Goal: Task Accomplishment & Management: Manage account settings

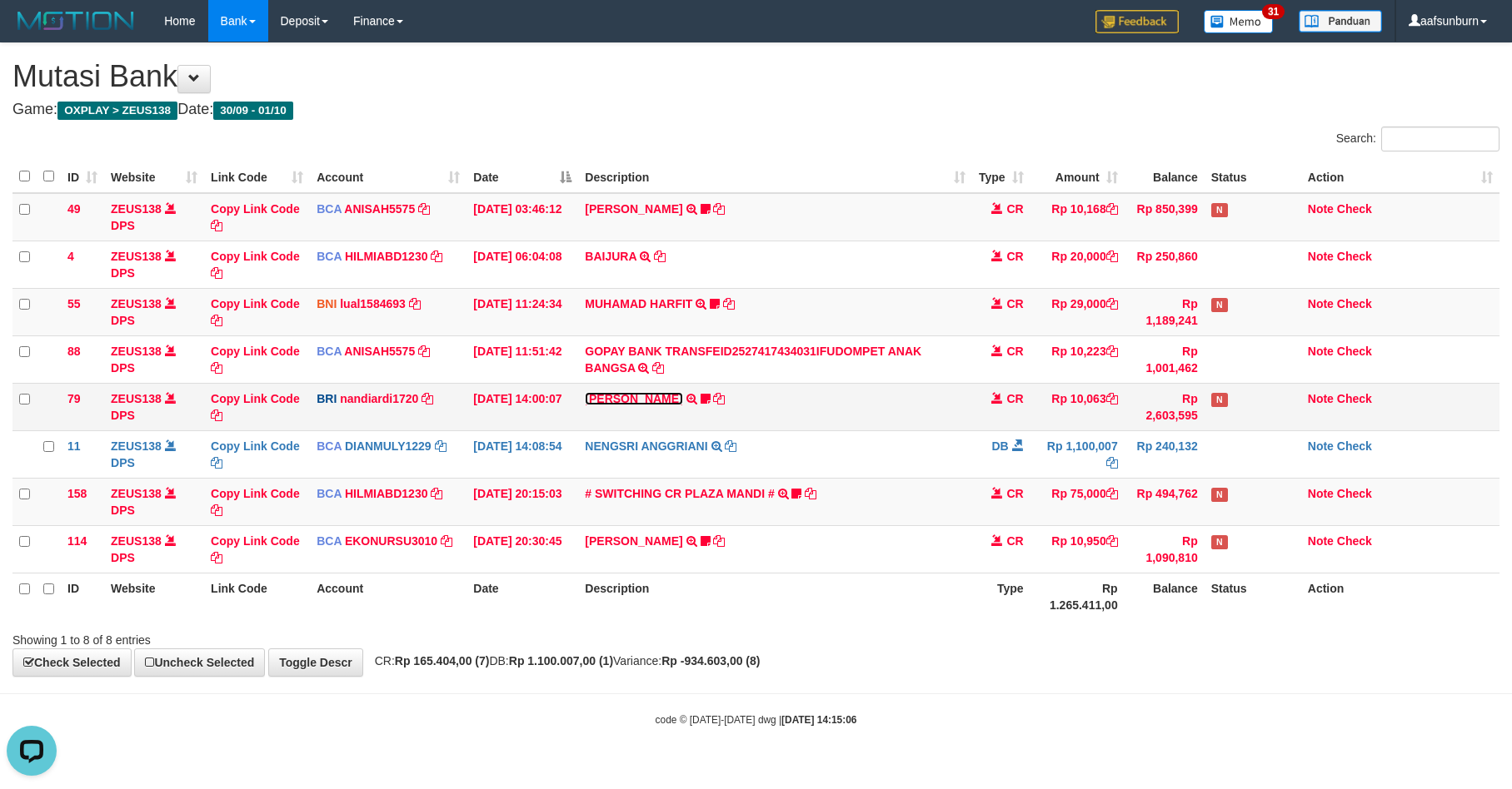
click at [647, 398] on link "[PERSON_NAME]" at bounding box center [634, 399] width 97 height 13
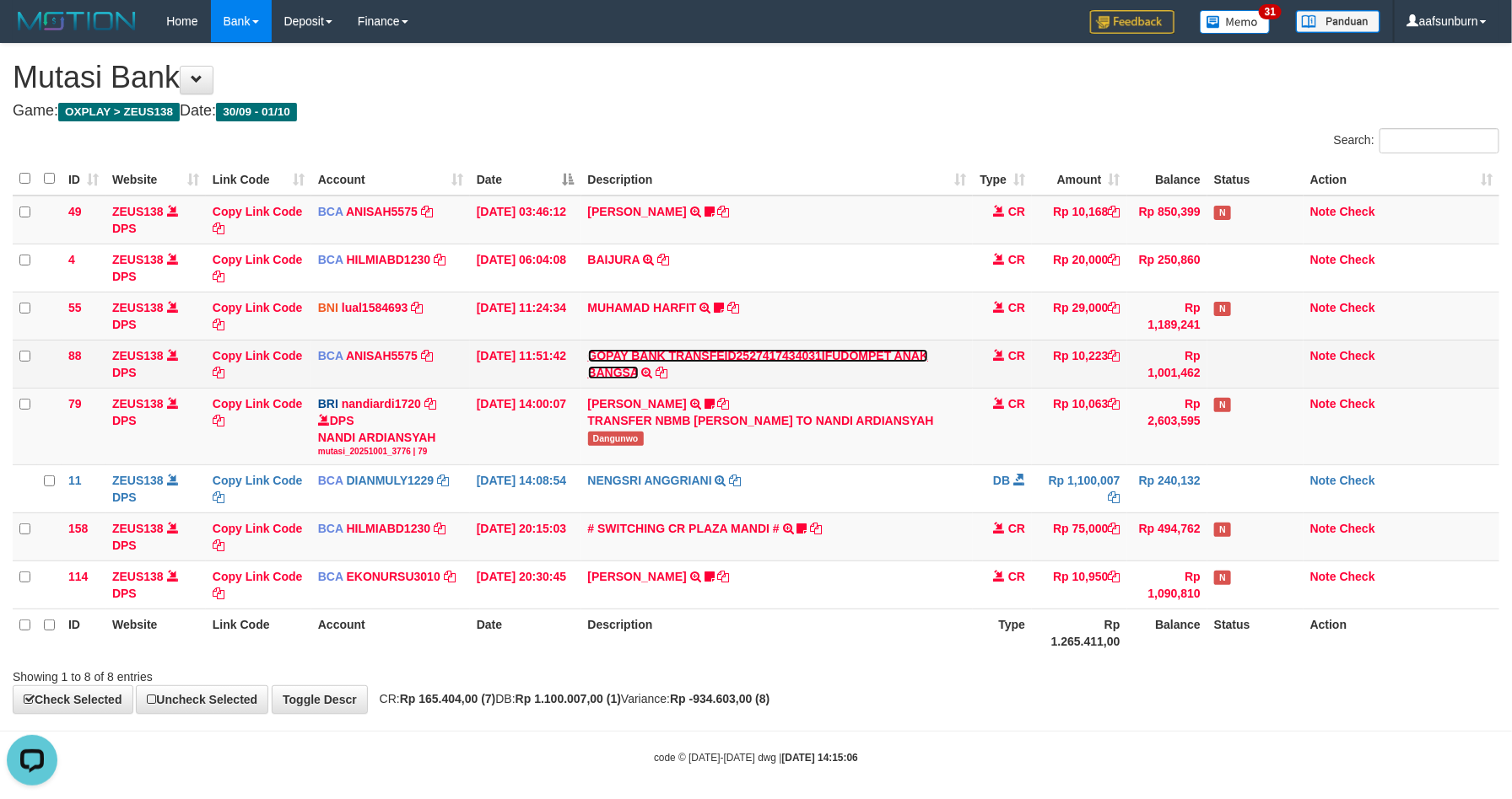
click at [747, 351] on link "GOPAY BANK TRANSFEID2527417434031IFUDOMPET ANAK BANGSA" at bounding box center [759, 364] width 341 height 31
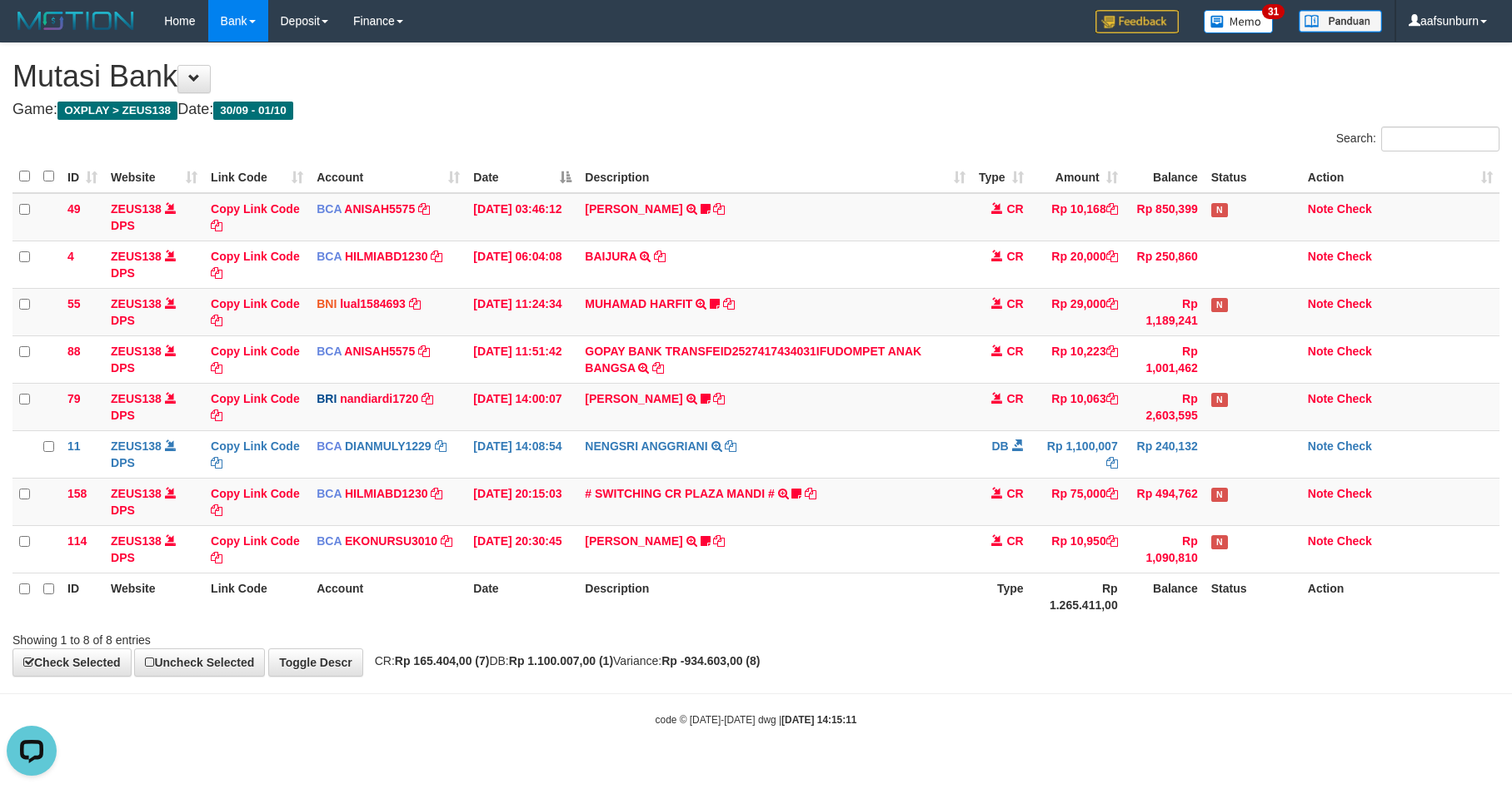
click at [819, 578] on th "Description" at bounding box center [775, 597] width 393 height 47
click at [682, 501] on link "# SWITCHING CR PLAZA MANDI #" at bounding box center [679, 494] width 189 height 13
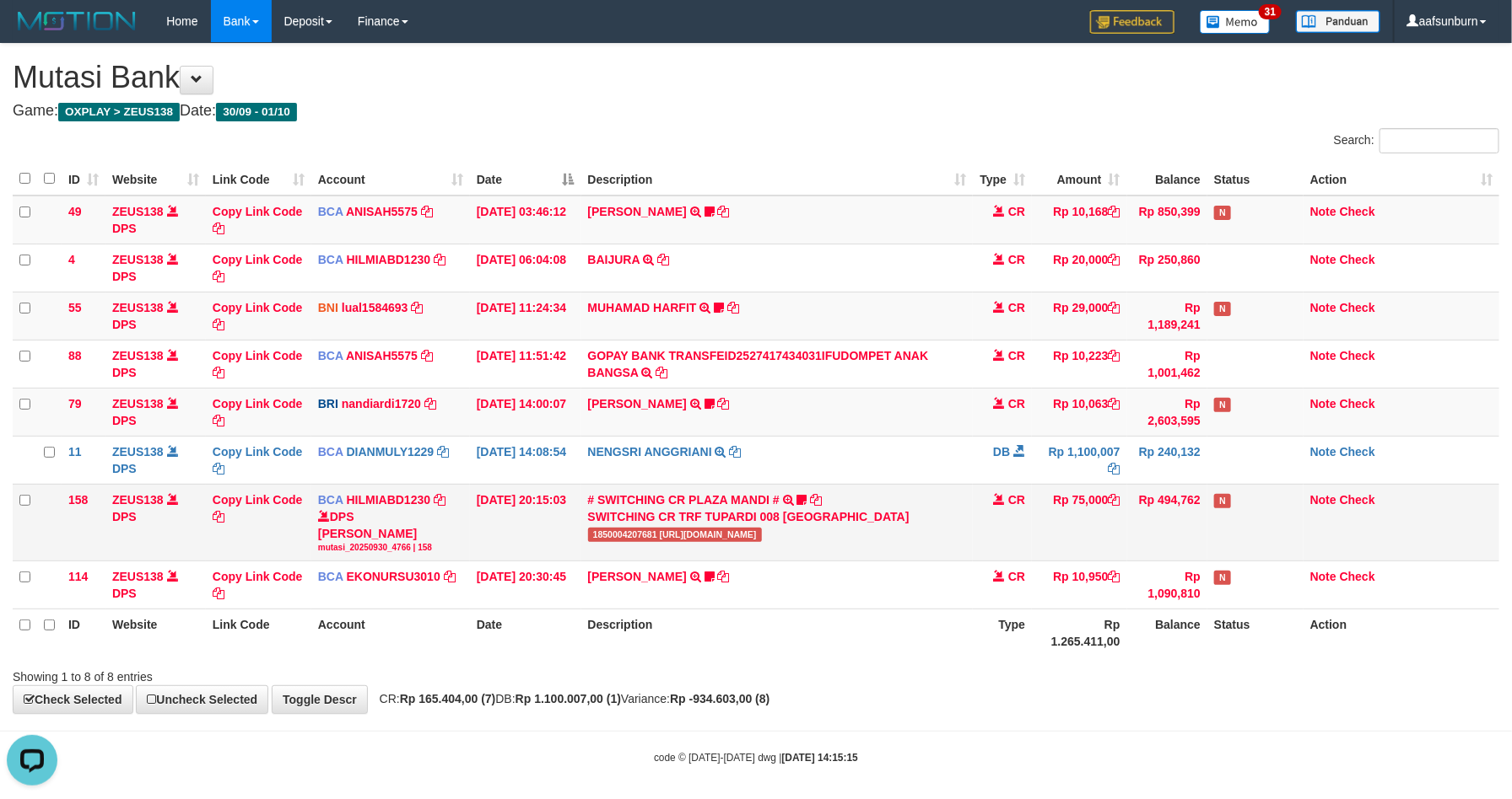
click at [639, 539] on span "1850004207681 [URL][DOMAIN_NAME]" at bounding box center [675, 534] width 174 height 14
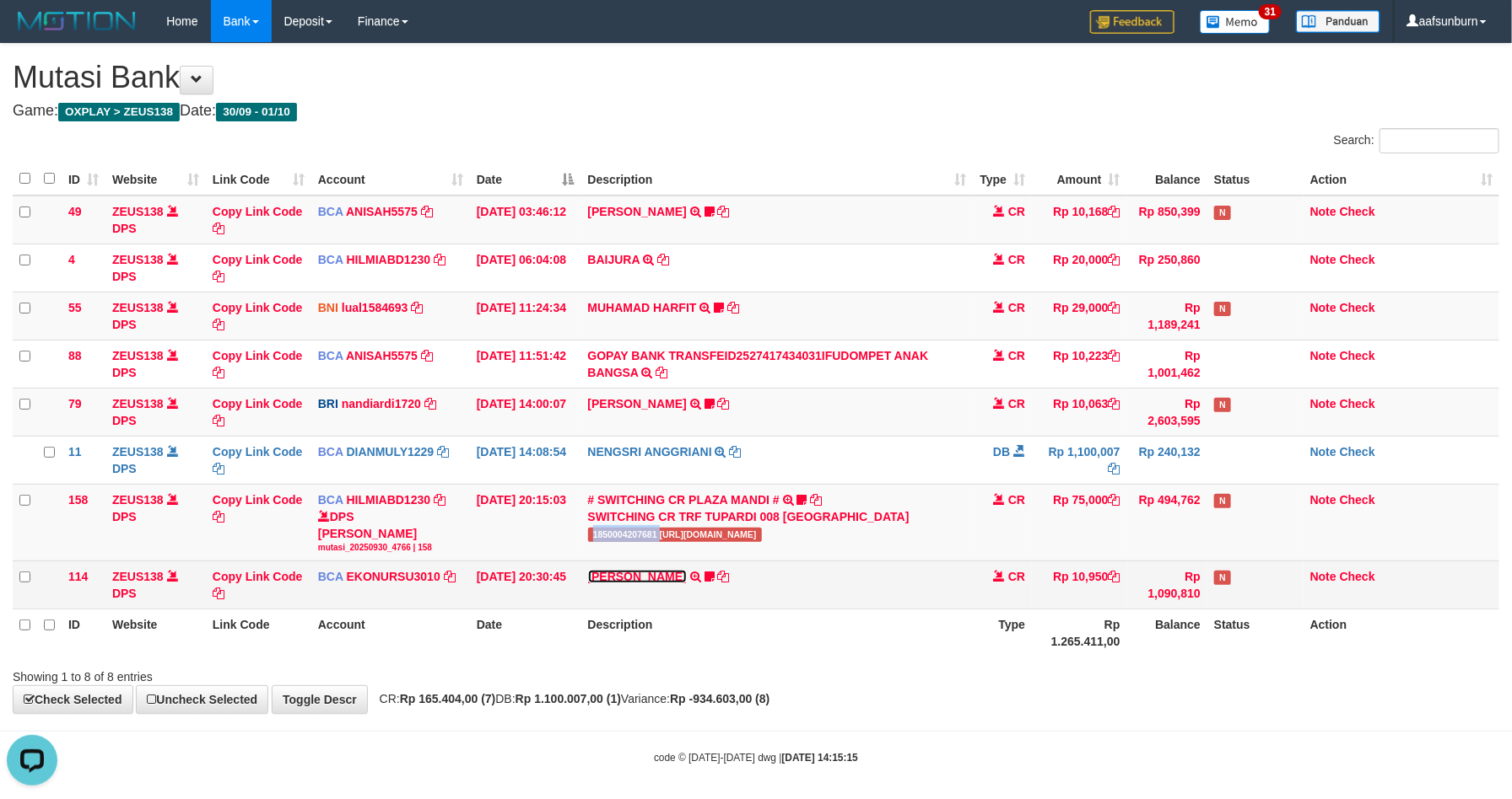
click at [638, 584] on link "[PERSON_NAME]" at bounding box center [638, 577] width 99 height 14
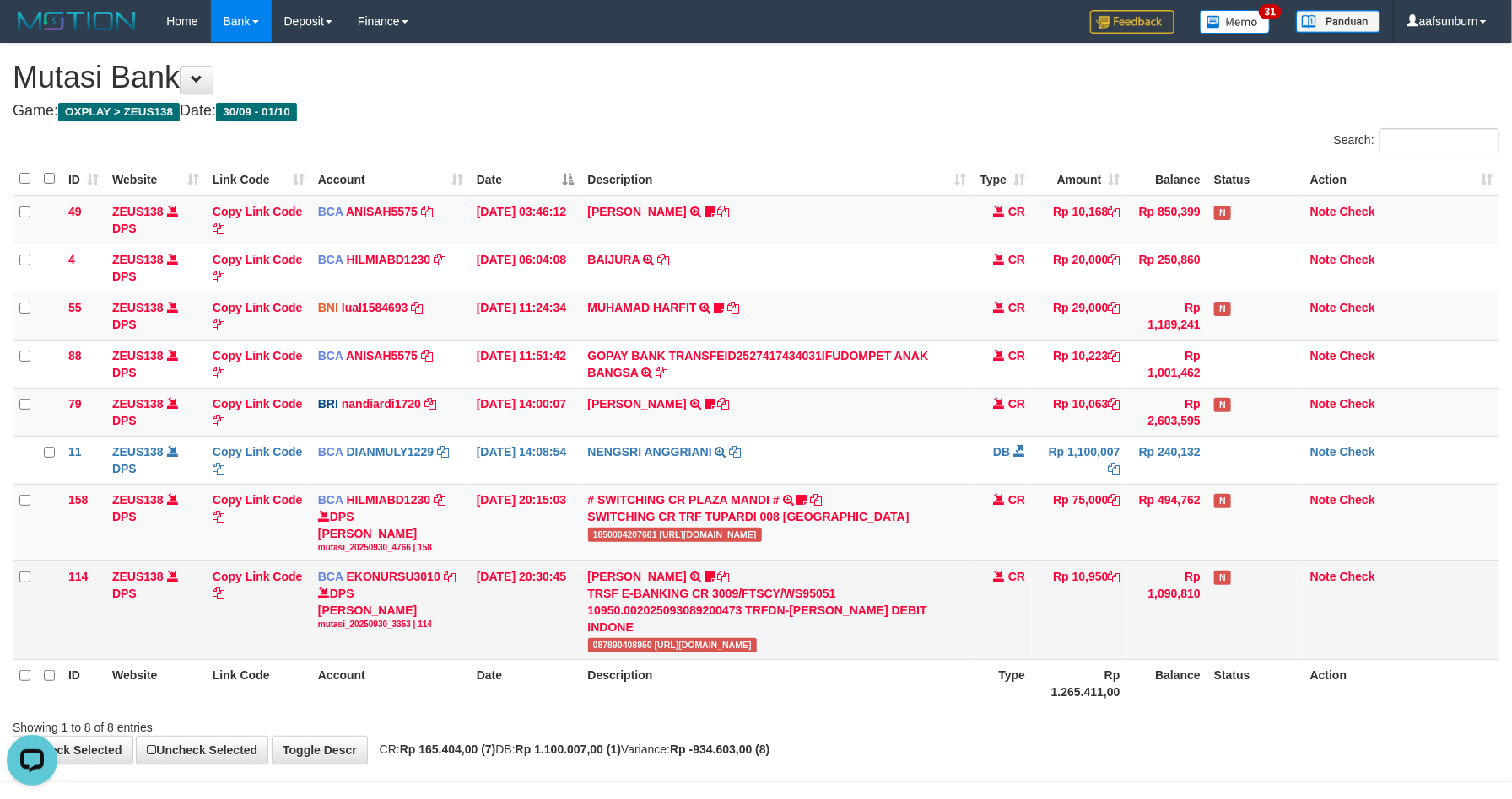
click at [669, 645] on span "087890408950 [URL][DOMAIN_NAME]" at bounding box center [673, 645] width 169 height 14
click at [667, 643] on span "087890408950 [URL][DOMAIN_NAME]" at bounding box center [673, 645] width 169 height 14
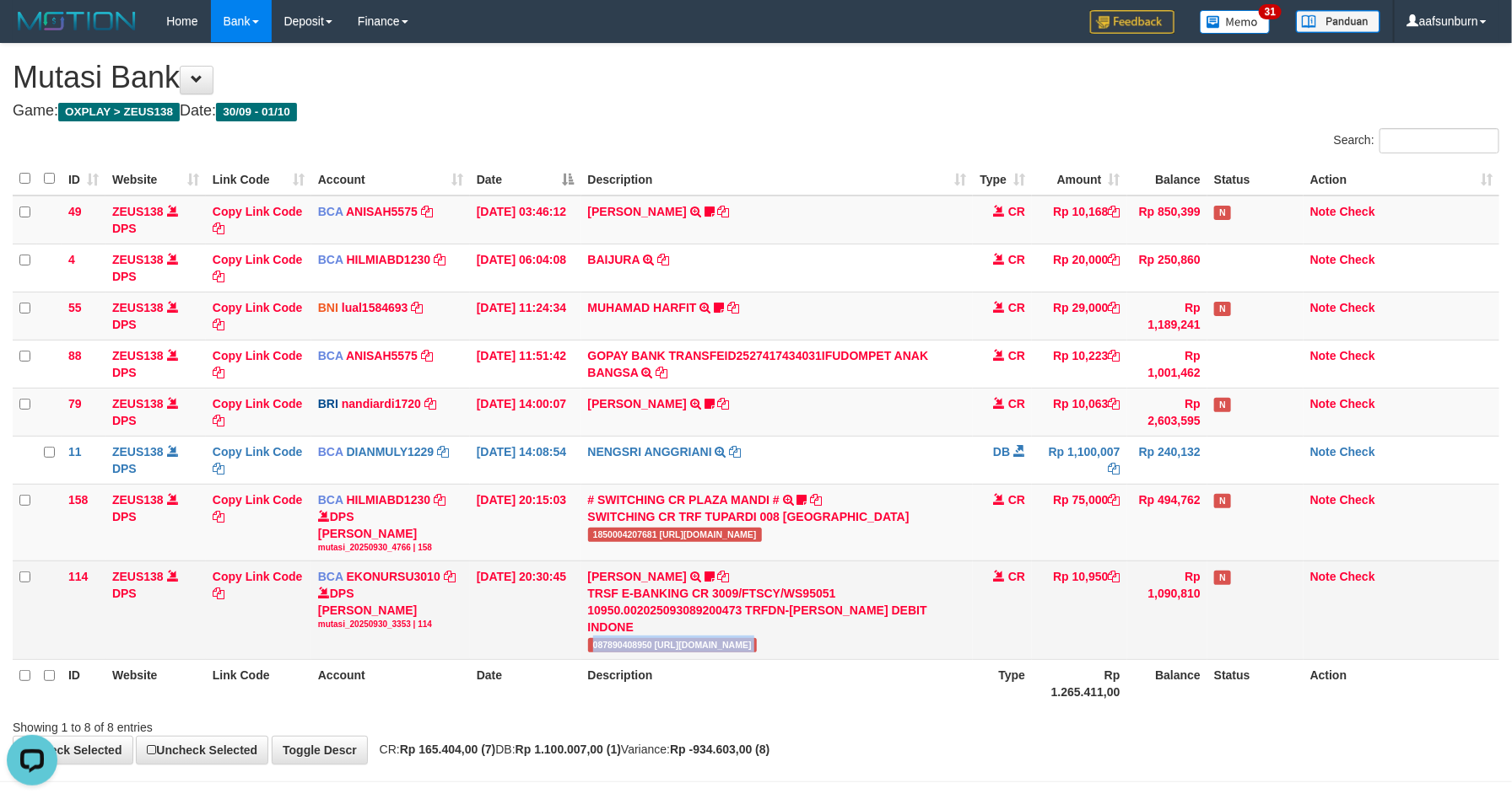
click at [667, 643] on span "087890408950 [URL][DOMAIN_NAME]" at bounding box center [673, 645] width 169 height 14
click at [666, 643] on span "087890408950 [URL][DOMAIN_NAME]" at bounding box center [673, 645] width 169 height 14
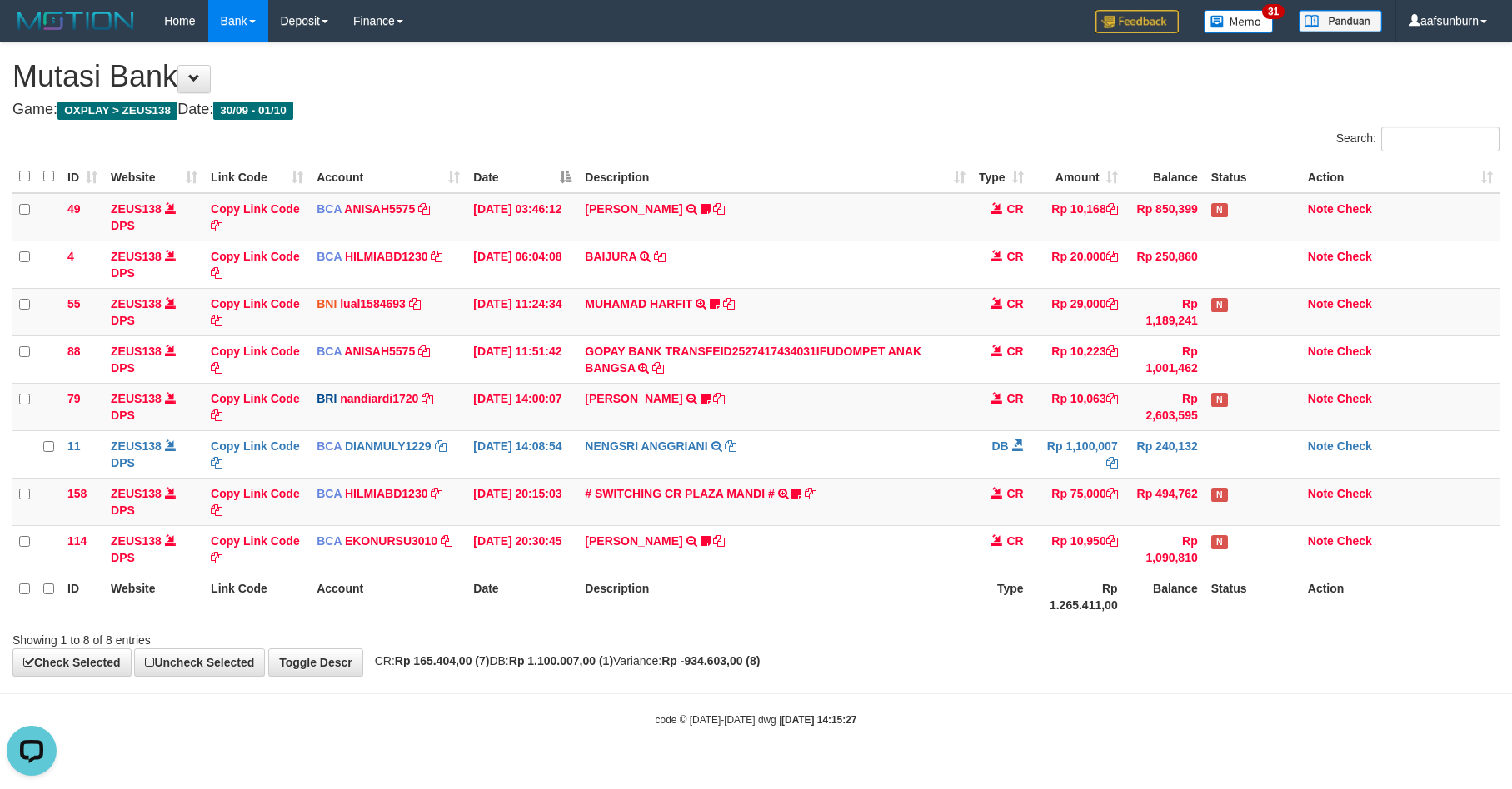
click at [1125, 649] on div "Showing 1 to 8 of 8 entries" at bounding box center [756, 637] width 1512 height 24
click at [1123, 649] on div "Showing 1 to 8 of 8 entries" at bounding box center [756, 637] width 1512 height 24
click at [952, 581] on th "Description" at bounding box center [775, 597] width 393 height 47
click at [1003, 608] on th "Type" at bounding box center [1000, 597] width 58 height 47
drag, startPoint x: 1088, startPoint y: 619, endPoint x: 1327, endPoint y: 595, distance: 240.2
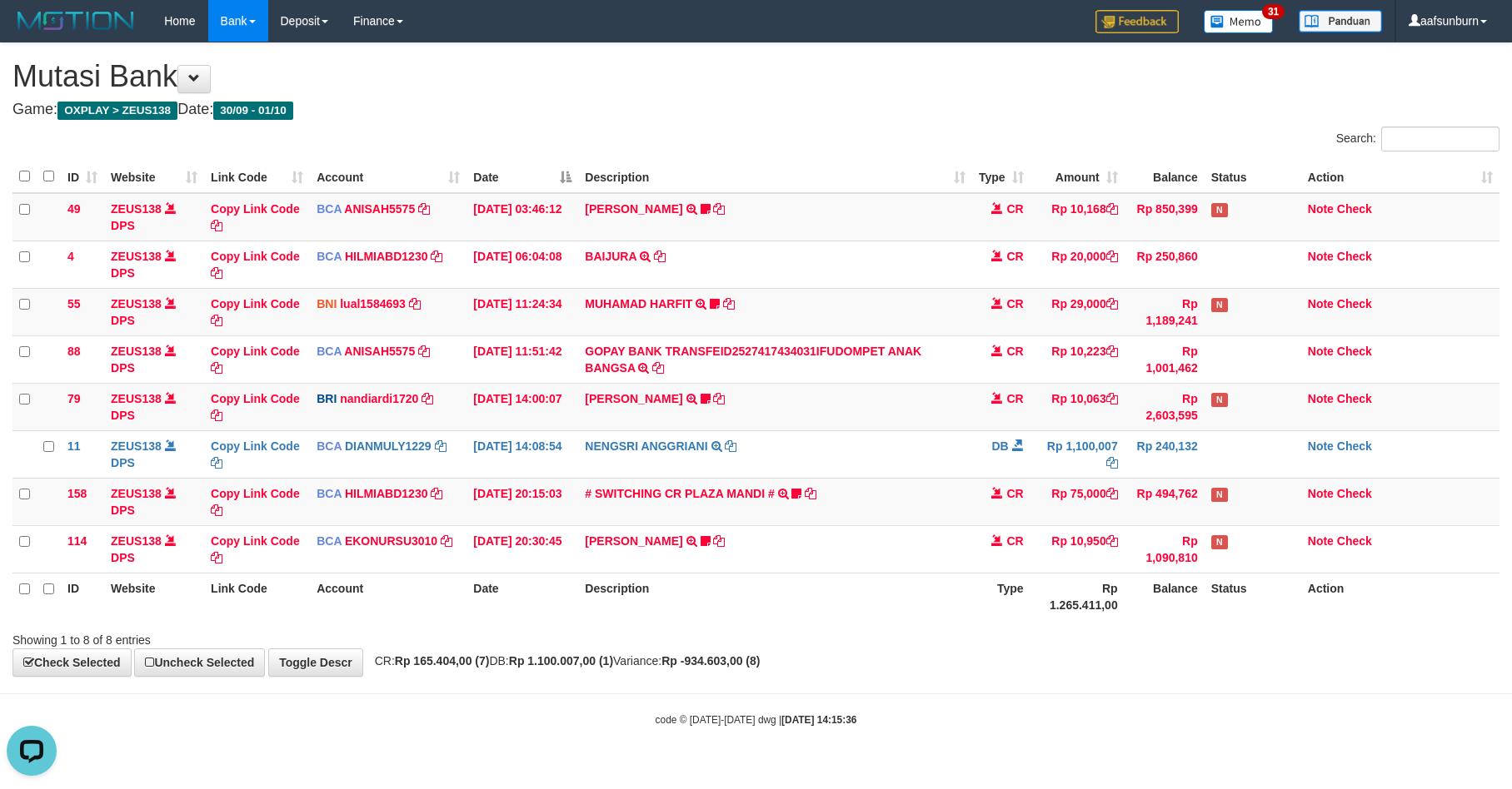
click at [1092, 615] on th "Rp 1.265.411,00" at bounding box center [1077, 597] width 94 height 47
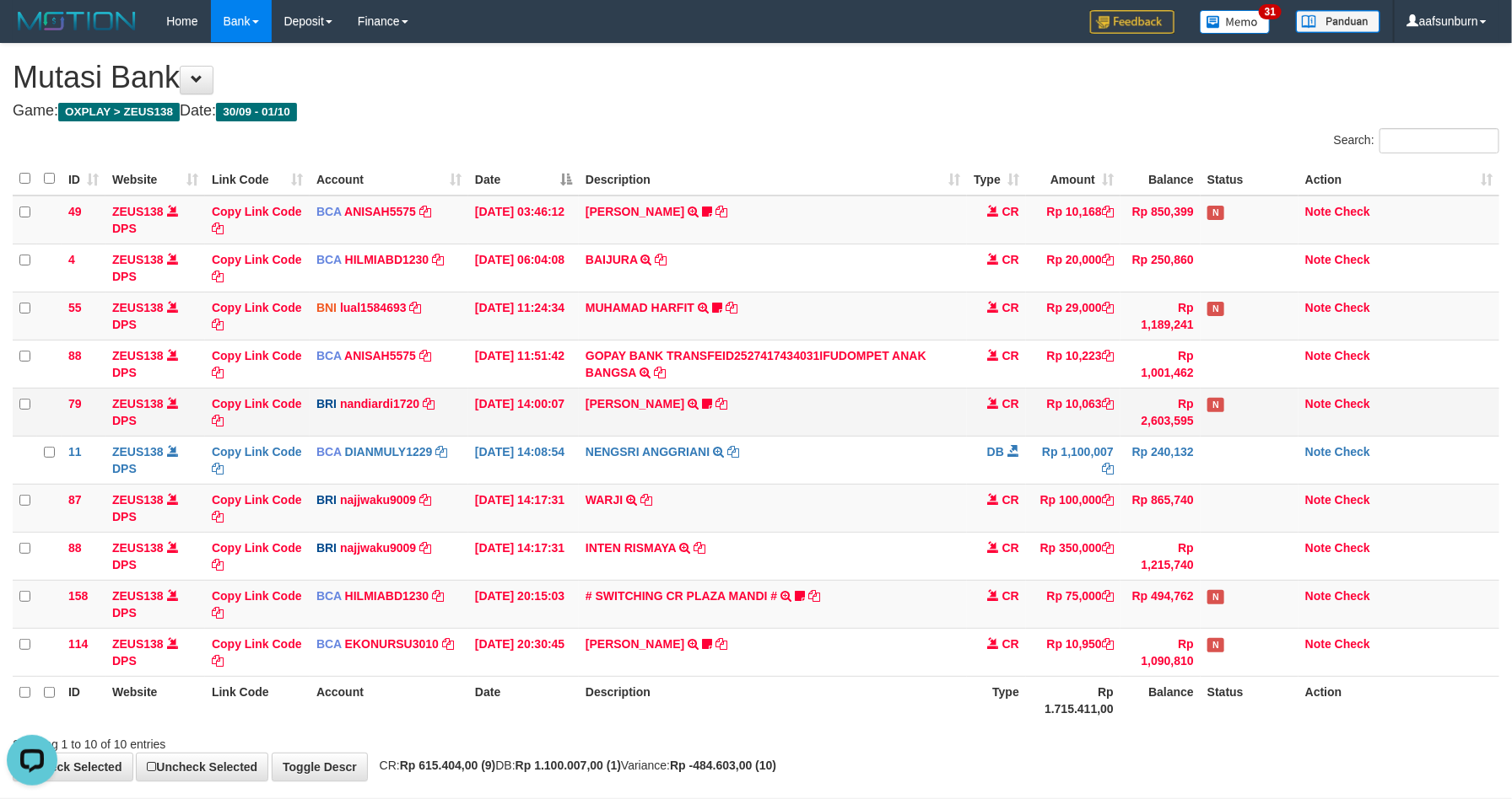
click at [872, 419] on td "DANA ABIYANROFIFS TRANSFER NBMB DANA ABIYANROFIFS TO NANDI ARDIANSYAH Dangunwo" at bounding box center [773, 412] width 388 height 48
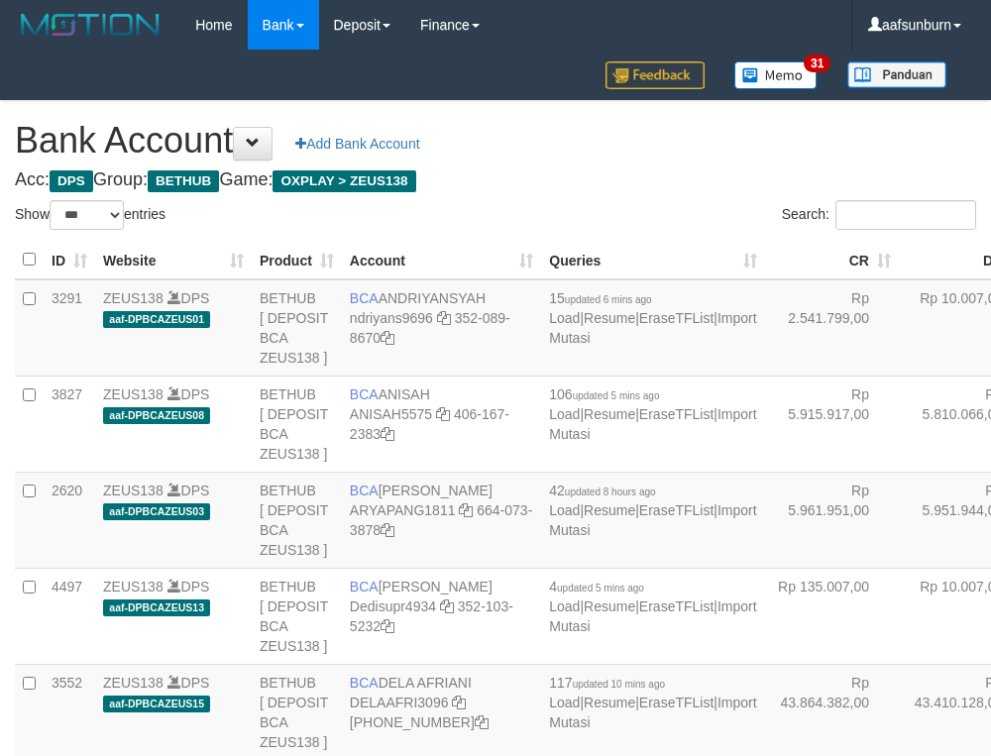
select select "***"
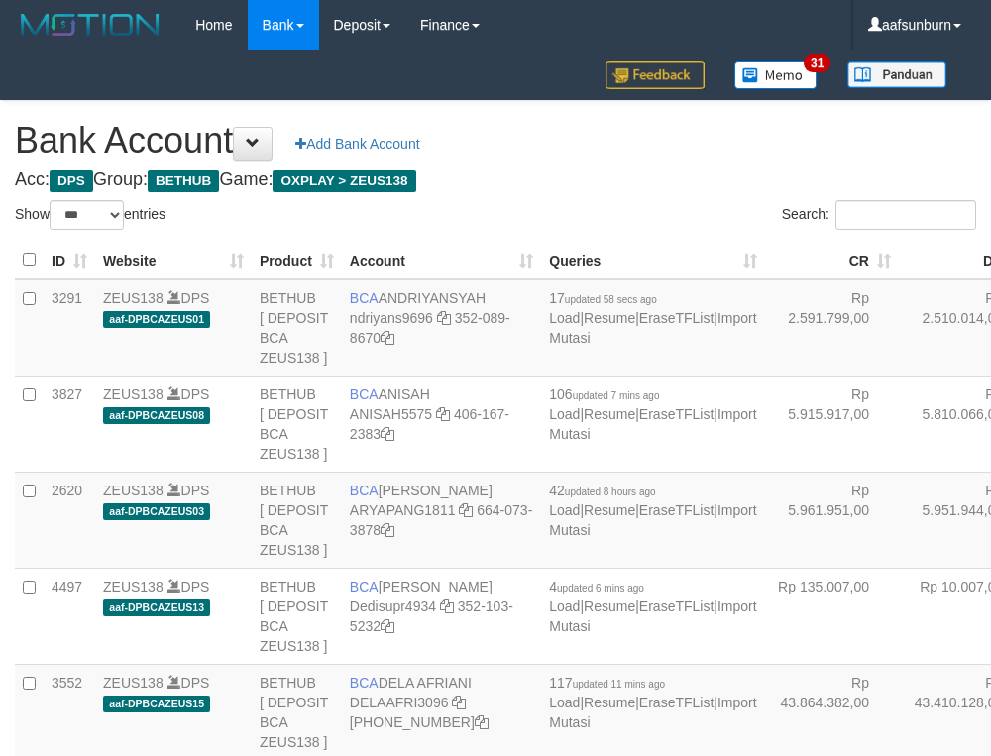
select select "***"
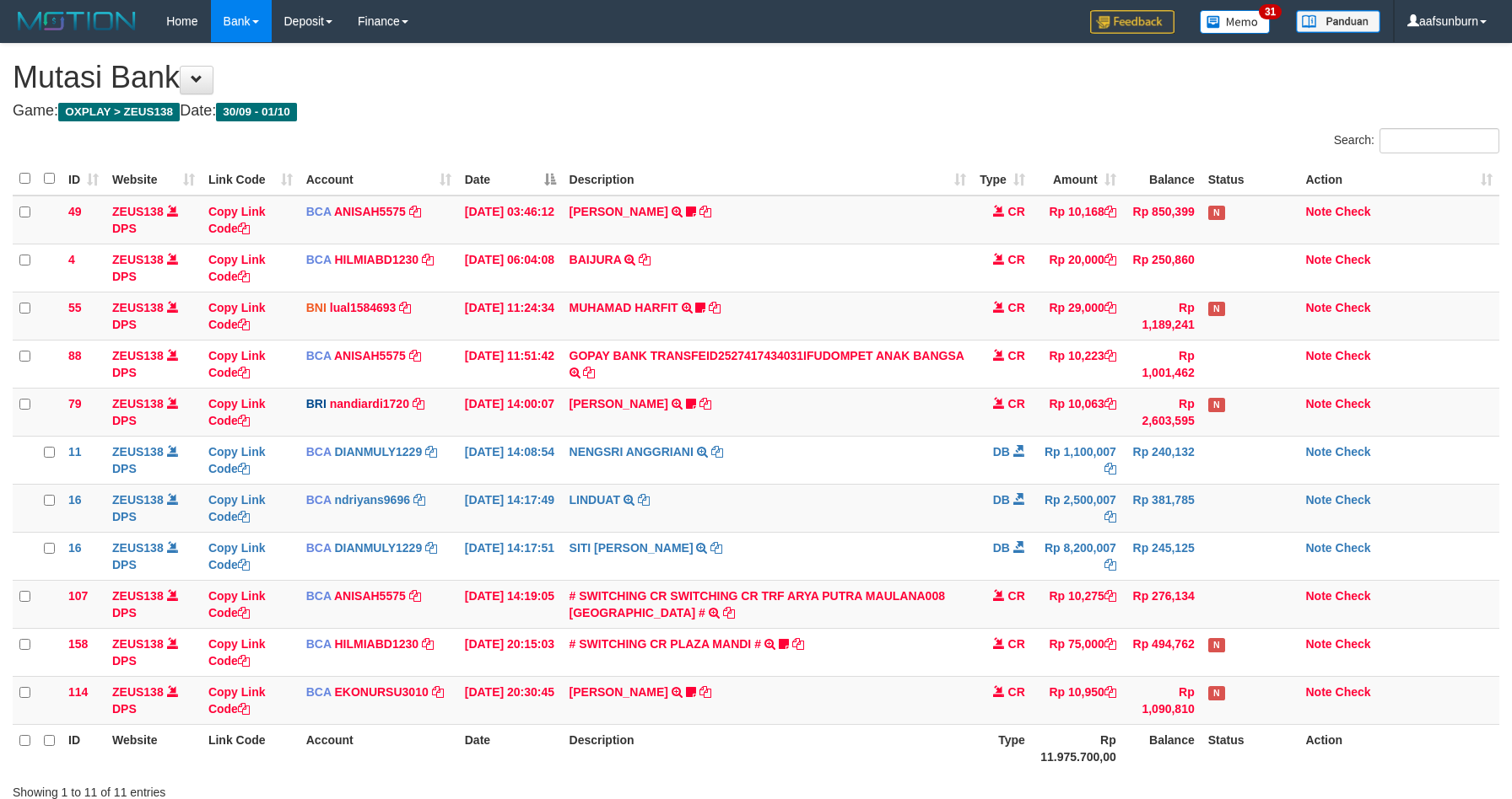
click at [872, 418] on td "[PERSON_NAME] TRANSFER NBMB [PERSON_NAME] TO NANDI ARDIANSYAH Dangunwo" at bounding box center [768, 412] width 410 height 48
click at [853, 610] on td "# SWITCHING CR SWITCHING CR TRF ARYA PUTRA MAULANA008 PLAZA MANDI # SWITCHING C…" at bounding box center [768, 604] width 410 height 48
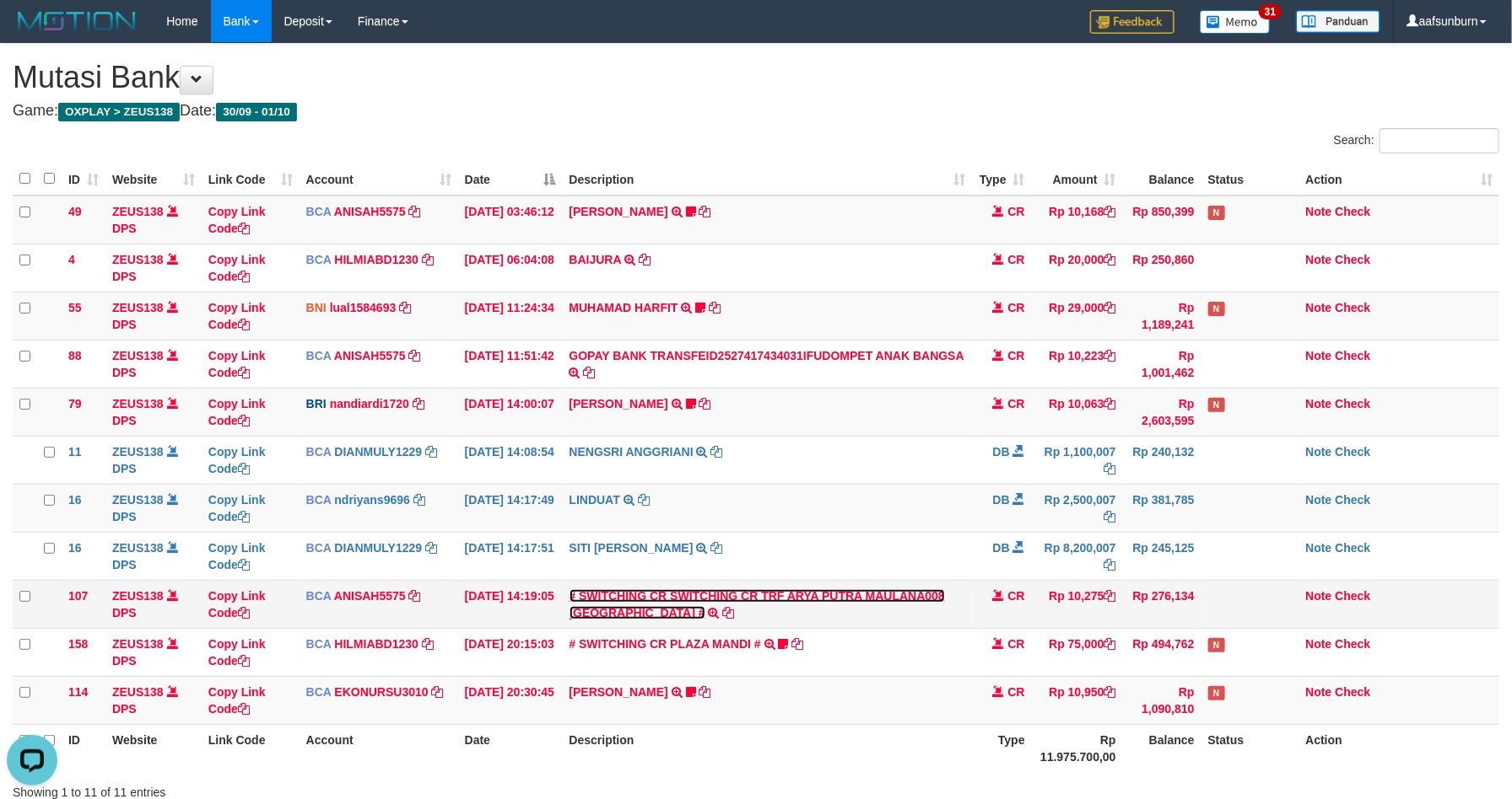
click at [879, 602] on link "# SWITCHING CR SWITCHING CR TRF ARYA PUTRA MAULANA008 PLAZA MANDI #" at bounding box center [757, 605] width 375 height 31
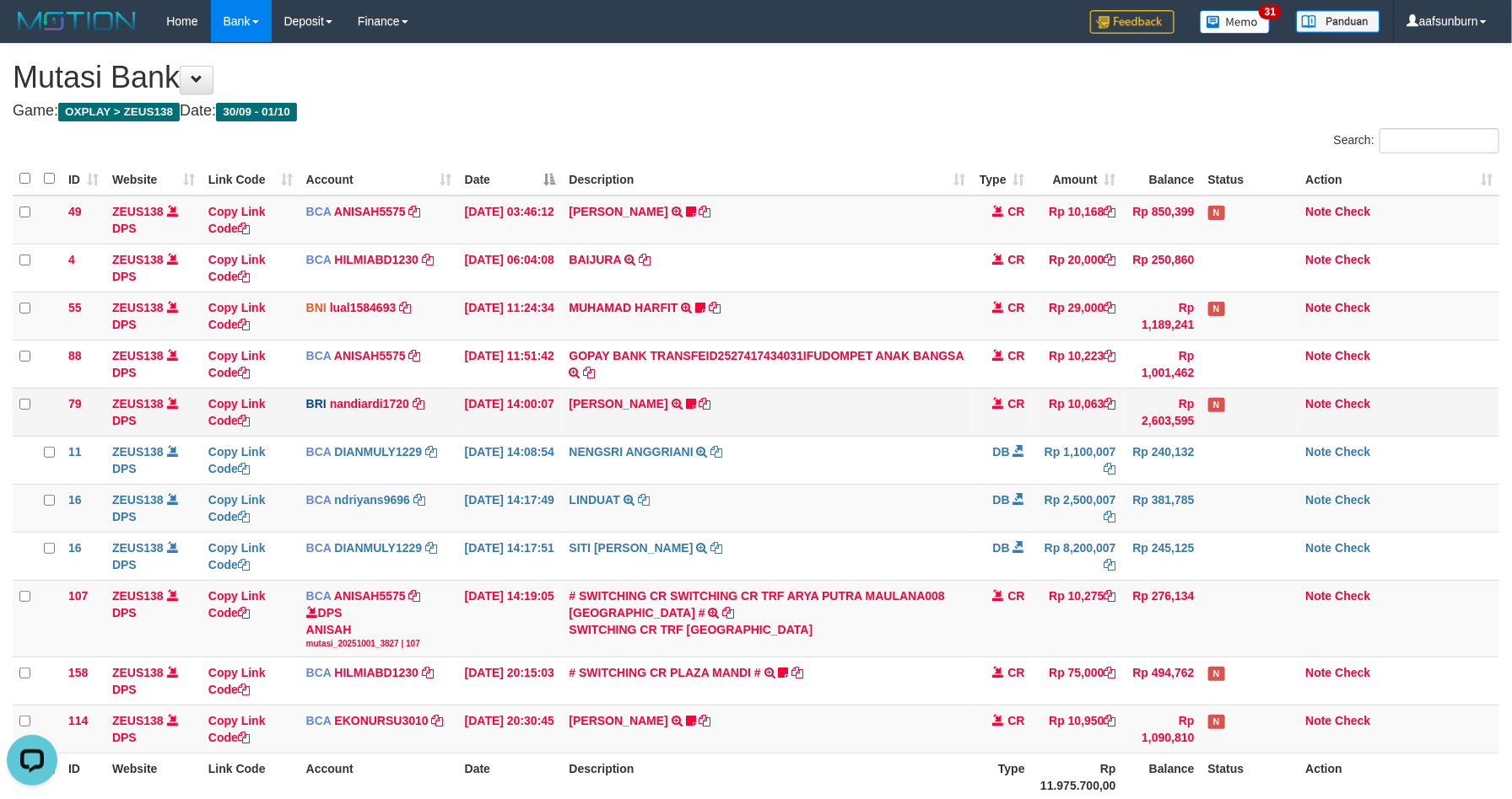
drag, startPoint x: 1216, startPoint y: 402, endPoint x: 1263, endPoint y: 408, distance: 47.4
click at [1233, 401] on td "N" at bounding box center [1250, 412] width 98 height 48
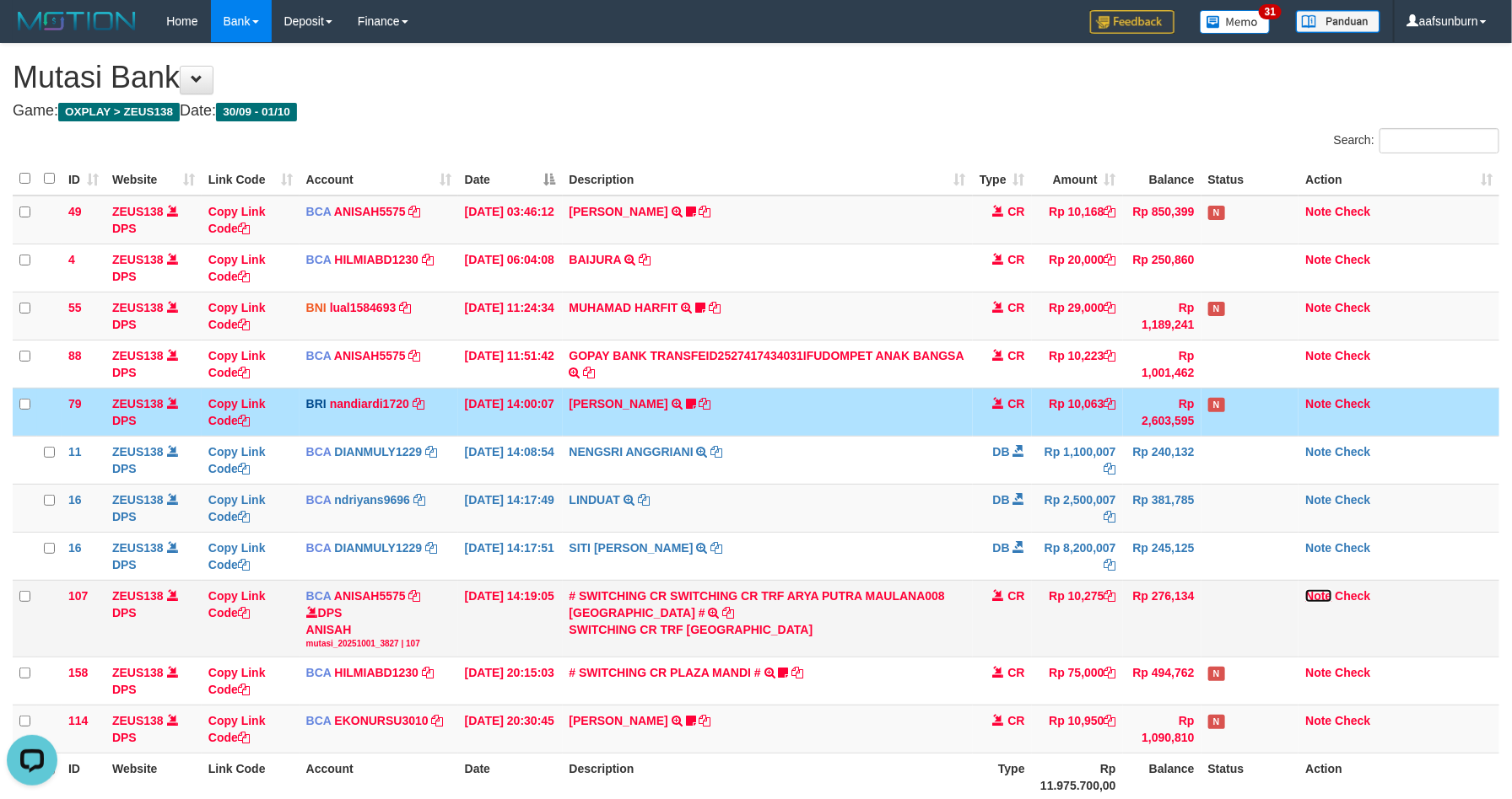
click at [1322, 595] on link "Note" at bounding box center [1318, 596] width 26 height 14
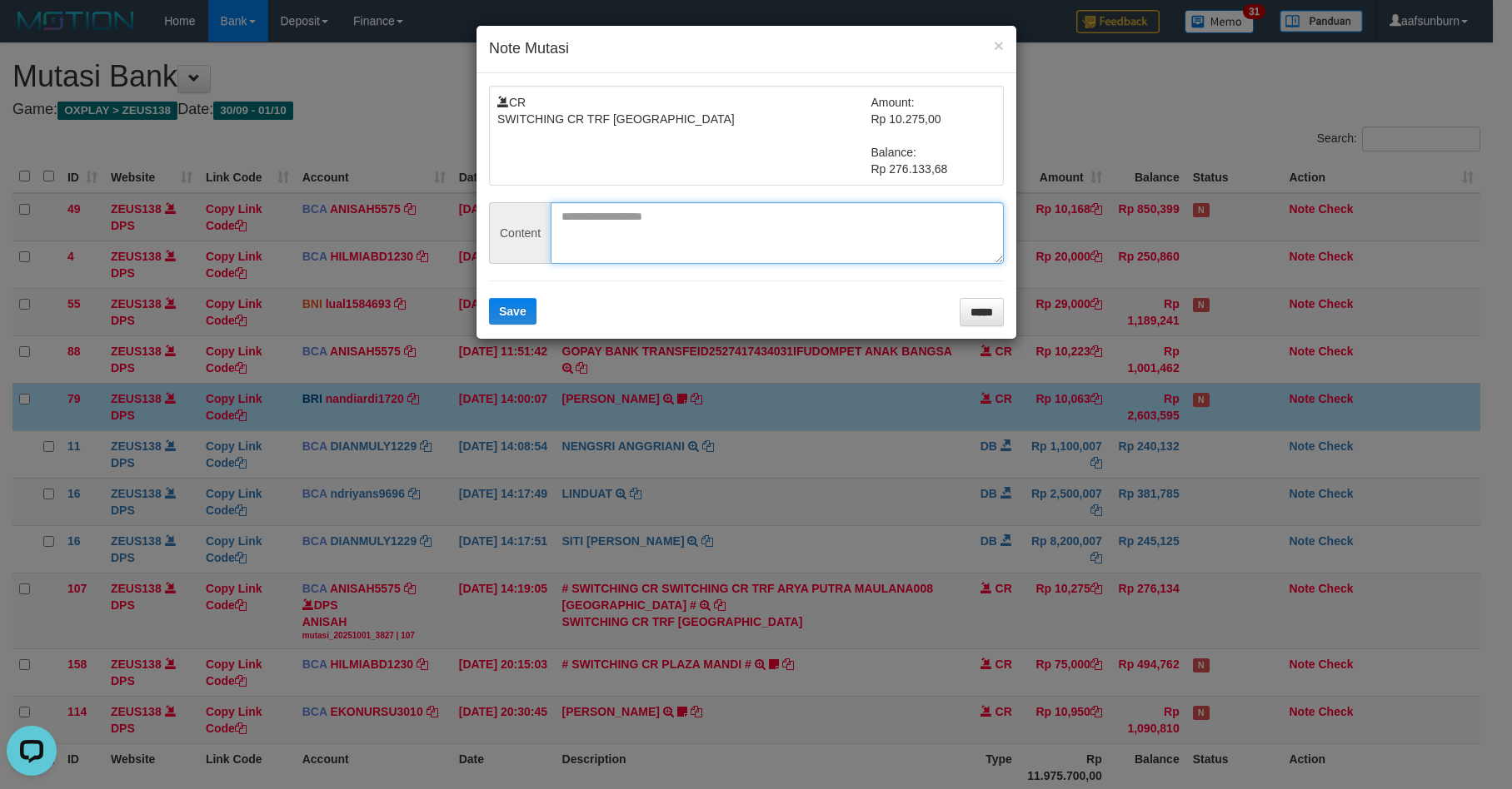
click at [689, 243] on textarea at bounding box center [777, 233] width 453 height 61
paste textarea "**********"
type textarea "**********"
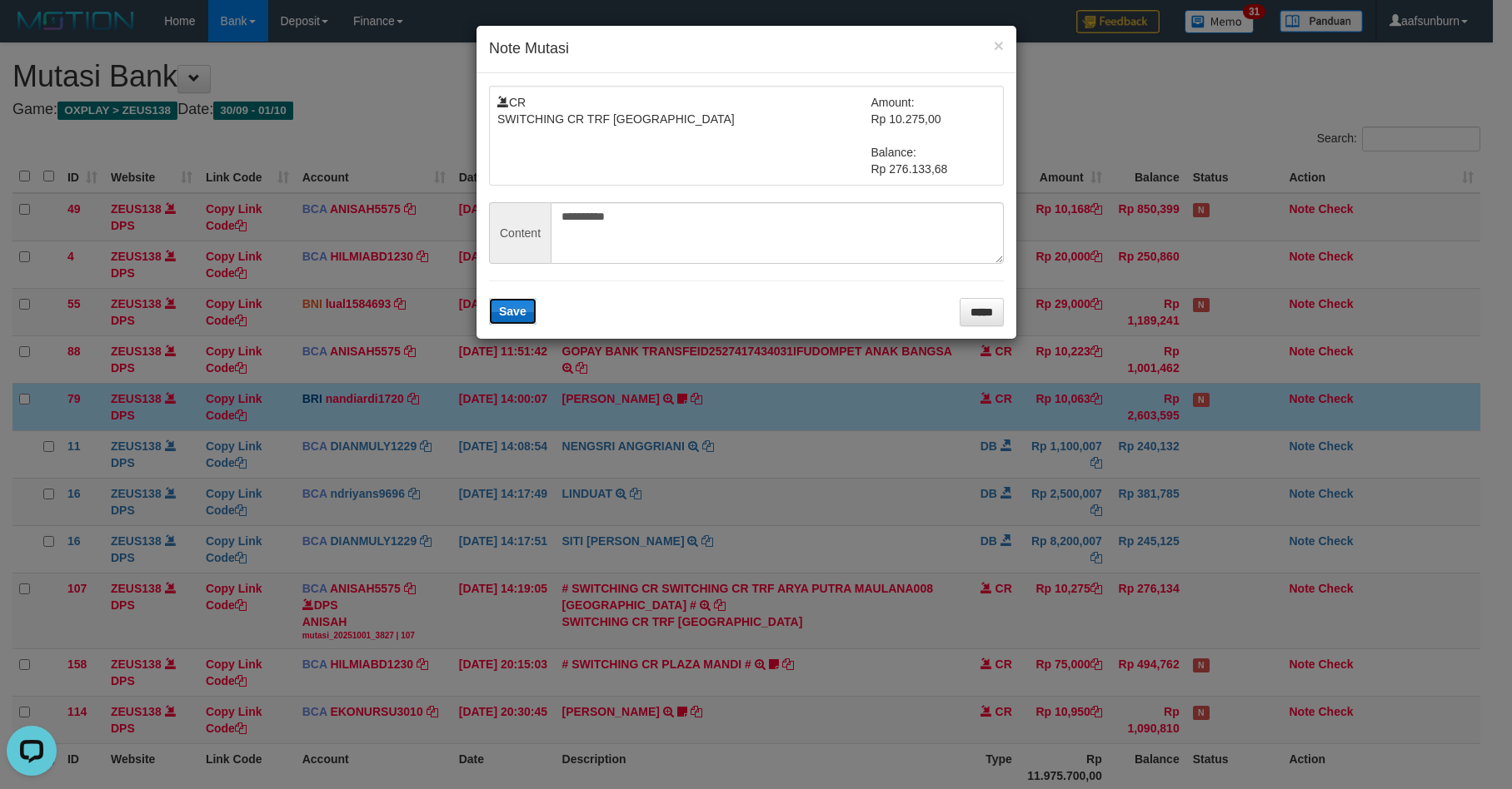
click at [510, 311] on span "Save" at bounding box center [513, 312] width 28 height 13
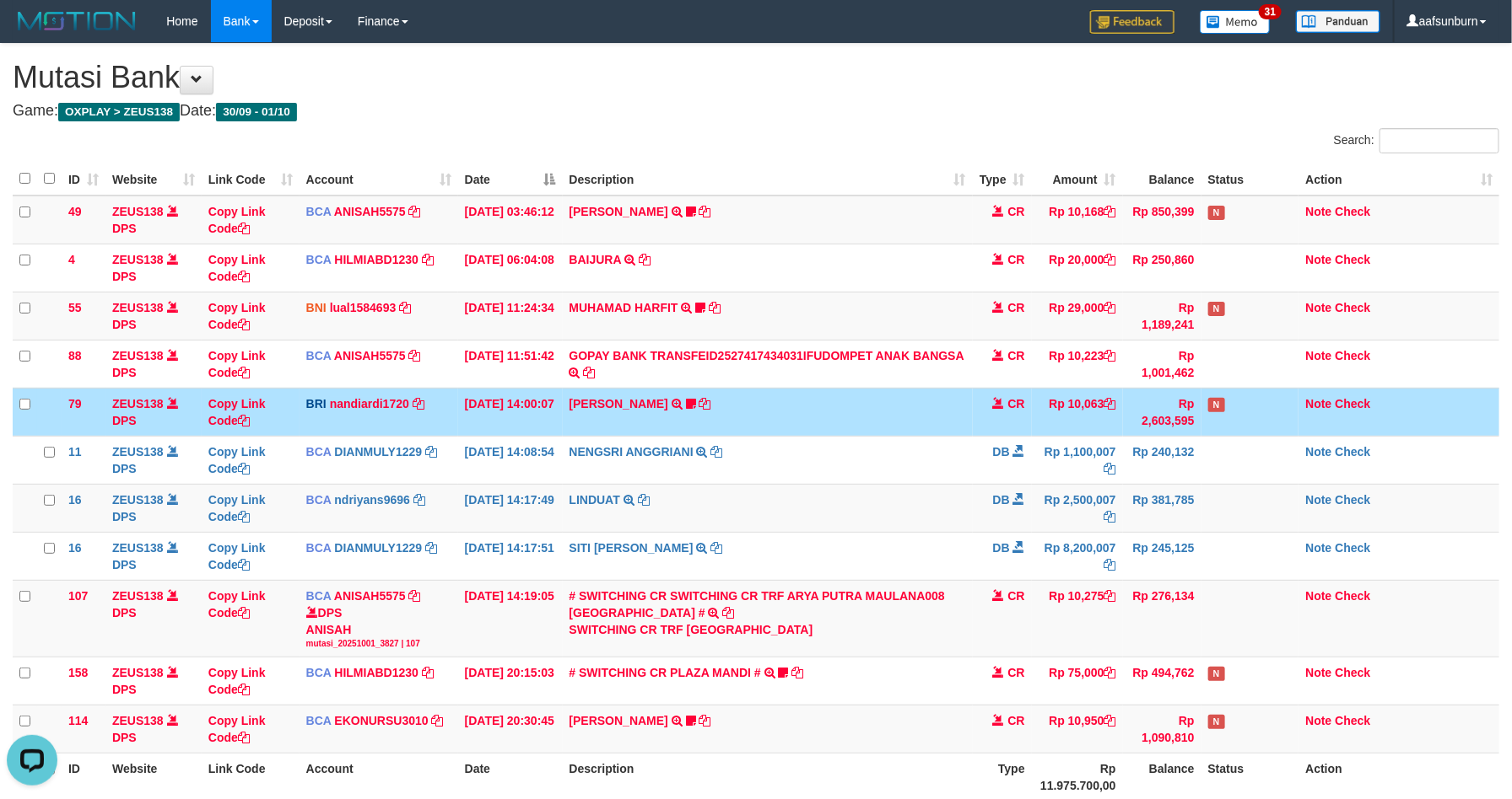
click at [955, 431] on td "DANA ABIYANROFIFS TRANSFER NBMB DANA ABIYANROFIFS TO NANDI ARDIANSYAH Dangunwo" at bounding box center [768, 412] width 410 height 48
click at [953, 431] on td "DANA ABIYANROFIFS TRANSFER NBMB DANA ABIYANROFIFS TO NANDI ARDIANSYAH Dangunwo" at bounding box center [768, 412] width 410 height 48
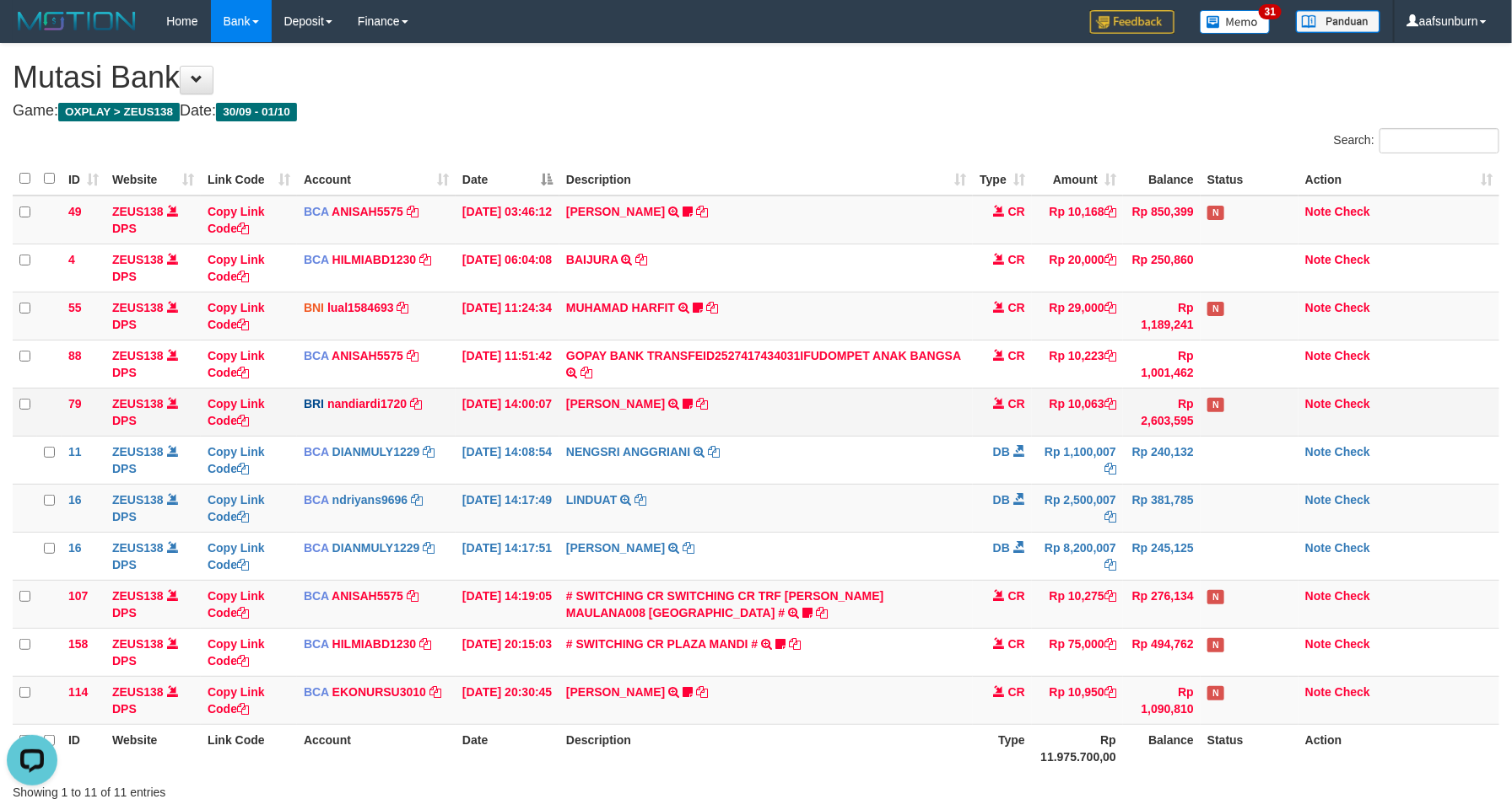
click at [906, 390] on td "DANA ABIYANROFIFS TRANSFER NBMB DANA ABIYANROFIFS TO NANDI ARDIANSYAH Dangunwo" at bounding box center [766, 412] width 414 height 48
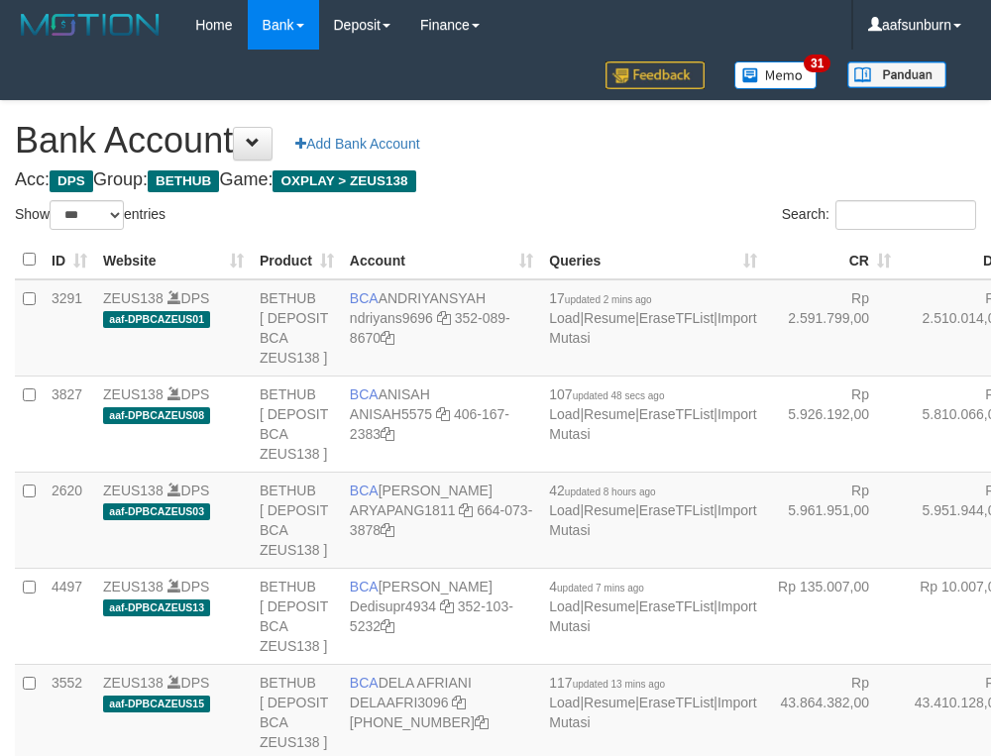
select select "***"
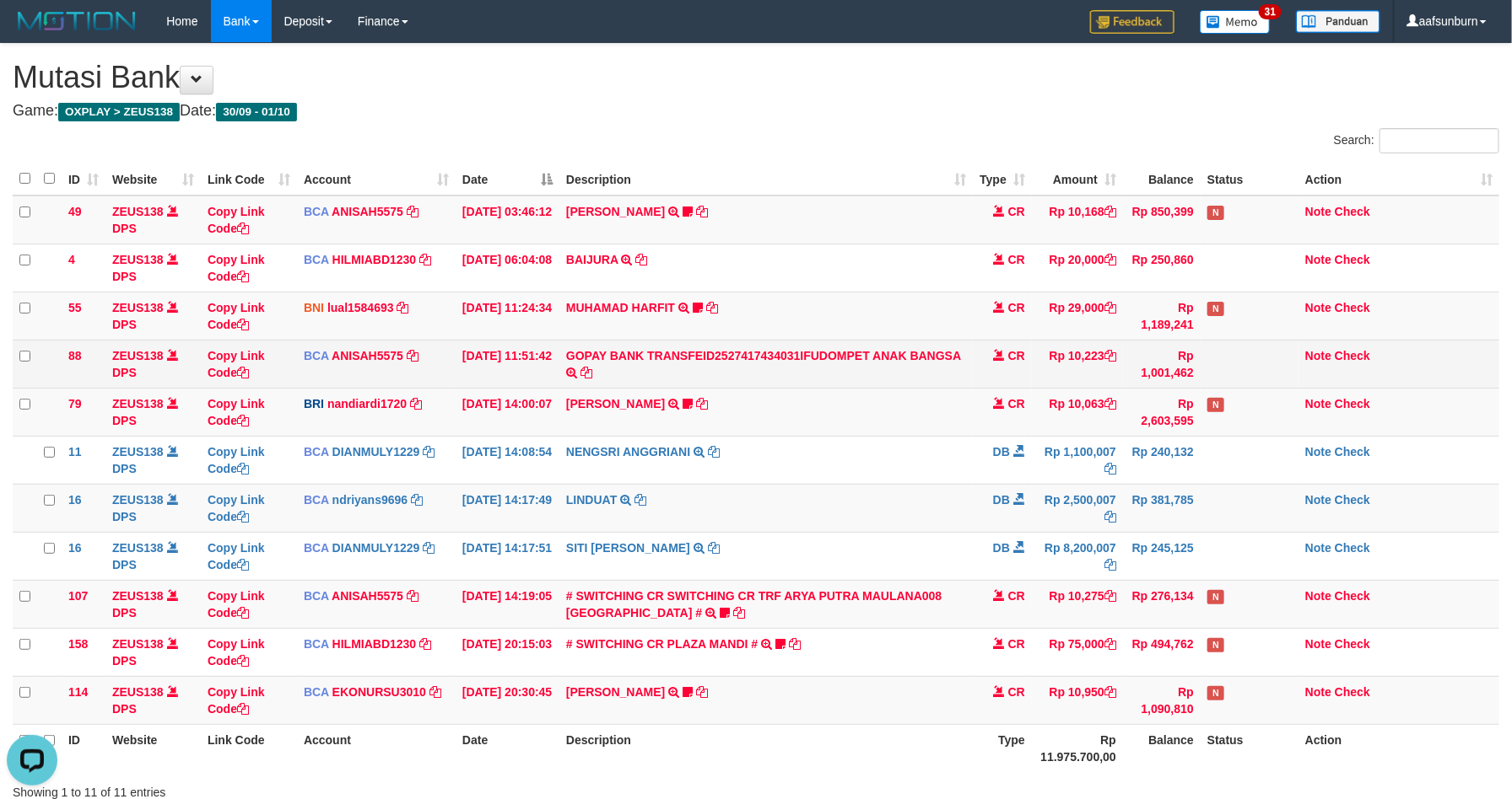
click at [982, 352] on td "CR" at bounding box center [1002, 363] width 59 height 48
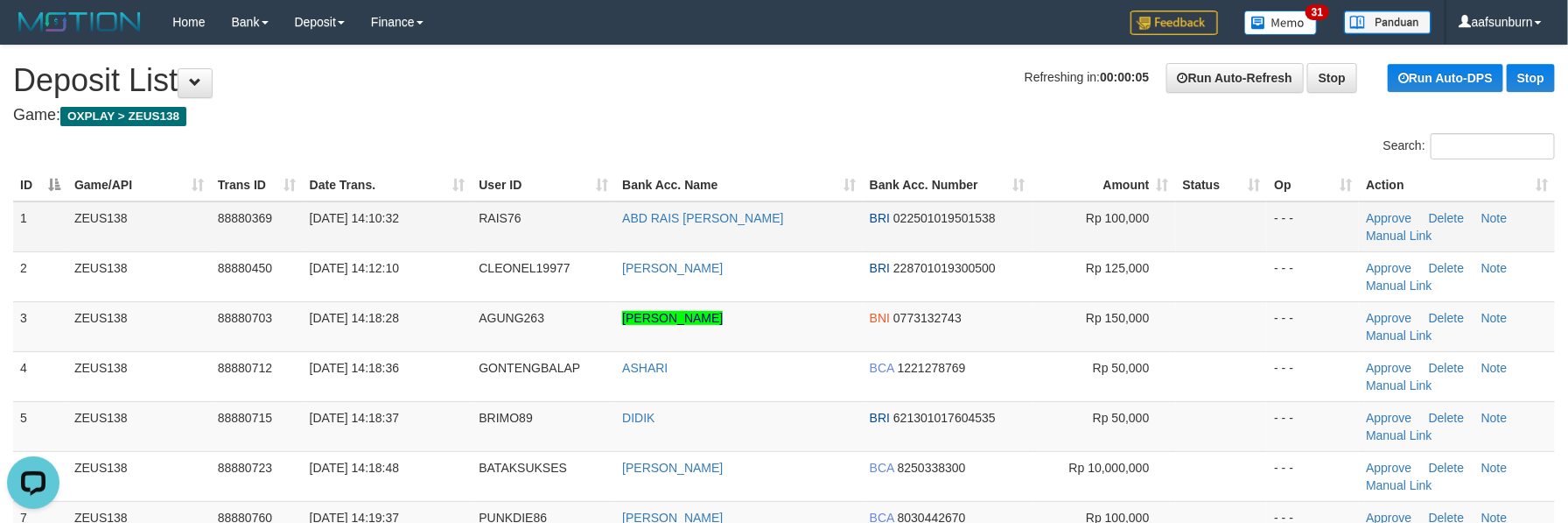
click at [1232, 230] on td at bounding box center [1222, 226] width 92 height 50
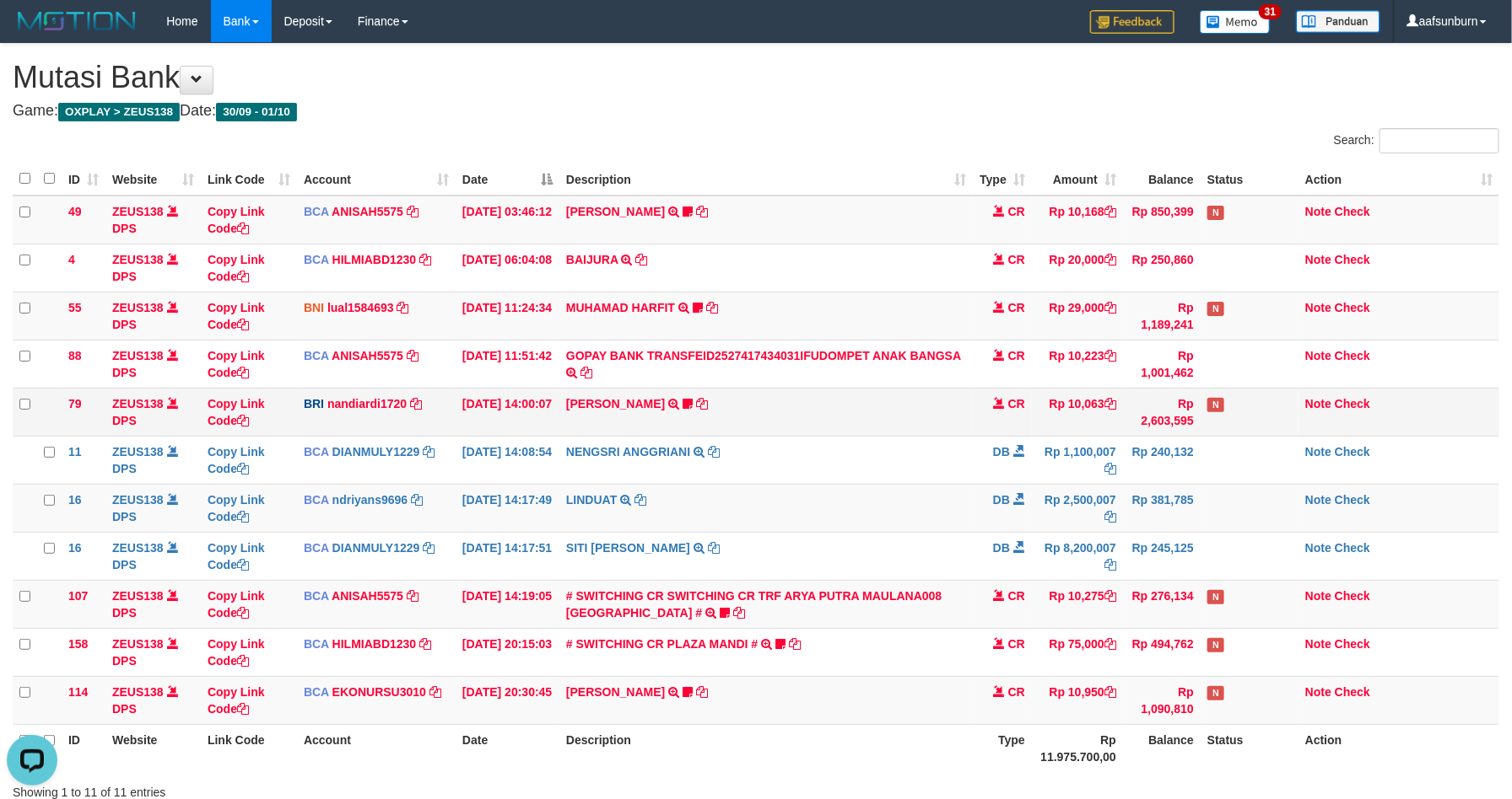
click at [1028, 408] on td "CR" at bounding box center [1002, 412] width 59 height 48
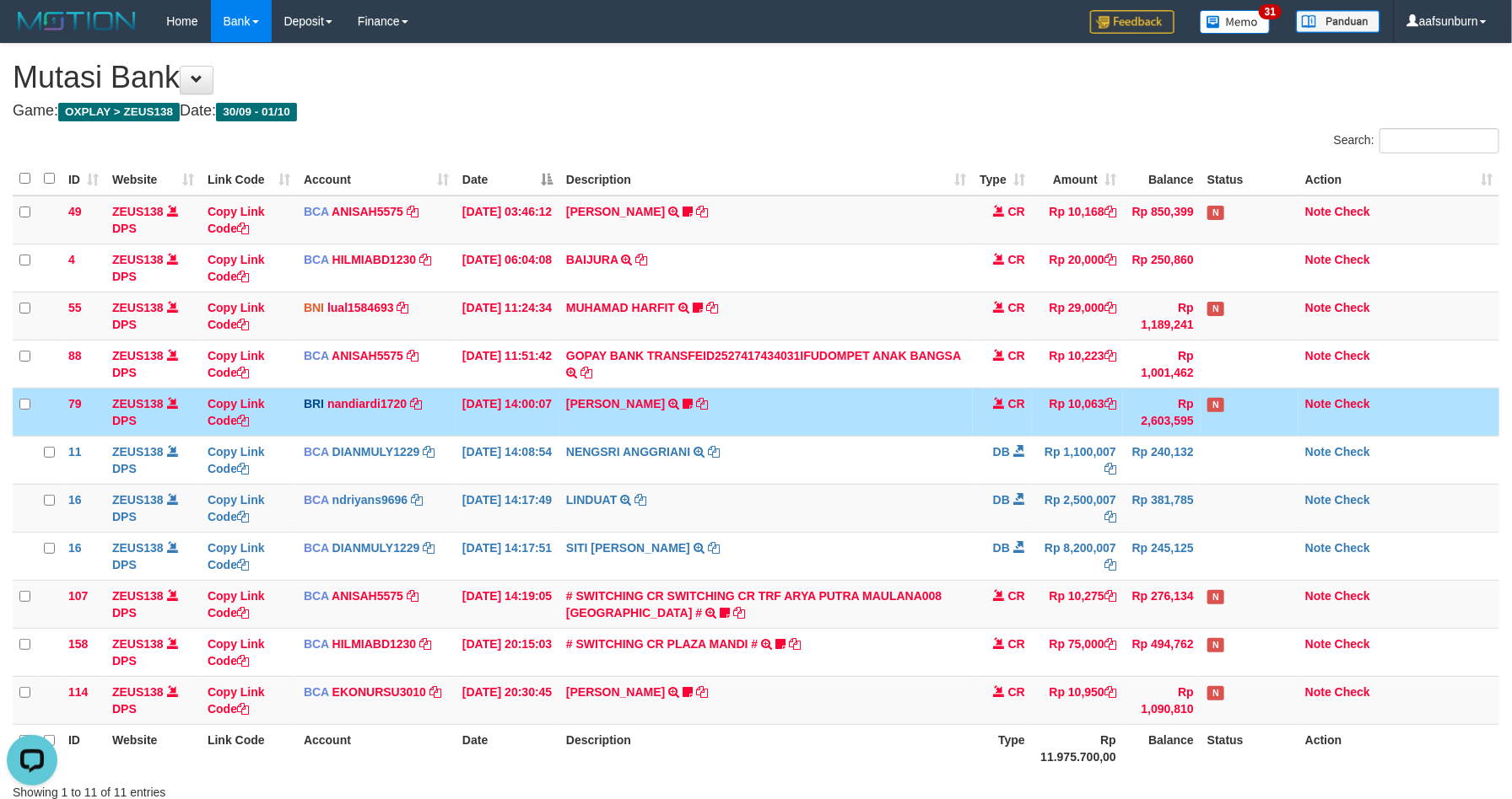
click at [1021, 401] on span "CR" at bounding box center [1017, 404] width 17 height 14
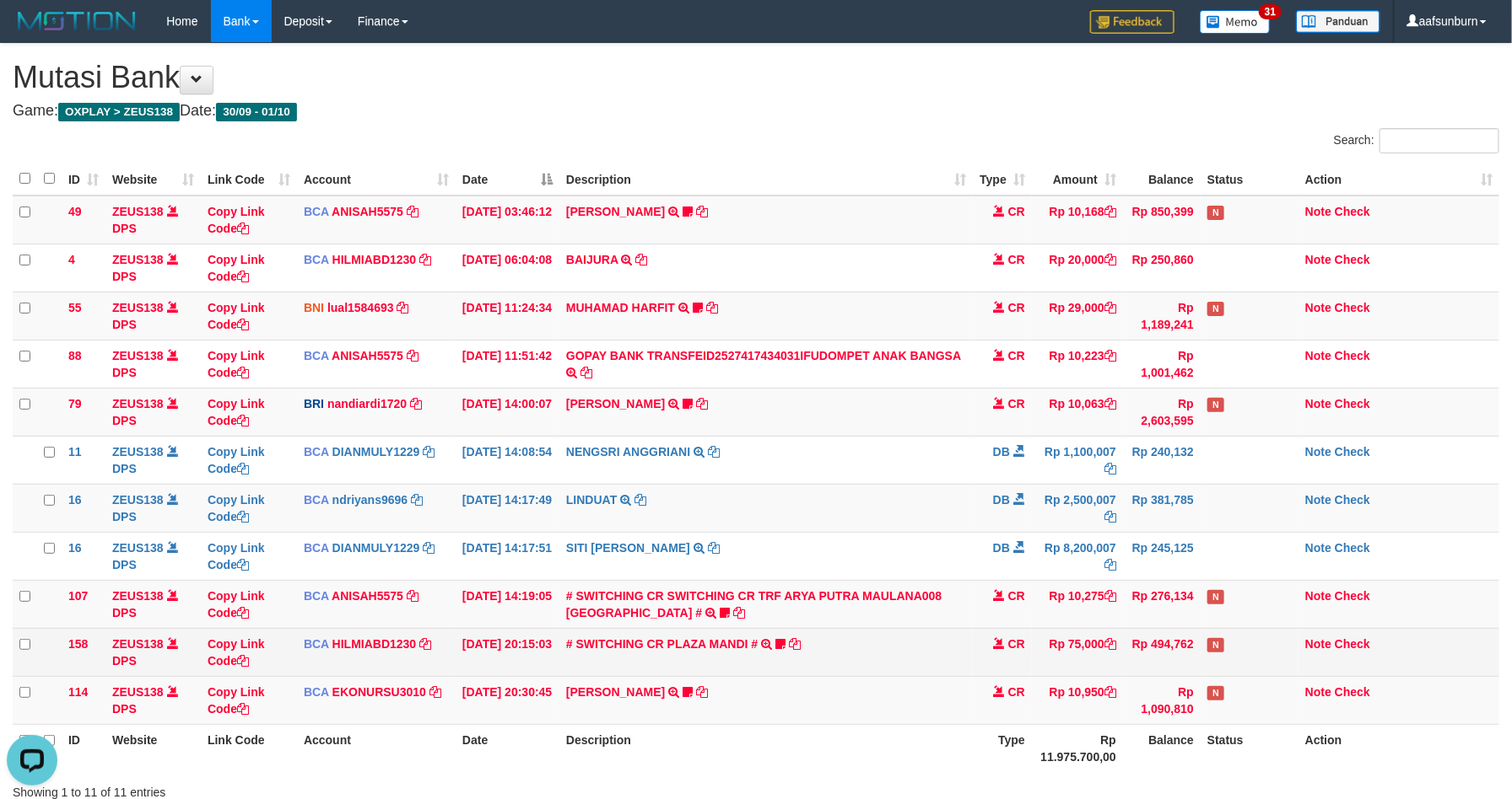
drag, startPoint x: 993, startPoint y: 651, endPoint x: 1040, endPoint y: 656, distance: 47.3
click at [993, 648] on span at bounding box center [999, 643] width 12 height 12
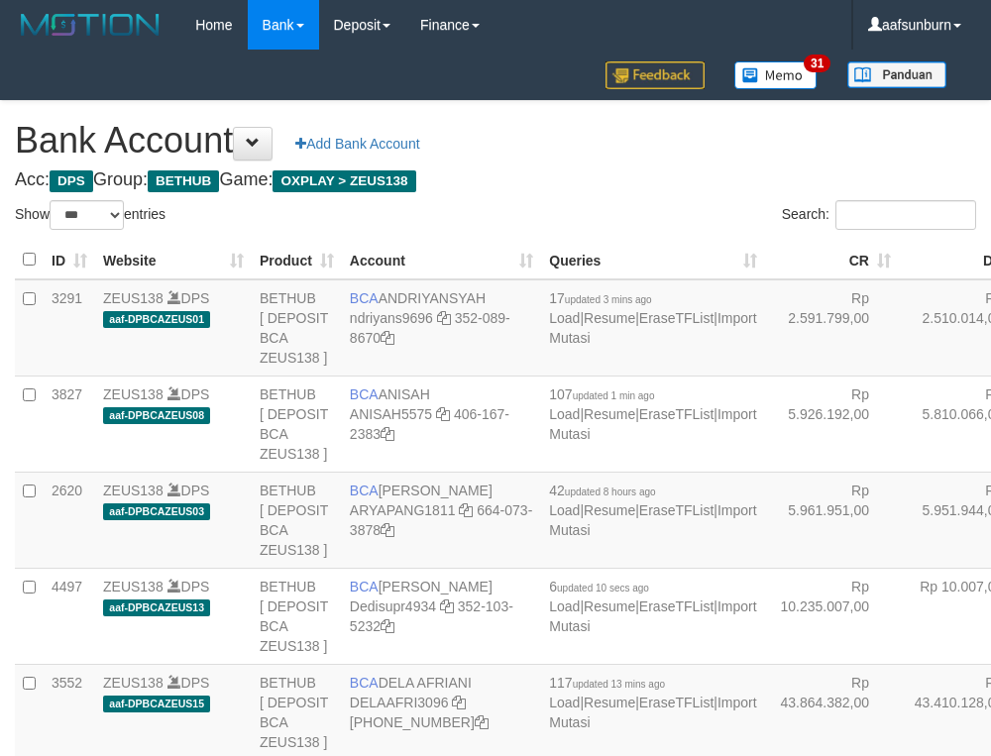
select select "***"
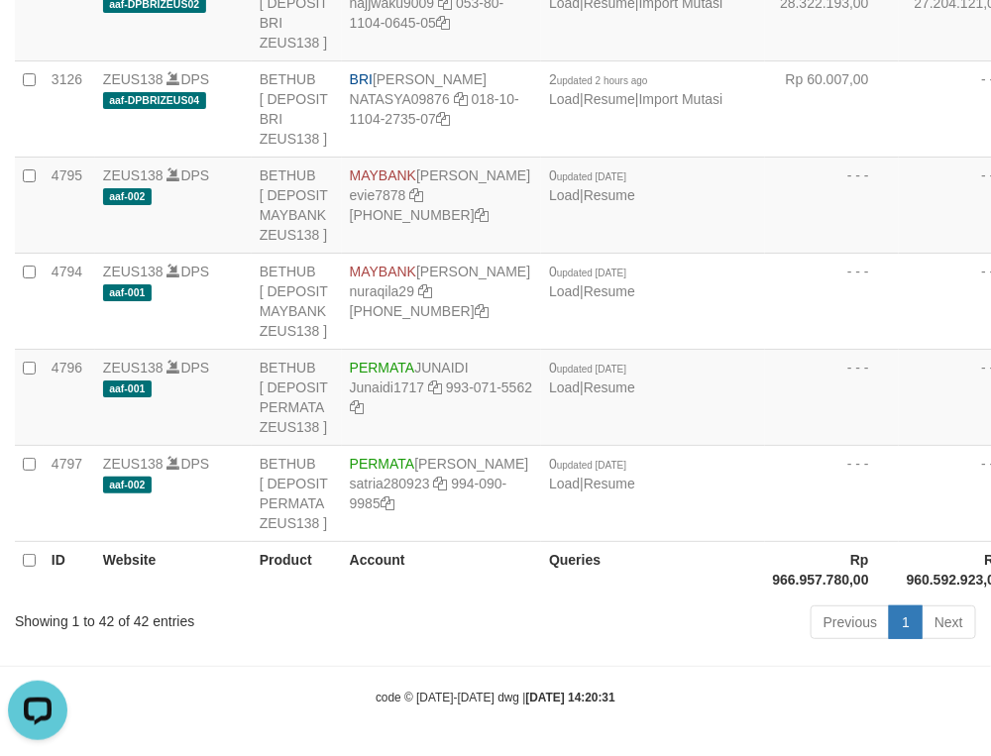
drag, startPoint x: 850, startPoint y: 300, endPoint x: 818, endPoint y: 318, distance: 36.4
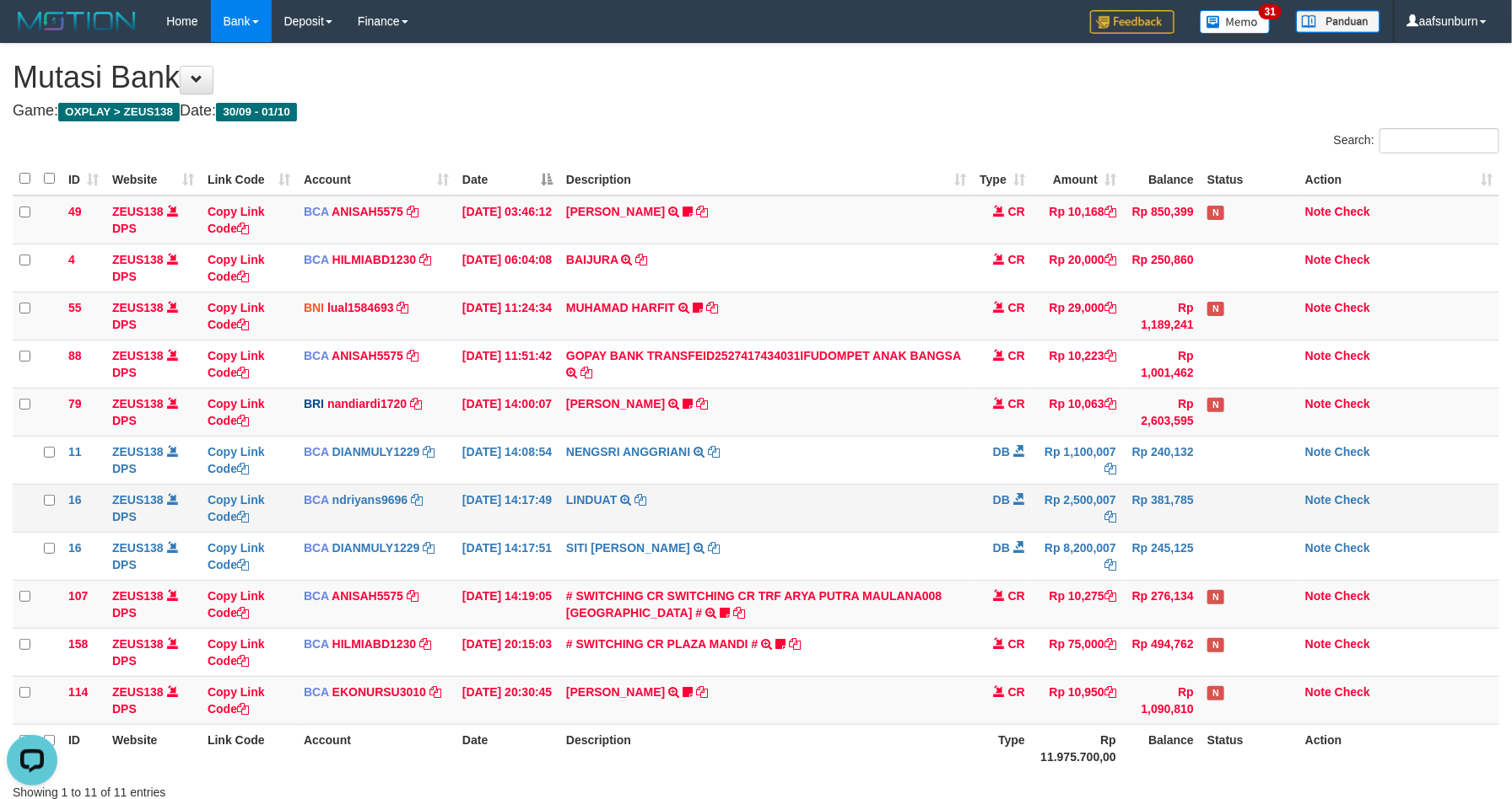
click at [1206, 499] on td at bounding box center [1249, 508] width 98 height 48
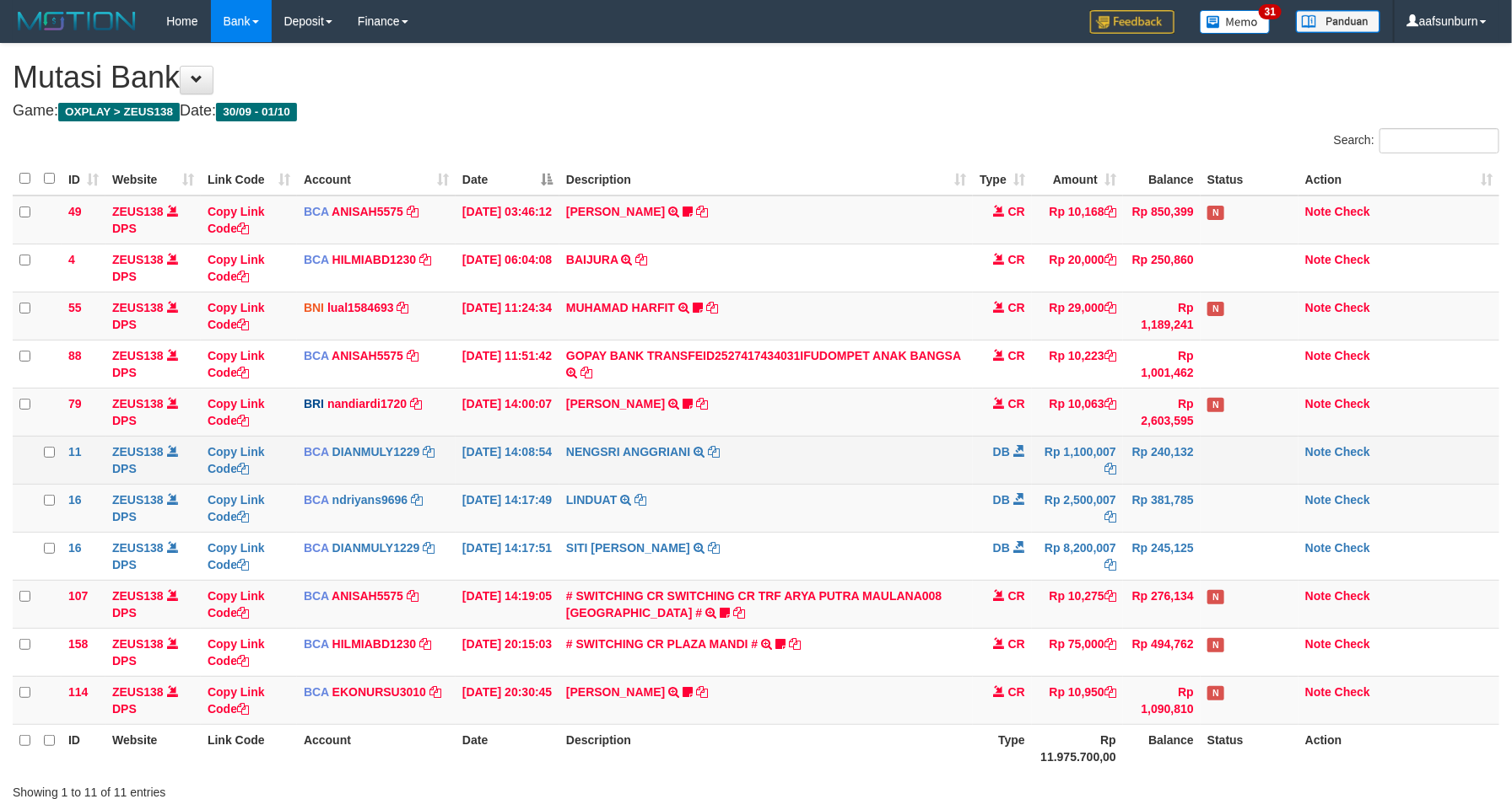
click at [896, 477] on td "NENGSRI ANGGRIANI TRSF E-BANKING DB 0110/FTSCY/WS95031 1100007.00NENGSRI ANGGRI…" at bounding box center [766, 459] width 414 height 48
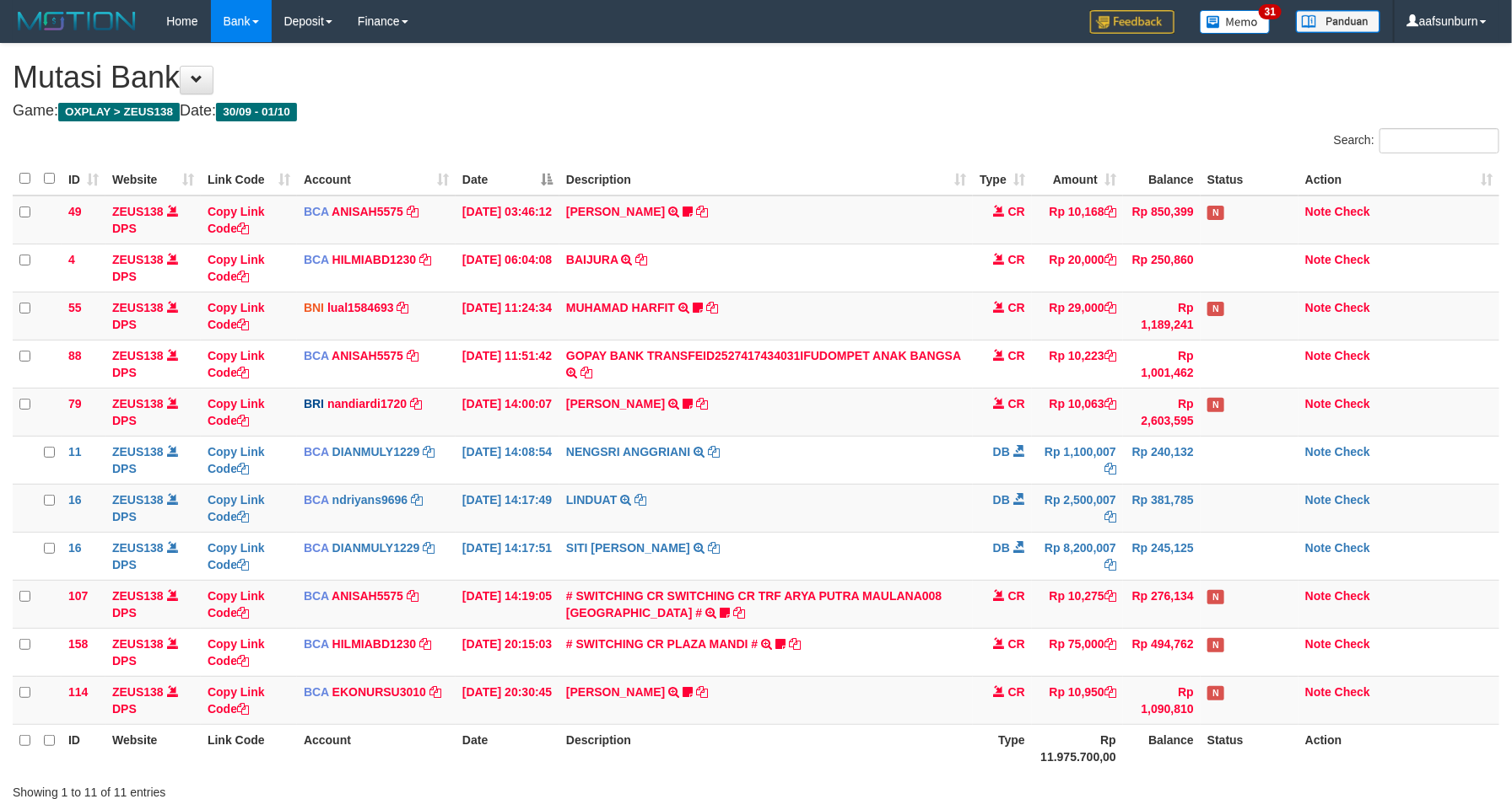
click at [894, 491] on td "LINDUAT TRSF E-BANKING DB 0110/FTSCY/WS95031 2500007.00LINDUAT" at bounding box center [766, 508] width 414 height 48
click at [873, 506] on td "LINDUAT TRSF E-BANKING DB 0110/FTSCY/WS95031 2500007.00LINDUAT" at bounding box center [766, 508] width 414 height 48
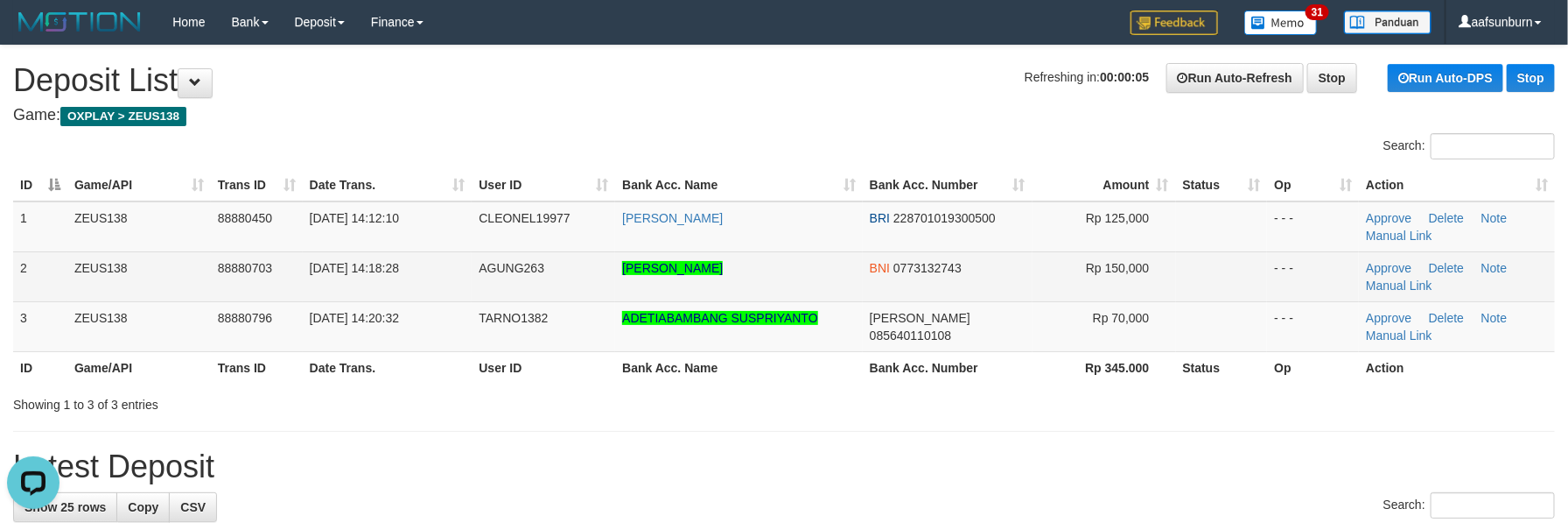
drag, startPoint x: 1300, startPoint y: 363, endPoint x: 1233, endPoint y: 270, distance: 114.6
click at [1298, 360] on th "Op" at bounding box center [1313, 367] width 92 height 33
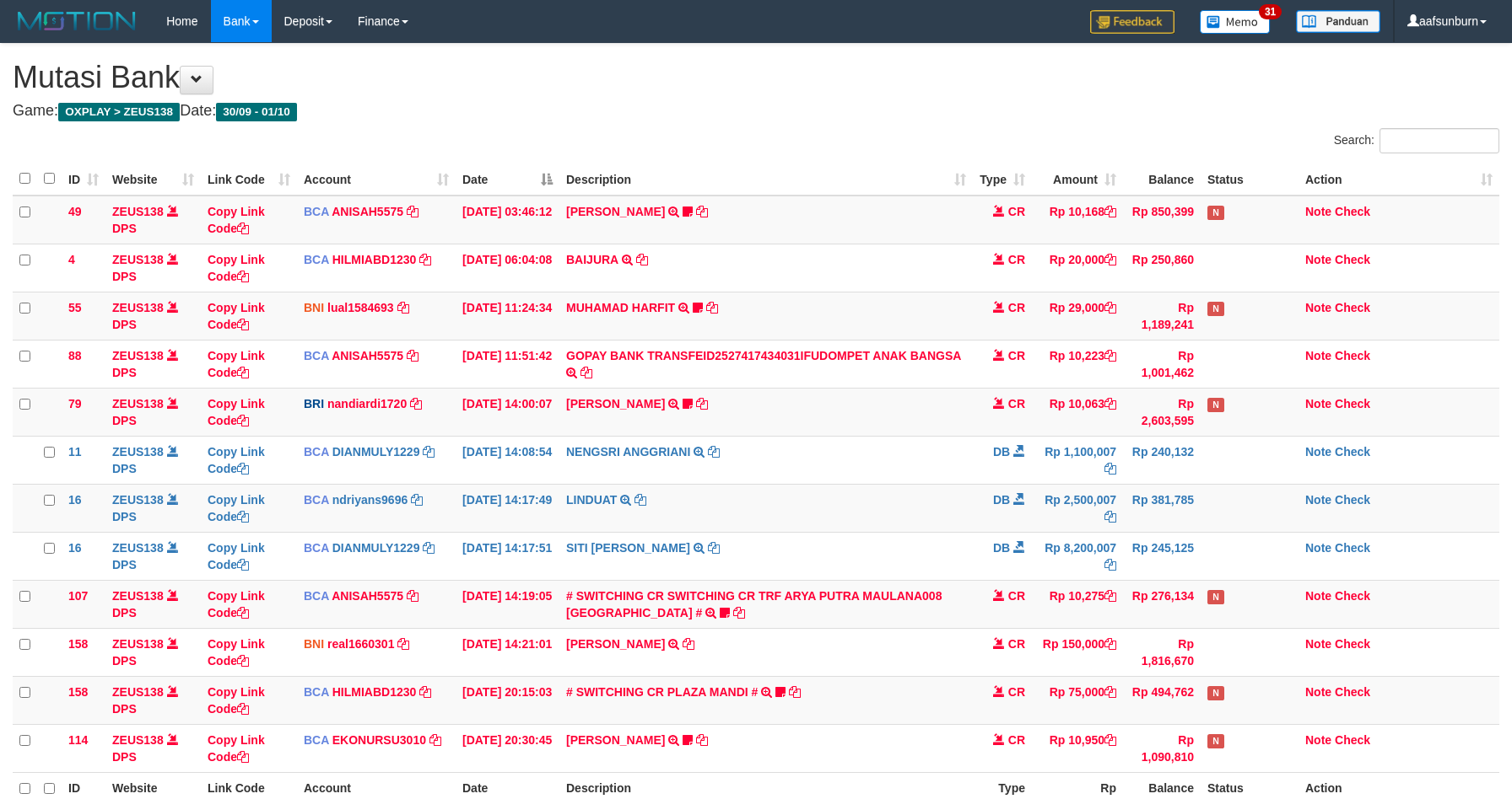
scroll to position [178, 0]
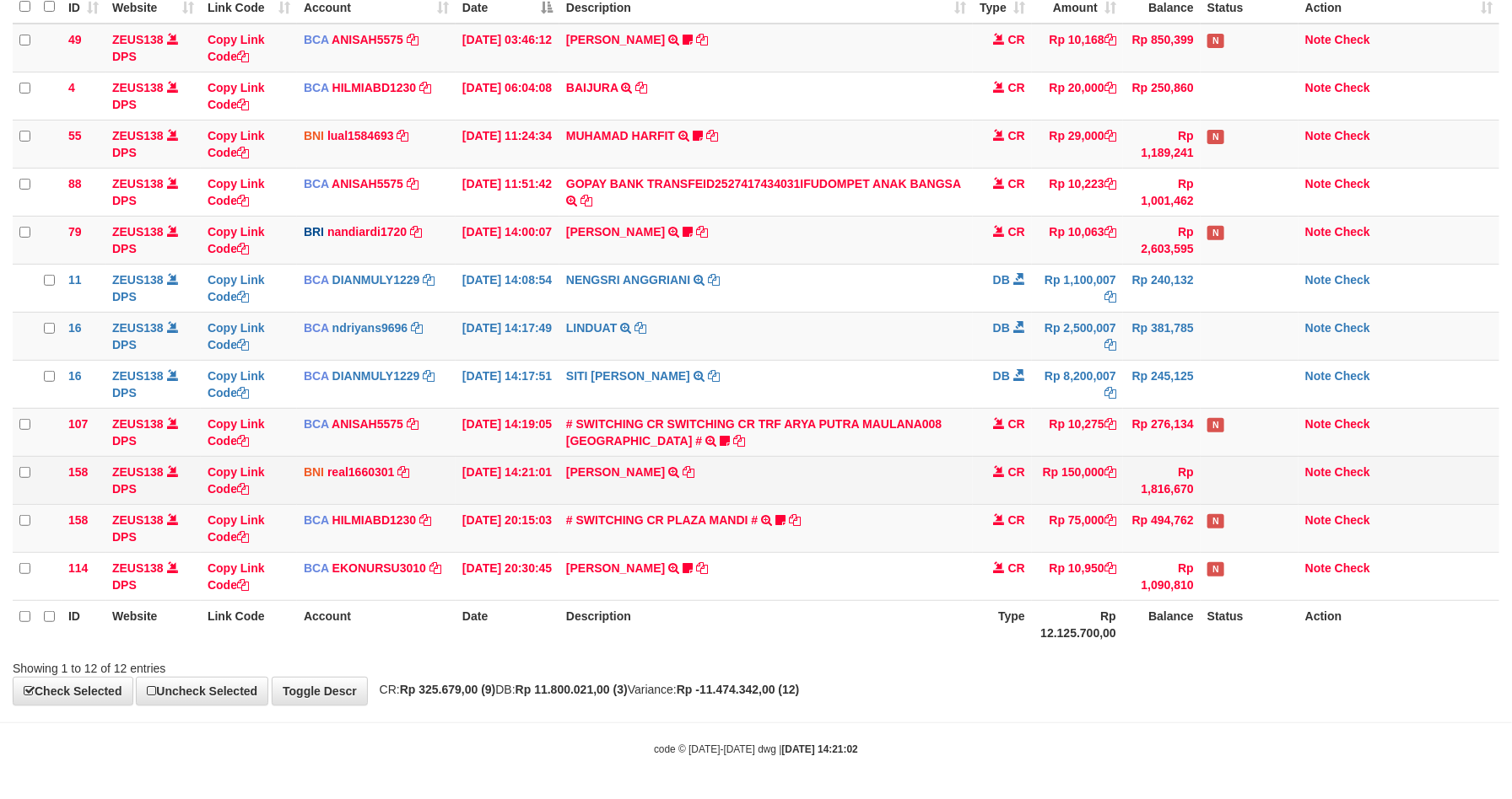
click at [765, 482] on td "AGUNG WAHYU HARYANTO TRANSFER DARI BPK AGUNG WAHYU HARYANTO" at bounding box center [766, 480] width 414 height 48
click at [740, 466] on td "AGUNG WAHYU HARYANTO TRANSFER DARI BPK AGUNG WAHYU HARYANTO" at bounding box center [766, 480] width 414 height 48
click at [695, 471] on icon at bounding box center [689, 472] width 12 height 12
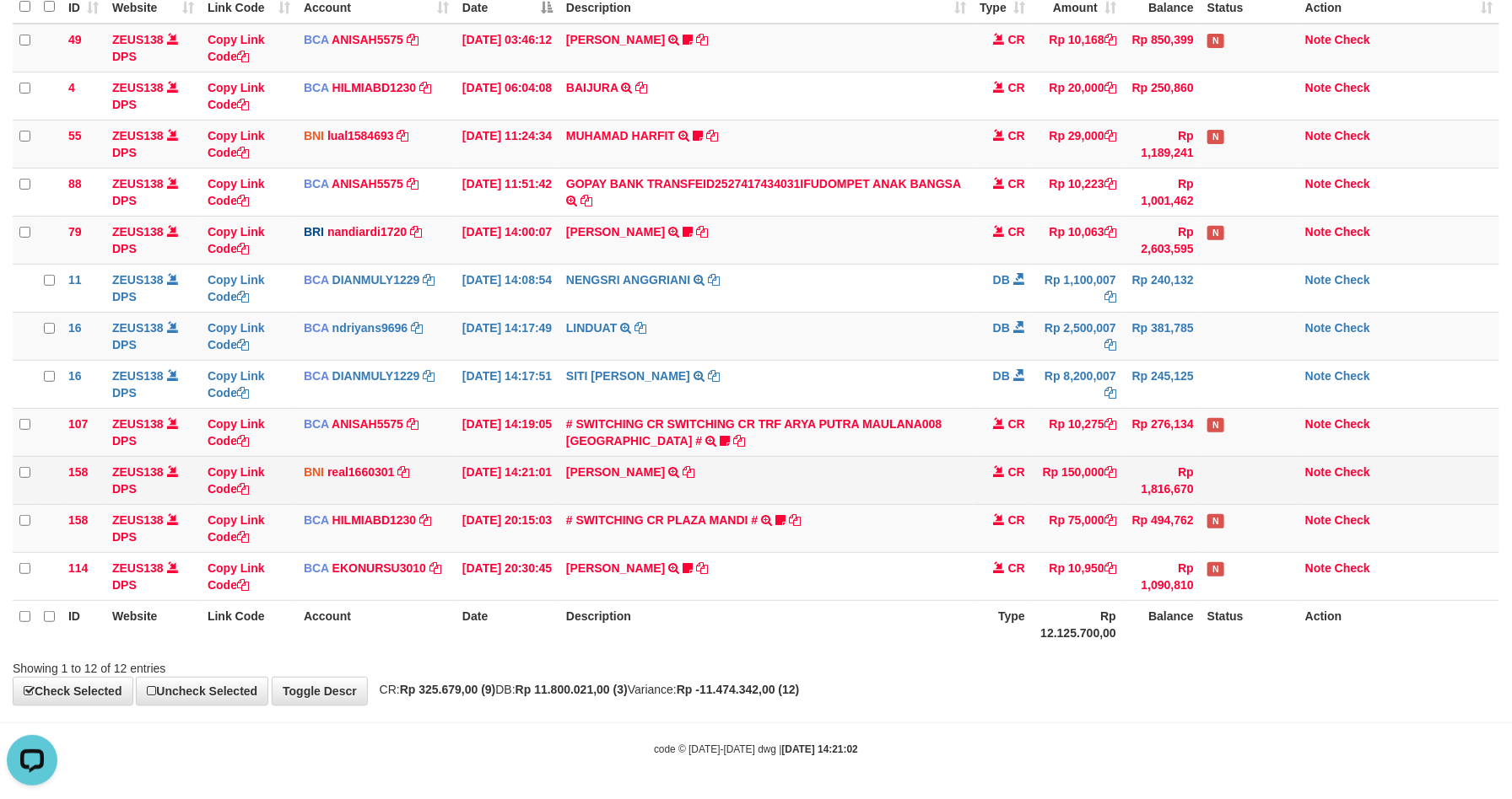
click at [939, 486] on td "AGUNG WAHYU HARYANTO TRANSFER DARI BPK AGUNG WAHYU HARYANTO" at bounding box center [766, 480] width 414 height 48
click at [924, 492] on td "AGUNG WAHYU HARYANTO TRANSFER DARI BPK AGUNG WAHYU HARYANTO" at bounding box center [766, 480] width 414 height 48
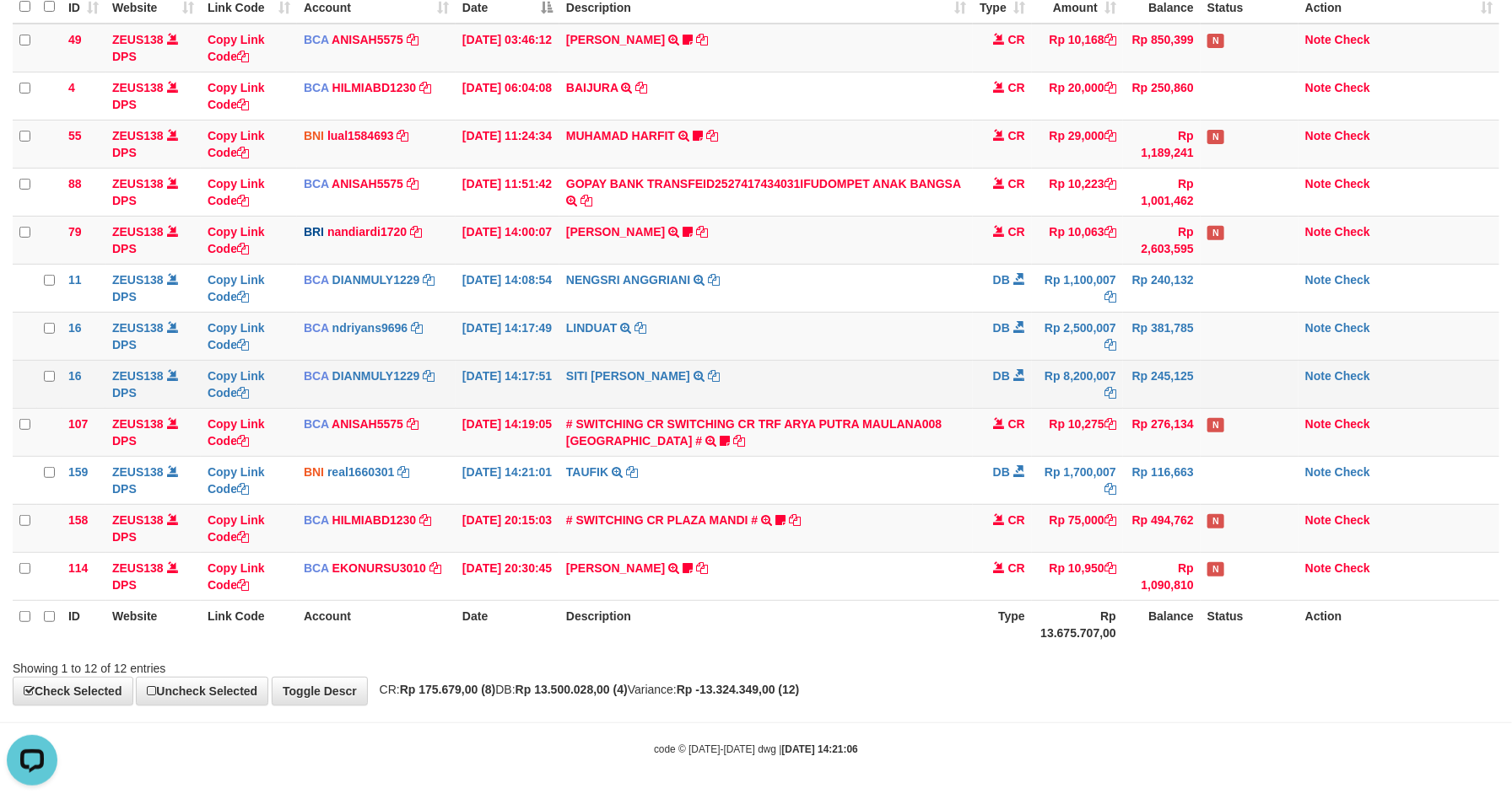
click at [1144, 385] on td "Rp 245,125" at bounding box center [1161, 384] width 77 height 48
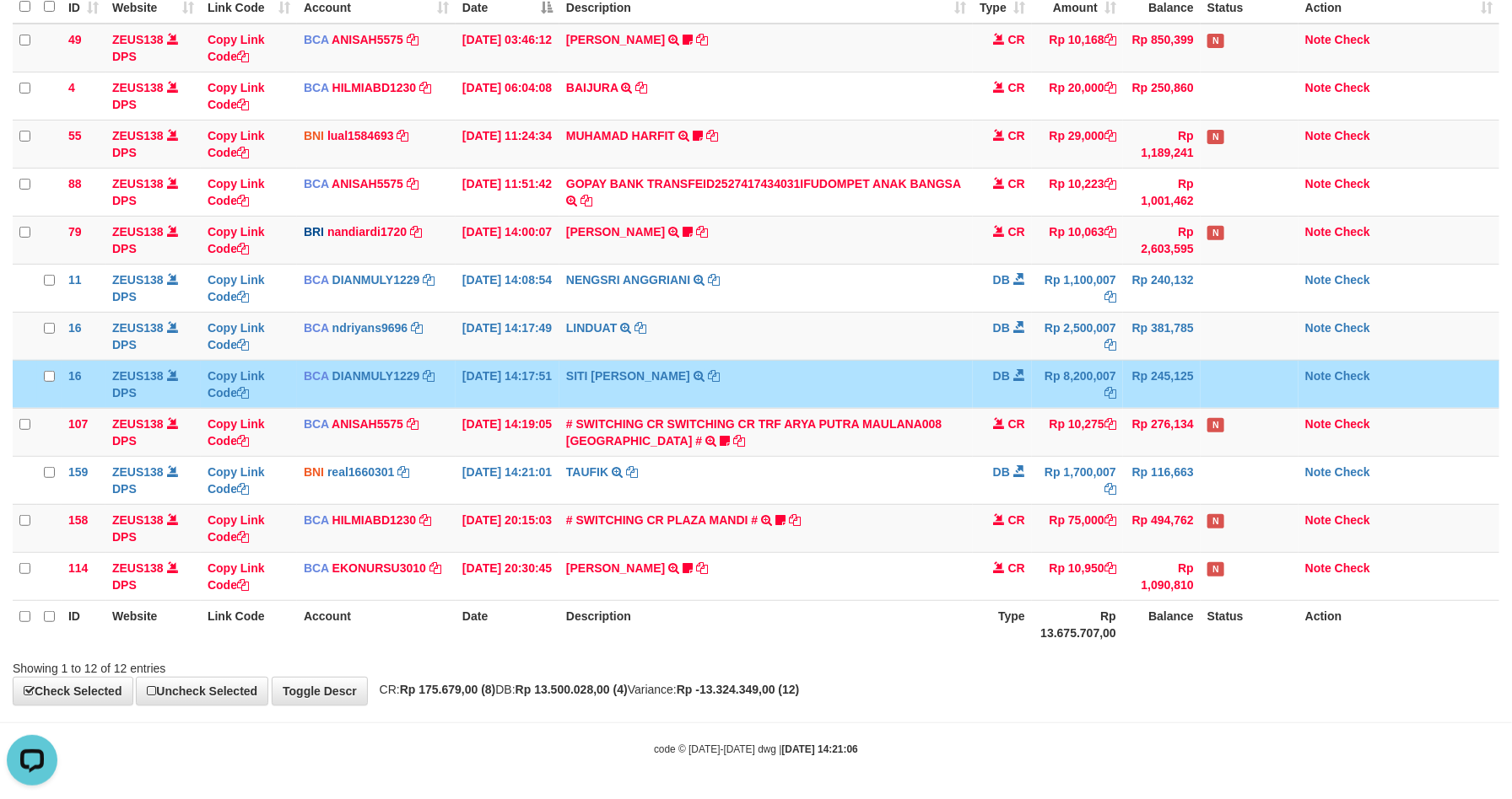
click at [1144, 380] on td "Rp 245,125" at bounding box center [1161, 384] width 77 height 48
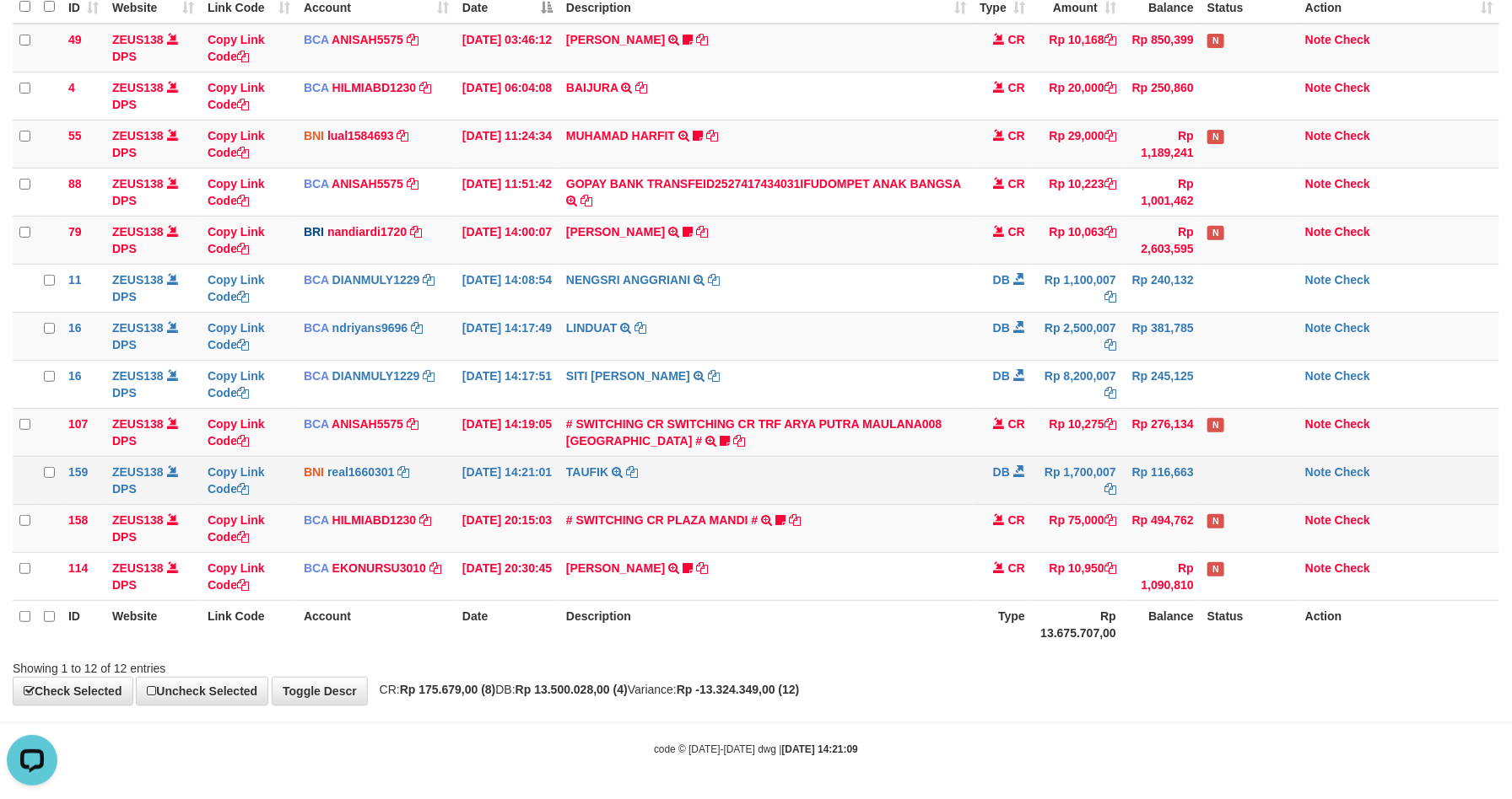
click at [898, 460] on td "TAUFIK TRANSFER KE SDR TAUFIK" at bounding box center [766, 480] width 414 height 48
click at [896, 460] on td "TAUFIK TRANSFER KE SDR TAUFIK" at bounding box center [766, 480] width 414 height 48
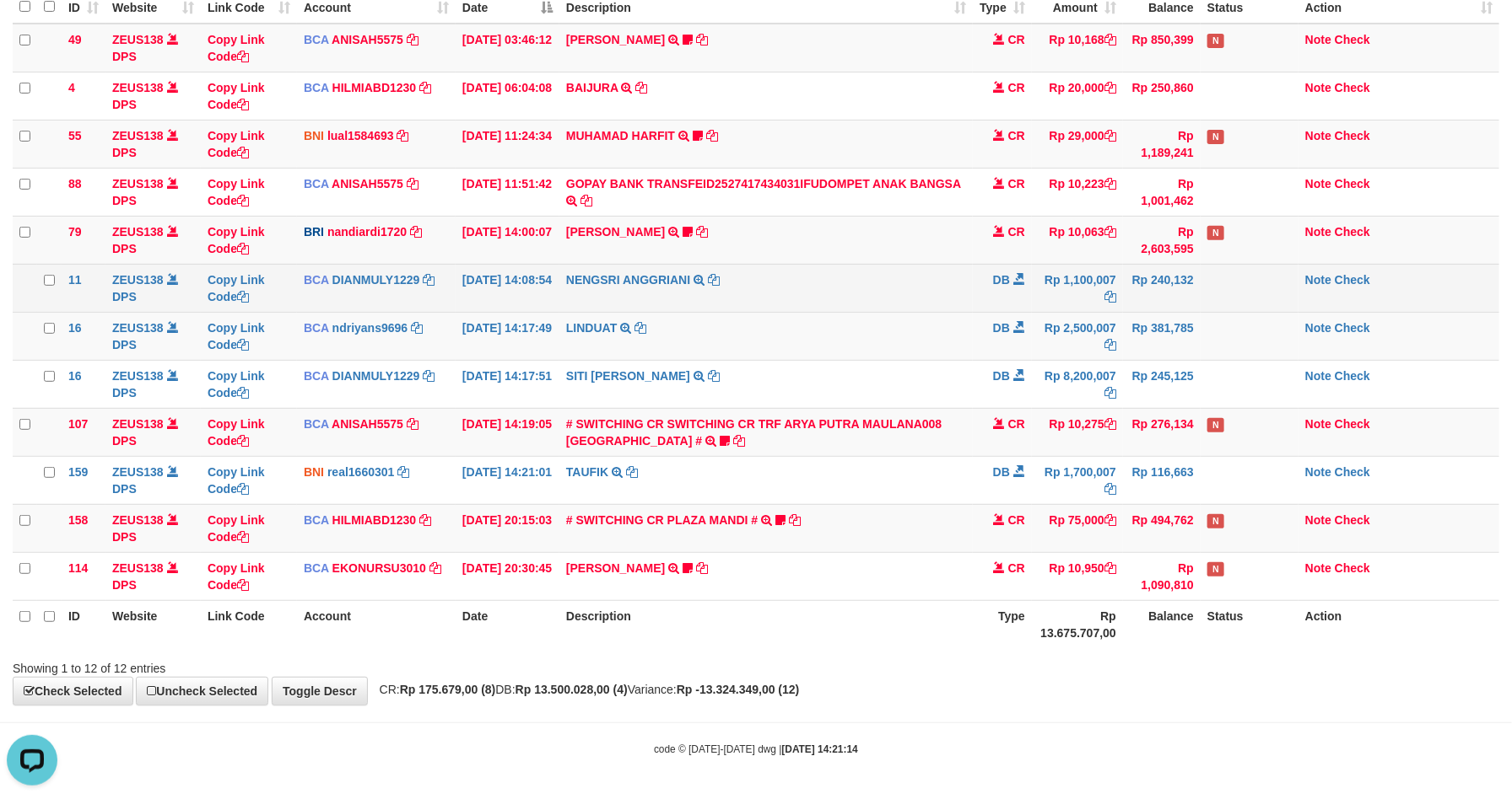
click at [876, 292] on td "NENGSRI ANGGRIANI TRSF E-BANKING DB 0110/FTSCY/WS95031 1100007.00NENGSRI ANGGRI…" at bounding box center [766, 288] width 414 height 48
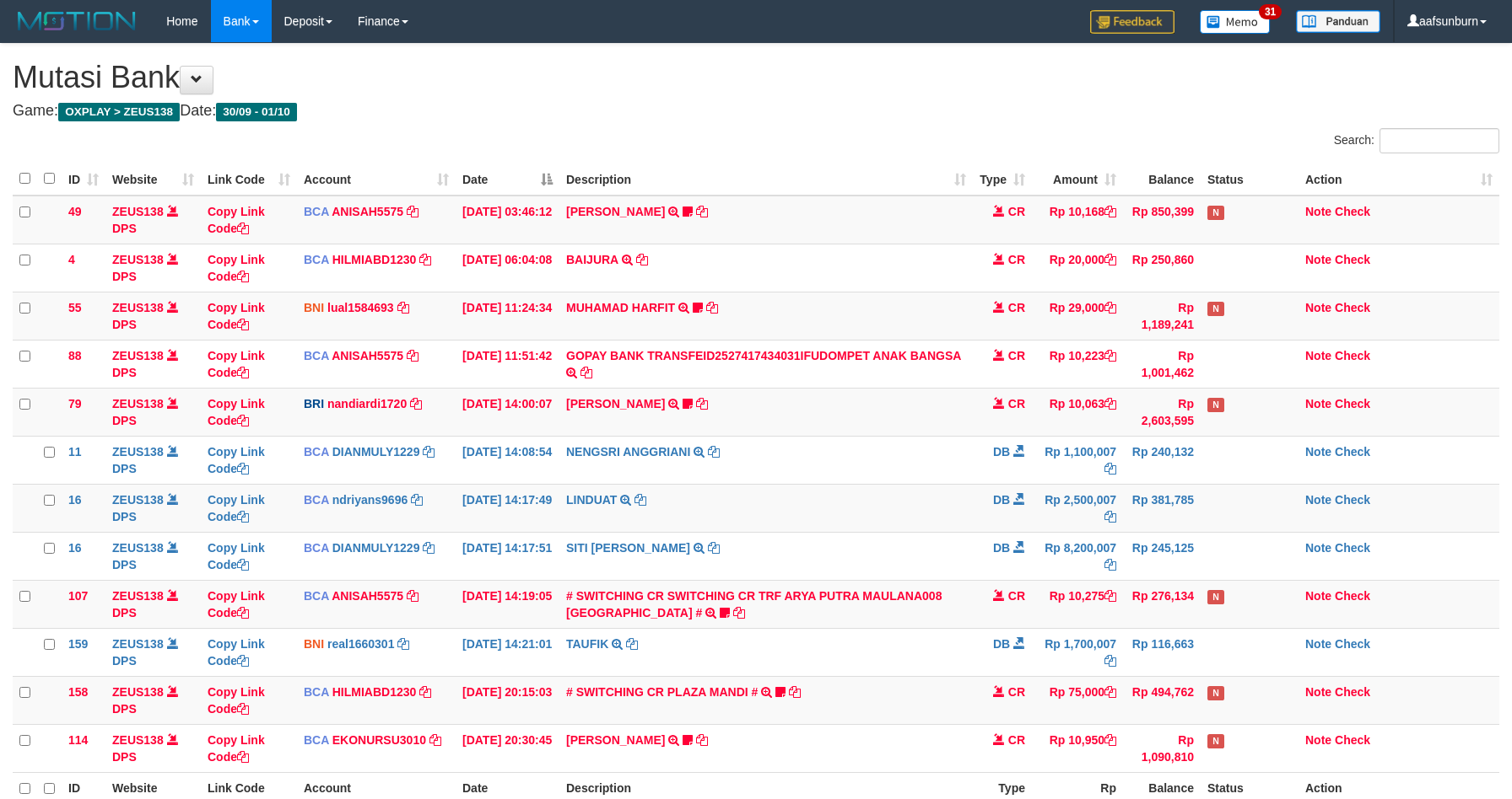
scroll to position [178, 0]
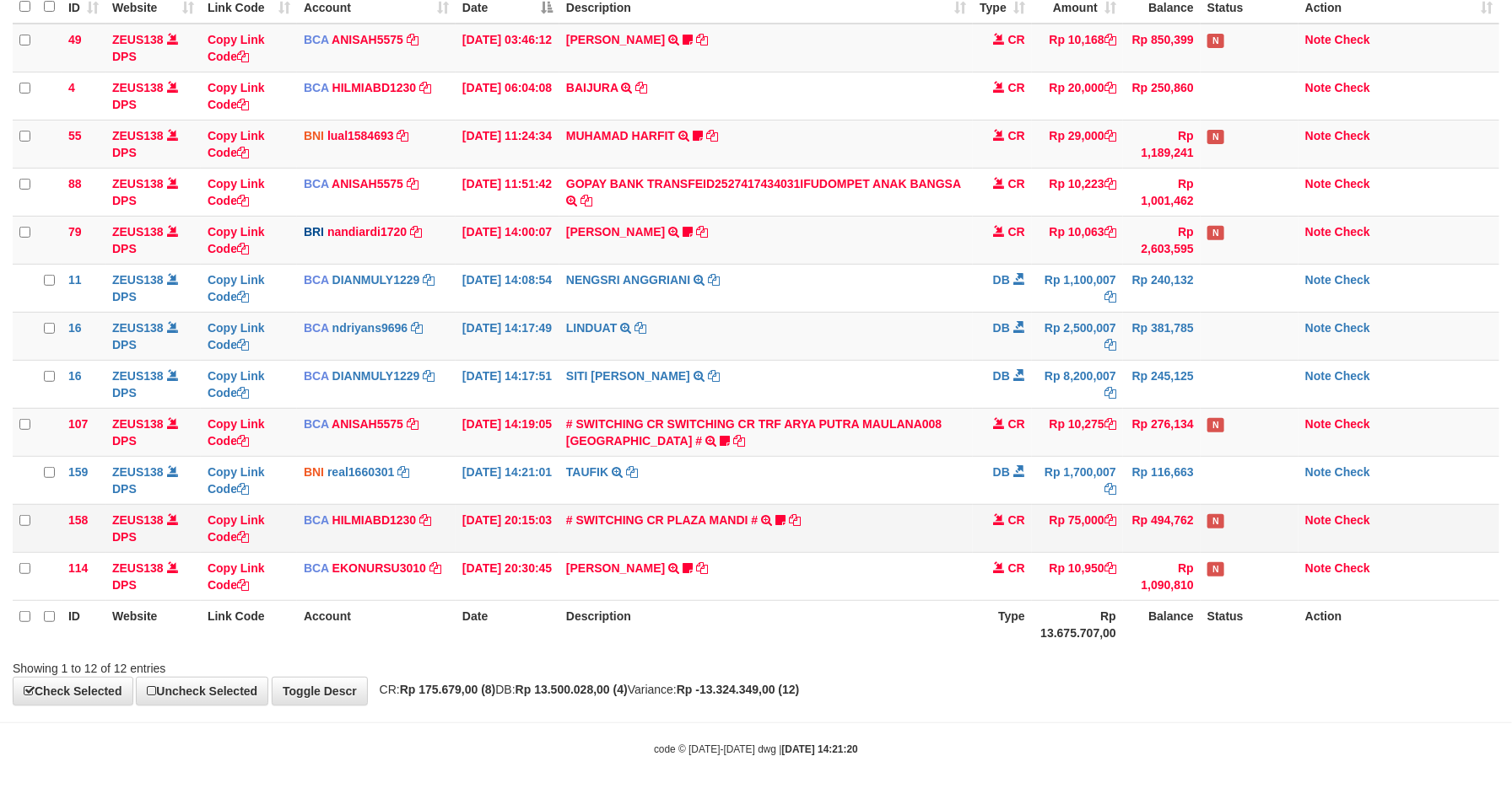
click at [1010, 534] on td "CR" at bounding box center [1002, 528] width 59 height 48
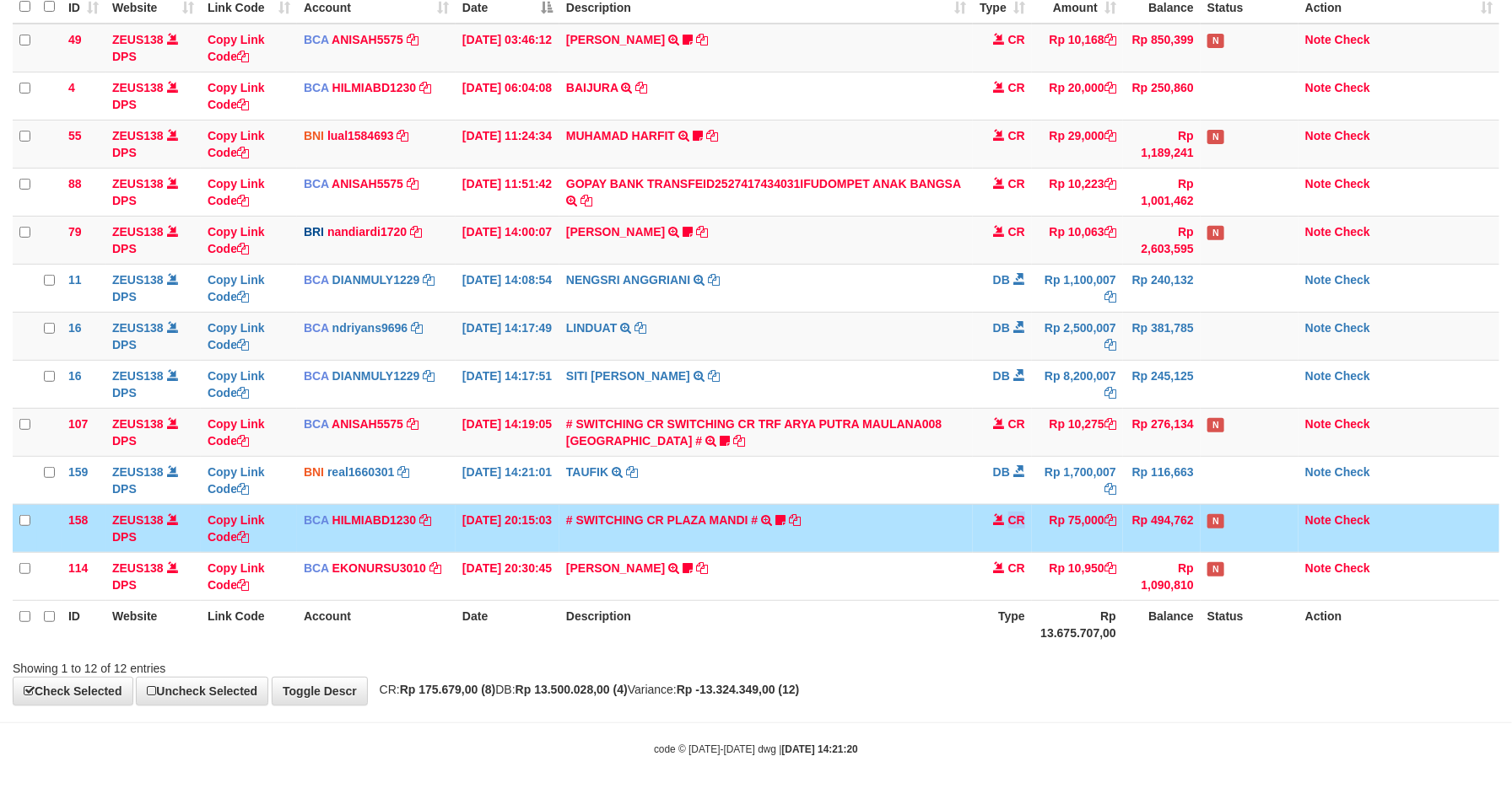
click at [1010, 534] on td "CR" at bounding box center [1002, 528] width 59 height 48
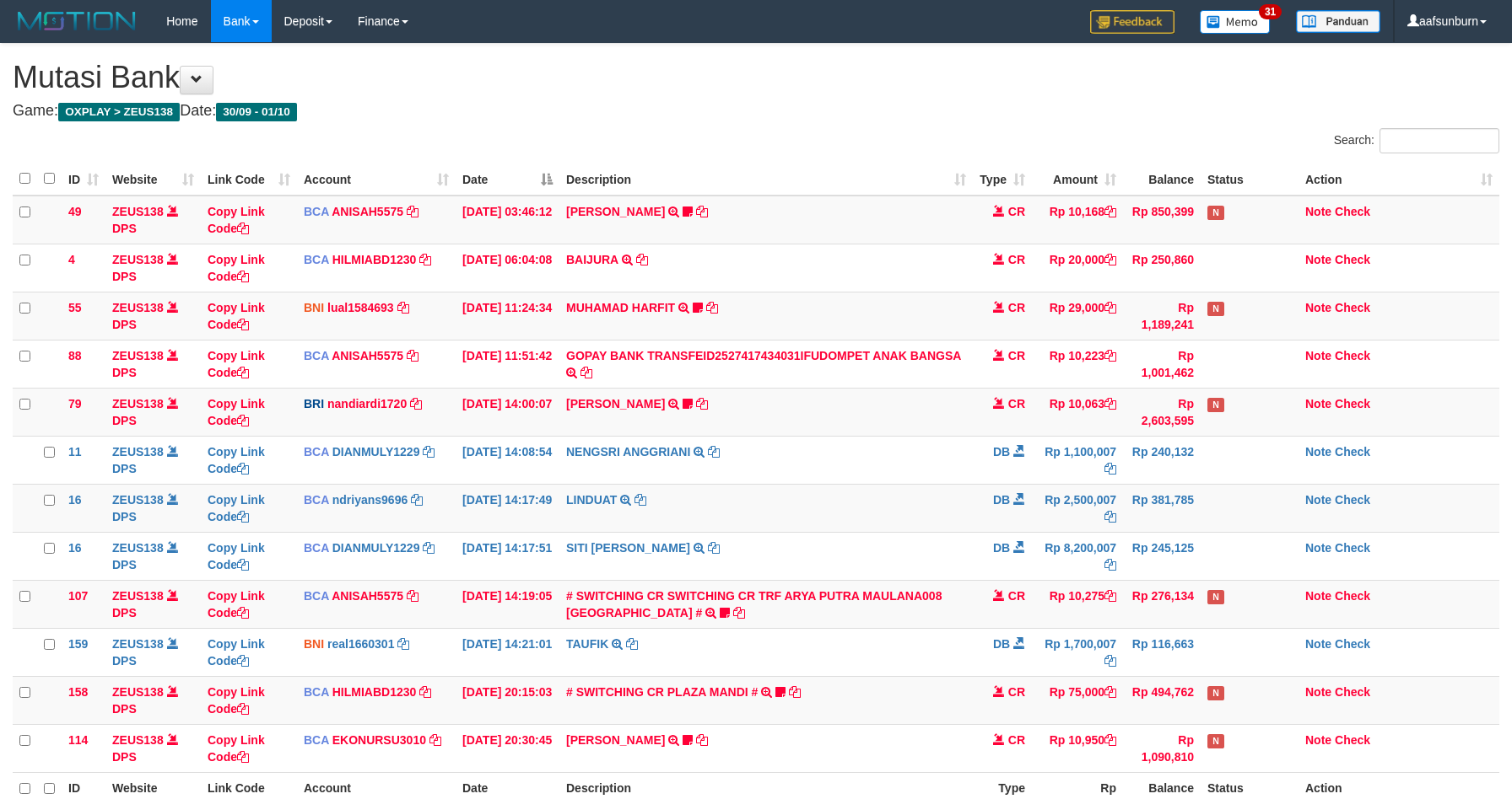
scroll to position [178, 0]
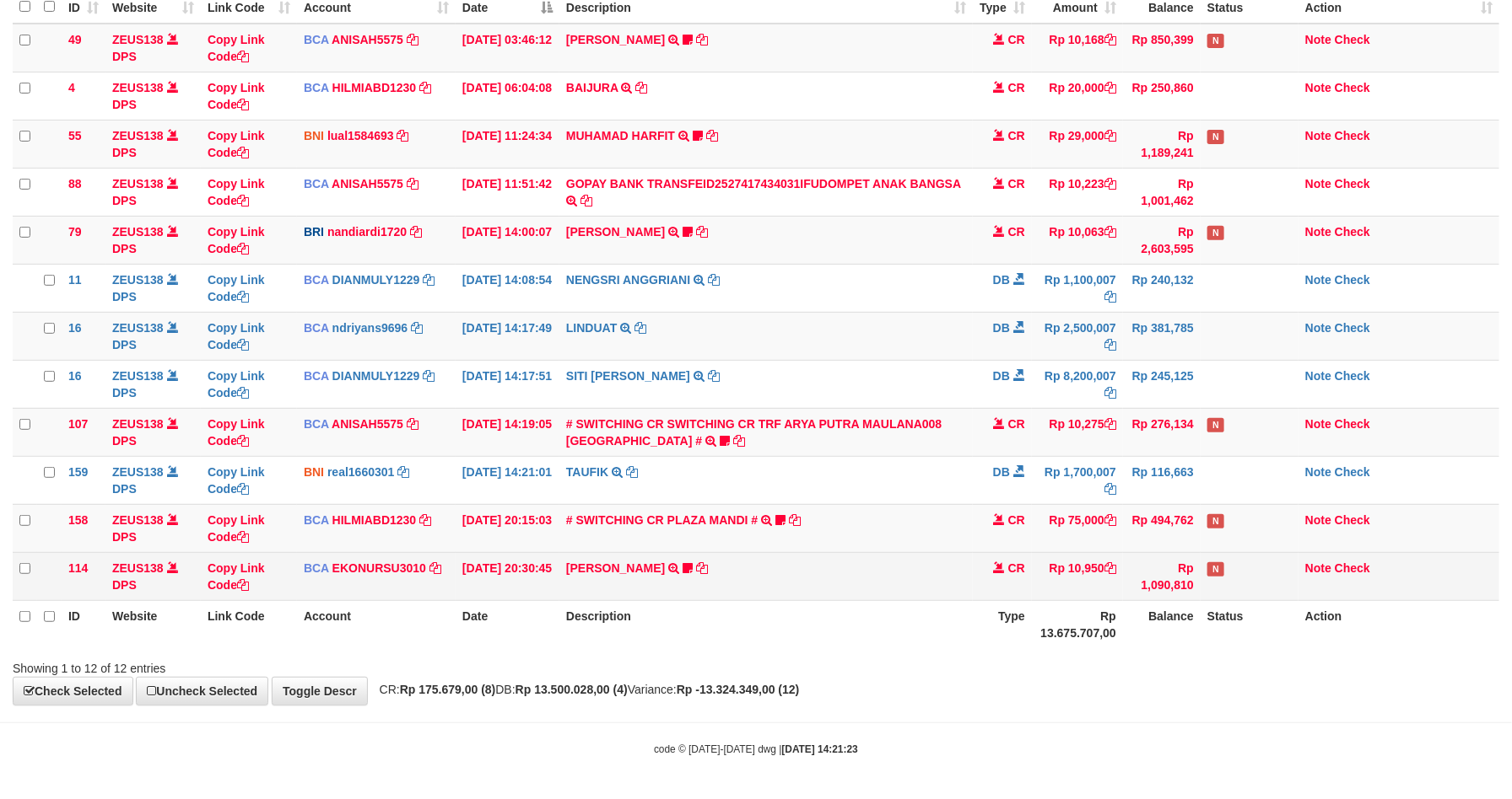
click at [1000, 572] on td "CR" at bounding box center [1002, 576] width 59 height 48
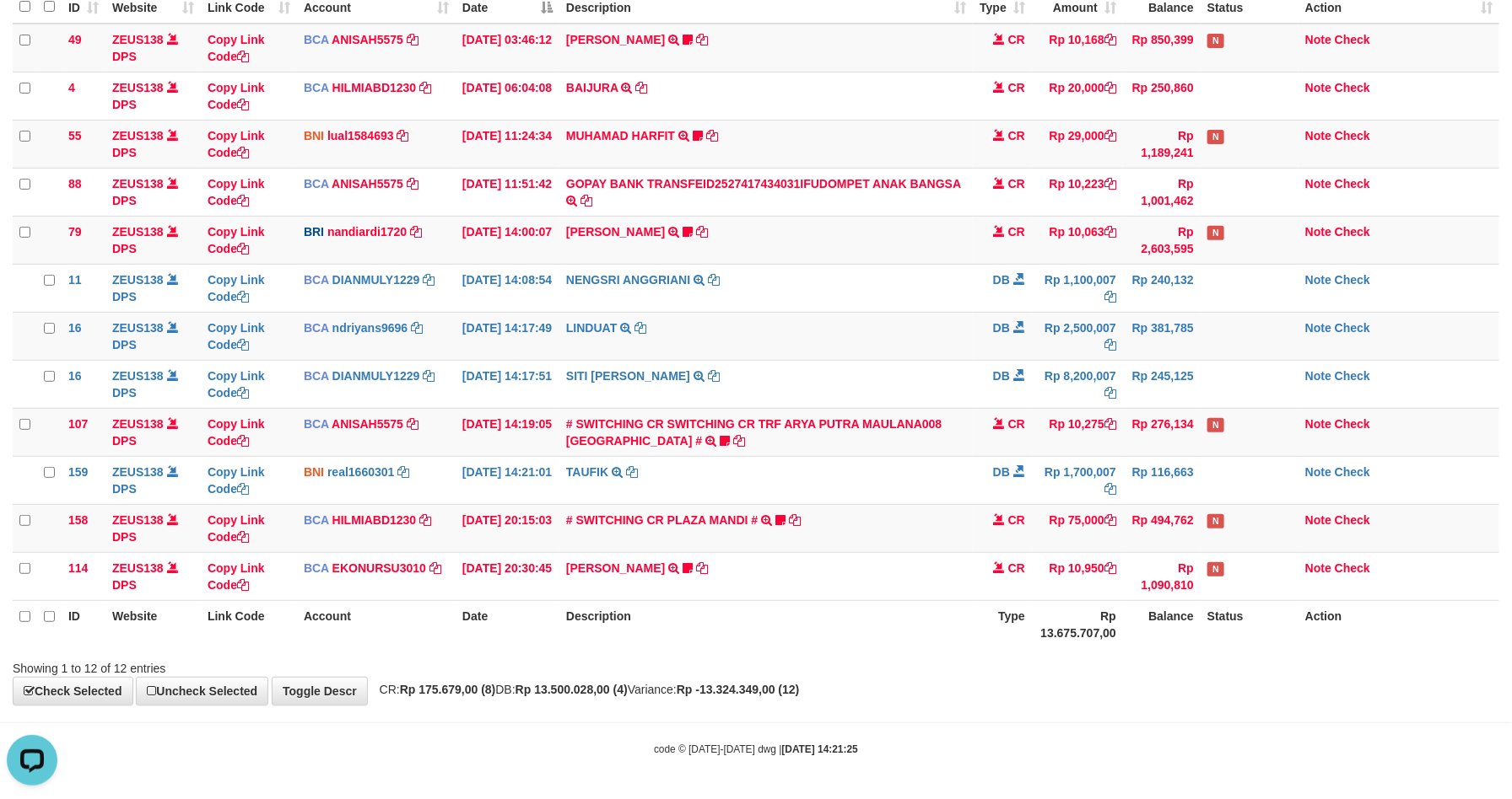
click at [788, 604] on th "Description" at bounding box center [766, 625] width 414 height 48
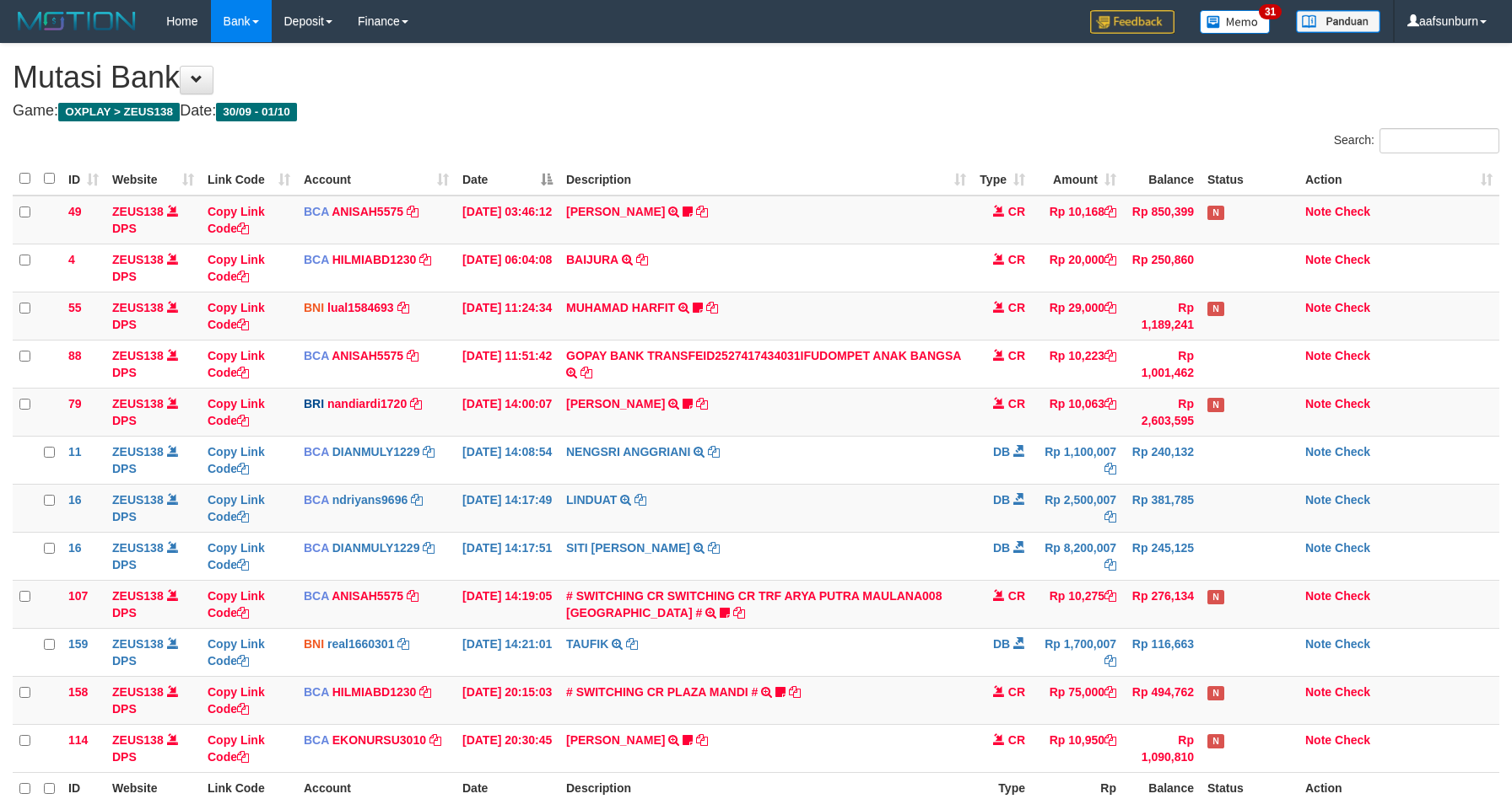
scroll to position [178, 0]
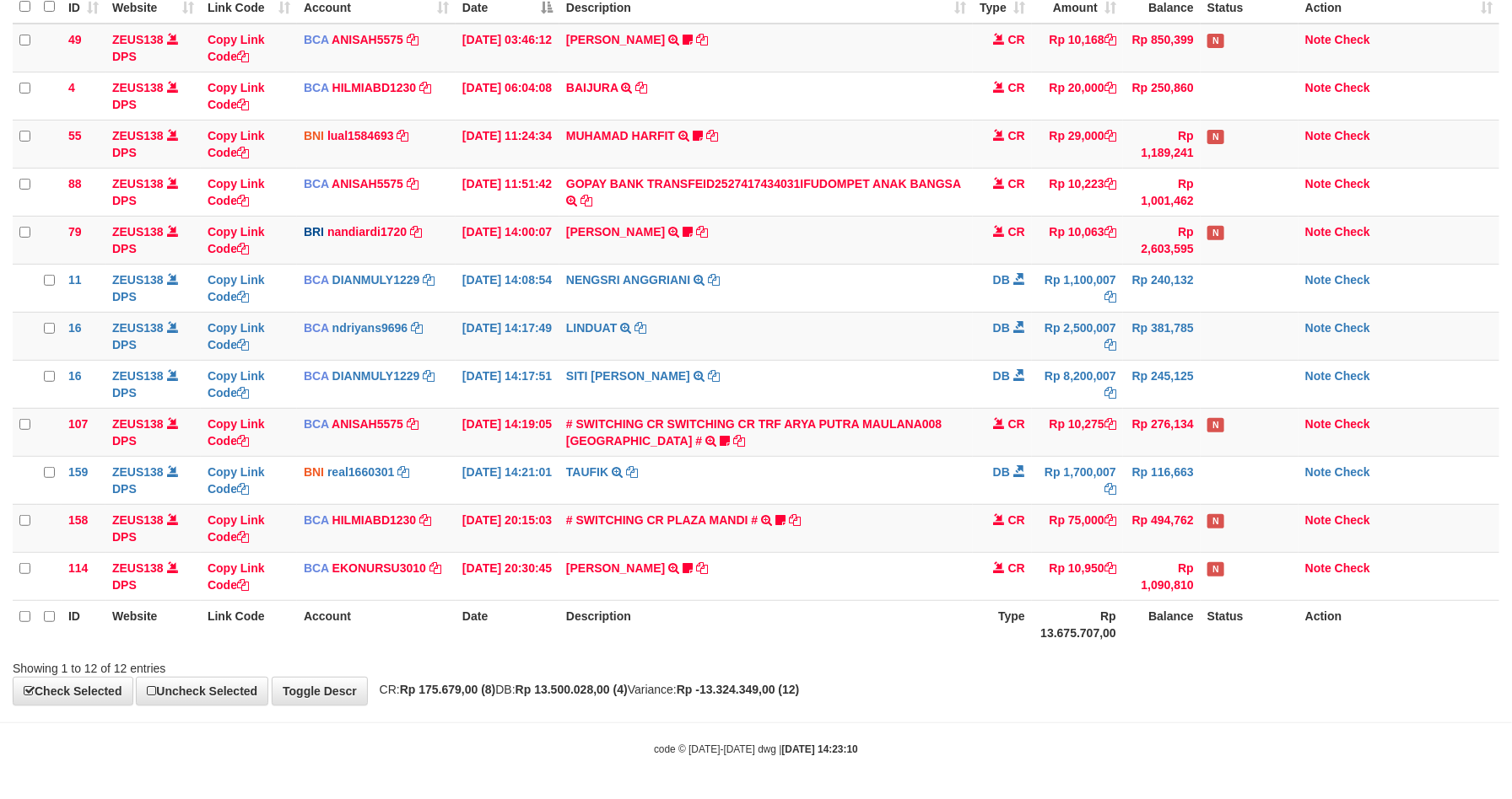
click at [942, 613] on th "Description" at bounding box center [766, 625] width 414 height 48
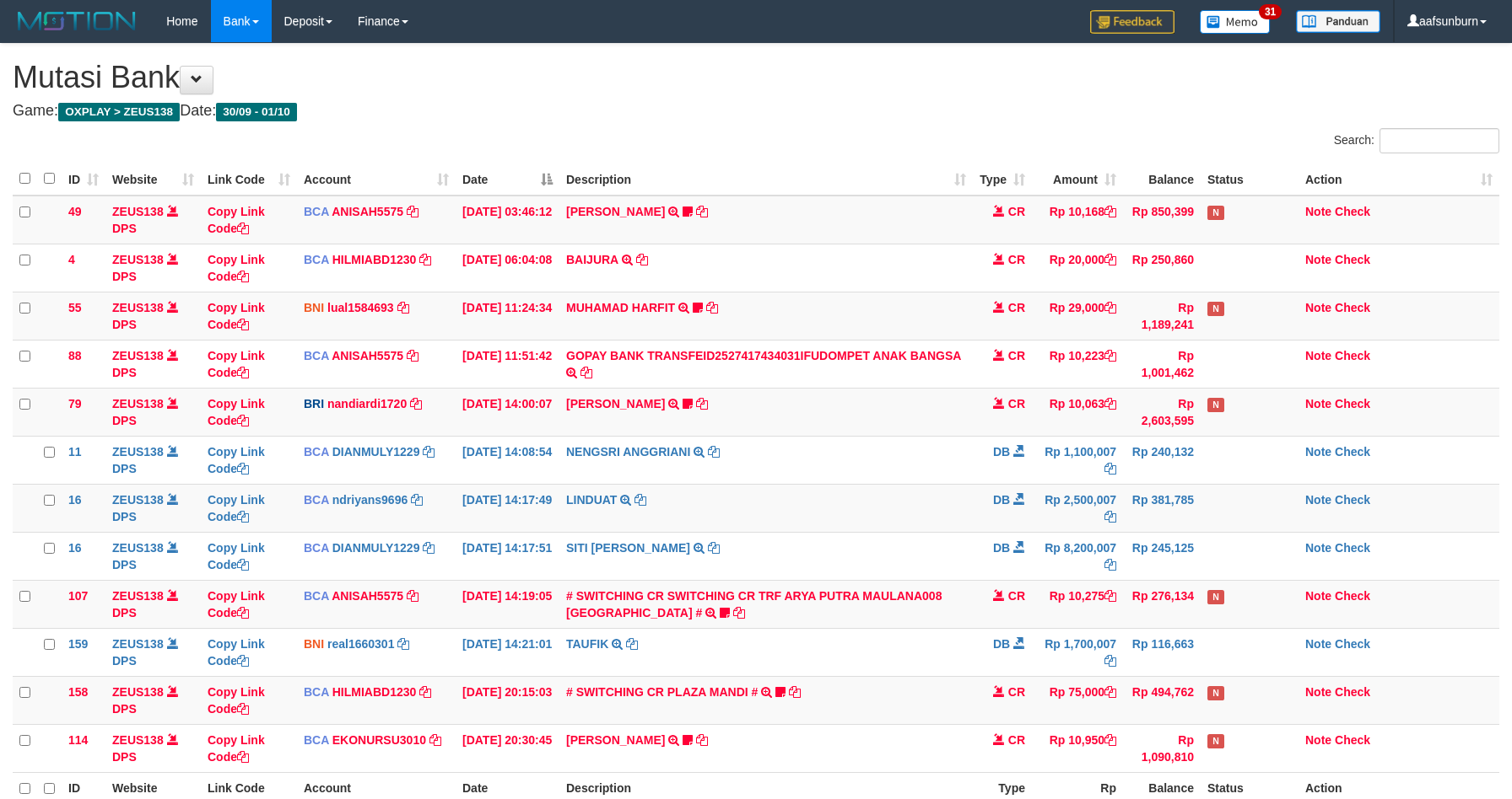
scroll to position [178, 0]
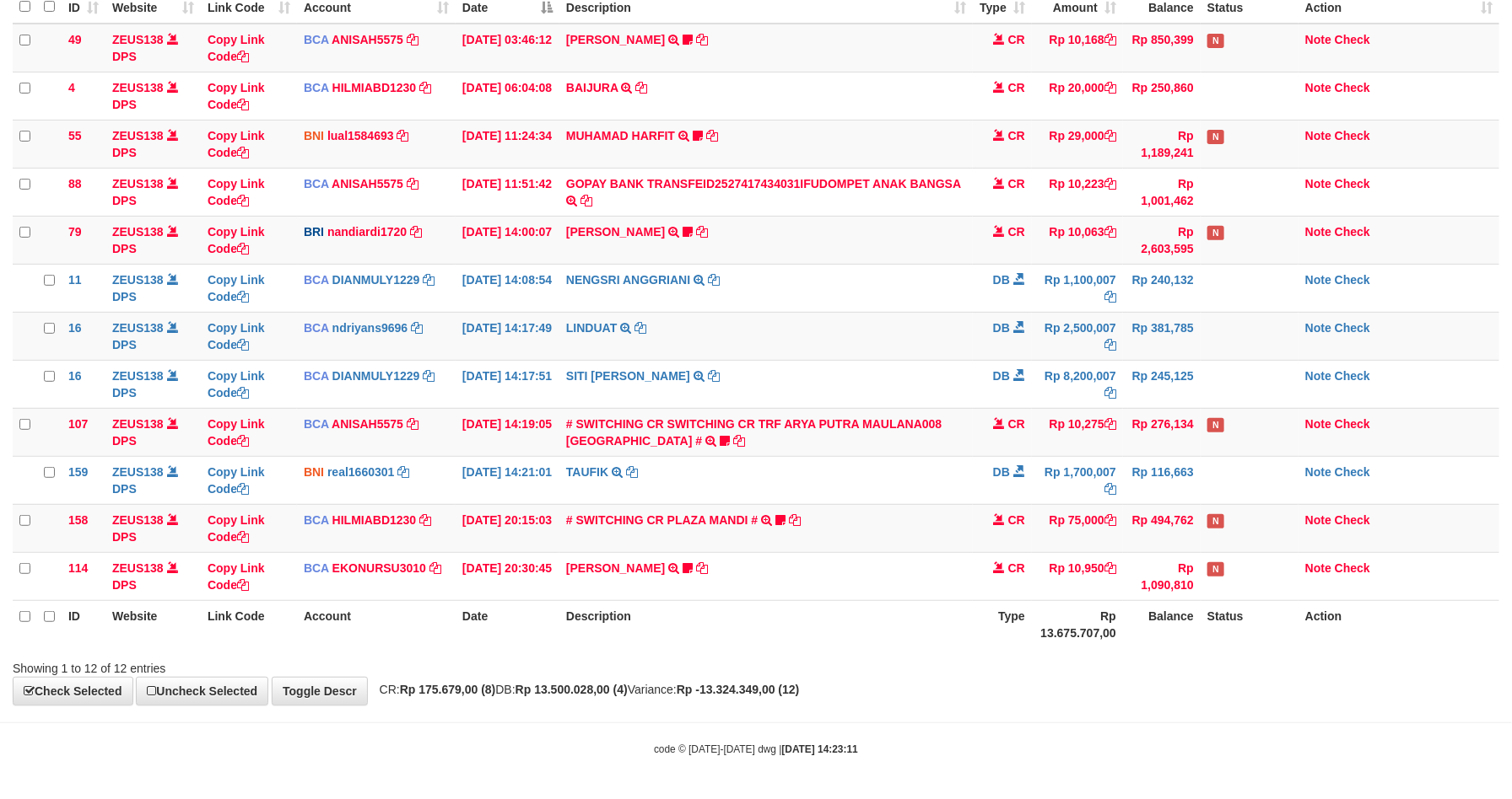
click at [942, 613] on th "Description" at bounding box center [766, 625] width 414 height 48
click at [931, 604] on th "Description" at bounding box center [766, 625] width 414 height 48
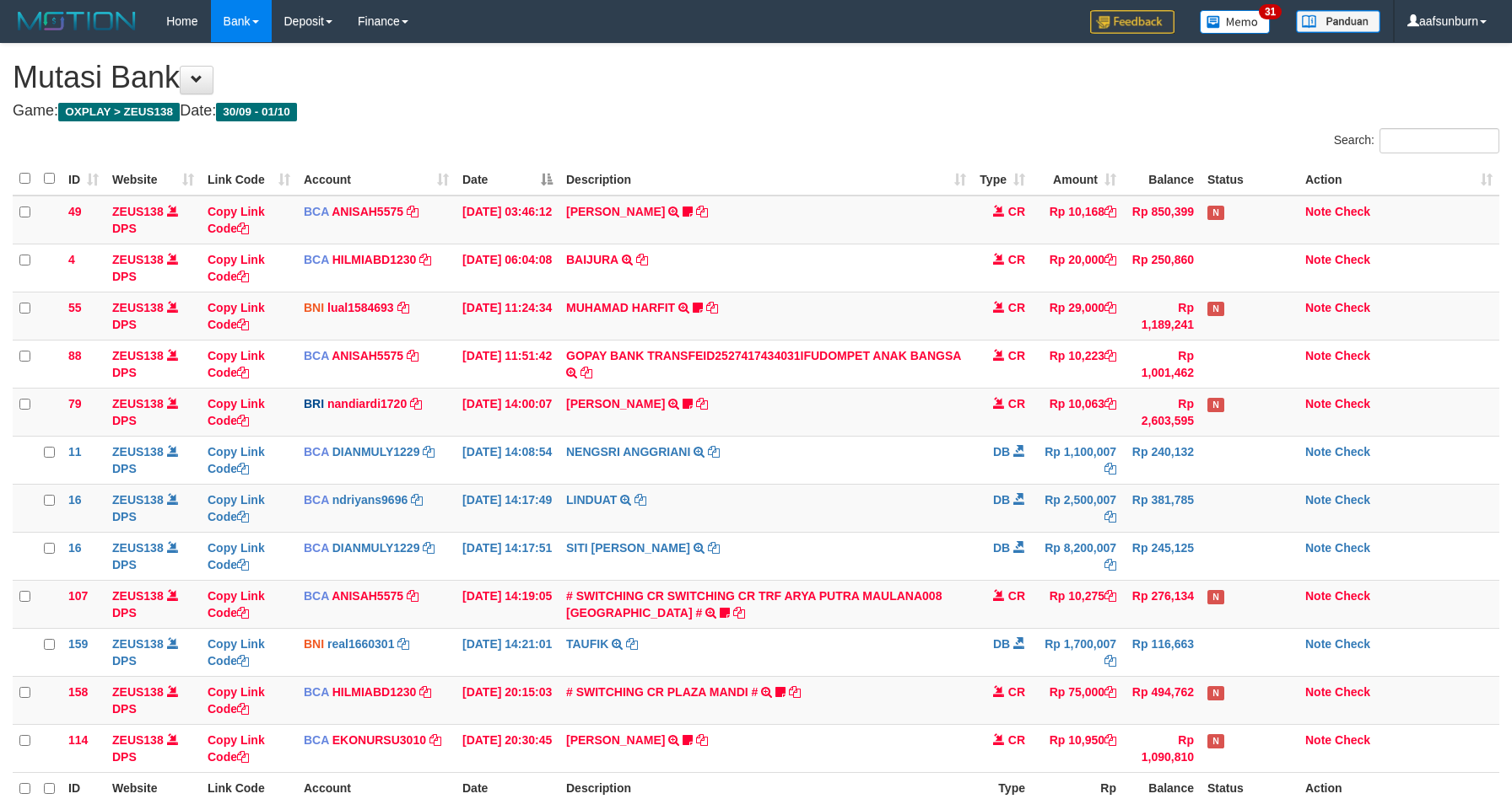
scroll to position [178, 0]
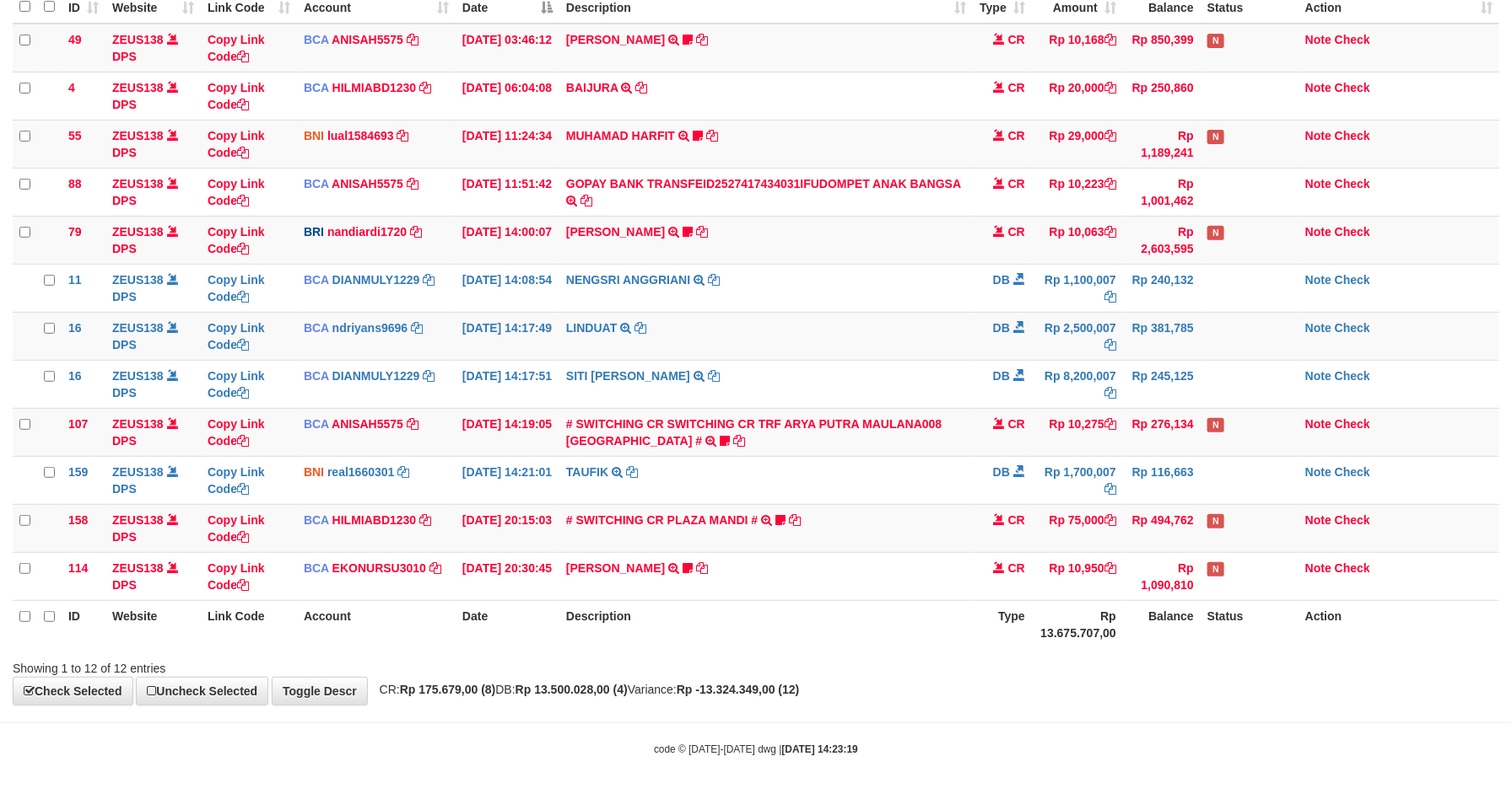
drag, startPoint x: 0, startPoint y: 0, endPoint x: 930, endPoint y: 604, distance: 1108.9
click at [930, 604] on th "Description" at bounding box center [766, 625] width 414 height 48
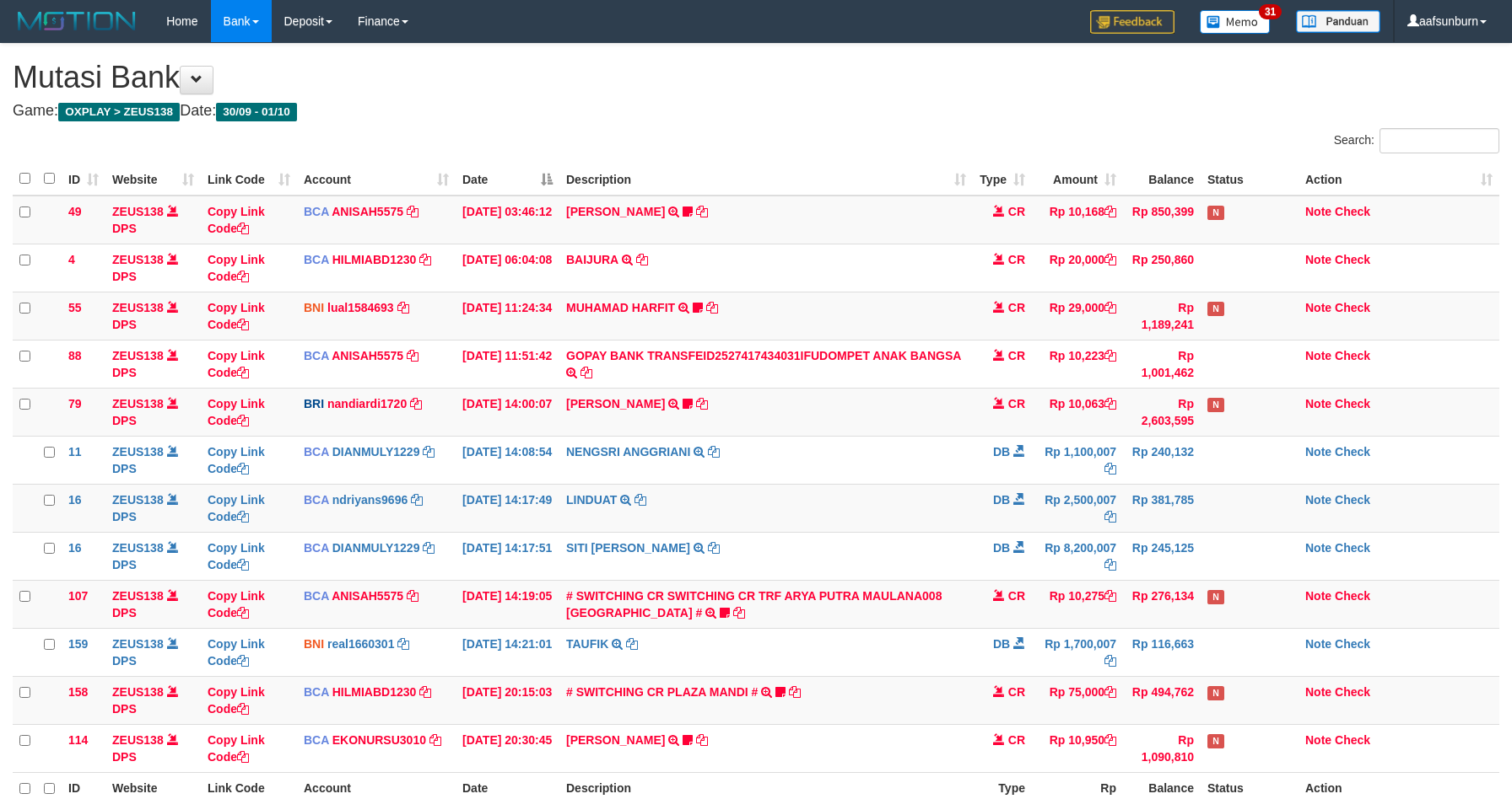
scroll to position [178, 0]
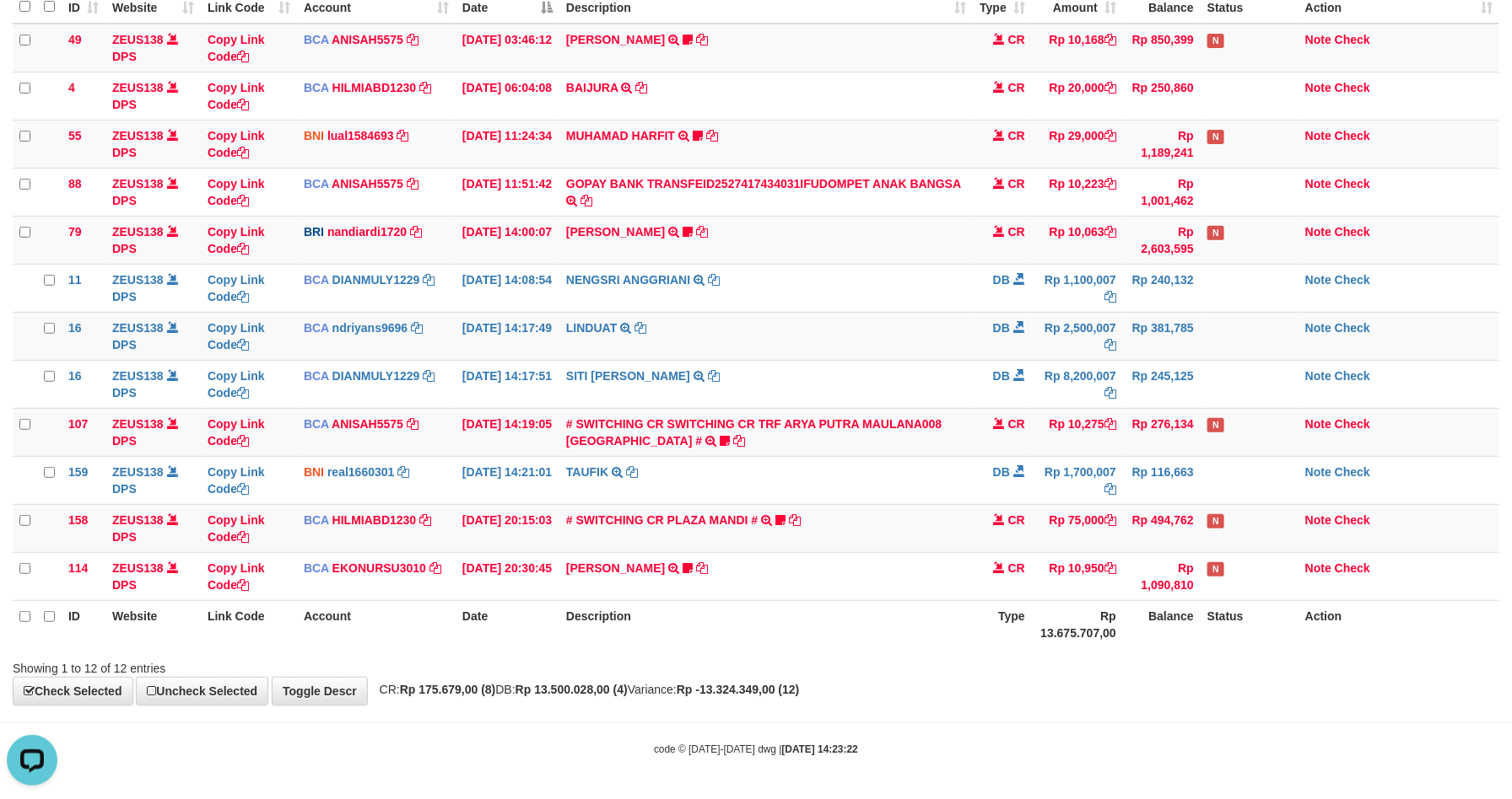
click at [926, 602] on th "Description" at bounding box center [766, 625] width 414 height 48
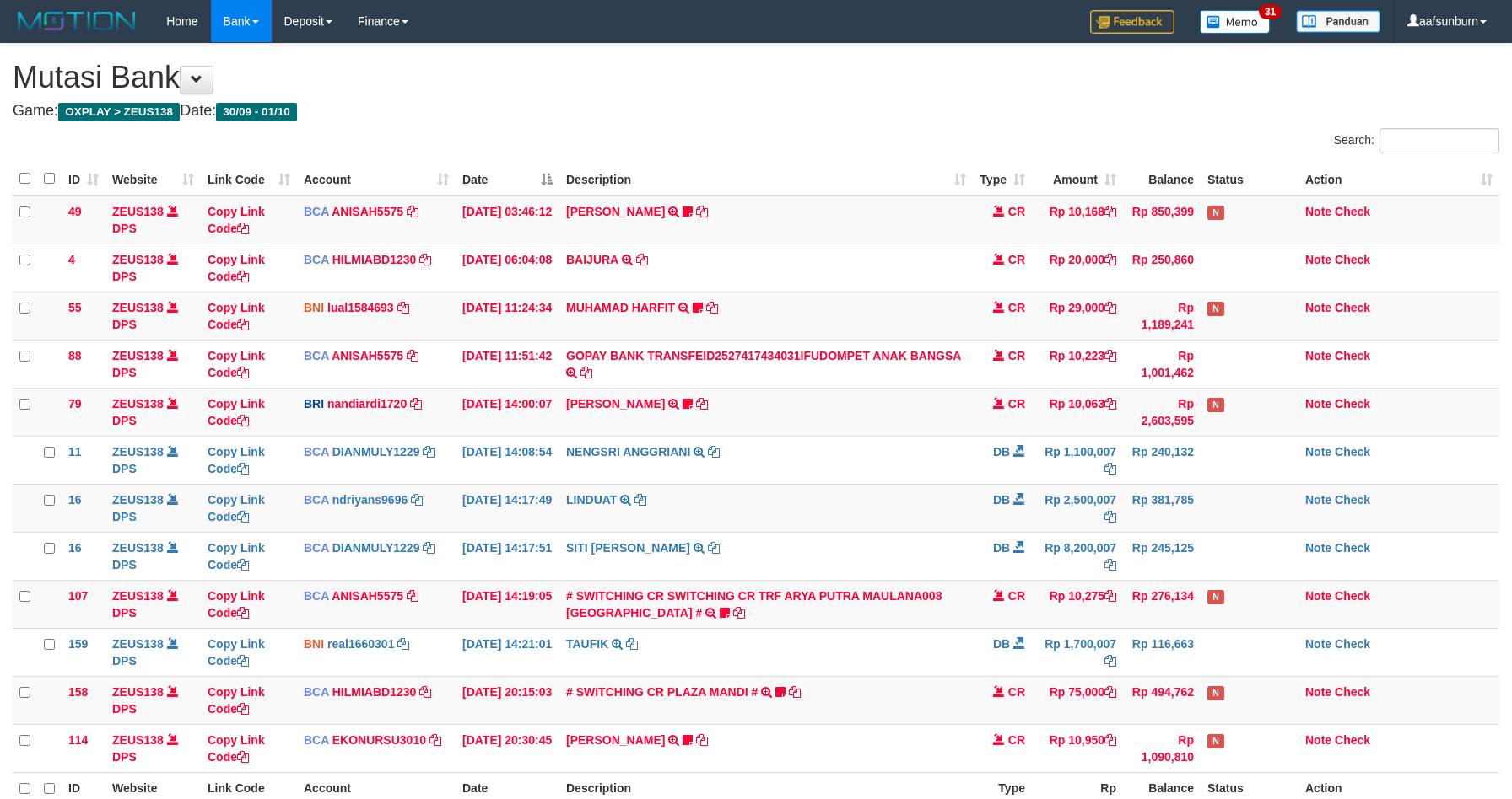
scroll to position [178, 0]
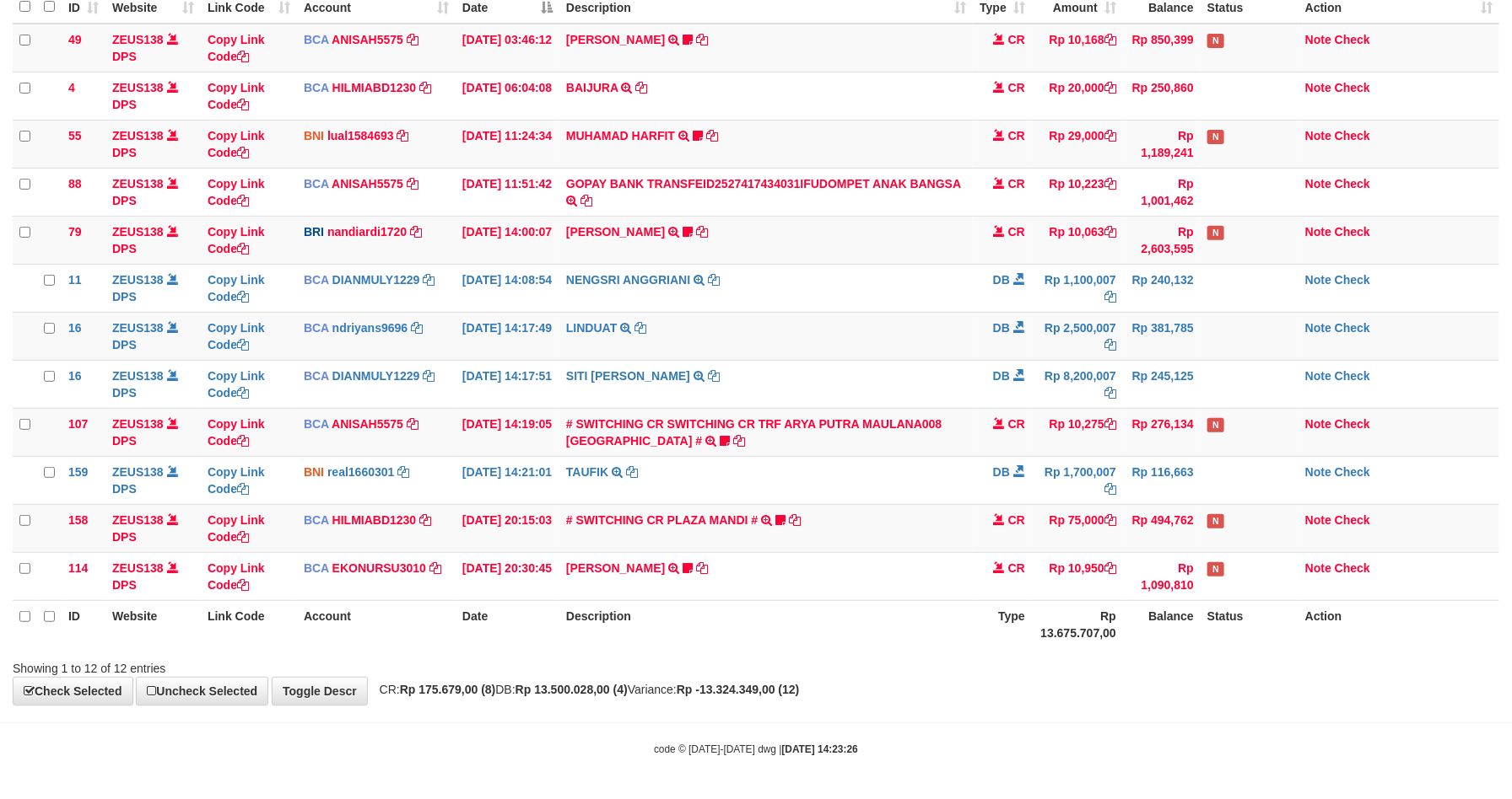
click at [926, 602] on th "Description" at bounding box center [766, 625] width 414 height 48
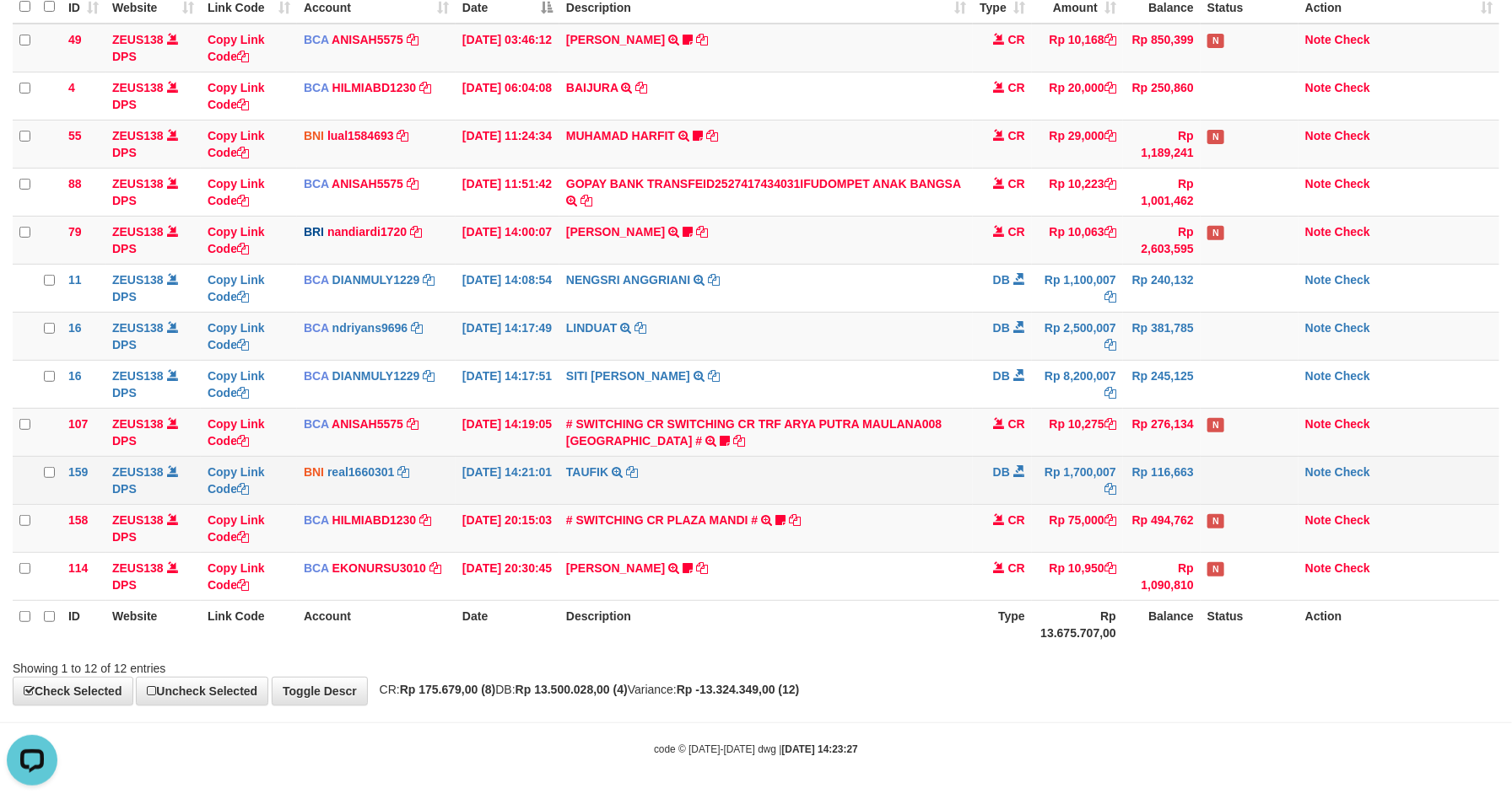
click at [732, 481] on td "TAUFIK TRANSFER KE SDR TAUFIK" at bounding box center [766, 480] width 414 height 48
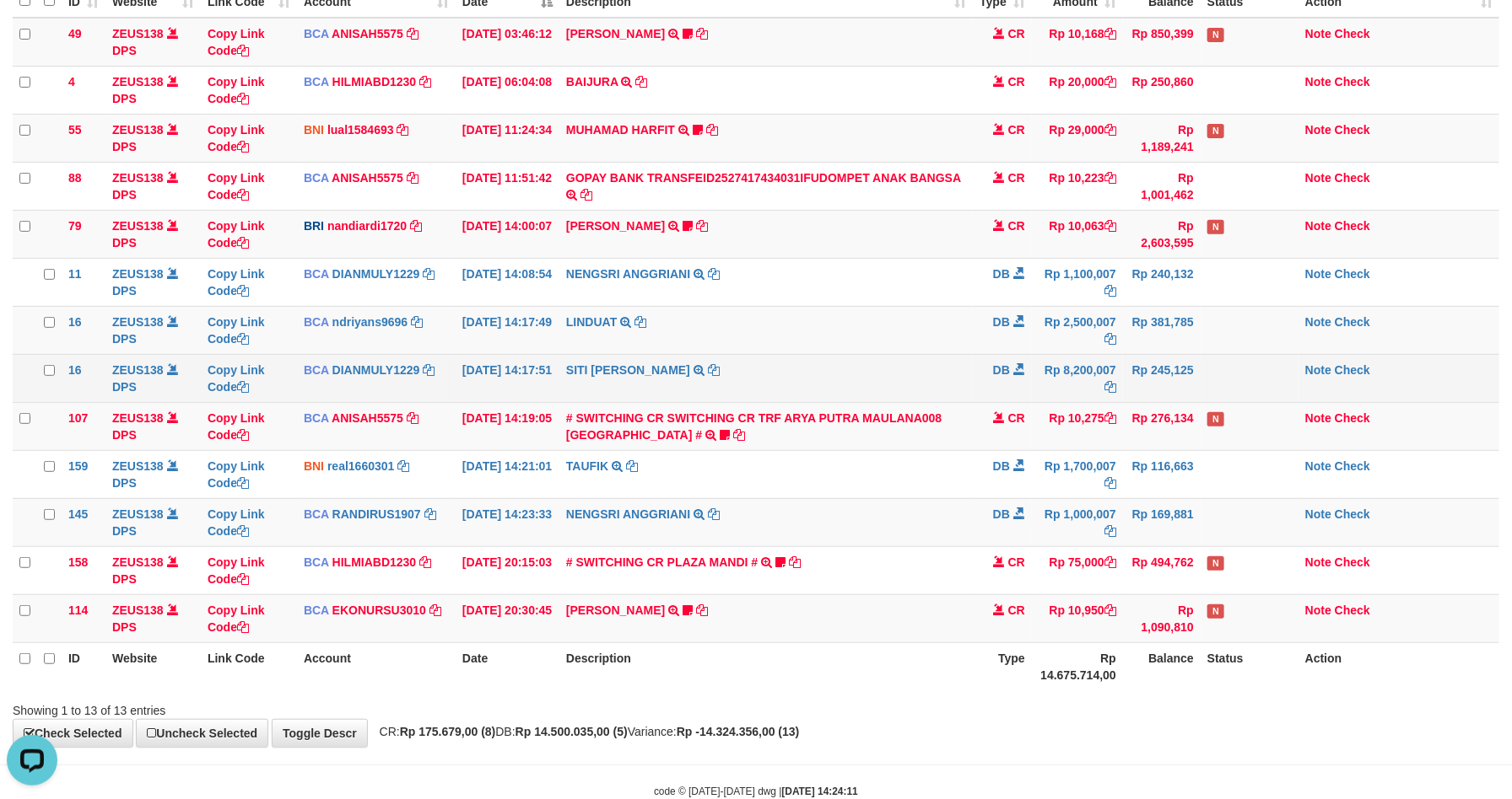
drag, startPoint x: 803, startPoint y: 337, endPoint x: 1185, endPoint y: 383, distance: 384.8
click at [808, 337] on td "LINDUAT TRSF E-BANKING DB 0110/FTSCY/WS95031 2500007.00LINDUAT" at bounding box center [766, 330] width 414 height 48
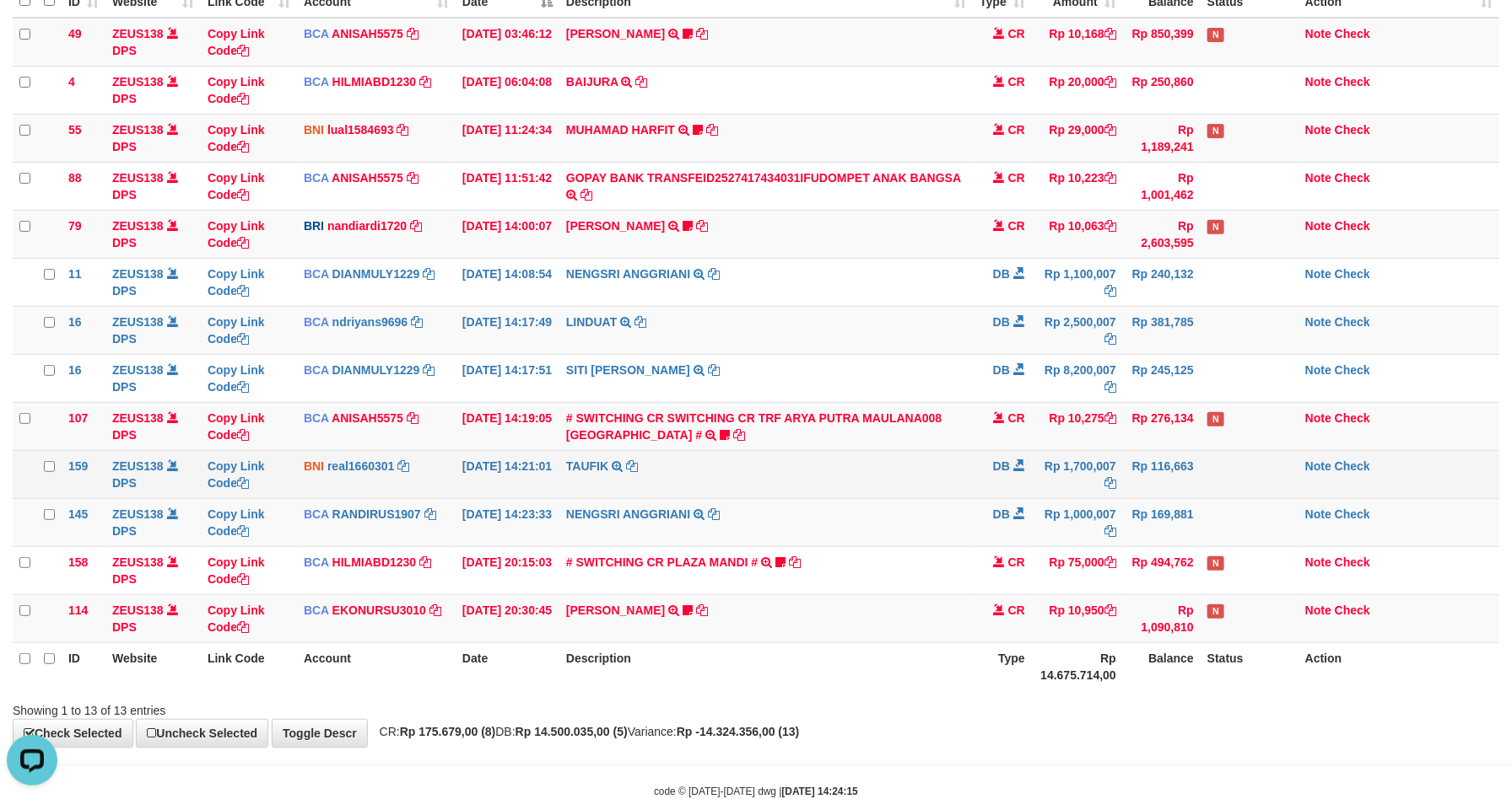
click at [1157, 494] on td "Rp 116,663" at bounding box center [1161, 474] width 77 height 48
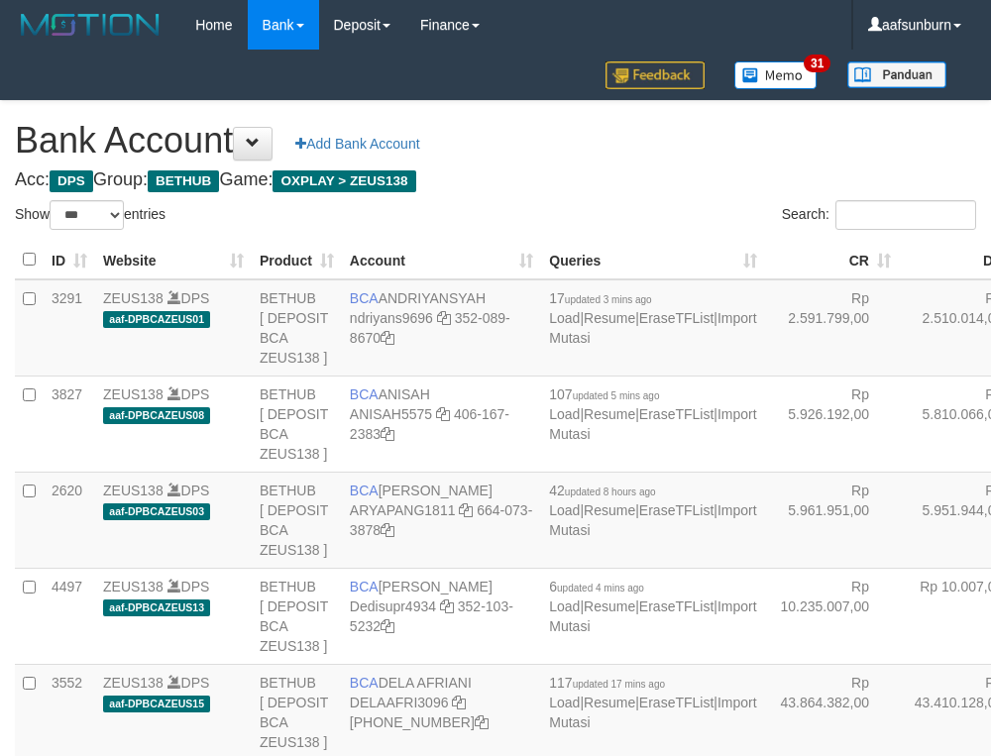
select select "***"
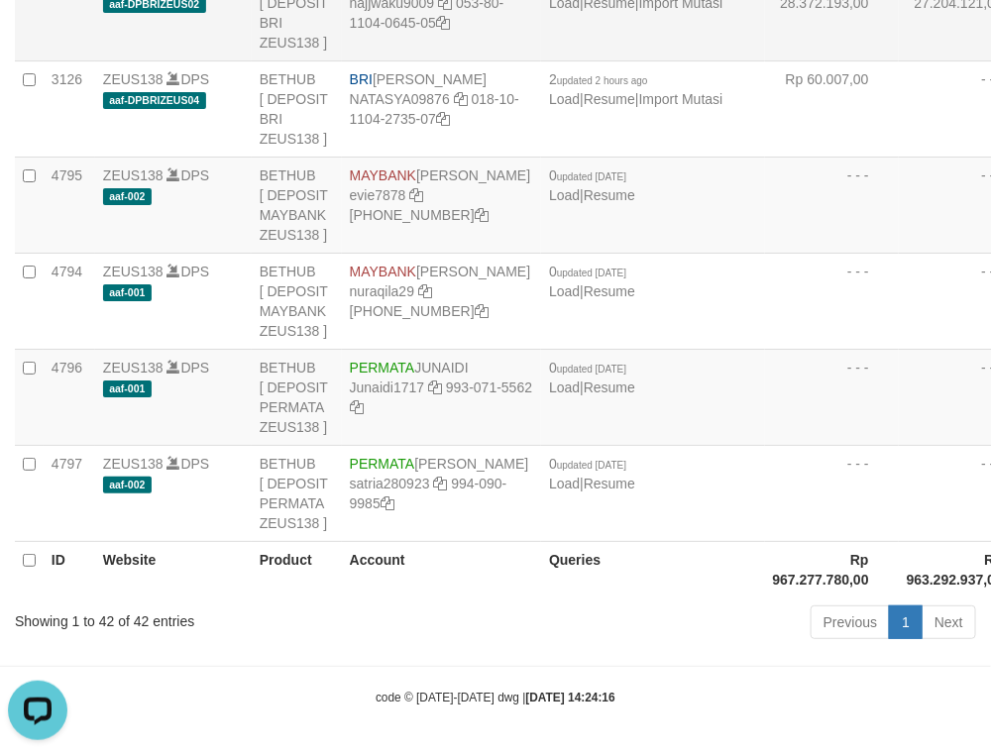
click at [899, 60] on td "Rp 27.204.121,00" at bounding box center [966, 12] width 134 height 96
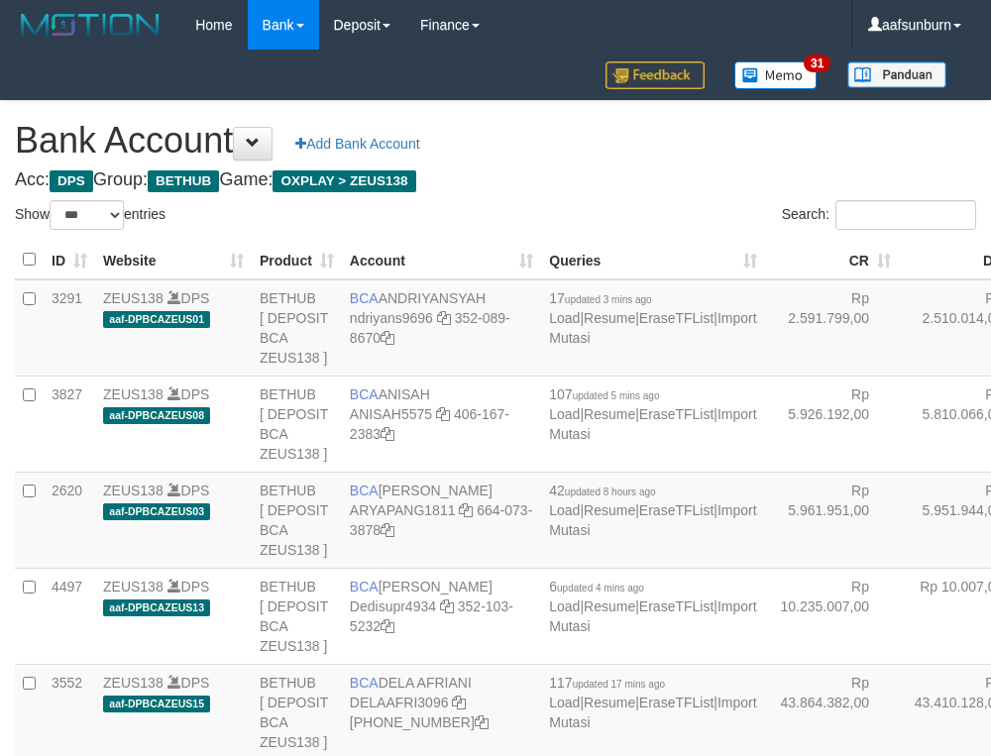
select select "***"
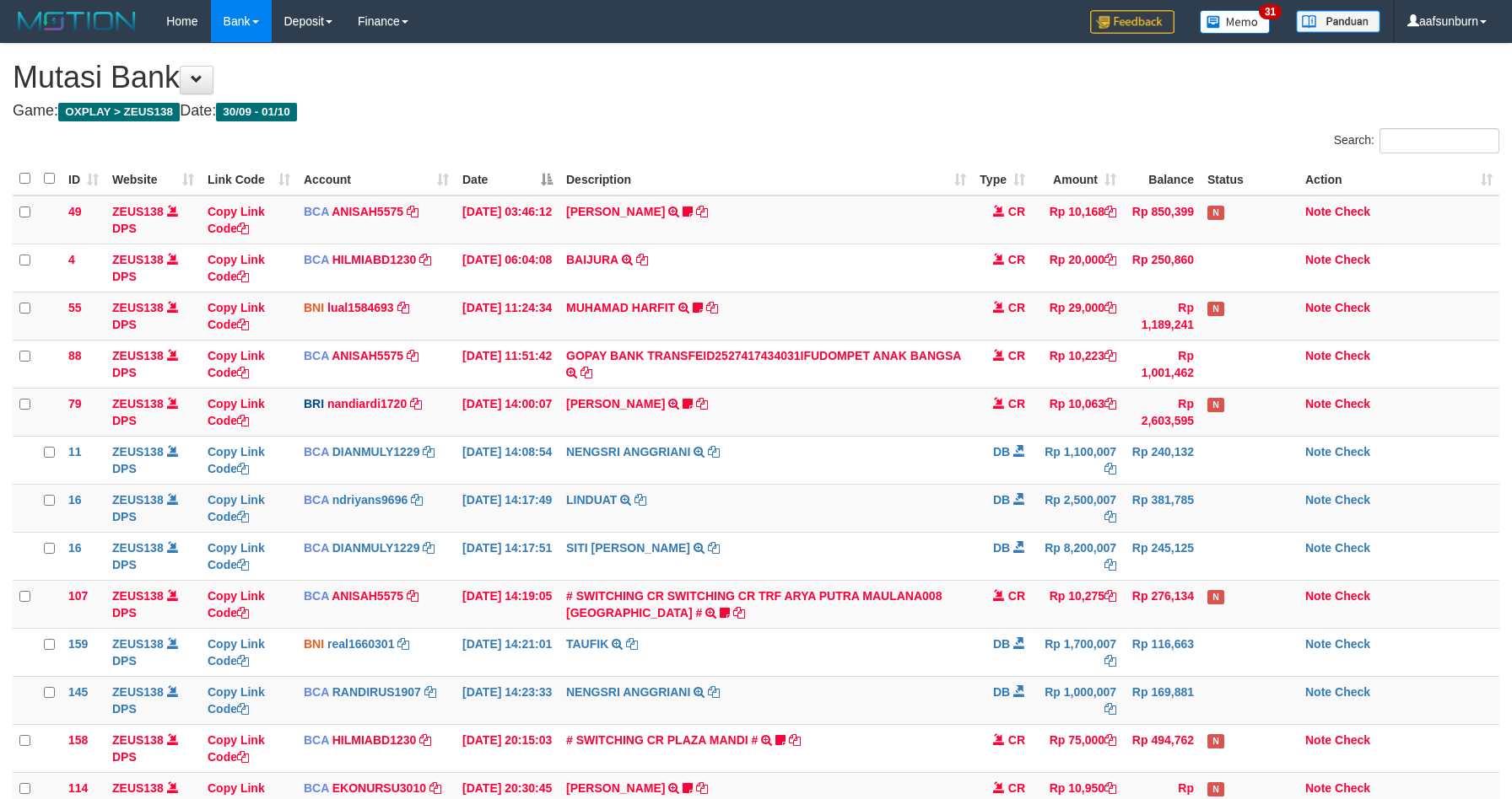
scroll to position [178, 0]
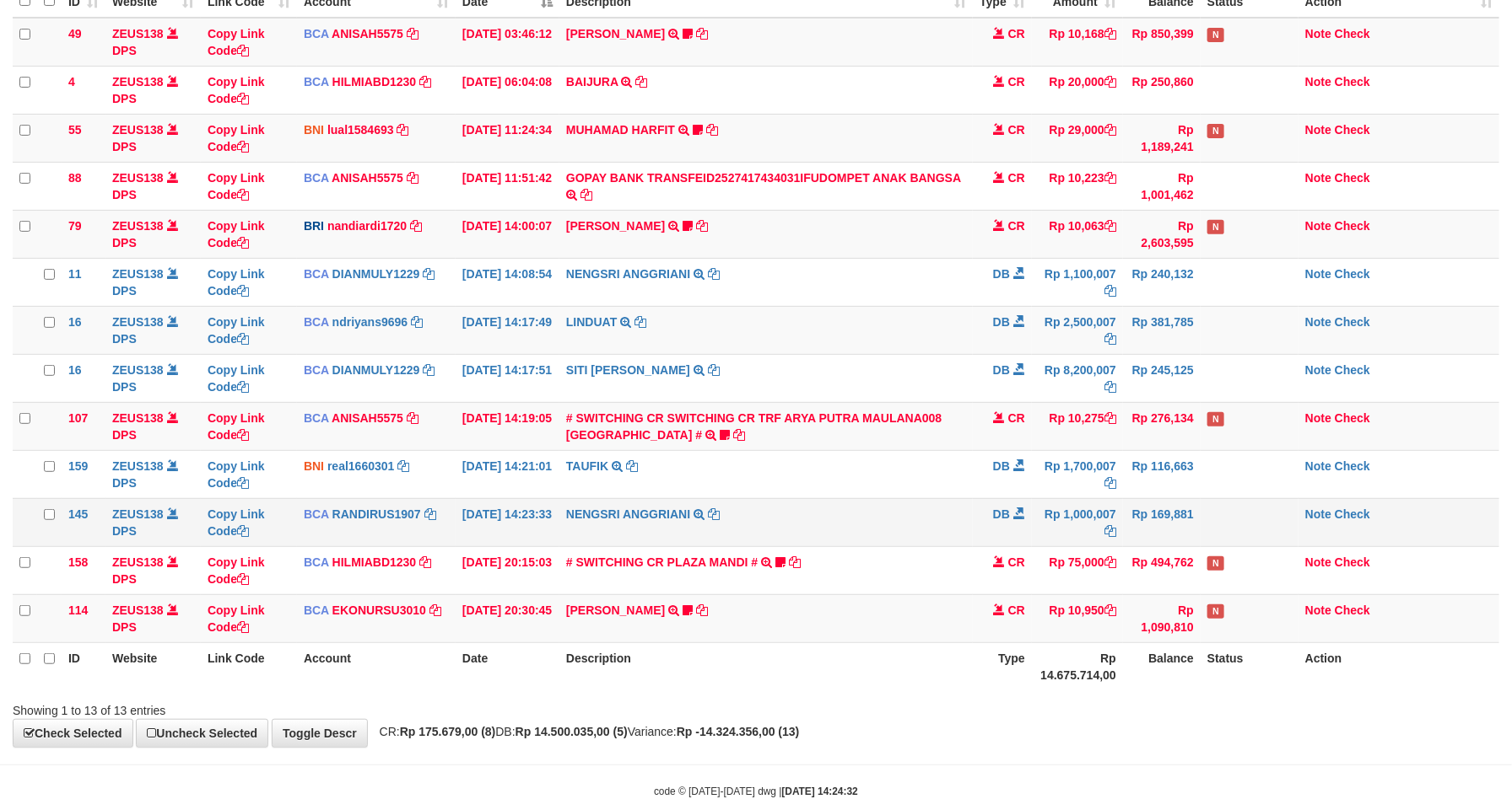
drag, startPoint x: 1177, startPoint y: 545, endPoint x: 1192, endPoint y: 539, distance: 16.2
click at [1179, 544] on tbody "49 ZEUS138 DPS Copy Link Code BCA ANISAH5575 DPS [PERSON_NAME] mutasi_20251001_…" at bounding box center [756, 330] width 1486 height 625
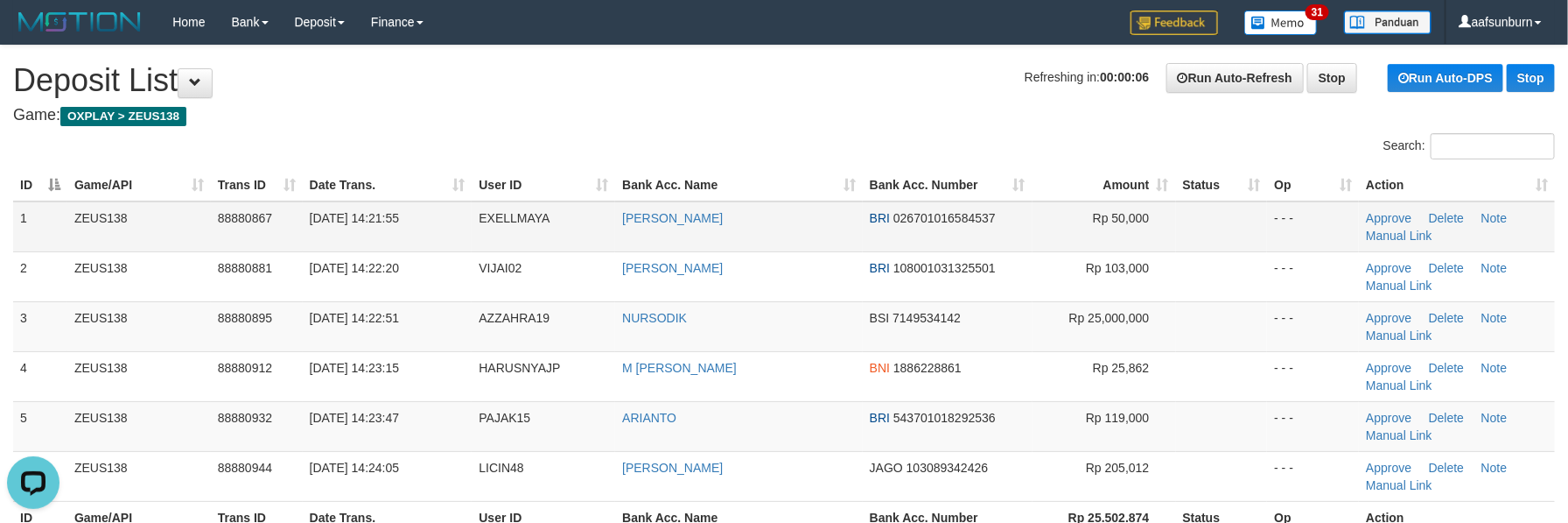
click at [1176, 241] on td at bounding box center [1222, 226] width 92 height 50
click at [535, 337] on td "AZZAHRA19" at bounding box center [543, 326] width 144 height 49
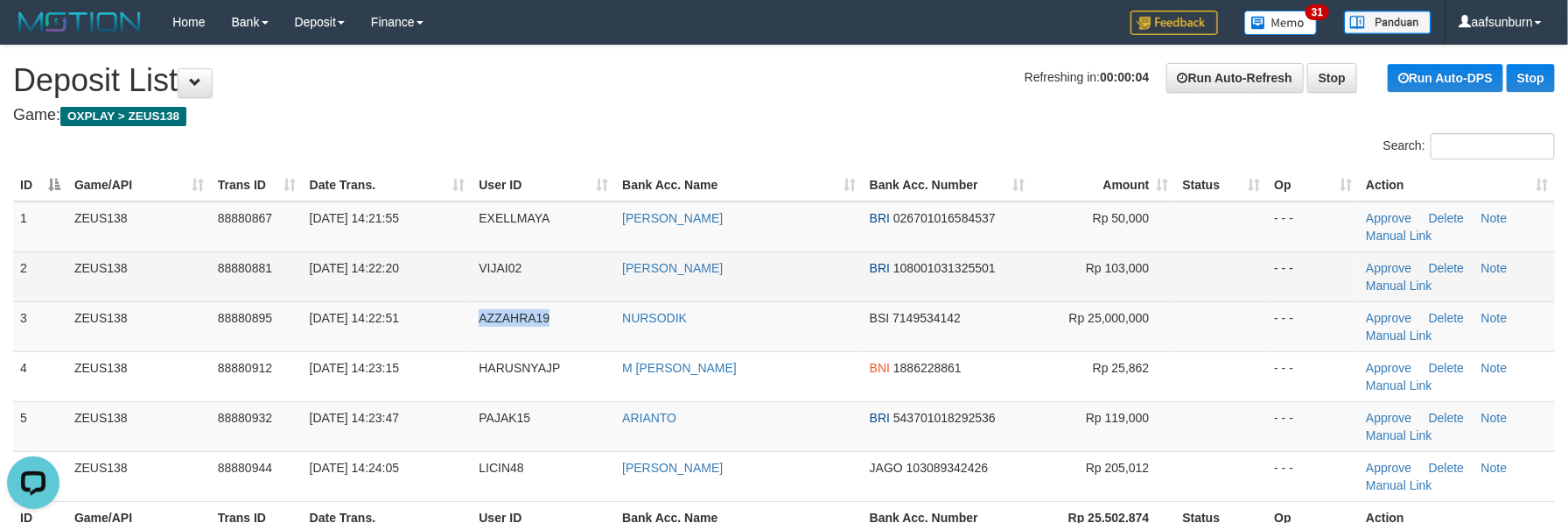
copy span "AZZAHRA19"
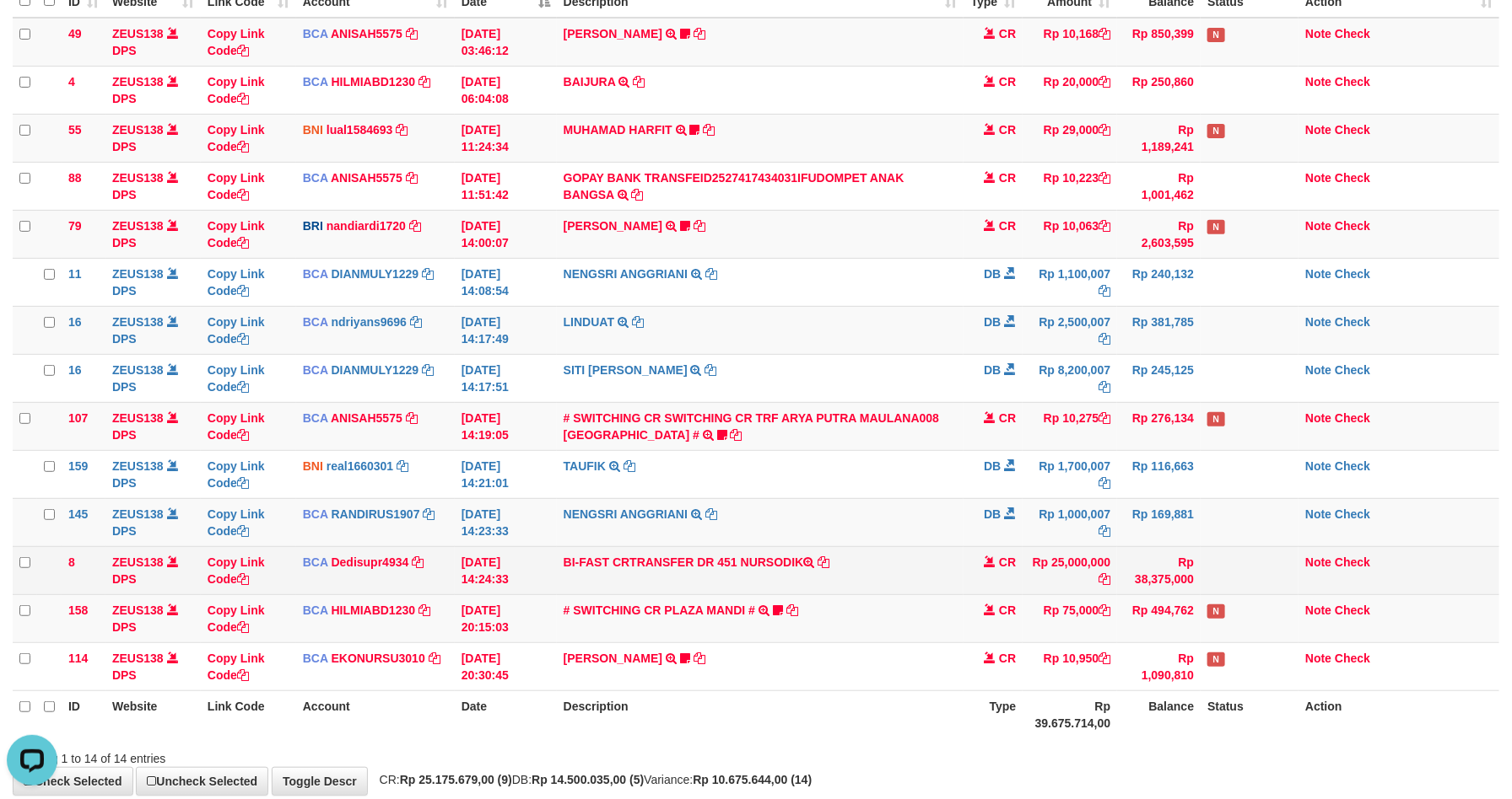
click at [1057, 568] on td "Rp 25,000,000" at bounding box center [1069, 570] width 94 height 48
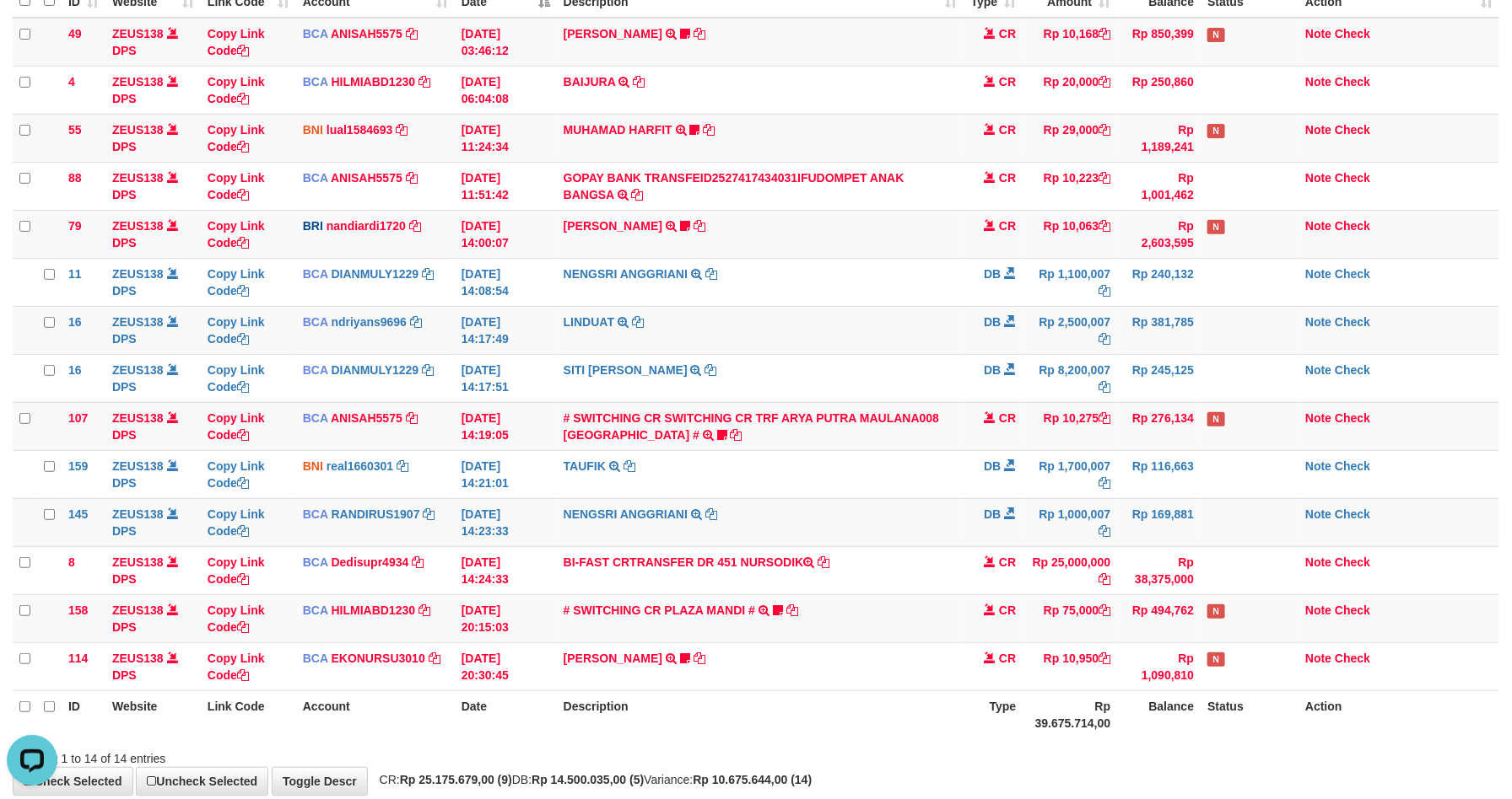
copy td "25,000,000"
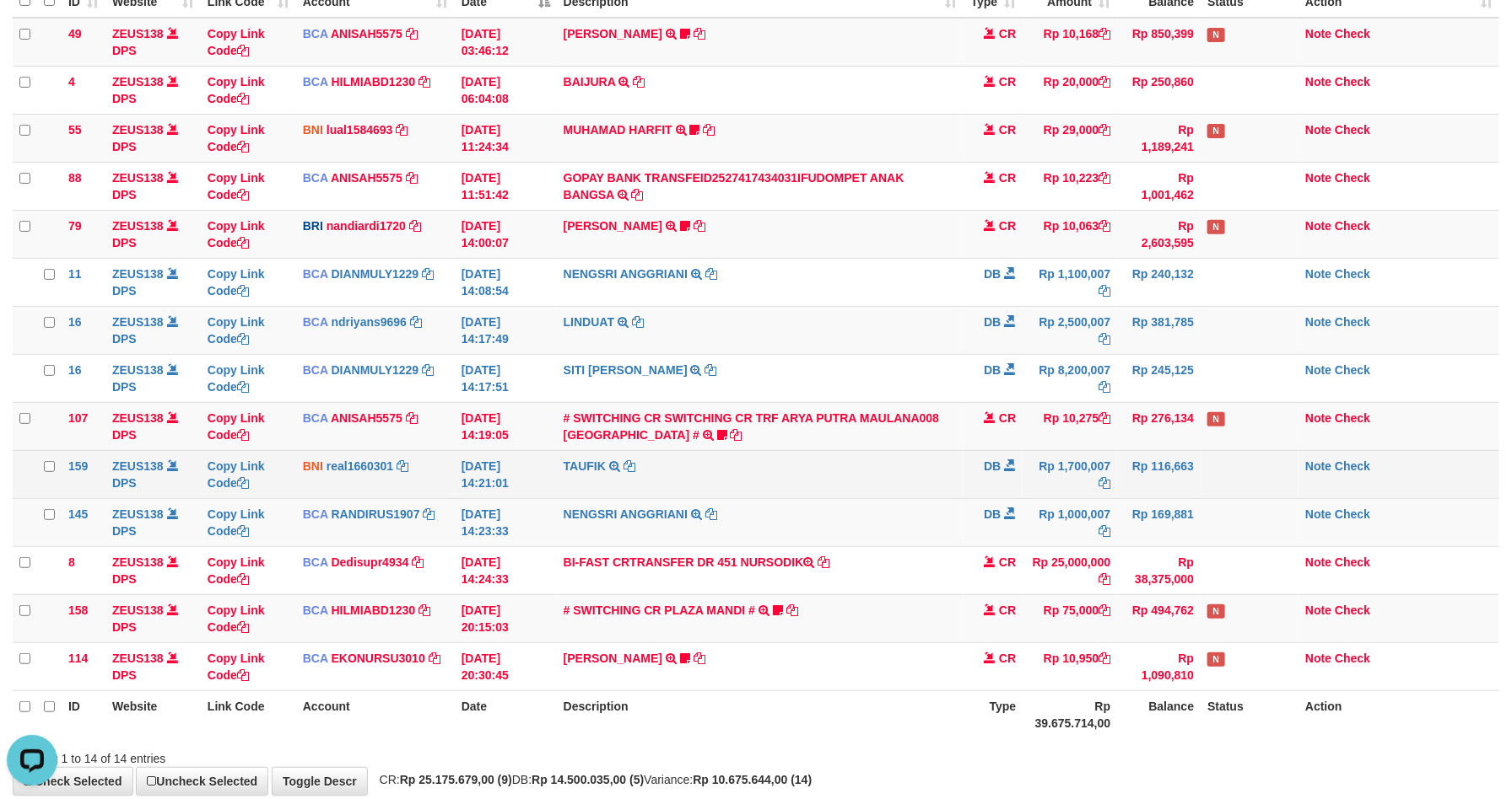
click at [921, 469] on td "TAUFIK TRANSFER KE SDR TAUFIK" at bounding box center [760, 474] width 408 height 48
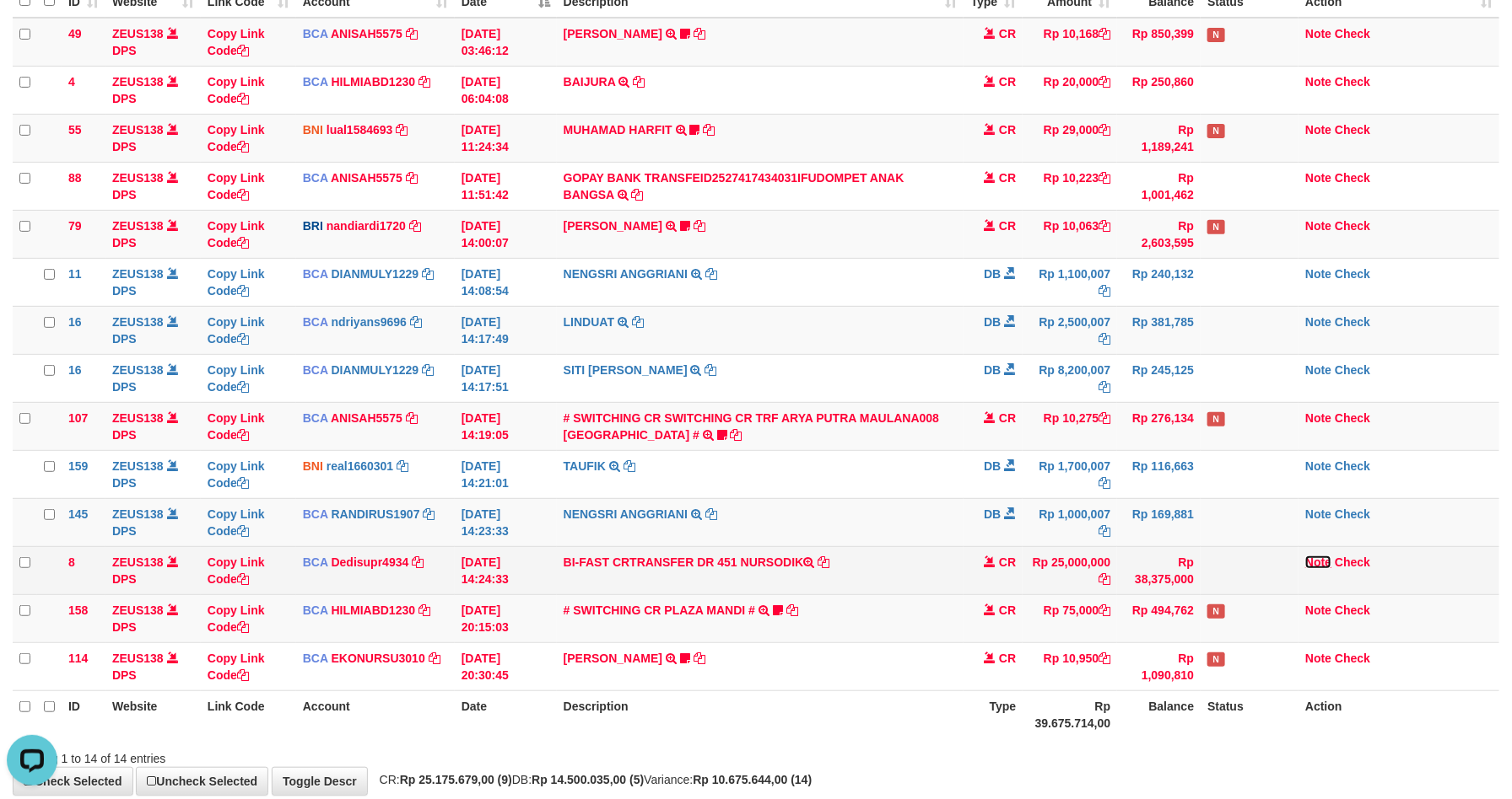
click at [1314, 562] on link "Note" at bounding box center [1318, 562] width 26 height 14
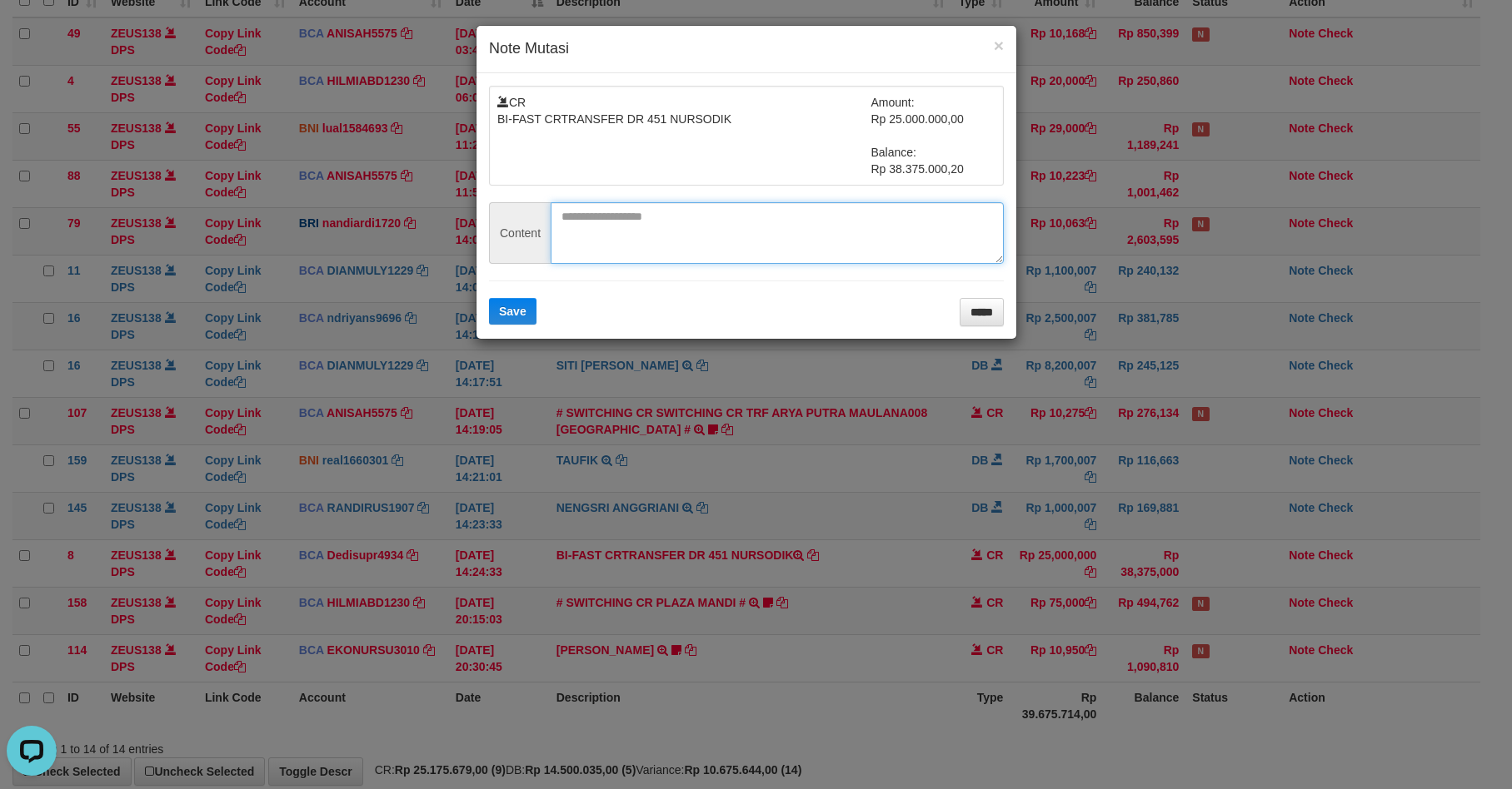
click at [560, 237] on textarea at bounding box center [777, 233] width 453 height 61
paste textarea "*********"
type textarea "*********"
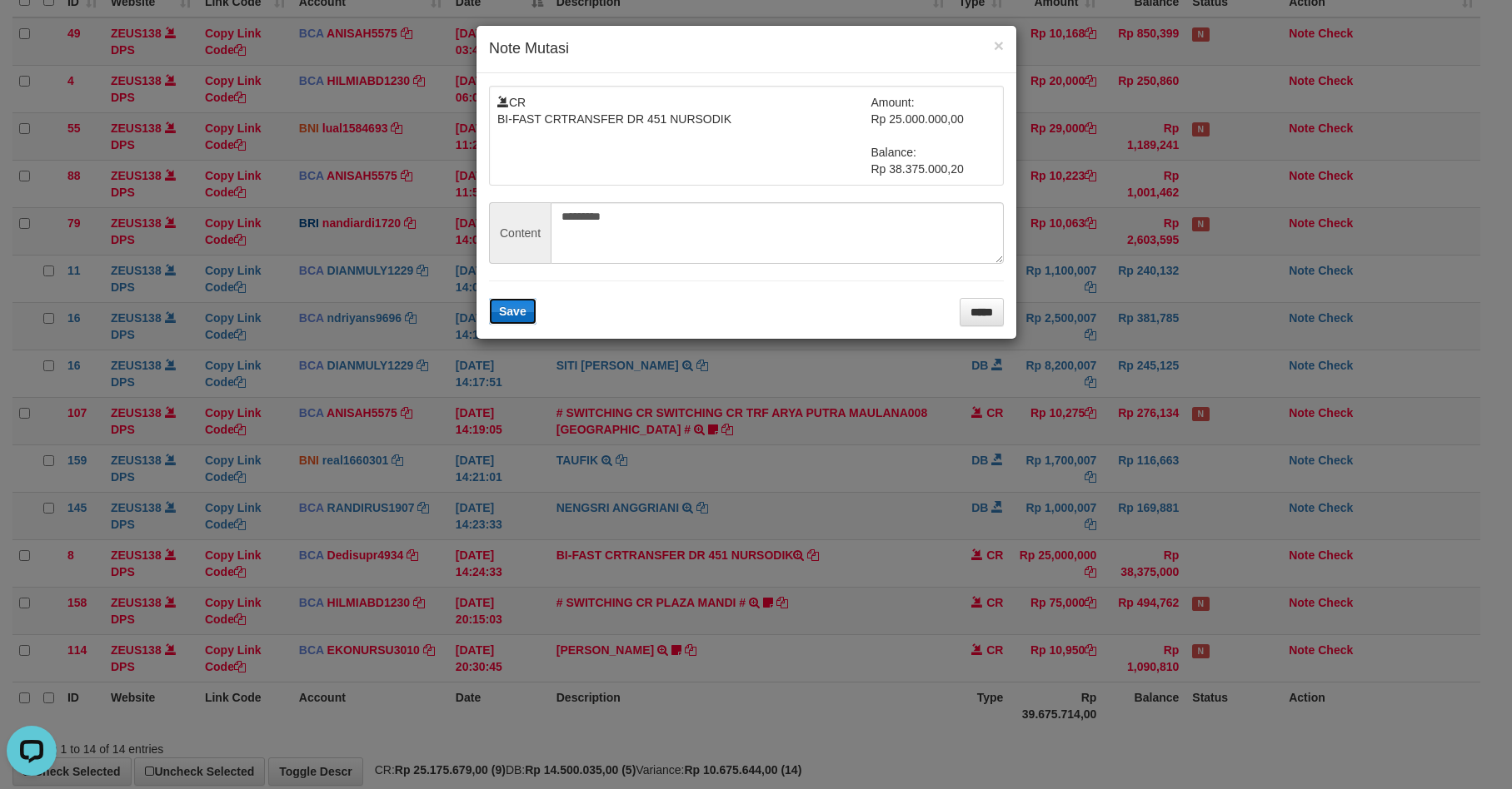
click at [505, 308] on span "Save" at bounding box center [513, 312] width 28 height 13
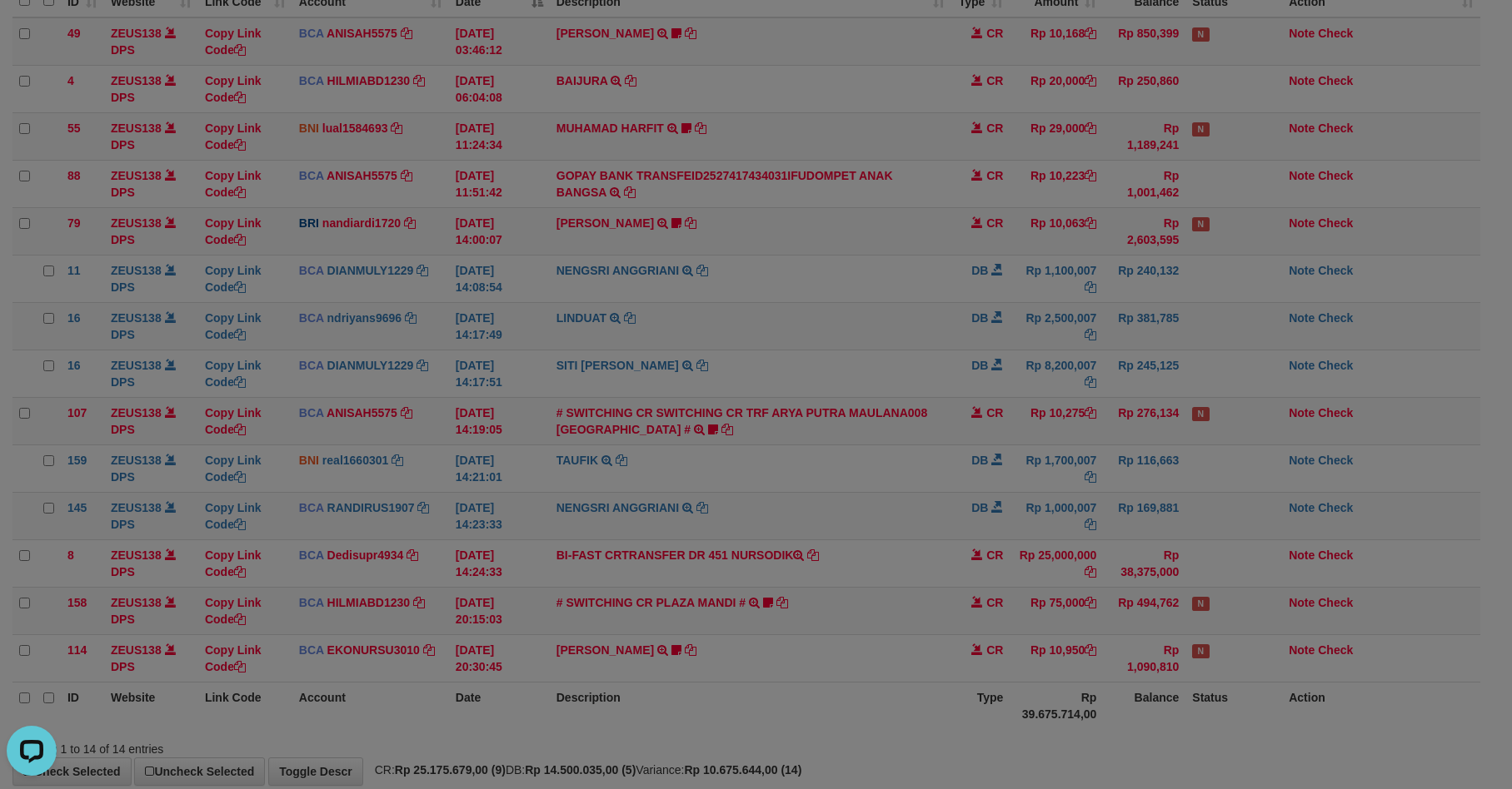
click at [807, 491] on div "× Note Mutasi CR BI-FAST CRTRANSFER DR 451 NURSODIK Amount: Rp 25.000.000,00 Ba…" at bounding box center [756, 394] width 1512 height 789
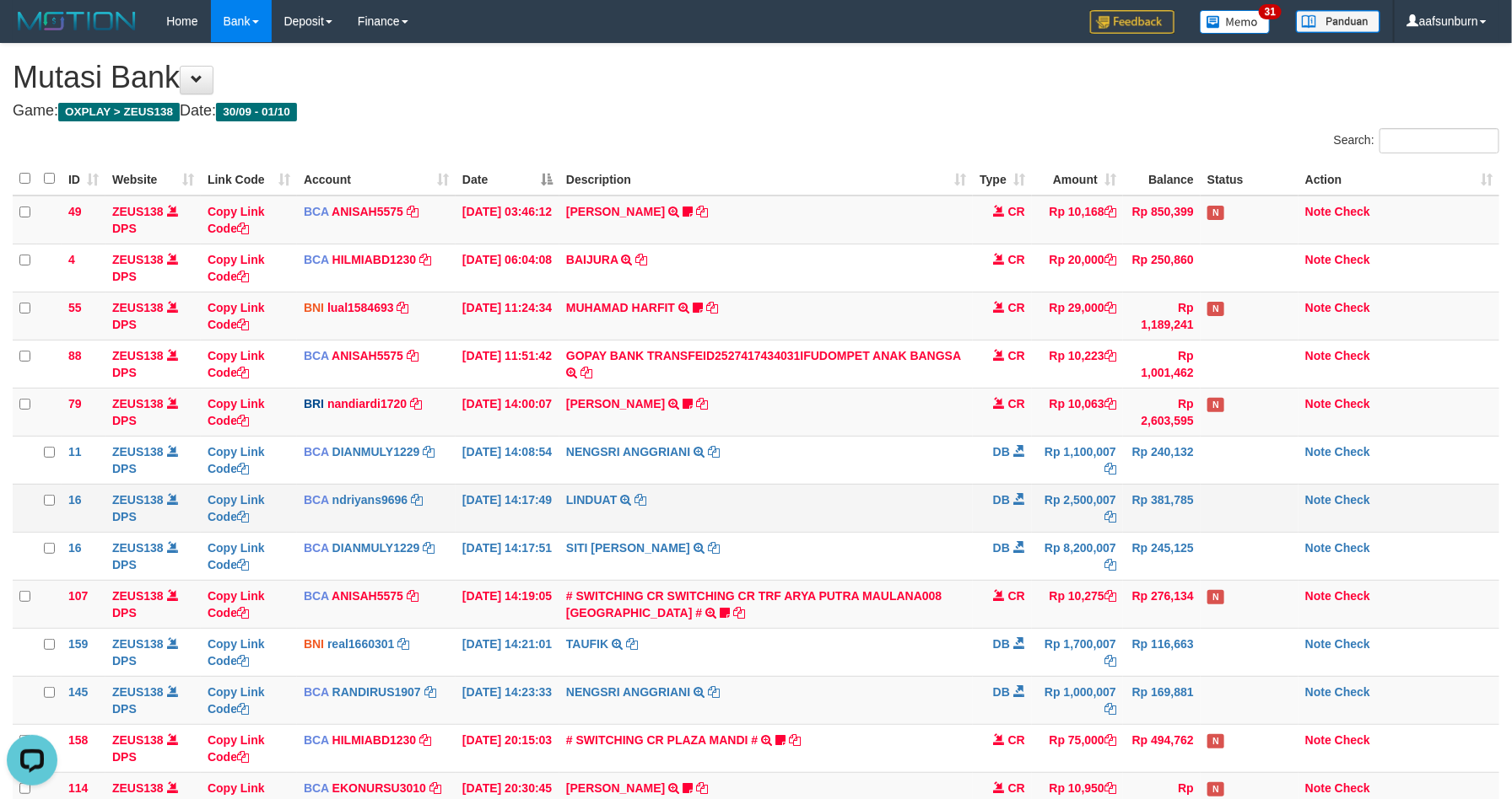
click at [835, 504] on td "LINDUAT TRSF E-BANKING DB 0110/FTSCY/WS95031 2500007.00LINDUAT" at bounding box center [766, 508] width 414 height 48
click at [841, 501] on td "LINDUAT TRSF E-BANKING DB 0110/FTSCY/WS95031 2500007.00LINDUAT" at bounding box center [766, 508] width 414 height 48
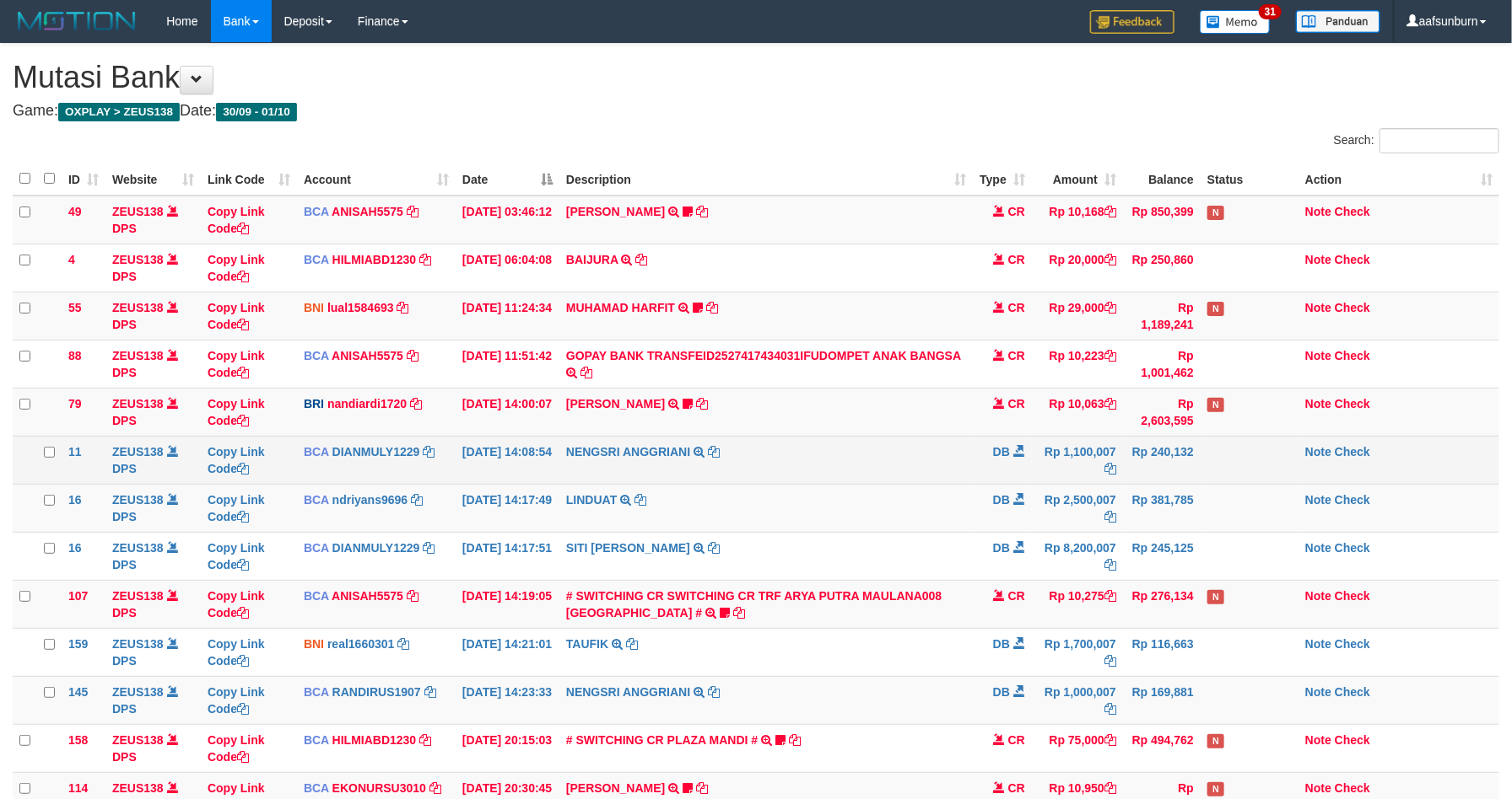
click at [838, 484] on td "NENGSRI ANGGRIANI TRSF E-BANKING DB 0110/FTSCY/WS95031 1100007.00NENGSRI ANGGRI…" at bounding box center [766, 459] width 414 height 48
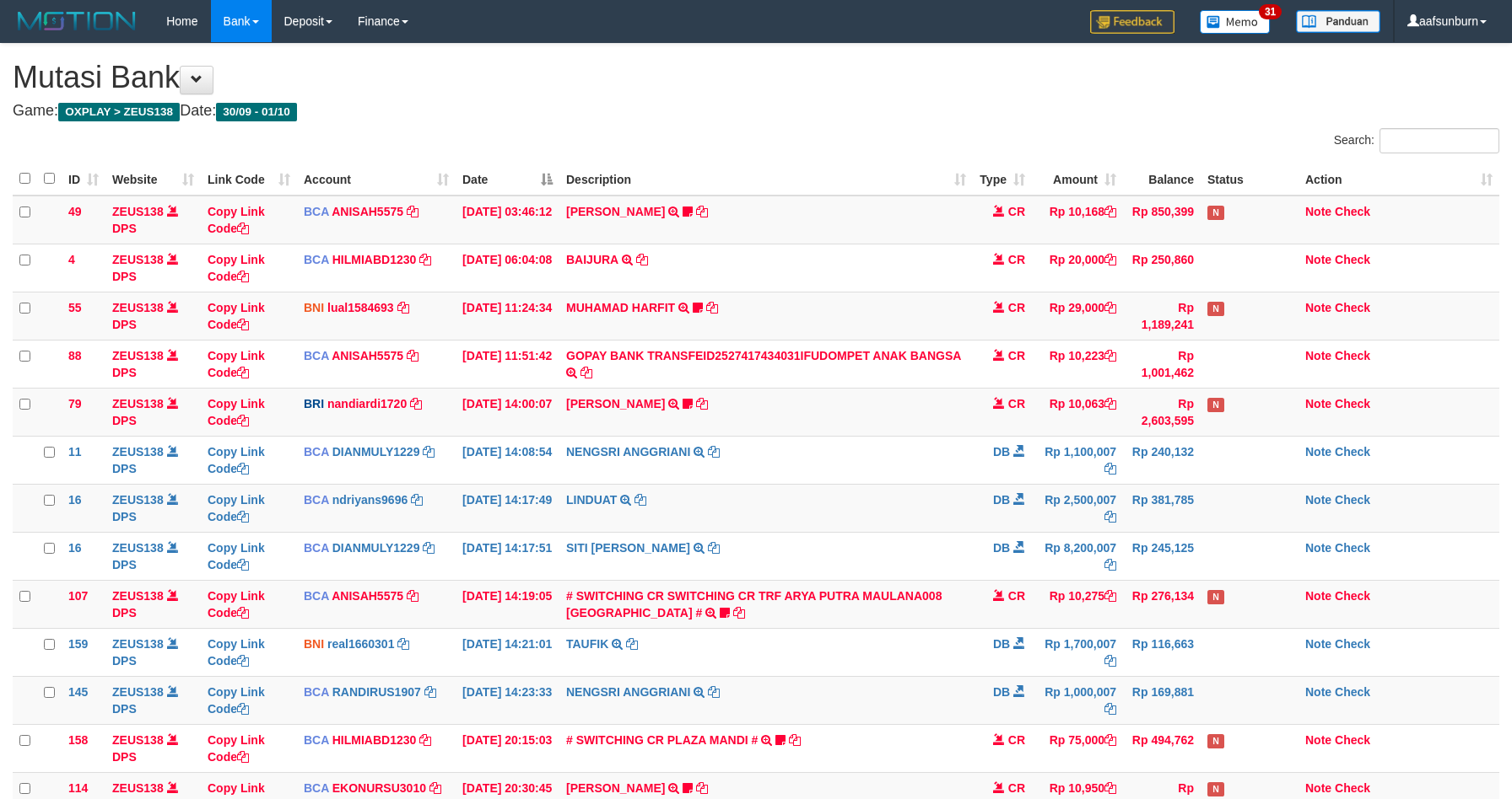
scroll to position [226, 0]
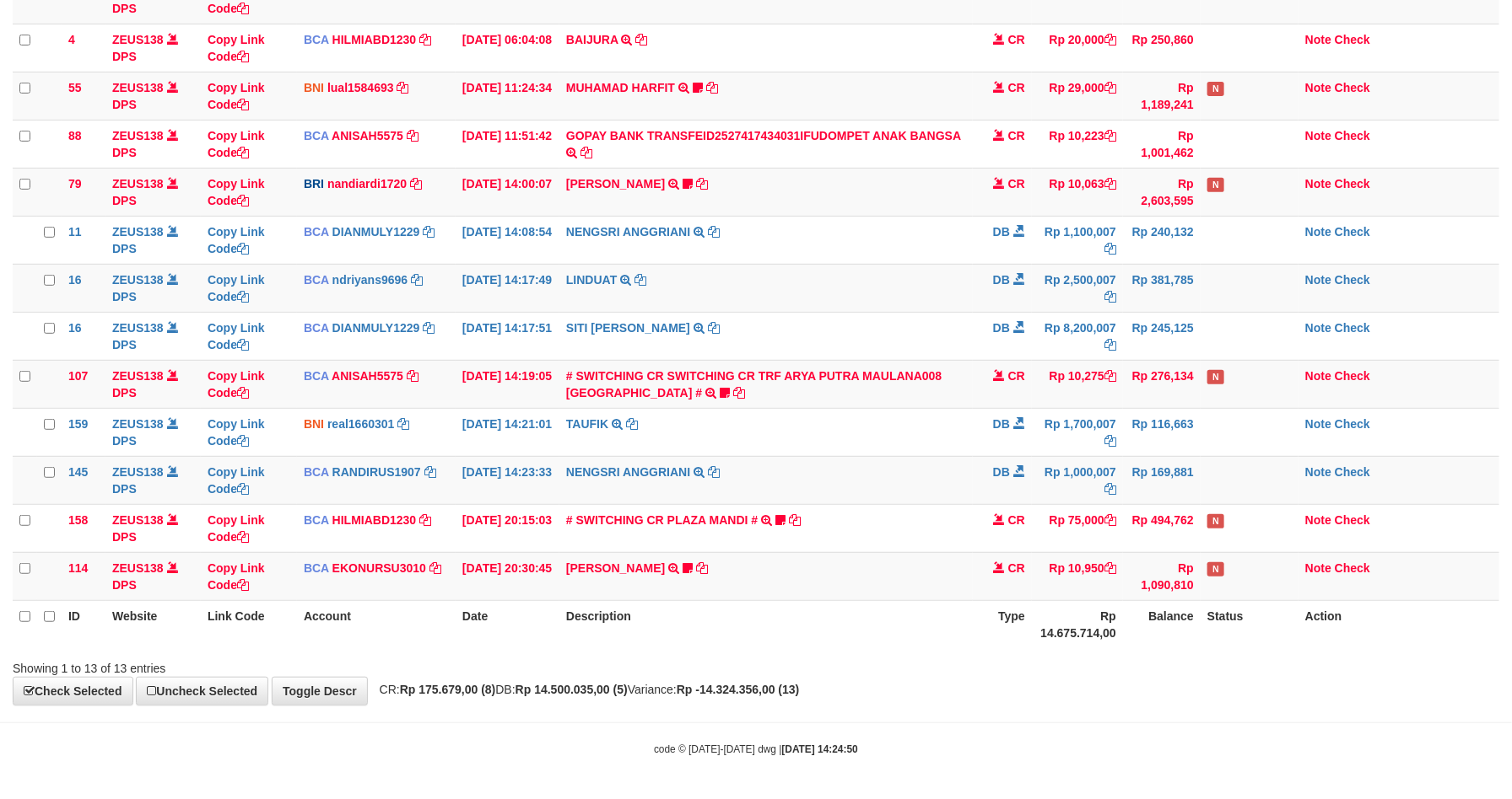
drag, startPoint x: 0, startPoint y: 0, endPoint x: 1530, endPoint y: 537, distance: 1621.5
click at [862, 488] on td "NENGSRI ANGGRIANI TRSF E-BANKING DB 0110/FTSCY/WS95031 1000007.00NENGSRI ANGGRI…" at bounding box center [766, 480] width 414 height 48
click at [616, 692] on strong "Rp 14.500.035,00 (5)" at bounding box center [571, 690] width 112 height 14
click at [610, 689] on strong "Rp 14.500.035,00 (5)" at bounding box center [571, 690] width 112 height 14
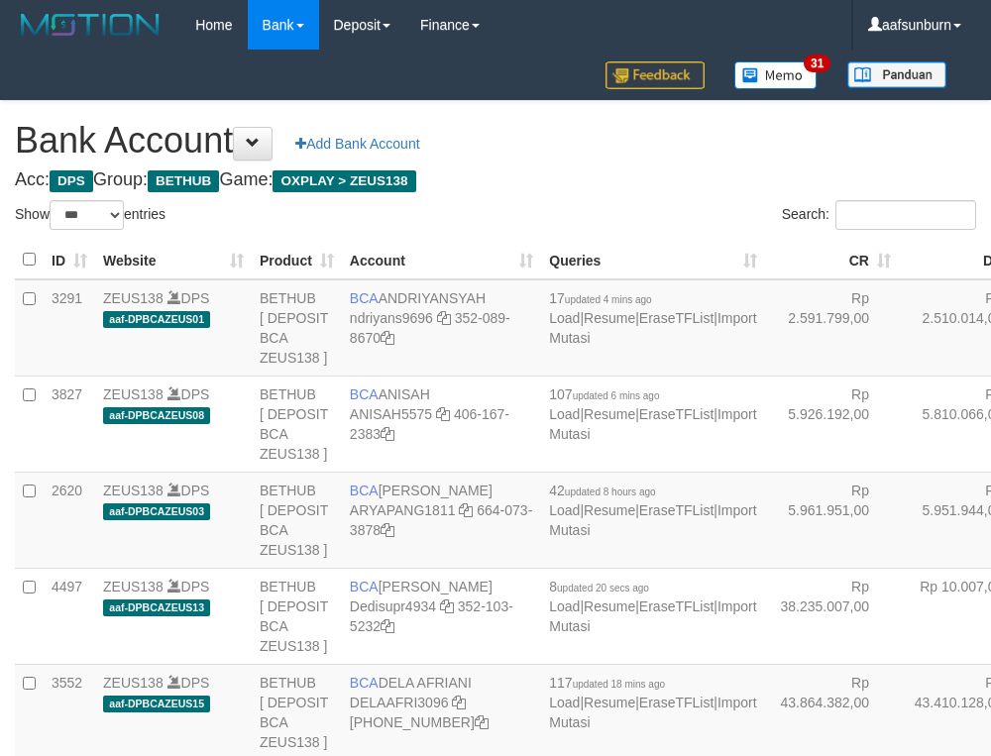
select select "***"
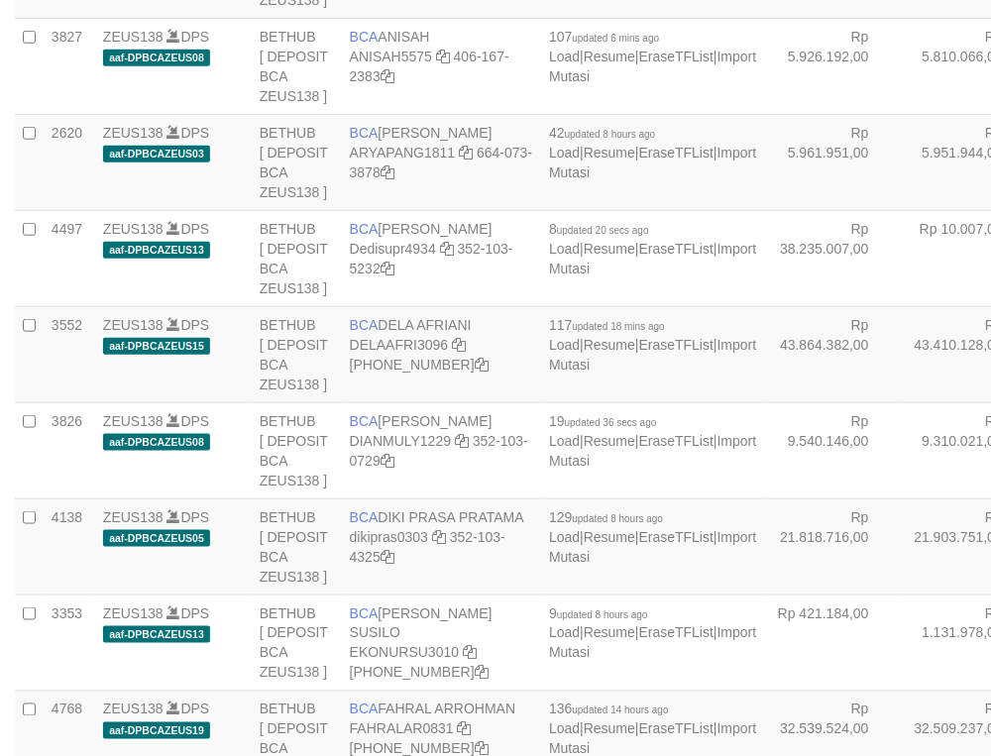
scroll to position [398, 0]
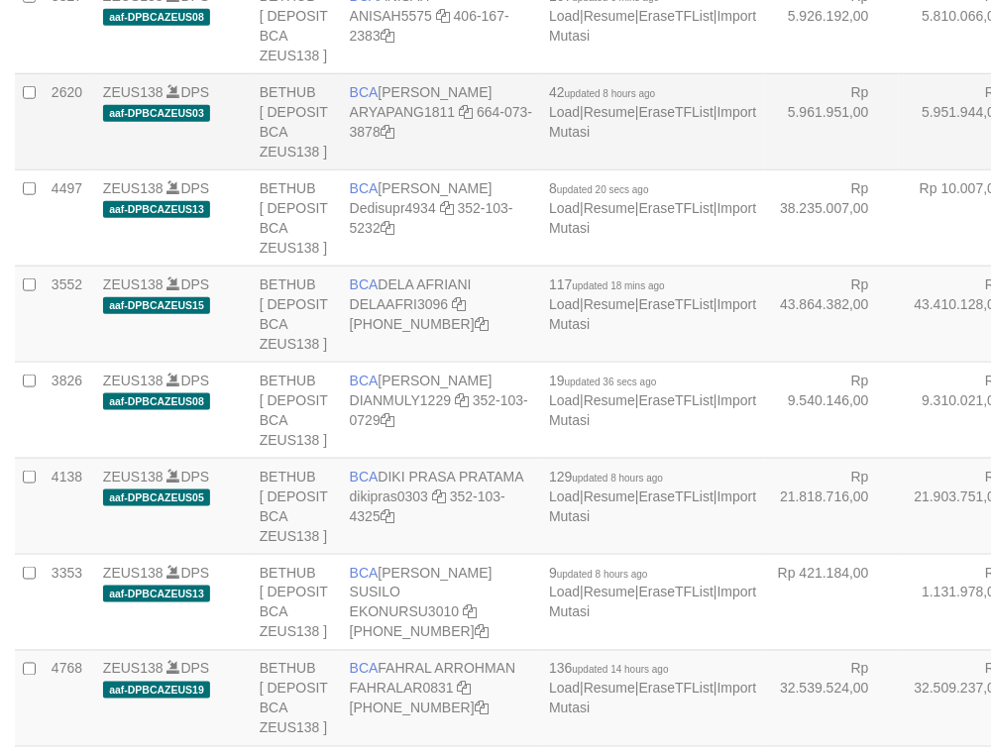
click at [899, 169] on td "Rp 5.951.944,00" at bounding box center [966, 121] width 134 height 96
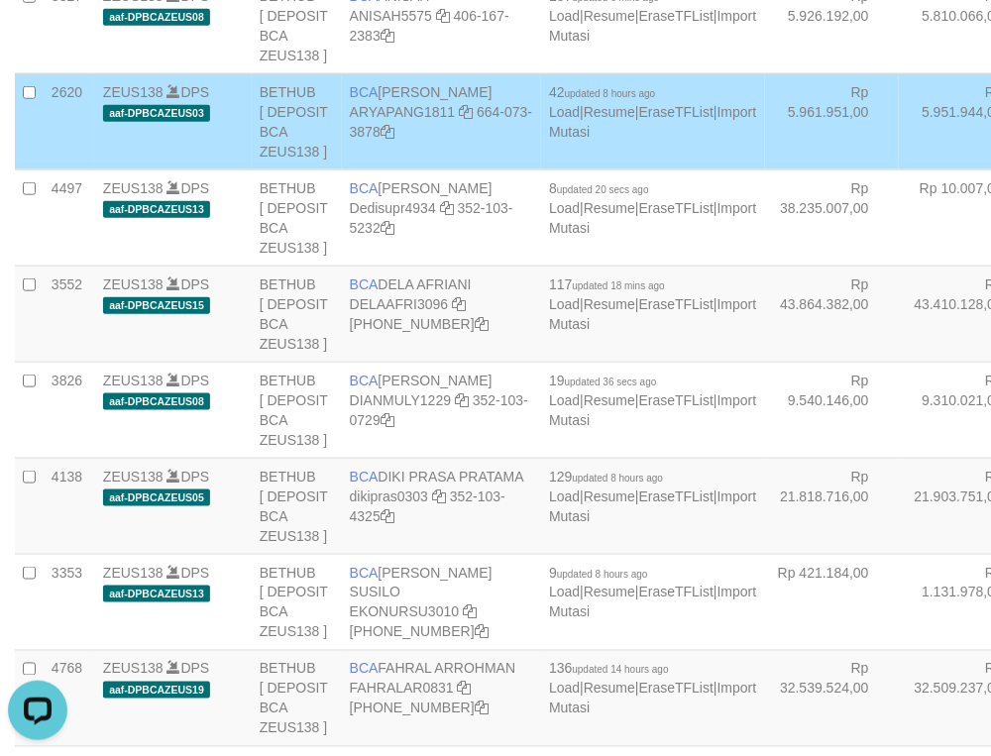
scroll to position [4496, 0]
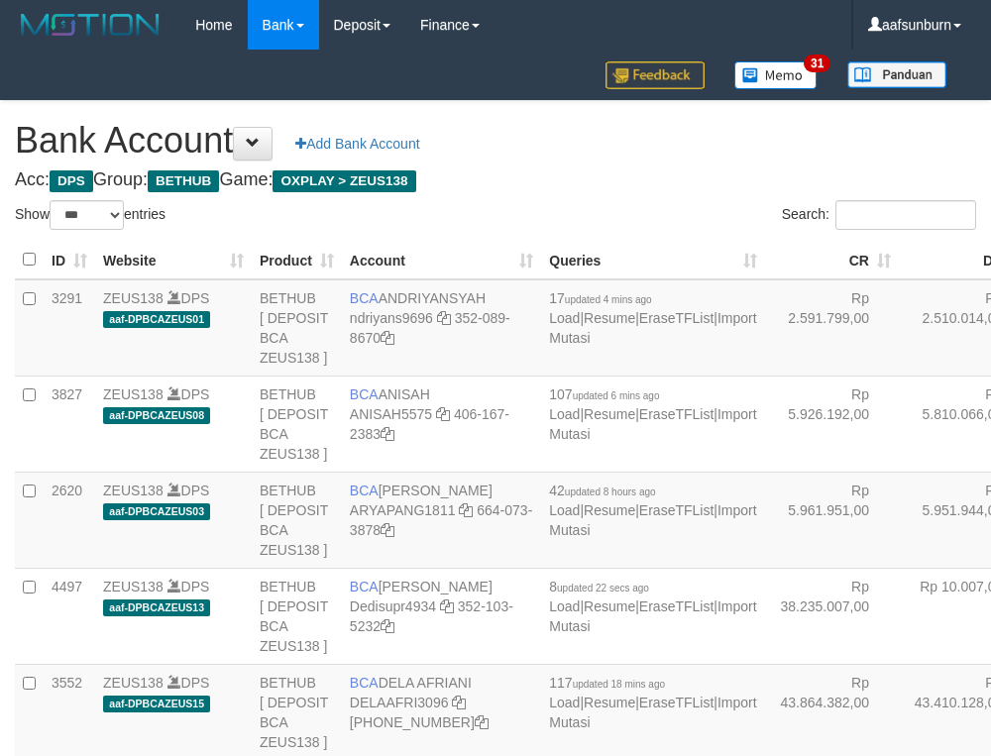
select select "***"
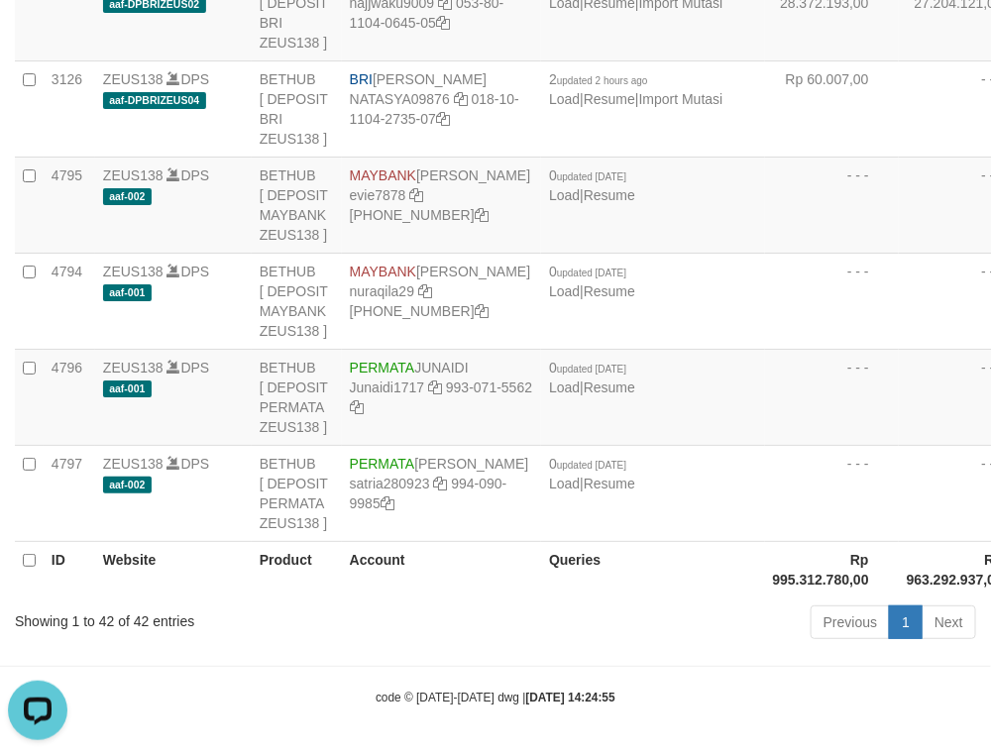
drag, startPoint x: 609, startPoint y: 167, endPoint x: 598, endPoint y: 167, distance: 11.9
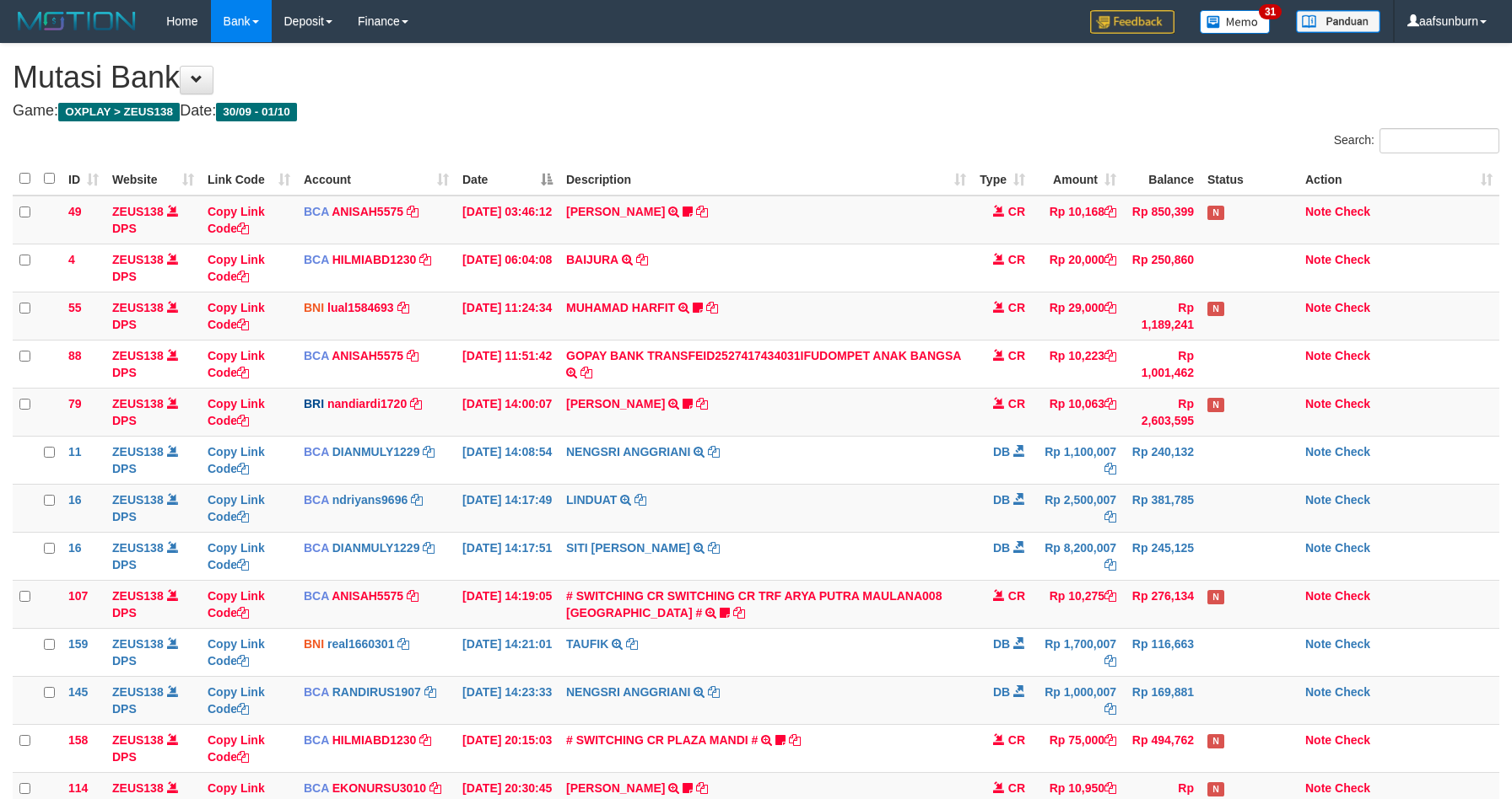
scroll to position [226, 0]
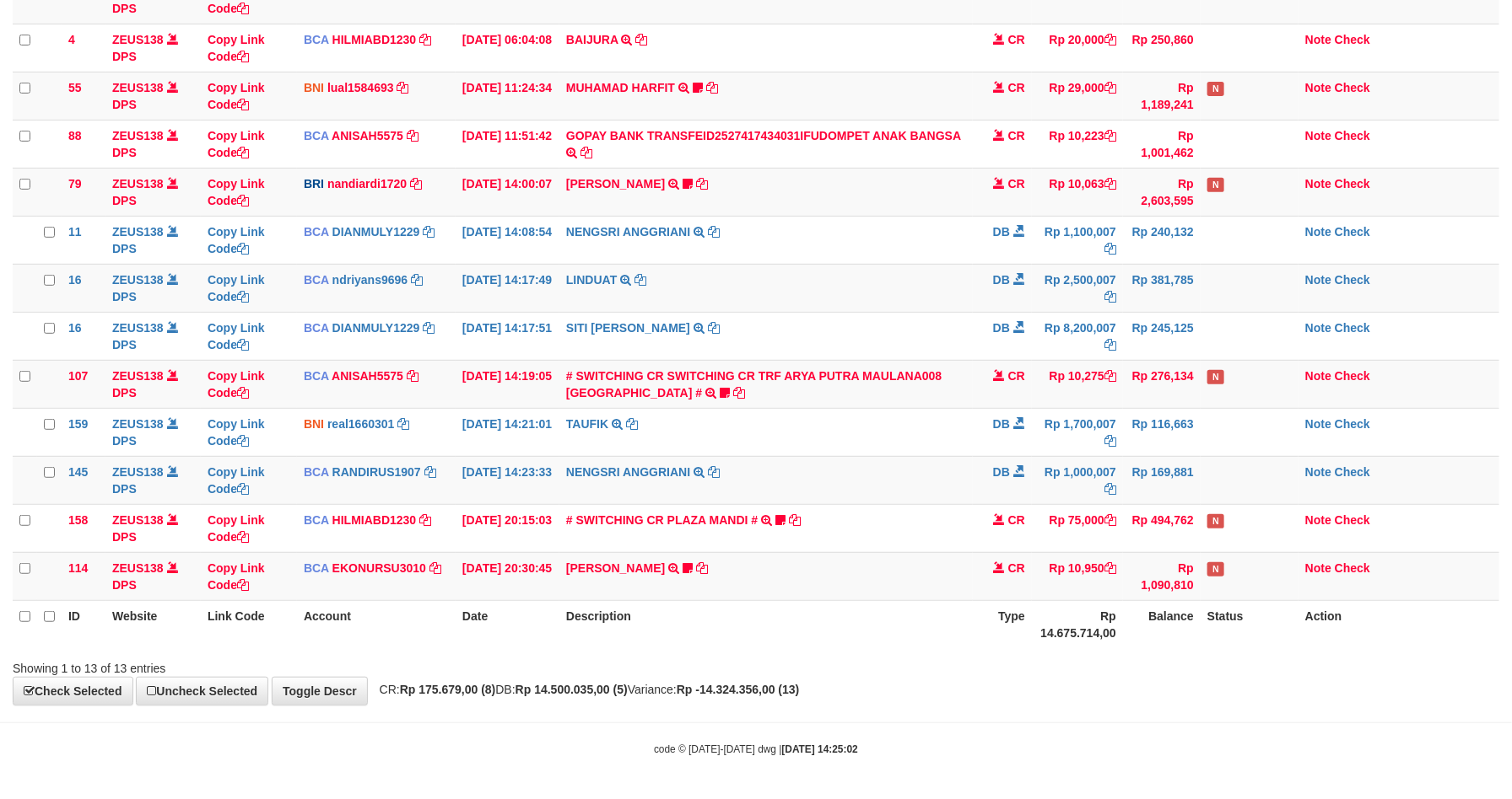
click at [610, 689] on strong "Rp 14.500.035,00 (5)" at bounding box center [571, 690] width 112 height 14
click at [638, 648] on th "Description" at bounding box center [766, 625] width 414 height 48
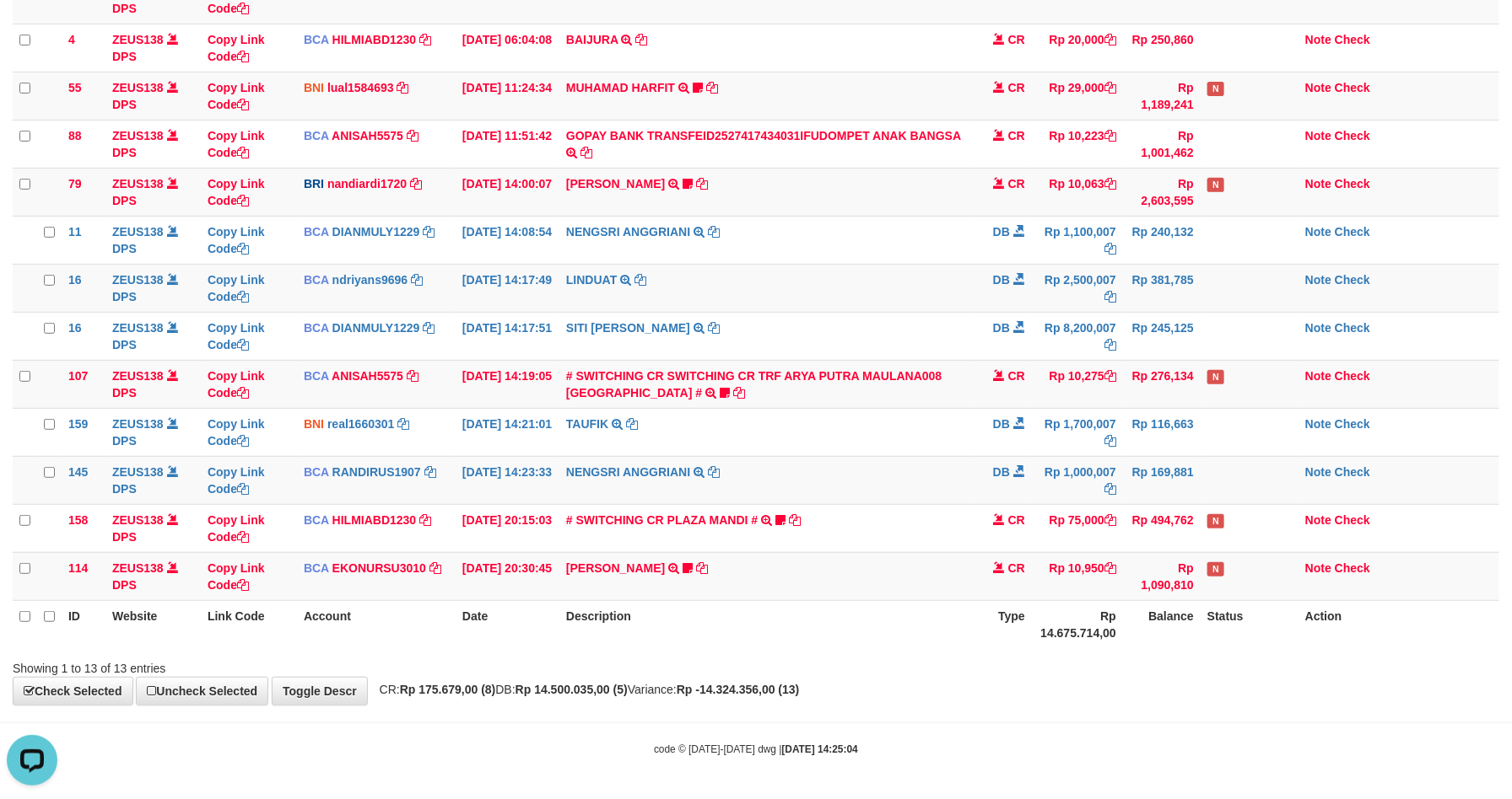
click at [638, 648] on th "Description" at bounding box center [766, 625] width 414 height 48
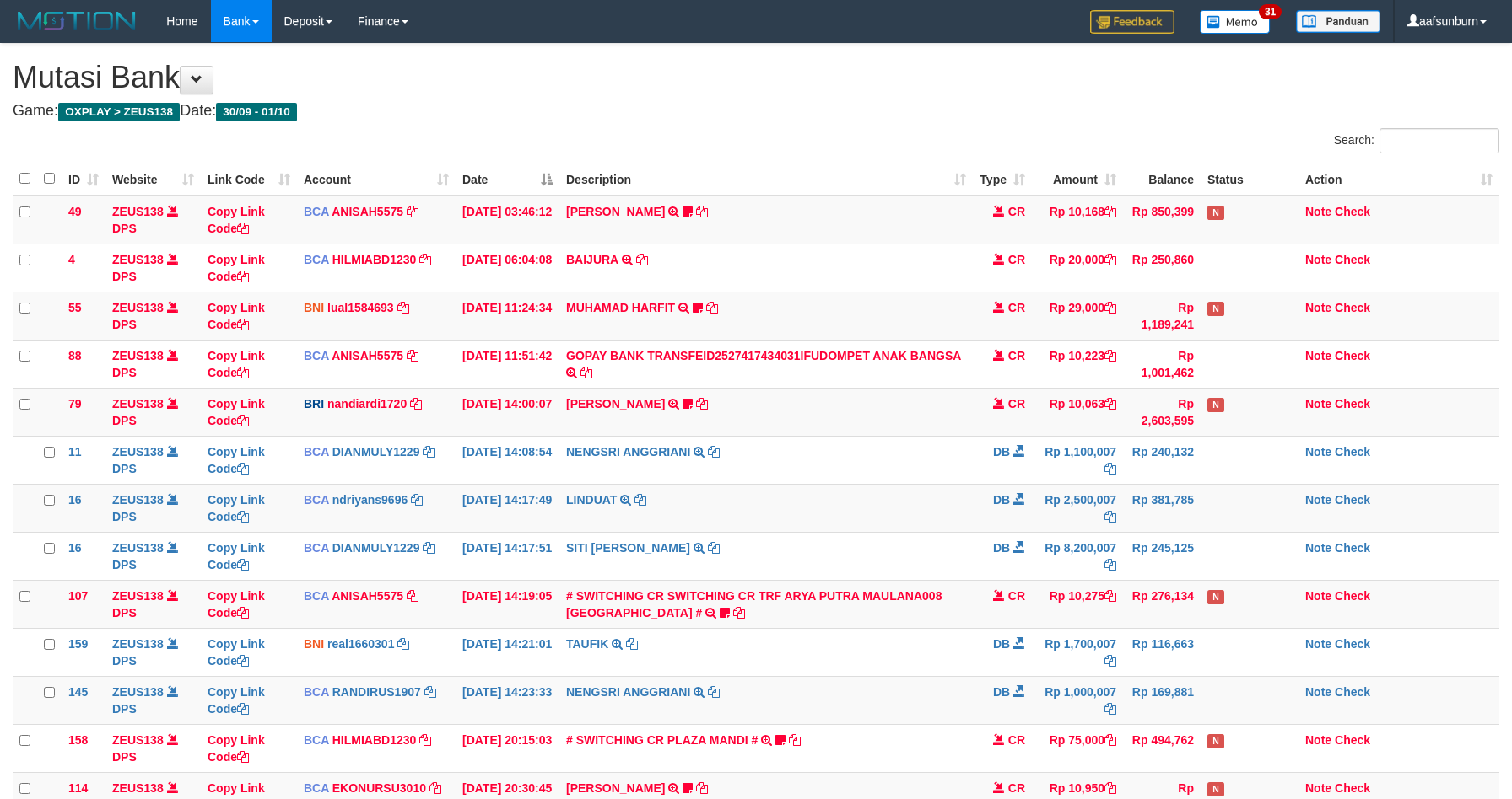
scroll to position [226, 0]
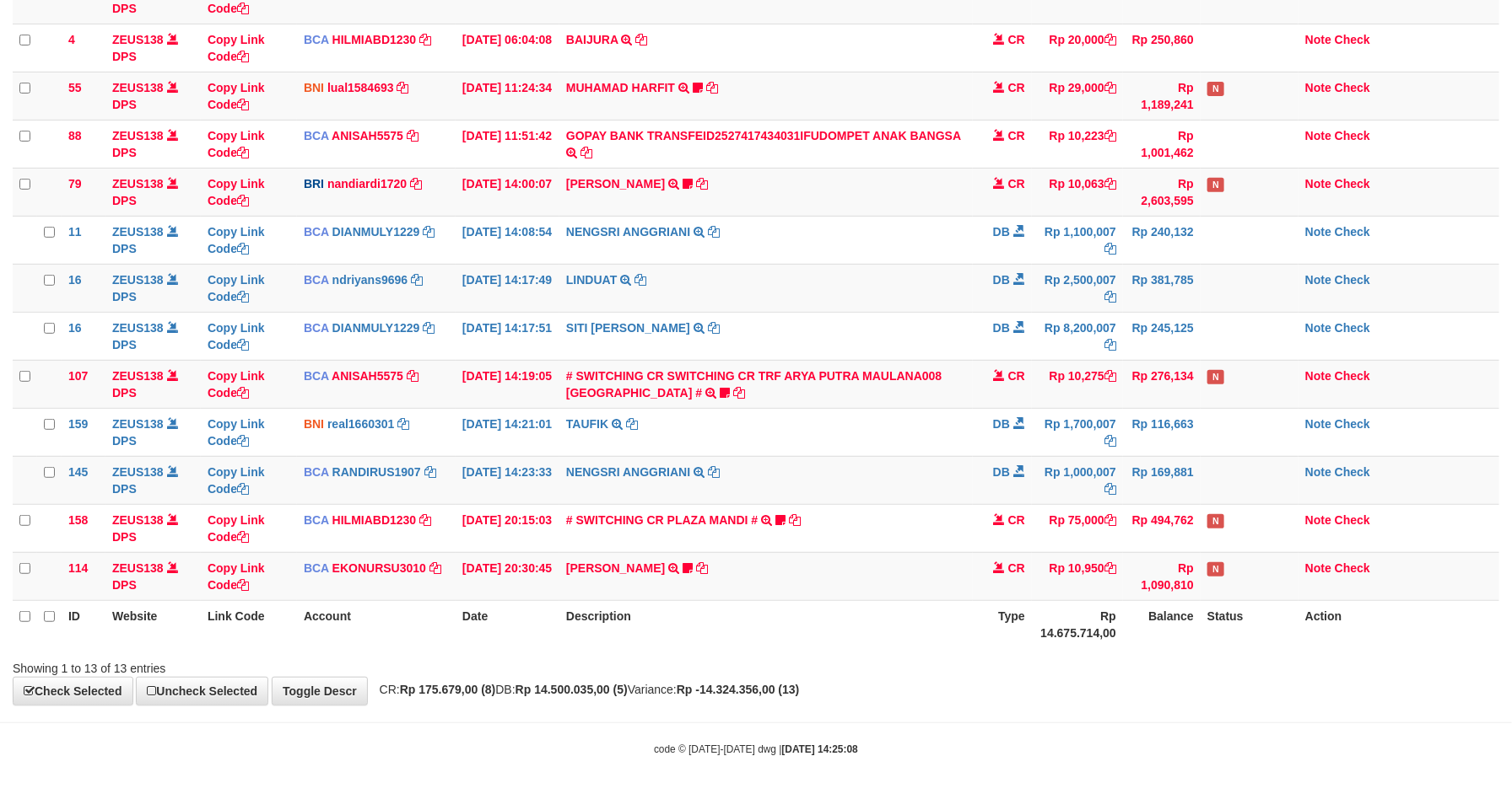
click at [633, 650] on div "ID Website Link Code Account Date Description Type Amount Balance Status Action…" at bounding box center [756, 295] width 1512 height 716
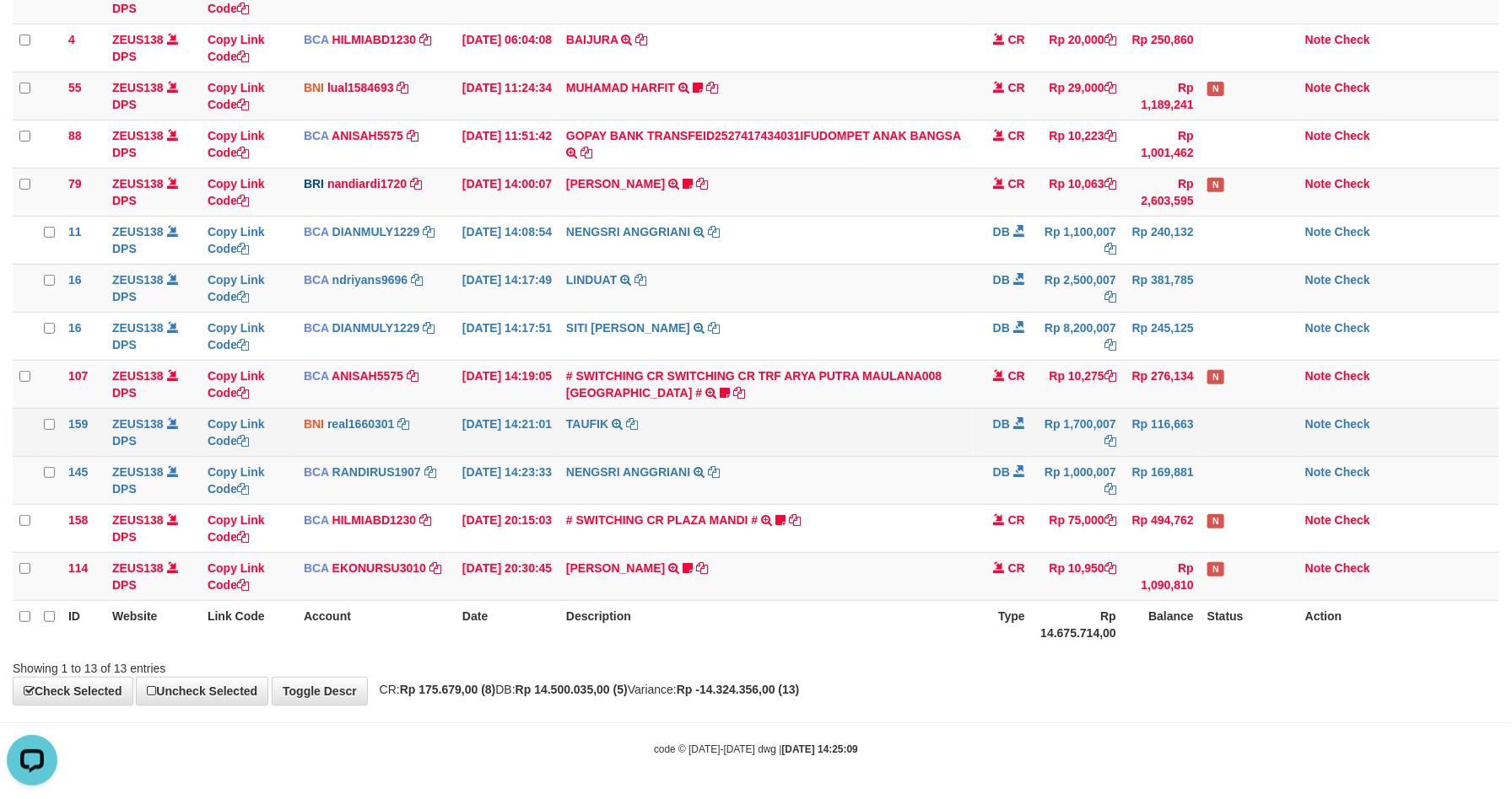
drag, startPoint x: 820, startPoint y: 437, endPoint x: 835, endPoint y: 443, distance: 16.2
click at [823, 437] on td "TAUFIK TRANSFER KE SDR TAUFIK" at bounding box center [766, 432] width 414 height 48
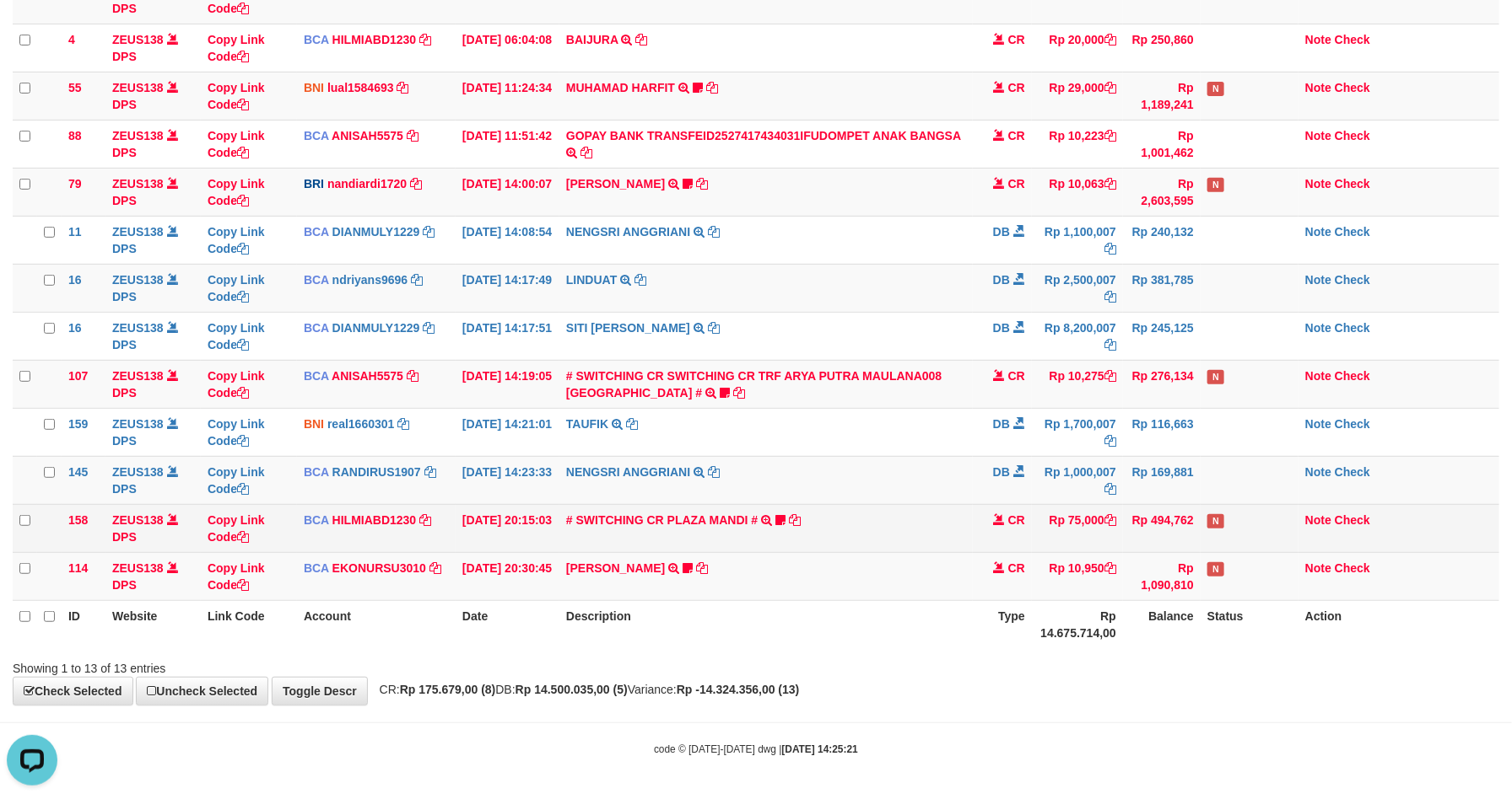
click at [1045, 545] on td "Rp 75,000" at bounding box center [1077, 528] width 91 height 48
drag, startPoint x: 929, startPoint y: 523, endPoint x: 925, endPoint y: 513, distance: 10.8
click at [926, 523] on td "# SWITCHING CR PLAZA MANDI # SWITCHING CR TRF TUPARDI 008 PLAZA MANDI 185000420…" at bounding box center [766, 528] width 414 height 48
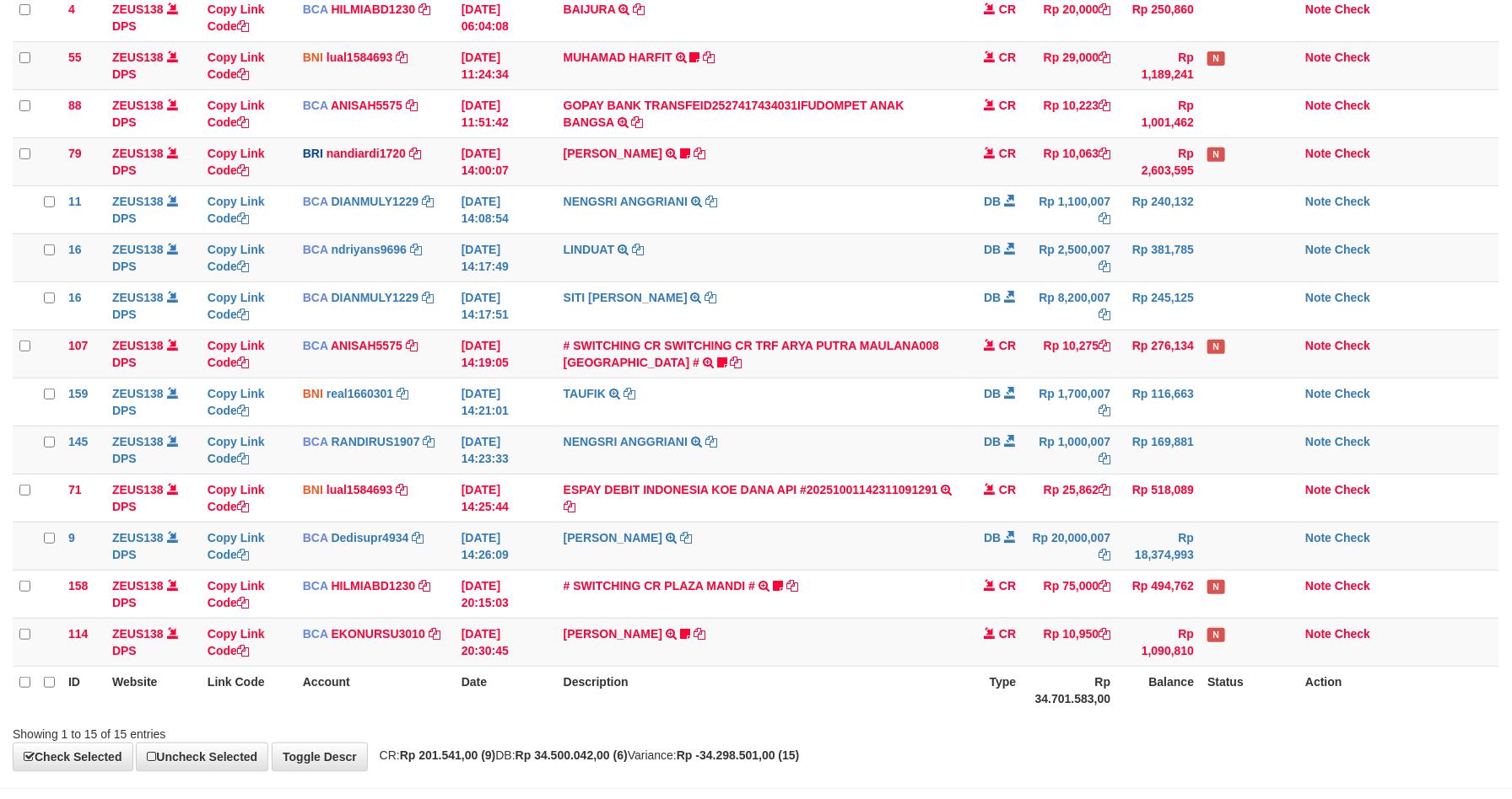
scroll to position [226, 0]
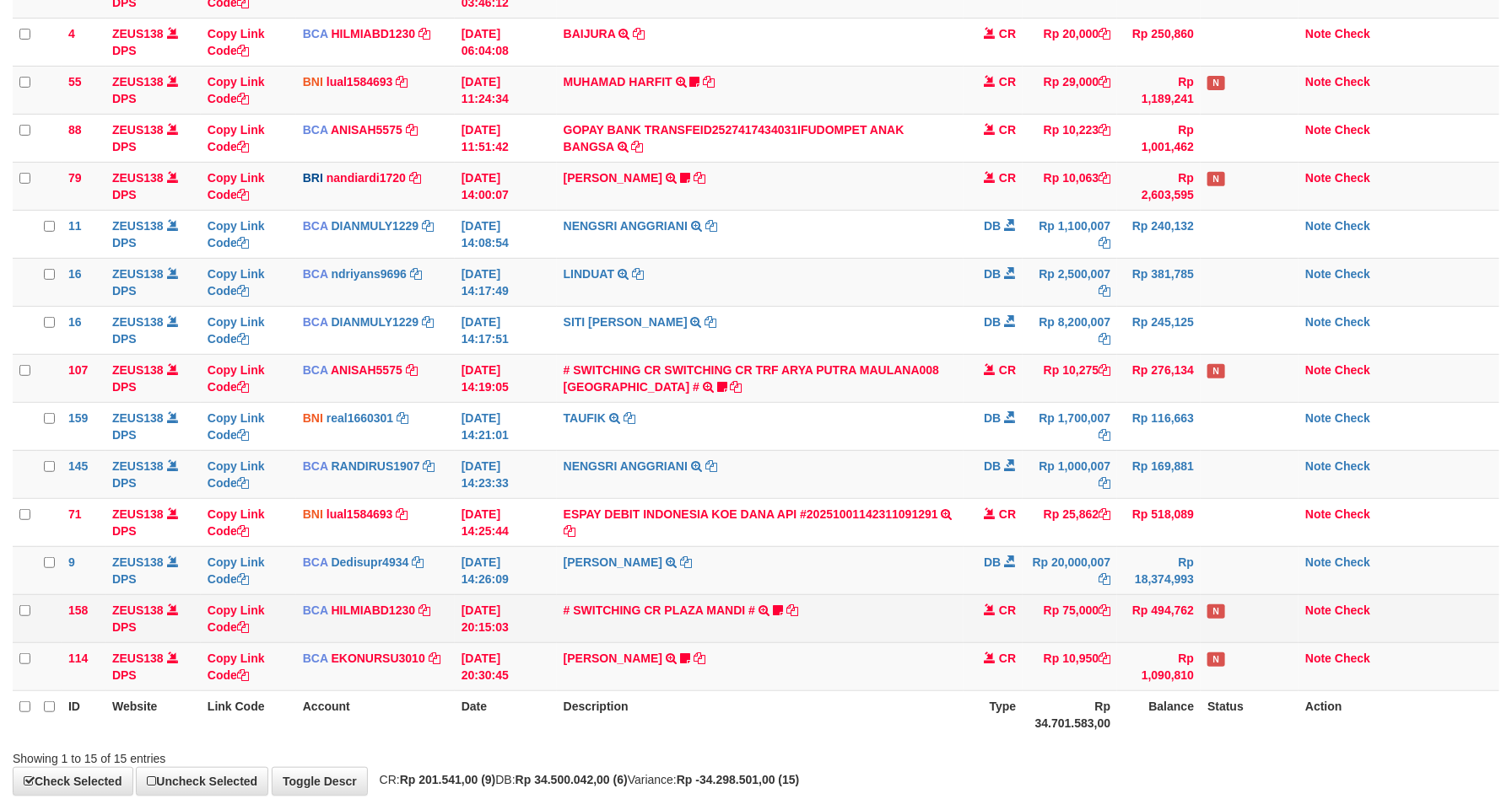
click at [1248, 640] on td "N" at bounding box center [1249, 619] width 98 height 48
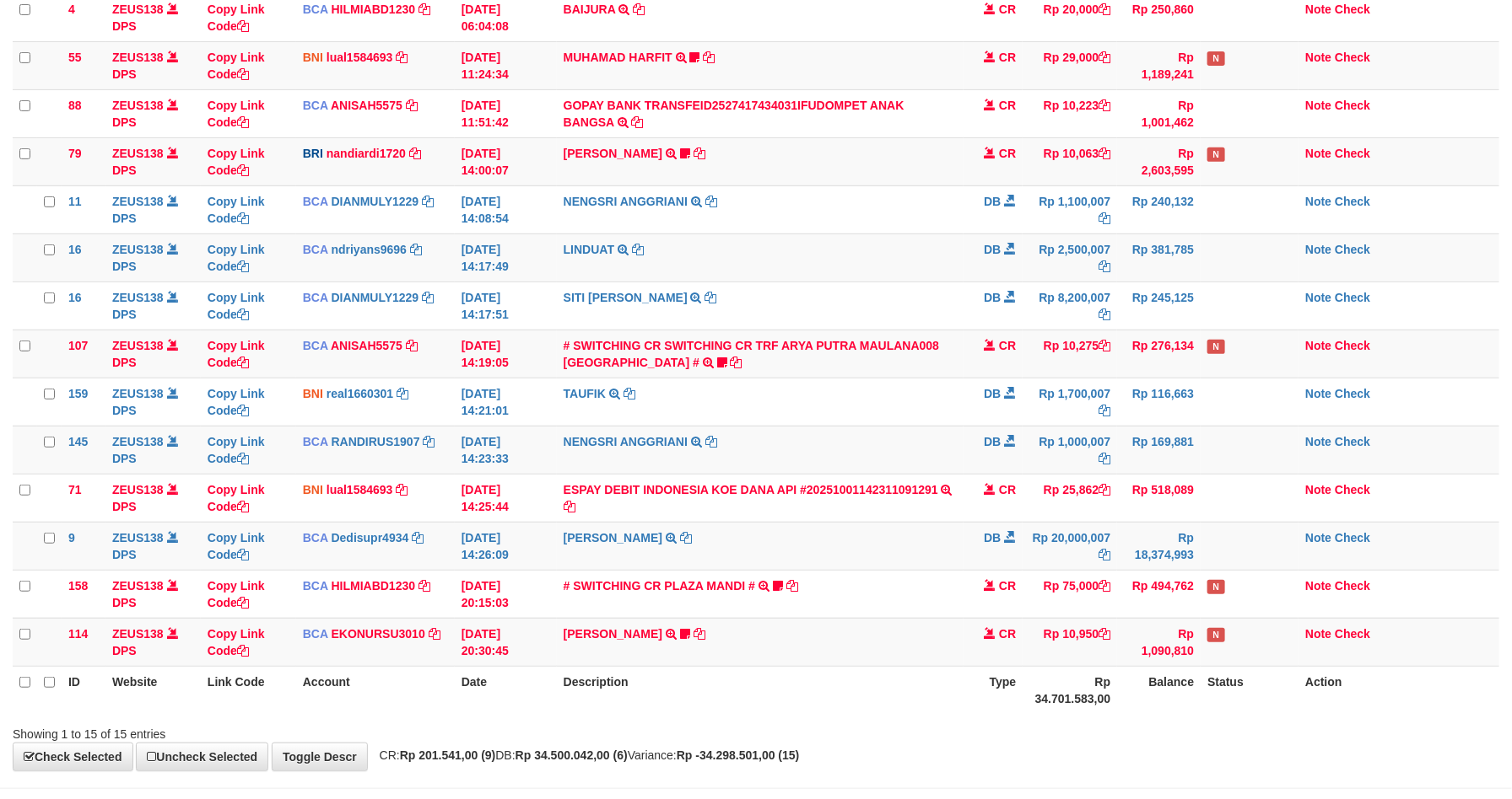
scroll to position [226, 0]
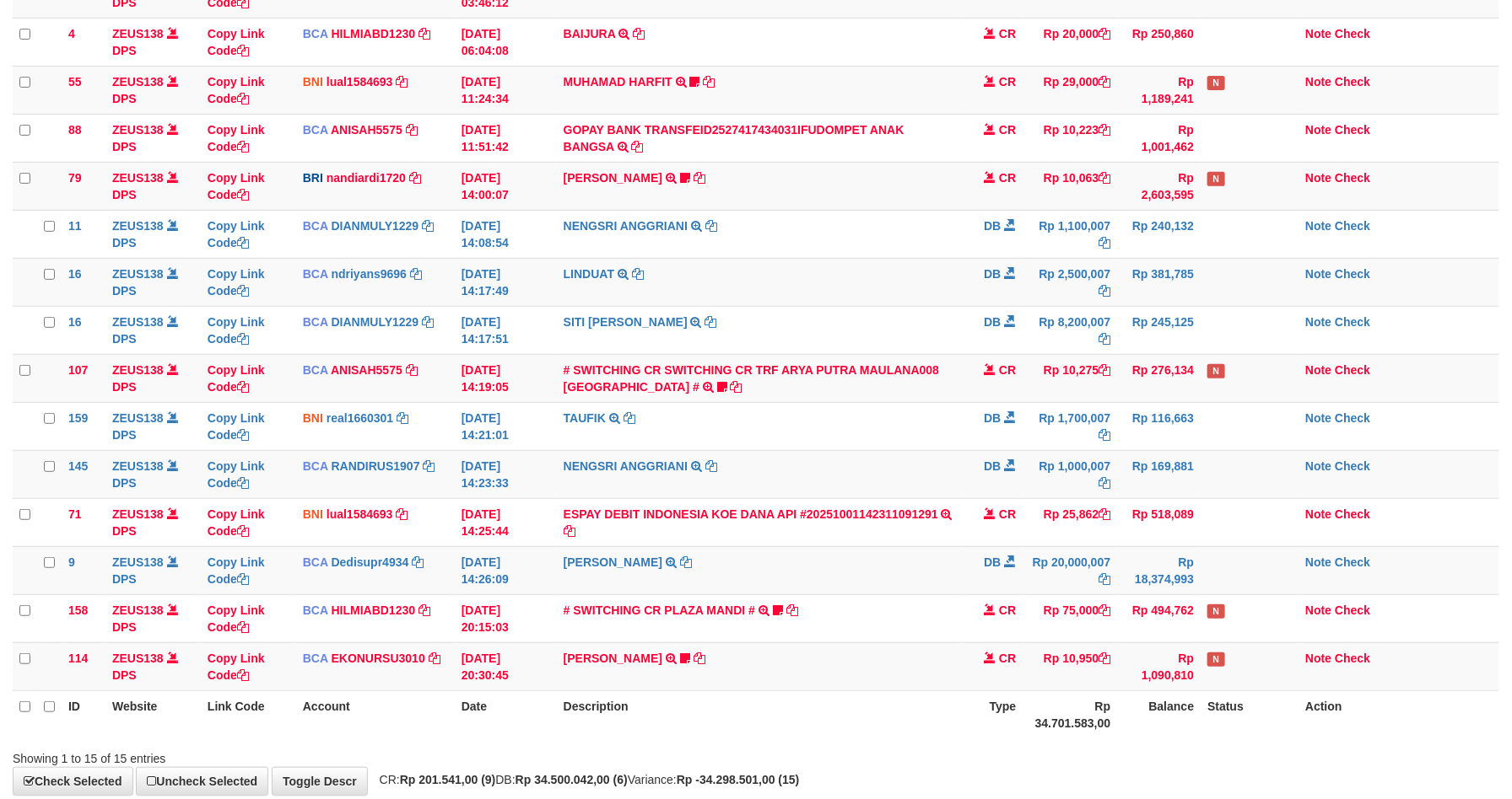
click at [1248, 640] on td "N" at bounding box center [1249, 619] width 98 height 48
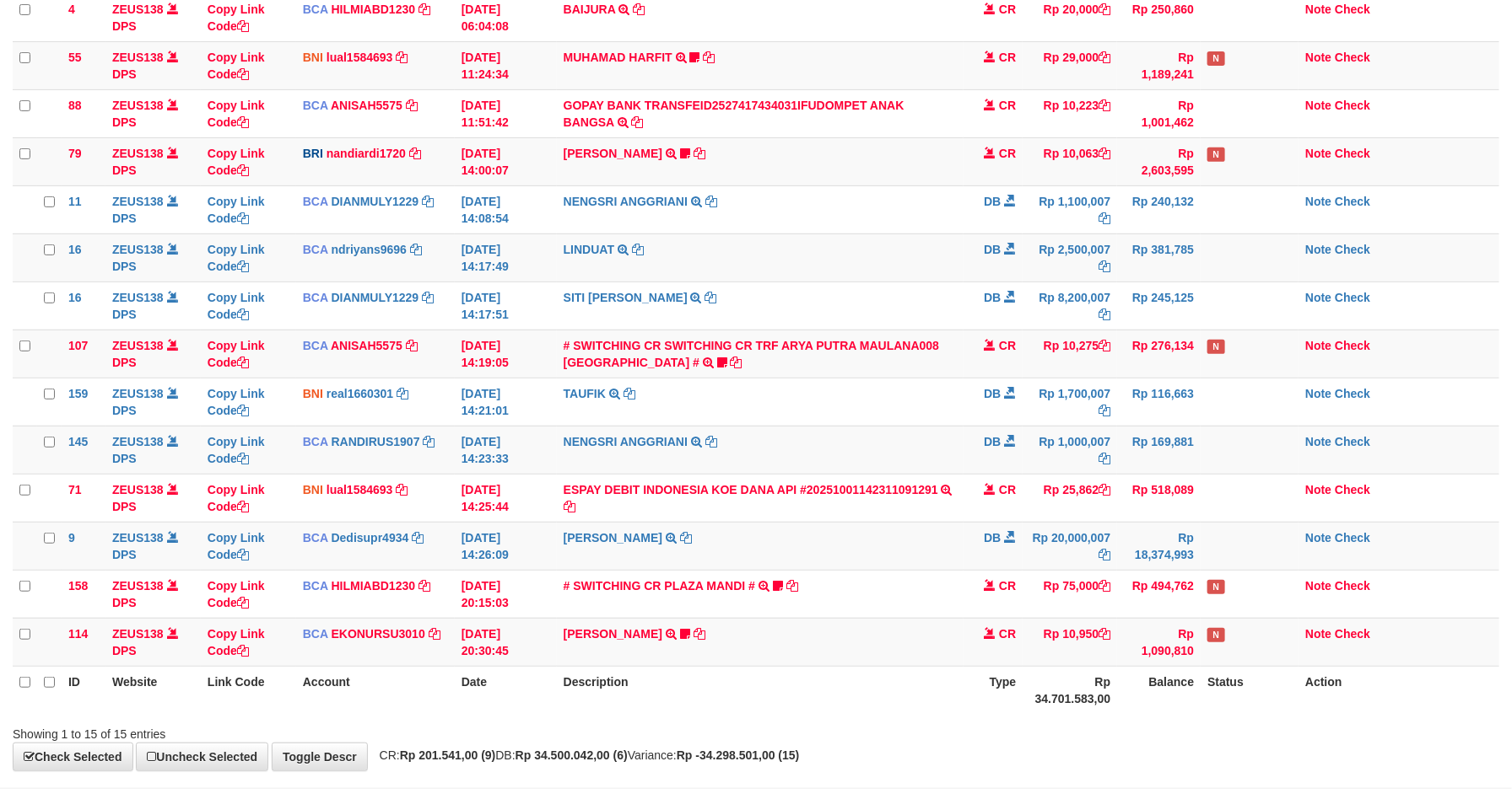
click at [1234, 659] on td "N" at bounding box center [1249, 642] width 98 height 48
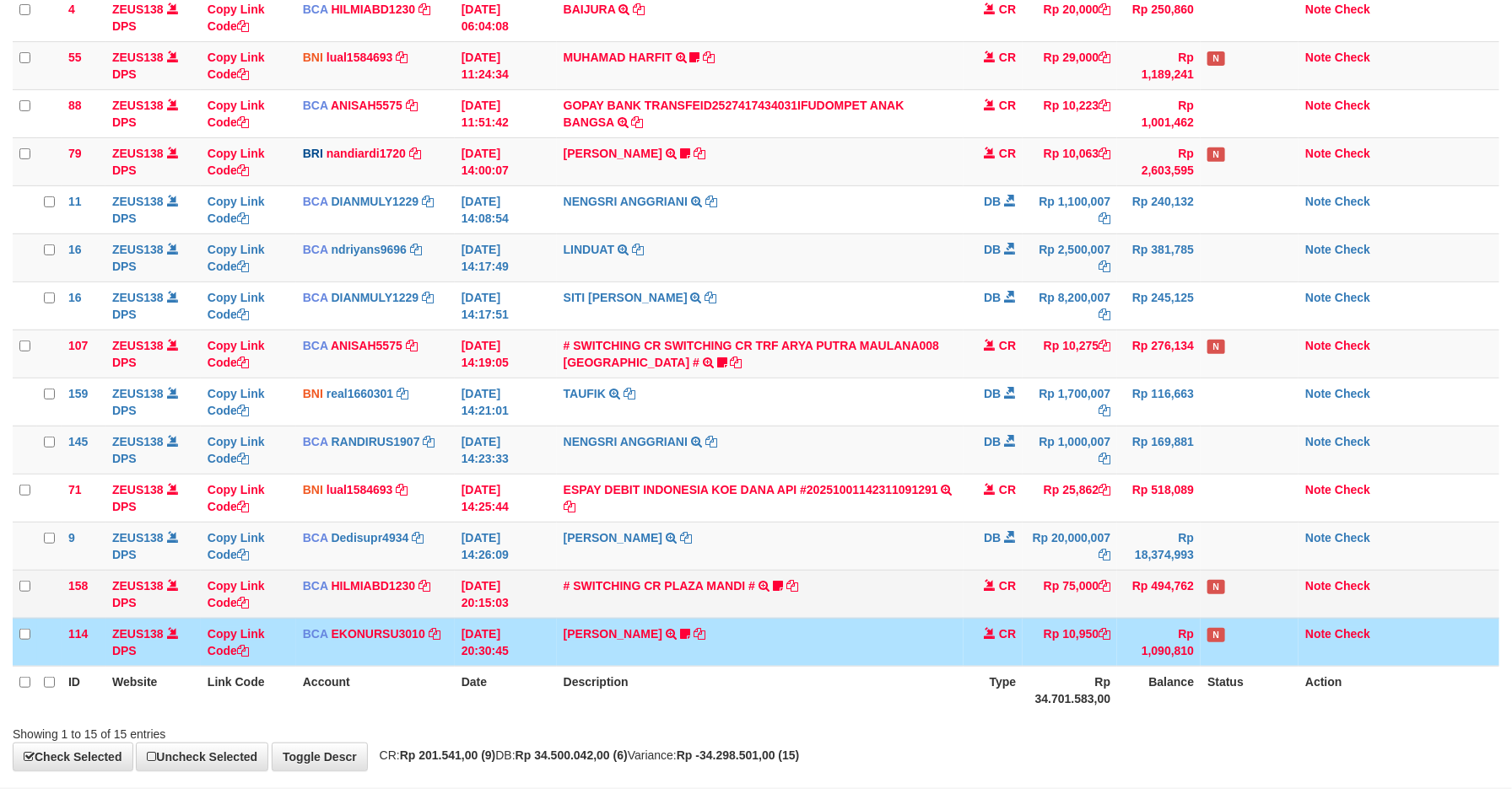
scroll to position [226, 0]
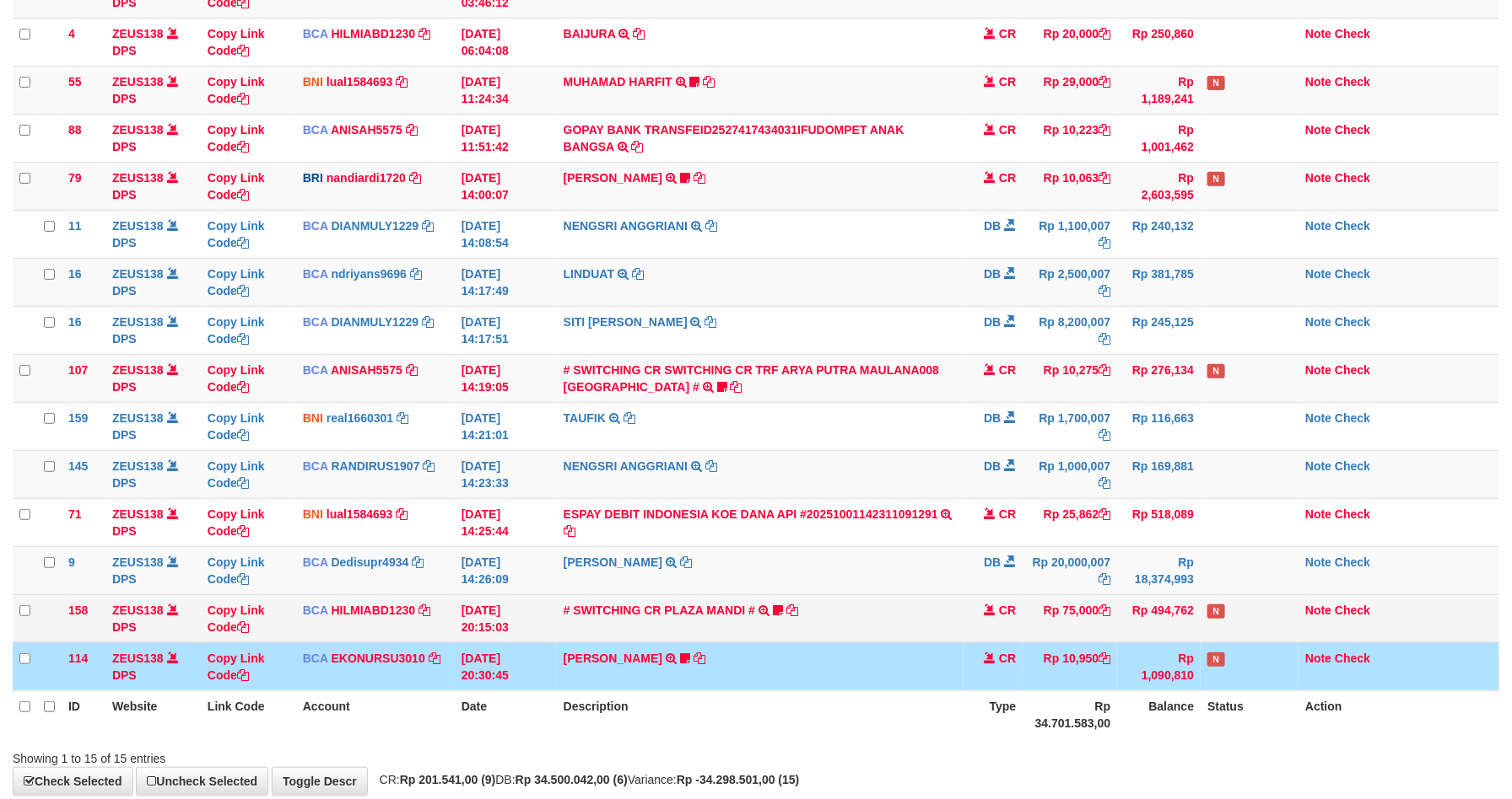
click at [1223, 615] on span "N" at bounding box center [1216, 611] width 17 height 14
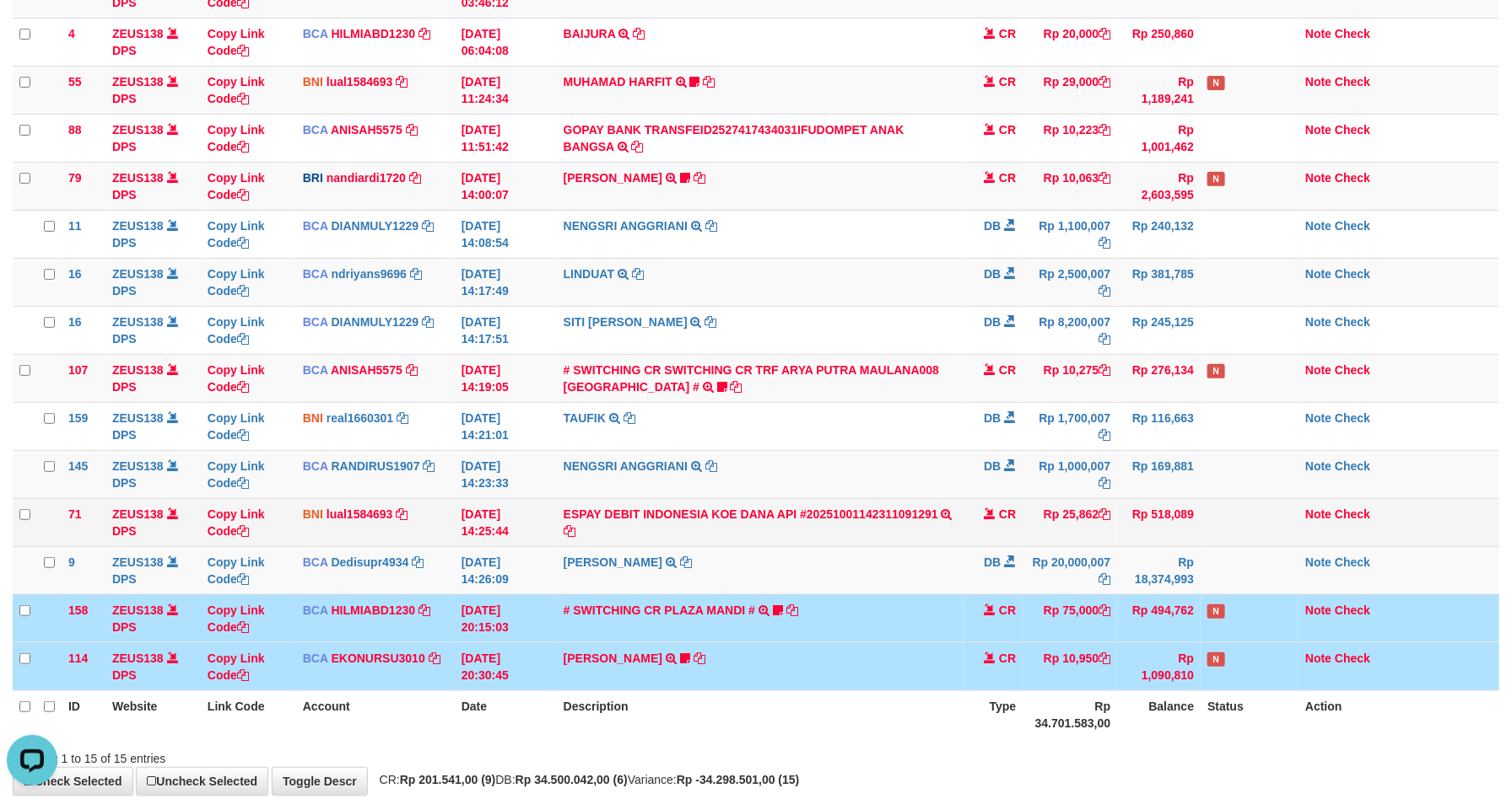
scroll to position [0, 0]
click at [1240, 521] on td at bounding box center [1249, 522] width 98 height 48
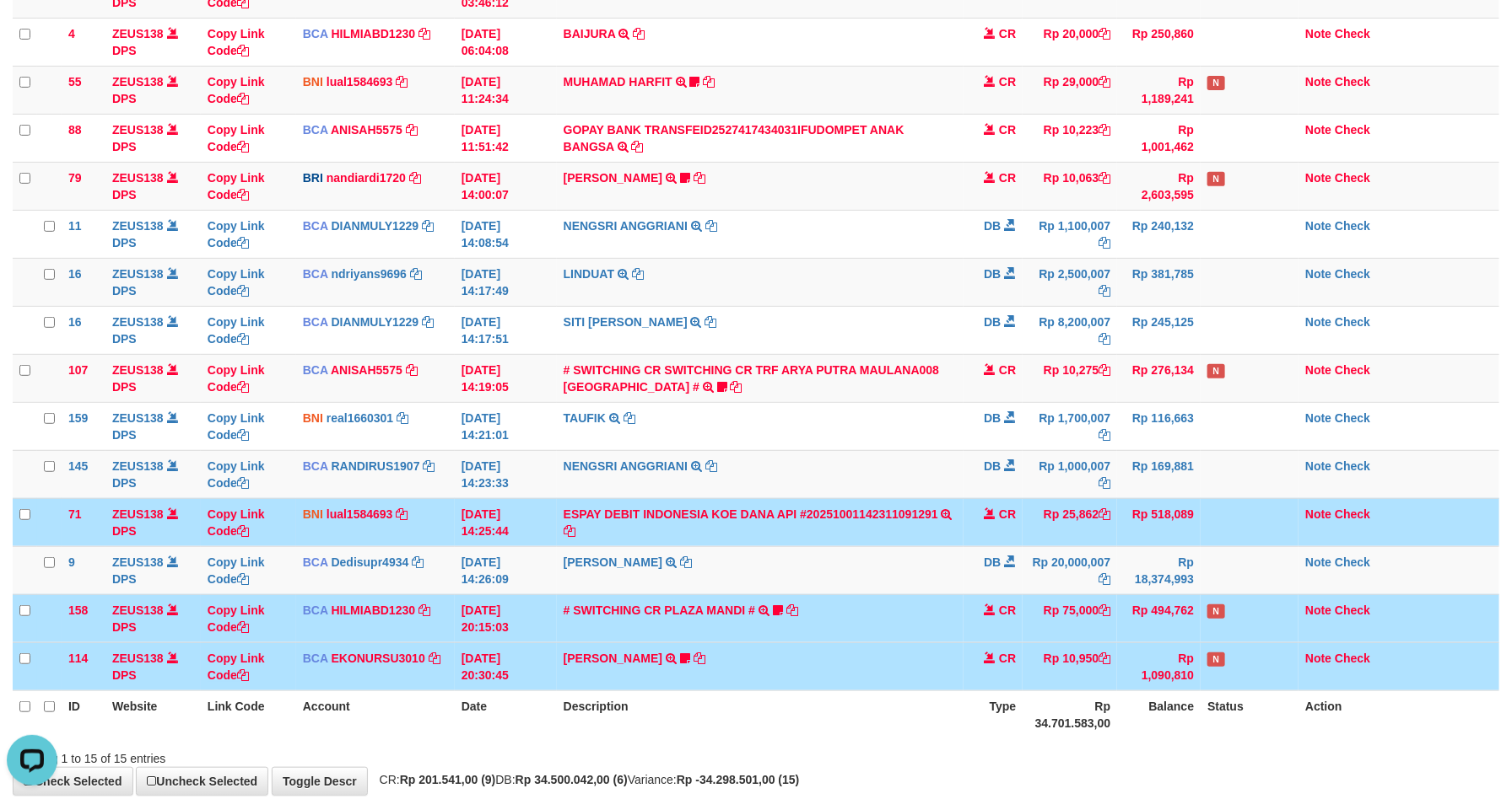
click at [1236, 524] on td at bounding box center [1249, 522] width 98 height 48
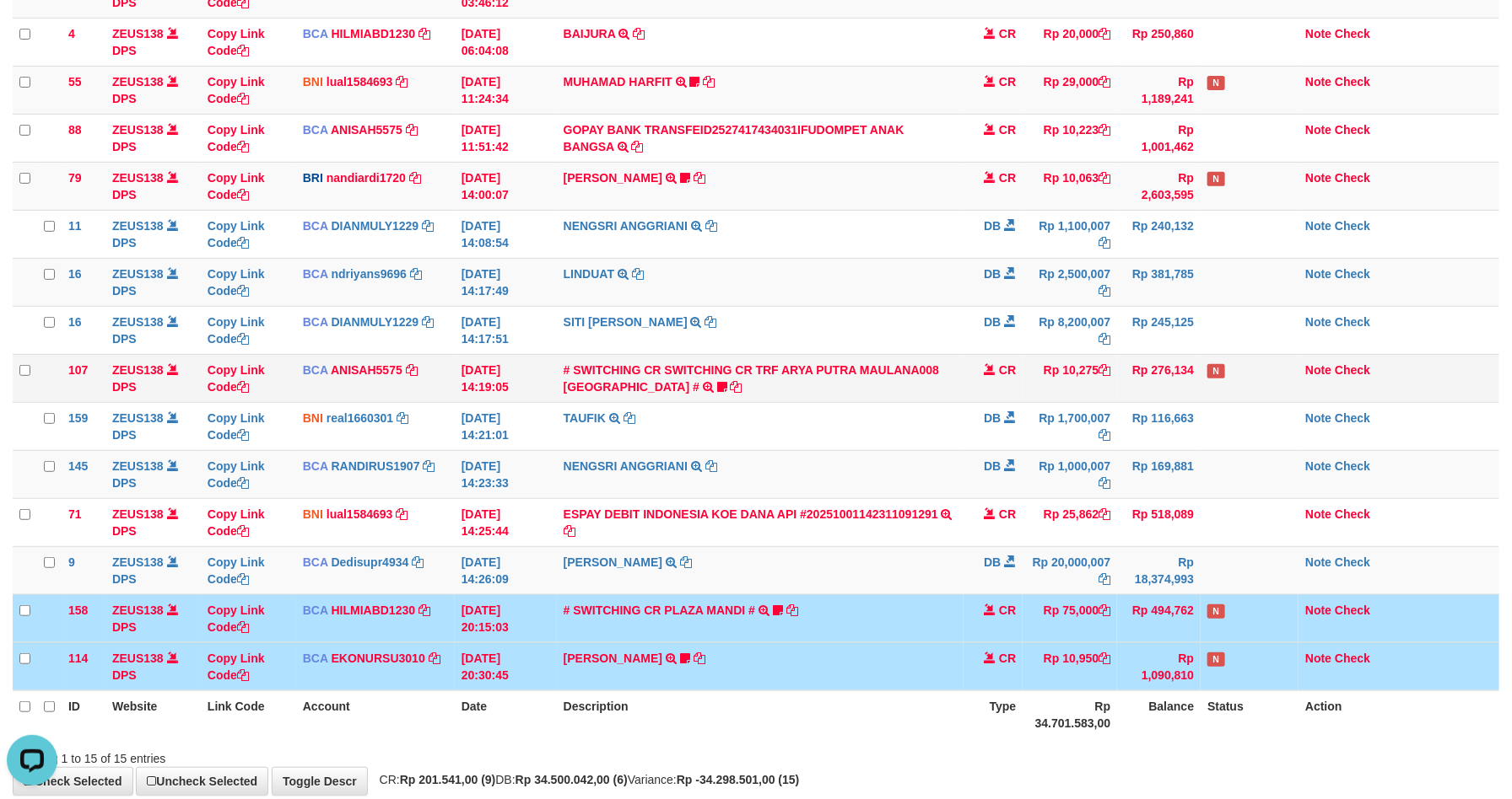
click at [1238, 387] on td "N" at bounding box center [1249, 378] width 98 height 48
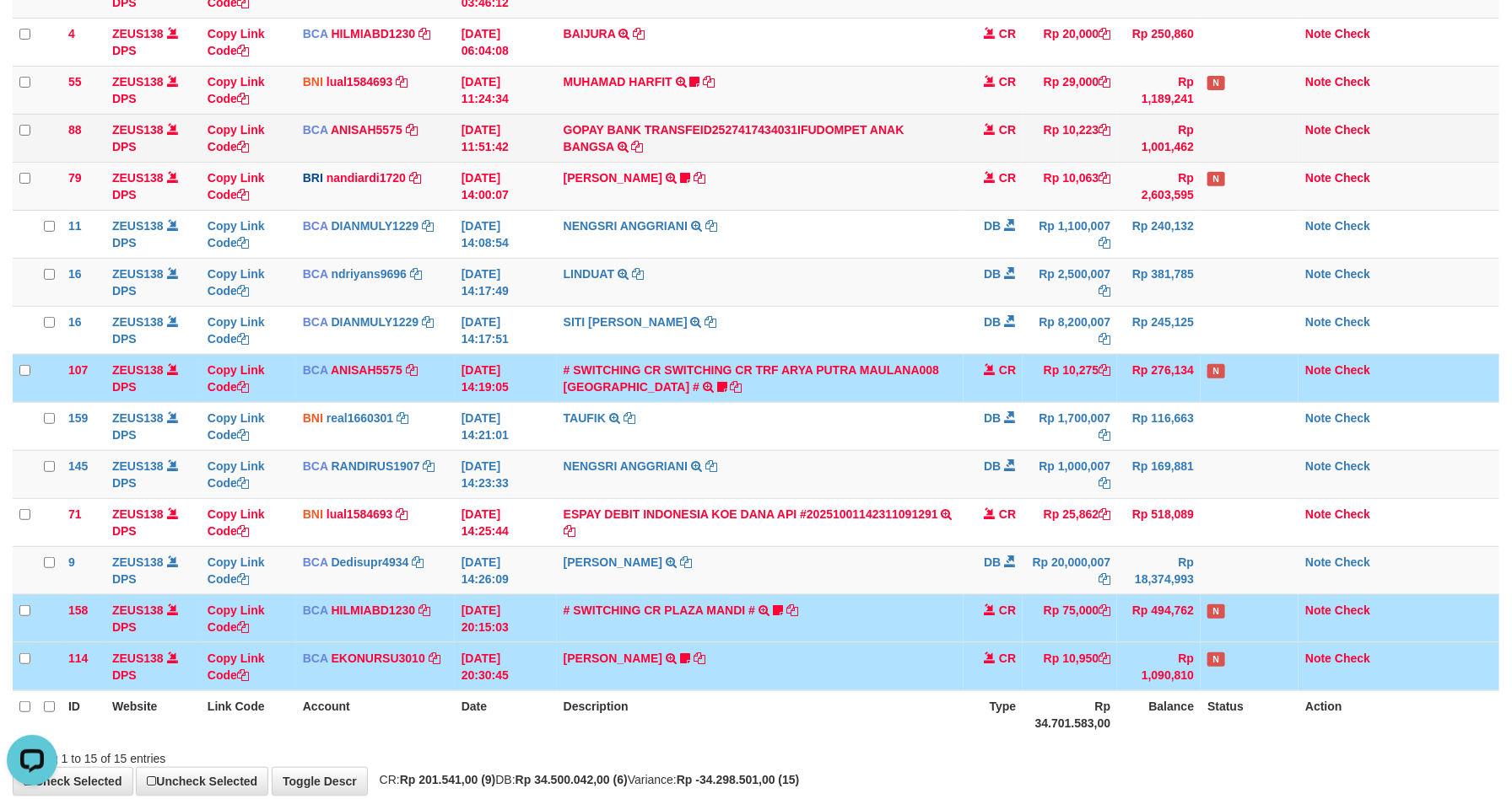
drag, startPoint x: 1273, startPoint y: 185, endPoint x: 1260, endPoint y: 130, distance: 56.5
click at [1271, 183] on td "N" at bounding box center [1249, 185] width 98 height 48
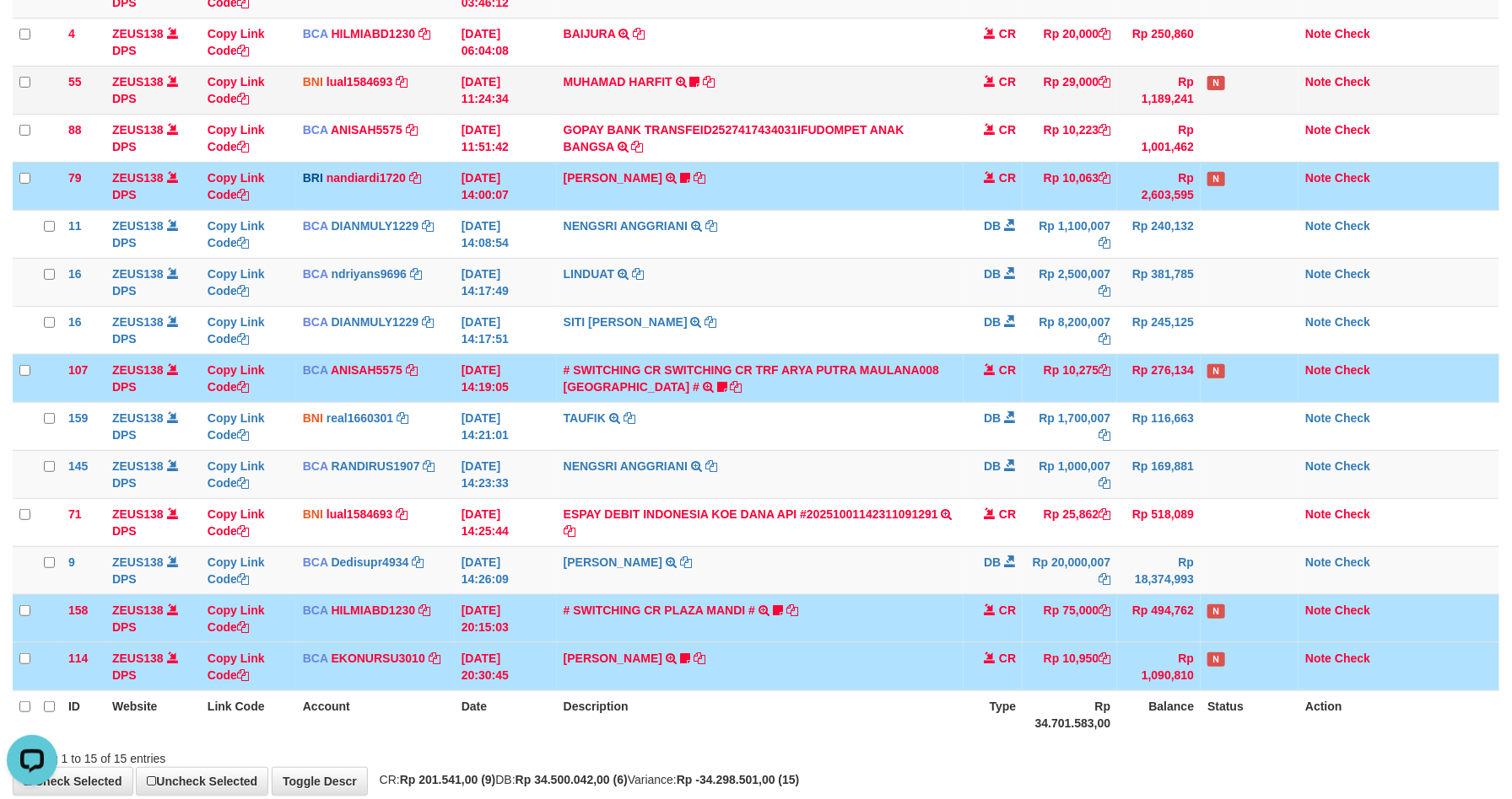
click at [1253, 91] on td "N" at bounding box center [1249, 89] width 98 height 48
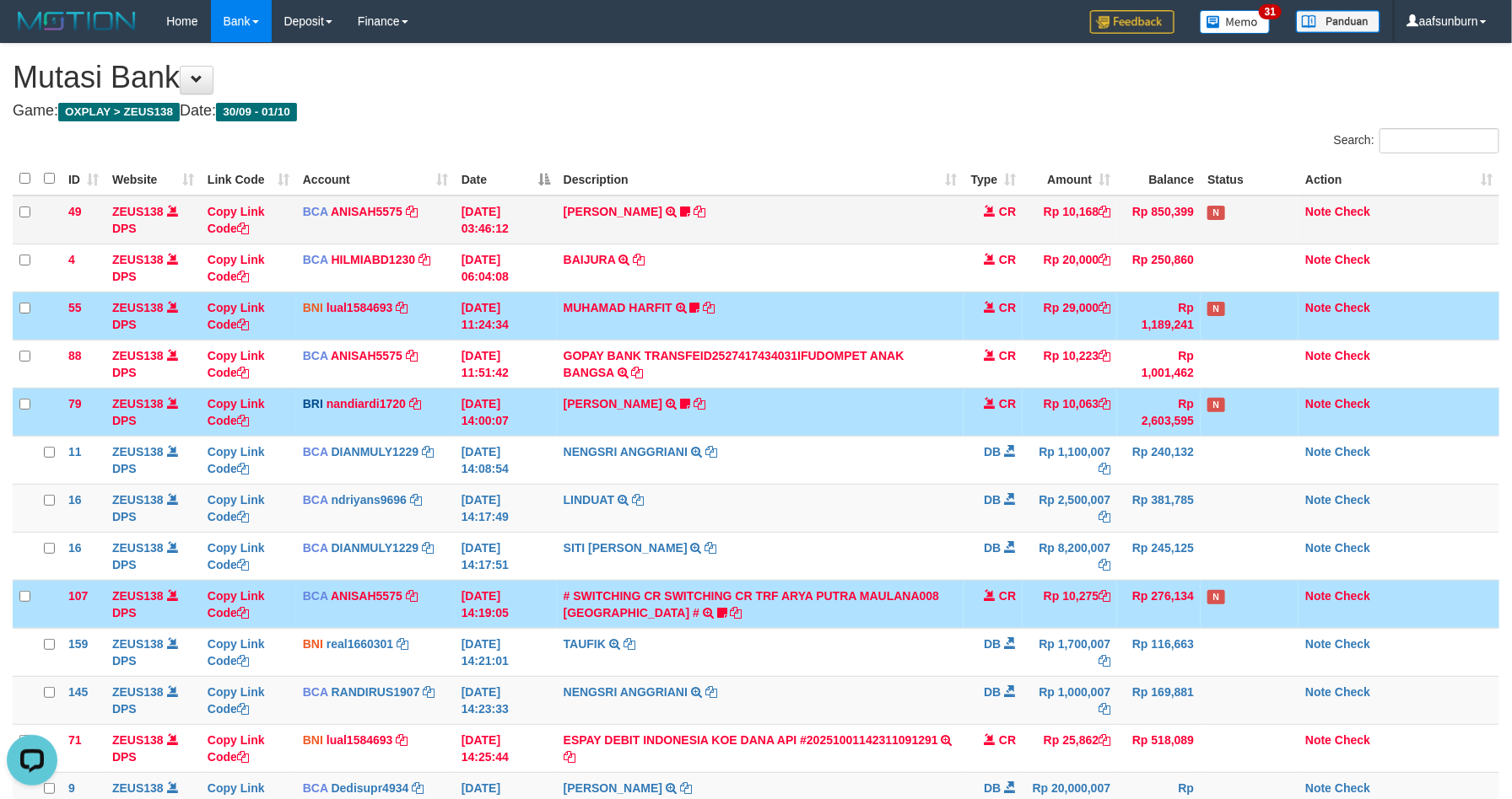
click at [1265, 223] on td "N" at bounding box center [1249, 220] width 98 height 49
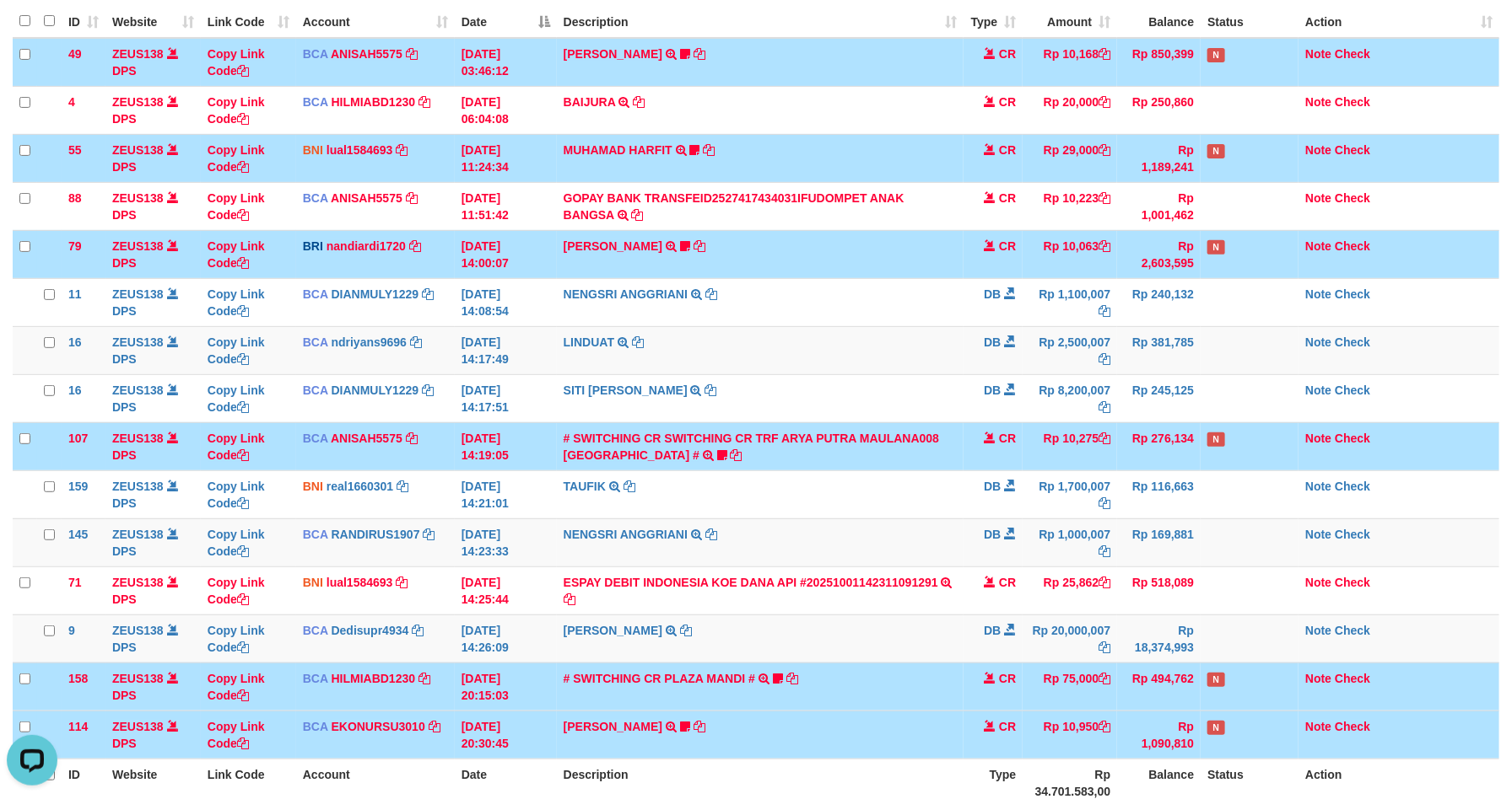
scroll to position [324, 0]
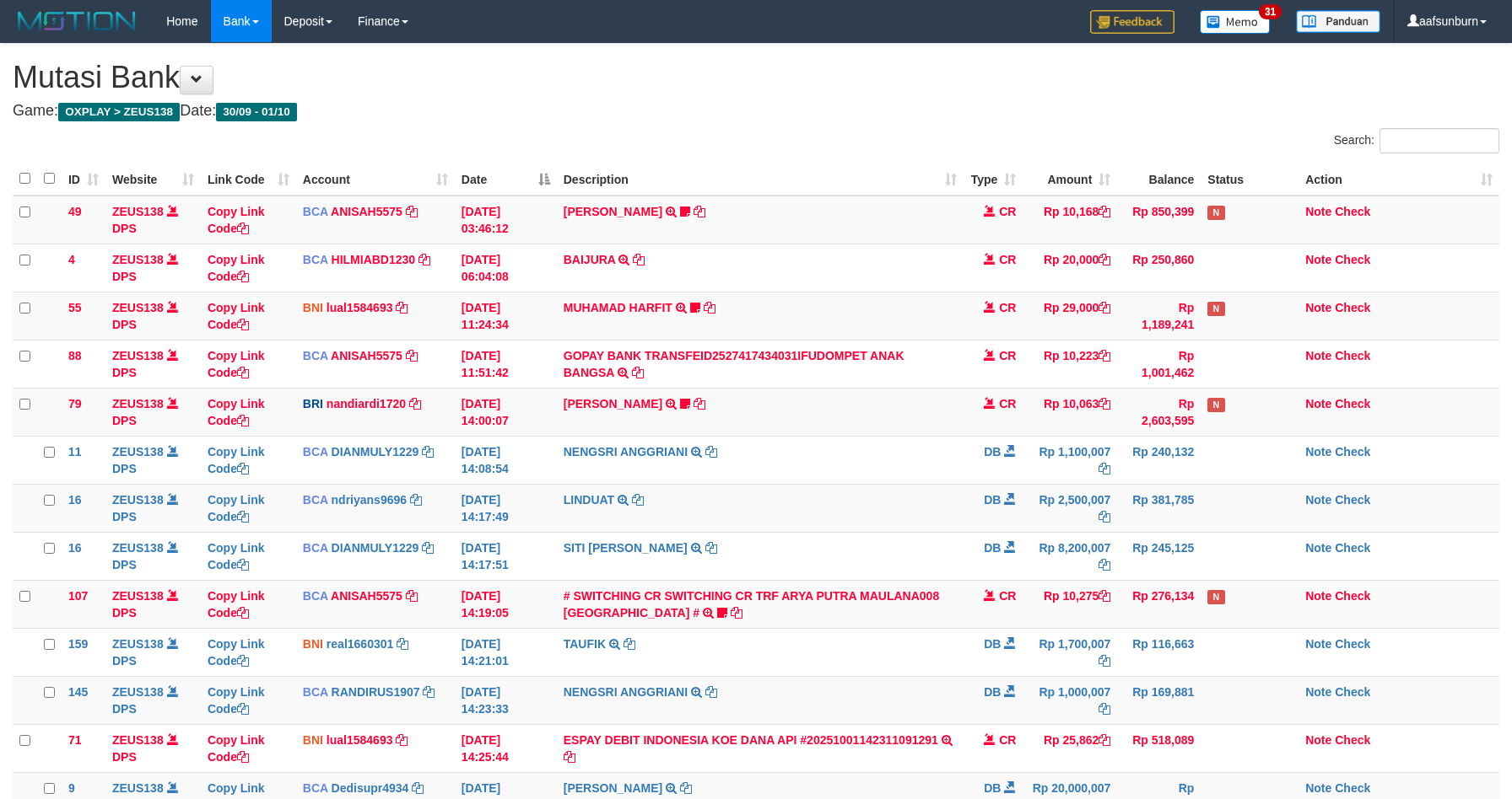
scroll to position [324, 0]
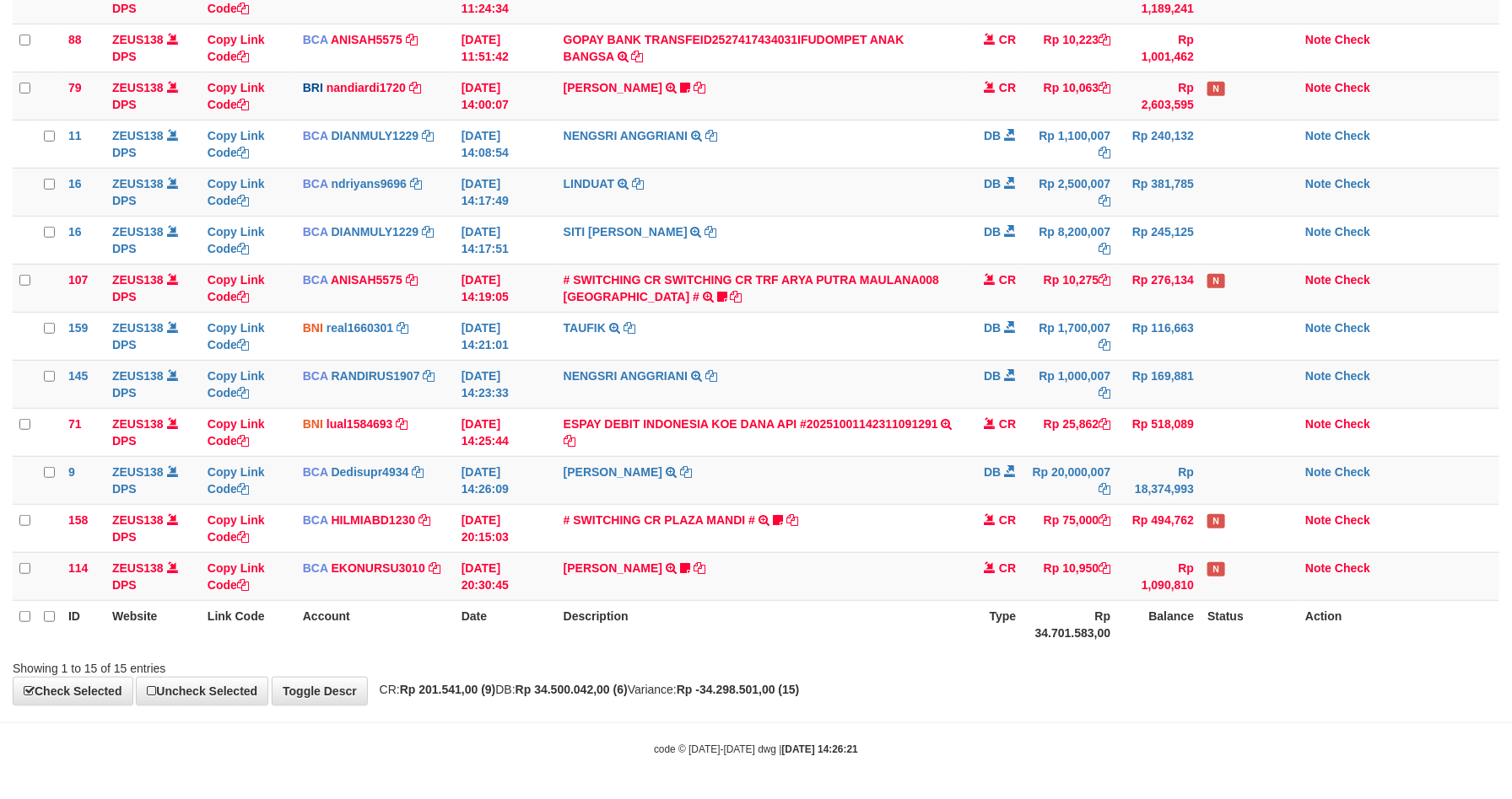
click at [1218, 640] on th "Status" at bounding box center [1249, 625] width 98 height 48
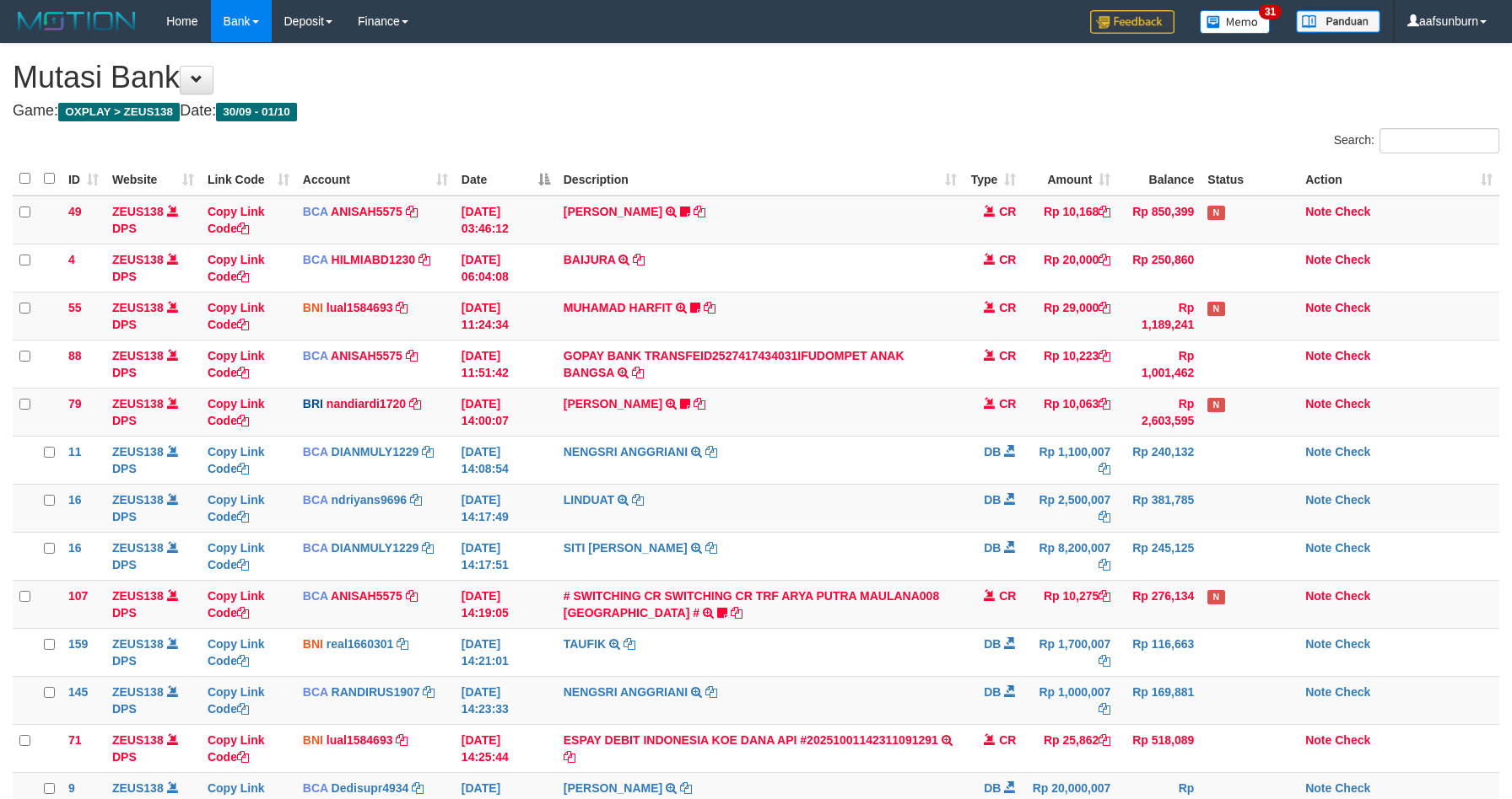
scroll to position [324, 0]
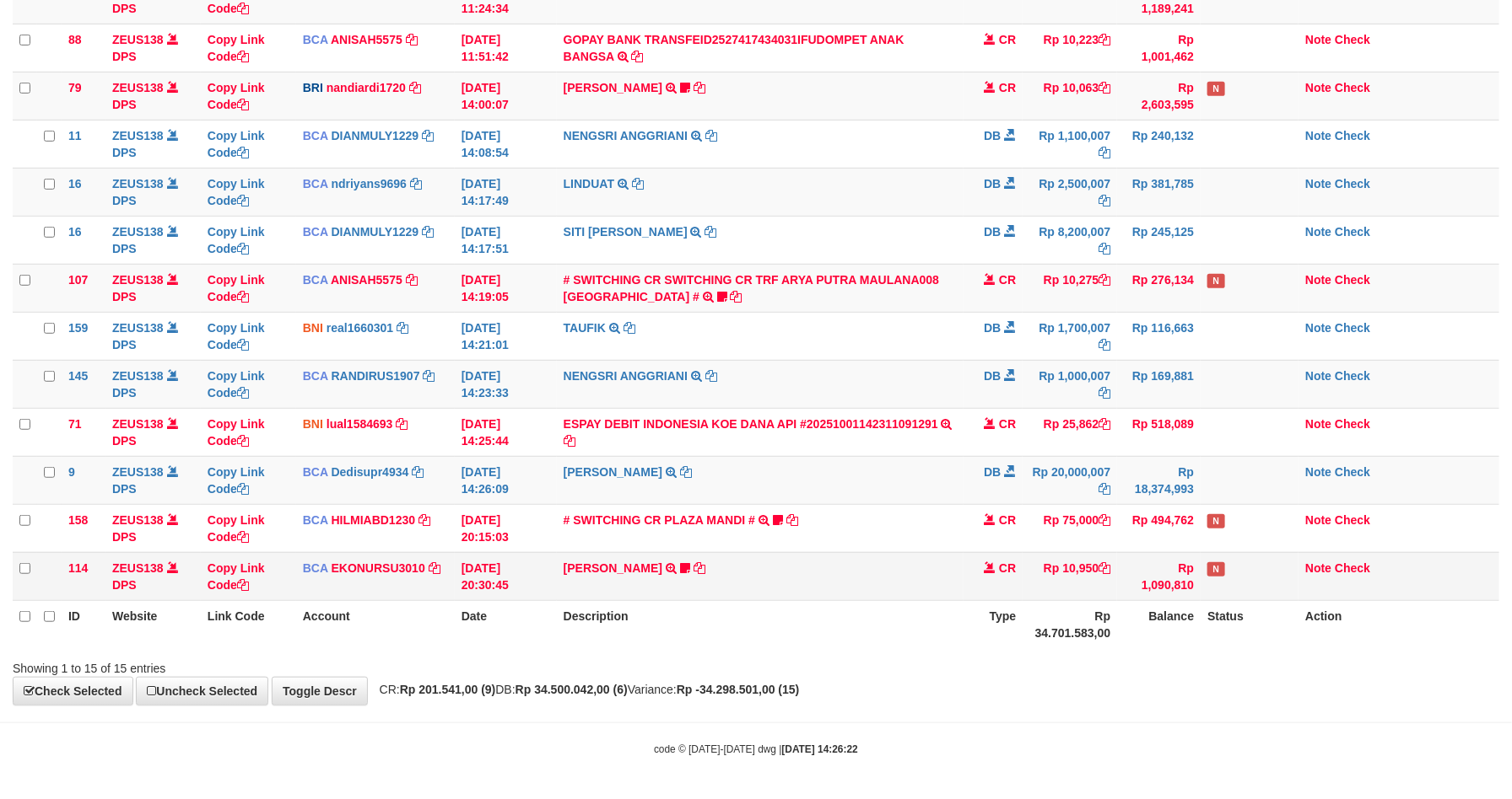
click at [1254, 585] on td "N" at bounding box center [1249, 576] width 98 height 48
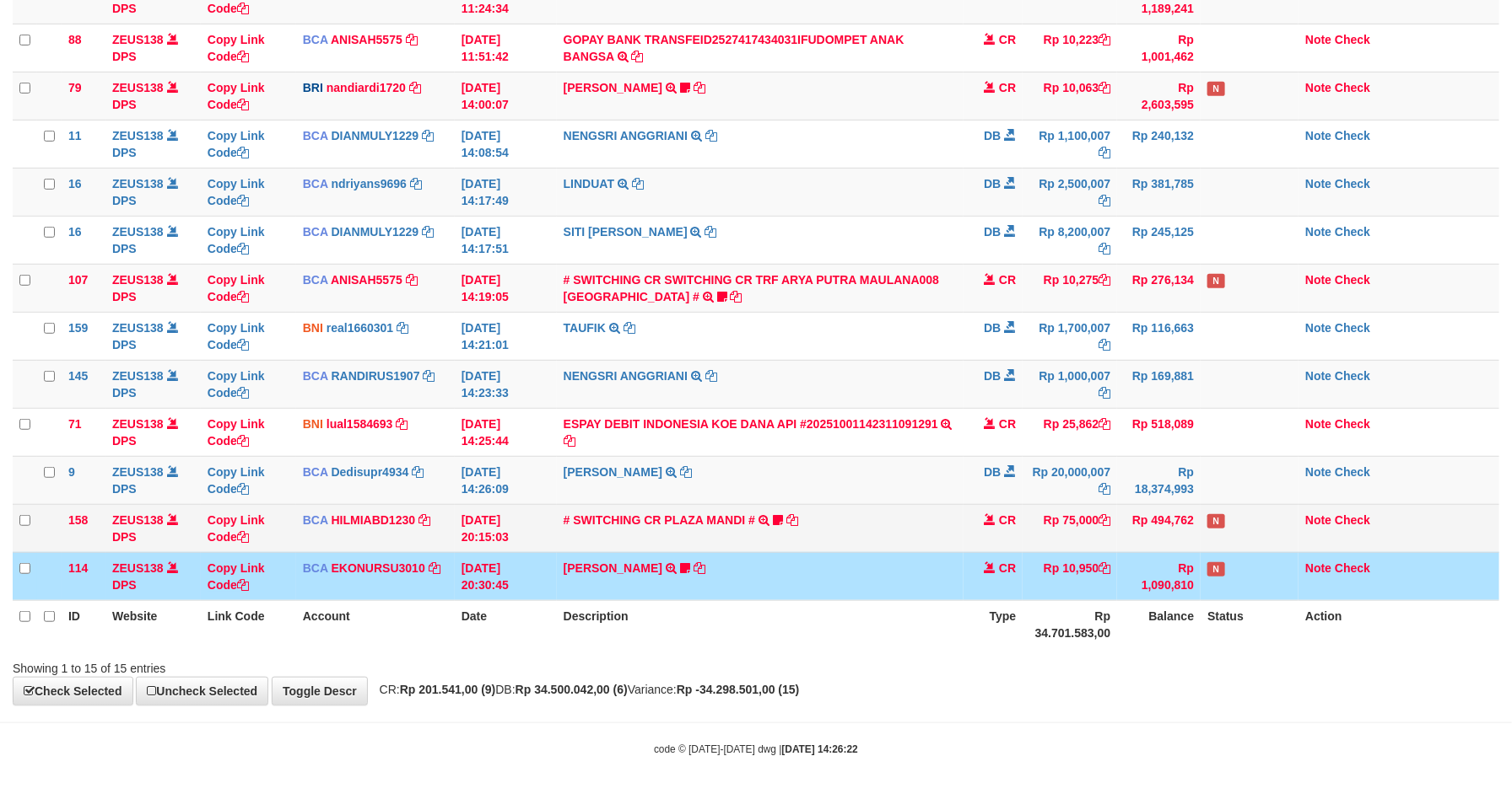
click at [1249, 541] on td "N" at bounding box center [1249, 528] width 98 height 48
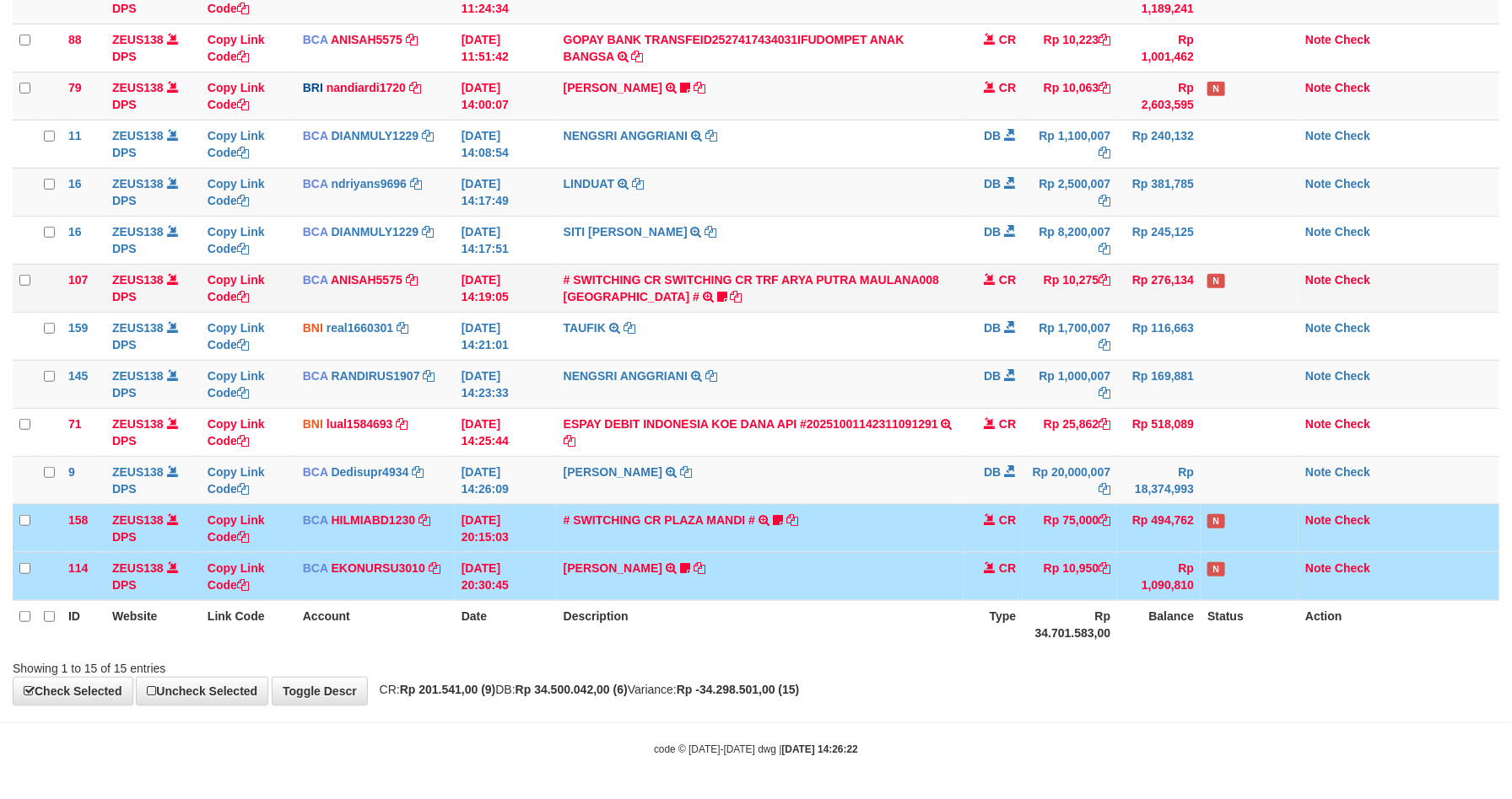
click at [1243, 284] on td "N" at bounding box center [1249, 288] width 98 height 48
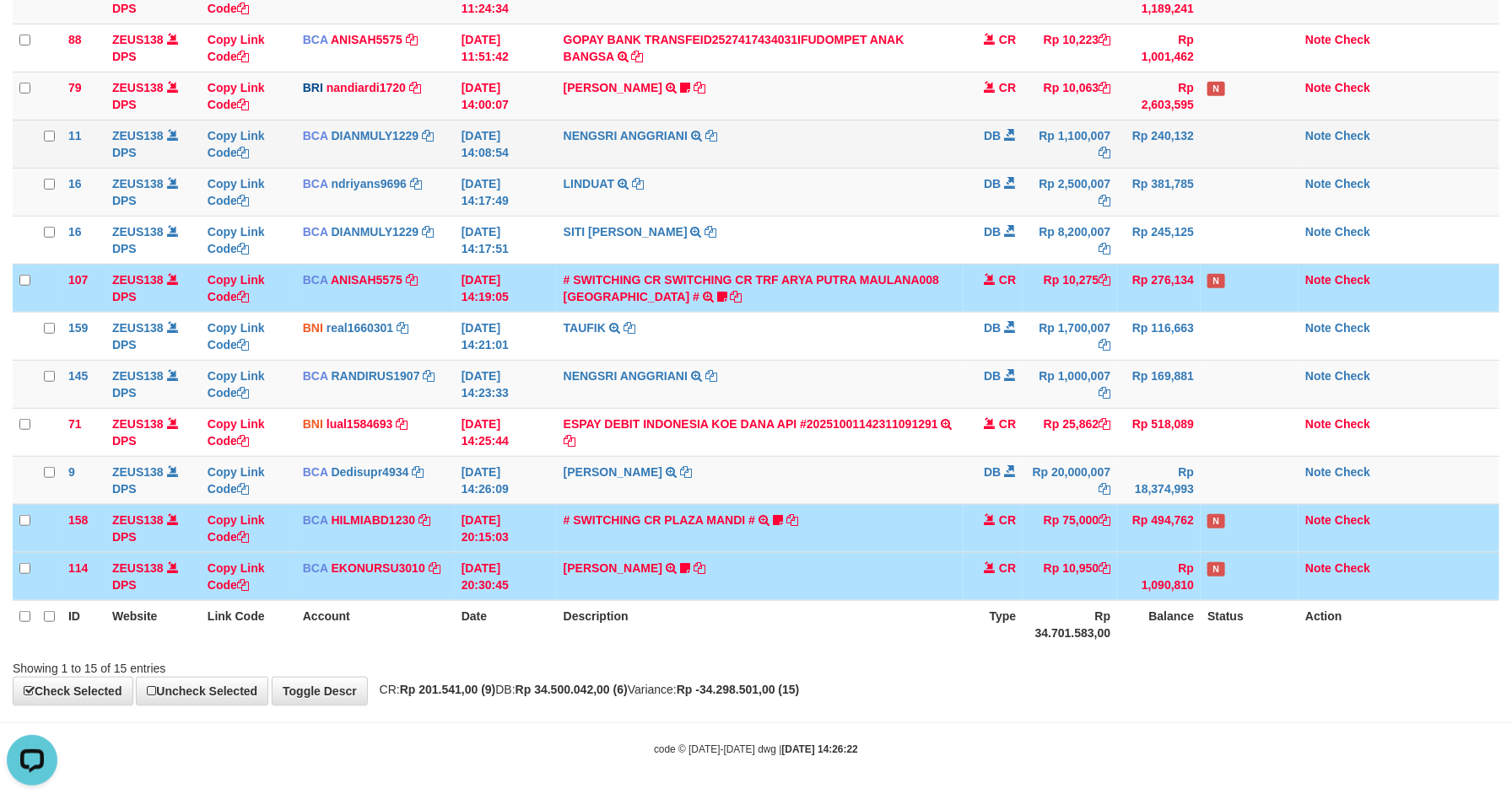
scroll to position [0, 0]
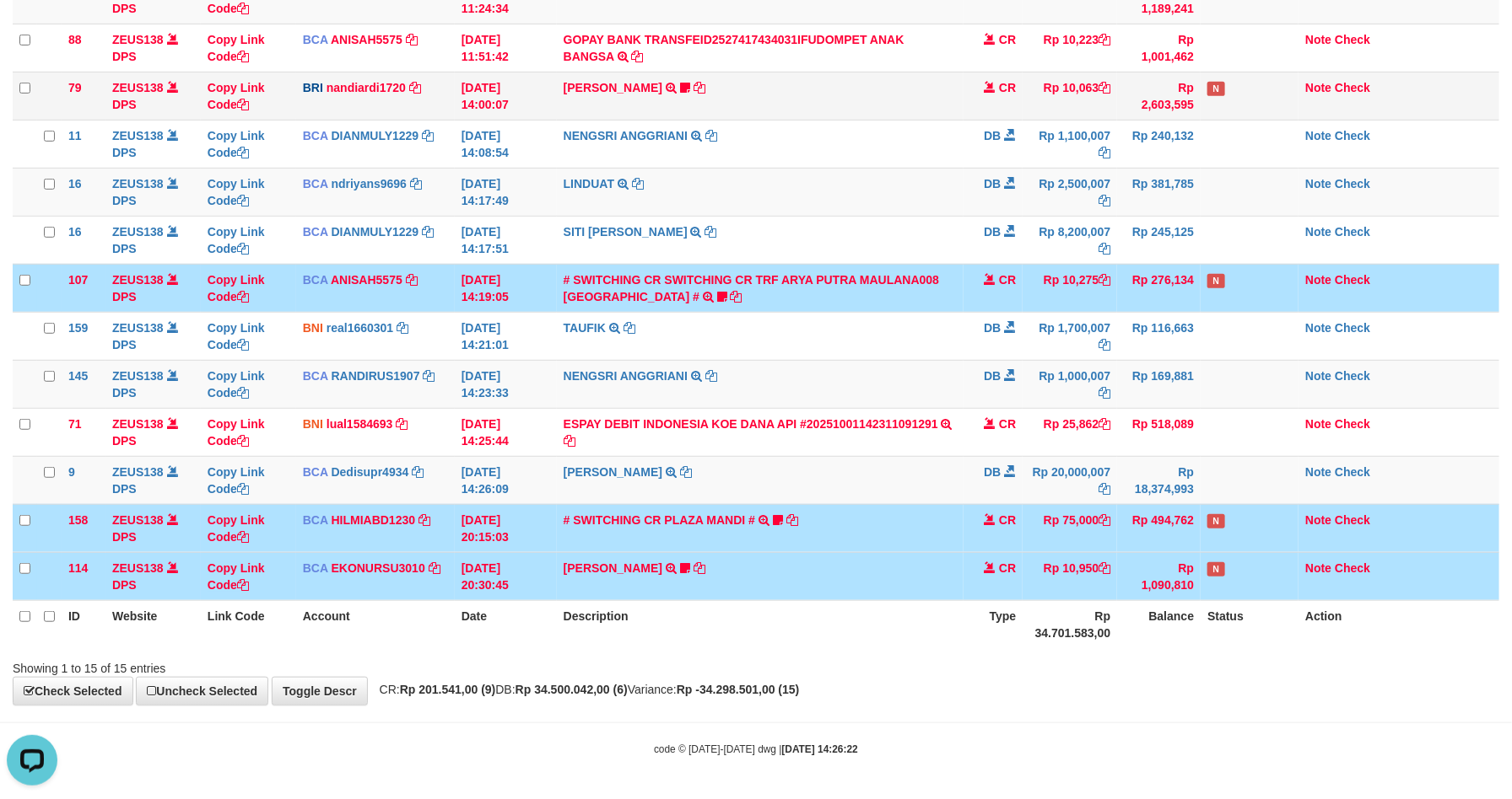
click at [1243, 96] on td "N" at bounding box center [1249, 95] width 98 height 48
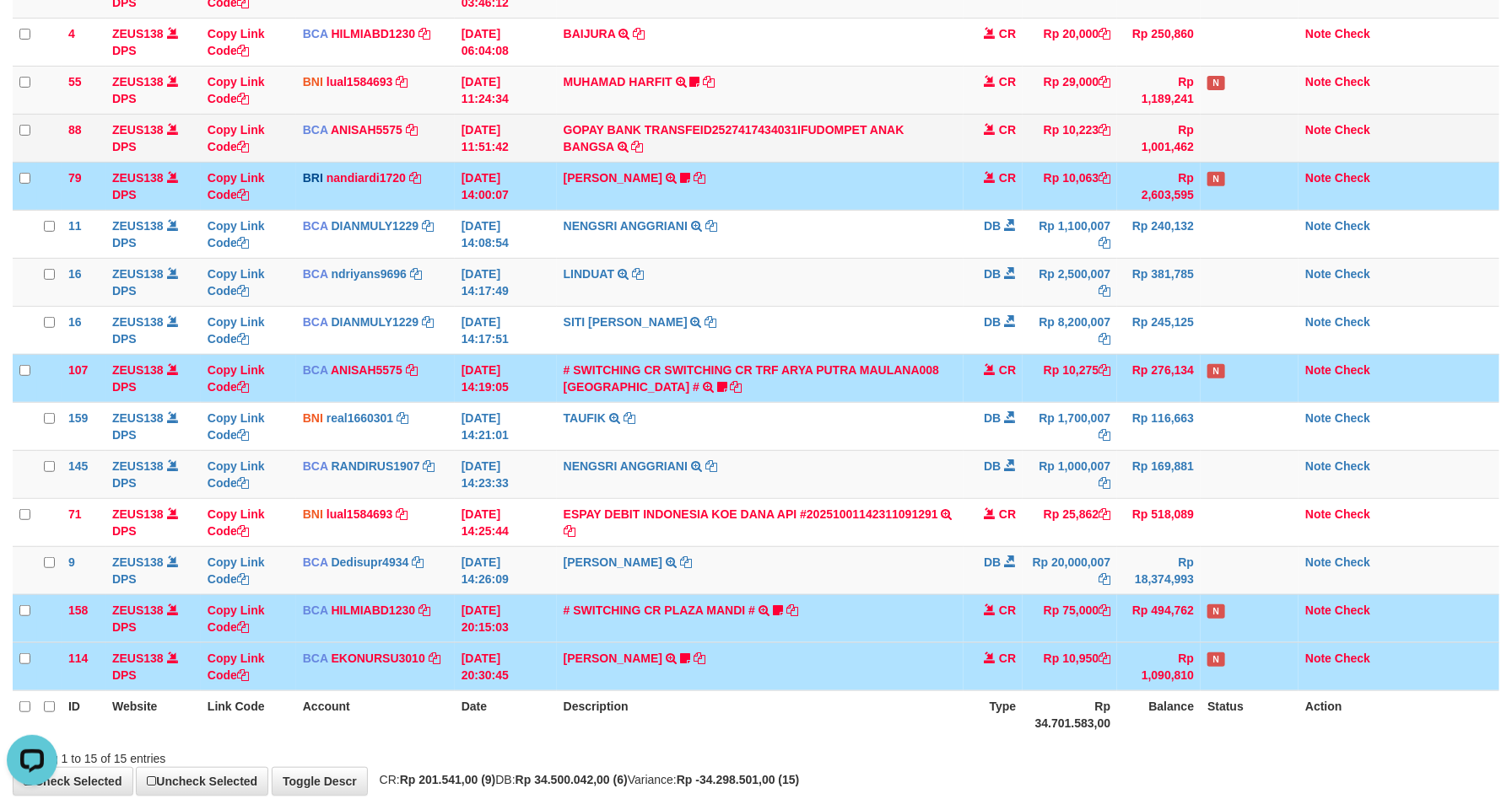
scroll to position [71, 0]
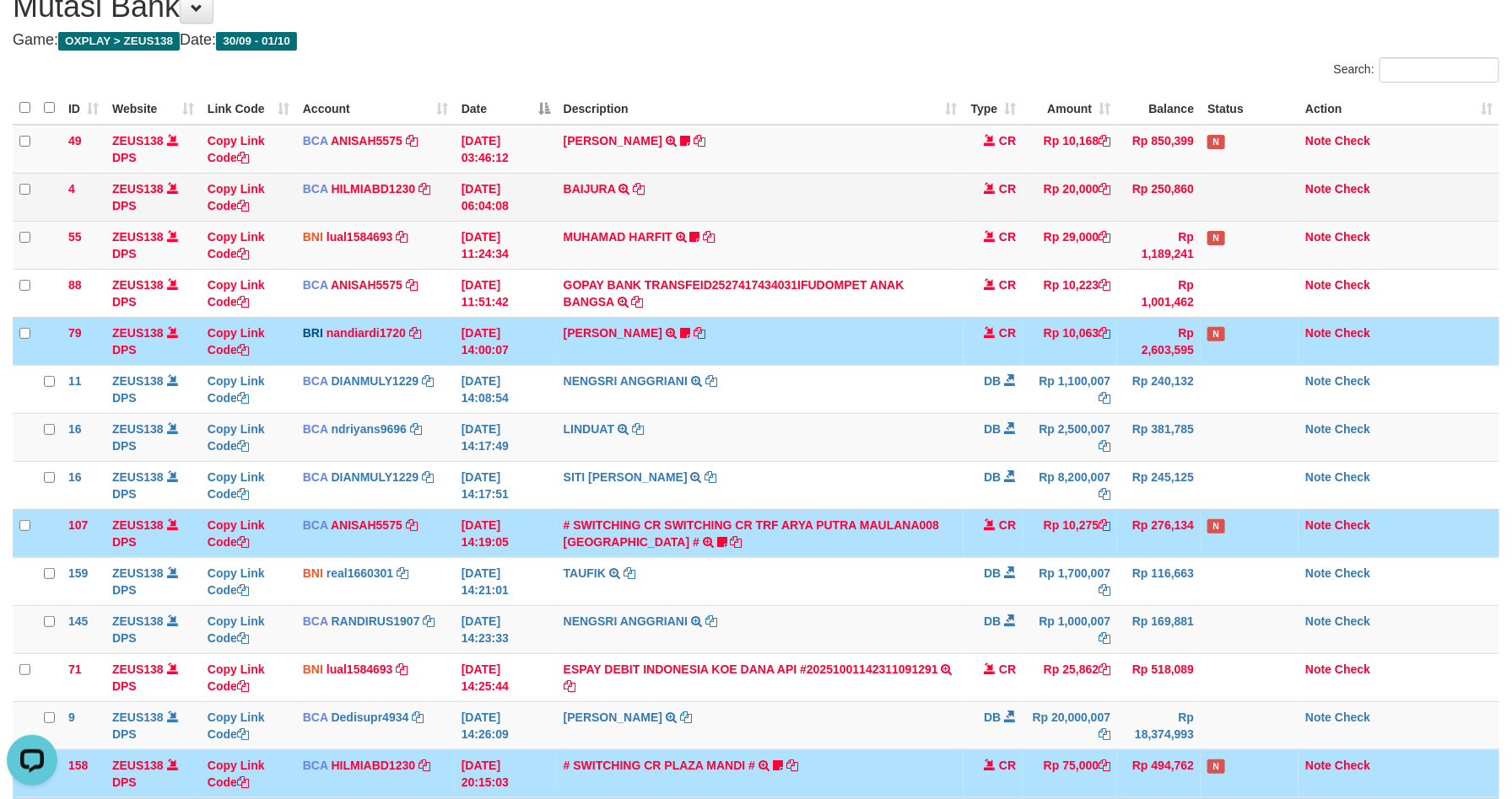
click at [1249, 220] on td at bounding box center [1249, 197] width 98 height 48
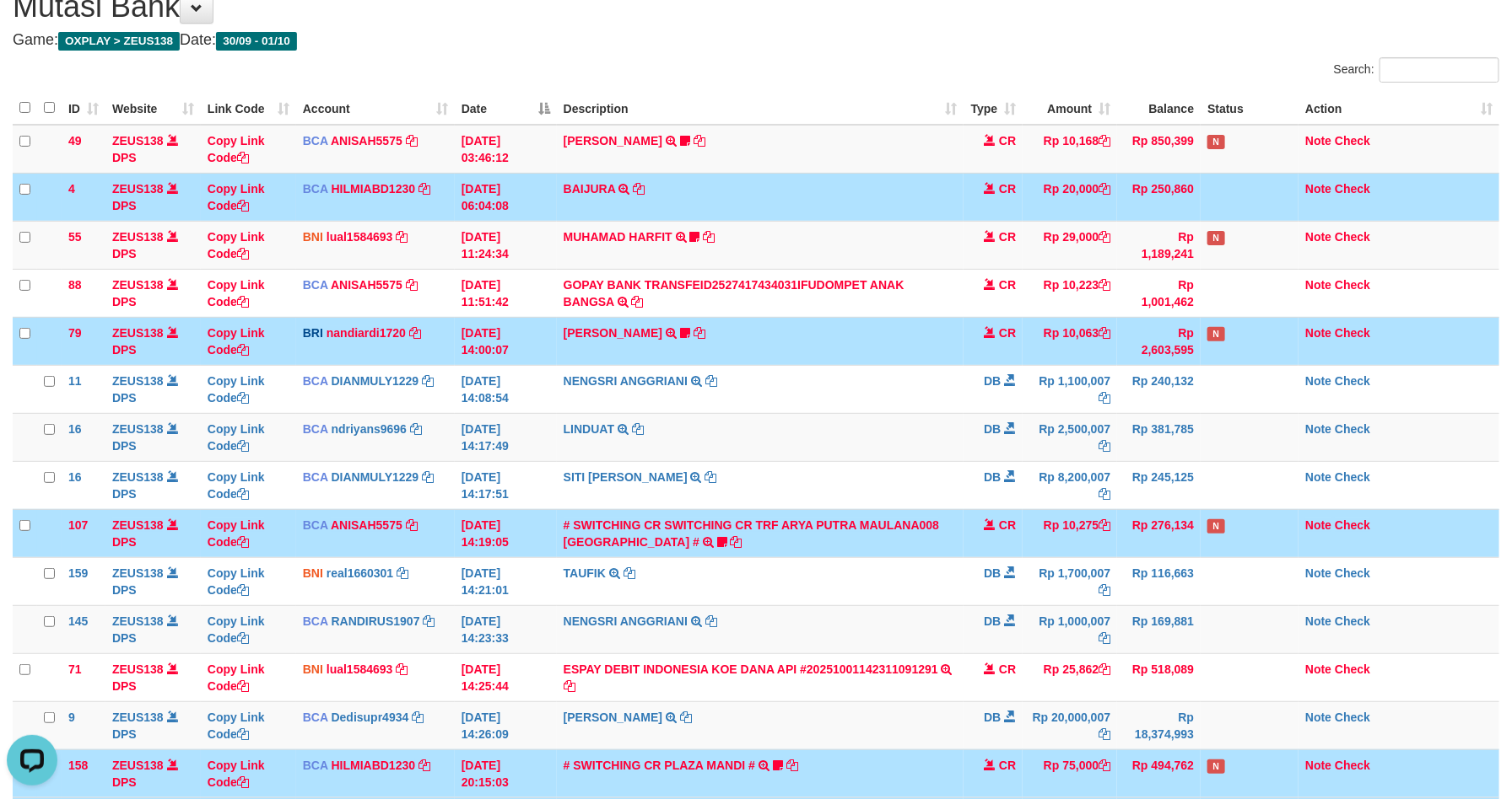
click at [1244, 198] on td at bounding box center [1249, 197] width 98 height 48
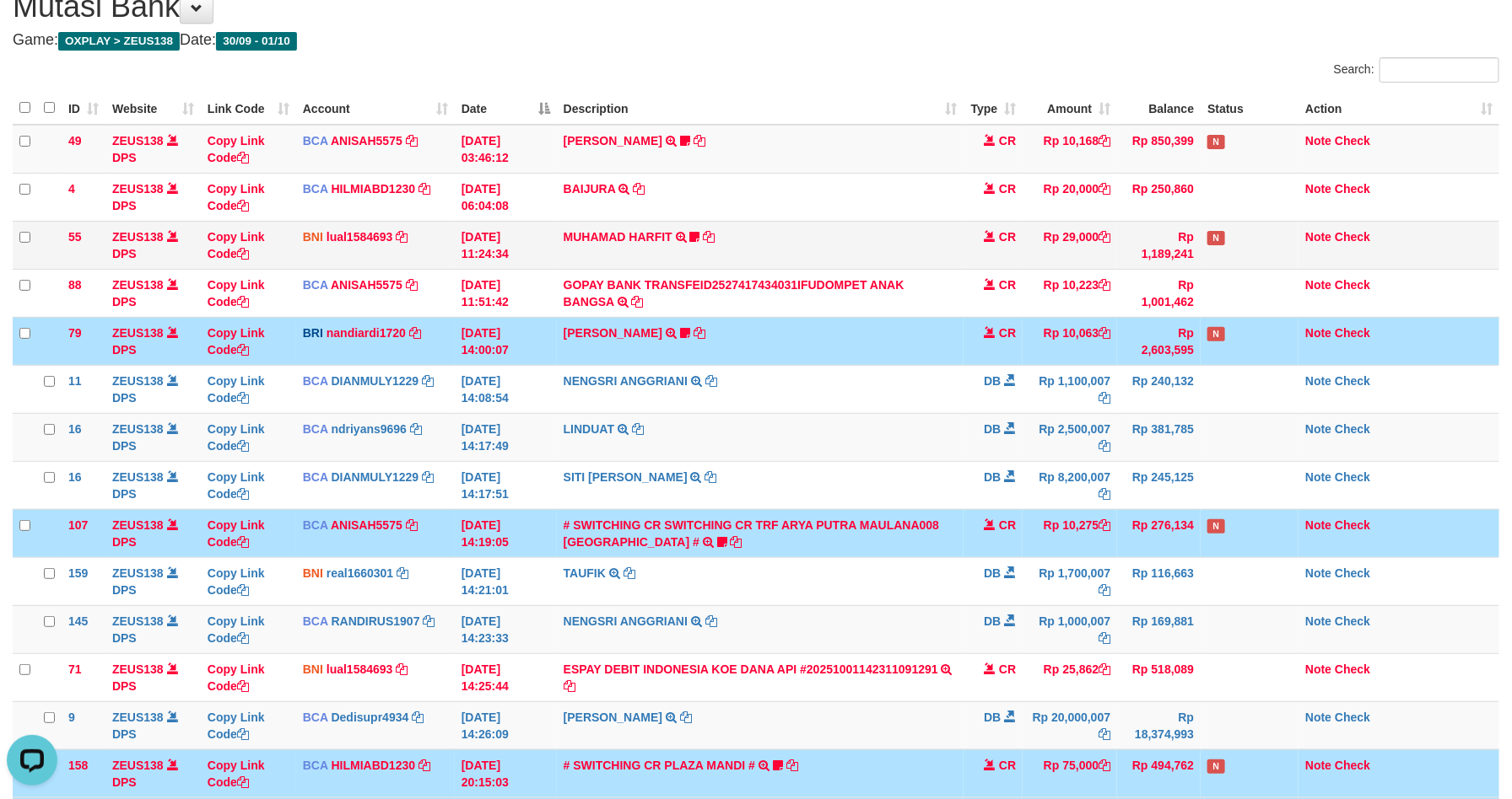
click at [1240, 245] on td "N" at bounding box center [1249, 245] width 98 height 48
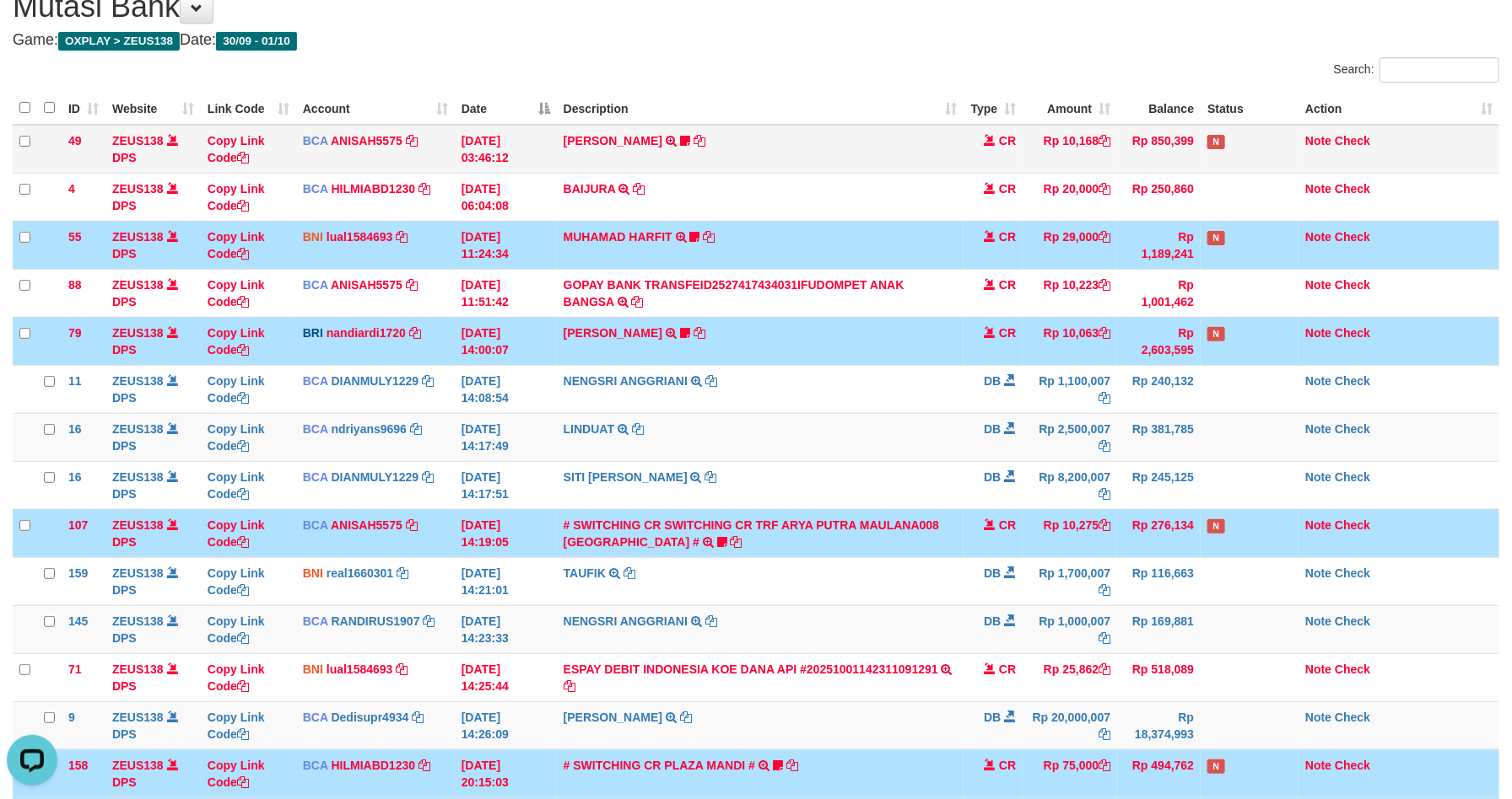
click at [1254, 159] on td "N" at bounding box center [1249, 149] width 98 height 49
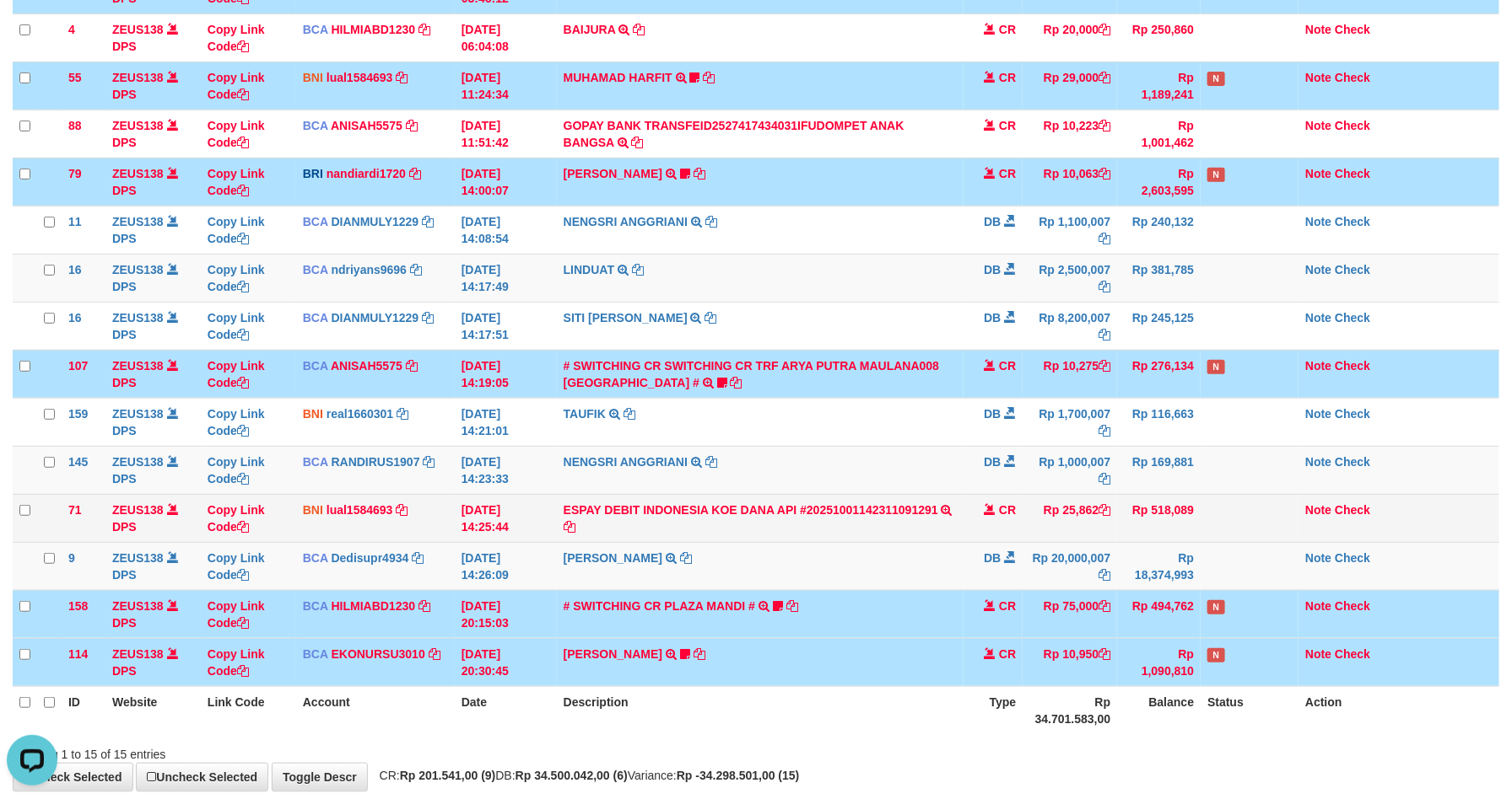
scroll to position [324, 0]
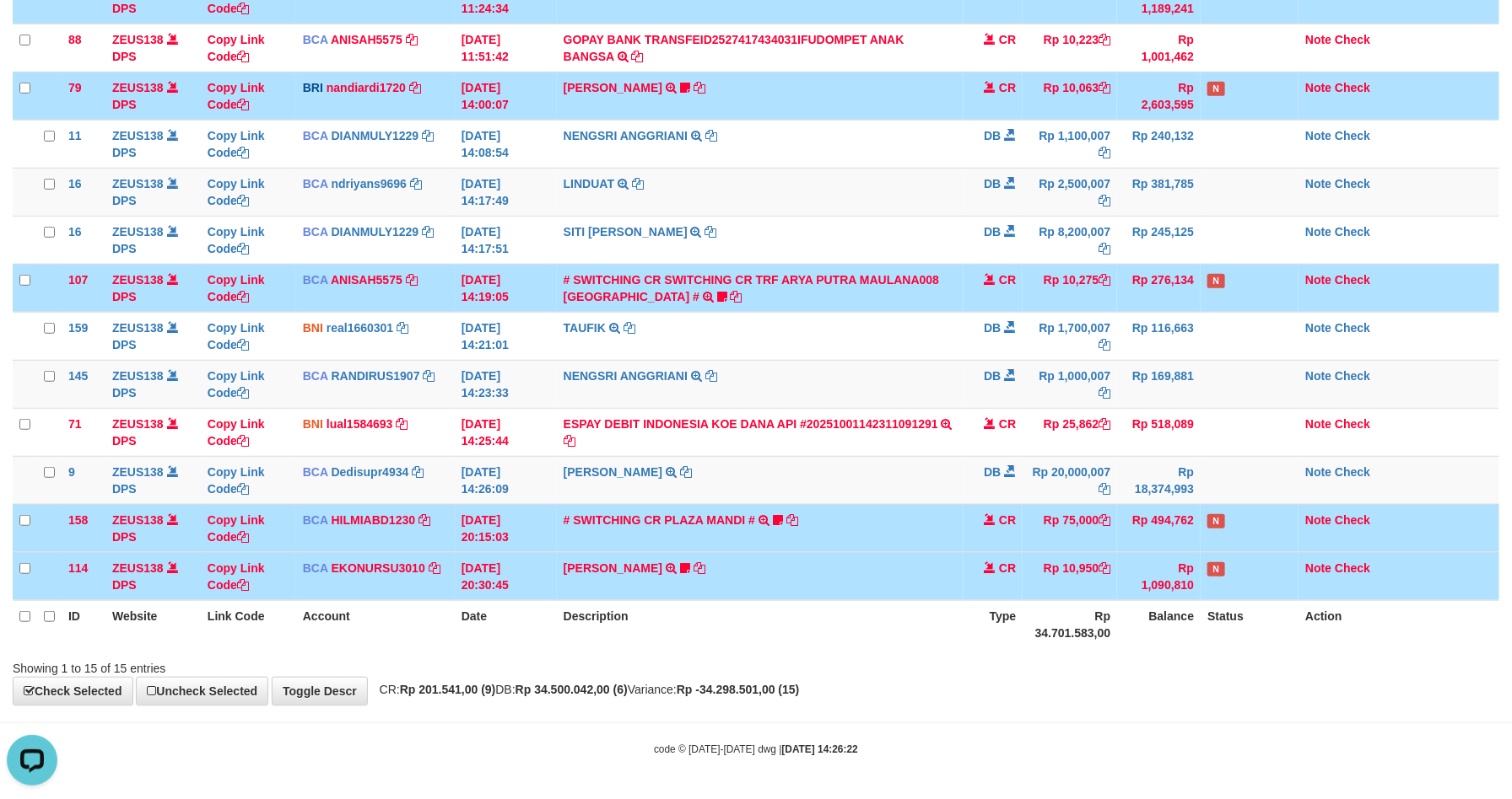
click at [1239, 618] on th "Status" at bounding box center [1249, 625] width 98 height 48
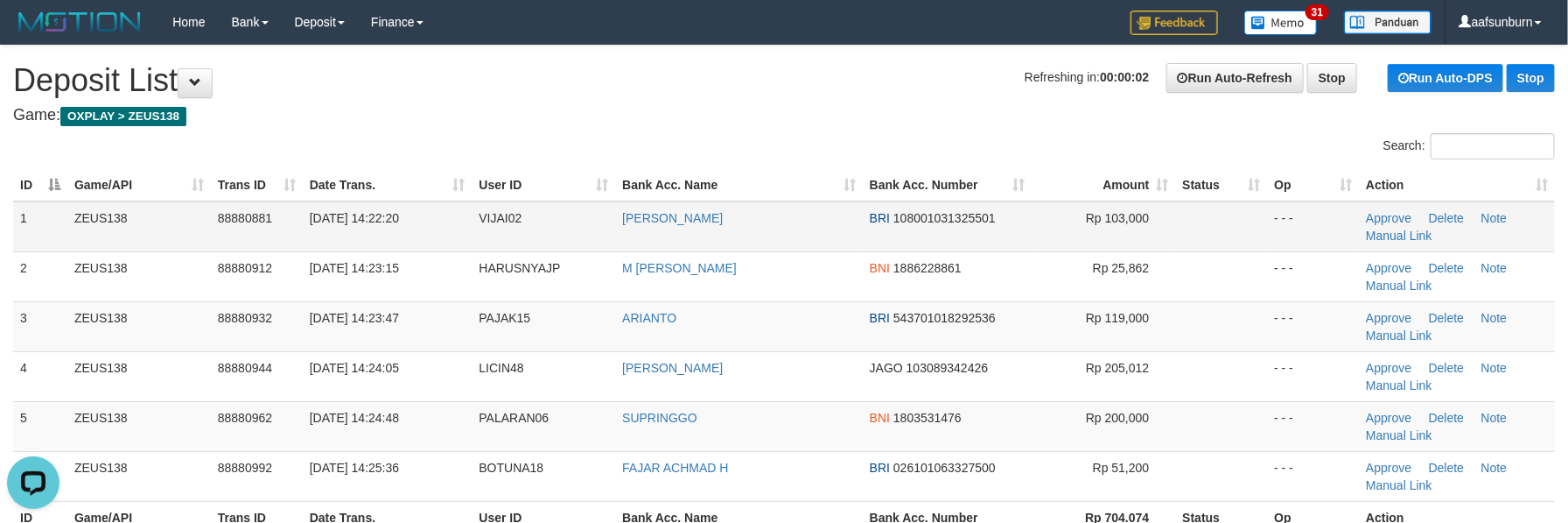
click at [1158, 231] on td "Rp 103,000" at bounding box center [1104, 226] width 144 height 50
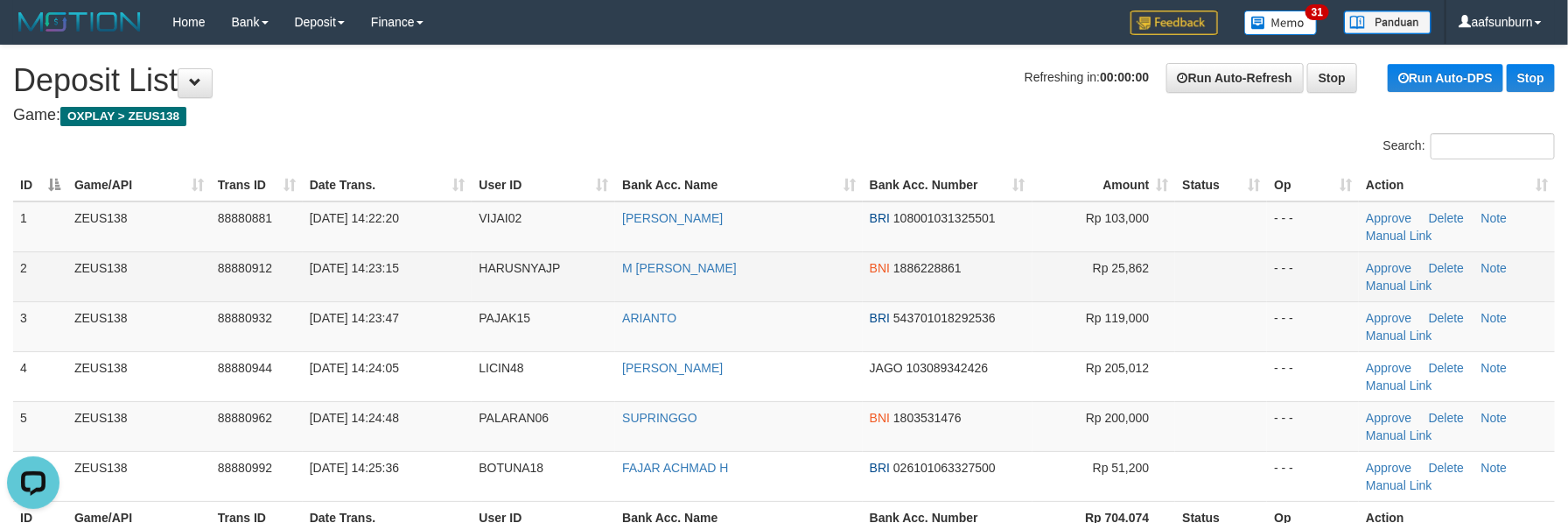
click at [518, 273] on span "HARUSNYAJP" at bounding box center [519, 268] width 81 height 14
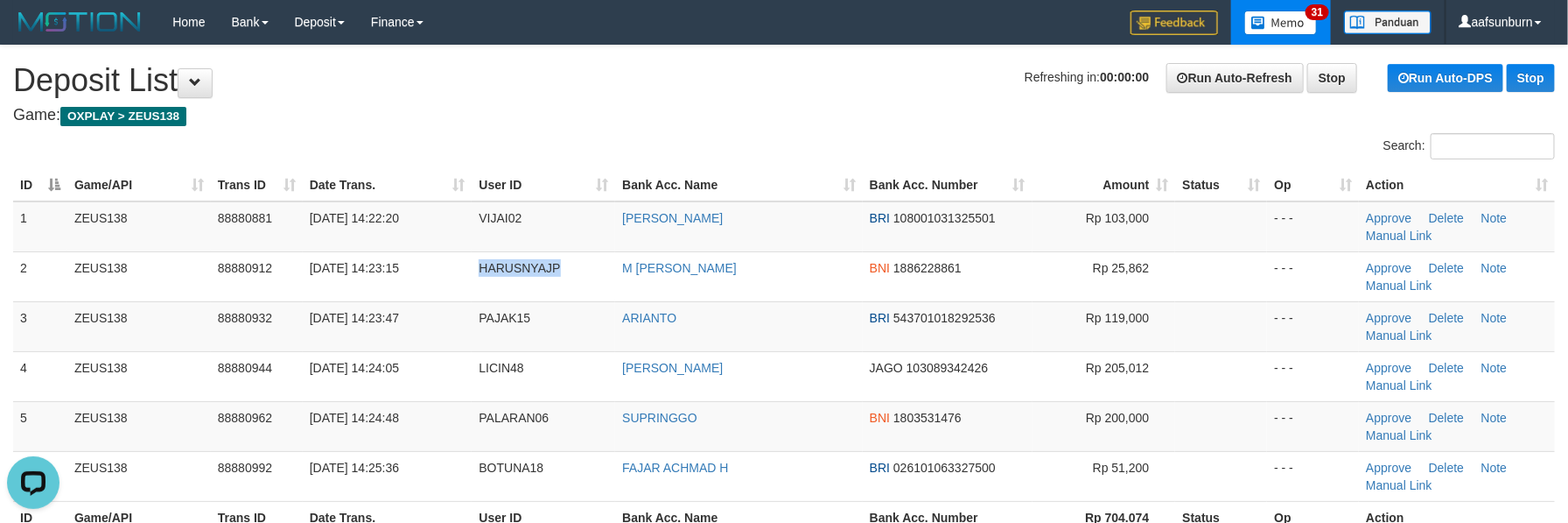
copy span "HARUSNYAJP"
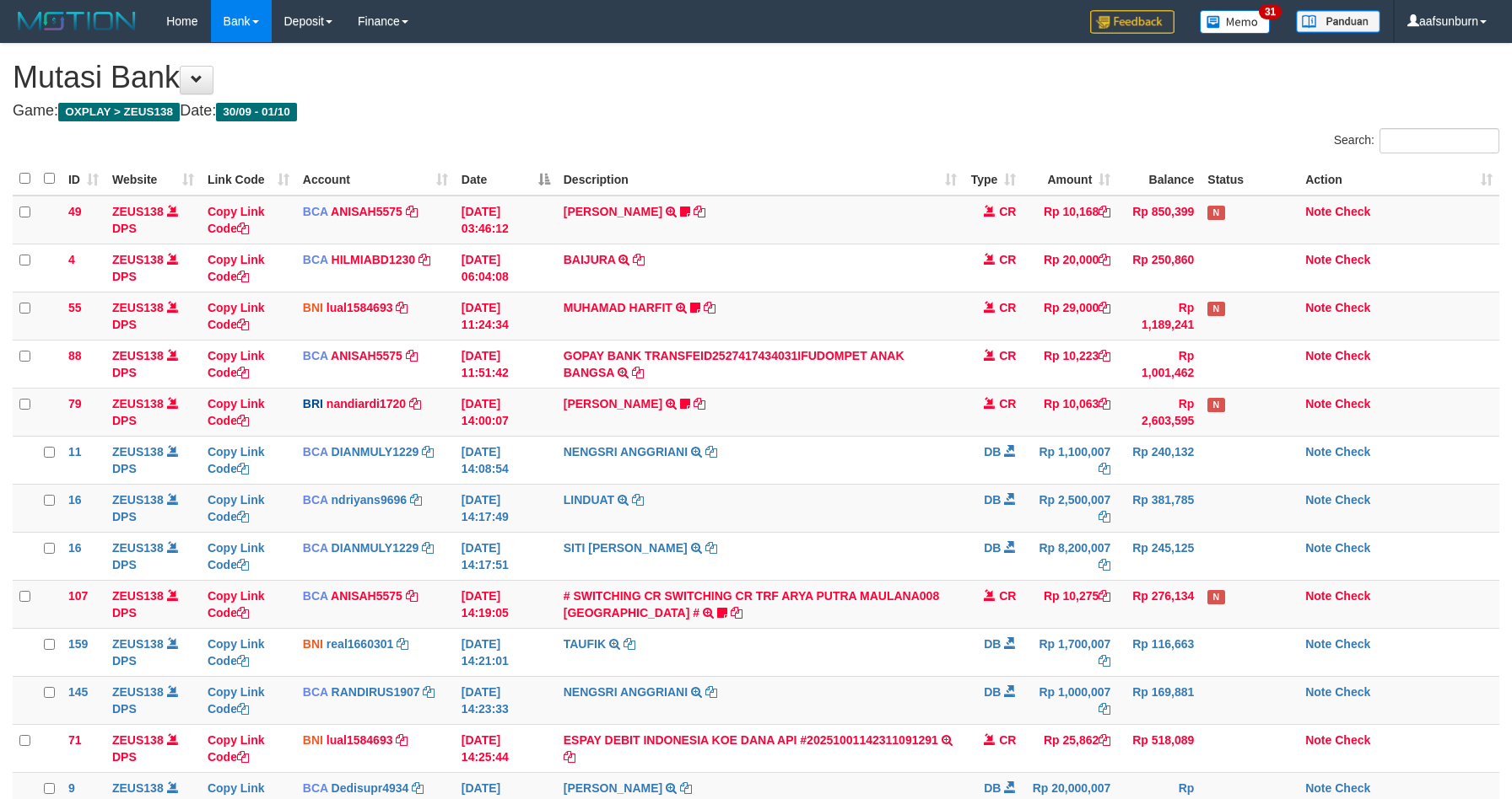
scroll to position [324, 0]
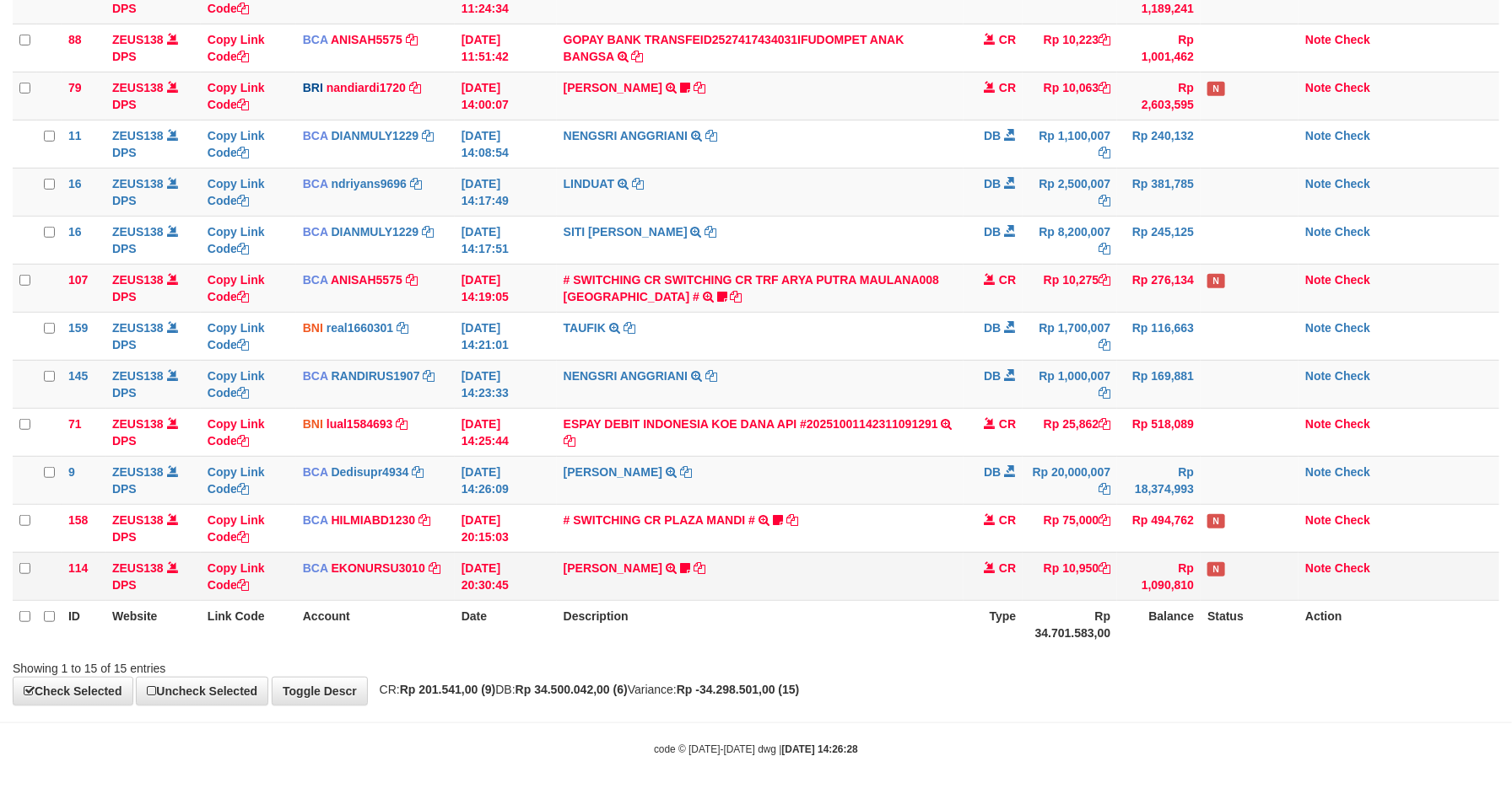
click at [1246, 579] on td "N" at bounding box center [1249, 576] width 98 height 48
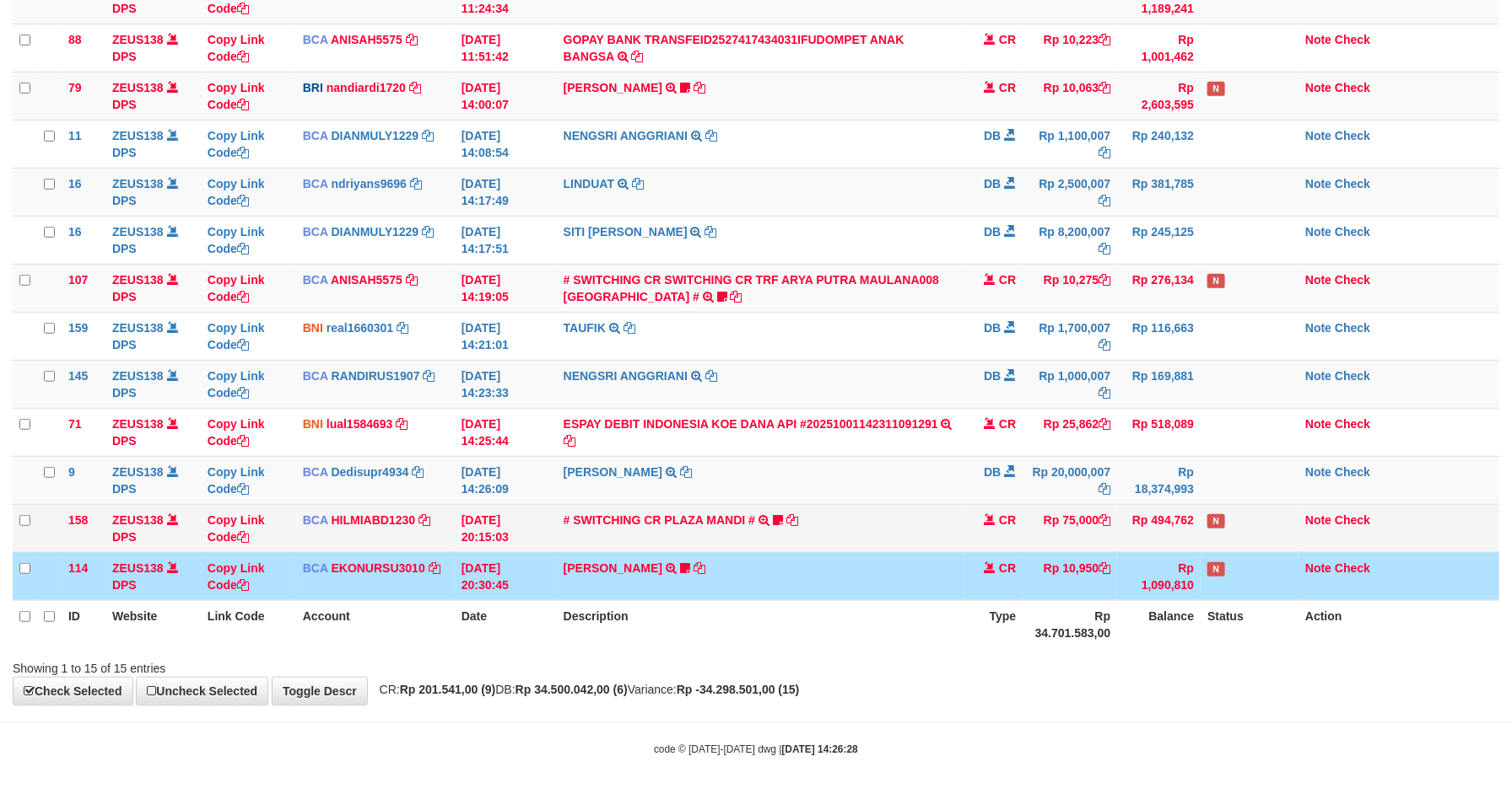
click at [1246, 524] on td "N" at bounding box center [1249, 528] width 98 height 48
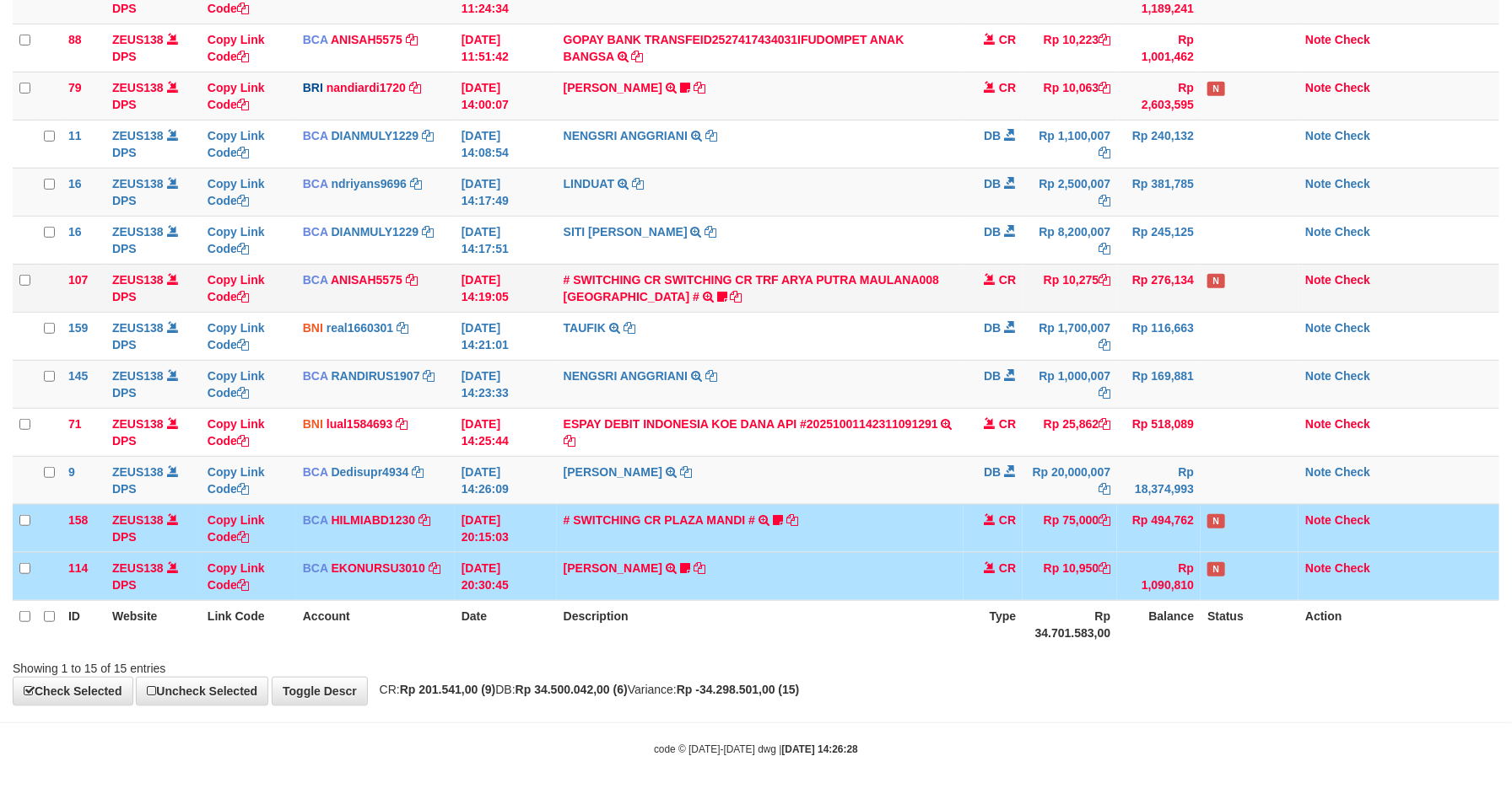
drag, startPoint x: 1240, startPoint y: 276, endPoint x: 1248, endPoint y: 245, distance: 32.0
click at [1241, 274] on td "N" at bounding box center [1249, 288] width 98 height 48
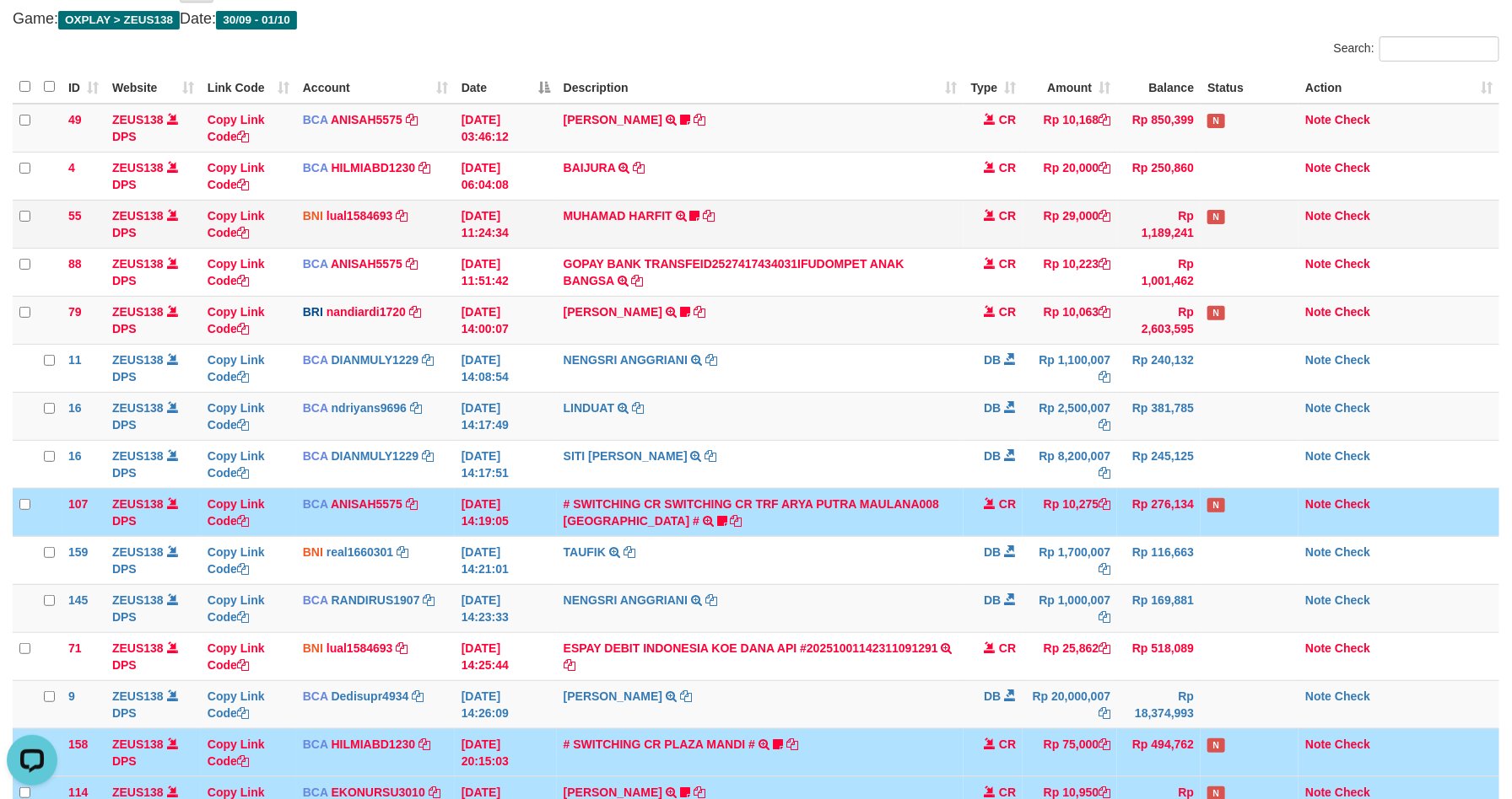
scroll to position [71, 0]
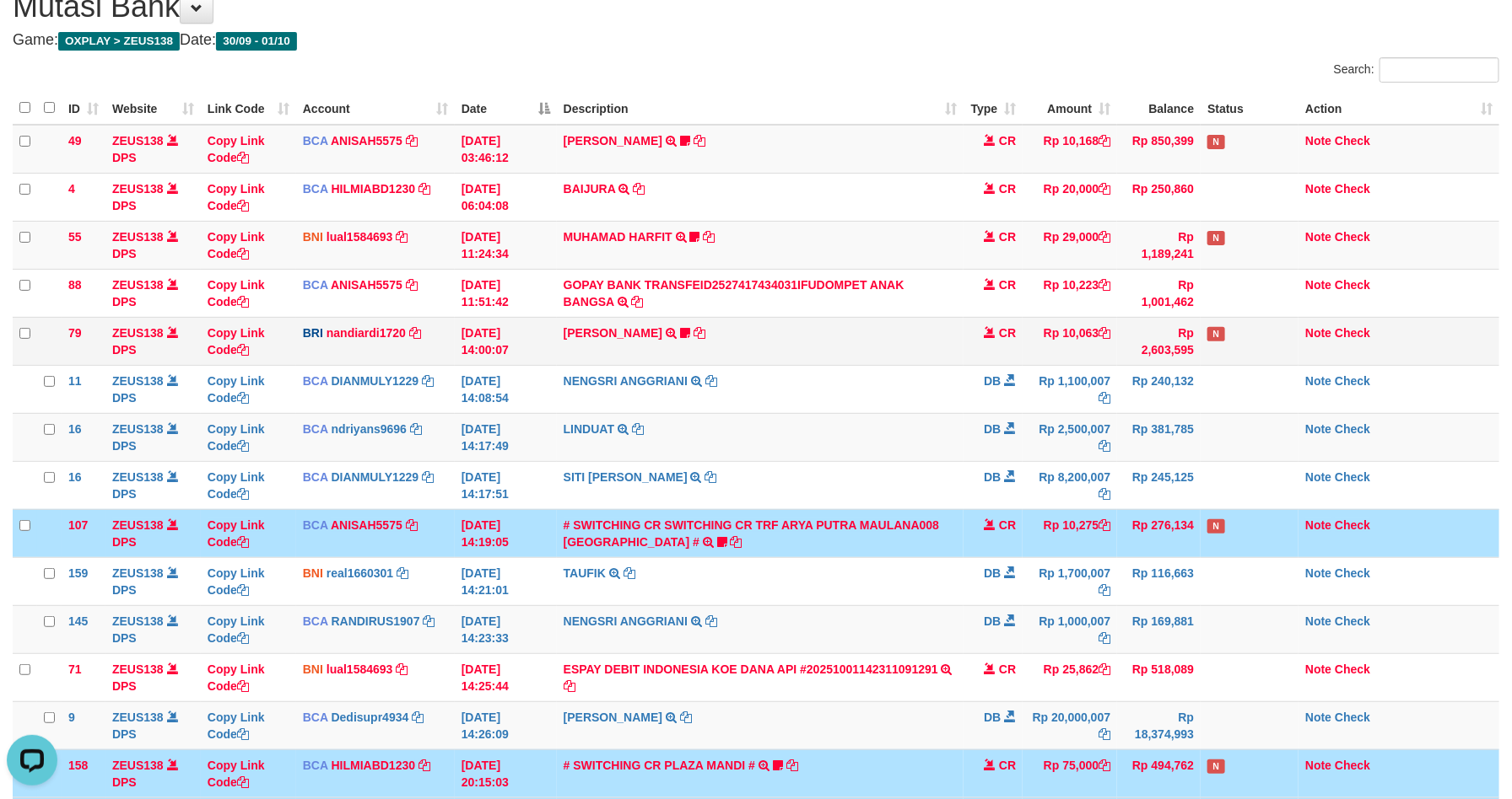
click at [1234, 329] on td "N" at bounding box center [1249, 341] width 98 height 48
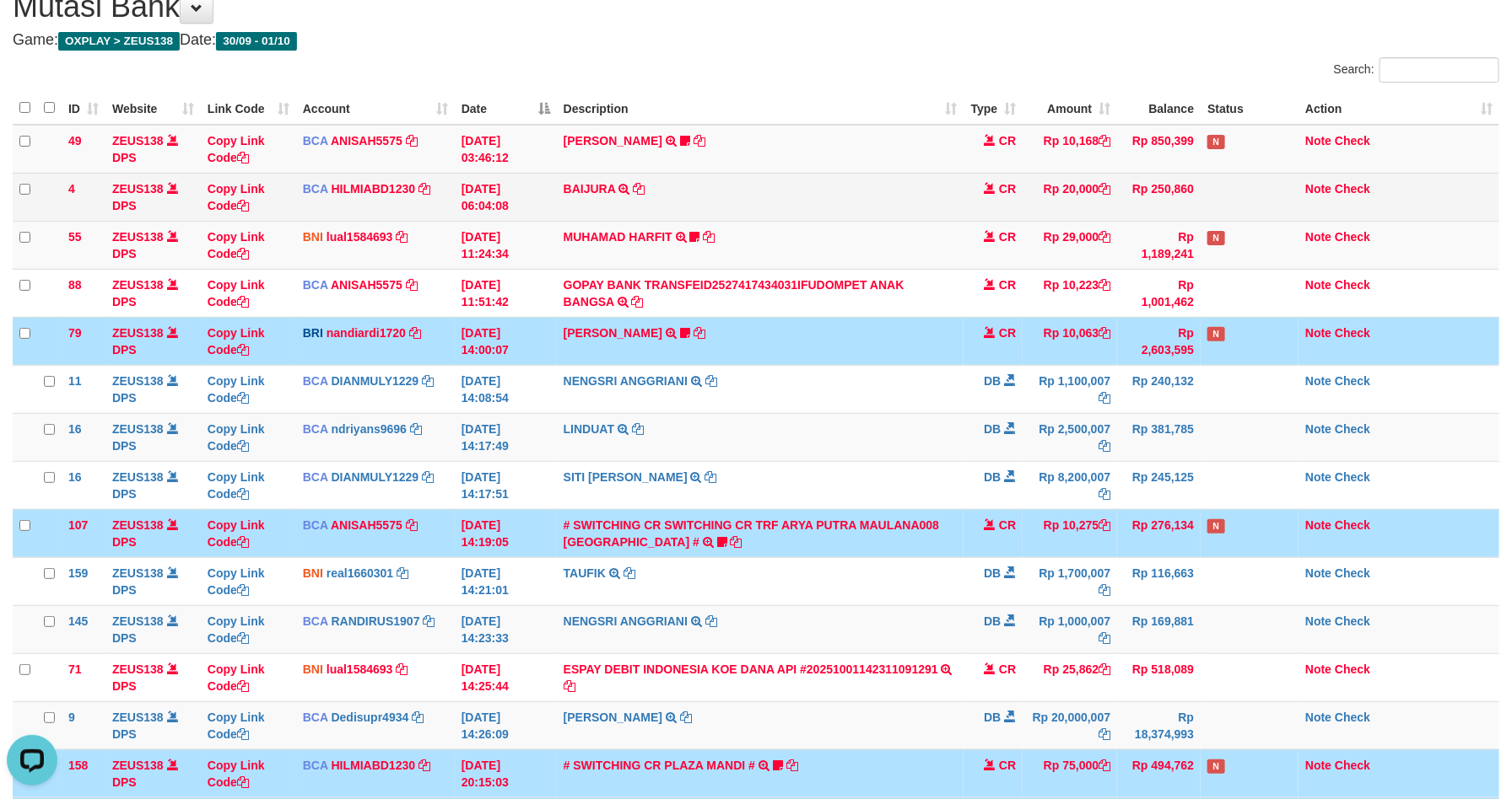
click at [1238, 211] on td at bounding box center [1249, 197] width 98 height 48
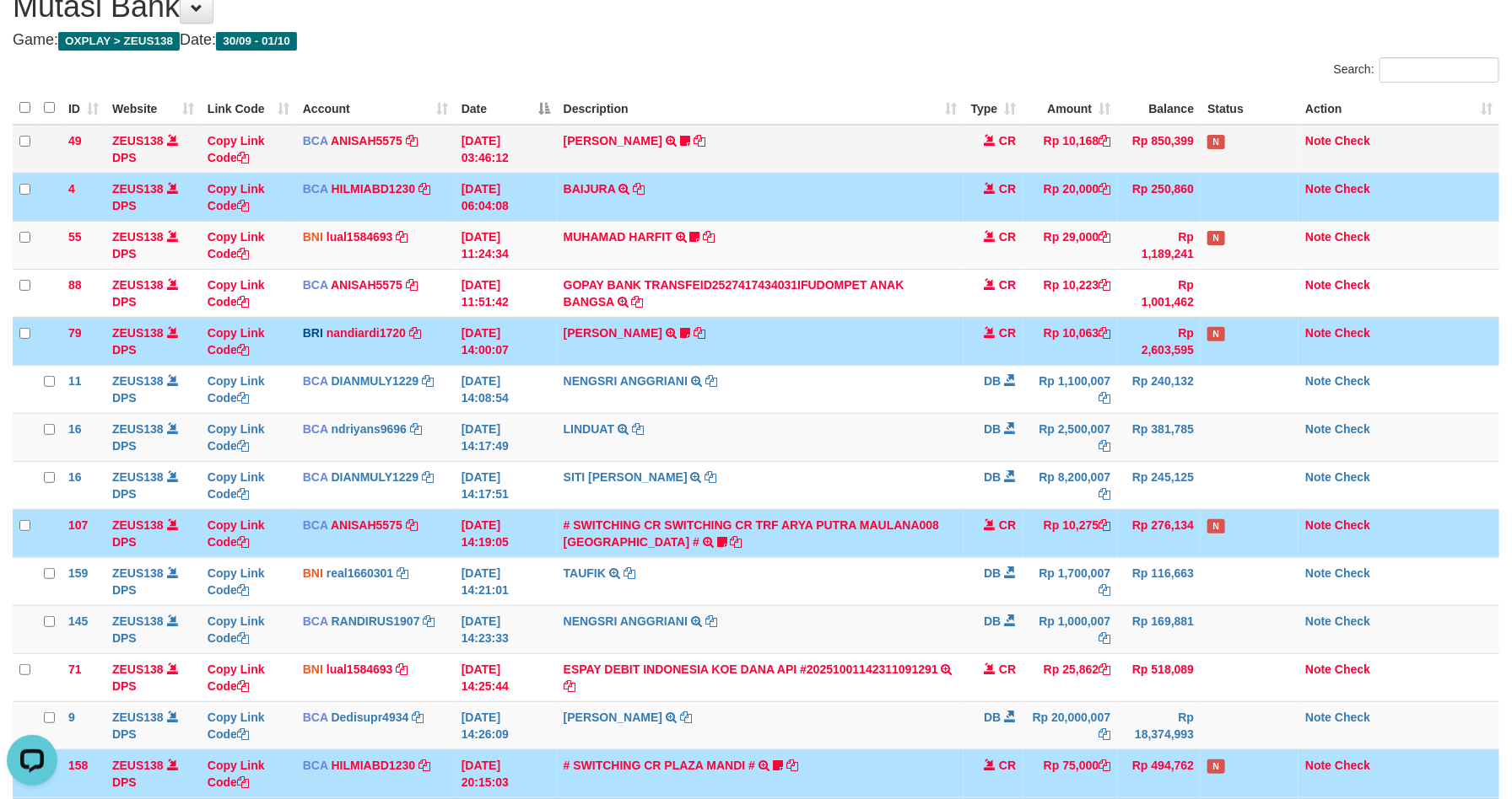
click at [1251, 135] on td "N" at bounding box center [1249, 149] width 98 height 49
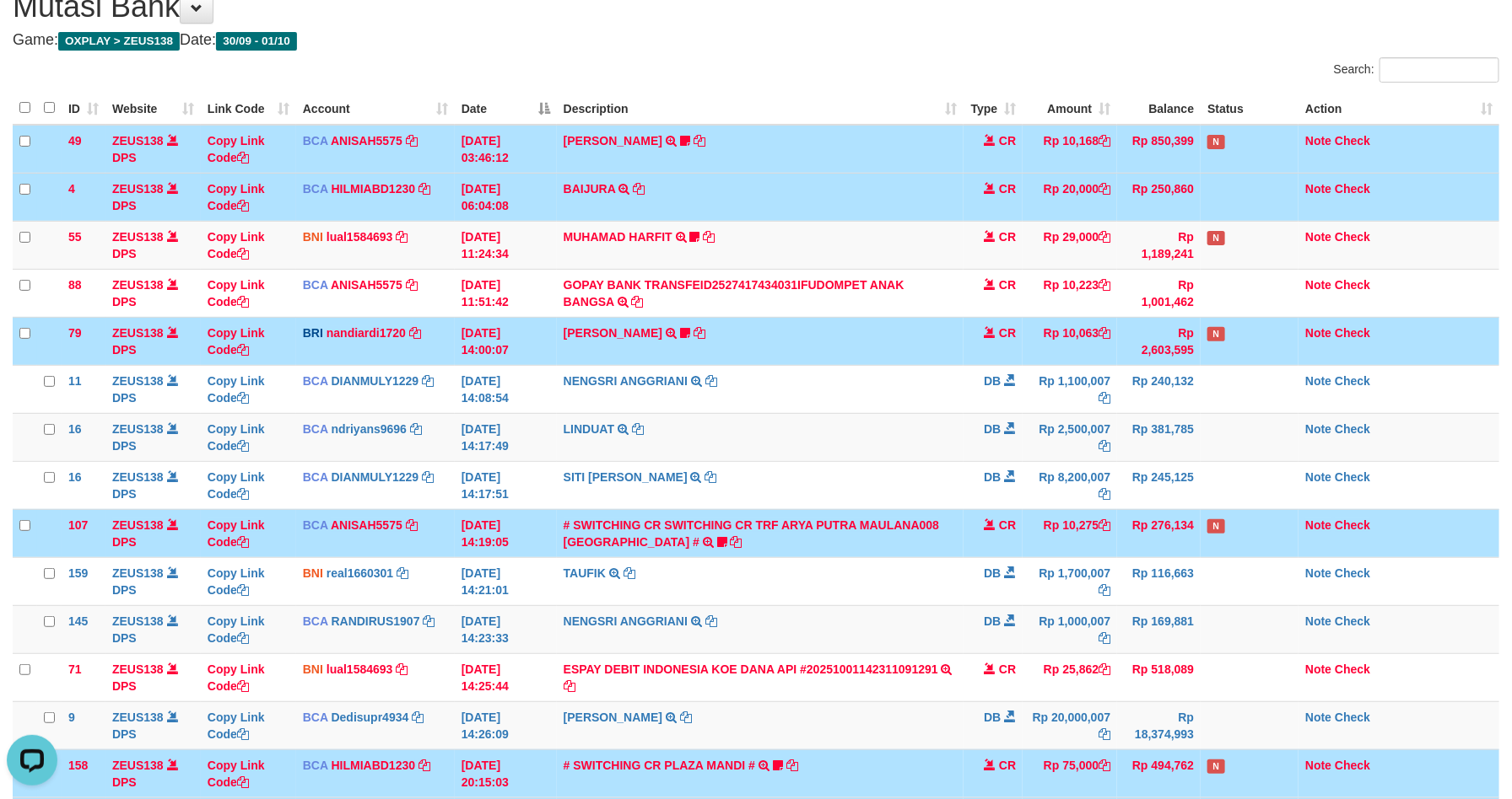
click at [1251, 200] on td at bounding box center [1249, 197] width 98 height 48
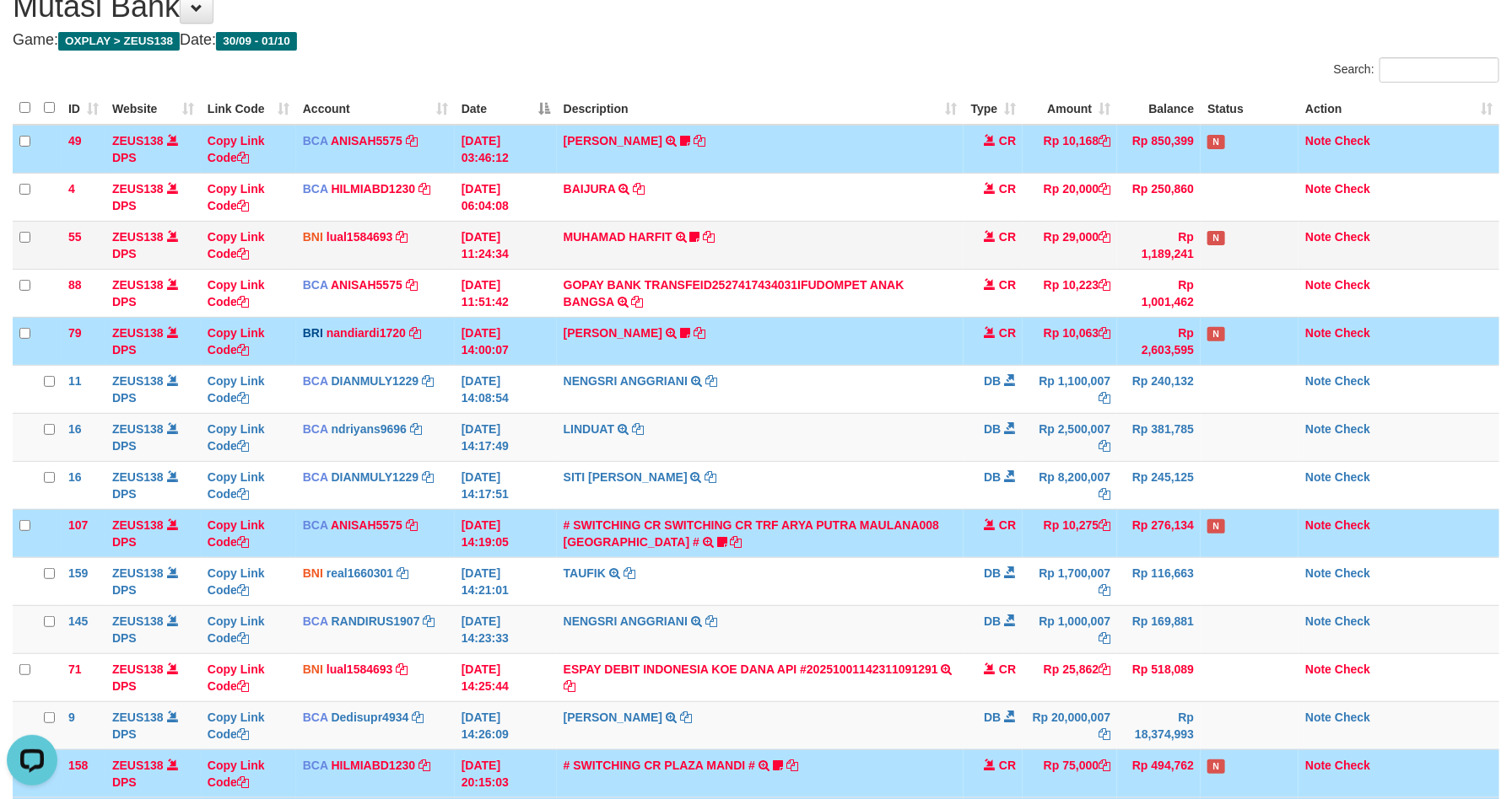
click at [1251, 245] on td "N" at bounding box center [1249, 245] width 98 height 48
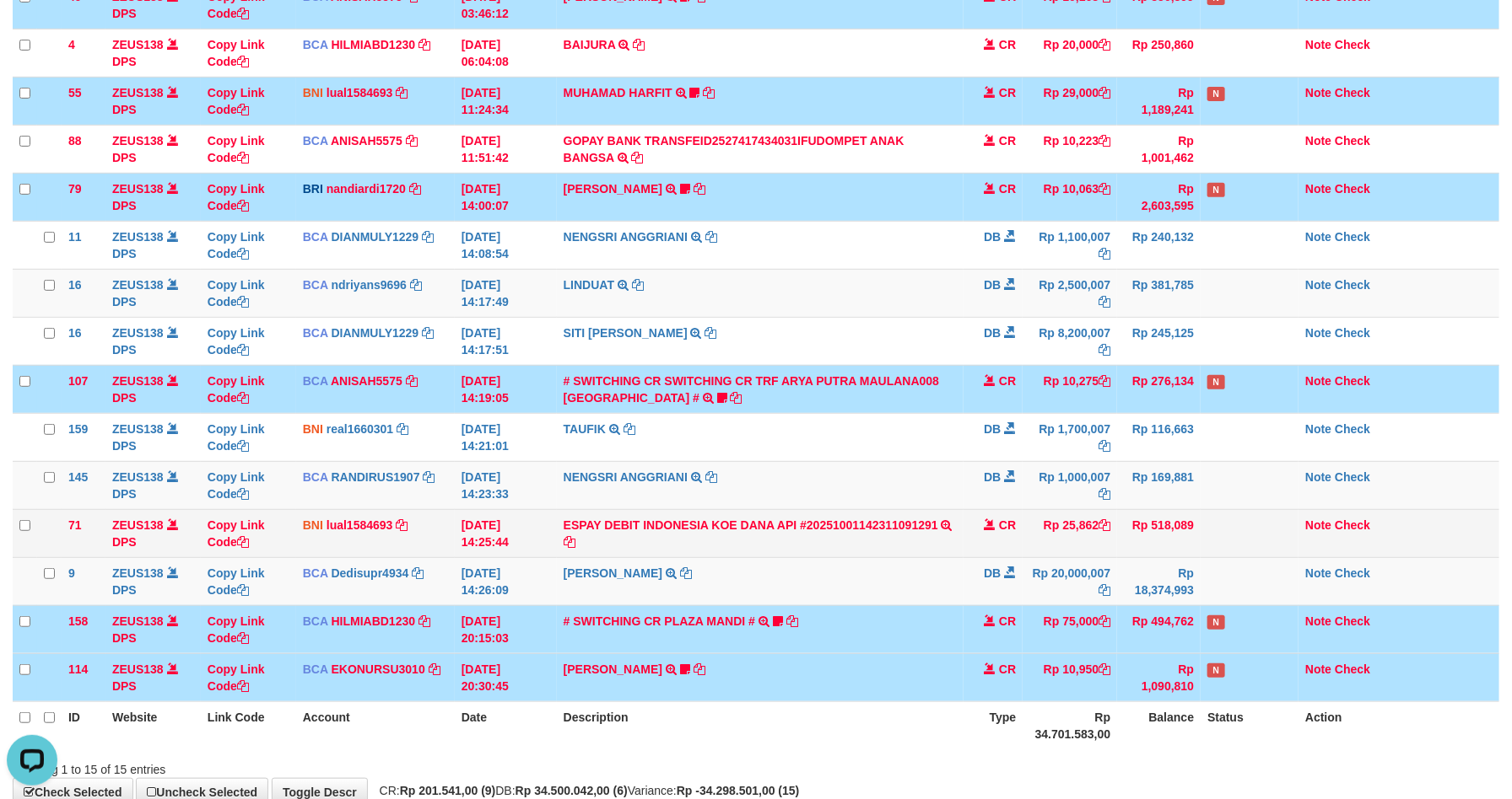
scroll to position [324, 0]
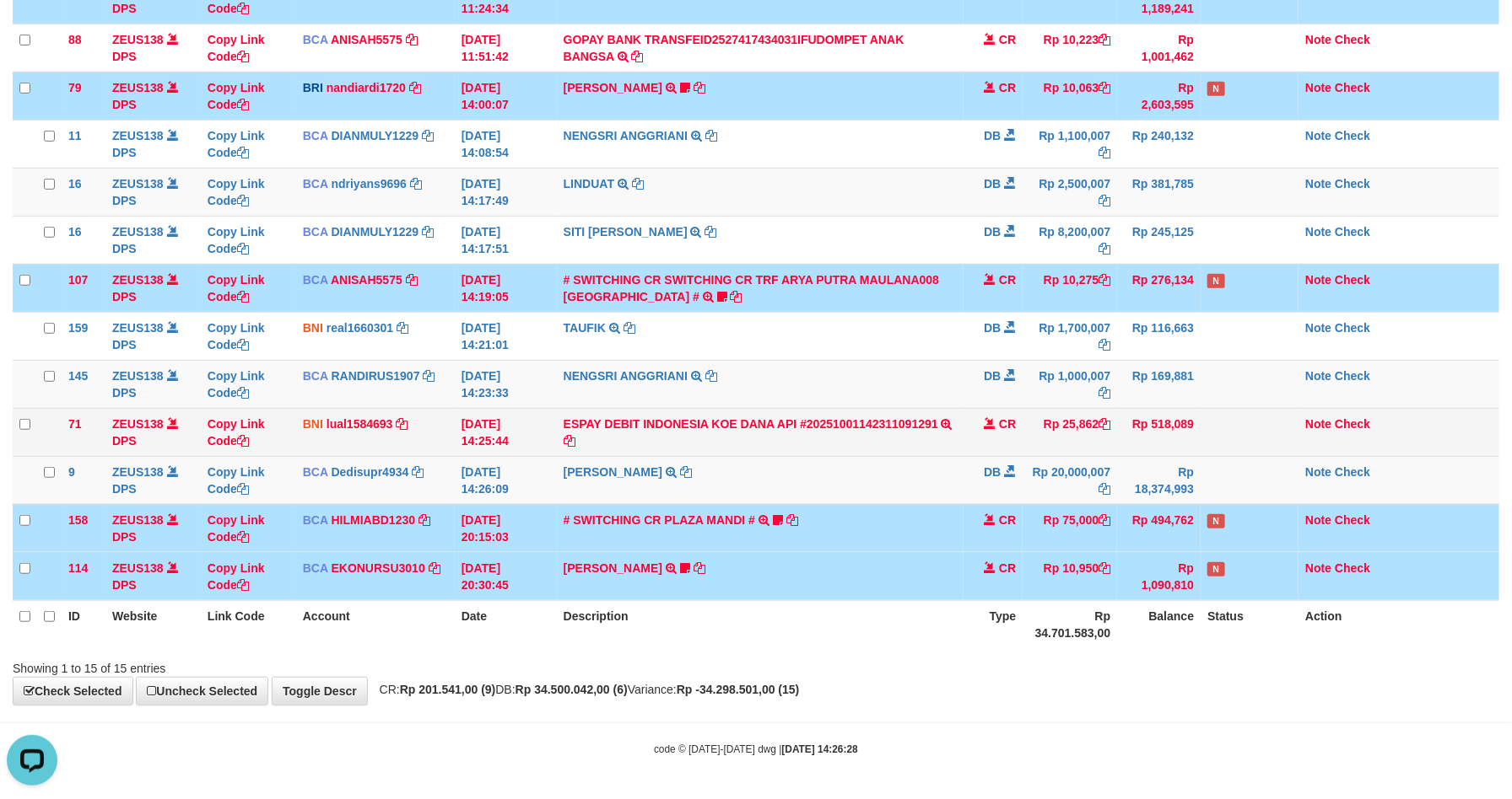
click at [1075, 433] on td "Rp 25,862" at bounding box center [1069, 432] width 94 height 48
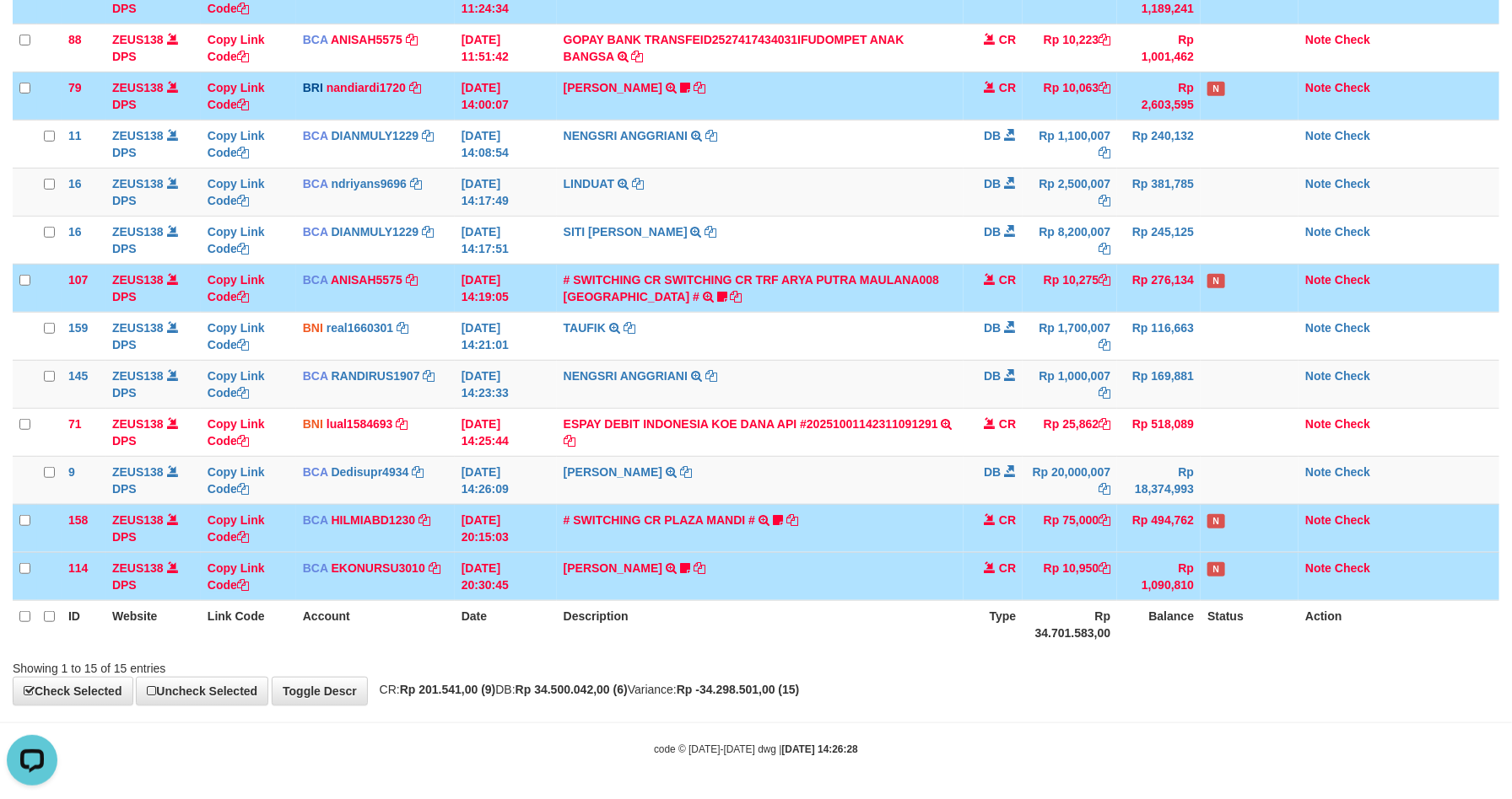
copy td "25,862"
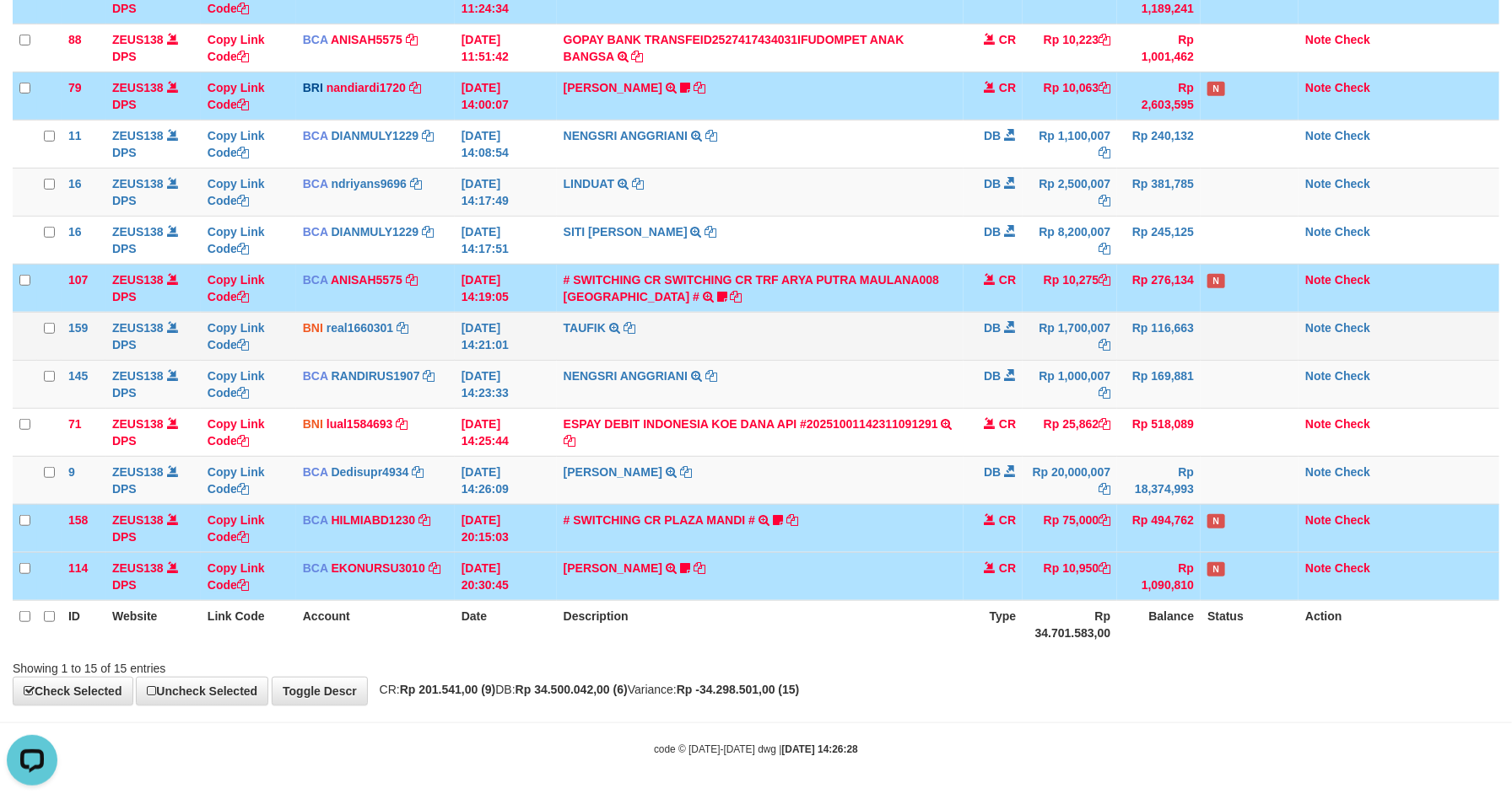
click at [856, 326] on td "TAUFIK TRANSFER KE SDR TAUFIK" at bounding box center [760, 336] width 408 height 48
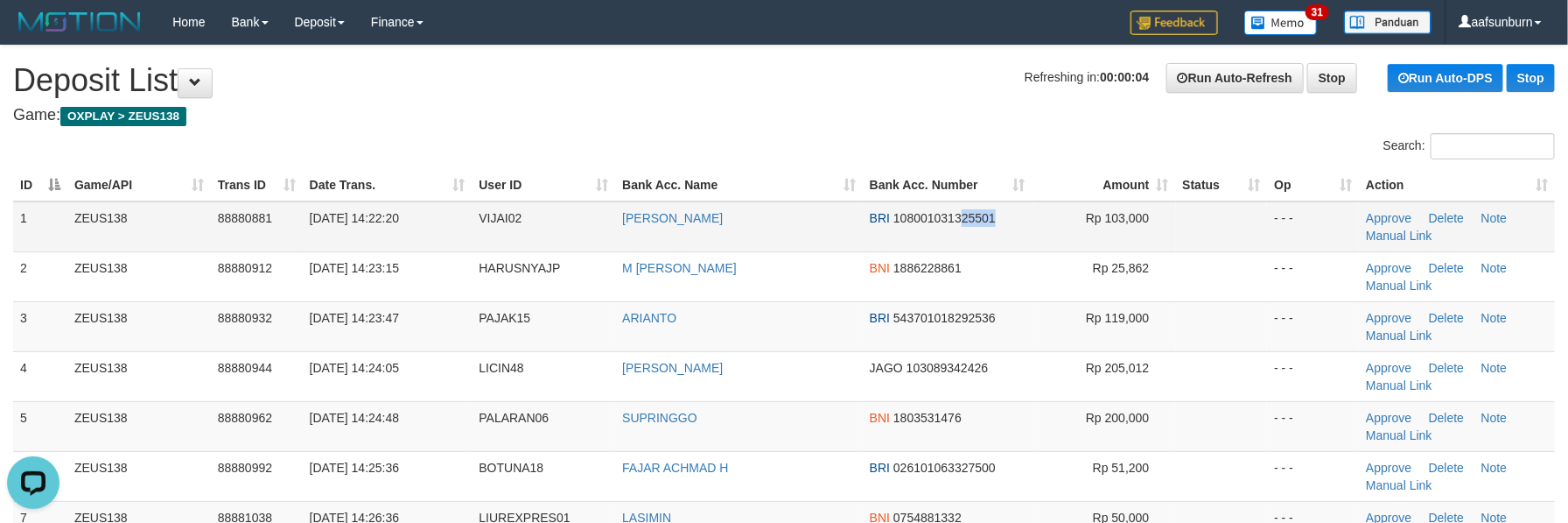
click at [961, 246] on td "BRI 108001031325501" at bounding box center [947, 226] width 170 height 50
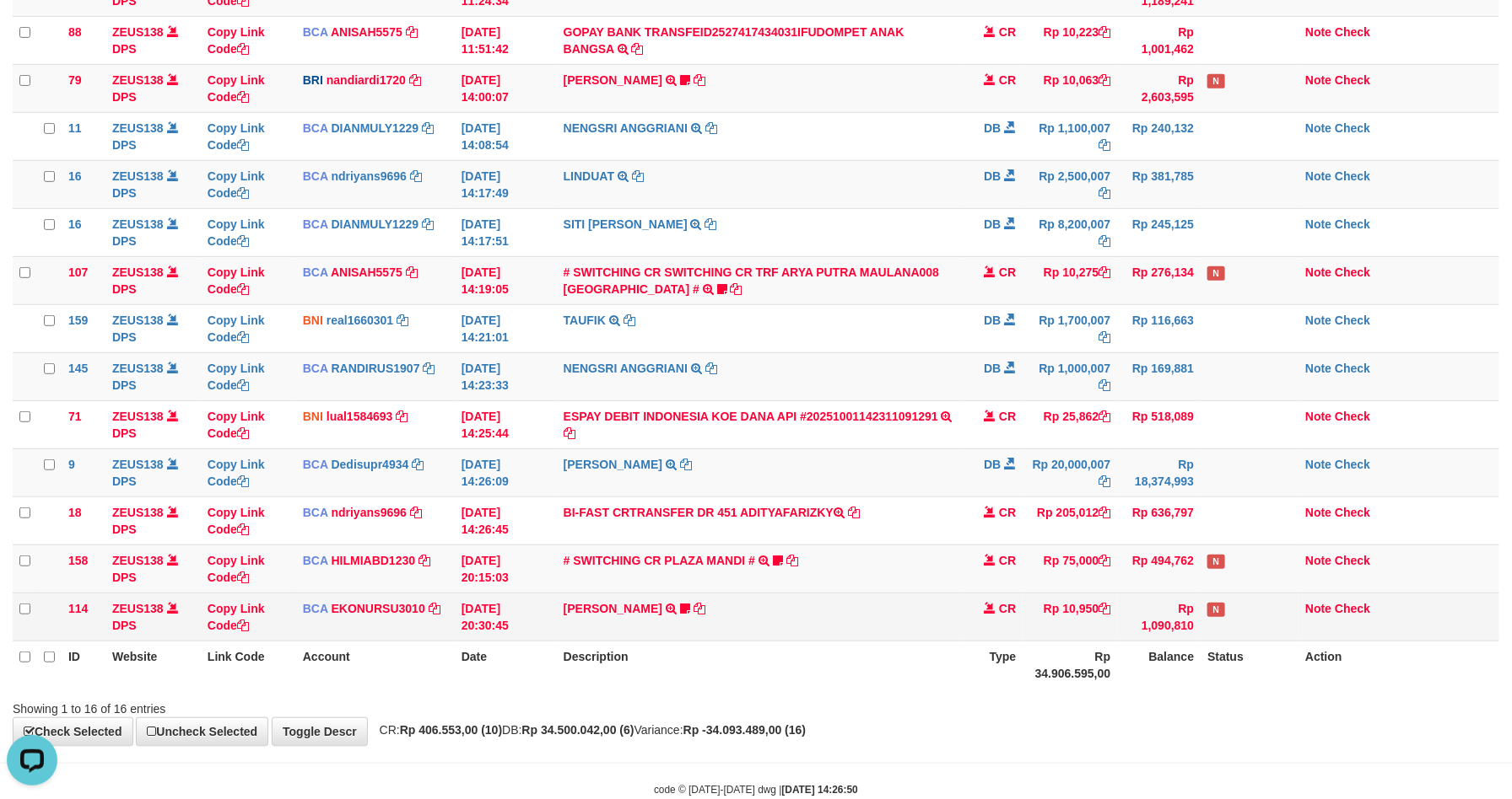
click at [906, 604] on td "AHMAD AGUSTI TRSF E-BANKING CR 3009/FTSCY/WS95051 10950.002025093089200473 TRFD…" at bounding box center [760, 617] width 408 height 48
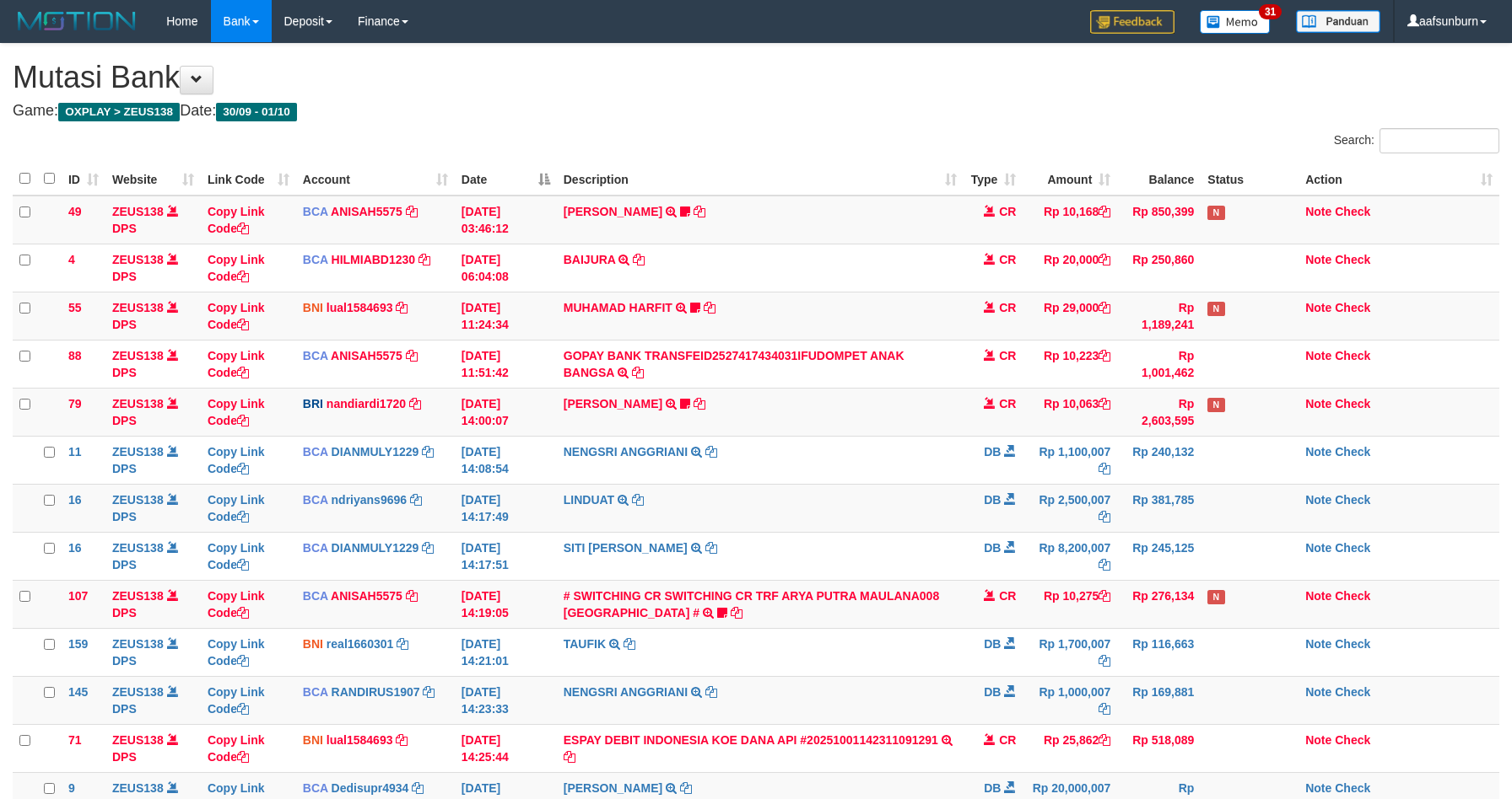
scroll to position [324, 0]
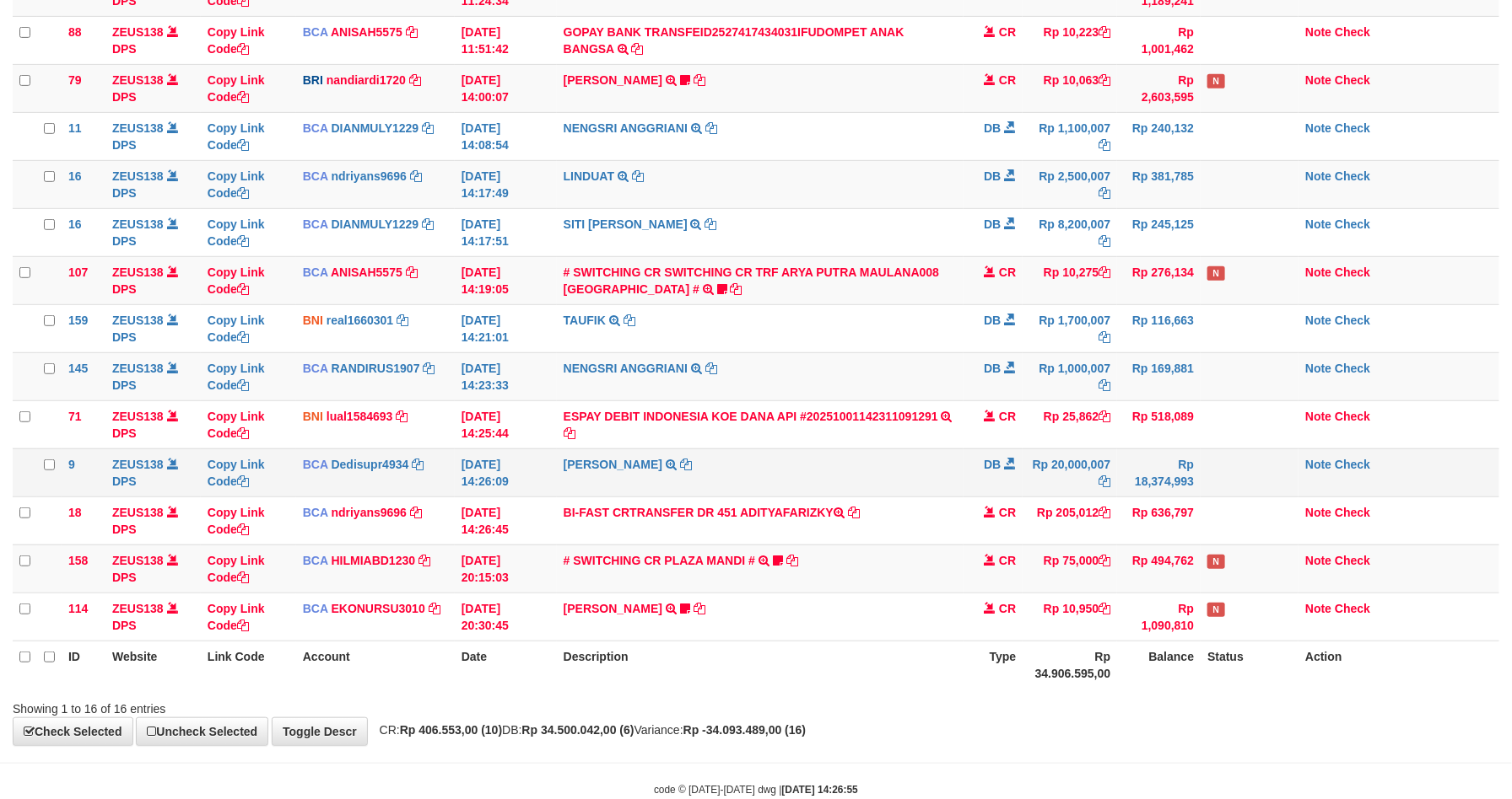
click at [911, 458] on td "DEDI SUPRIYADI TRSF E-BANKING DB 0110/FTSCY/WS95271 20000007.00DEDI SUPRIYADI" at bounding box center [760, 472] width 408 height 48
drag, startPoint x: 970, startPoint y: 471, endPoint x: 960, endPoint y: 460, distance: 14.9
click at [962, 465] on tr "9 ZEUS138 DPS Copy Link Code BCA Dedisupr4934 DPS [PERSON_NAME] mutasi_20251001…" at bounding box center [756, 472] width 1486 height 48
click at [960, 456] on td "DEDI SUPRIYADI TRSF E-BANKING DB 0110/FTSCY/WS95271 20000007.00DEDI SUPRIYADI" at bounding box center [760, 472] width 408 height 48
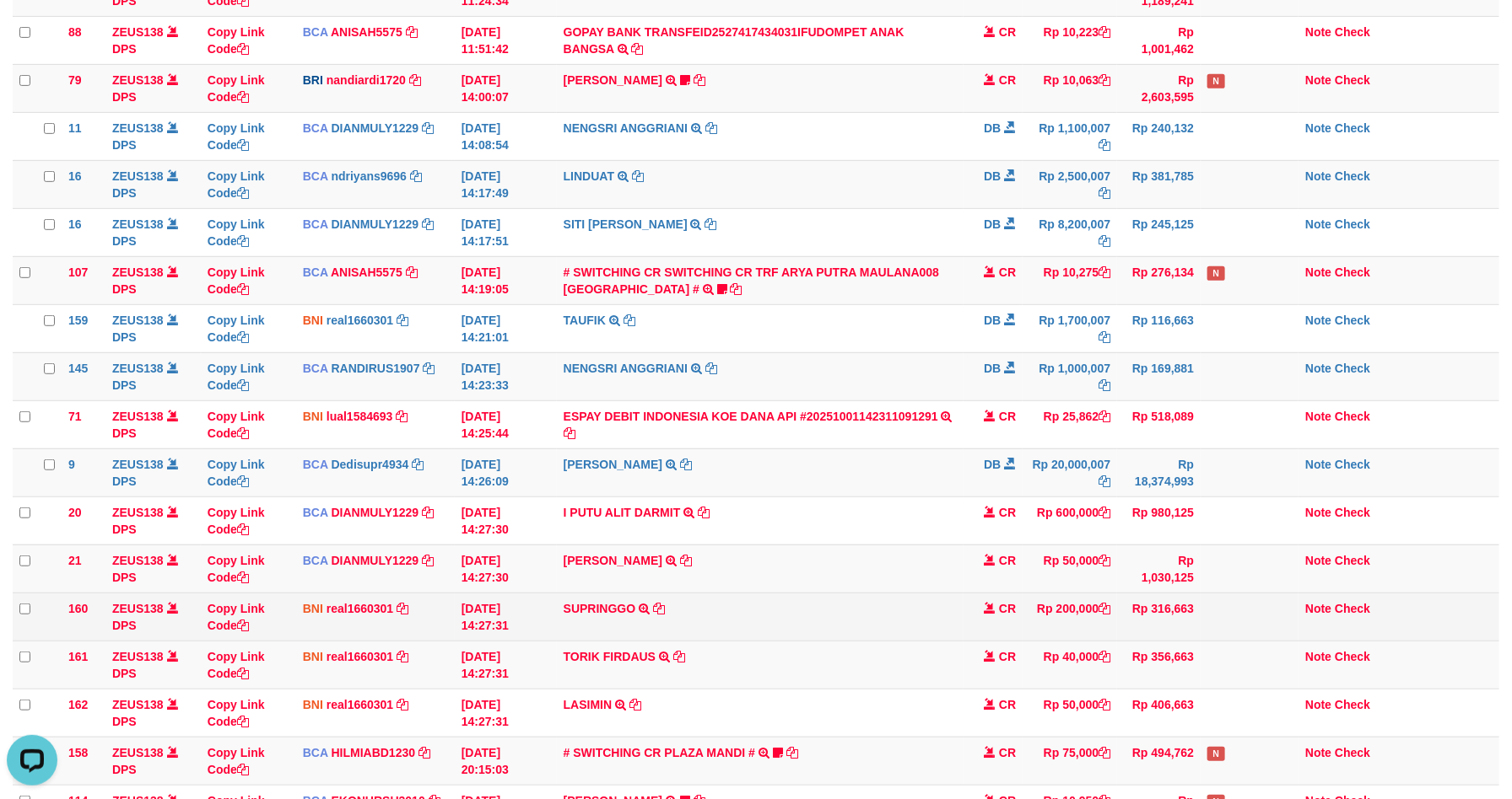
click at [1061, 608] on td "Rp 200,000" at bounding box center [1069, 617] width 94 height 48
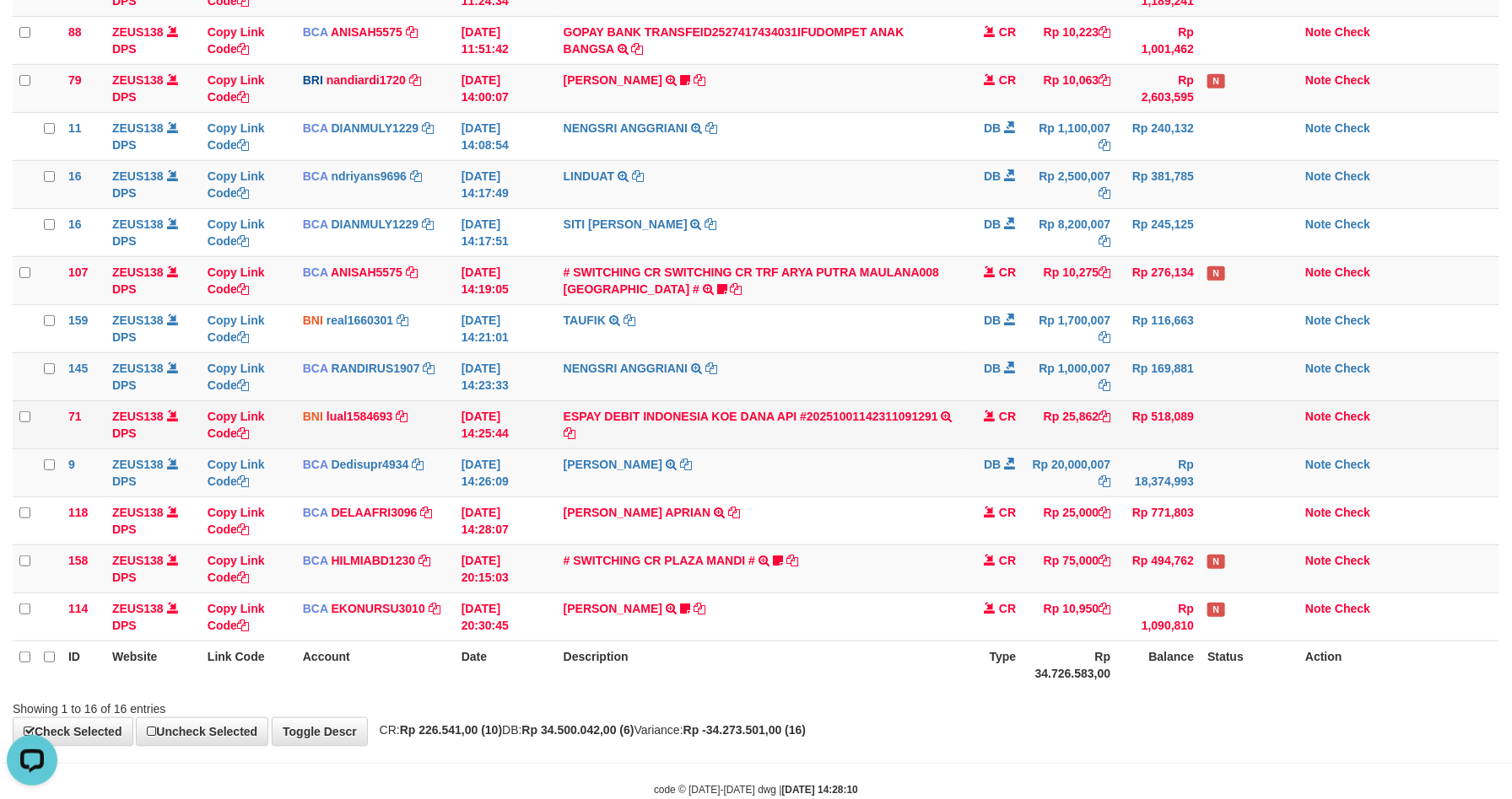
click at [997, 427] on td "CR" at bounding box center [993, 425] width 59 height 48
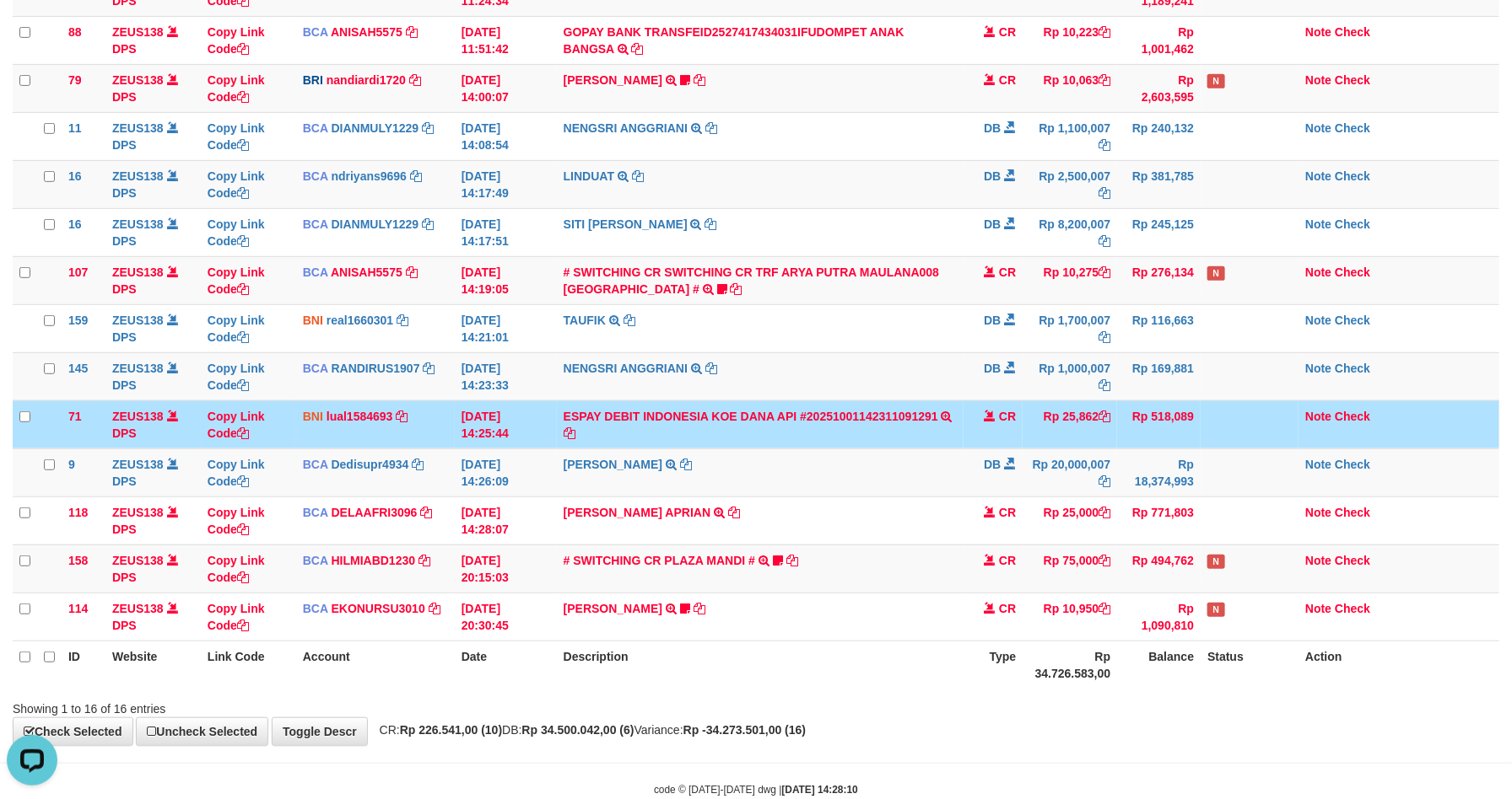
click at [999, 418] on span "CR" at bounding box center [1007, 417] width 17 height 14
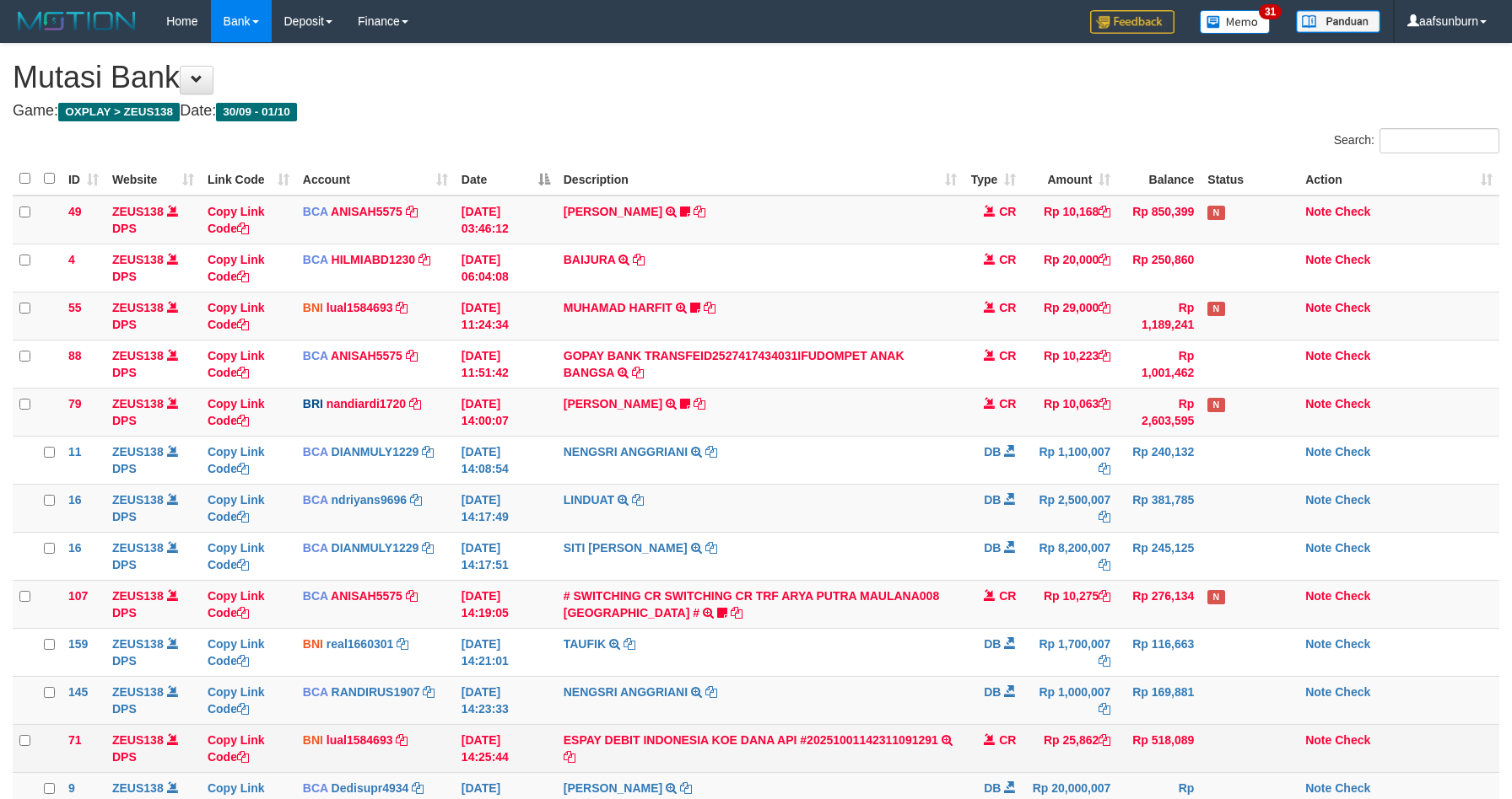
scroll to position [324, 0]
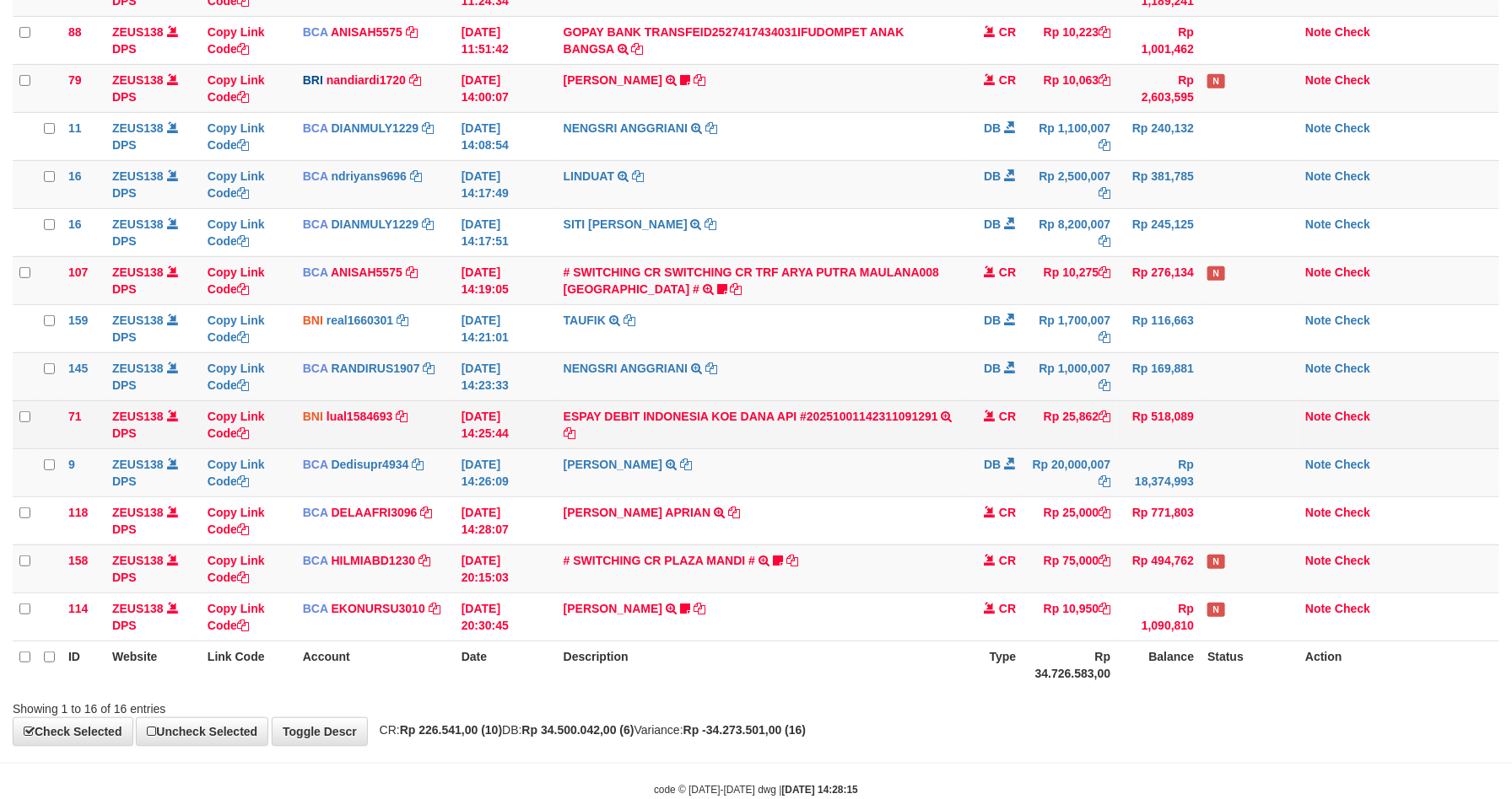
drag, startPoint x: 1038, startPoint y: 416, endPoint x: 1059, endPoint y: 418, distance: 21.1
click at [1039, 416] on td "Rp 25,862" at bounding box center [1069, 425] width 94 height 48
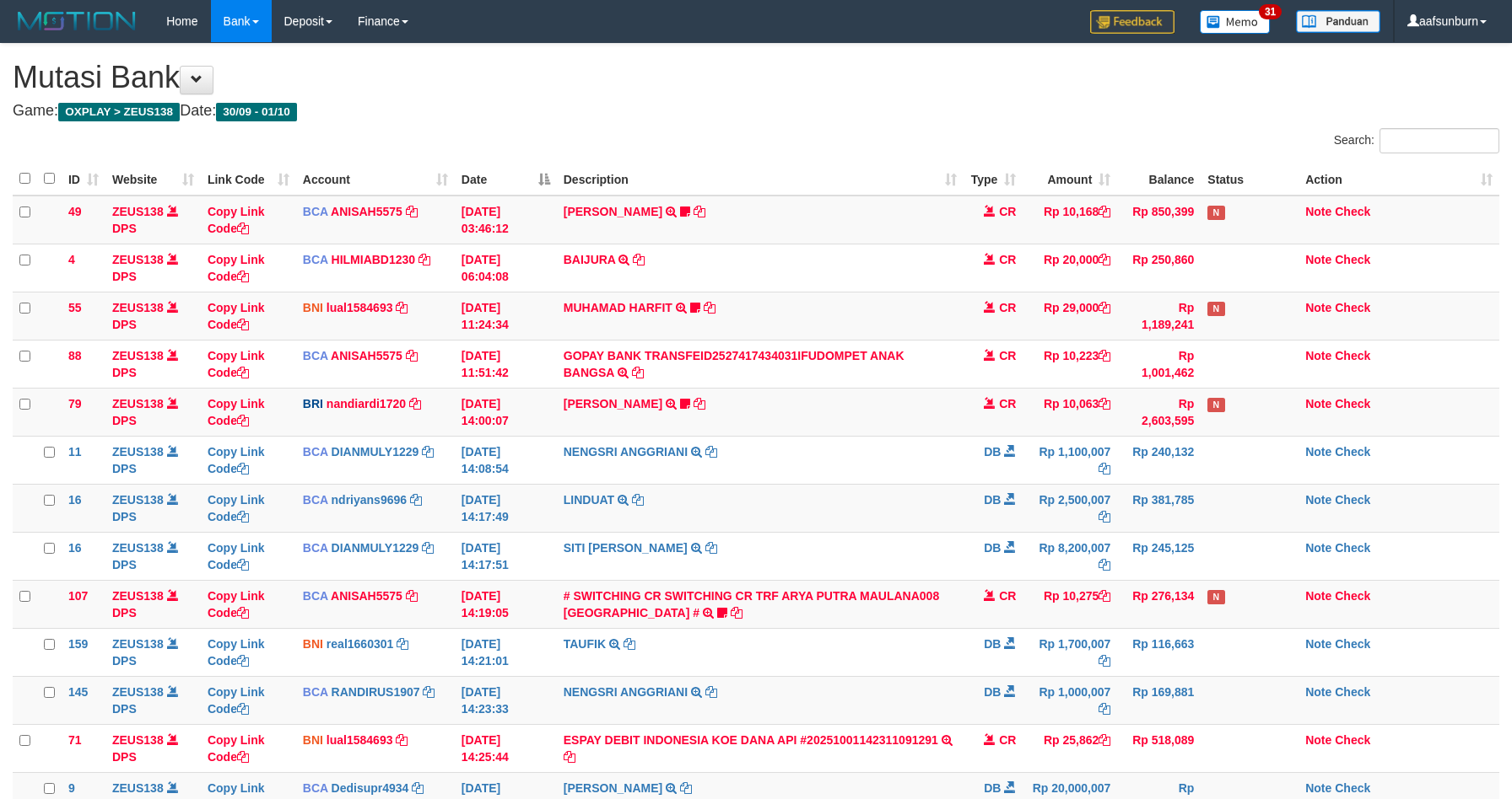
scroll to position [324, 0]
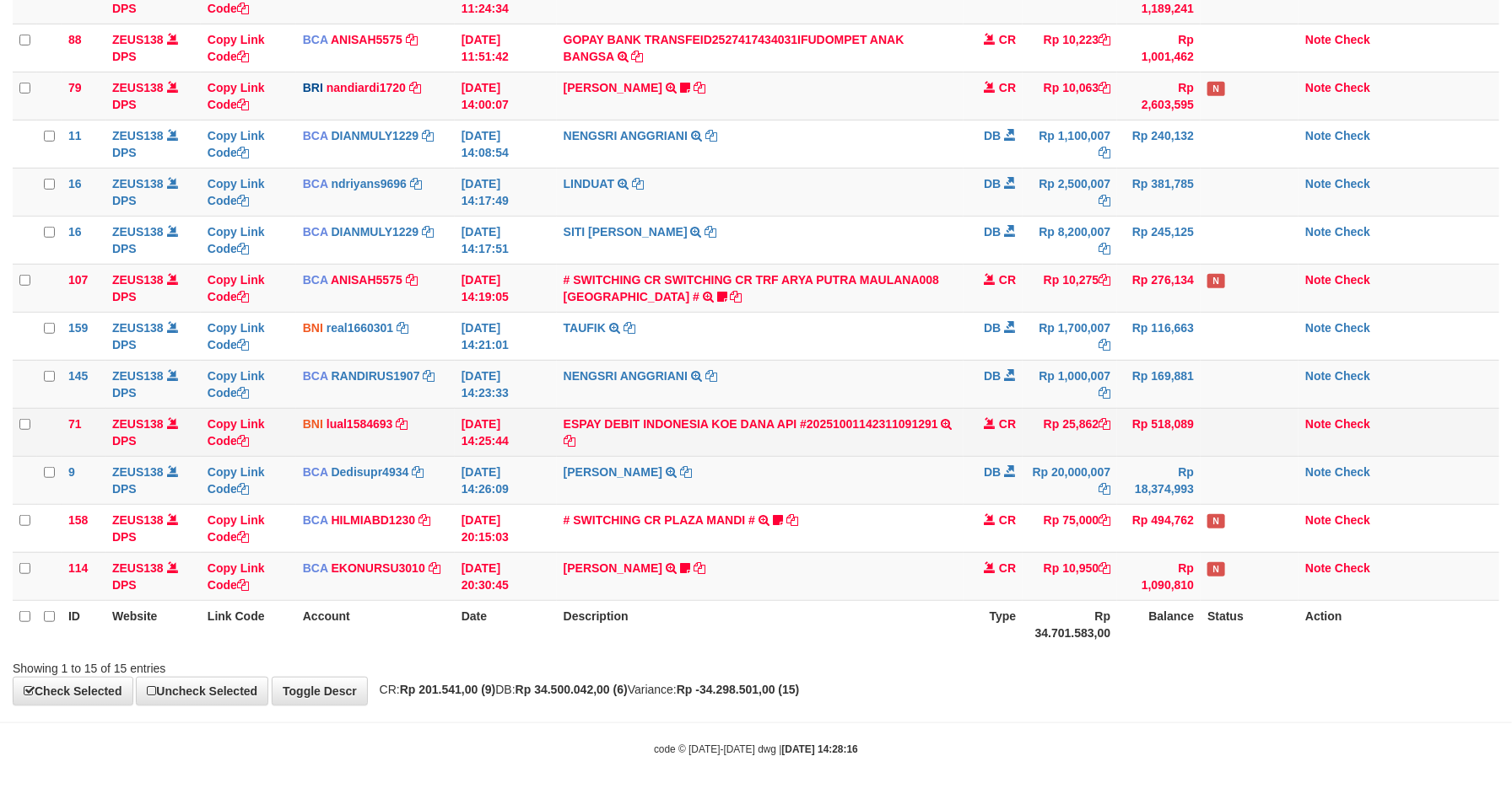
click at [1067, 423] on td "Rp 25,862" at bounding box center [1069, 432] width 94 height 48
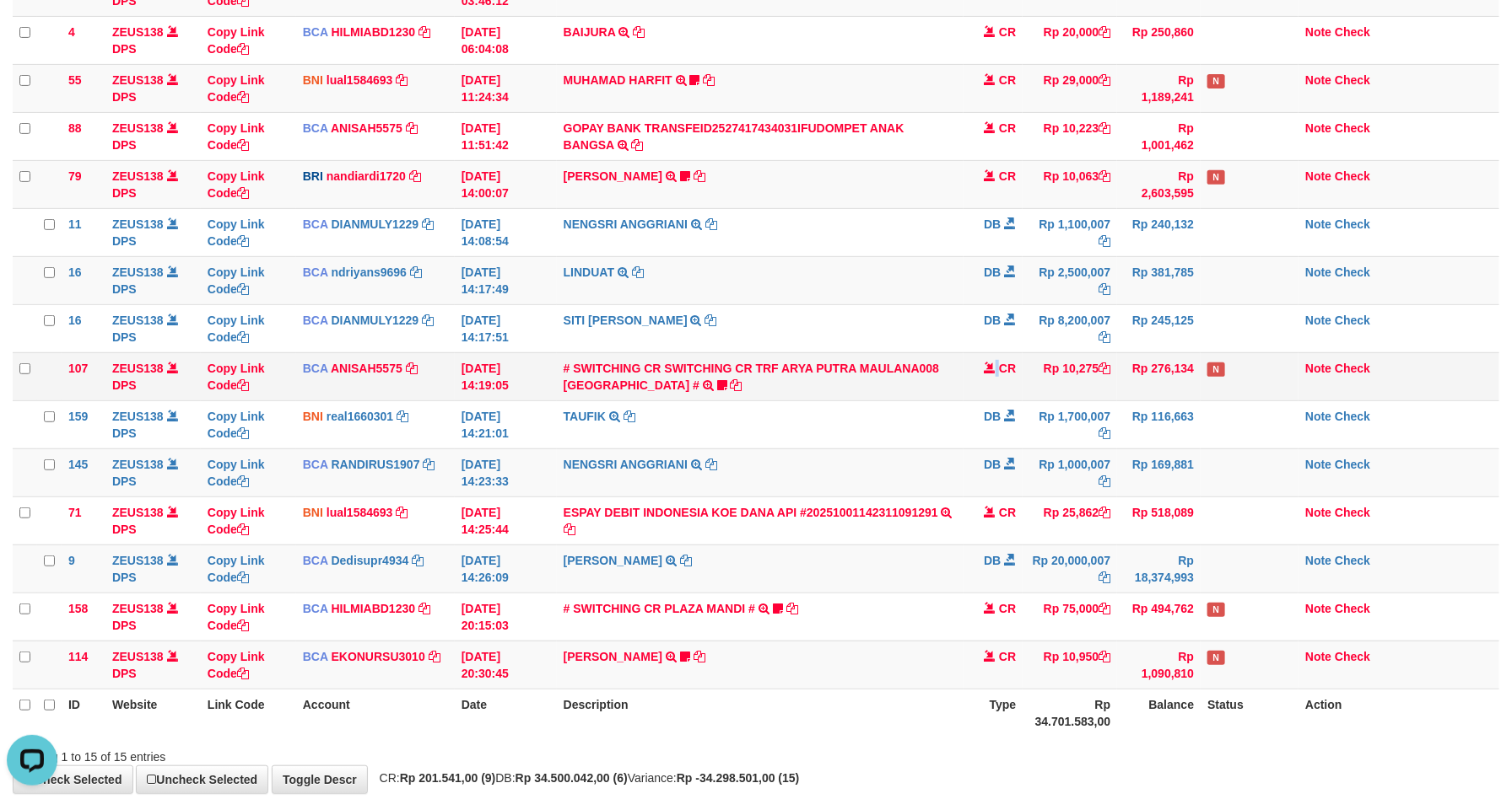
click at [997, 385] on td "CR" at bounding box center [993, 376] width 59 height 48
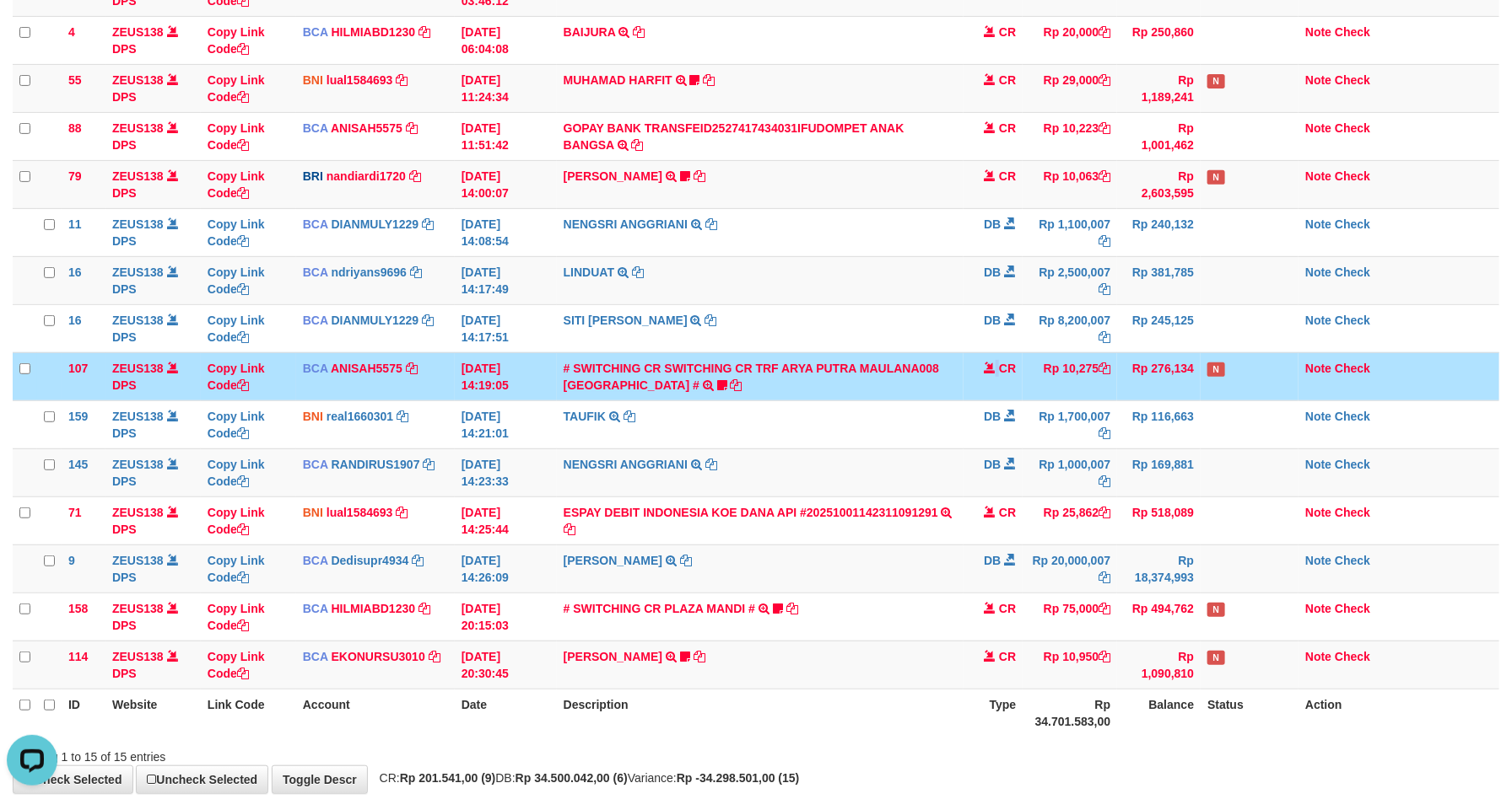
click at [997, 385] on td "CR" at bounding box center [993, 376] width 59 height 48
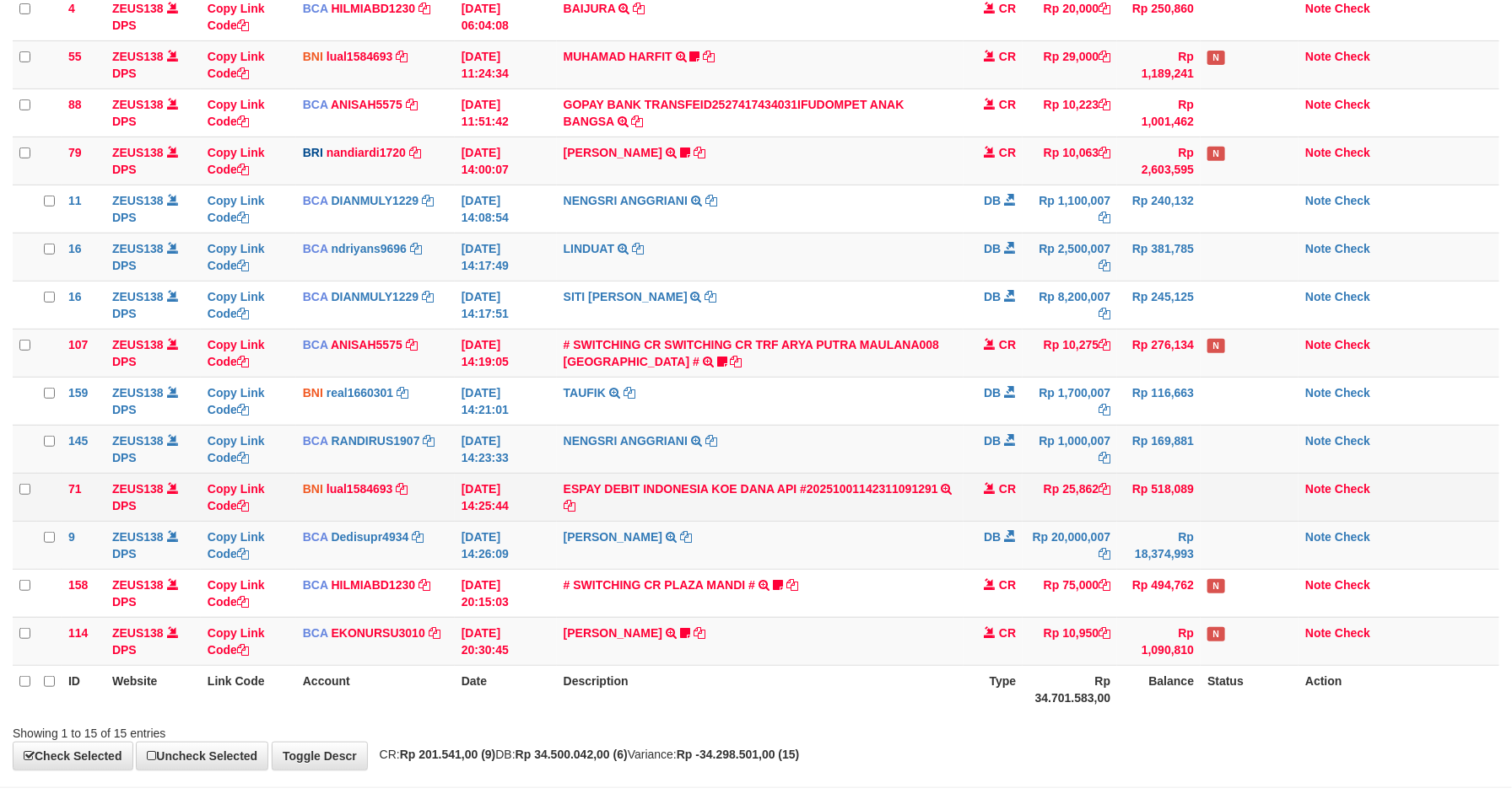
scroll to position [228, 0]
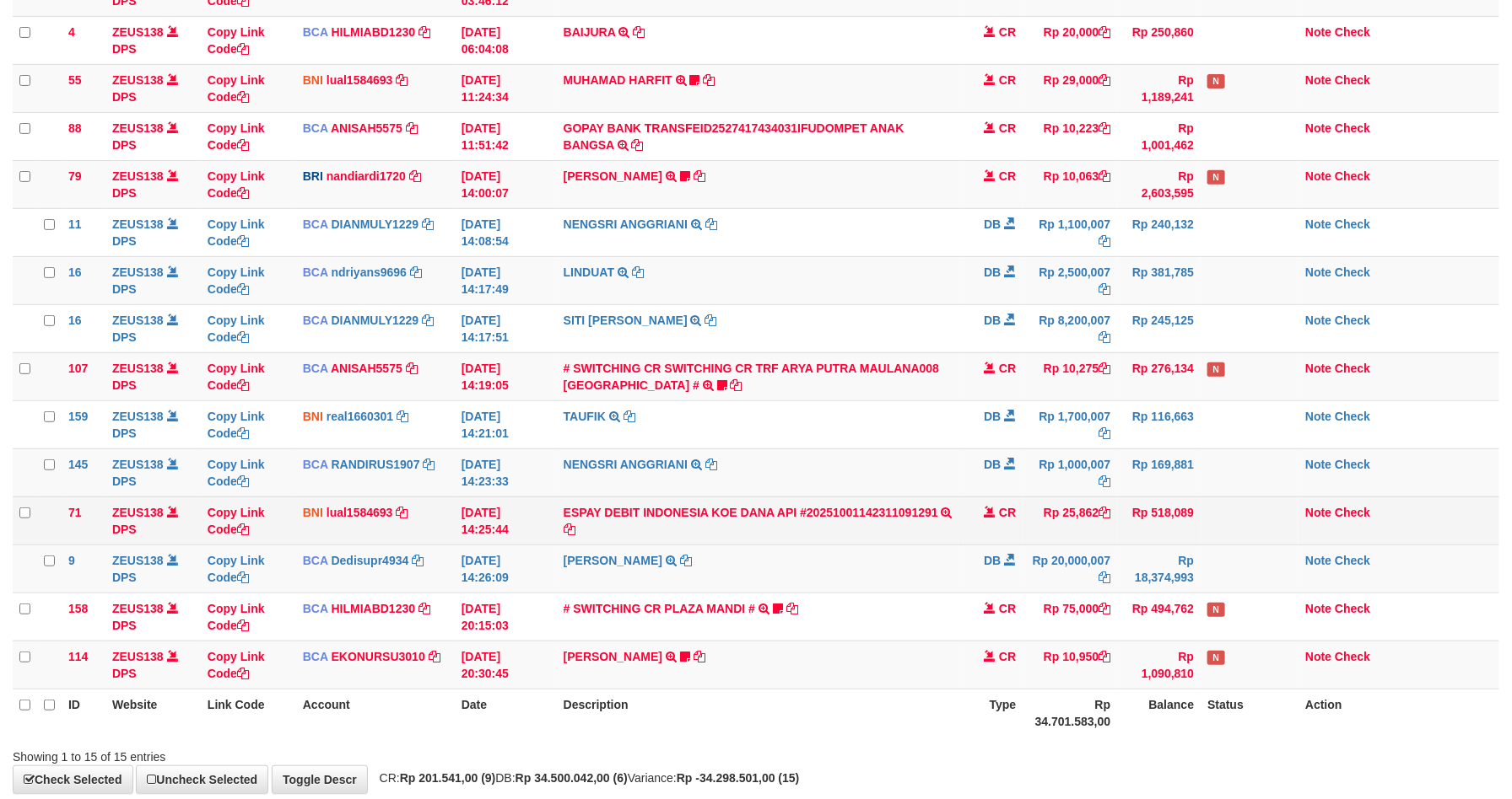
click at [997, 511] on td "CR" at bounding box center [993, 521] width 59 height 48
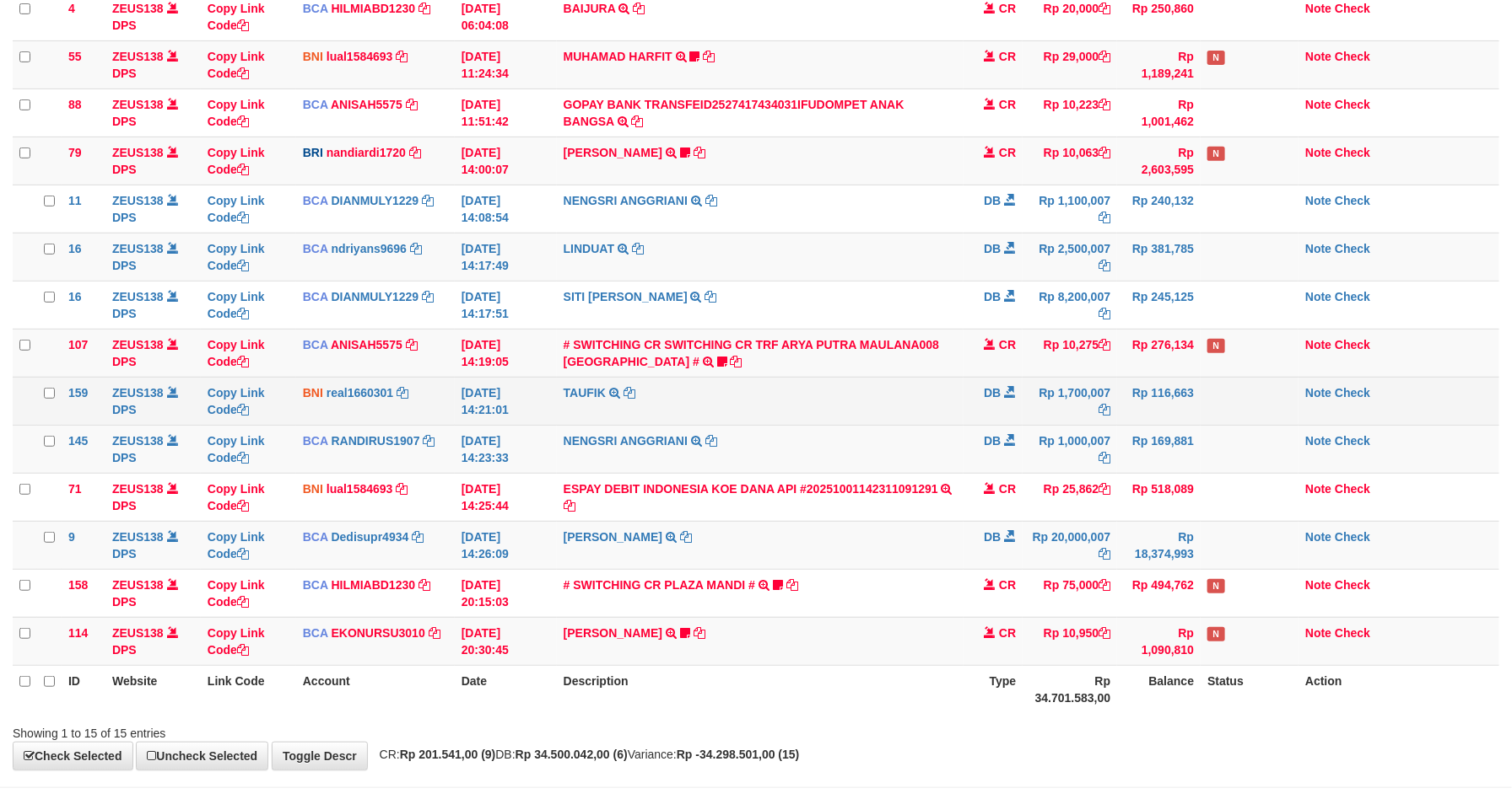
click at [863, 401] on td "TAUFIK TRANSFER KE SDR TAUFIK" at bounding box center [760, 401] width 408 height 48
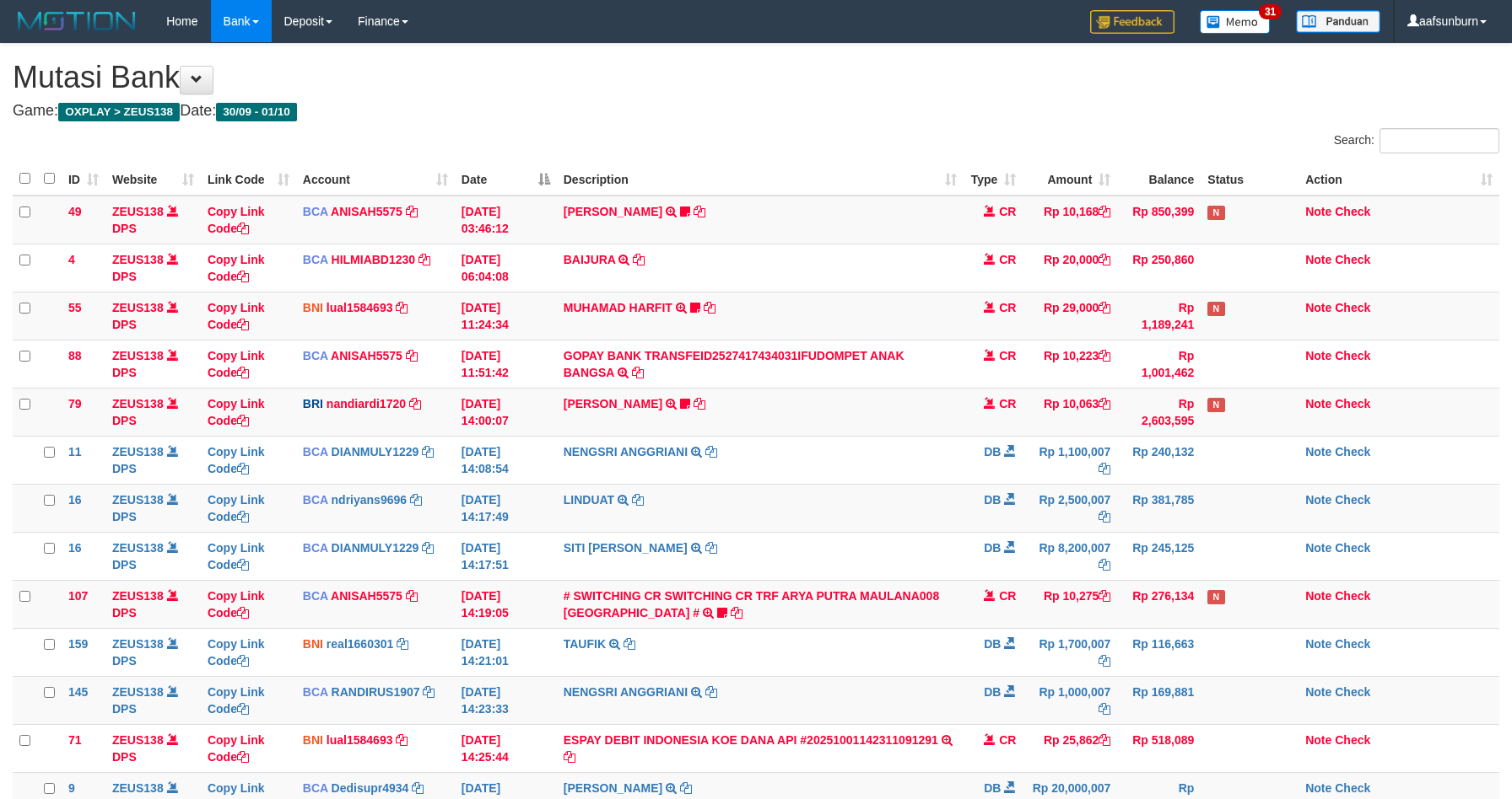
scroll to position [251, 0]
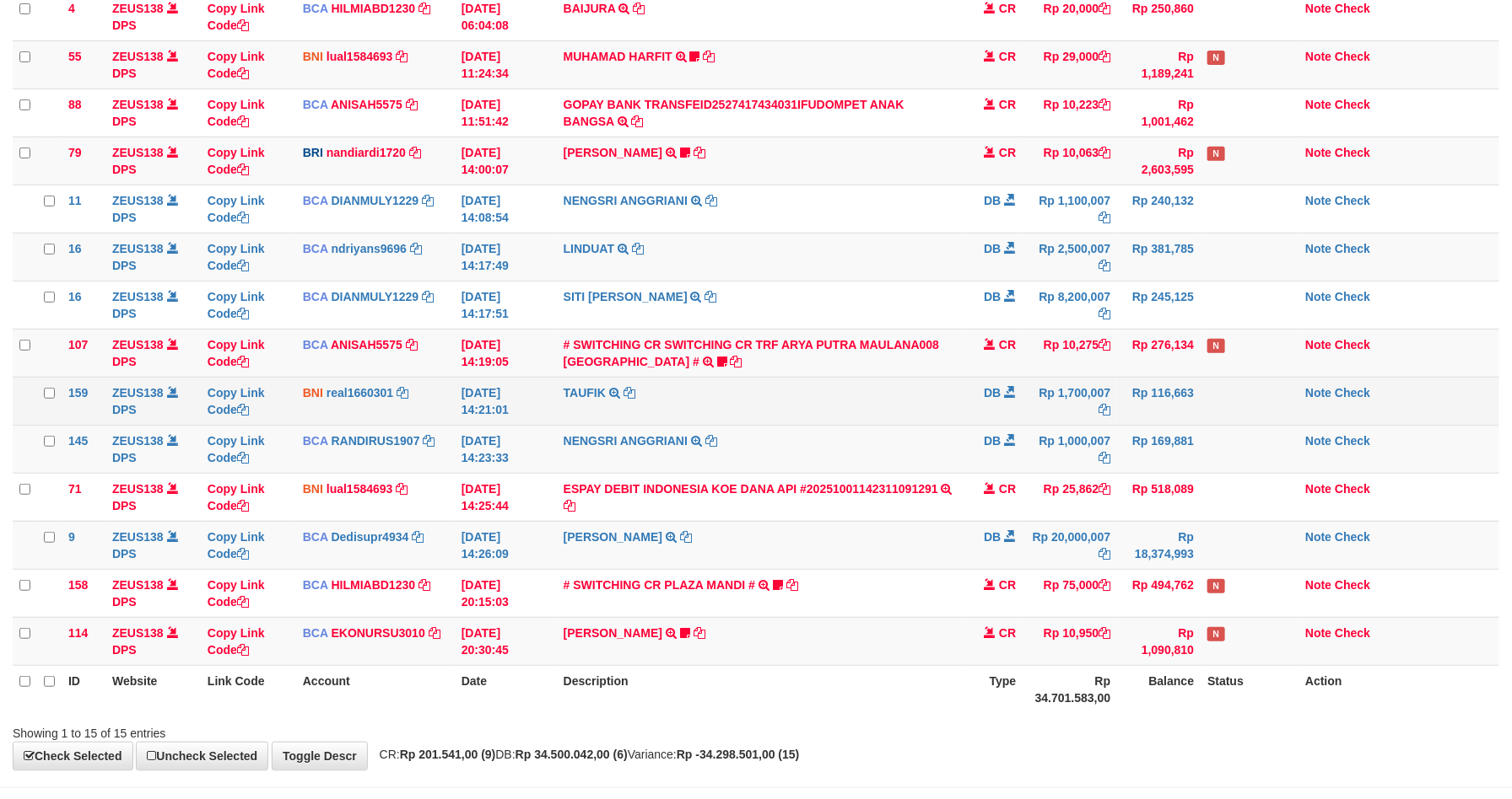
click at [879, 413] on td "TAUFIK TRANSFER KE SDR TAUFIK" at bounding box center [760, 401] width 408 height 48
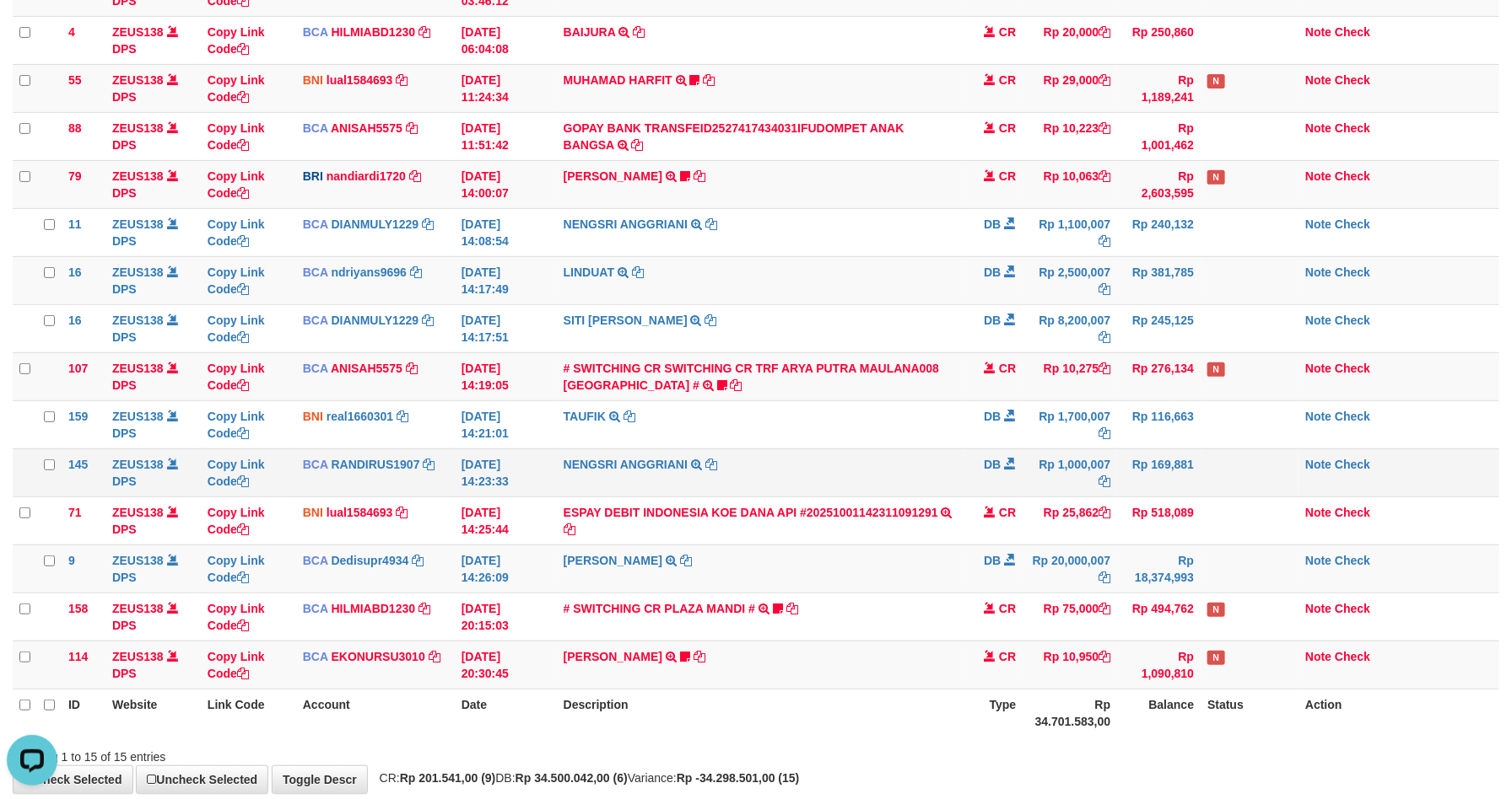
drag, startPoint x: 1198, startPoint y: 499, endPoint x: 1206, endPoint y: 494, distance: 9.4
click at [1200, 494] on tbody "49 ZEUS138 DPS Copy Link Code BCA ANISAH5575 DPS [PERSON_NAME] mutasi_20251001_…" at bounding box center [756, 328] width 1486 height 722
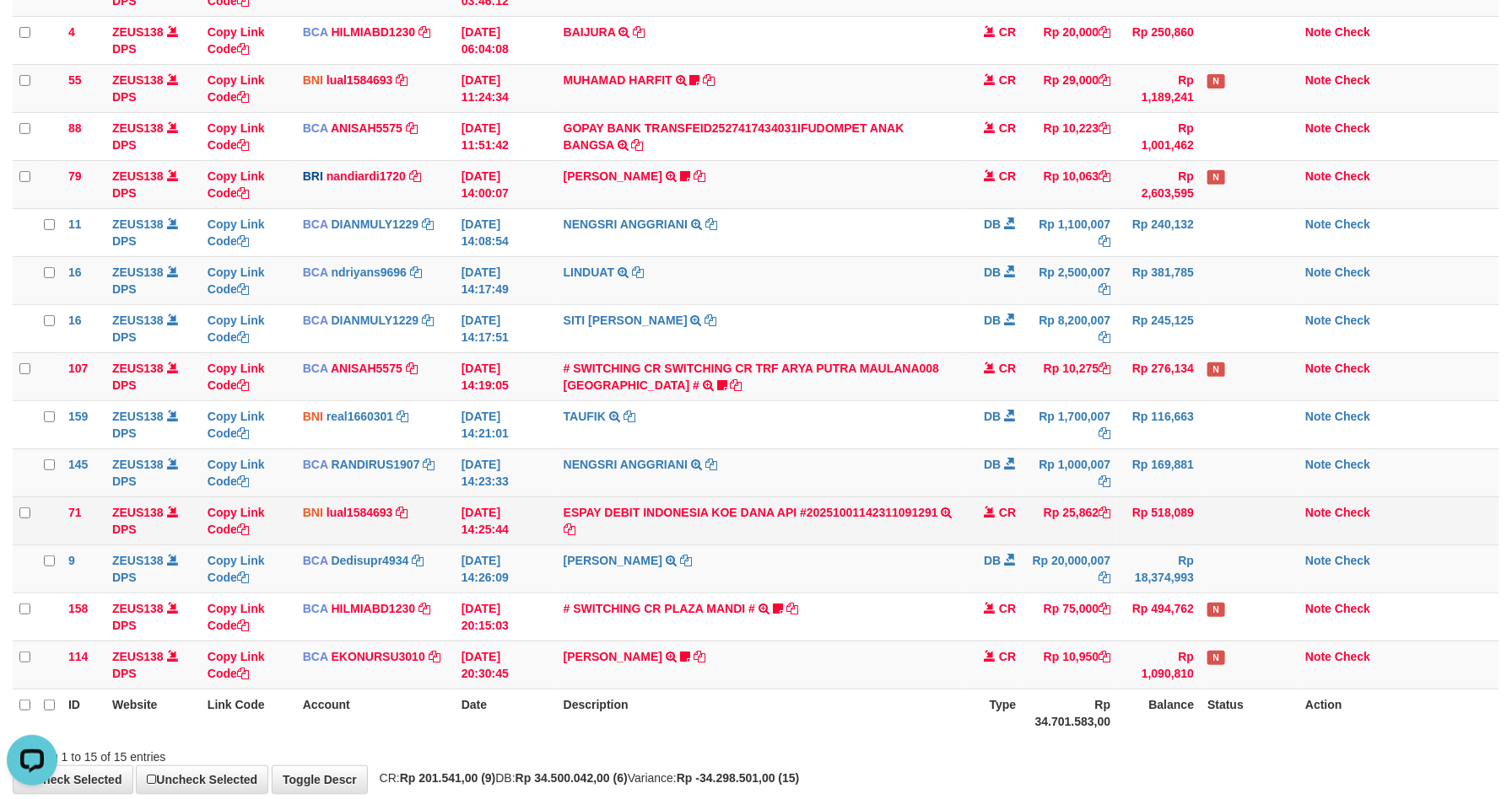
click at [1059, 513] on td "Rp 25,862" at bounding box center [1069, 521] width 94 height 48
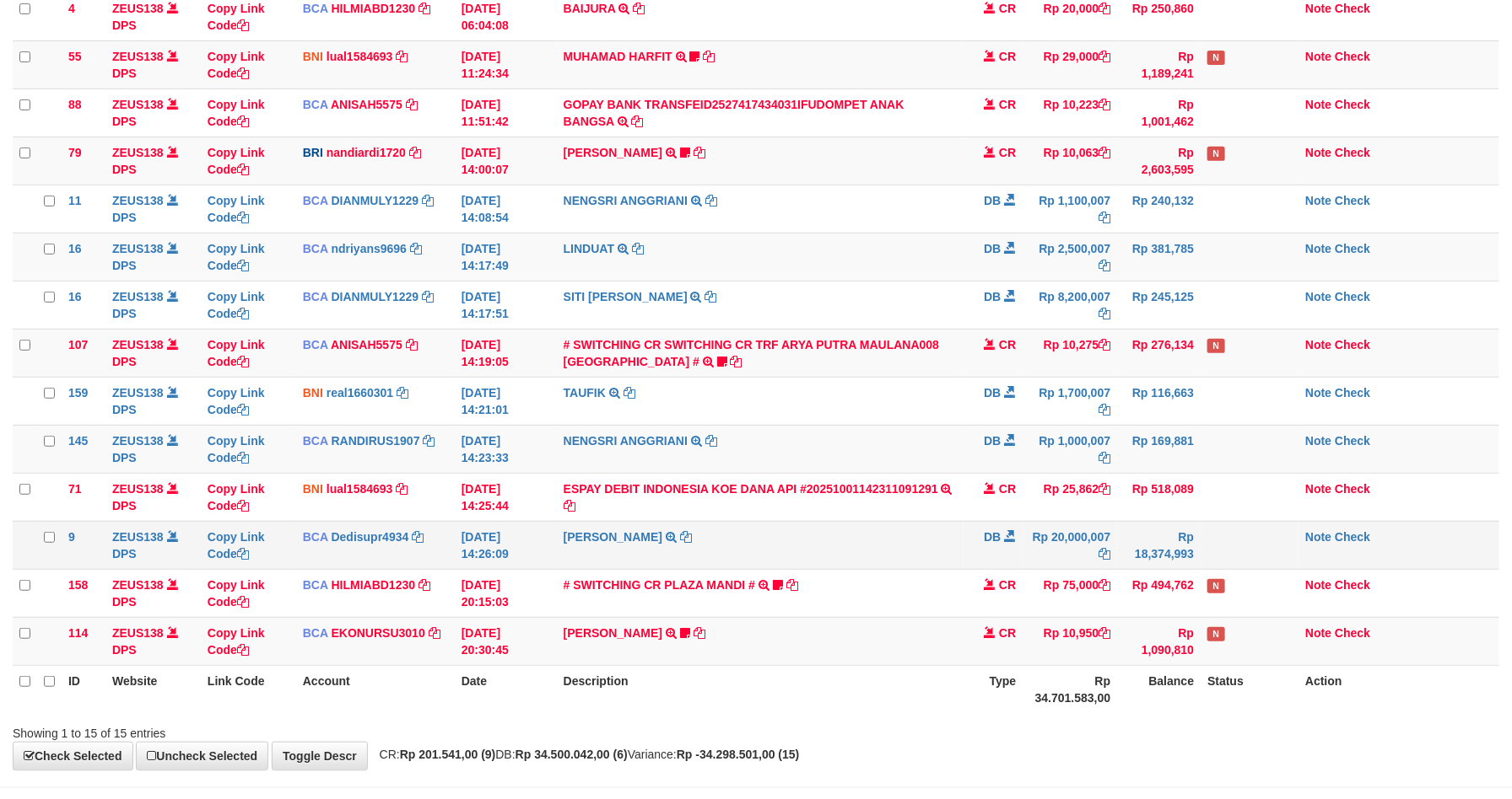
drag, startPoint x: 1121, startPoint y: 531, endPoint x: 1130, endPoint y: 536, distance: 10.3
click at [1124, 534] on td "Rp 18,374,993" at bounding box center [1159, 545] width 83 height 48
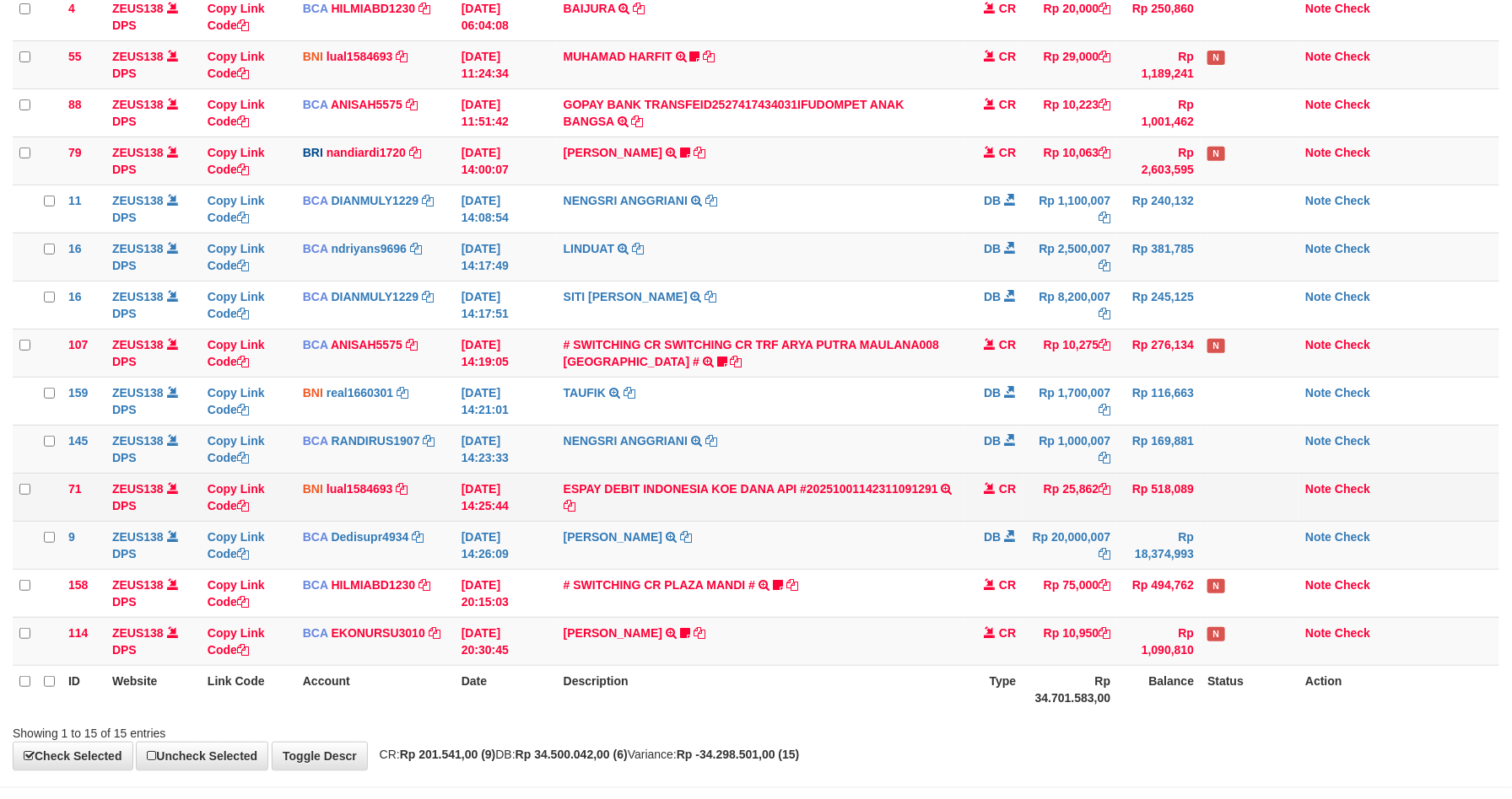
scroll to position [228, 0]
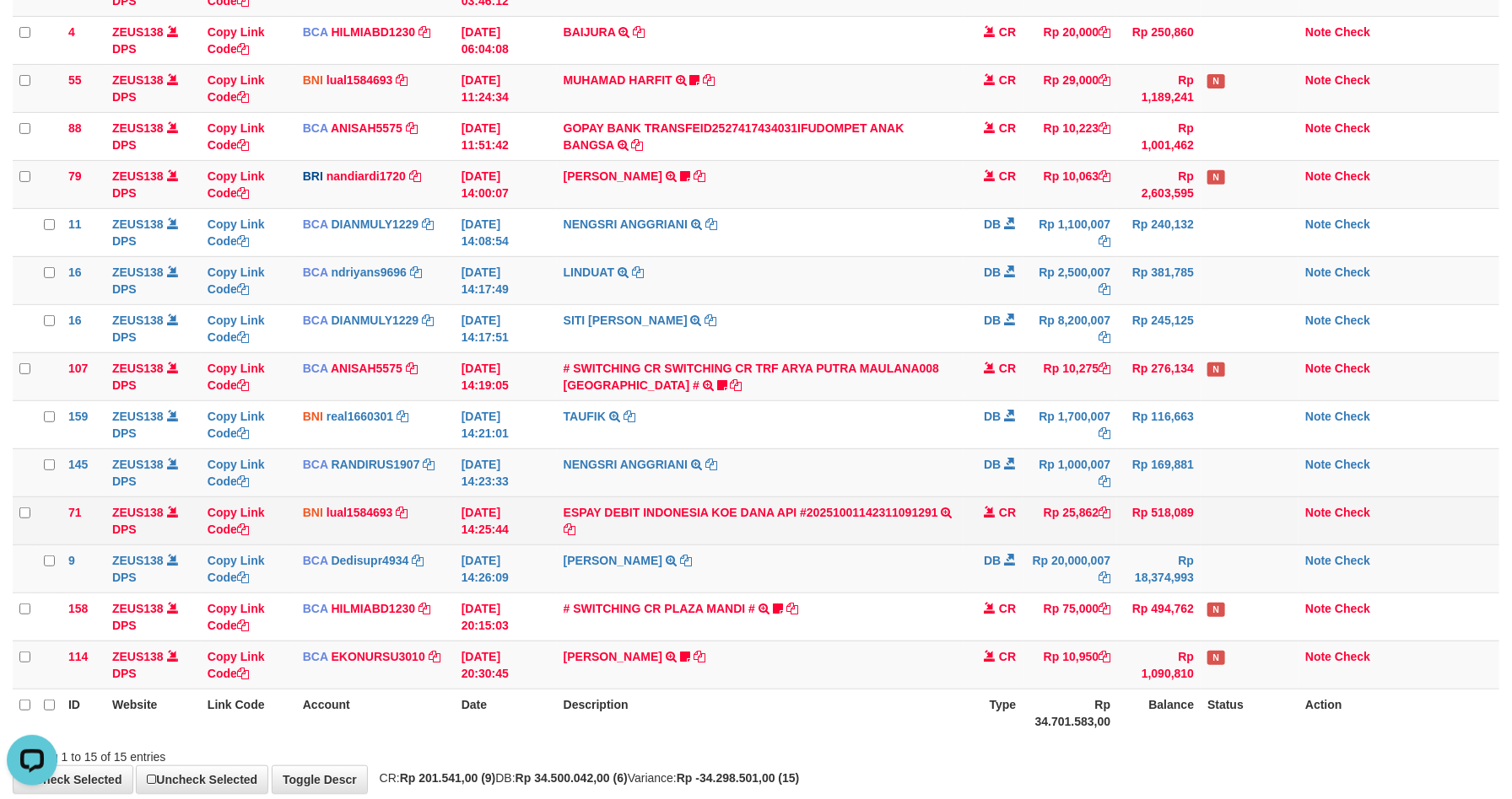
click at [1150, 539] on td "Rp 518,089" at bounding box center [1159, 521] width 83 height 48
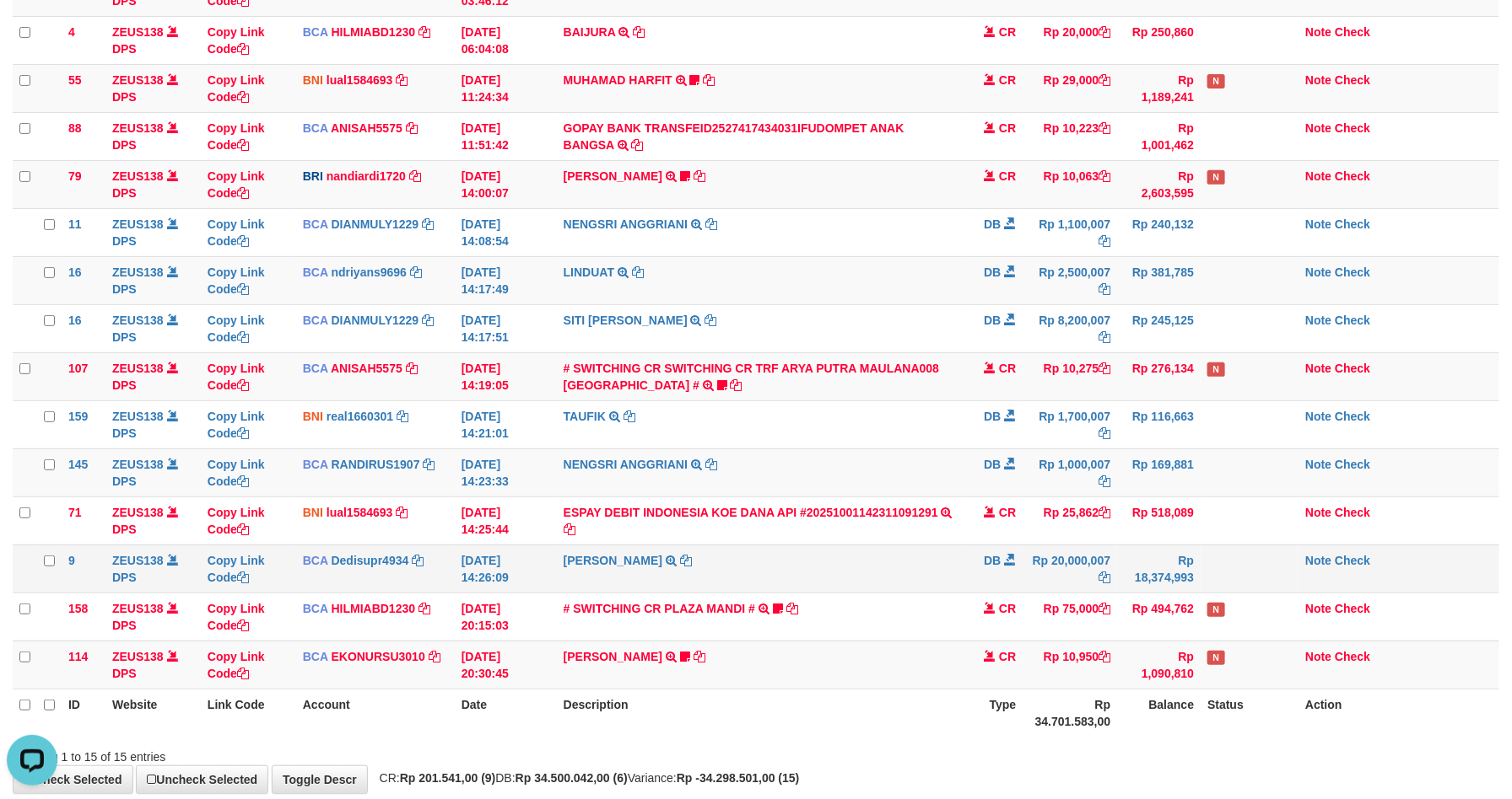
click at [1164, 560] on td "Rp 18,374,993" at bounding box center [1159, 568] width 83 height 48
click at [1153, 593] on td "Rp 18,374,993" at bounding box center [1159, 568] width 83 height 48
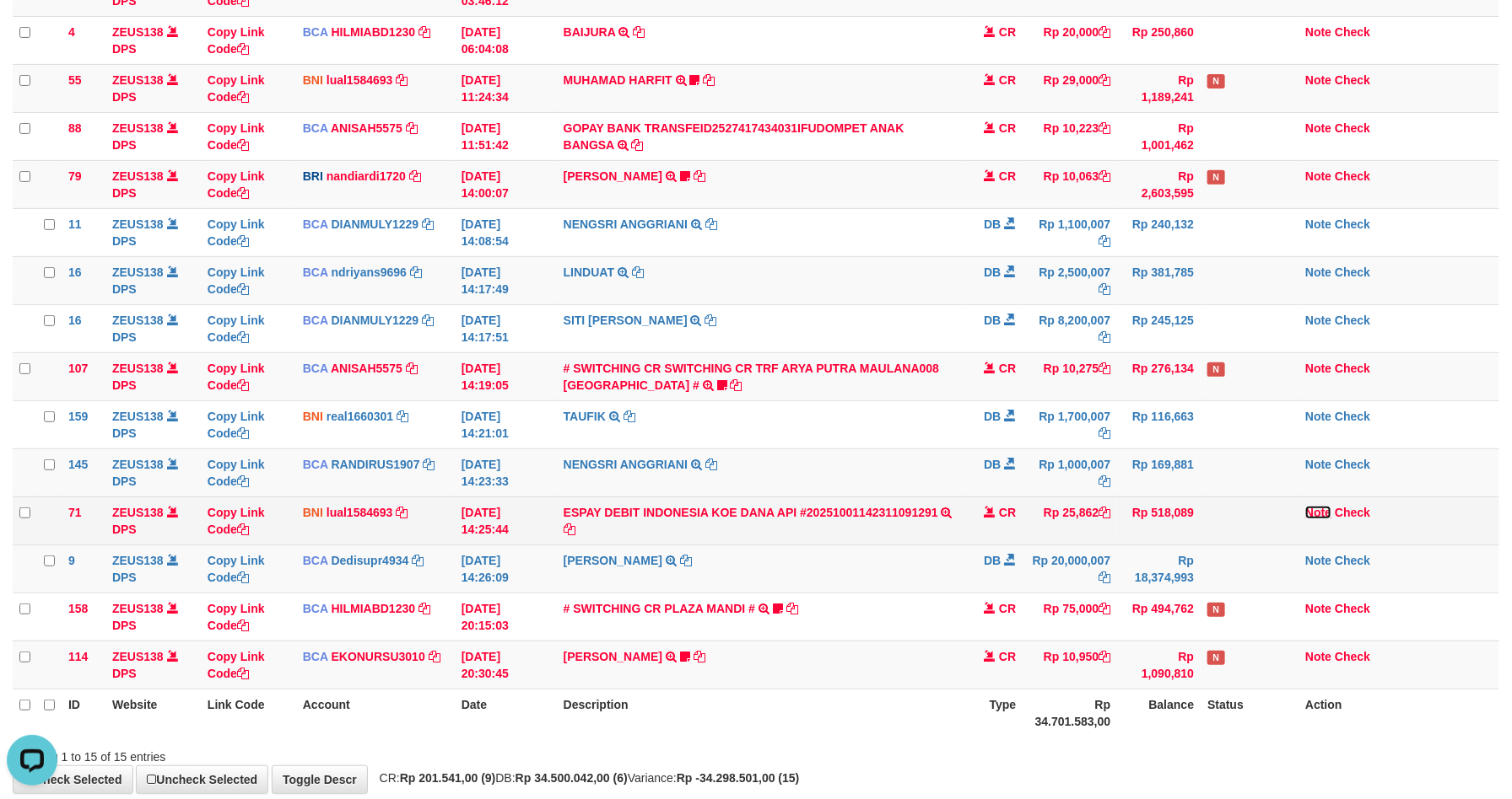
click at [1314, 513] on link "Note" at bounding box center [1318, 513] width 26 height 14
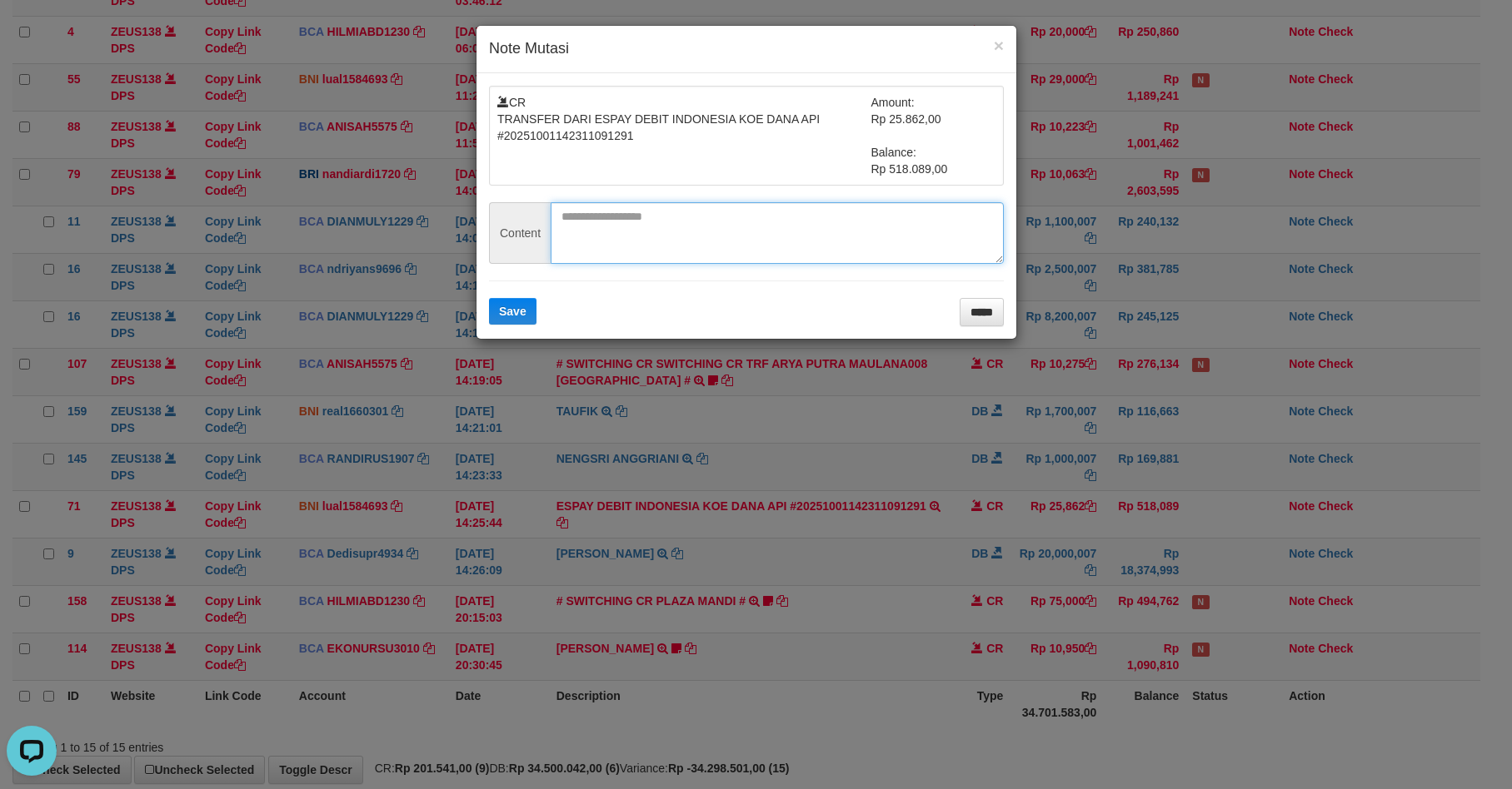
paste textarea "*********"
click at [670, 216] on textarea "*********" at bounding box center [777, 233] width 453 height 61
type textarea "*********"
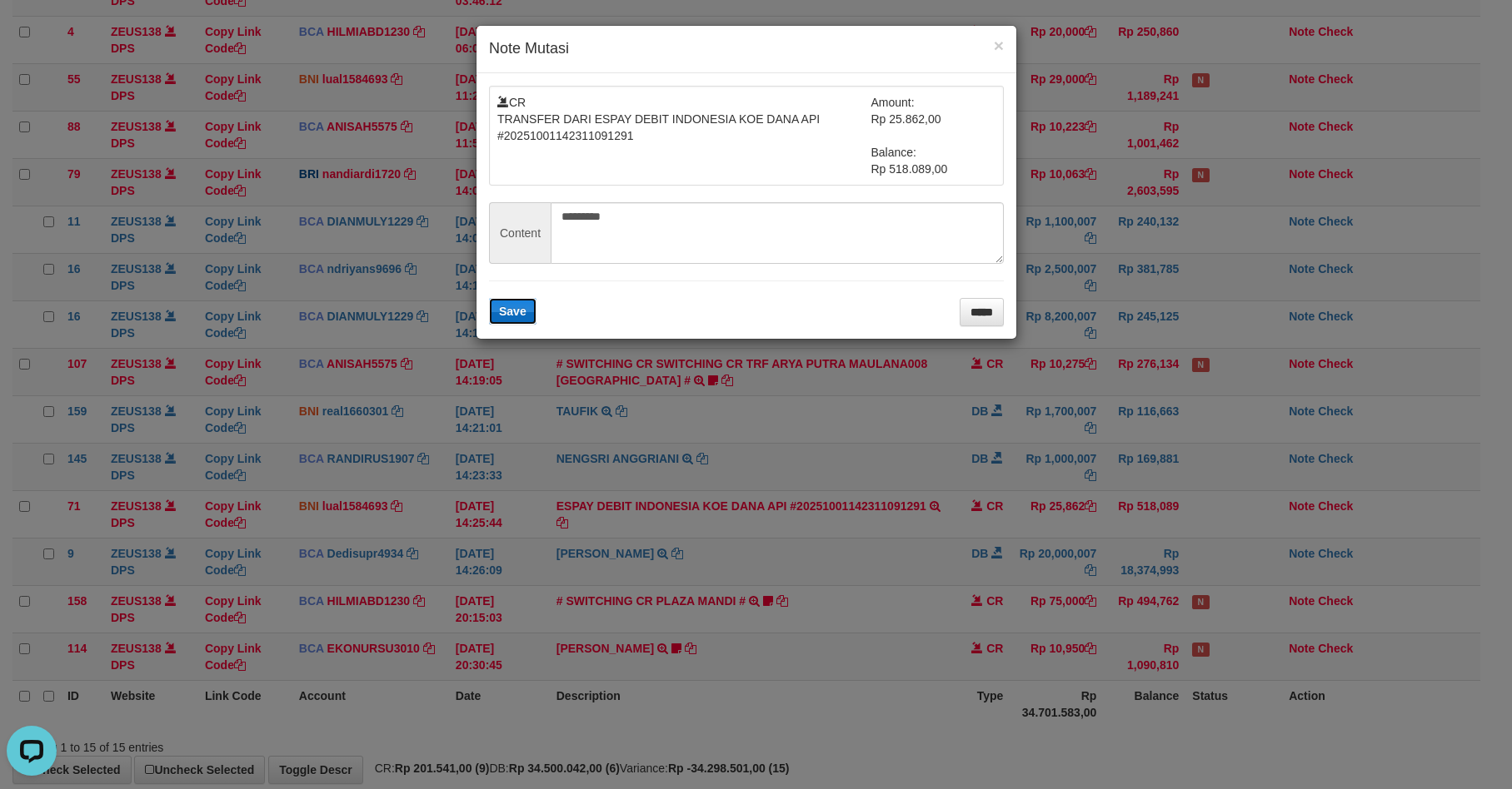
click at [510, 305] on button "Save" at bounding box center [513, 312] width 47 height 27
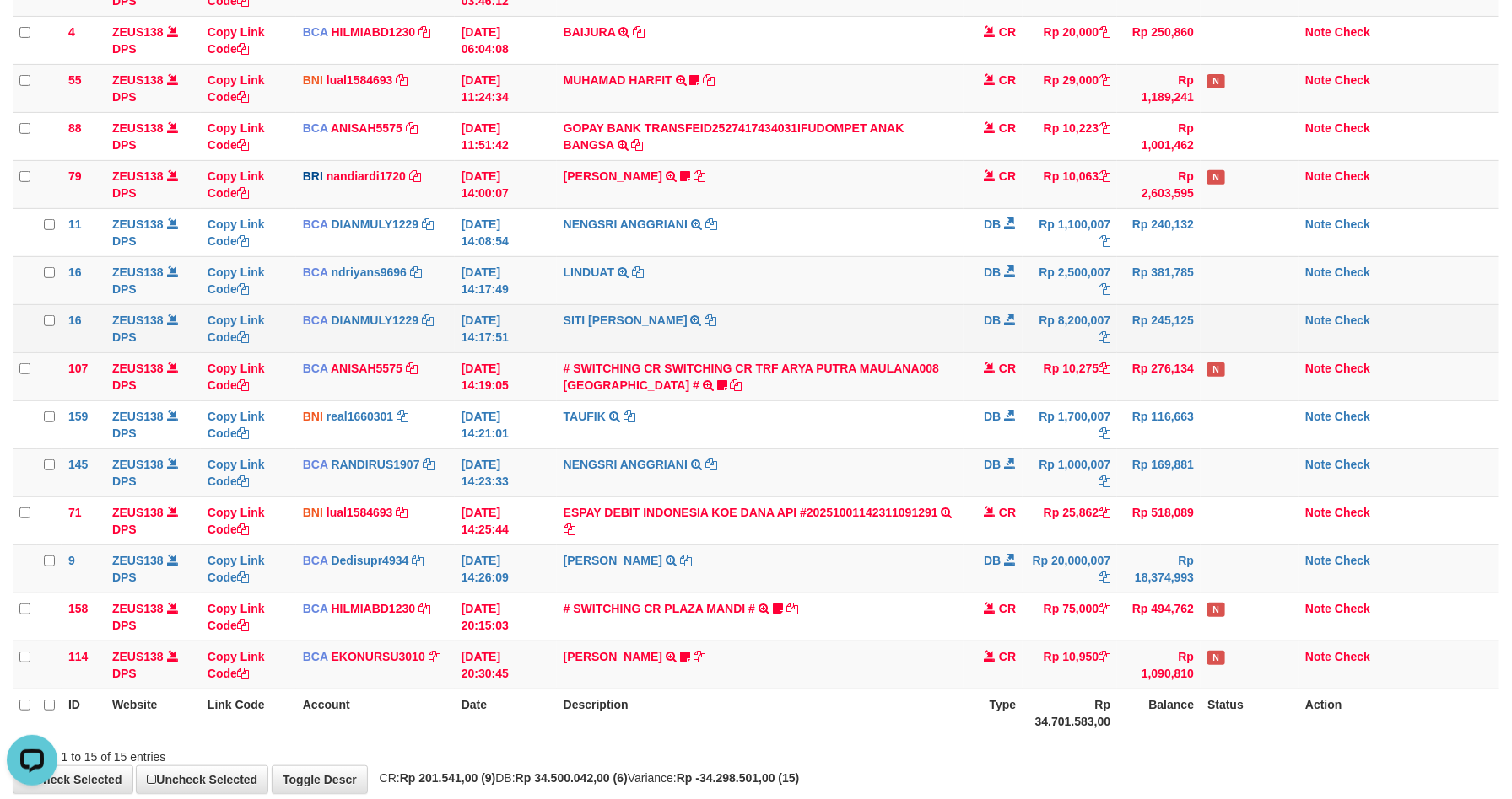
click at [845, 344] on td "SITI NURLITA SAPIT TRSF E-BANKING DB 0110/FTSCY/WS95031 8200007.00SITI NURLITA …" at bounding box center [760, 328] width 408 height 48
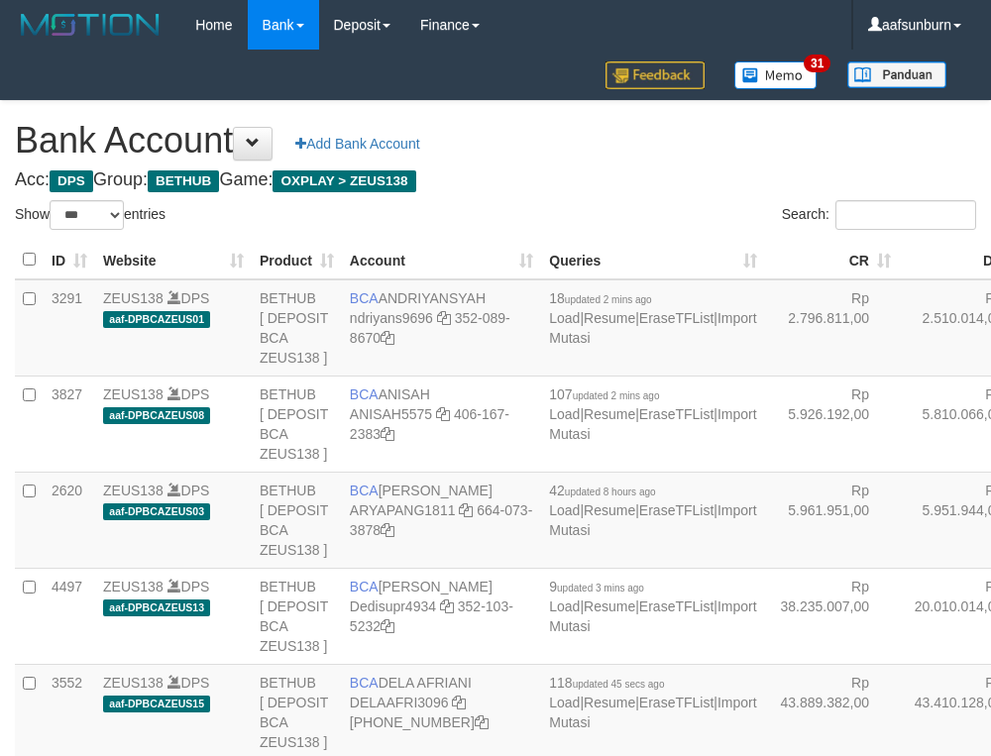
select select "***"
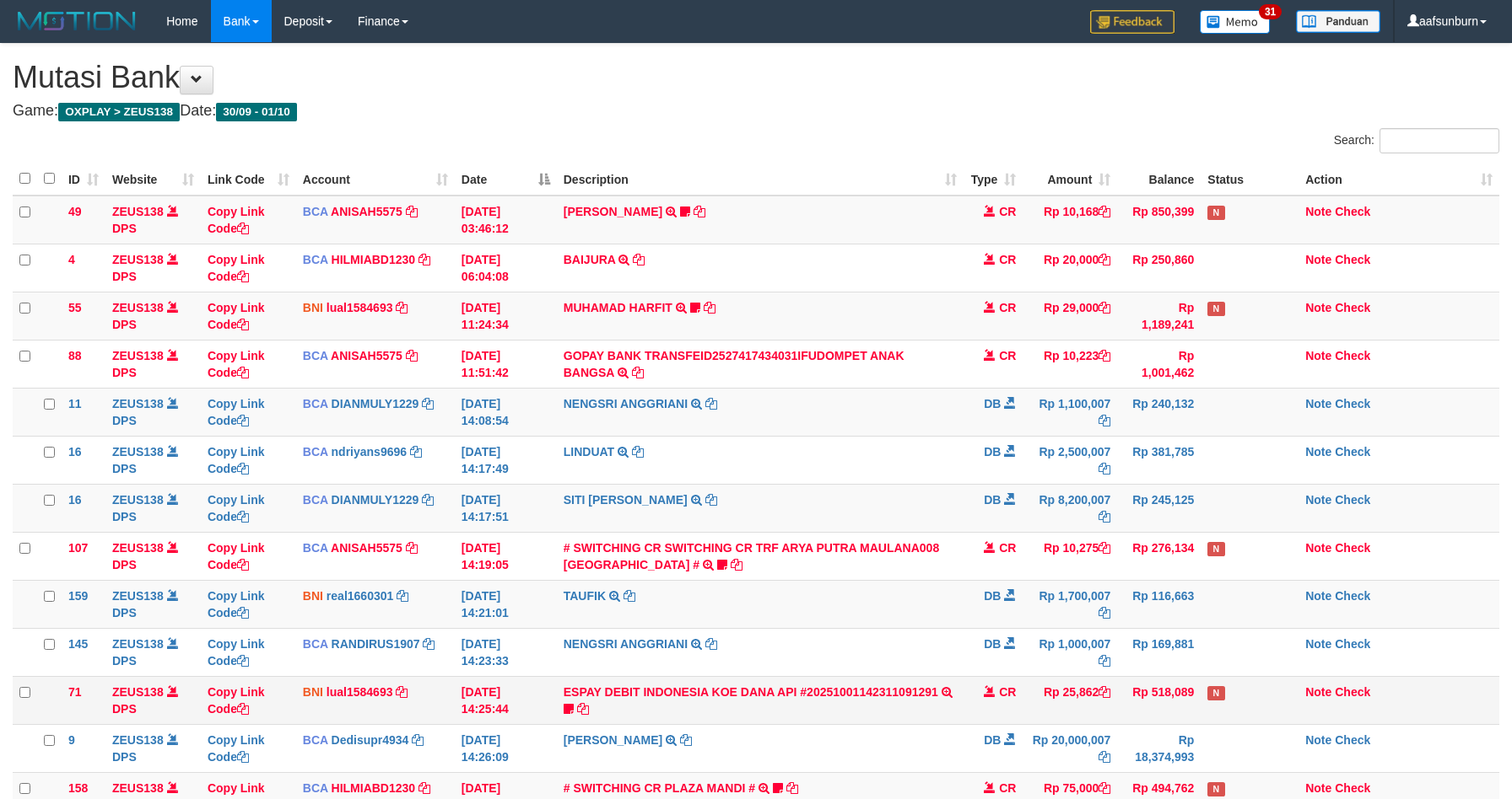
scroll to position [228, 0]
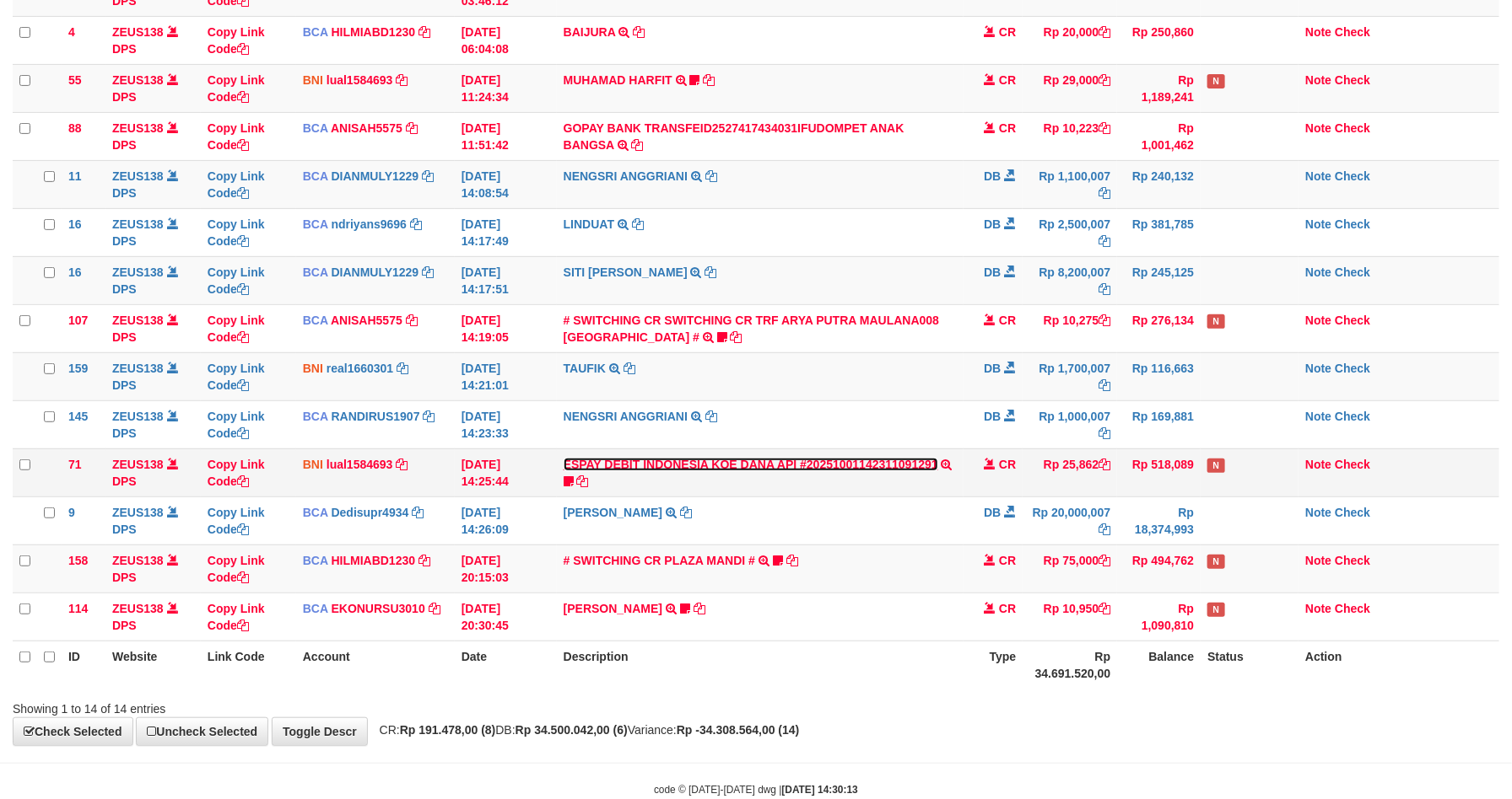
click at [786, 471] on link "ESPAY DEBIT INDONESIA KOE DANA API #20251001142311091291" at bounding box center [751, 465] width 375 height 14
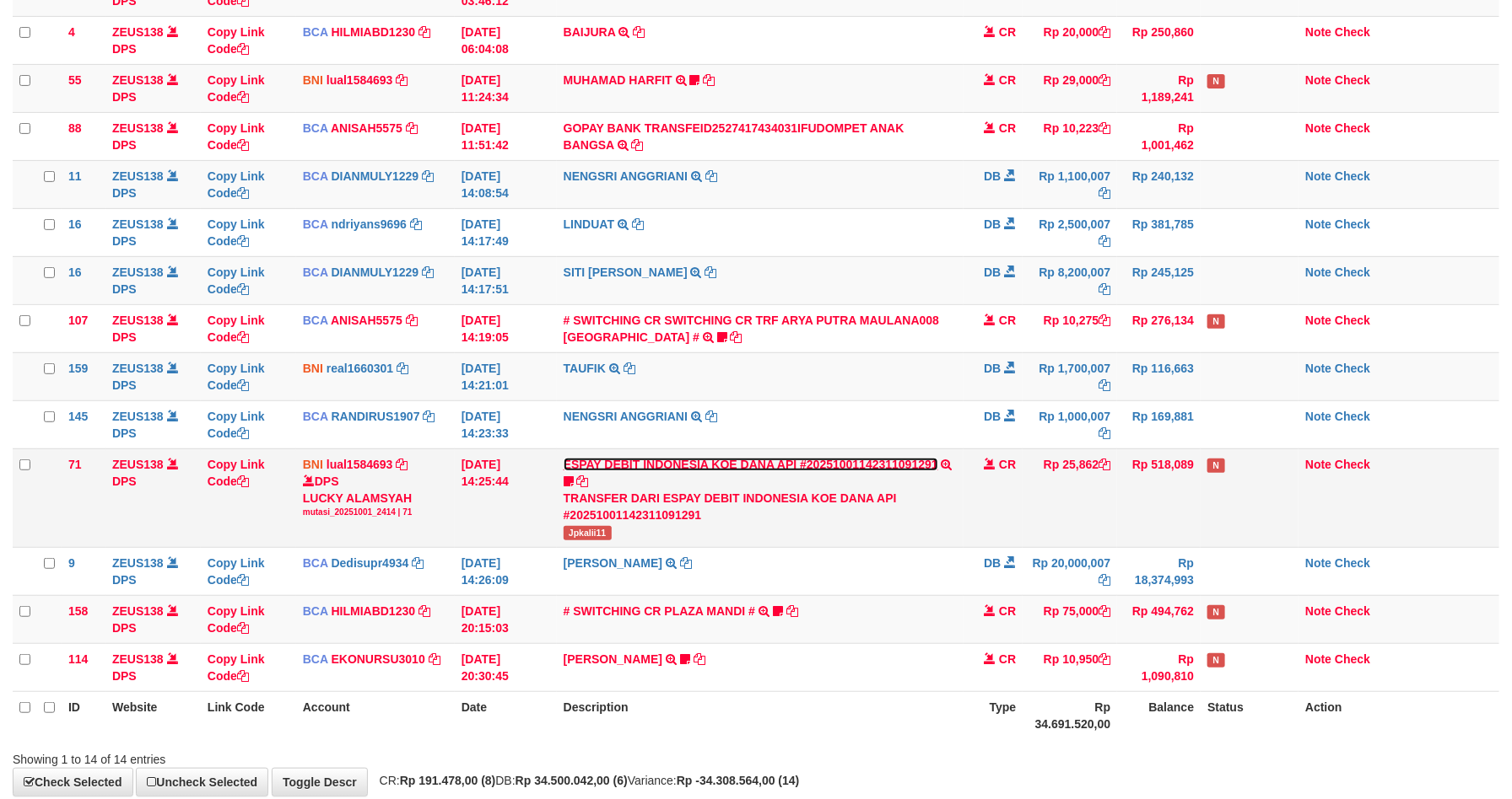
click at [785, 471] on link "ESPAY DEBIT INDONESIA KOE DANA API #20251001142311091291" at bounding box center [751, 465] width 375 height 14
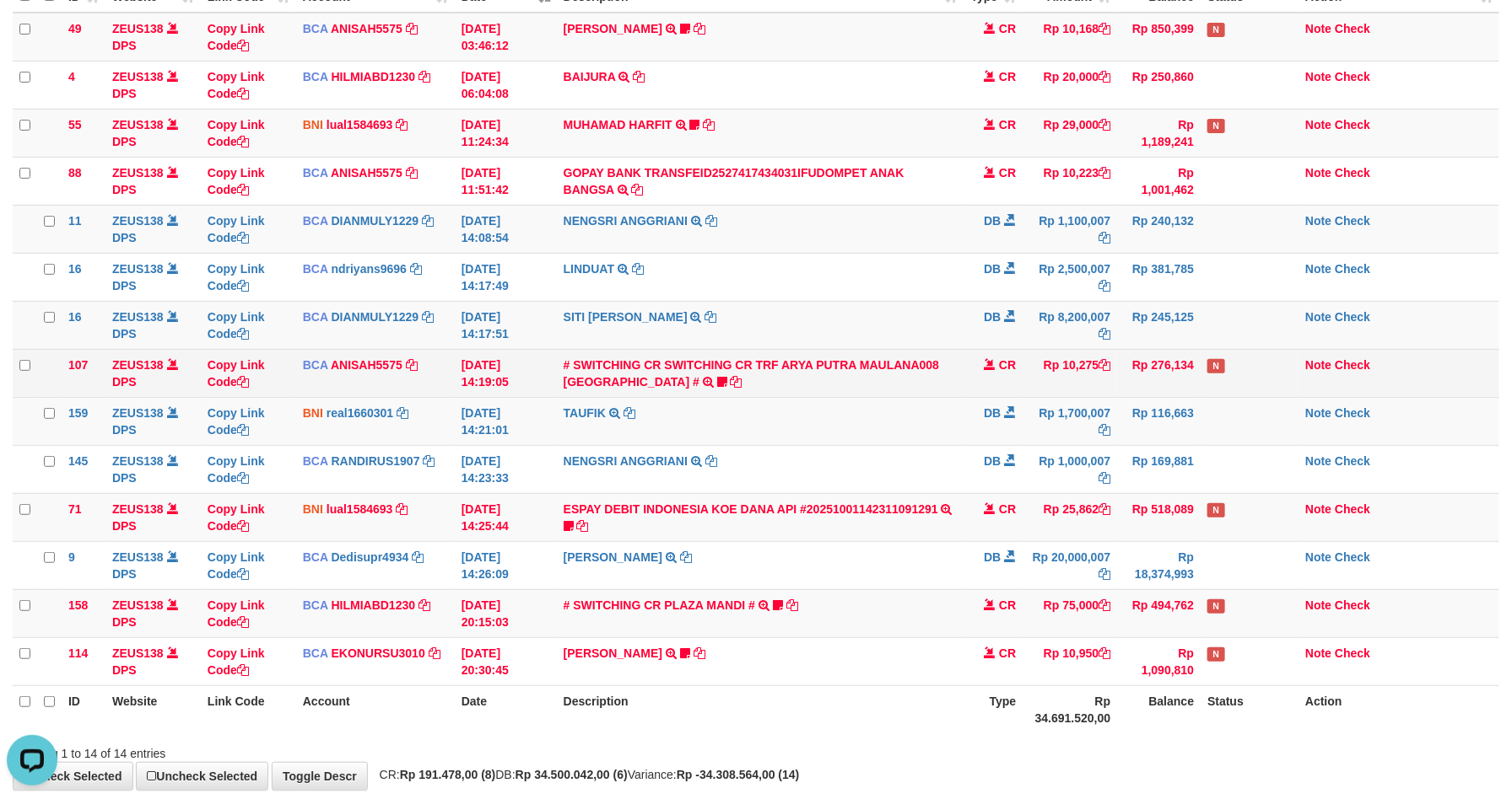
scroll to position [276, 0]
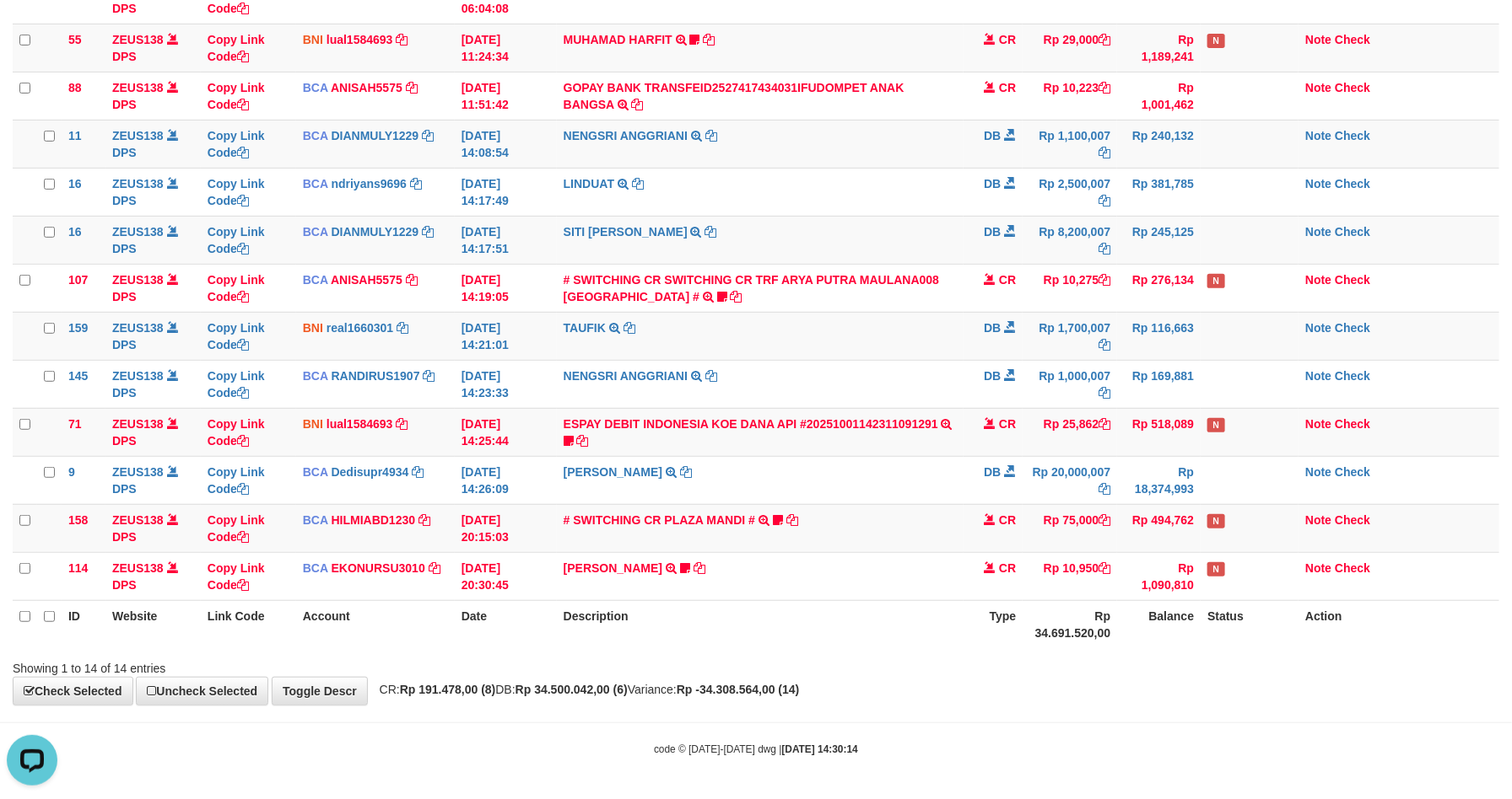
click at [1179, 628] on th "Balance" at bounding box center [1159, 625] width 83 height 48
click at [1179, 620] on th "Balance" at bounding box center [1159, 625] width 83 height 48
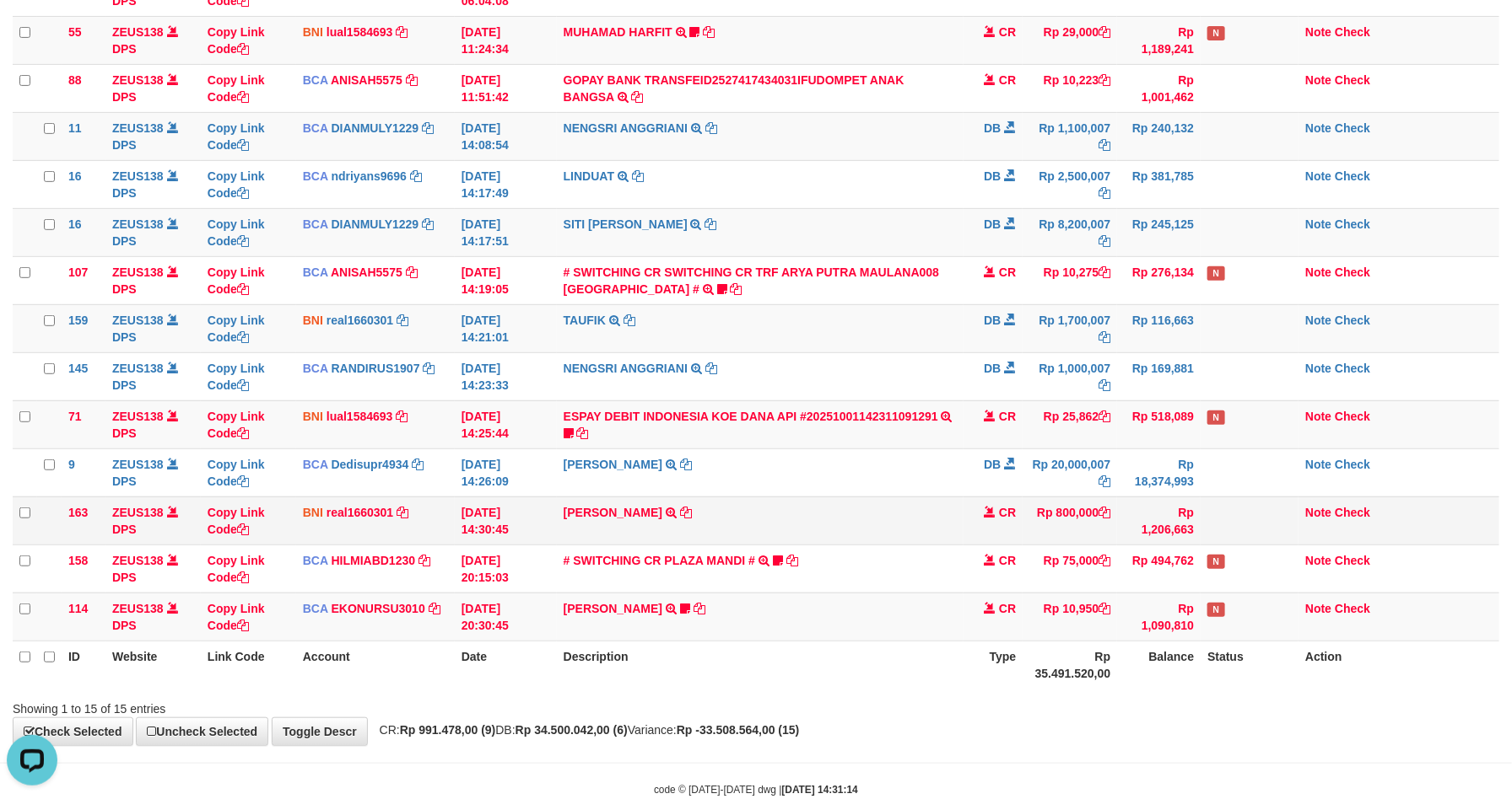
drag, startPoint x: 840, startPoint y: 491, endPoint x: 990, endPoint y: 513, distance: 151.6
click at [845, 488] on td "DEDI SUPRIYADI TRSF E-BANKING DB 0110/FTSCY/WS95271 20000007.00DEDI SUPRIYADI" at bounding box center [760, 472] width 408 height 48
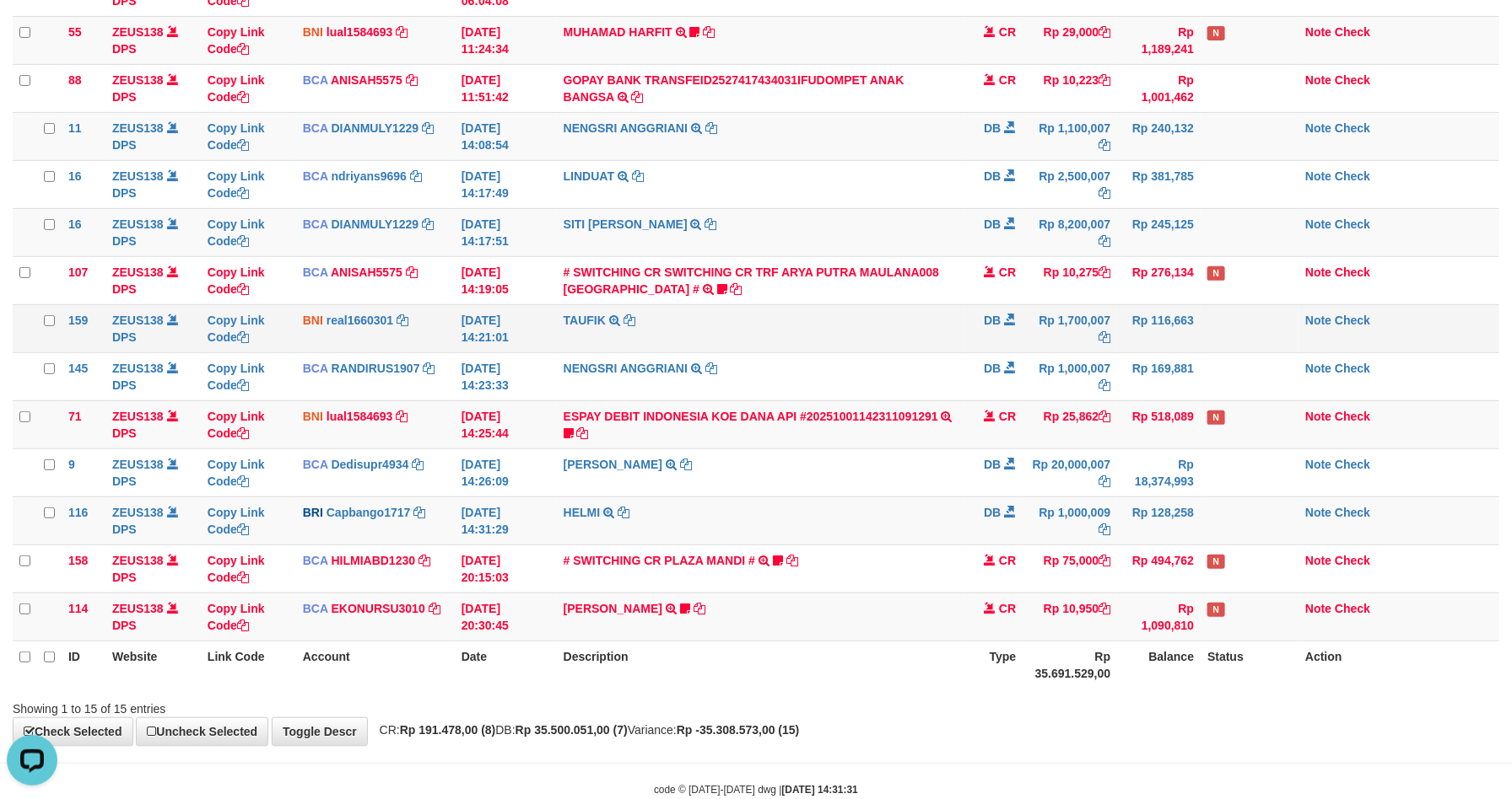
drag, startPoint x: 1007, startPoint y: 341, endPoint x: 1026, endPoint y: 347, distance: 19.9
click at [1008, 337] on td "DB" at bounding box center [993, 328] width 59 height 48
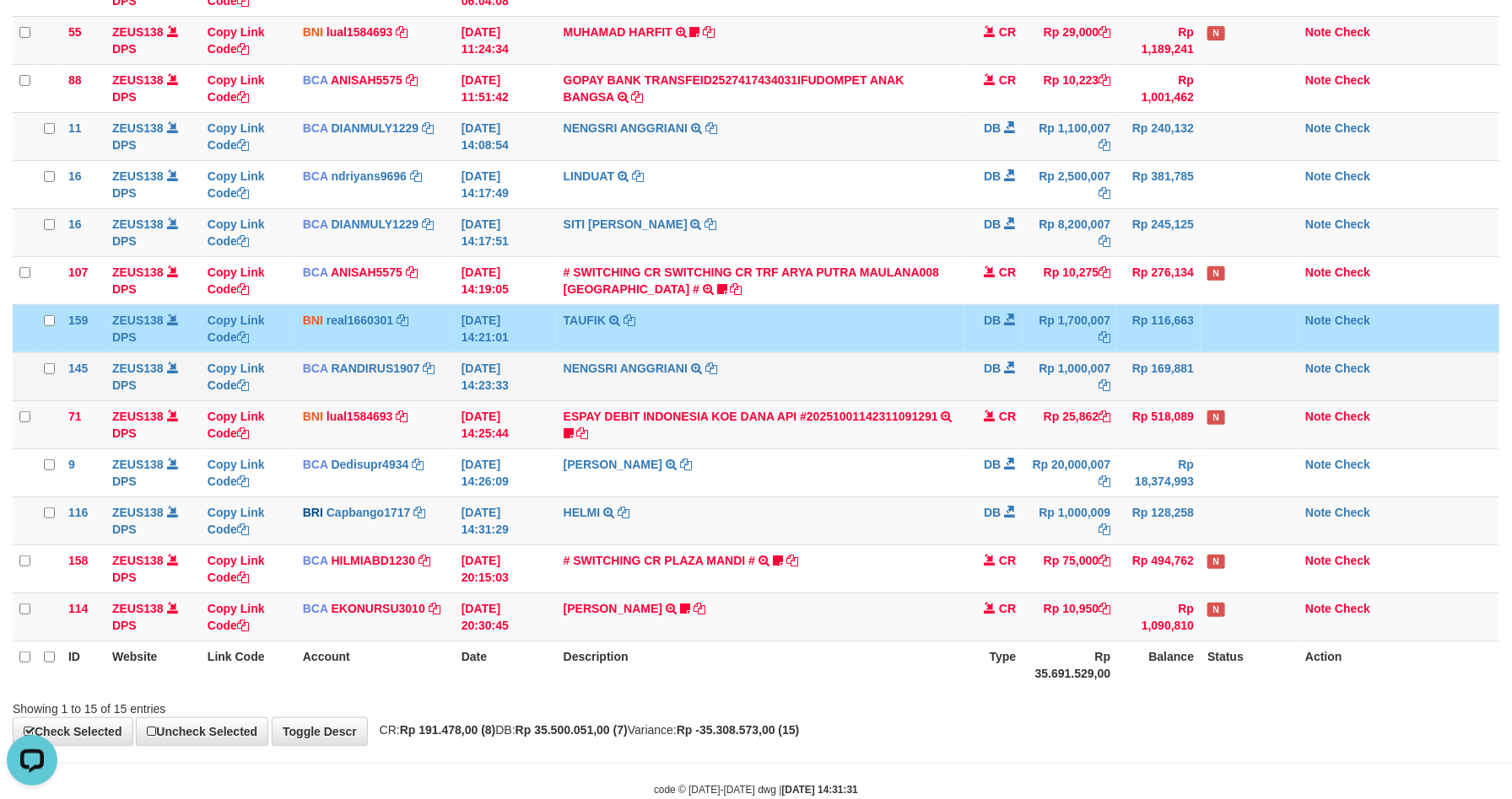
click at [964, 369] on td "DB" at bounding box center [993, 376] width 59 height 48
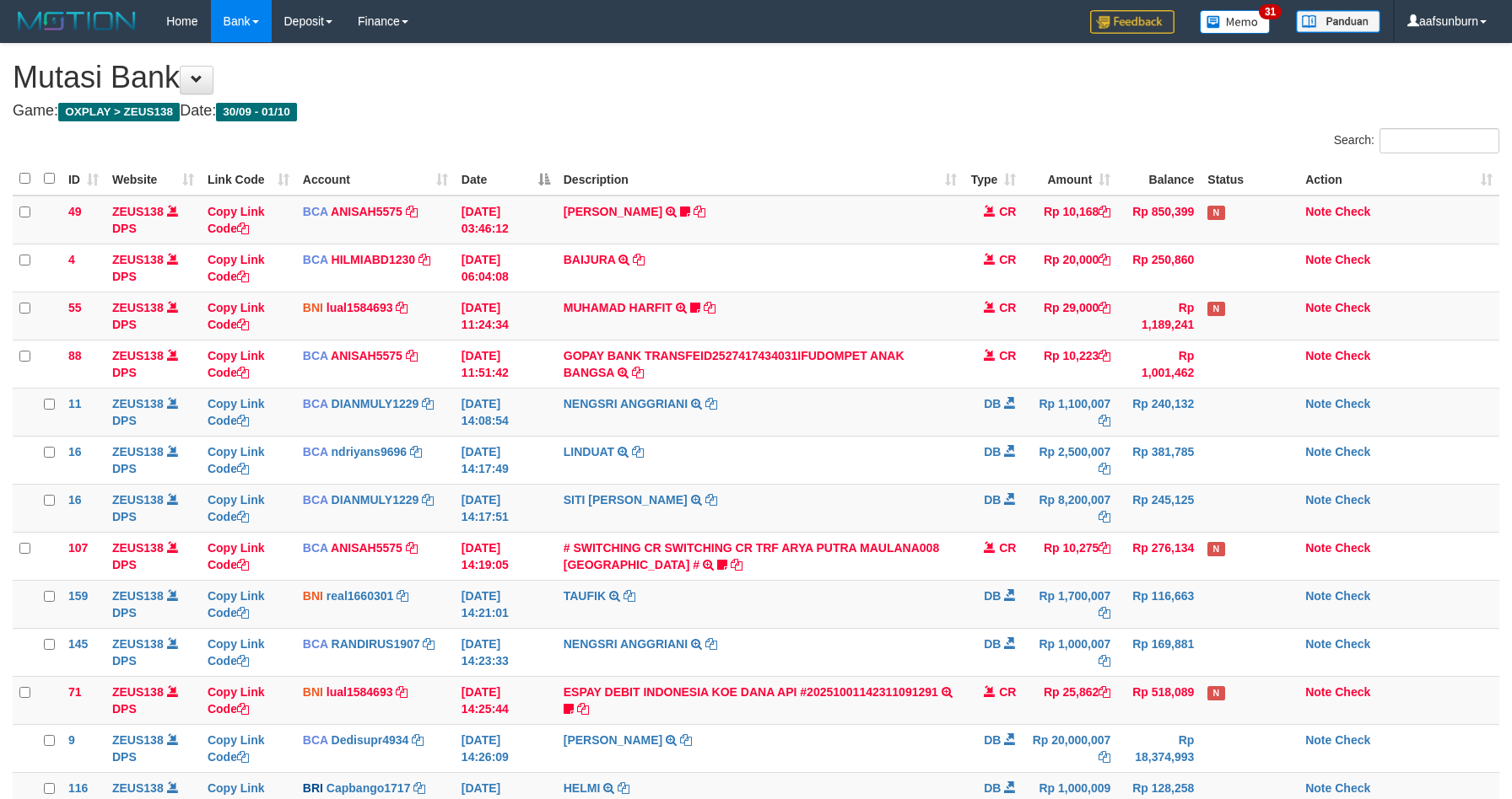
scroll to position [276, 0]
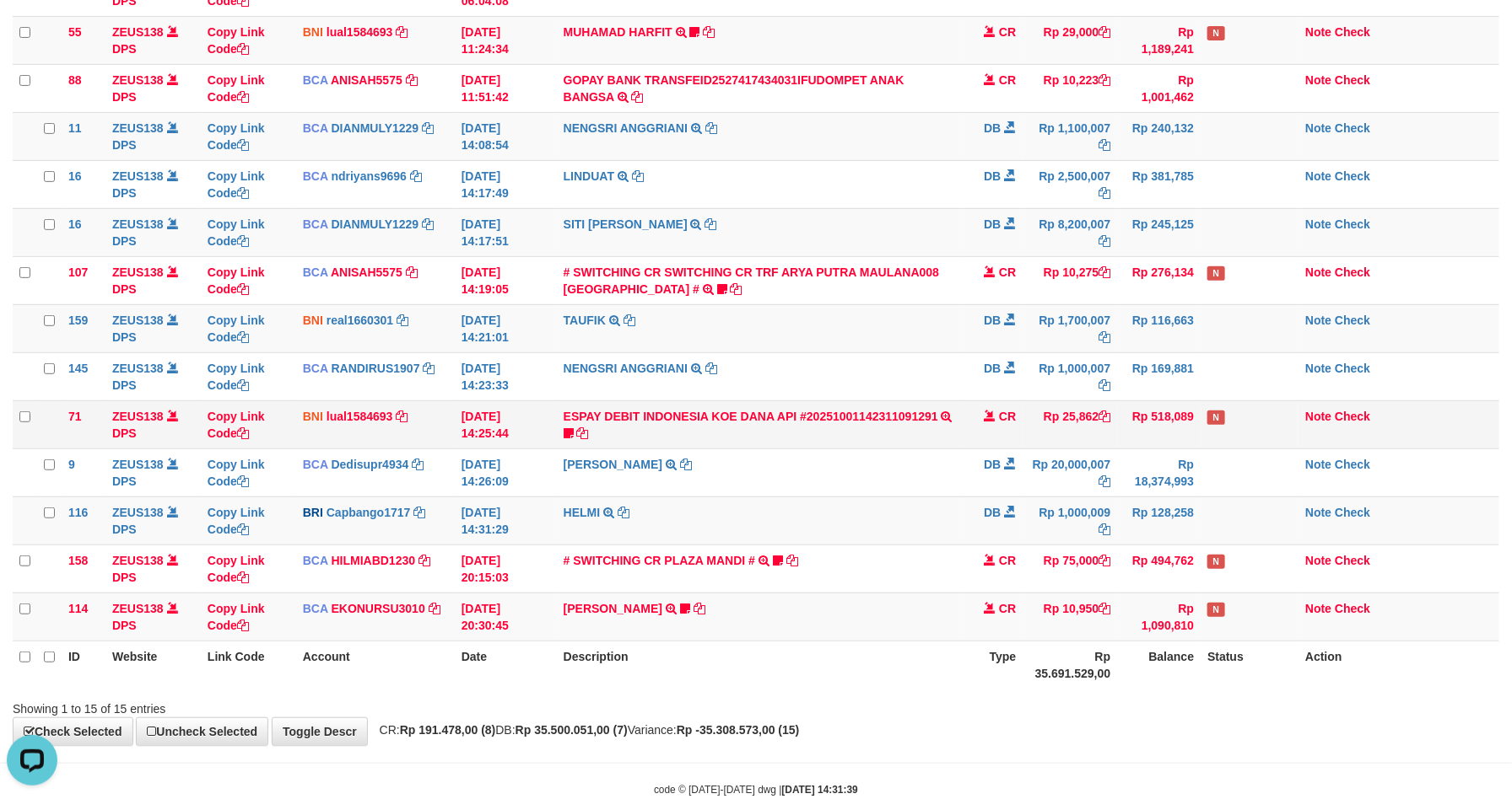
click at [1030, 415] on td "Rp 25,862" at bounding box center [1069, 425] width 94 height 48
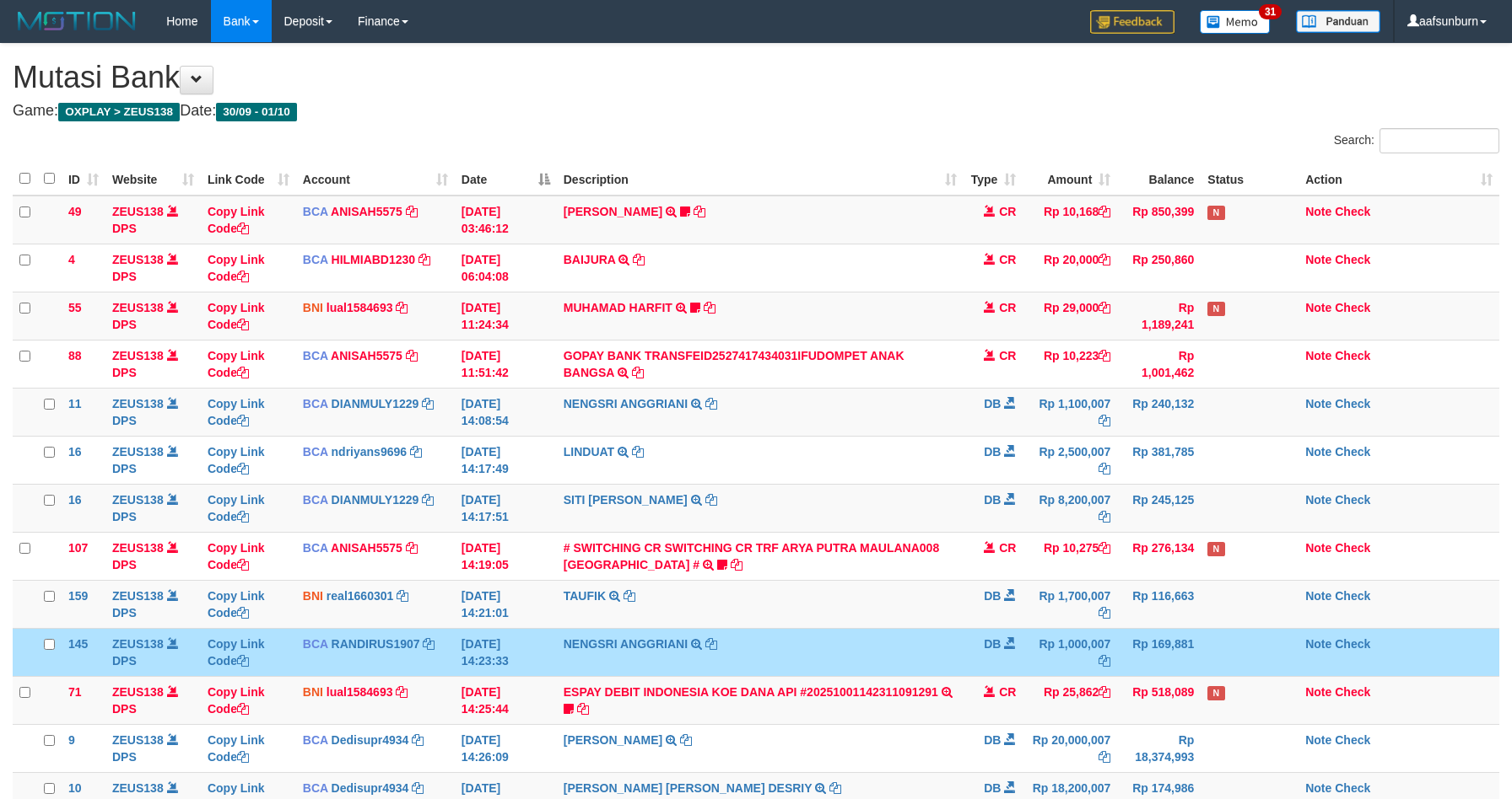
scroll to position [276, 0]
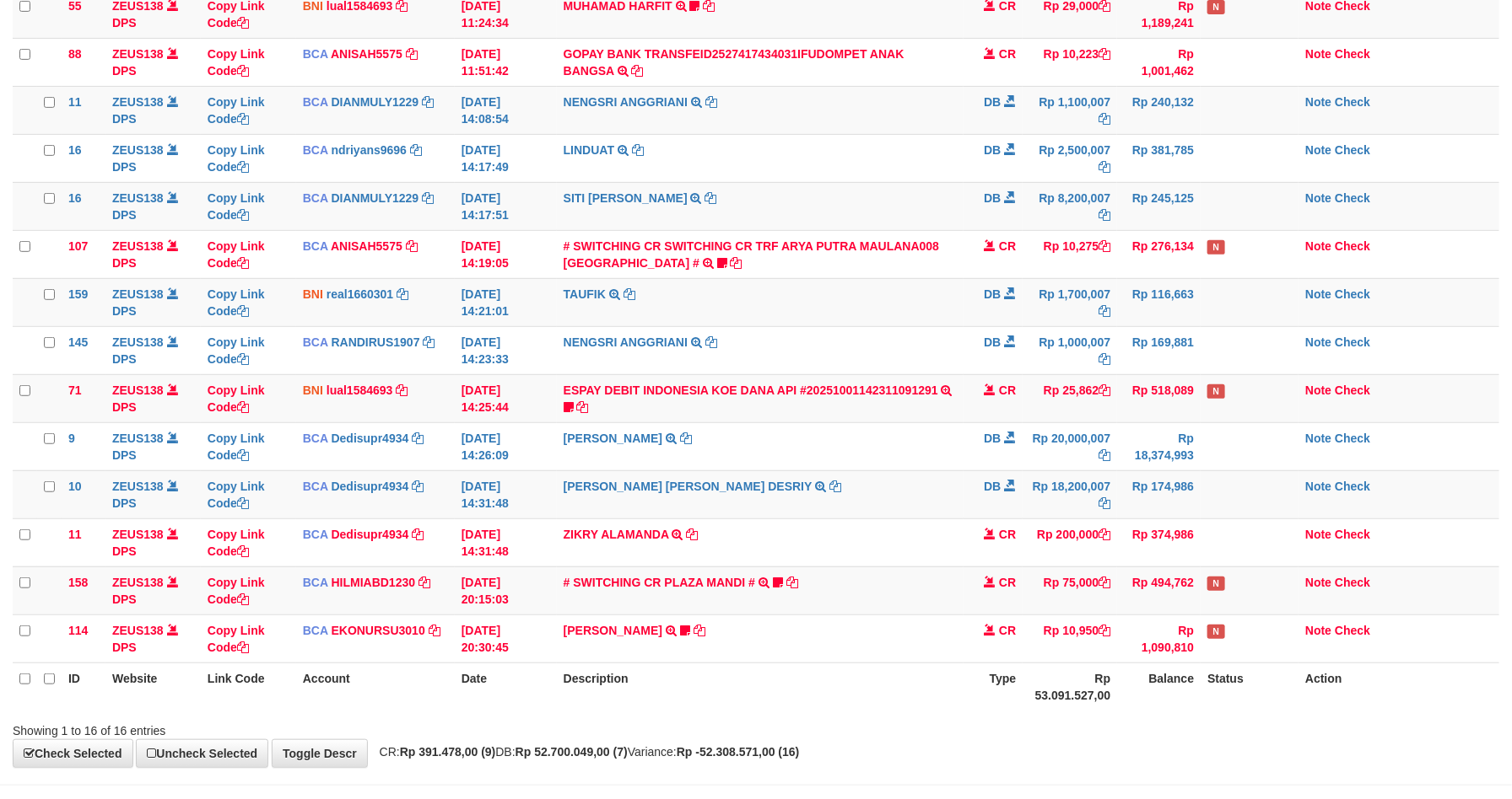
scroll to position [276, 0]
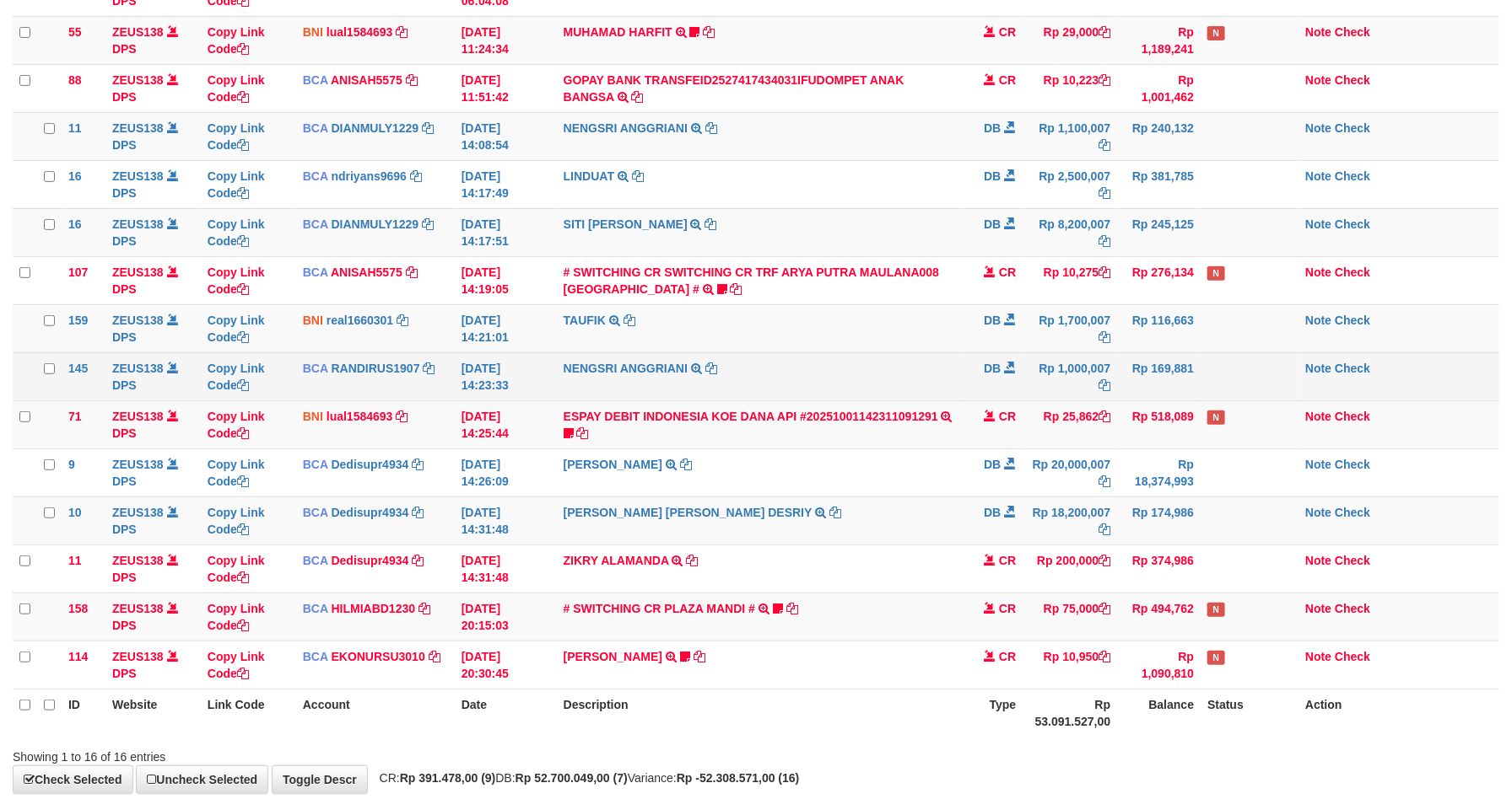
click at [1058, 373] on td "Rp 1,000,007" at bounding box center [1069, 376] width 94 height 48
click at [1074, 367] on td "Rp 1,000,007" at bounding box center [1069, 376] width 94 height 48
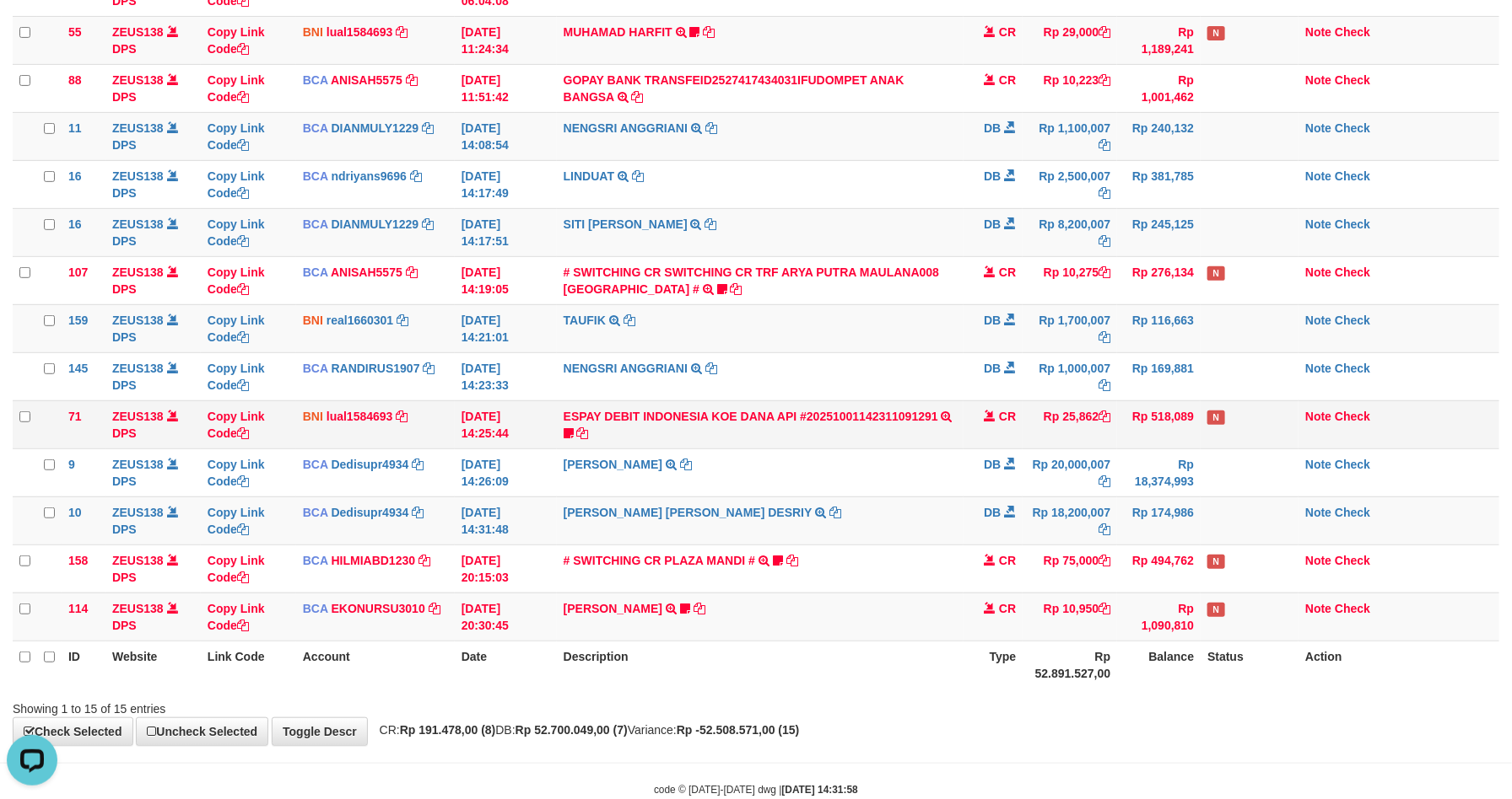
click at [972, 435] on td "CR" at bounding box center [993, 425] width 59 height 48
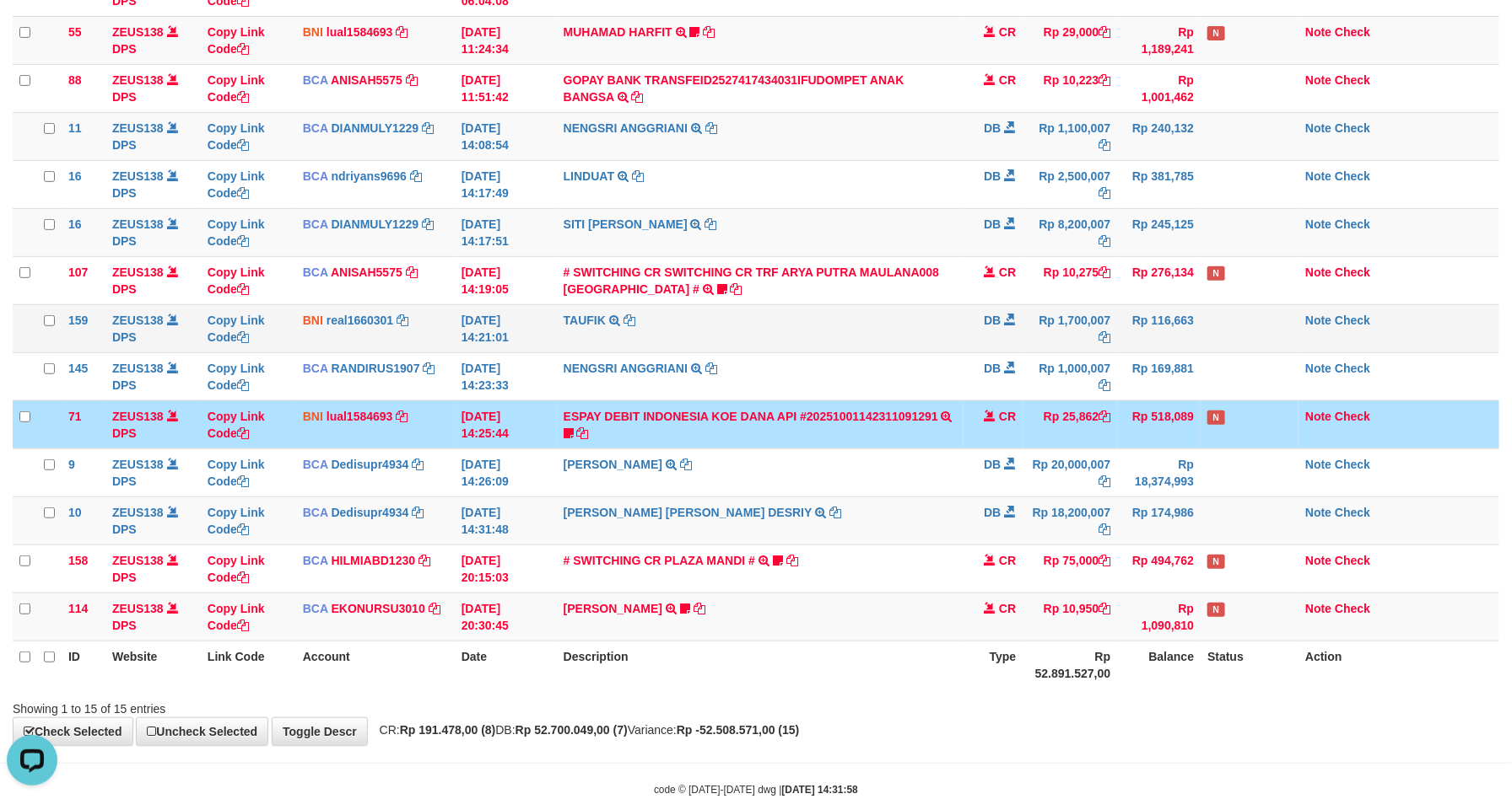
click at [971, 322] on td "DB" at bounding box center [993, 328] width 59 height 48
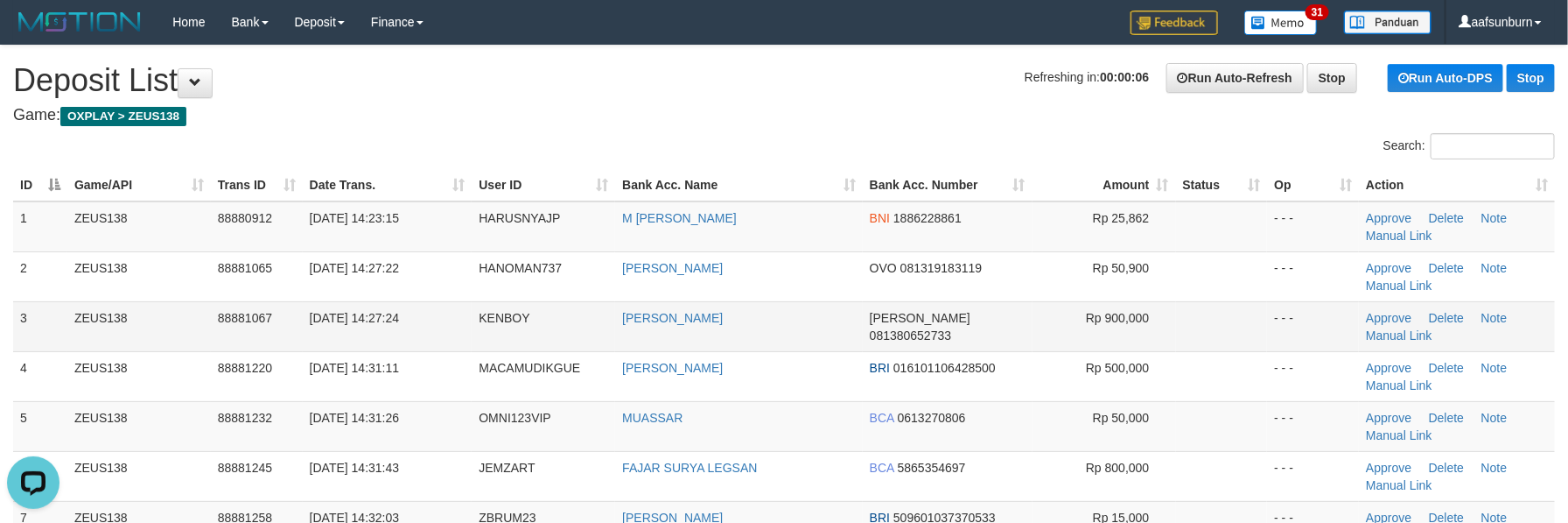
click at [1225, 334] on td at bounding box center [1222, 326] width 92 height 49
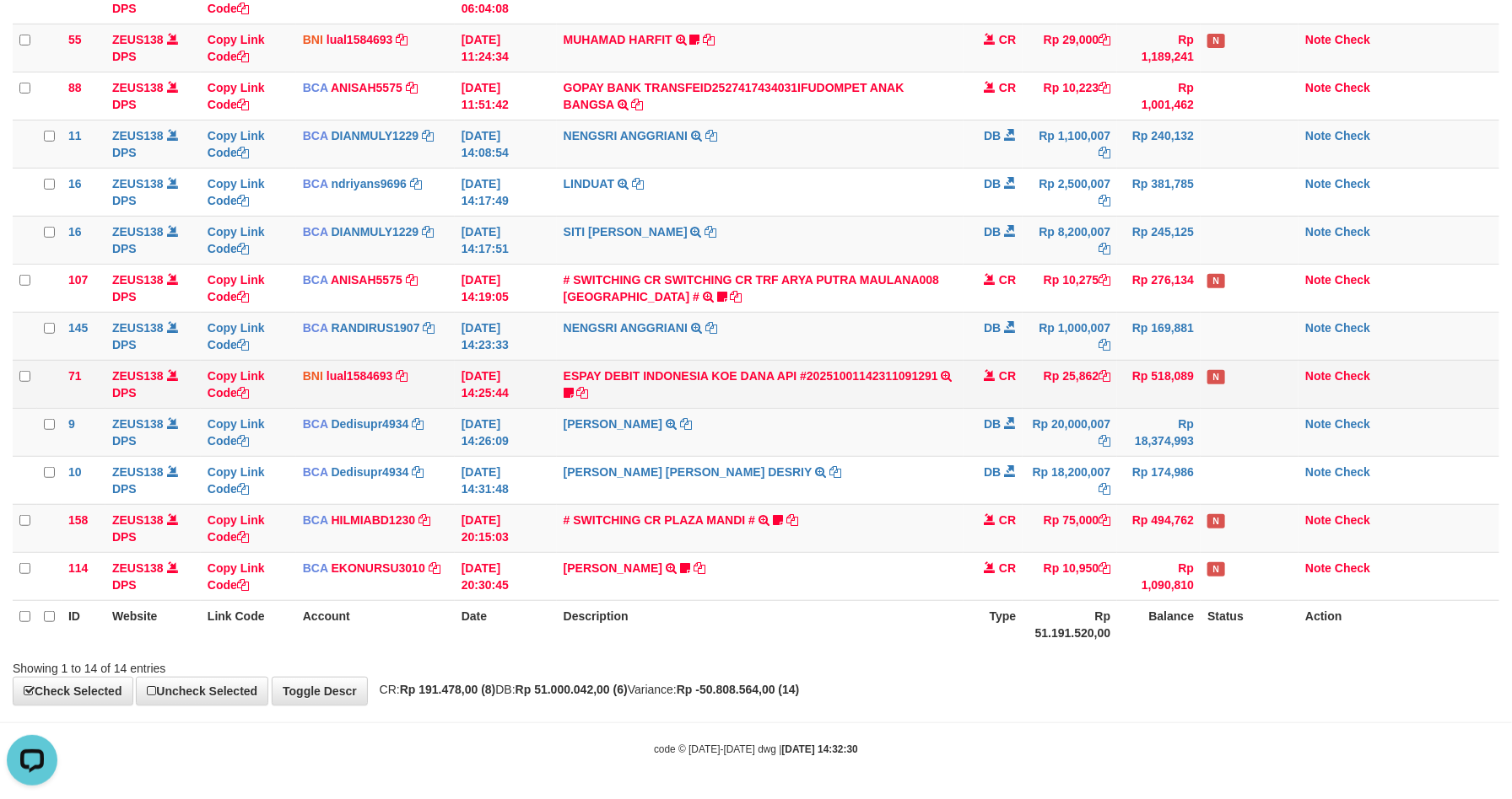
click at [926, 360] on td "ESPAY DEBIT INDONESIA [PERSON_NAME] API #20251001142311091291 TRANSFER [PERSON_…" at bounding box center [760, 384] width 408 height 48
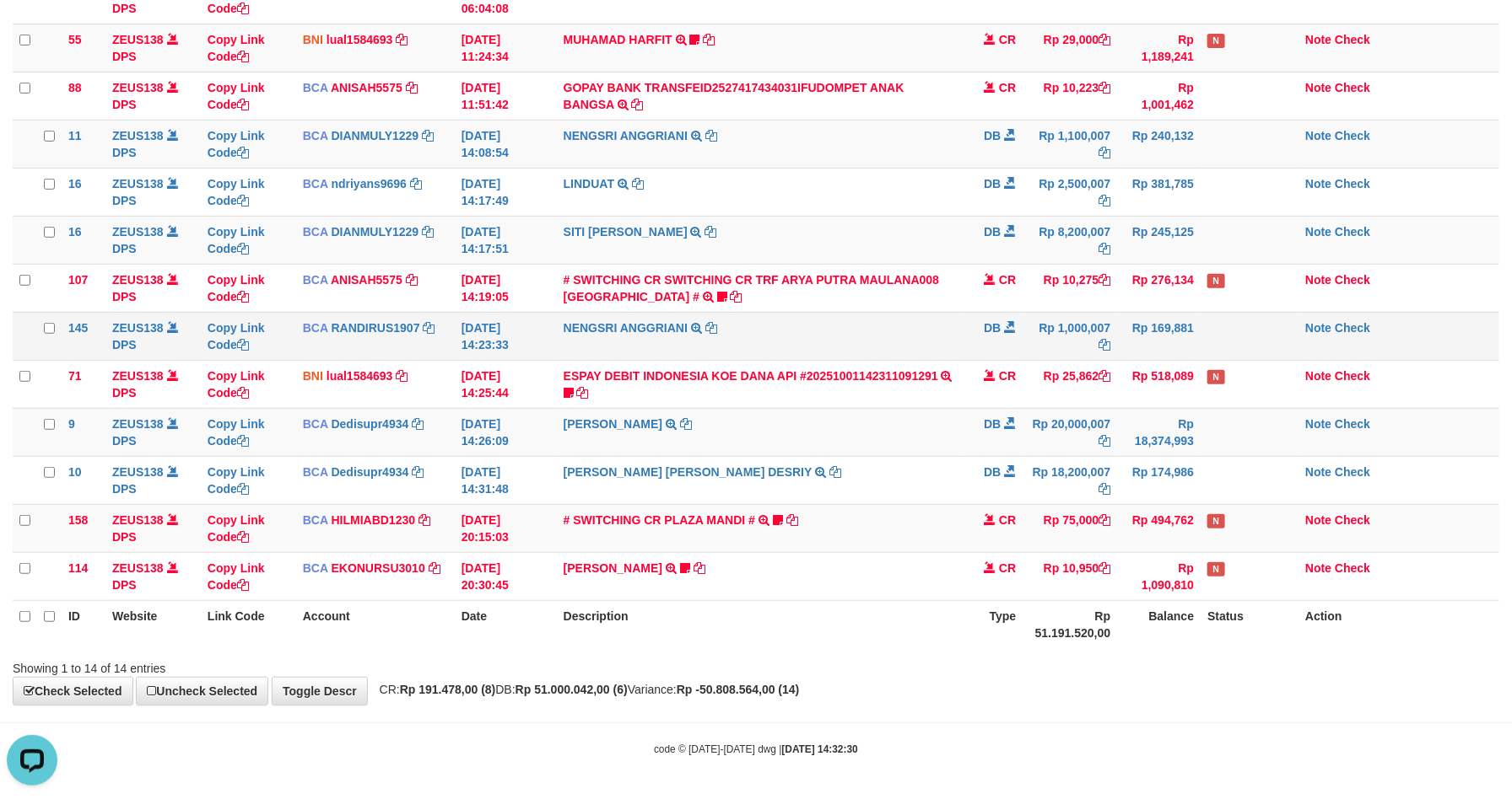
click at [945, 350] on td "NENGSRI ANGGRIANI TRSF E-BANKING DB 0110/FTSCY/WS95031 1000007.00NENGSRI ANGGRI…" at bounding box center [760, 336] width 408 height 48
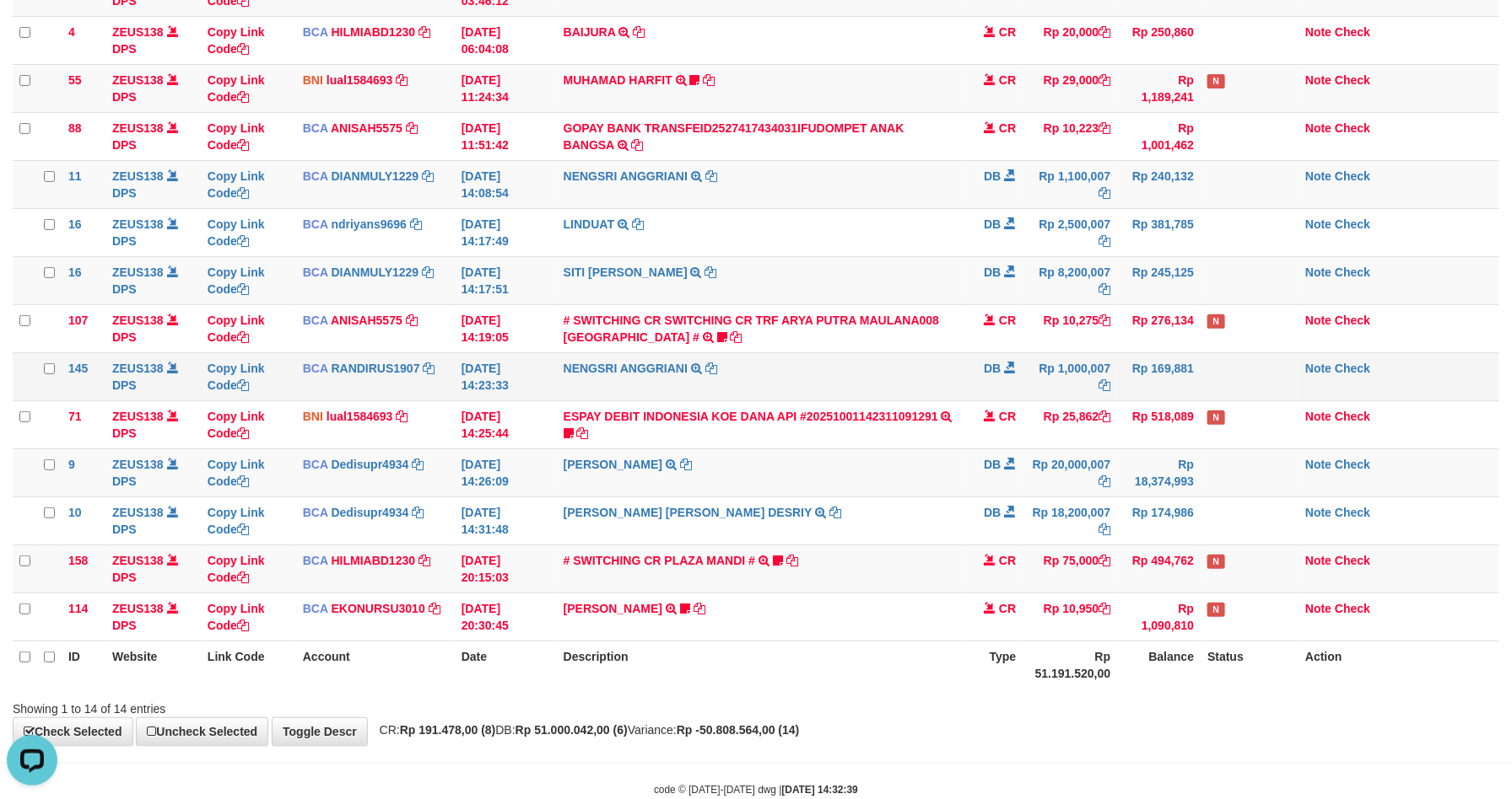
click at [1048, 360] on td "Rp 1,000,007" at bounding box center [1069, 376] width 94 height 48
click at [990, 378] on td "DB" at bounding box center [993, 376] width 59 height 48
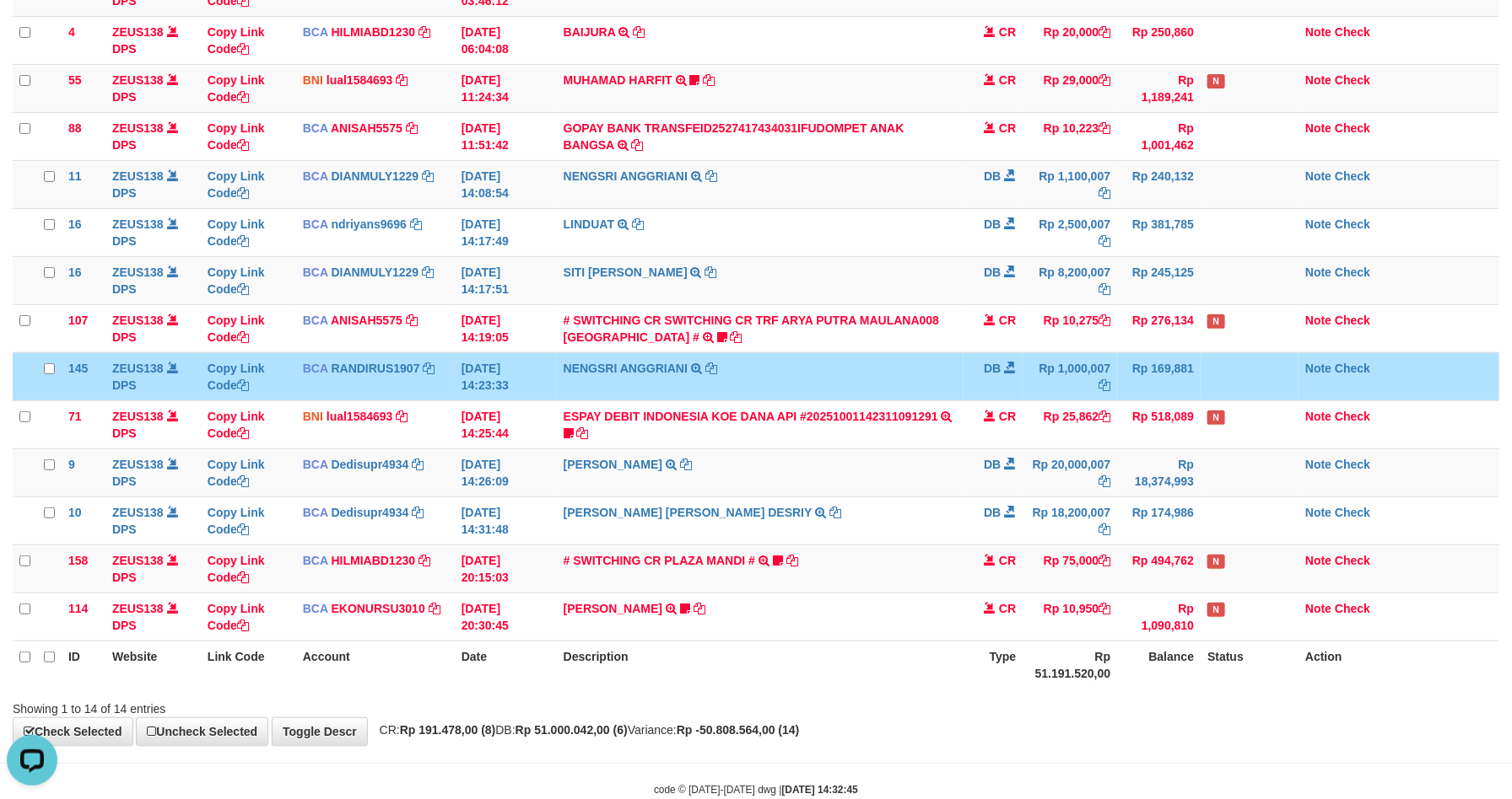
click at [987, 375] on span "DB" at bounding box center [992, 368] width 17 height 14
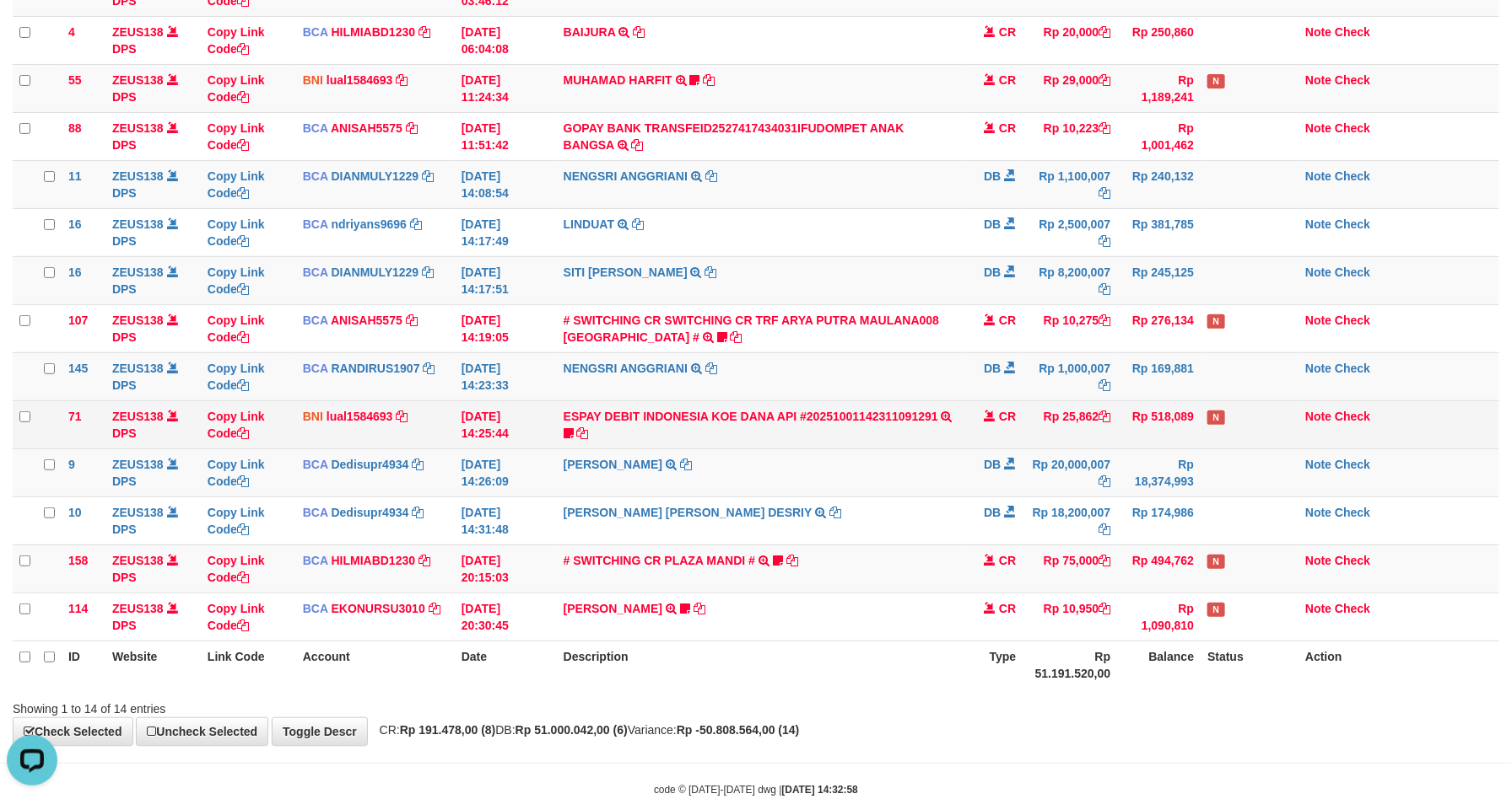
click at [850, 425] on td "ESPAY DEBIT INDONESIA [PERSON_NAME] API #20251001142311091291 TRANSFER [PERSON_…" at bounding box center [760, 425] width 408 height 48
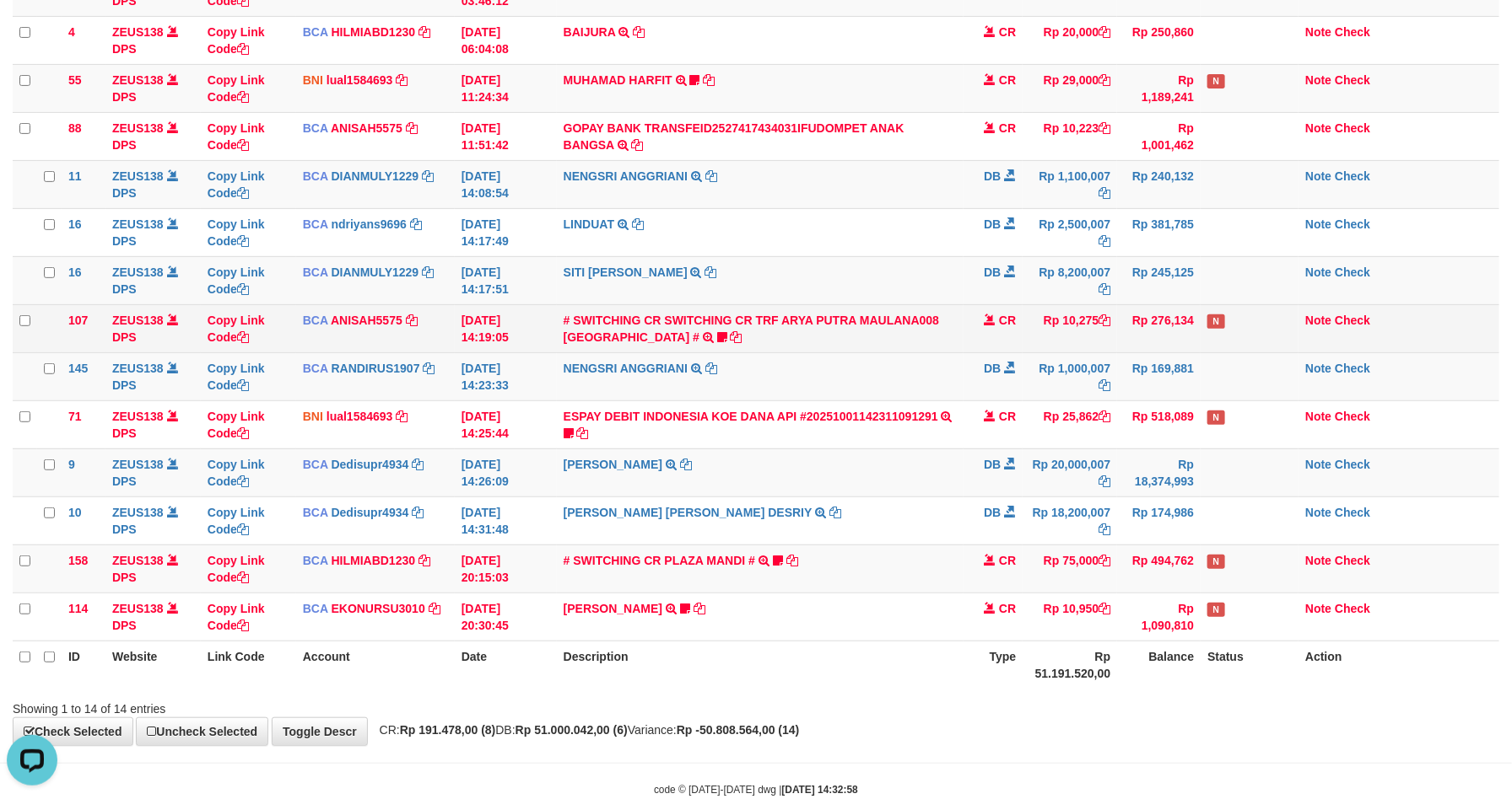
click at [871, 314] on td "# SWITCHING CR SWITCHING CR TRF [PERSON_NAME] MAULANA008 PLAZA MANDI # SWITCHIN…" at bounding box center [760, 328] width 408 height 48
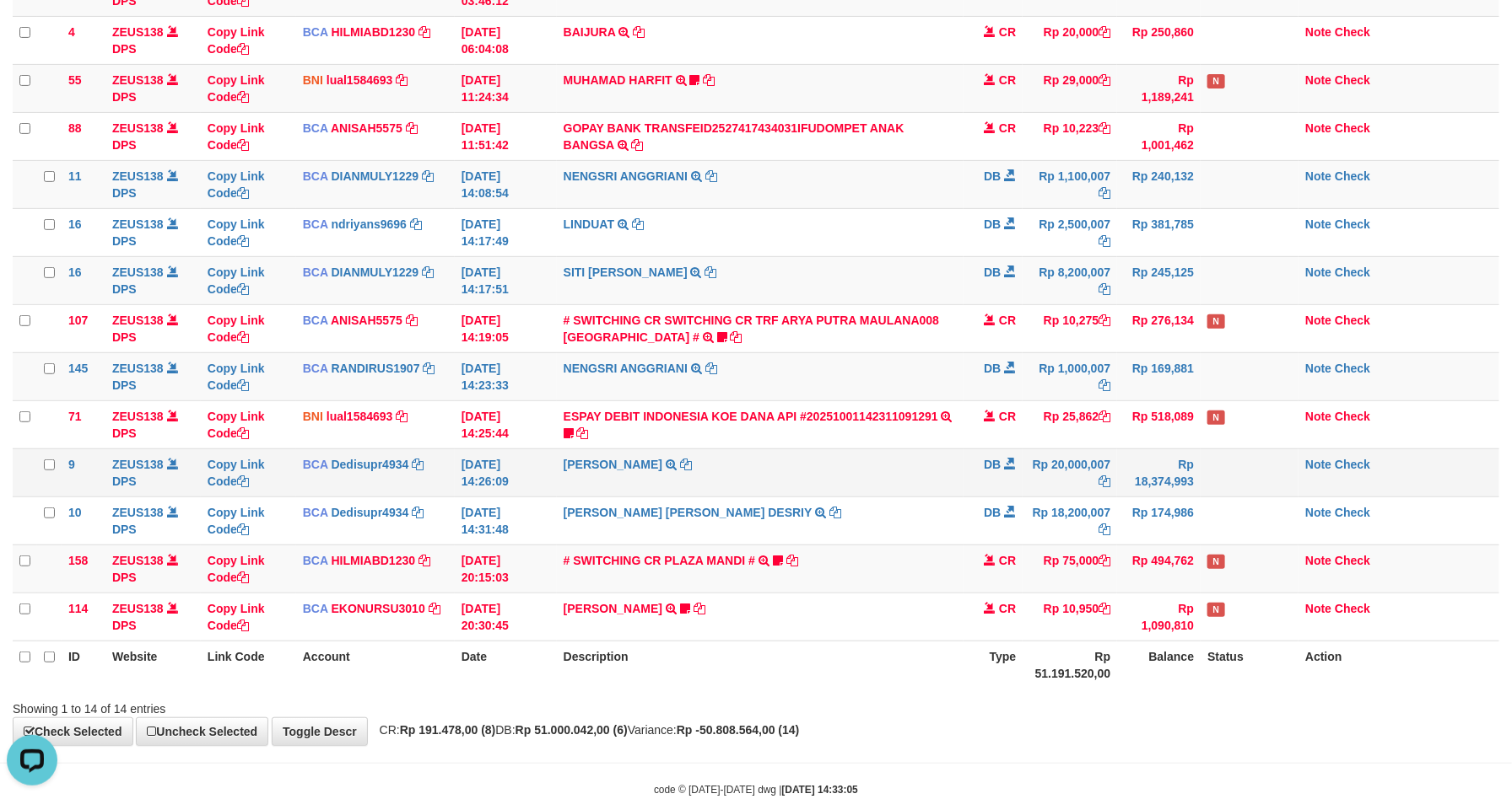
click at [909, 489] on td "DEDI SUPRIYADI TRSF E-BANKING DB 0110/FTSCY/WS95271 20000007.00DEDI SUPRIYADI" at bounding box center [760, 472] width 408 height 48
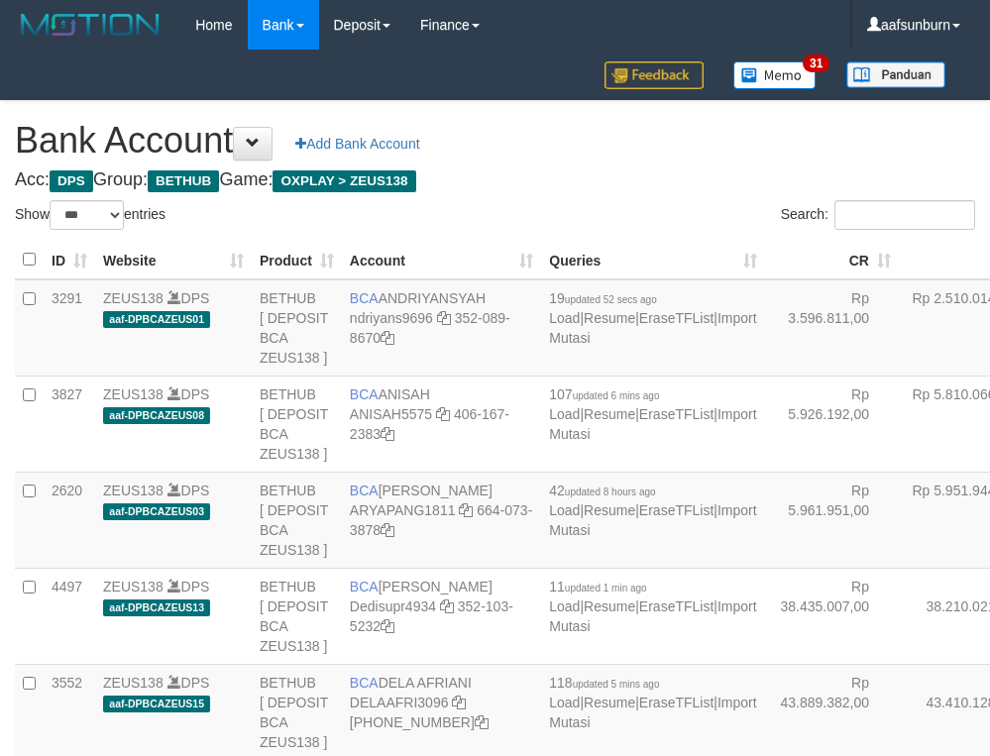
select select "***"
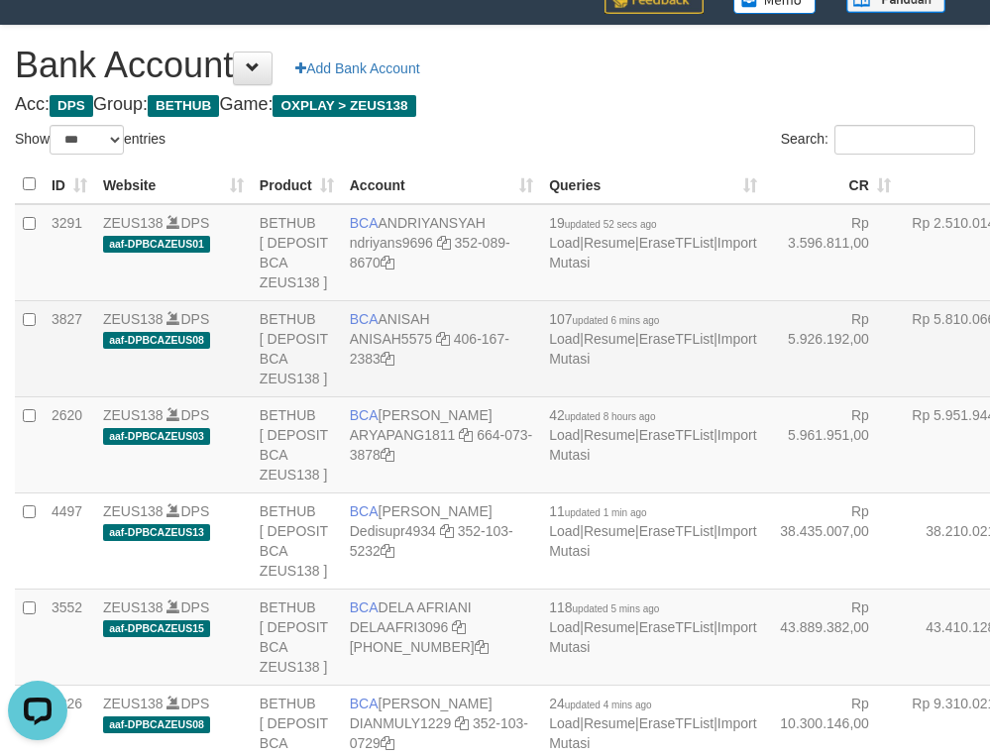
click at [899, 387] on td "Rp 5.810.066,00" at bounding box center [972, 348] width 146 height 96
click at [899, 384] on td "Rp 5.810.066,00" at bounding box center [972, 348] width 146 height 96
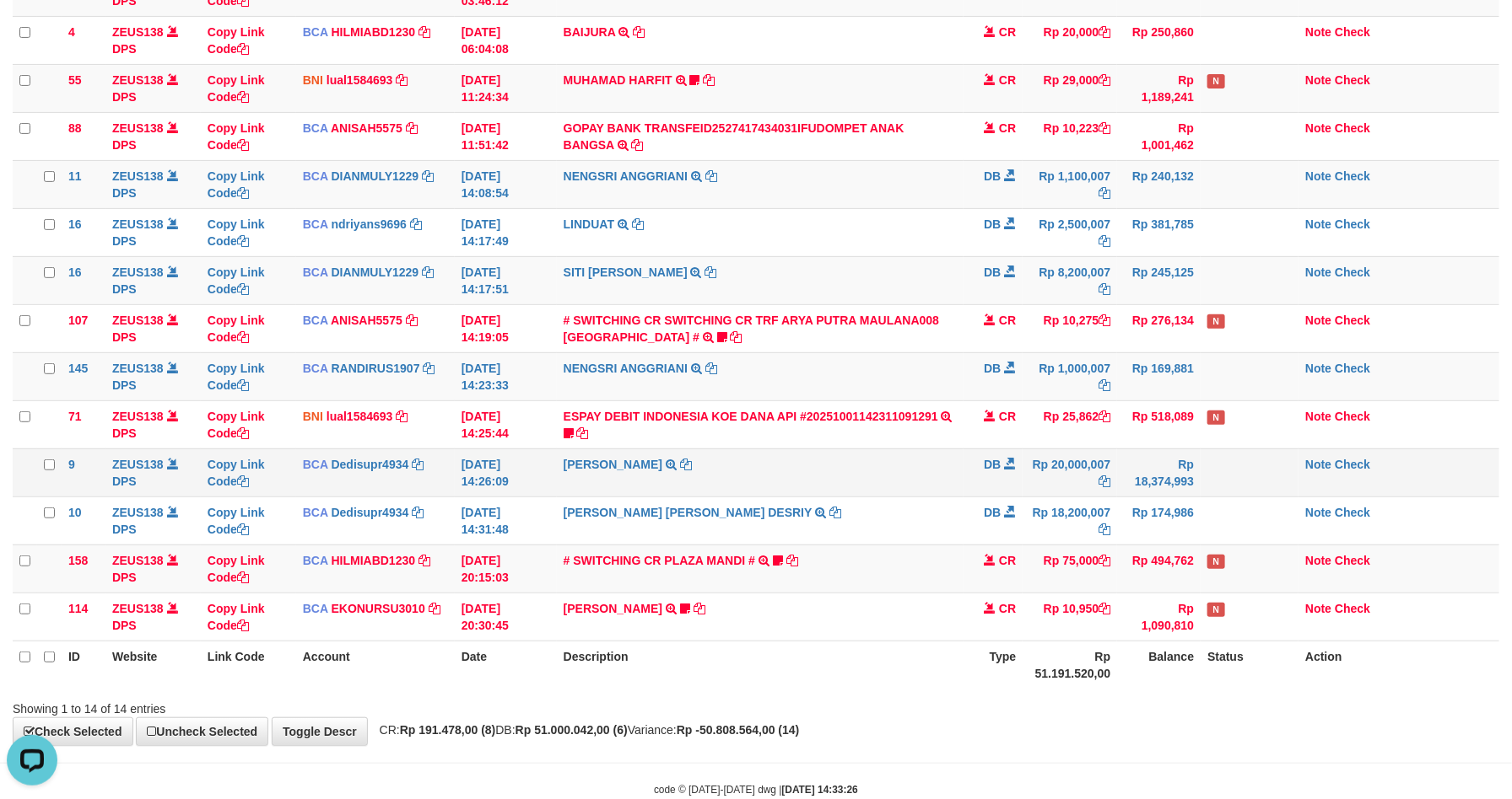
click at [911, 458] on td "DEDI SUPRIYADI TRSF E-BANKING DB 0110/FTSCY/WS95271 20000007.00DEDI SUPRIYADI" at bounding box center [760, 472] width 408 height 48
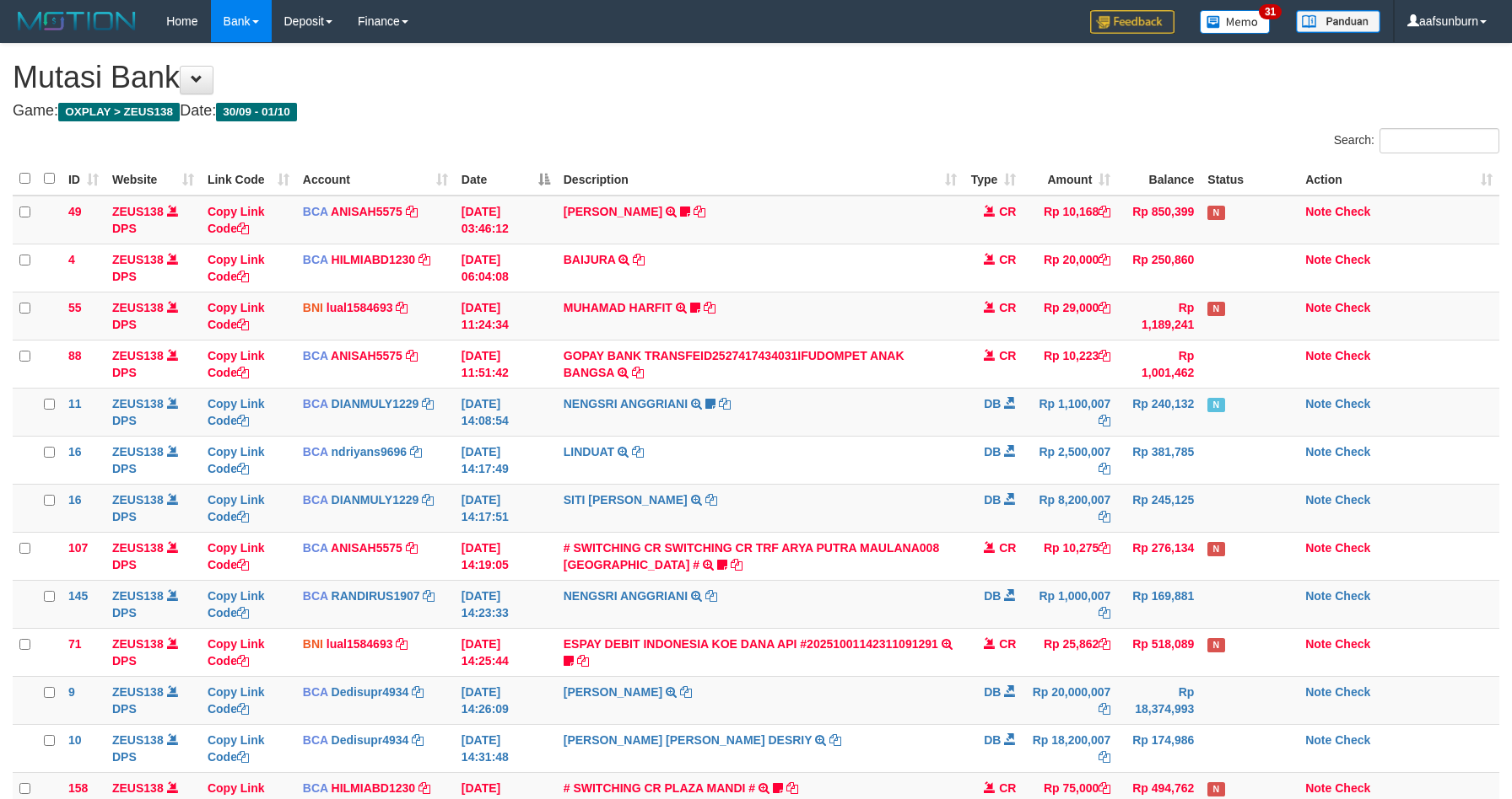
scroll to position [228, 0]
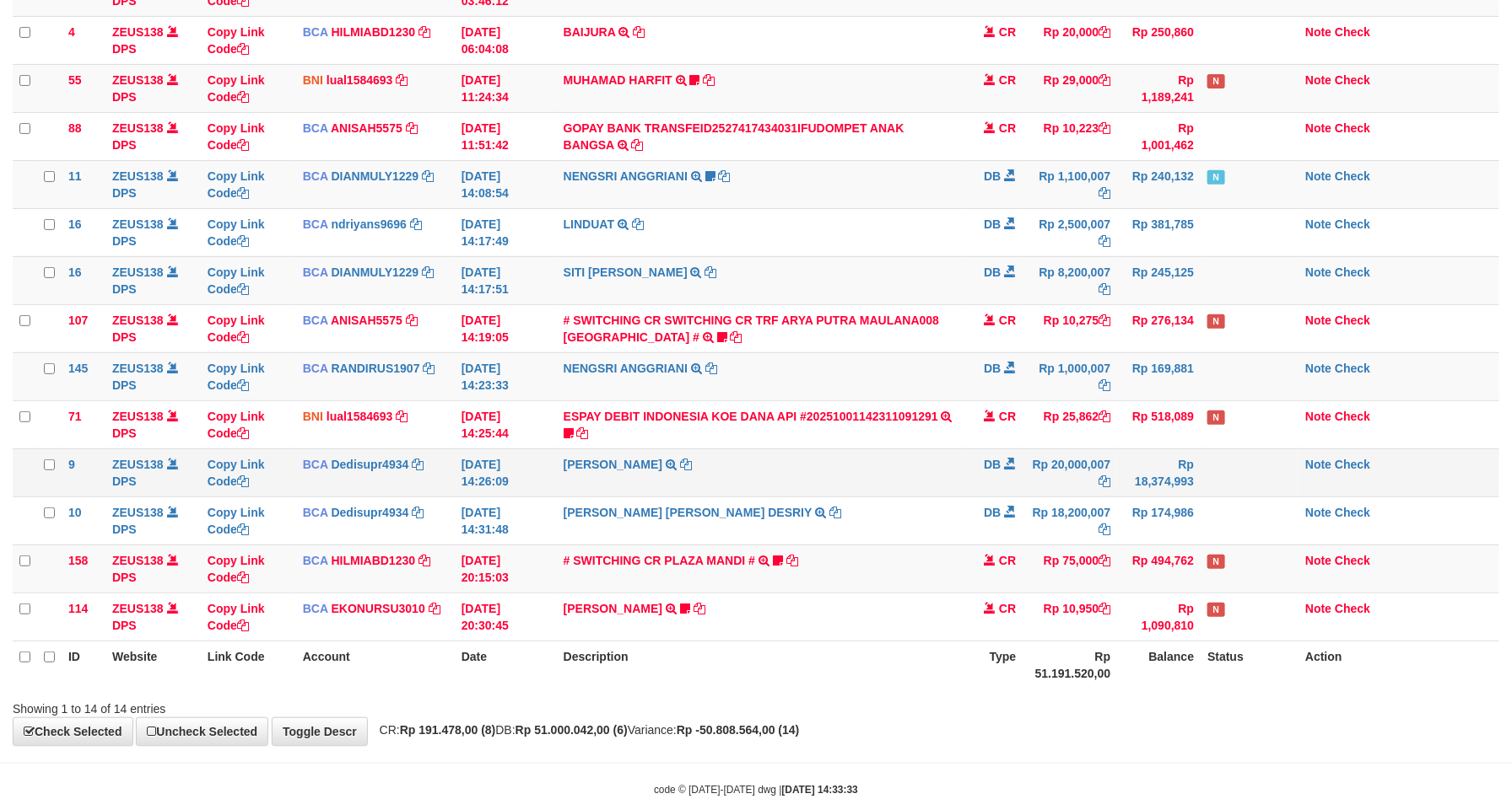
click at [719, 488] on td "DEDI SUPRIYADI TRSF E-BANKING DB 0110/FTSCY/WS95271 20000007.00DEDI SUPRIYADI" at bounding box center [760, 472] width 408 height 48
click at [749, 477] on td "DEDI SUPRIYADI TRSF E-BANKING DB 0110/FTSCY/WS95271 20000007.00DEDI SUPRIYADI" at bounding box center [760, 472] width 408 height 48
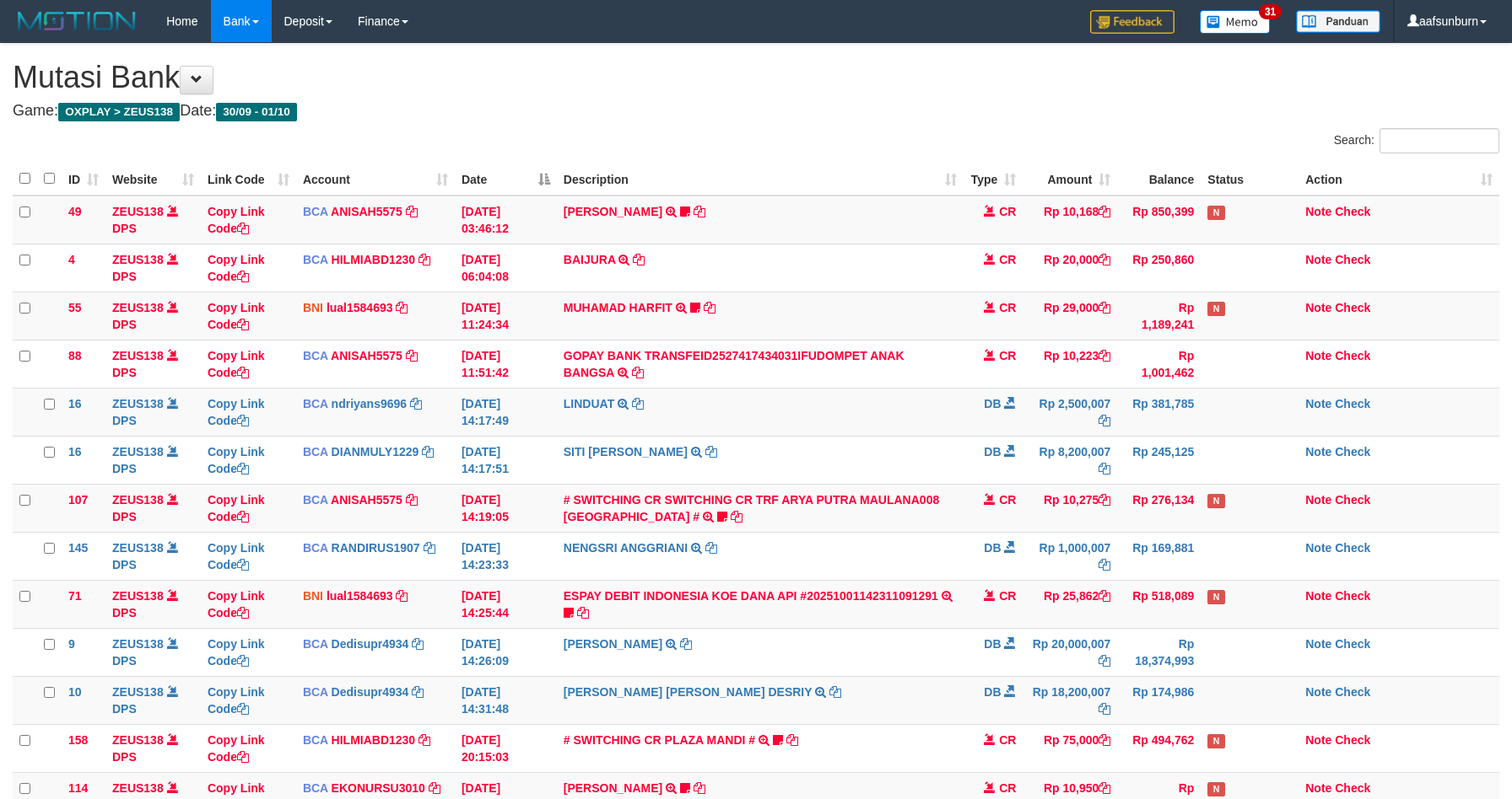
click at [749, 477] on td "SITI NURLITA SAPIT TRSF E-BANKING DB 0110/FTSCY/WS95031 8200007.00SITI NURLITA …" at bounding box center [760, 459] width 408 height 48
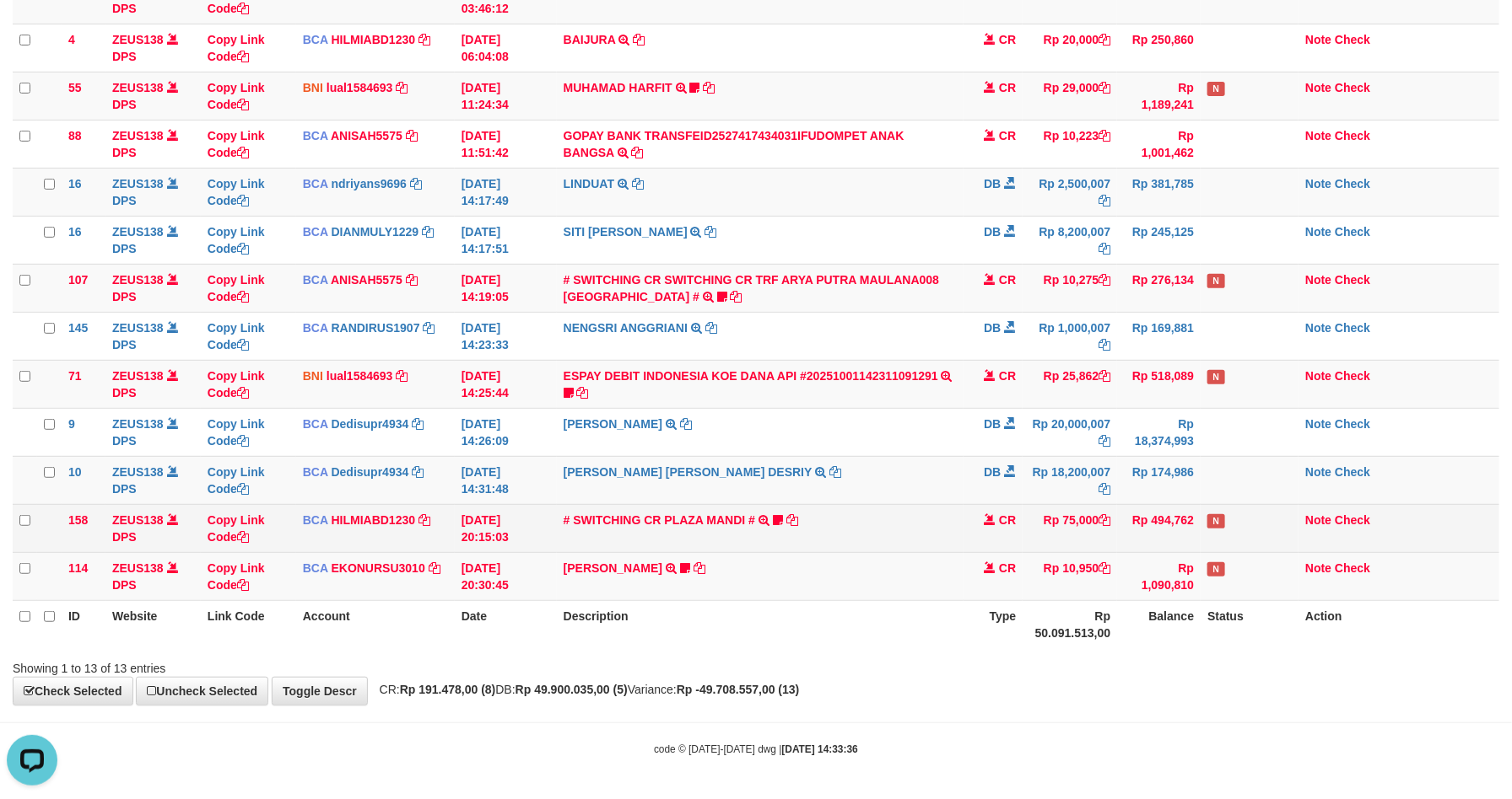
click at [977, 506] on td "CR" at bounding box center [993, 528] width 59 height 48
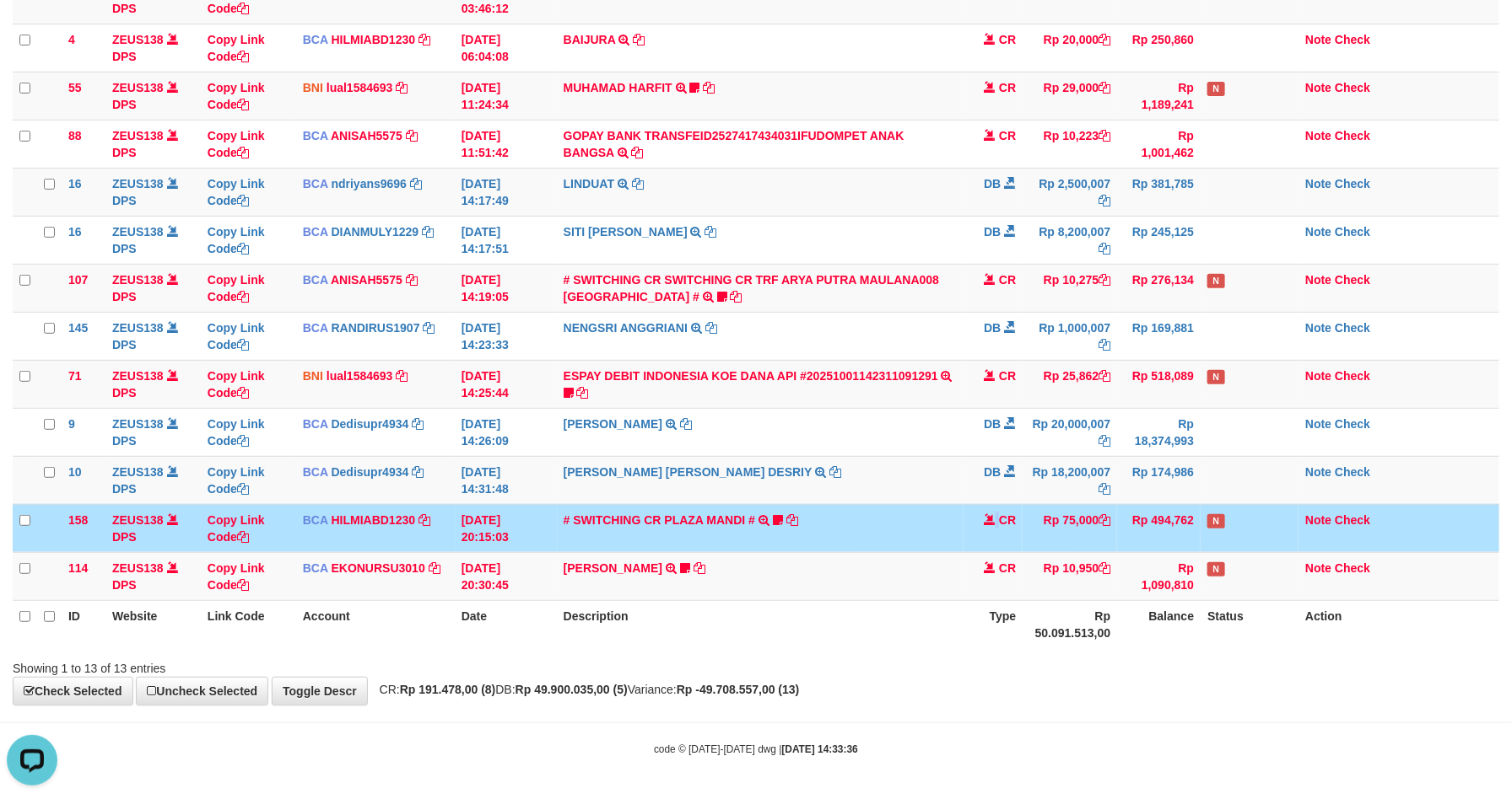
click at [977, 506] on td "CR" at bounding box center [993, 528] width 59 height 48
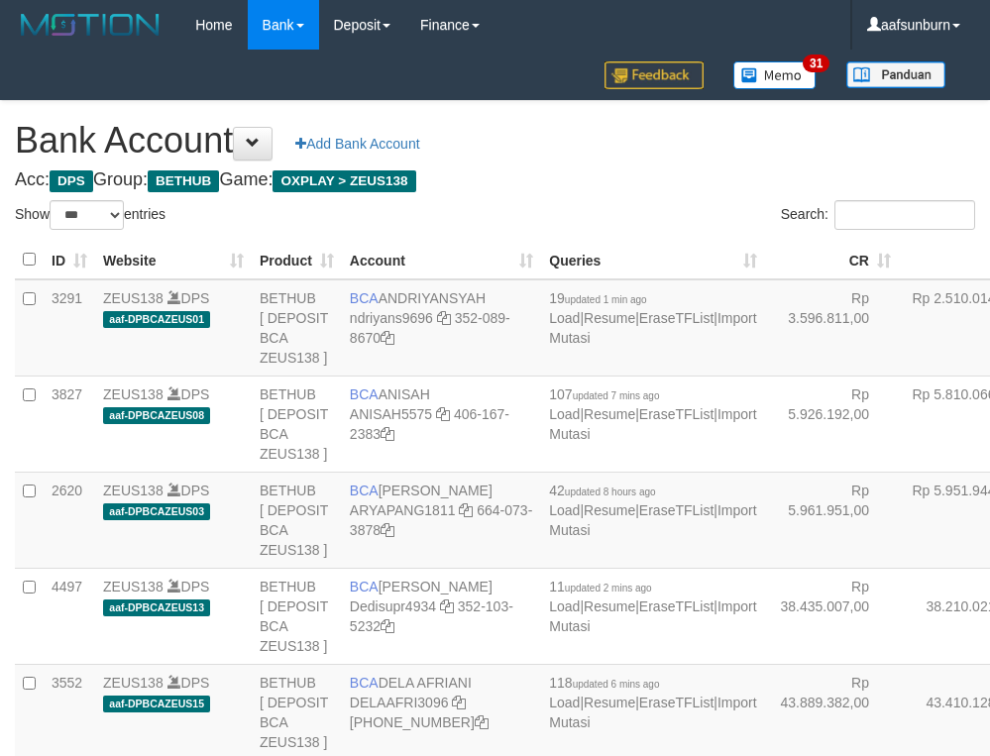
select select "***"
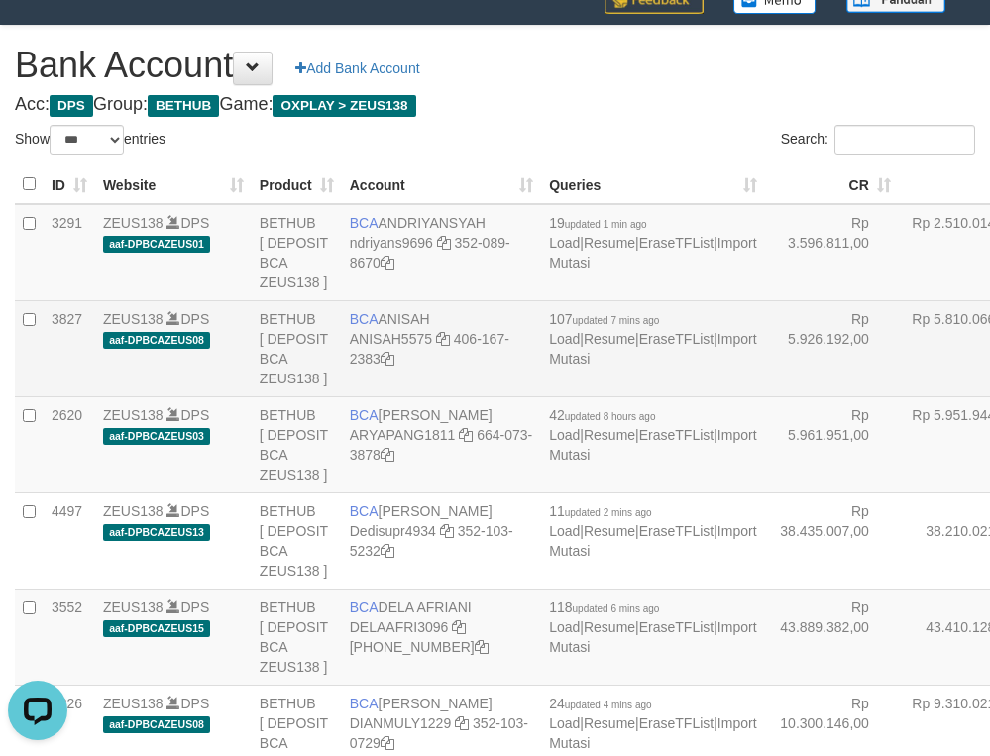
drag, startPoint x: 744, startPoint y: 360, endPoint x: 600, endPoint y: 387, distance: 146.3
click at [663, 375] on tr "3827 ZEUS138 DPS aaf-DPBCAZEUS08 BETHUB [ DEPOSIT BCA ZEUS138 ] BCA ANISAH ANIS…" at bounding box center [651, 348] width 1273 height 96
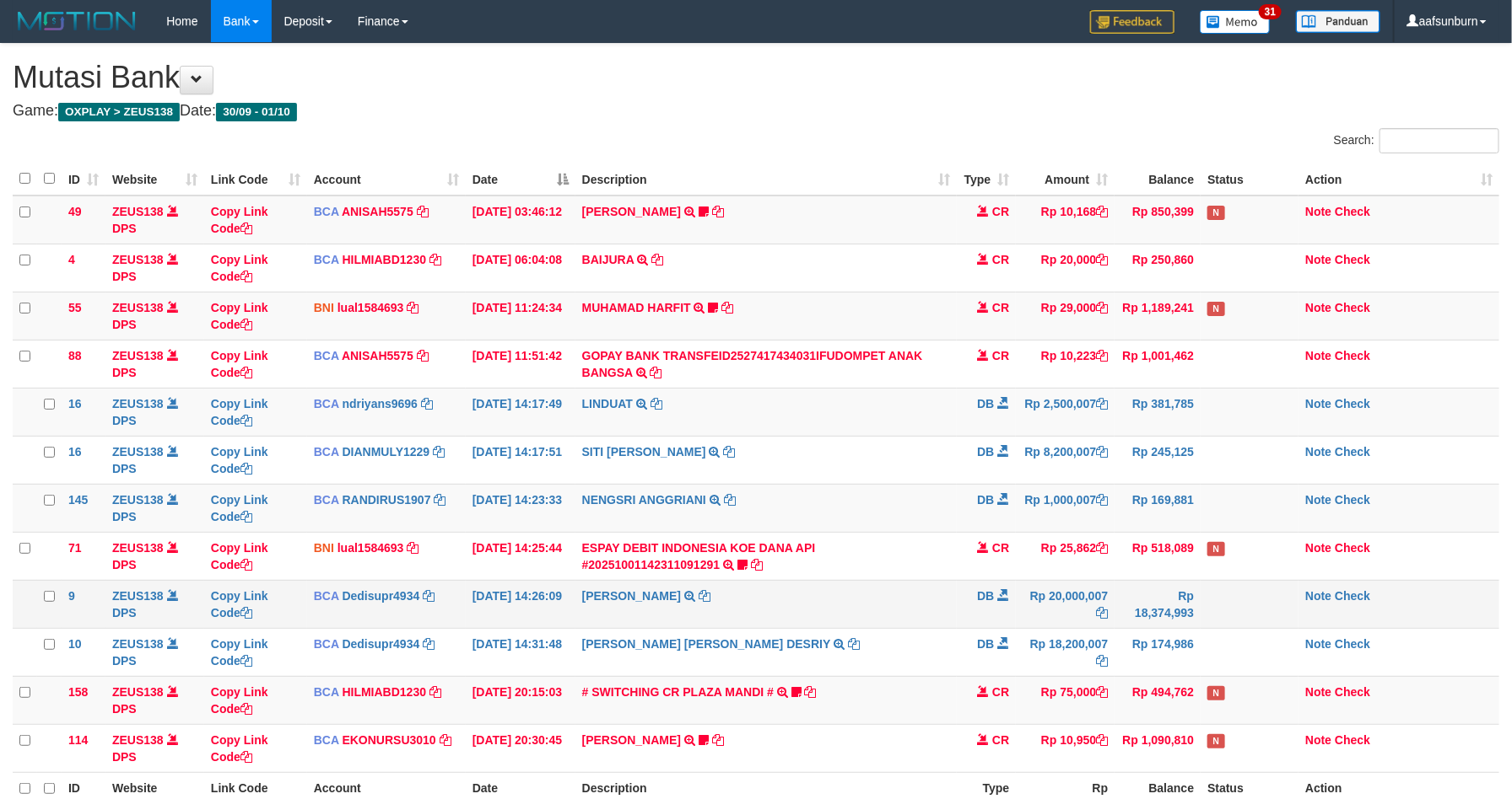
click at [979, 609] on td "DB" at bounding box center [986, 604] width 59 height 48
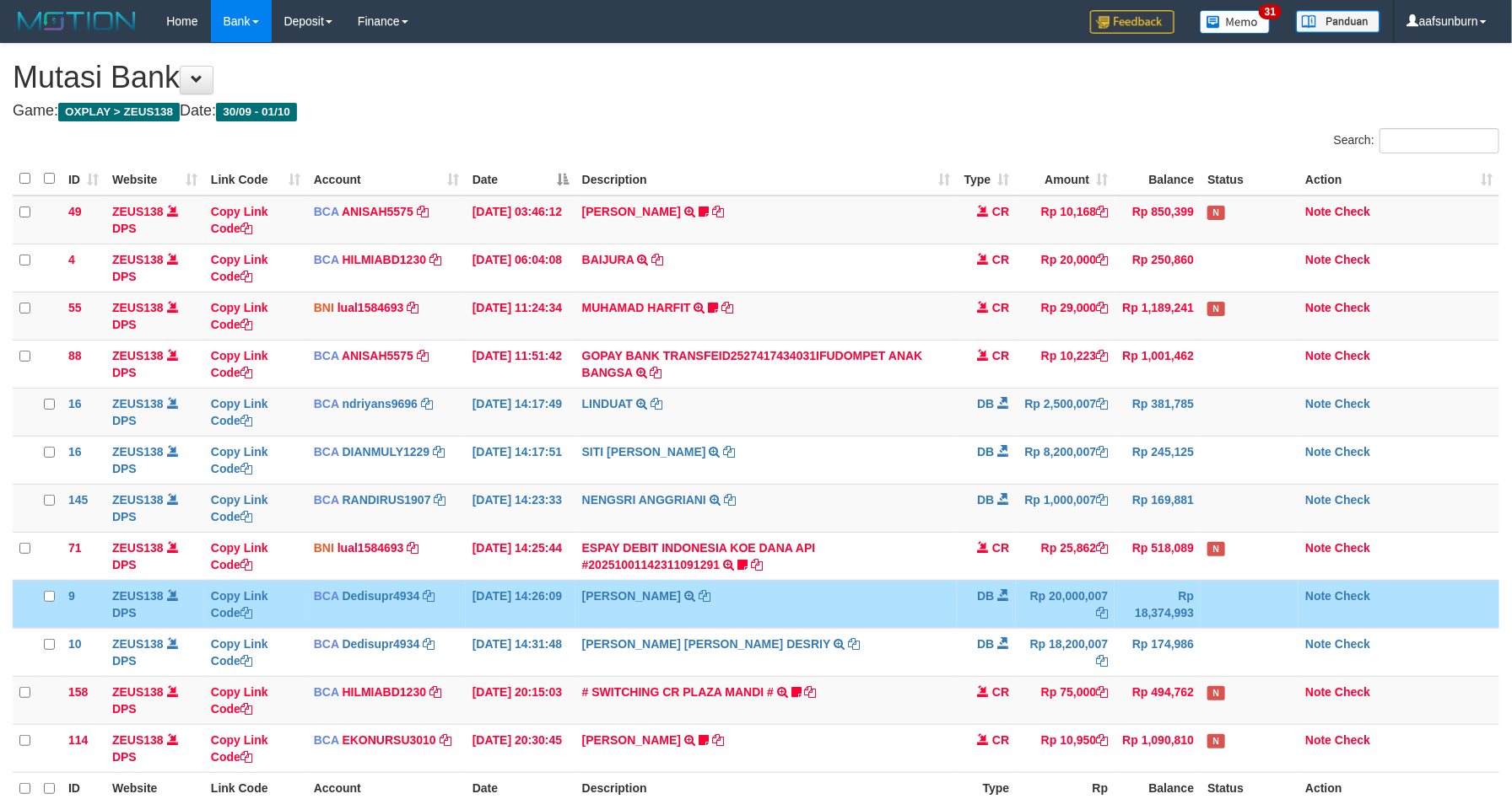
scroll to position [178, 0]
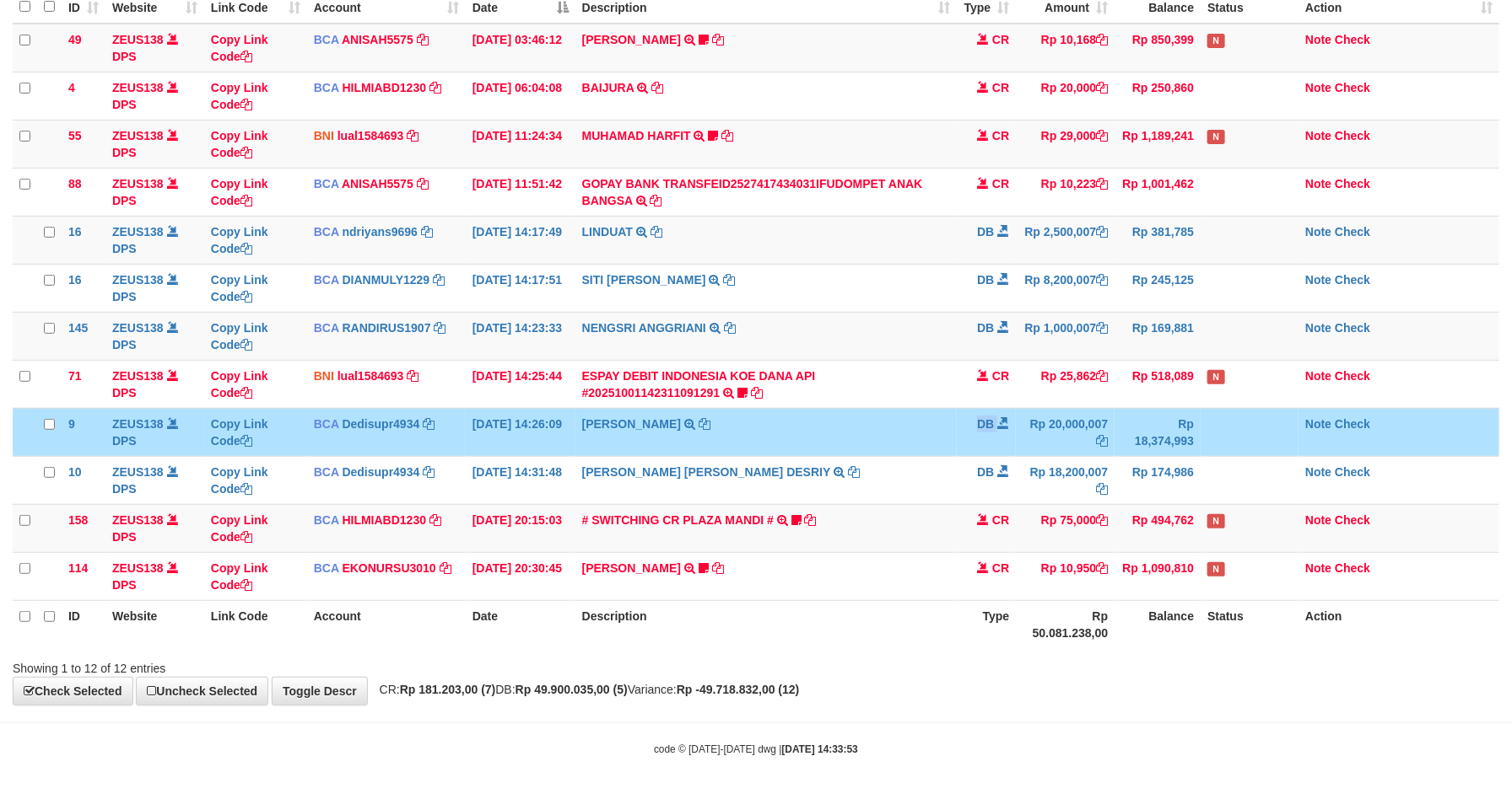
click at [979, 609] on table "ID Website Link Code Account Date Description Type Amount Balance Status Action…" at bounding box center [756, 319] width 1486 height 658
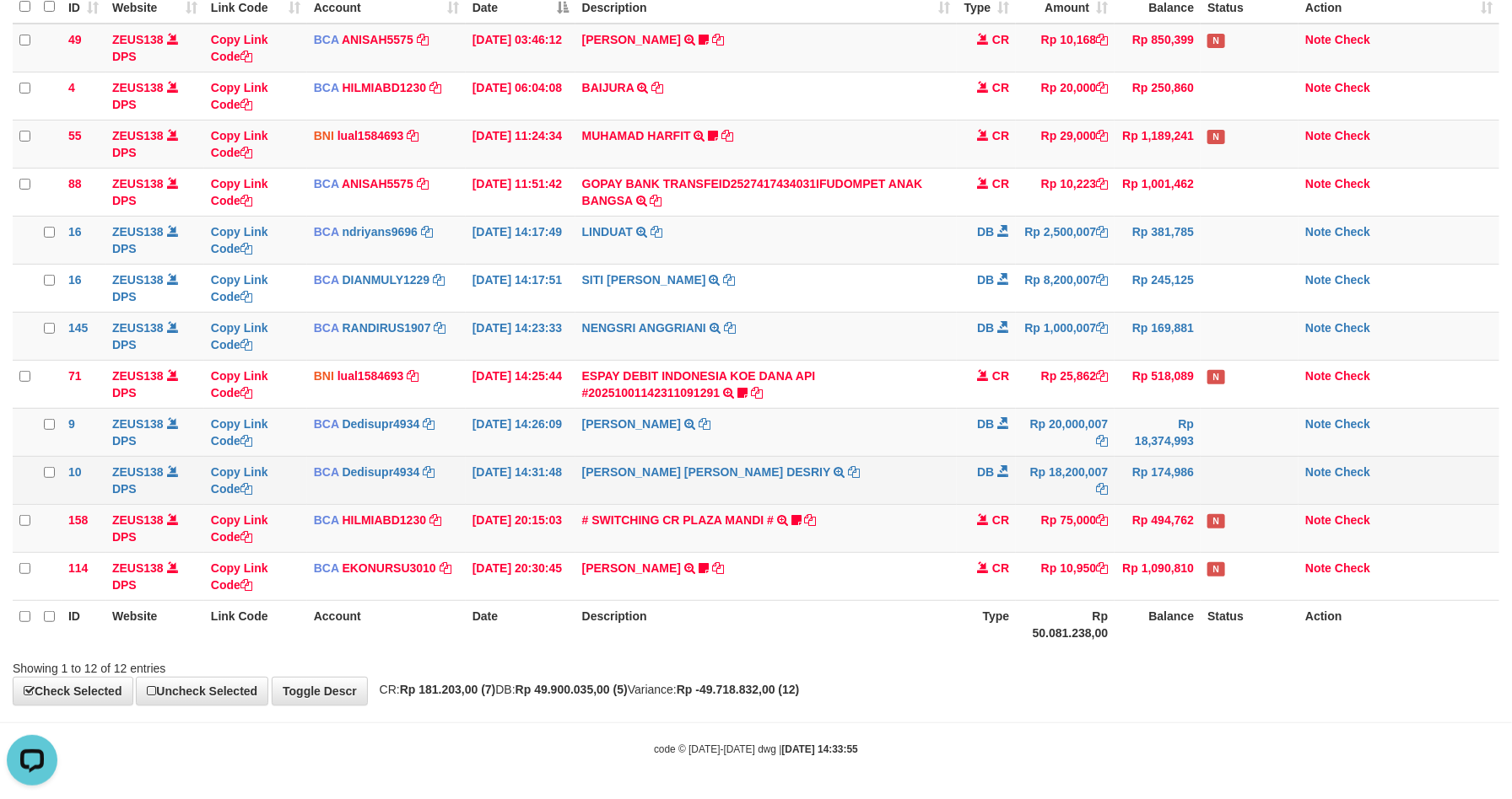
drag, startPoint x: 912, startPoint y: 463, endPoint x: 926, endPoint y: 459, distance: 14.6
click at [926, 459] on td "LITA AMELIA DESRIY TRSF E-BANKING DB 0110/FTSCY/WS95271 18200007.00LITA AMELIA …" at bounding box center [766, 480] width 382 height 48
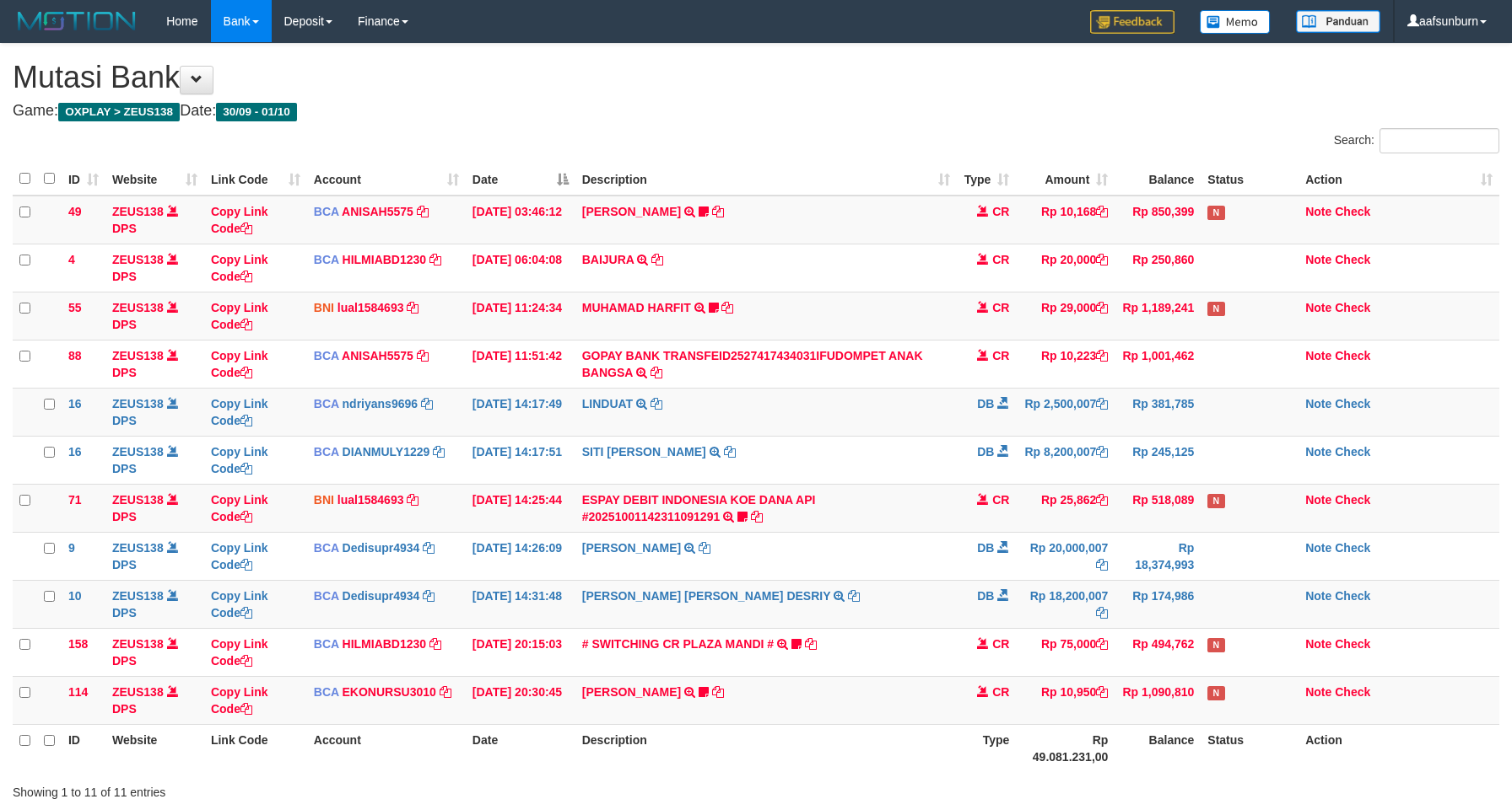
scroll to position [124, 0]
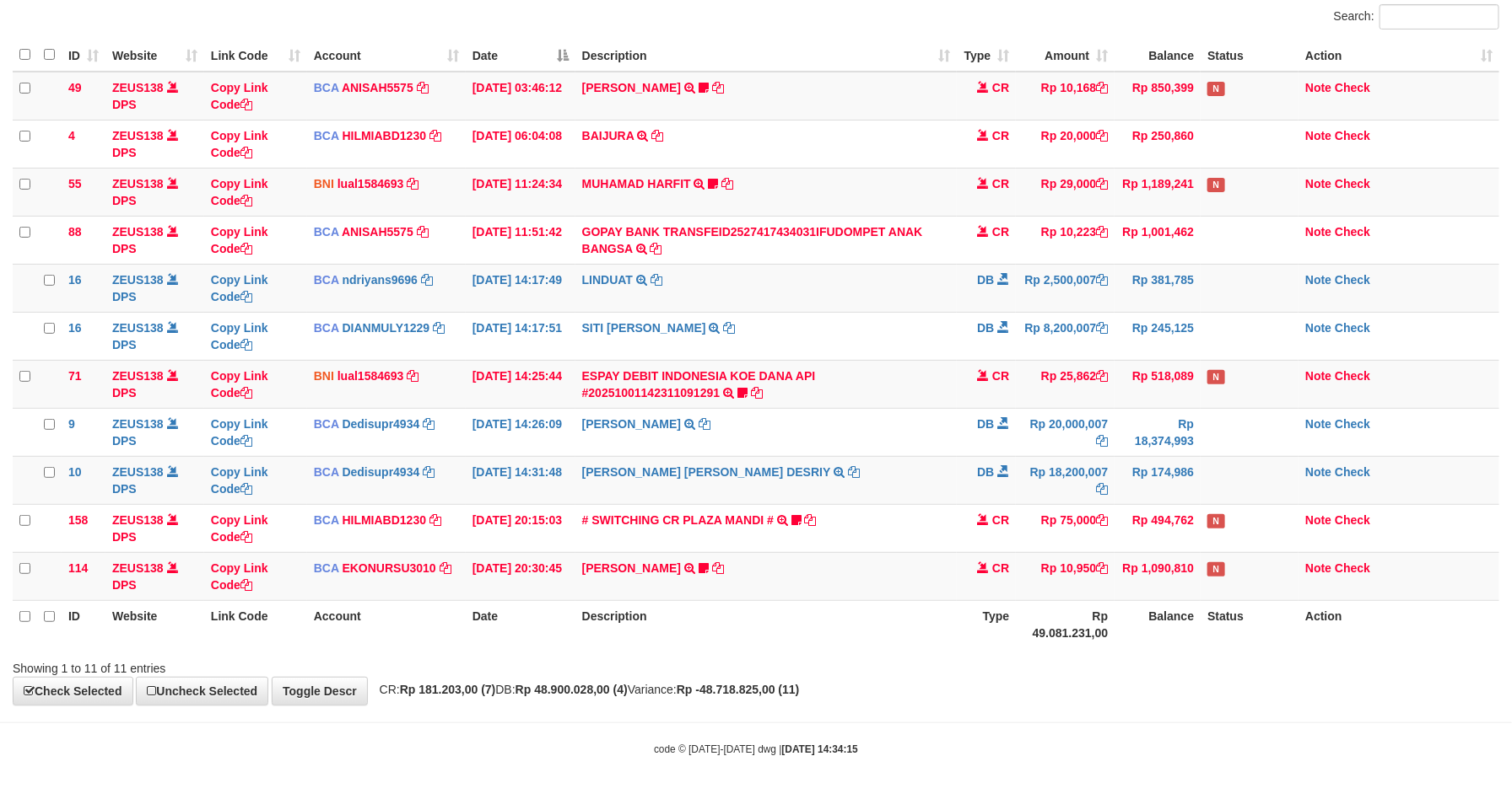
click at [960, 464] on td "DB" at bounding box center [986, 480] width 59 height 48
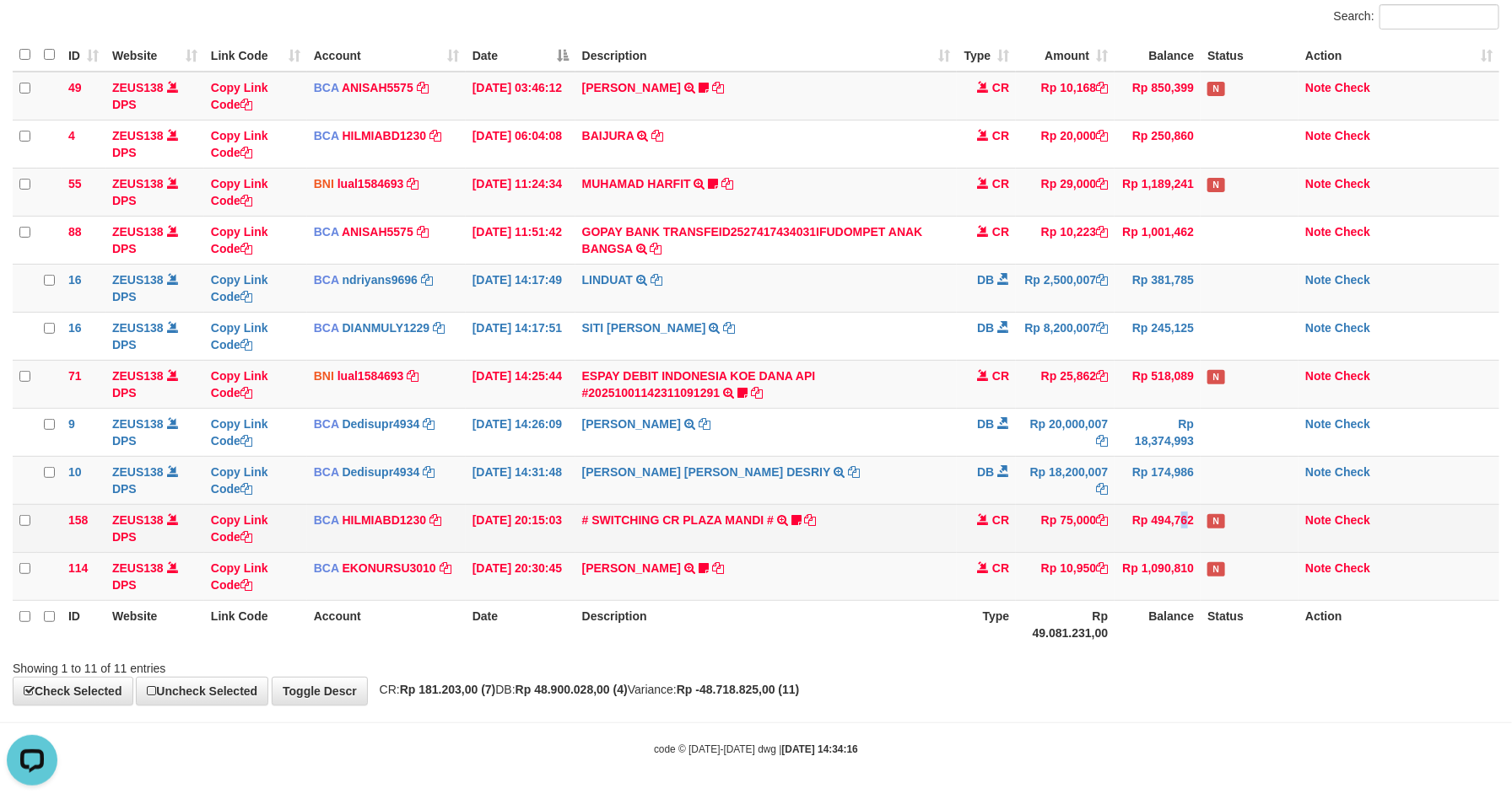
click at [1152, 534] on td "Rp 494,762" at bounding box center [1157, 528] width 86 height 48
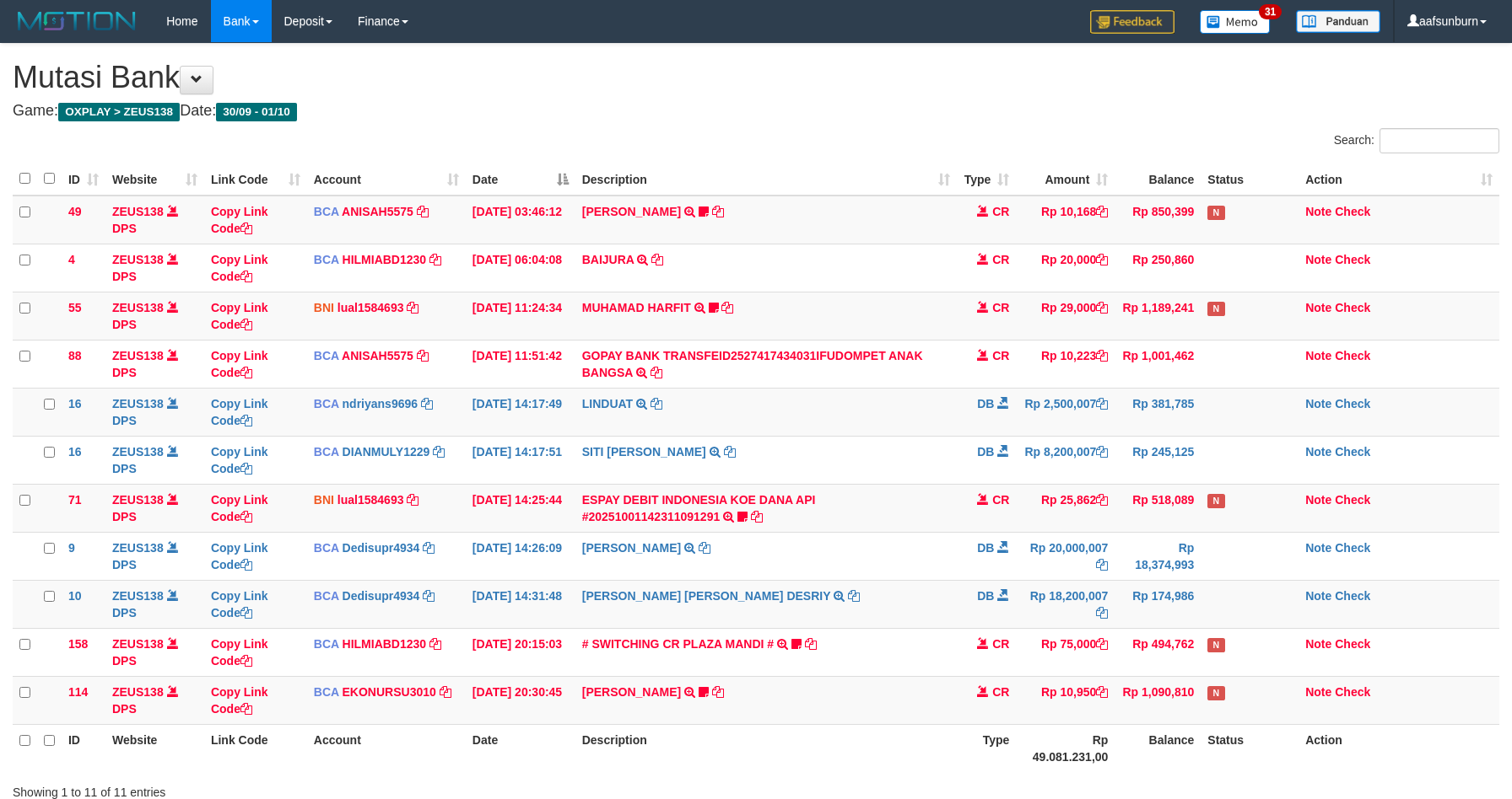
scroll to position [124, 0]
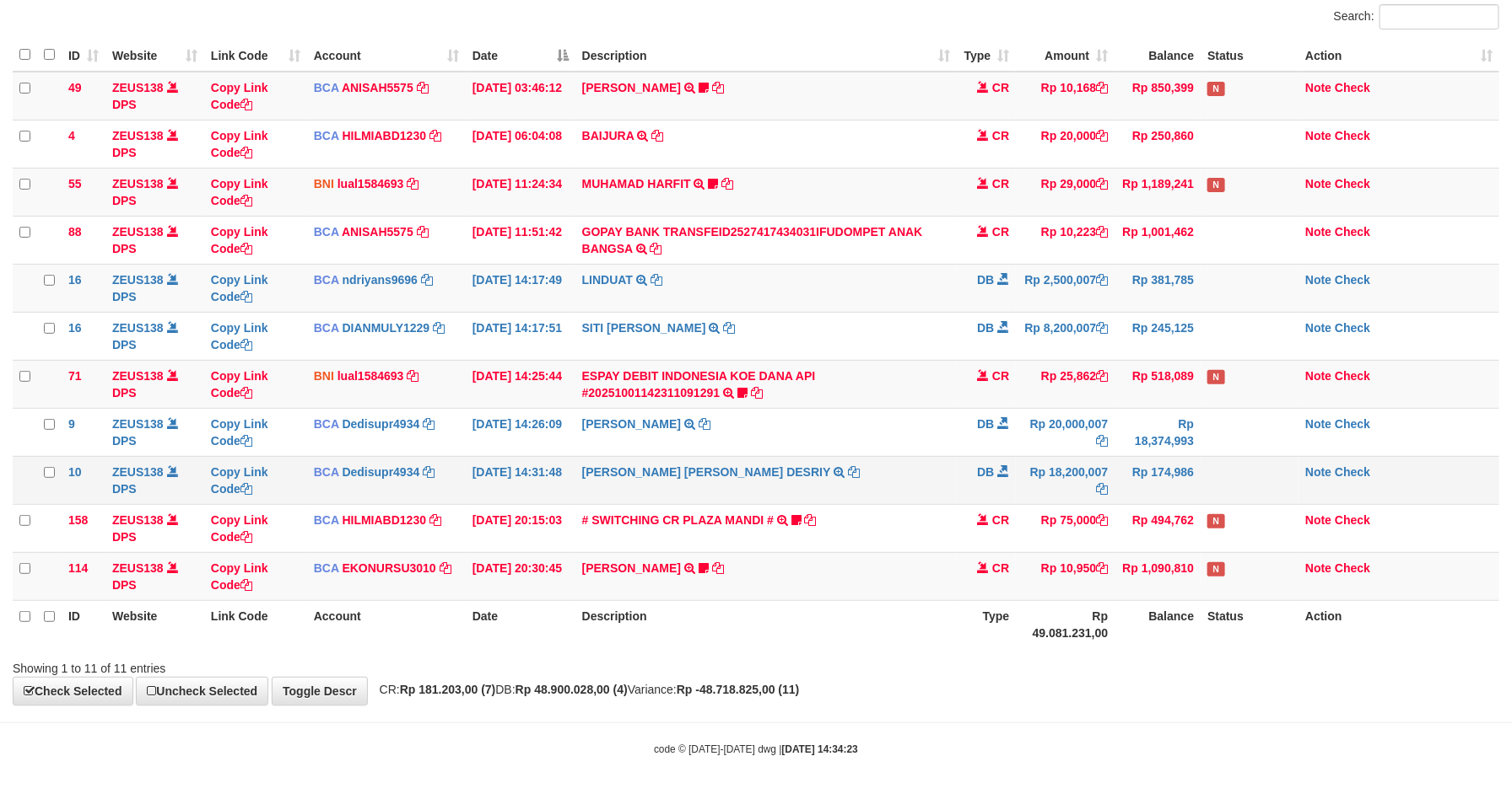
click at [919, 484] on td "LITA AMELIA DESRIY TRSF E-BANKING DB 0110/FTSCY/WS95271 18200007.00LITA AMELIA …" at bounding box center [766, 480] width 382 height 48
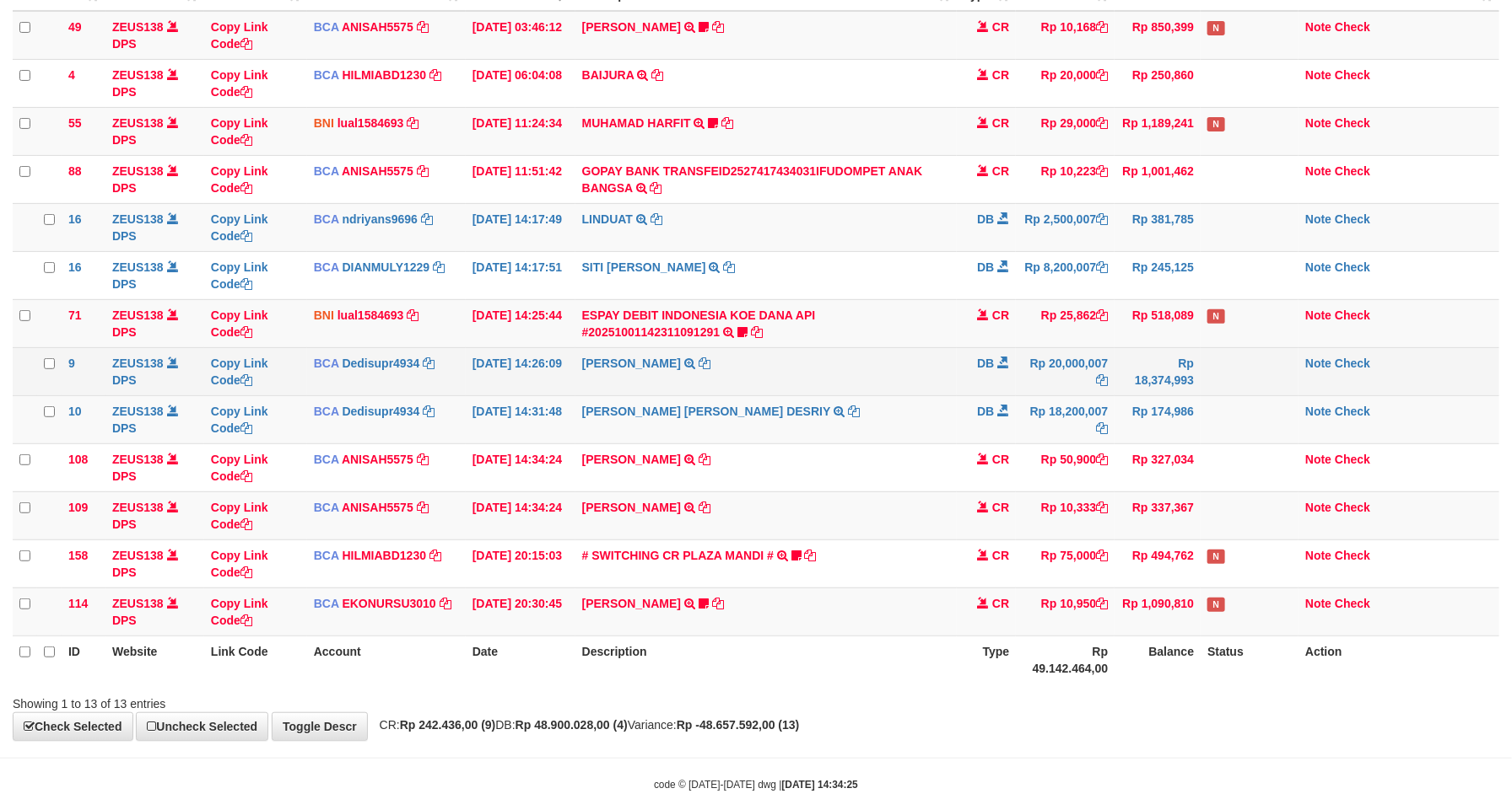
scroll to position [124, 0]
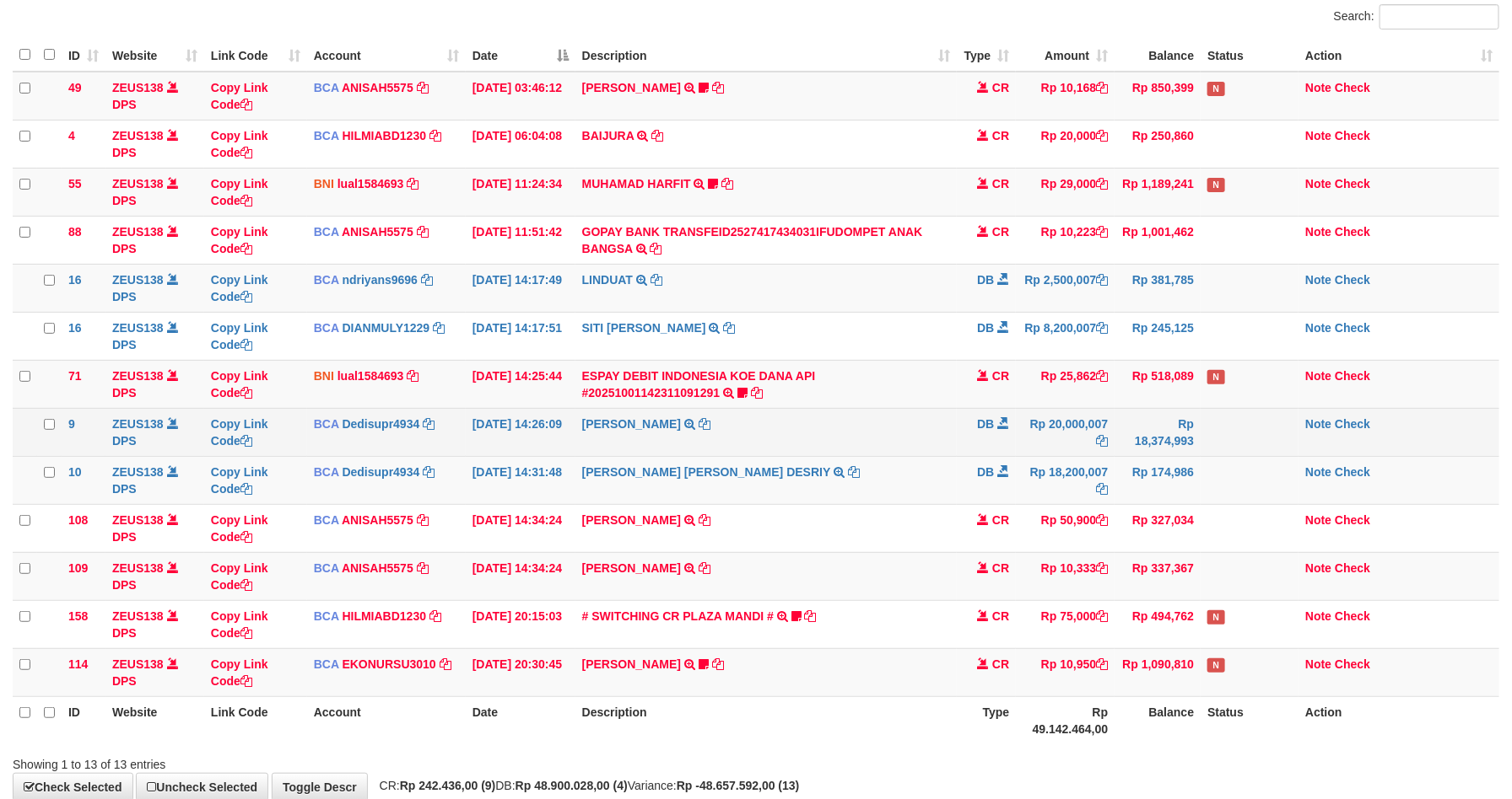
click at [959, 420] on td "DB" at bounding box center [986, 432] width 59 height 48
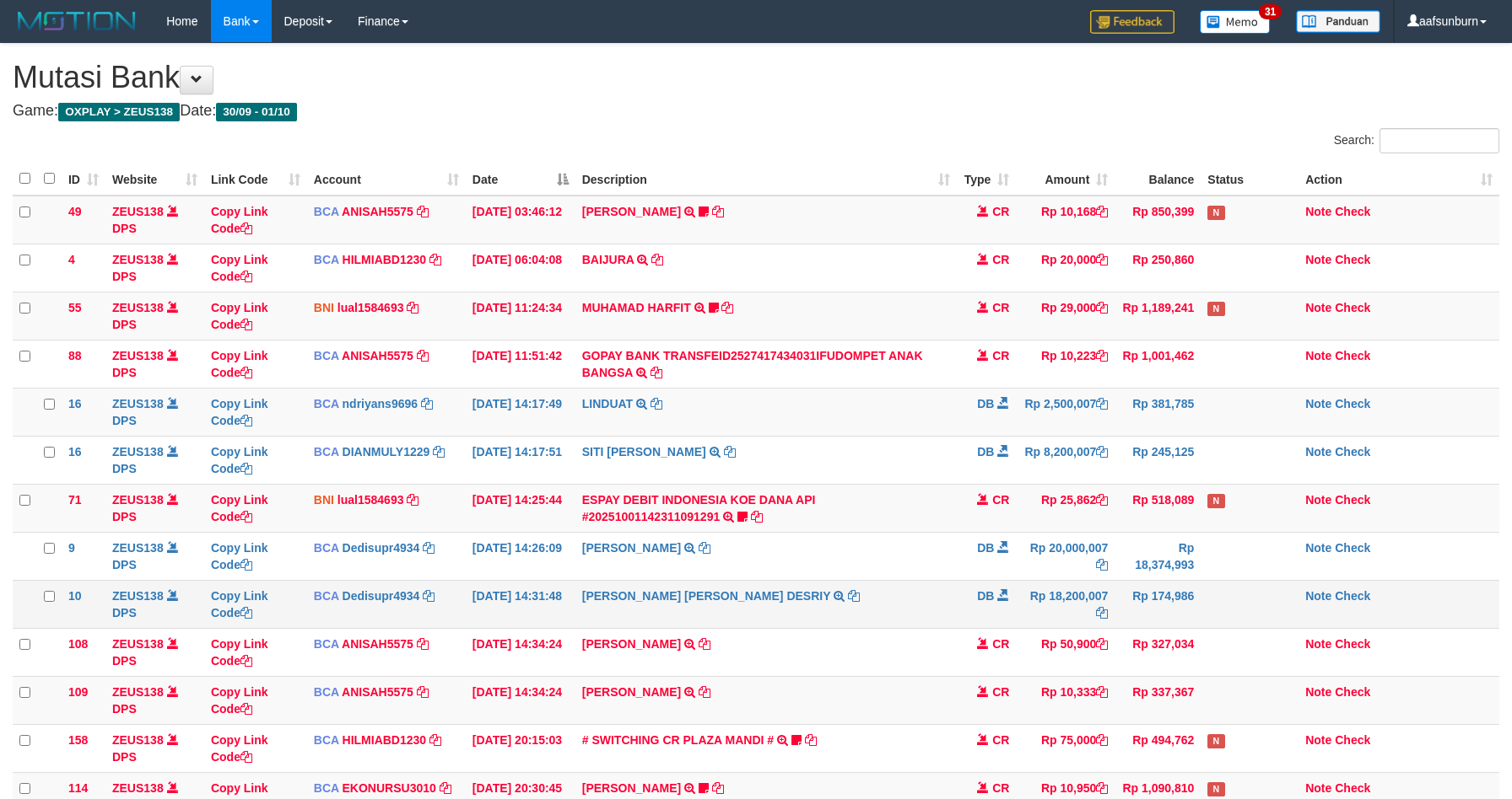
scroll to position [185, 0]
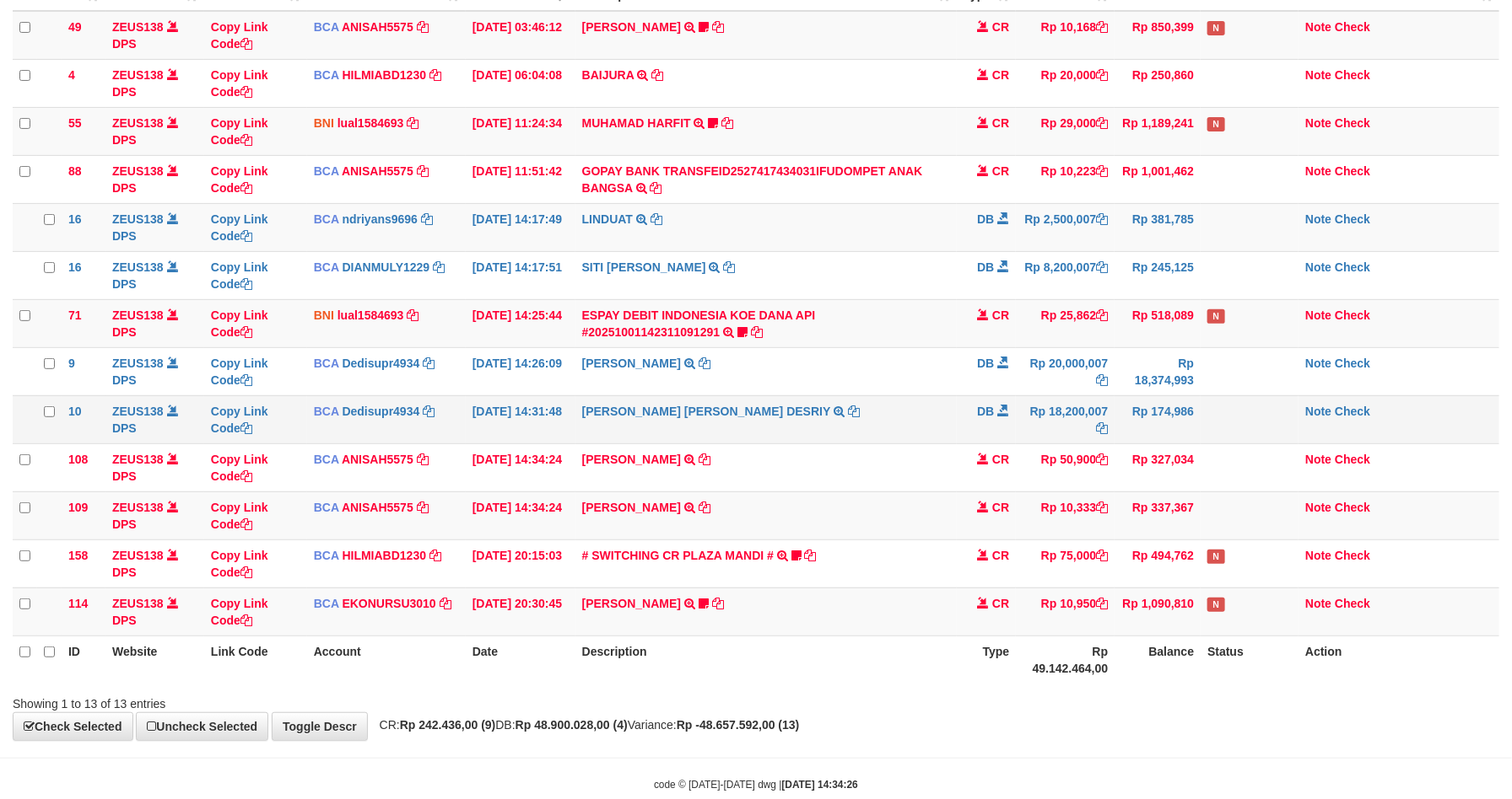
click at [965, 413] on td "DB" at bounding box center [986, 419] width 59 height 48
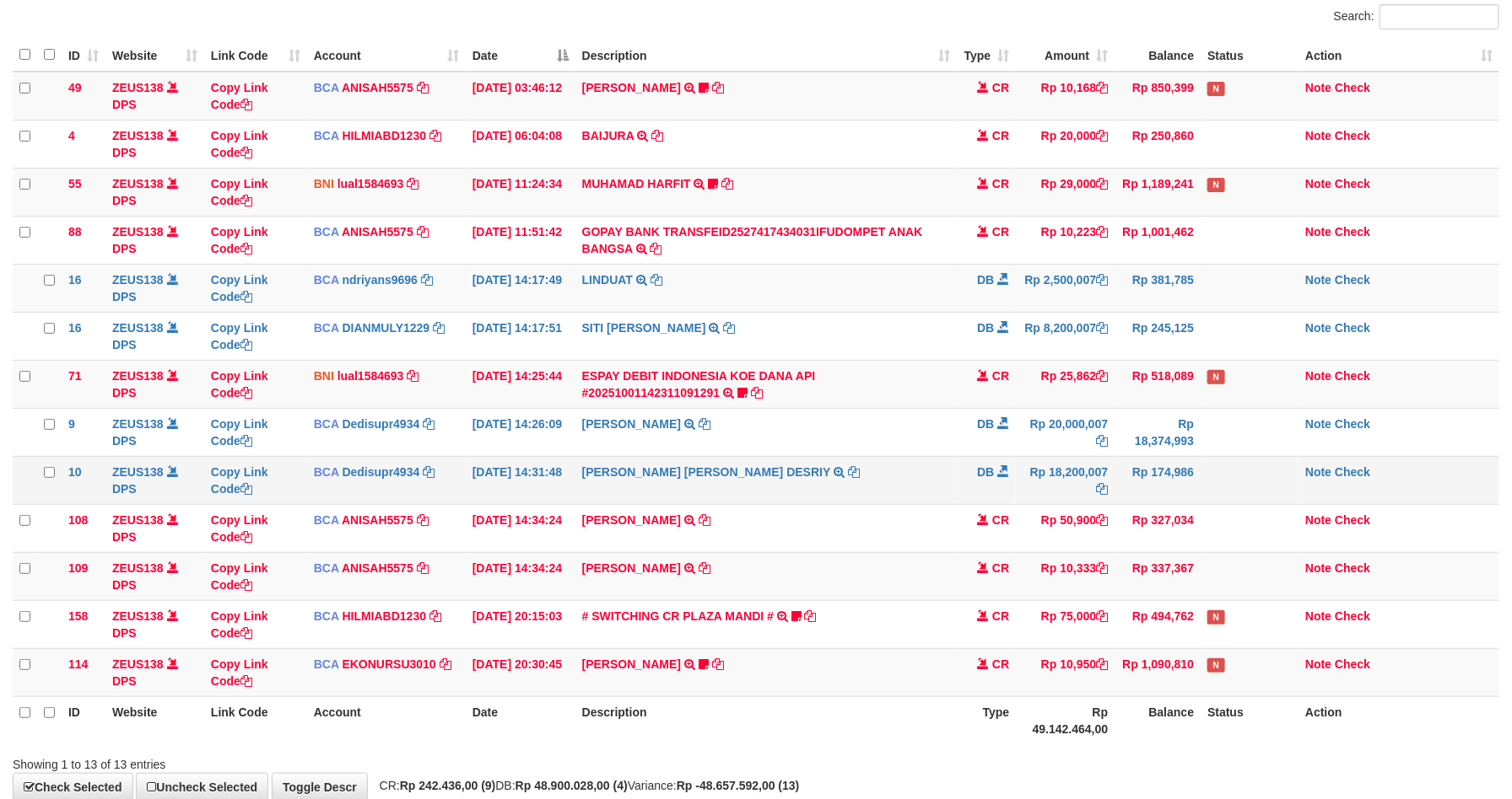
click at [1091, 501] on td "Rp 18,200,007" at bounding box center [1065, 480] width 99 height 48
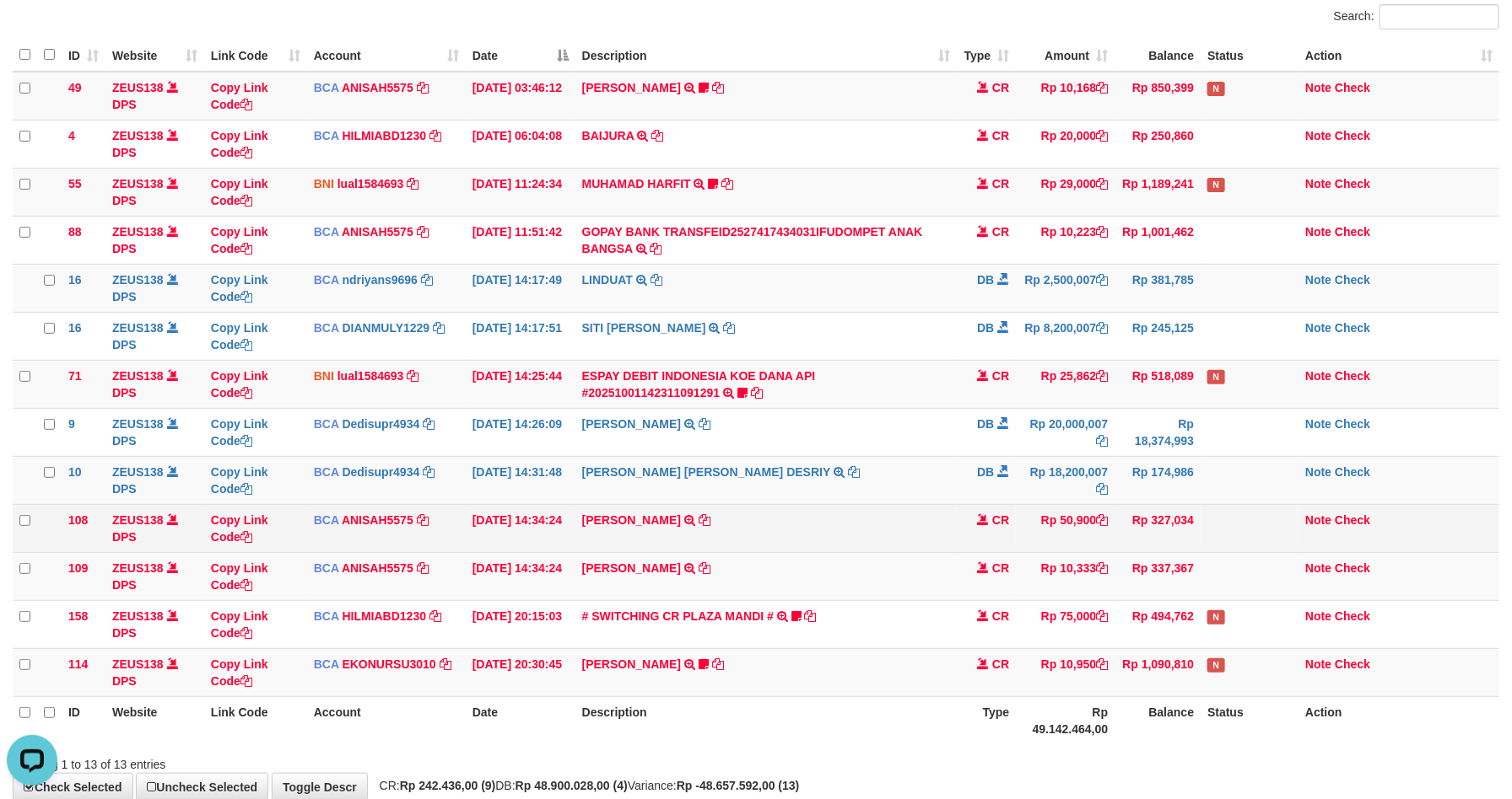
scroll to position [0, 0]
click at [1061, 516] on td "Rp 50,900" at bounding box center [1065, 528] width 99 height 48
click at [1059, 516] on td "Rp 50,900" at bounding box center [1065, 528] width 99 height 48
click at [1063, 529] on td "Rp 10,333" at bounding box center [1065, 528] width 99 height 48
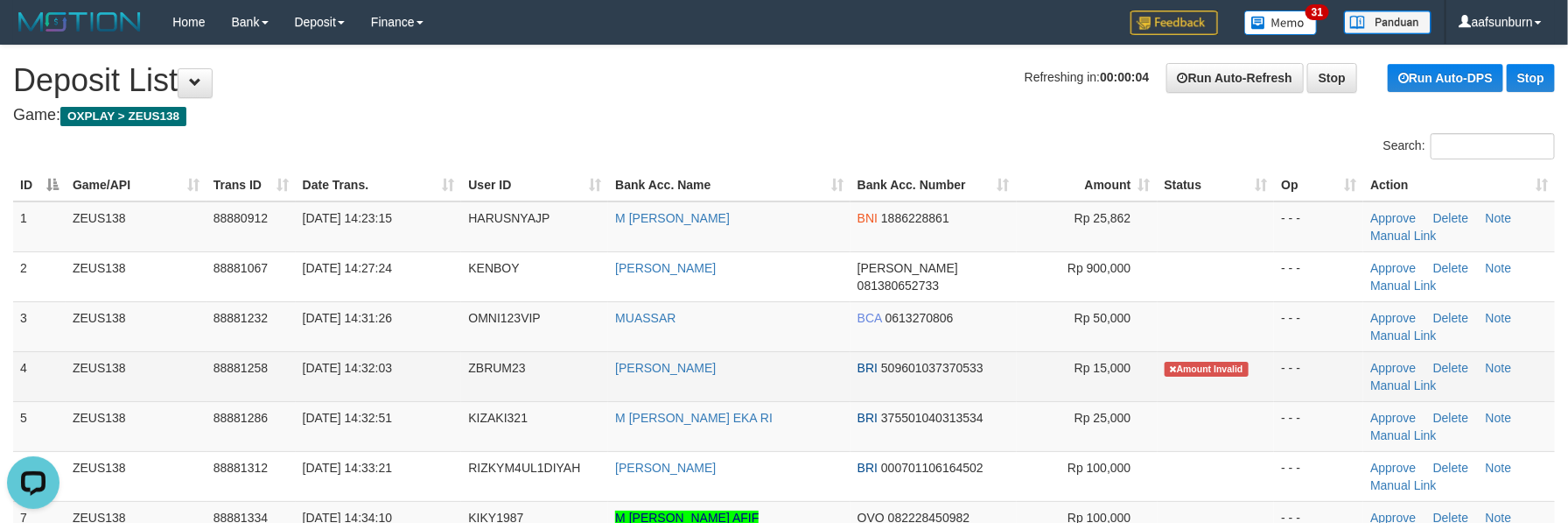
click at [745, 376] on td "[PERSON_NAME]" at bounding box center [729, 375] width 242 height 49
click at [746, 376] on td "[PERSON_NAME]" at bounding box center [729, 375] width 242 height 49
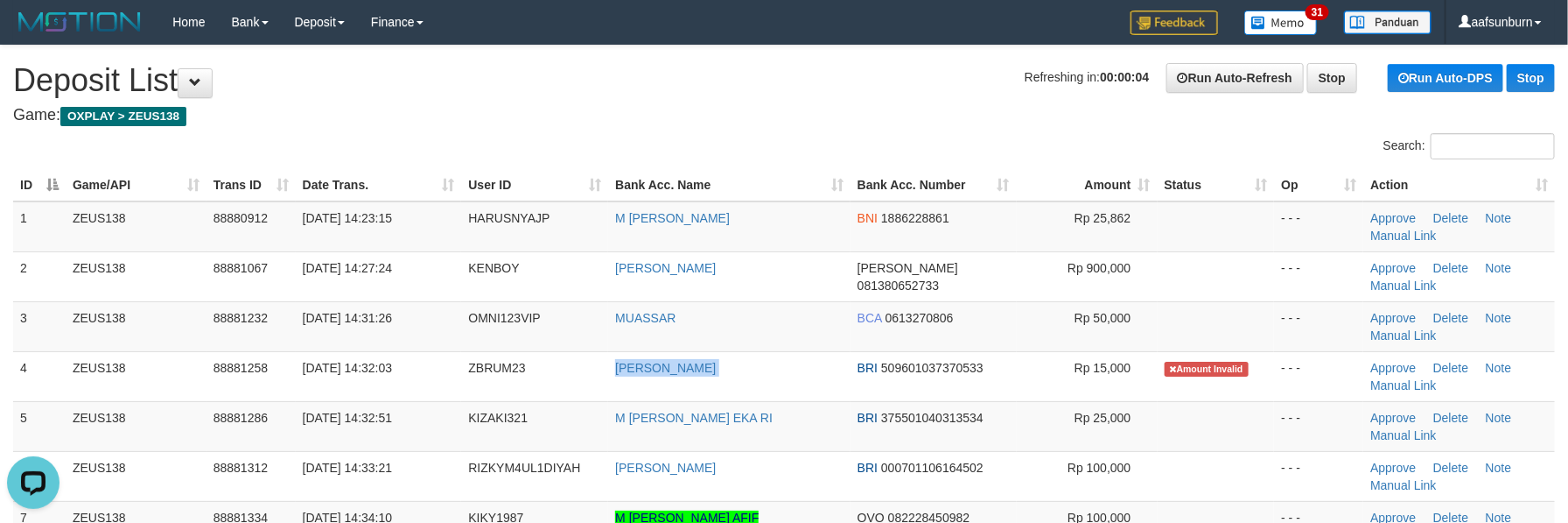
copy tr "[PERSON_NAME]"
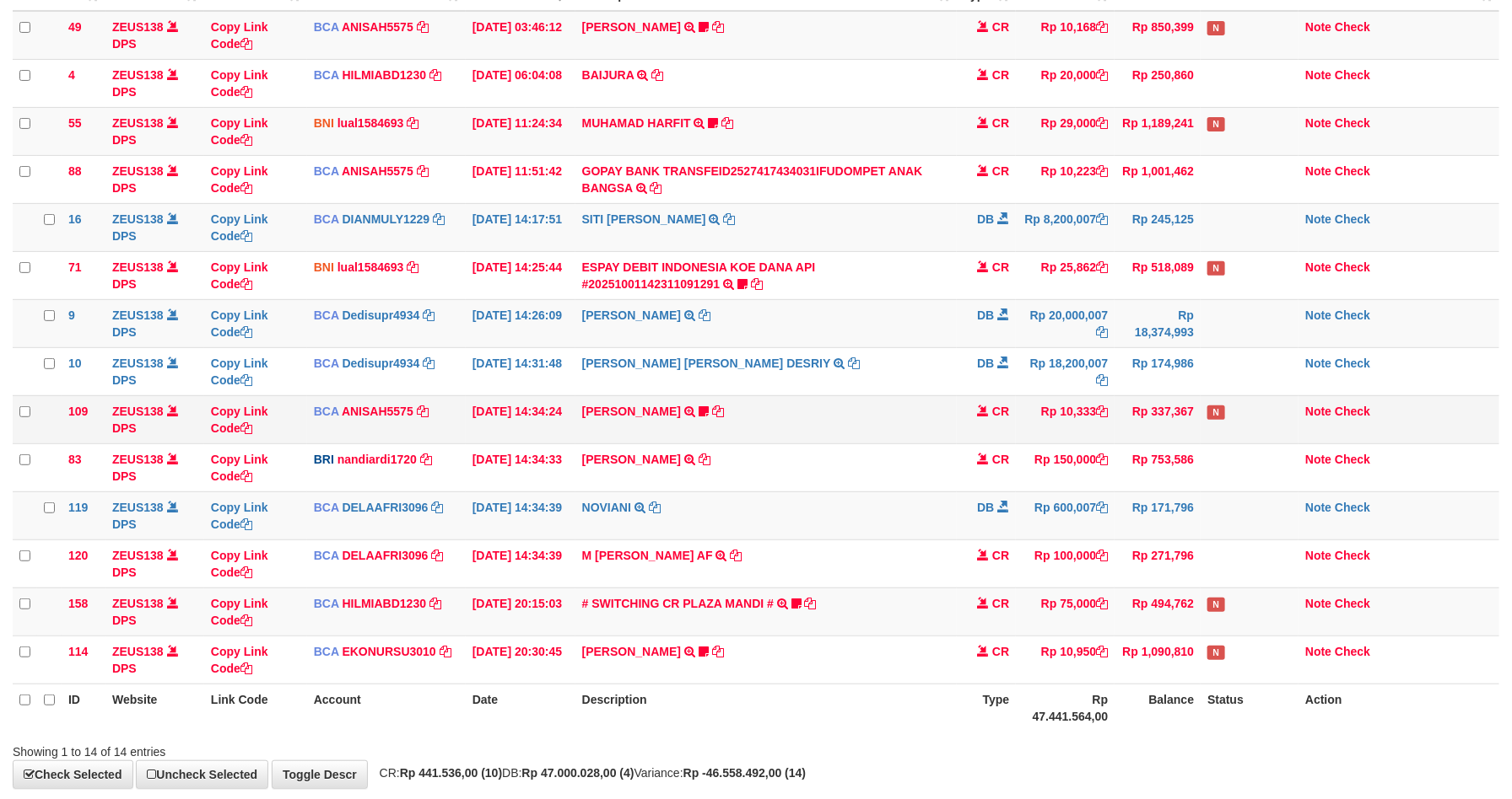
click at [987, 414] on td "CR" at bounding box center [986, 419] width 59 height 48
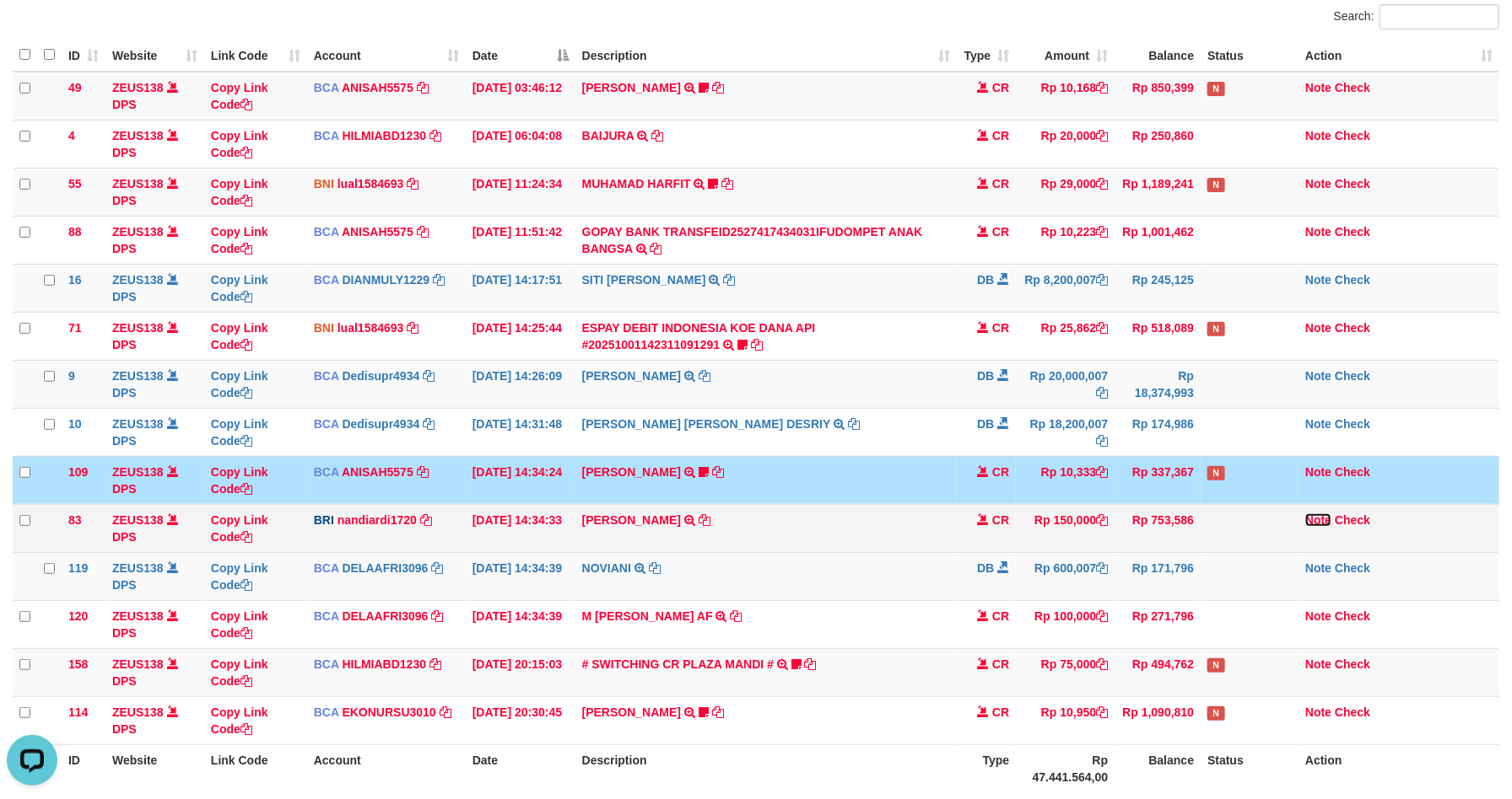
click at [1329, 523] on link "Note" at bounding box center [1318, 520] width 26 height 14
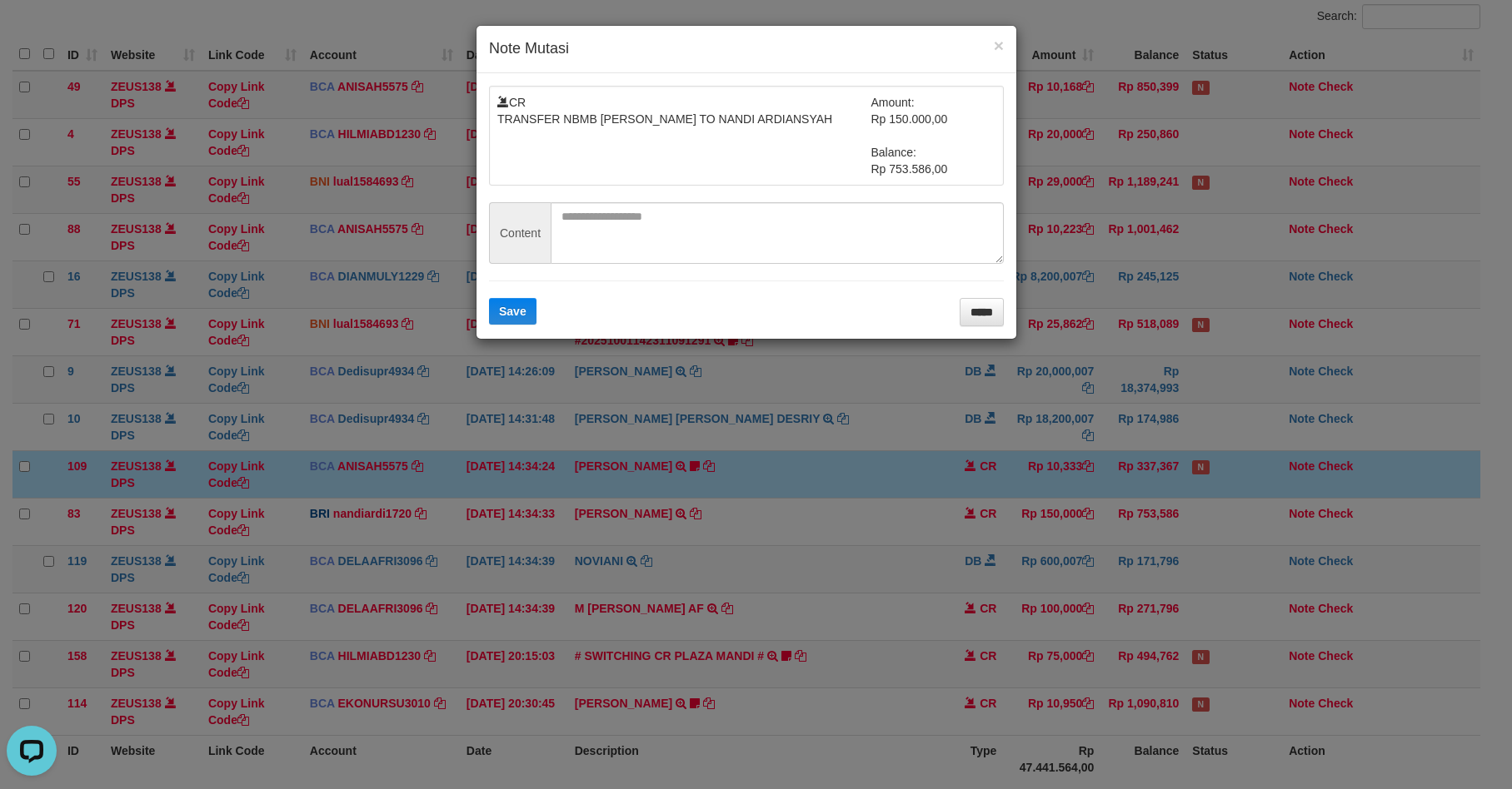
click at [668, 192] on form "CR TRANSFER NBMB AGUSTINUS ELIS TO NANDI ARDIANSYAH Amount: Rp 150.000,00 Balan…" at bounding box center [746, 206] width 514 height 240
click at [570, 243] on textarea at bounding box center [777, 233] width 453 height 61
paste textarea "*******"
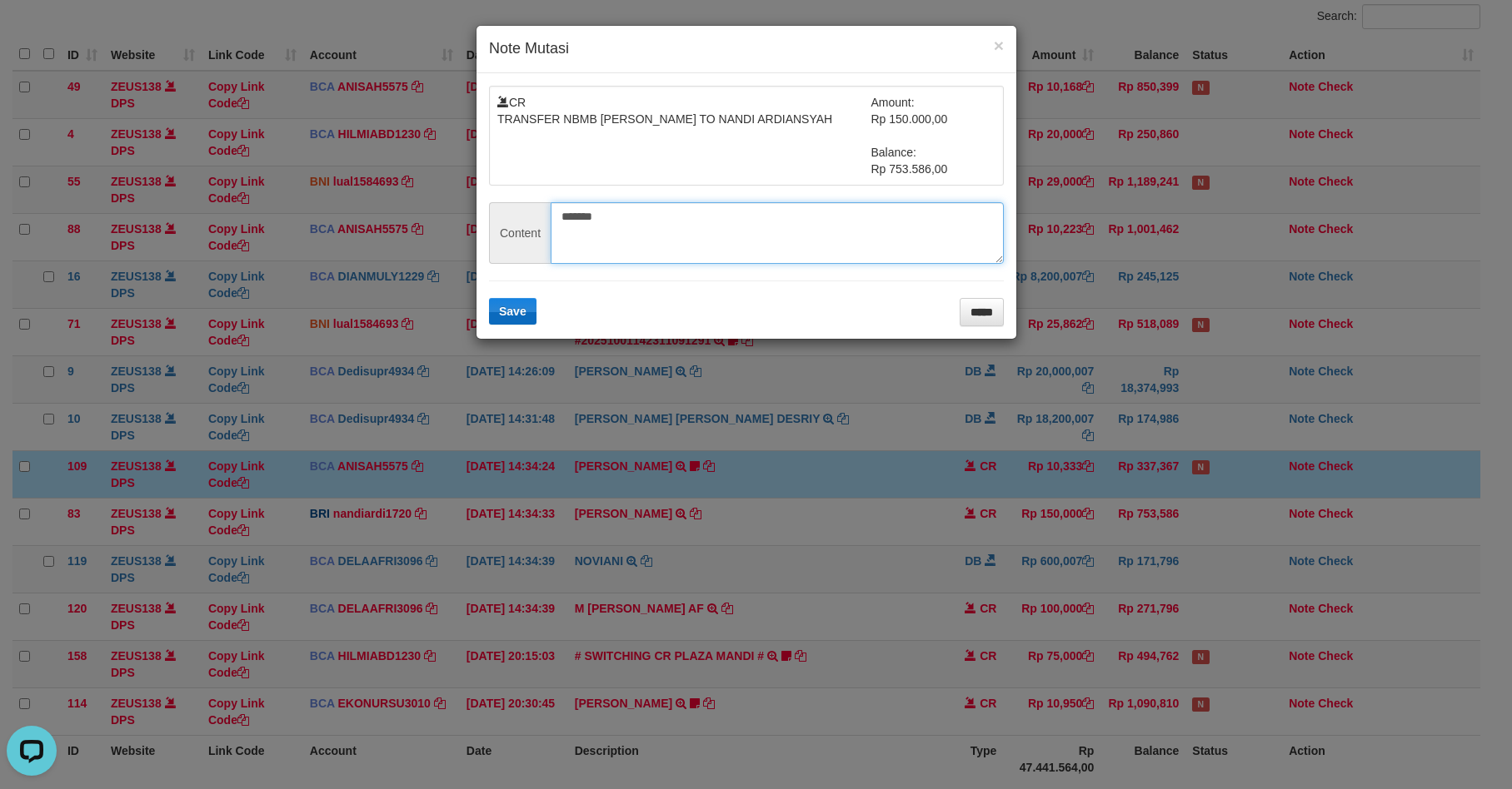
type textarea "*******"
click at [512, 310] on span "Save" at bounding box center [513, 312] width 28 height 13
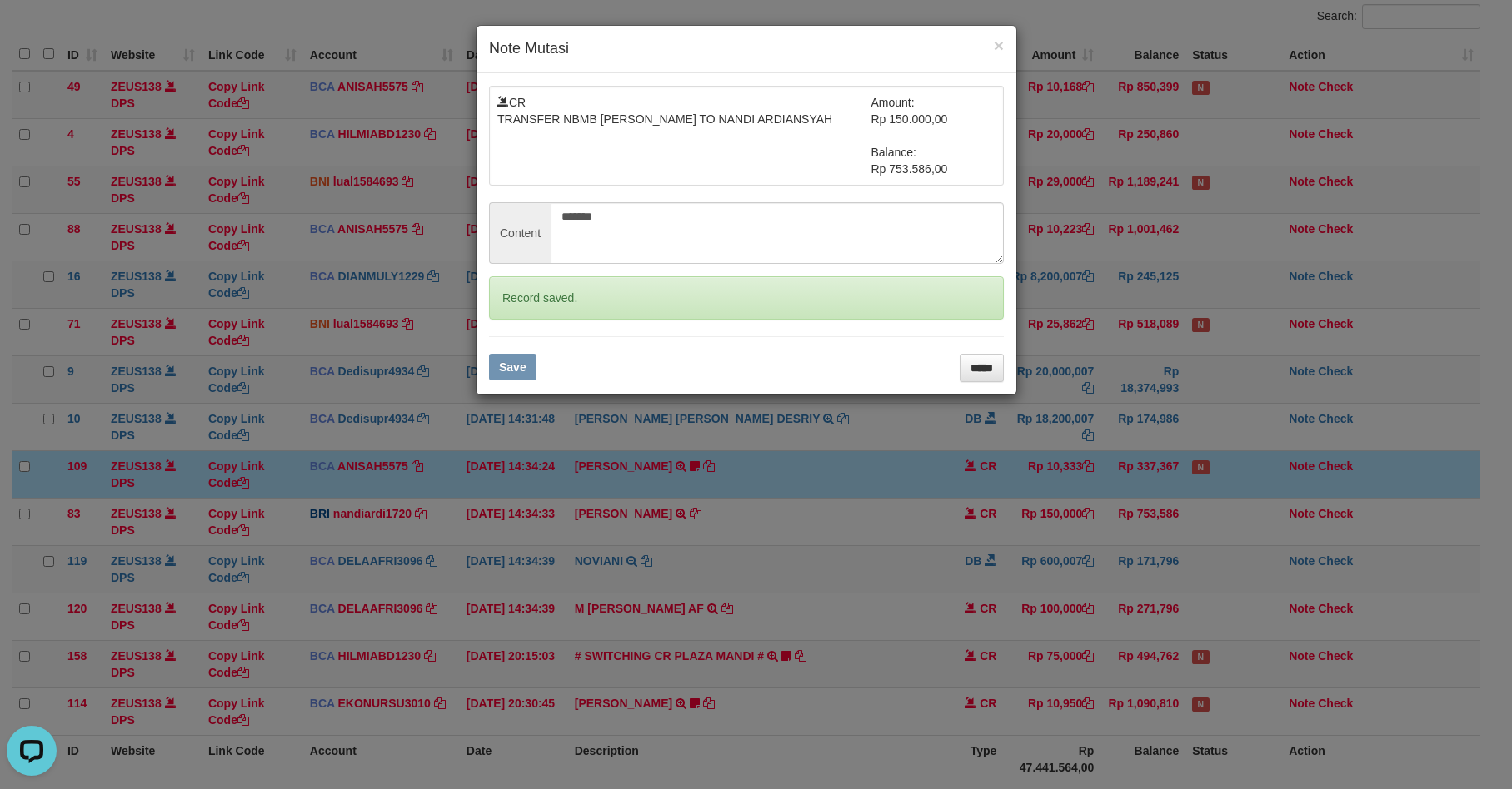
click at [518, 323] on form "CR TRANSFER NBMB AGUSTINUS ELIS TO NANDI ARDIANSYAH Amount: Rp 150.000,00 Balan…" at bounding box center [746, 234] width 514 height 297
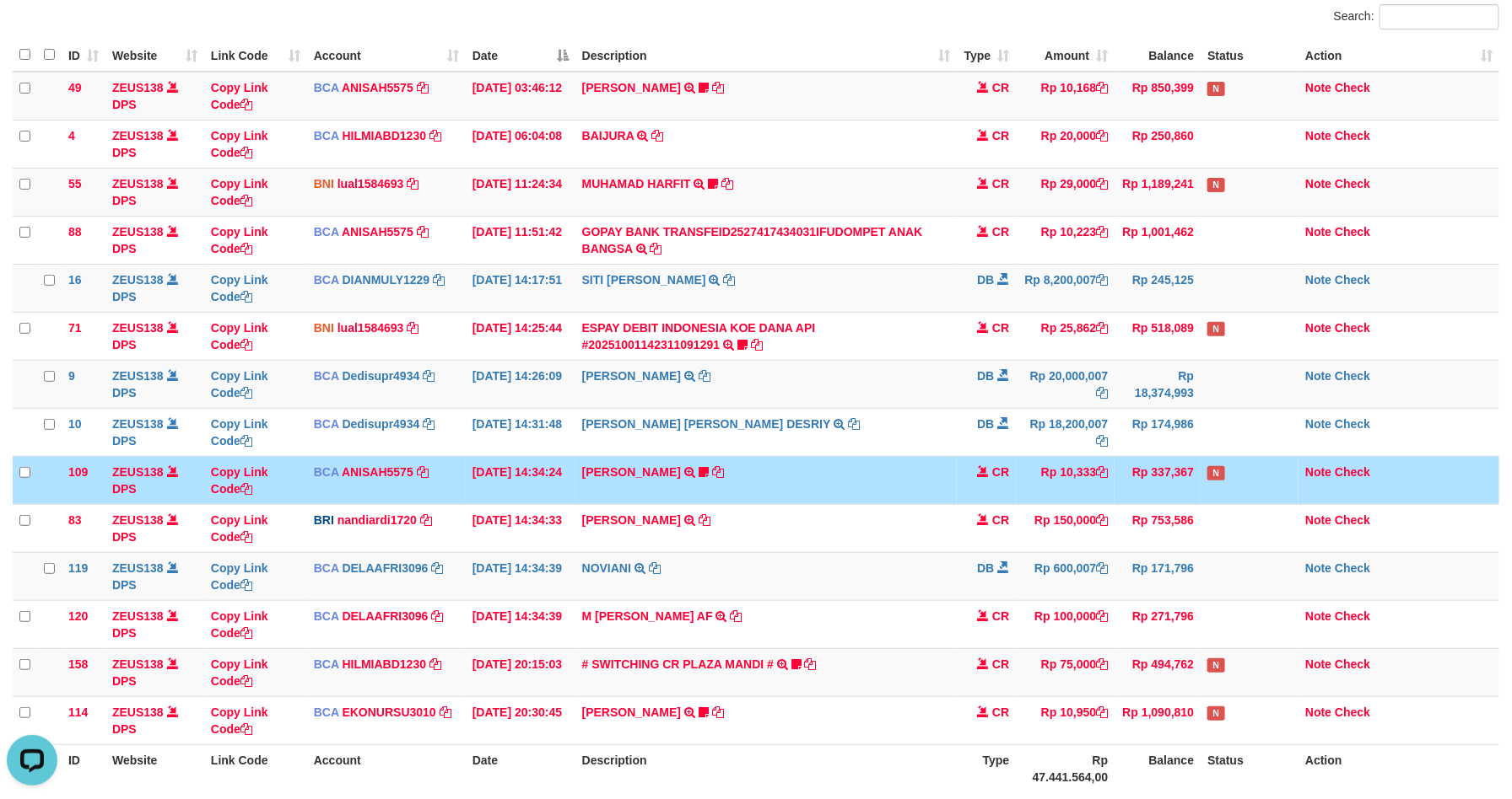
click at [1035, 494] on td "Rp 10,333" at bounding box center [1065, 480] width 99 height 48
click at [1033, 491] on td "Rp 10,333" at bounding box center [1065, 480] width 99 height 48
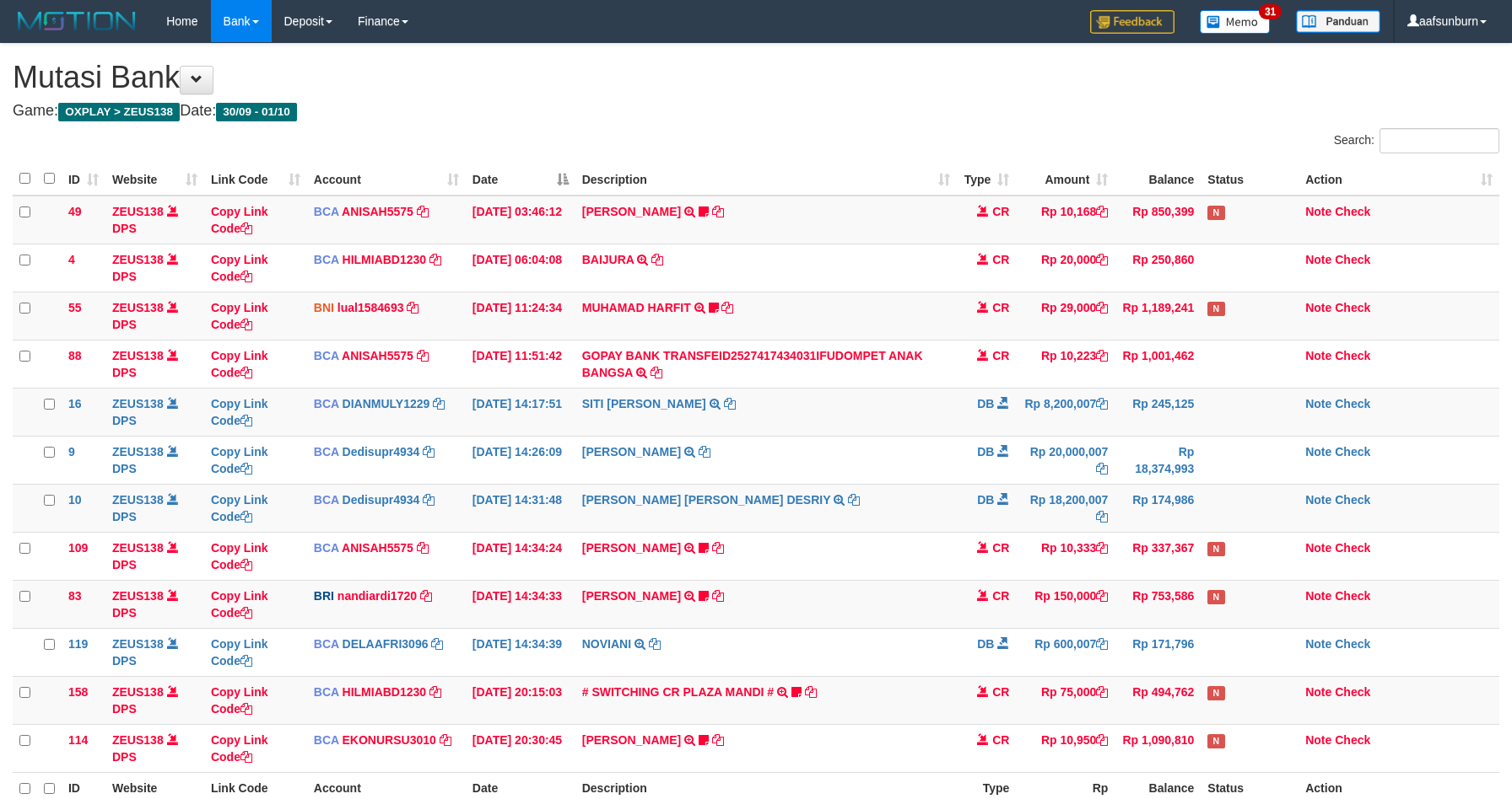
scroll to position [124, 0]
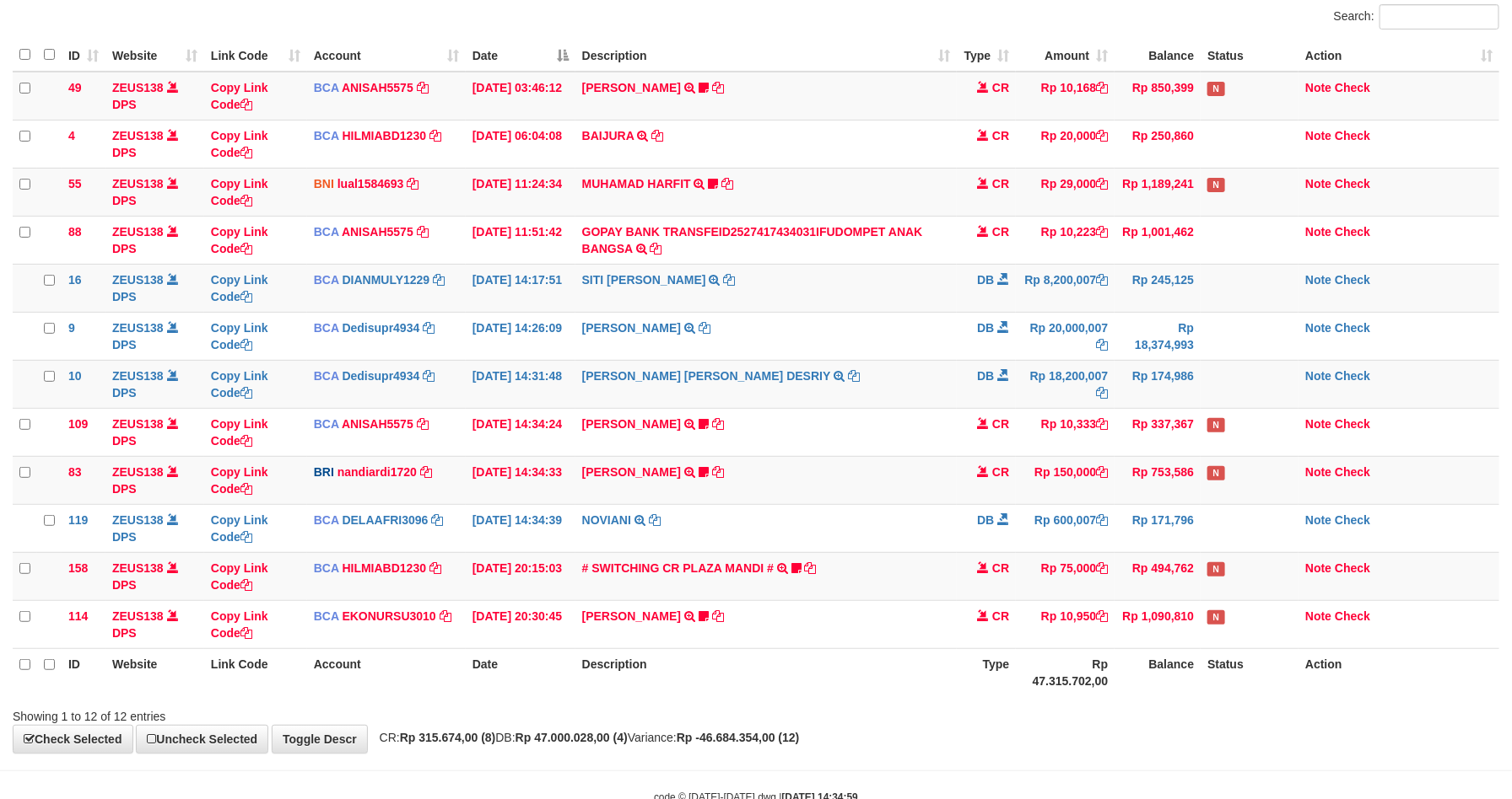
click at [1031, 491] on td "Rp 150,000" at bounding box center [1065, 480] width 99 height 48
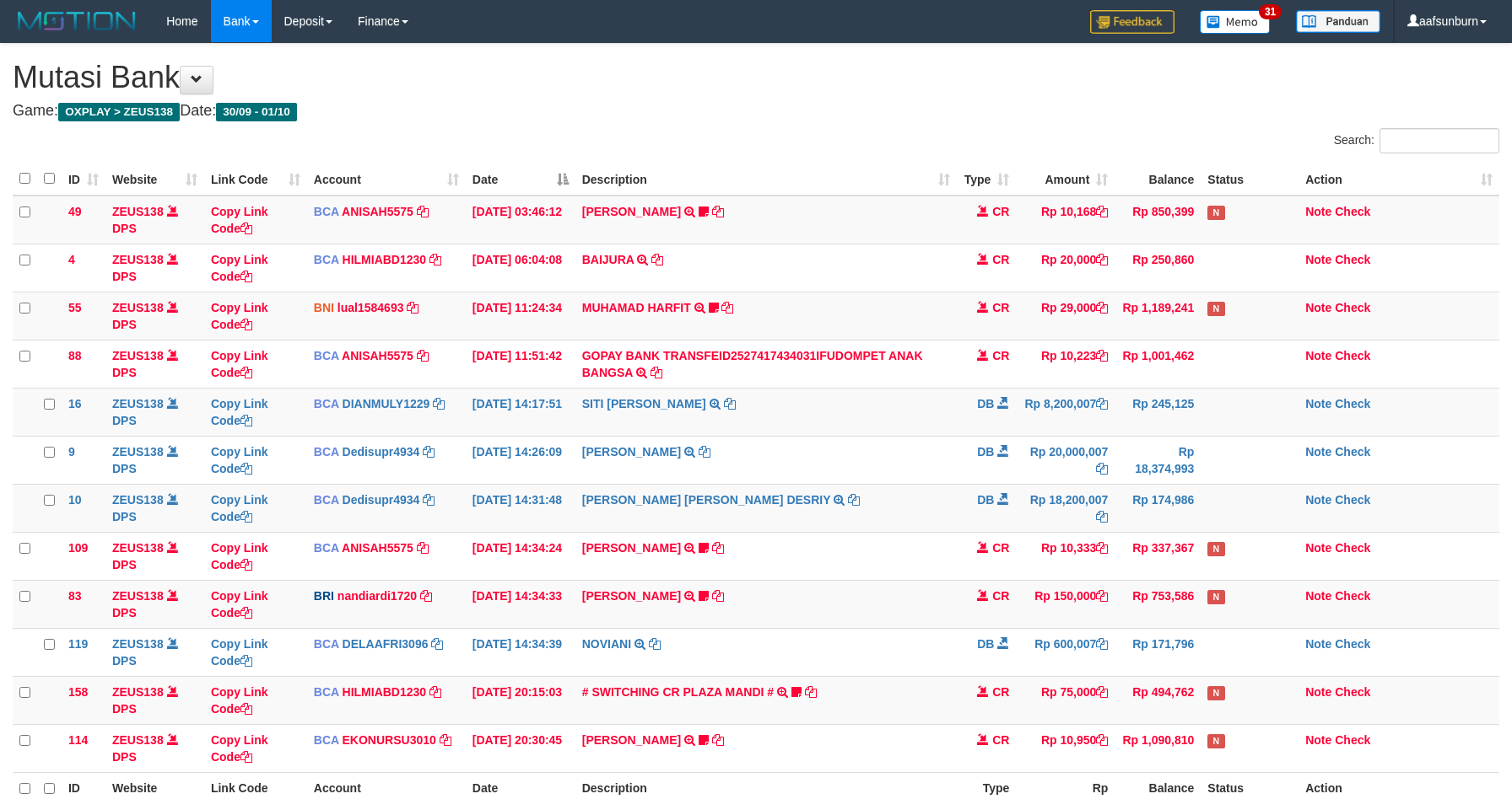
scroll to position [124, 0]
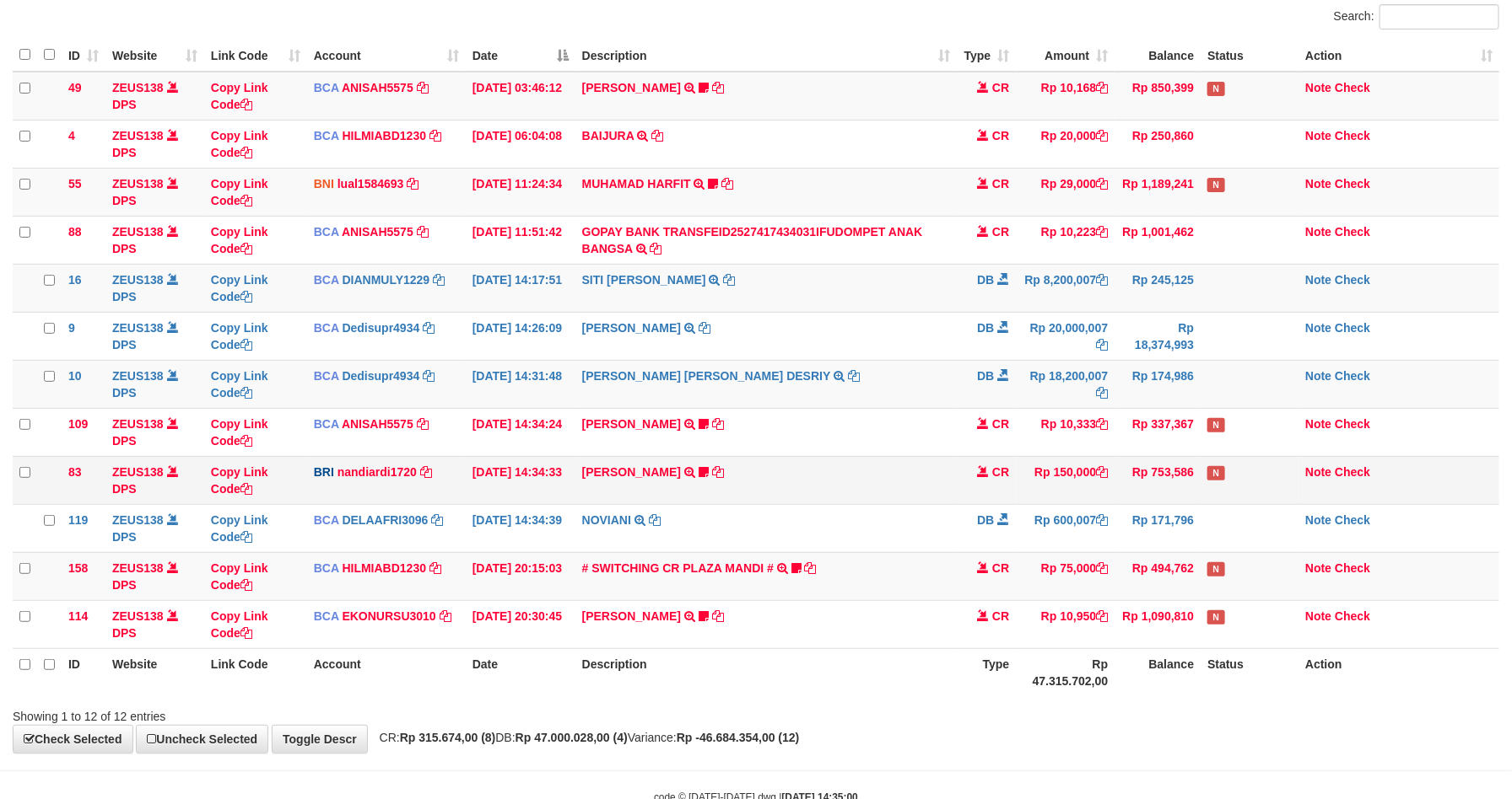
click at [1144, 476] on td "Rp 753,586" at bounding box center [1157, 480] width 86 height 48
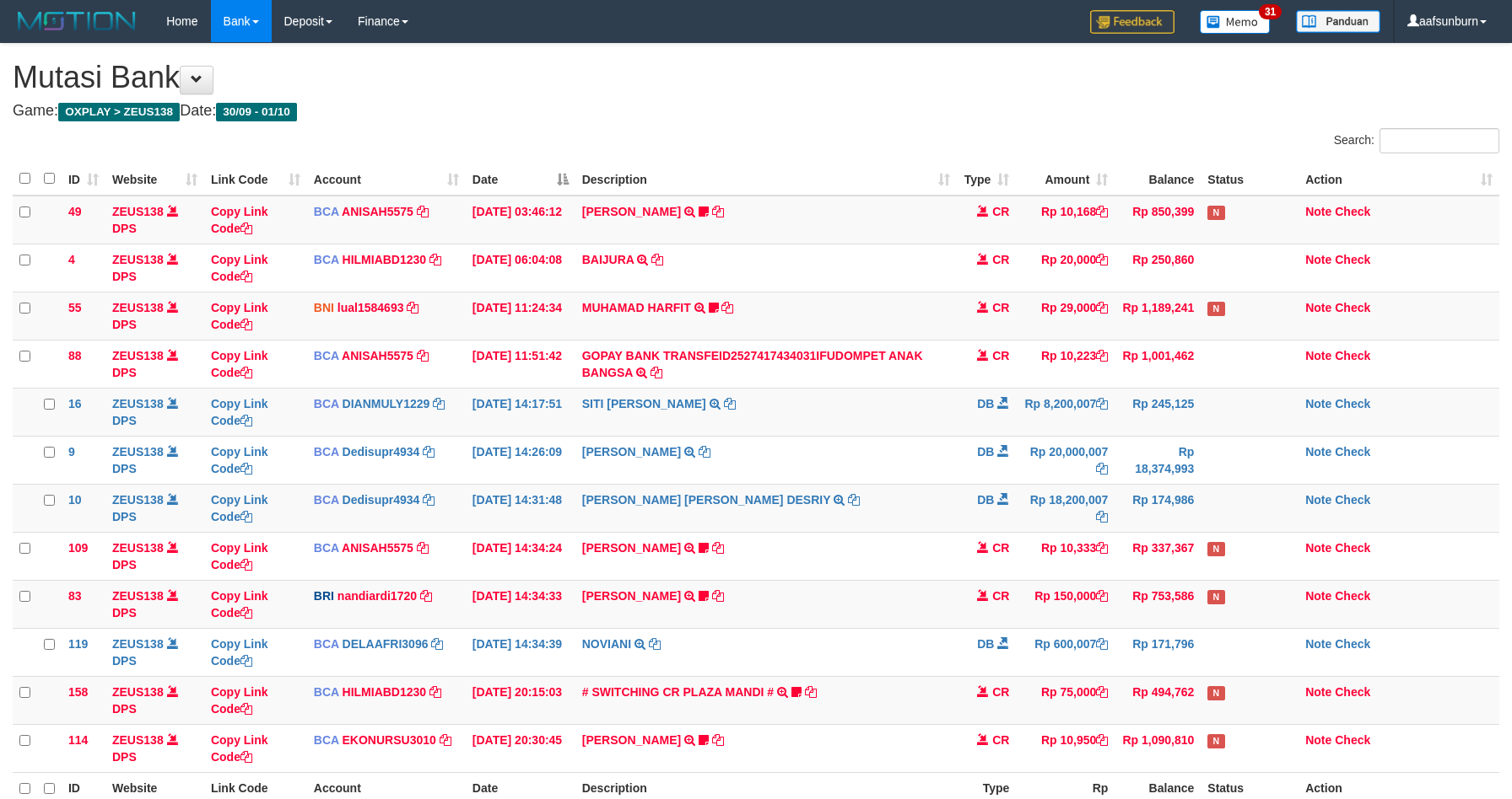
scroll to position [124, 0]
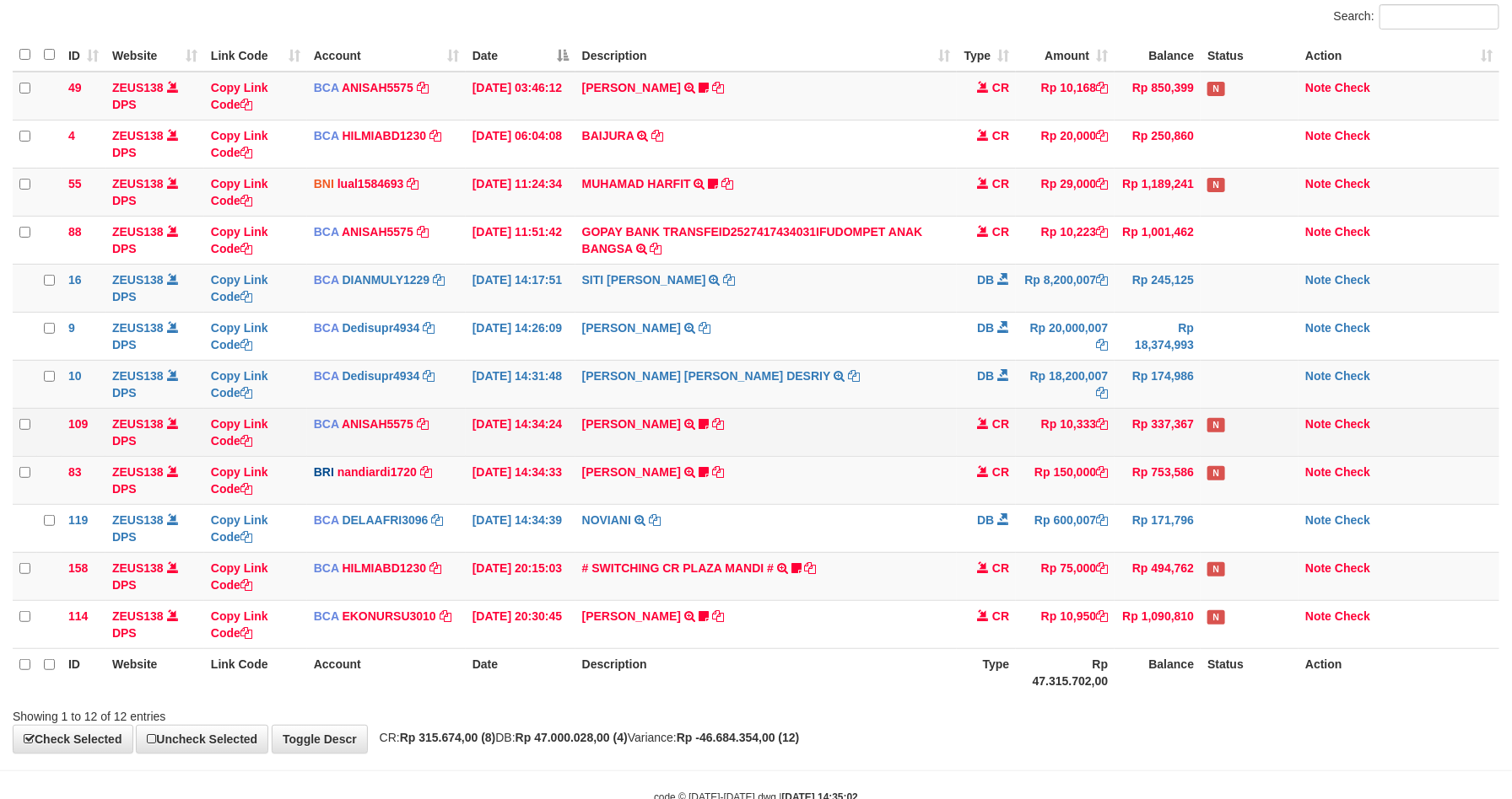
click at [904, 431] on td "[PERSON_NAME] TRSF E-BANKING CR 0110/FTSCY/WS95051 10333.002025100112508694 TRF…" at bounding box center [766, 432] width 382 height 48
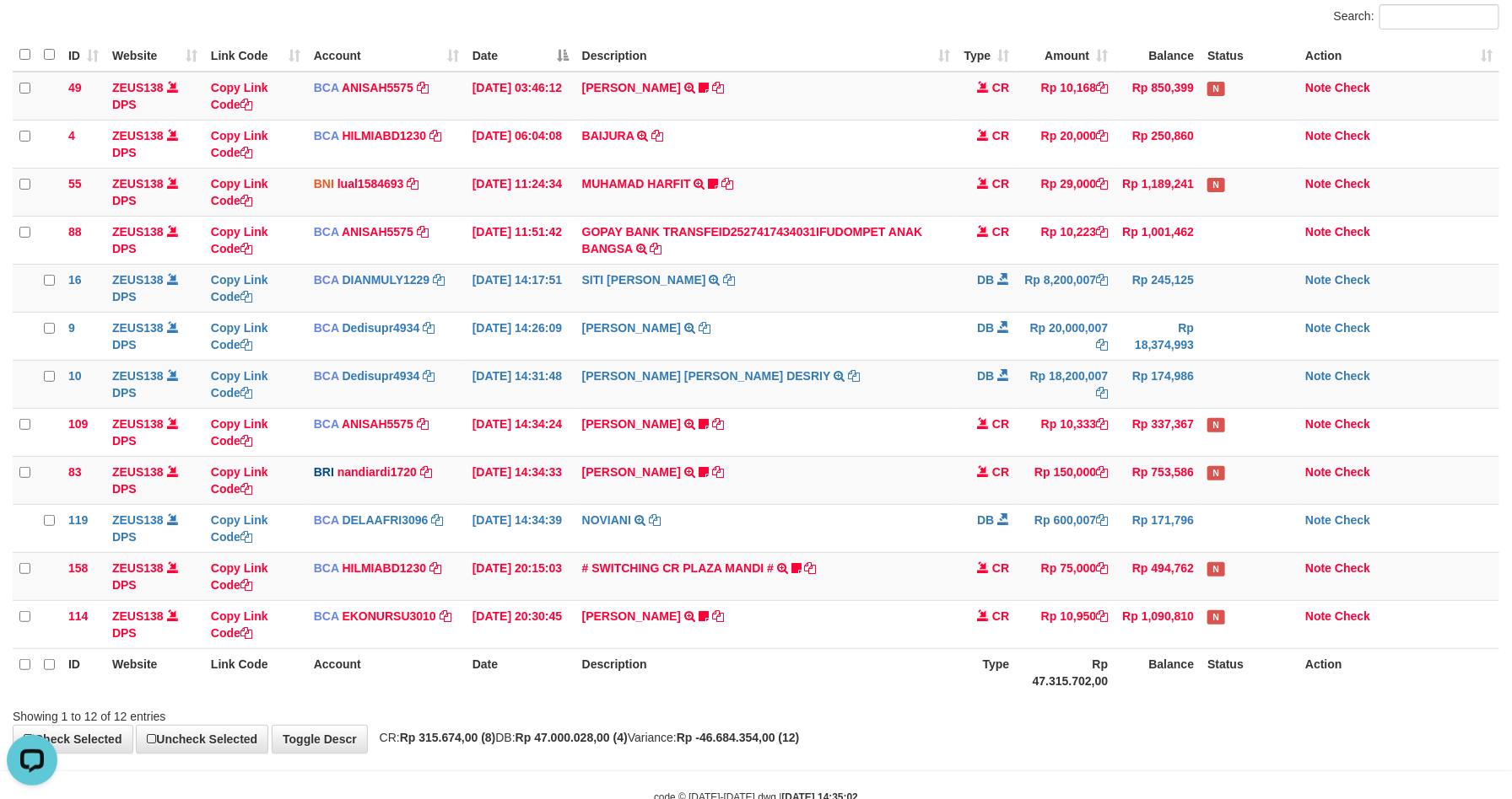
scroll to position [0, 0]
click at [754, 486] on td "[PERSON_NAME] TRANSFER NBMB [PERSON_NAME] TO NANDI ARDIANSYAH zbrum23" at bounding box center [766, 480] width 382 height 48
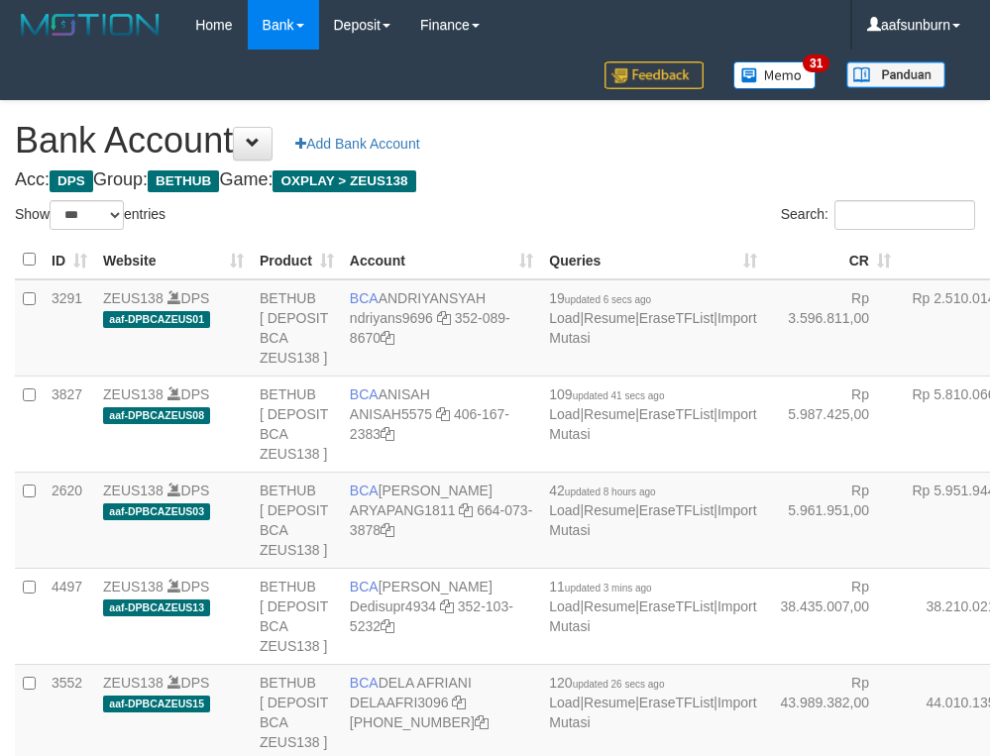
select select "***"
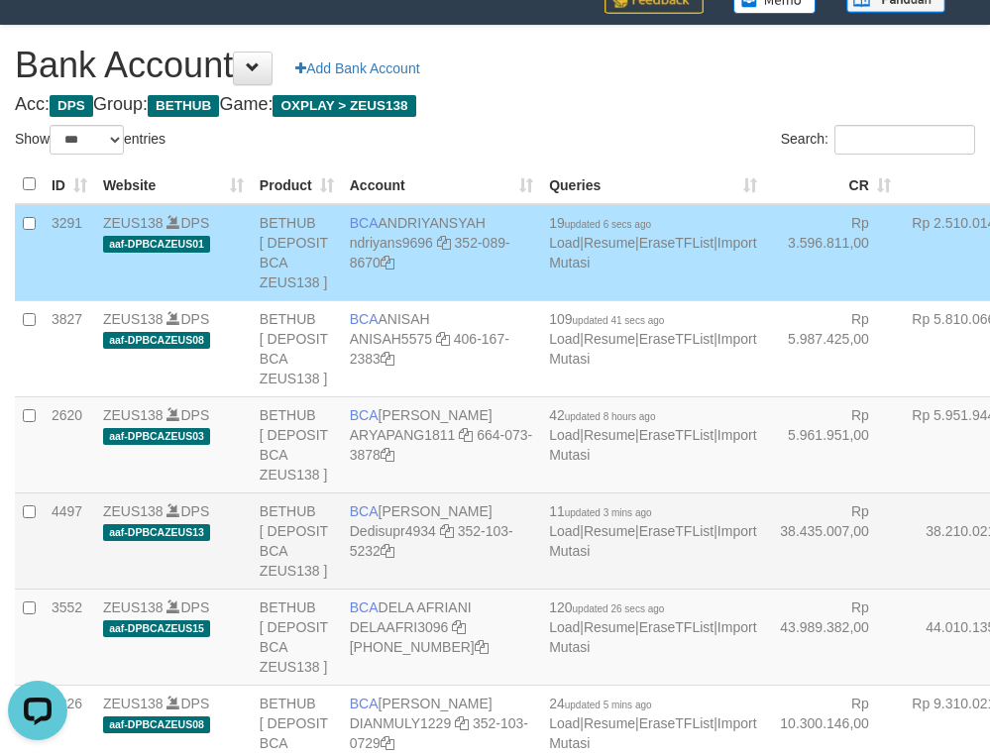
scroll to position [544, 0]
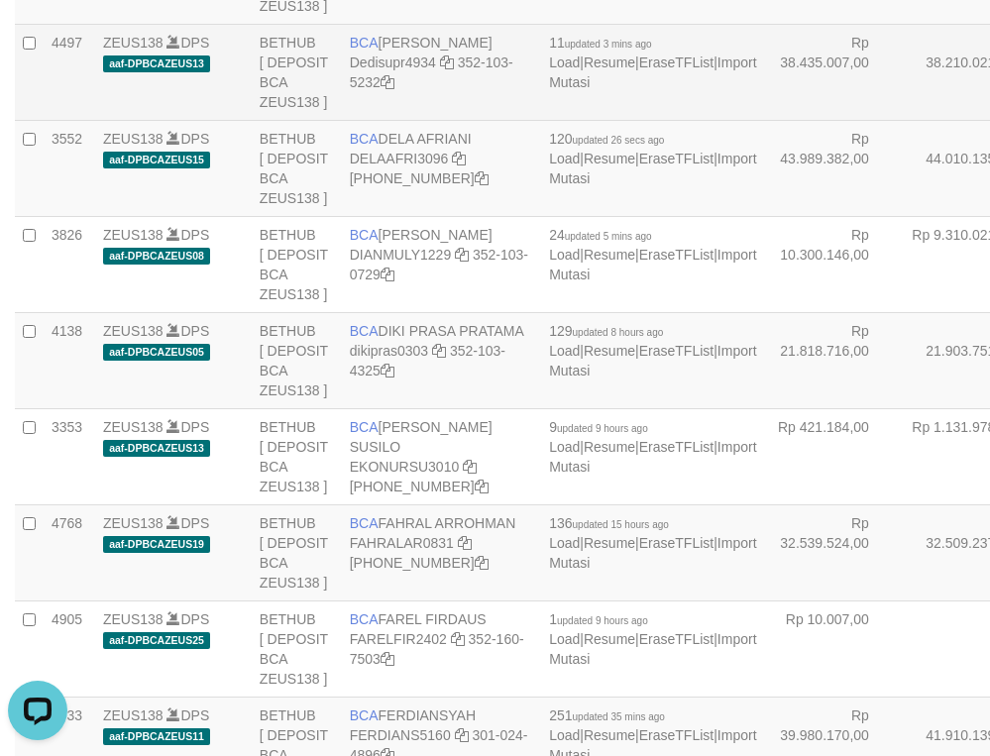
drag, startPoint x: 868, startPoint y: 333, endPoint x: 830, endPoint y: 343, distance: 38.9
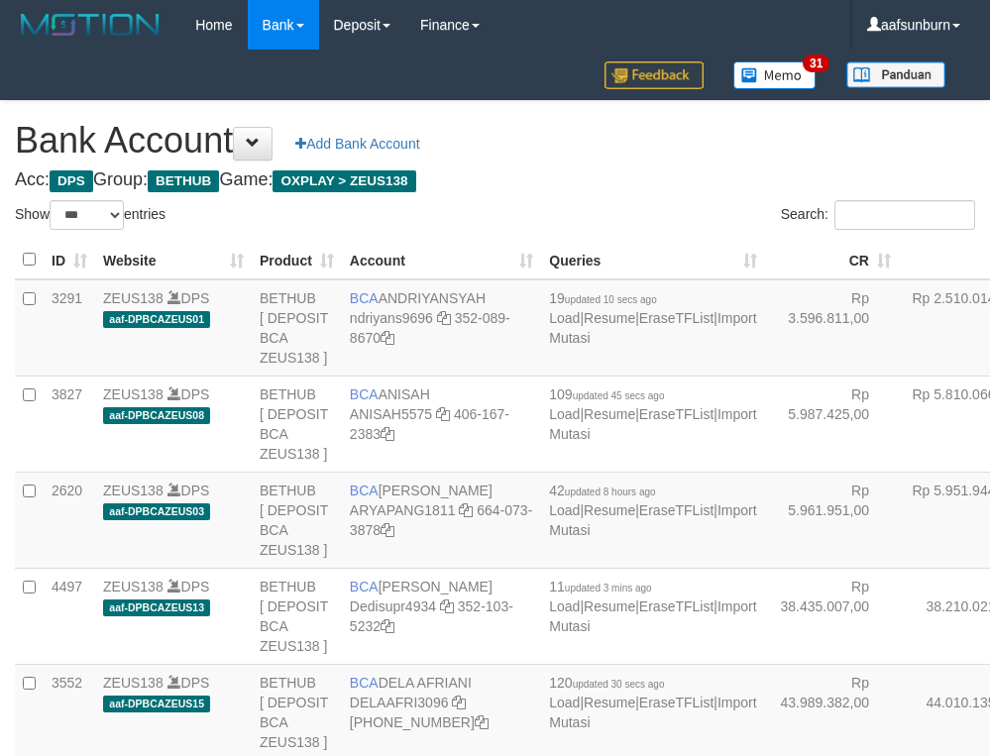
select select "***"
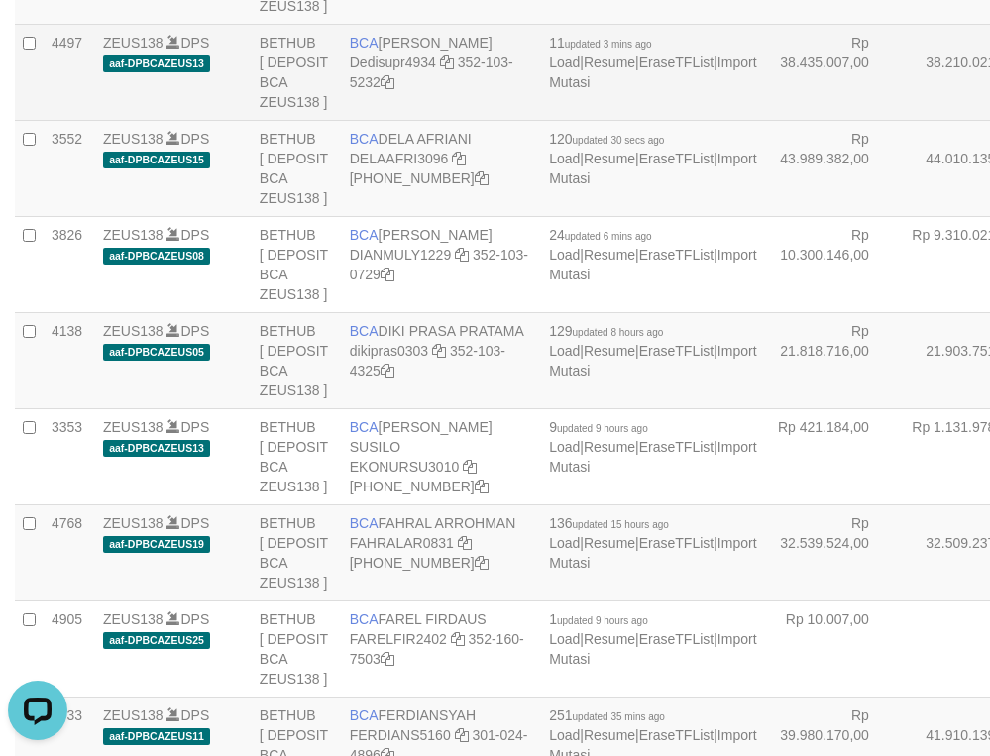
click at [899, 120] on td "Rp 38.210.021,00" at bounding box center [972, 72] width 146 height 96
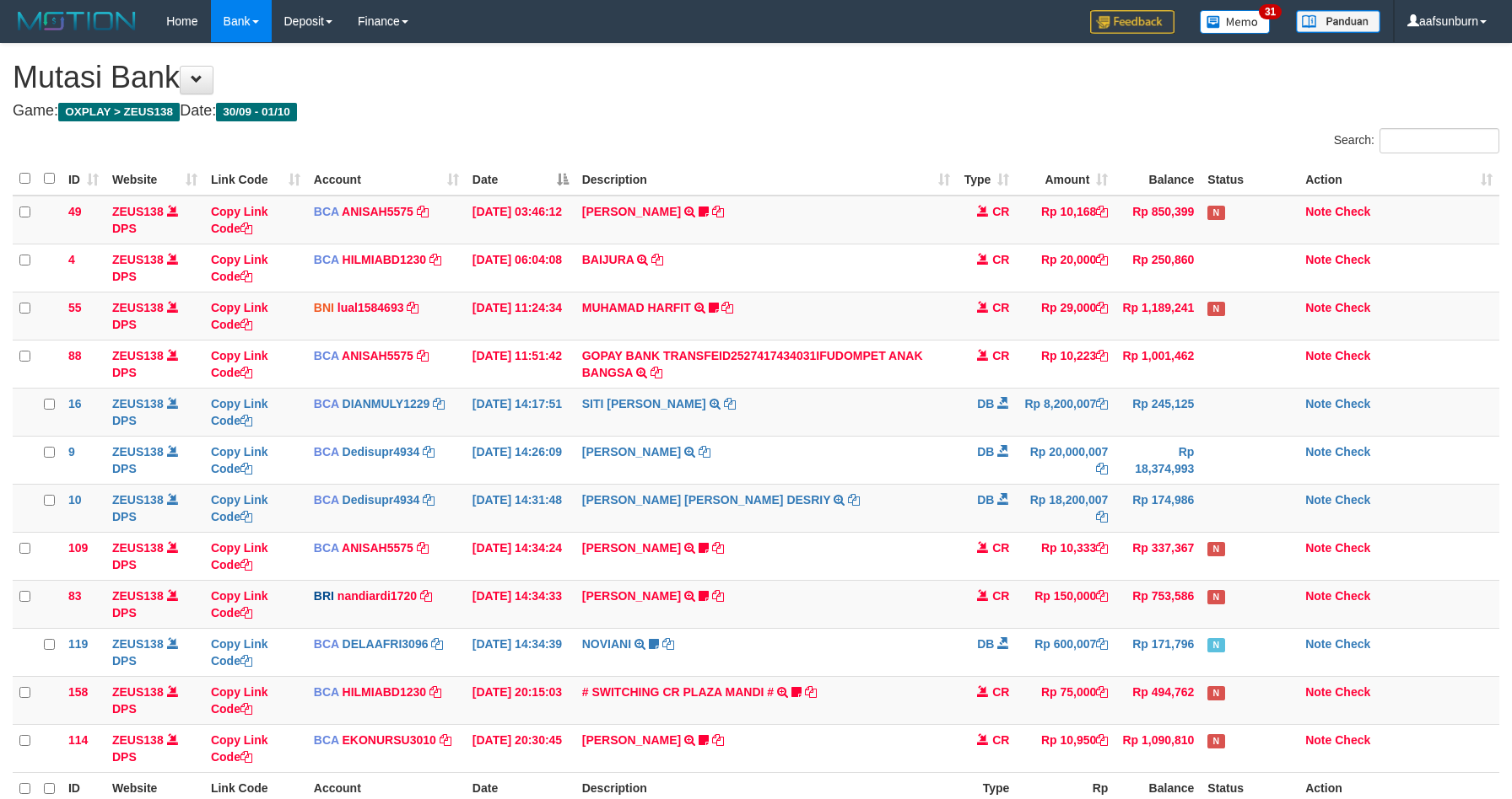
scroll to position [124, 0]
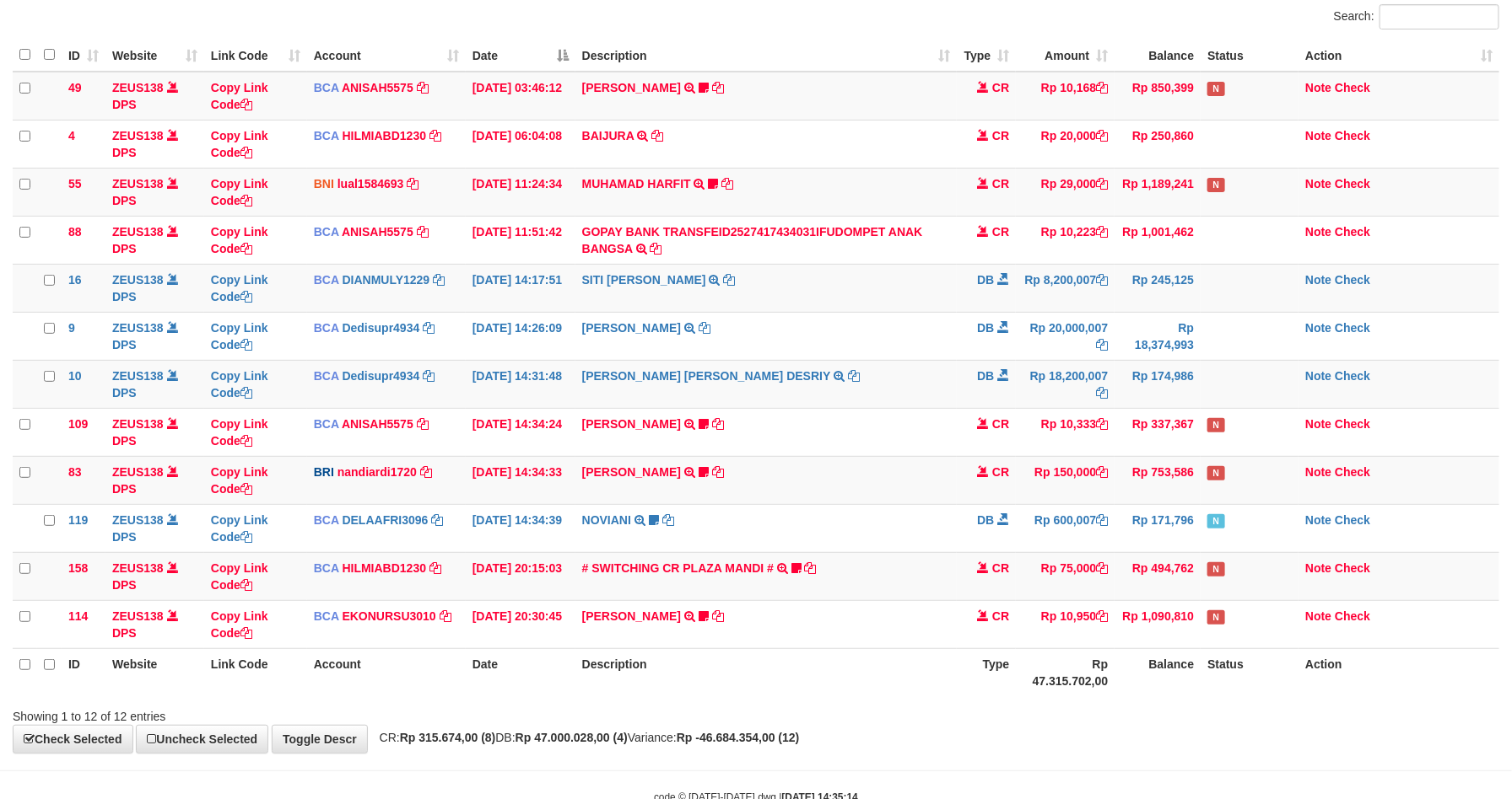
click at [754, 486] on td "[PERSON_NAME] TRANSFER NBMB [PERSON_NAME] TO NANDI ARDIANSYAH zbrum23" at bounding box center [766, 480] width 382 height 48
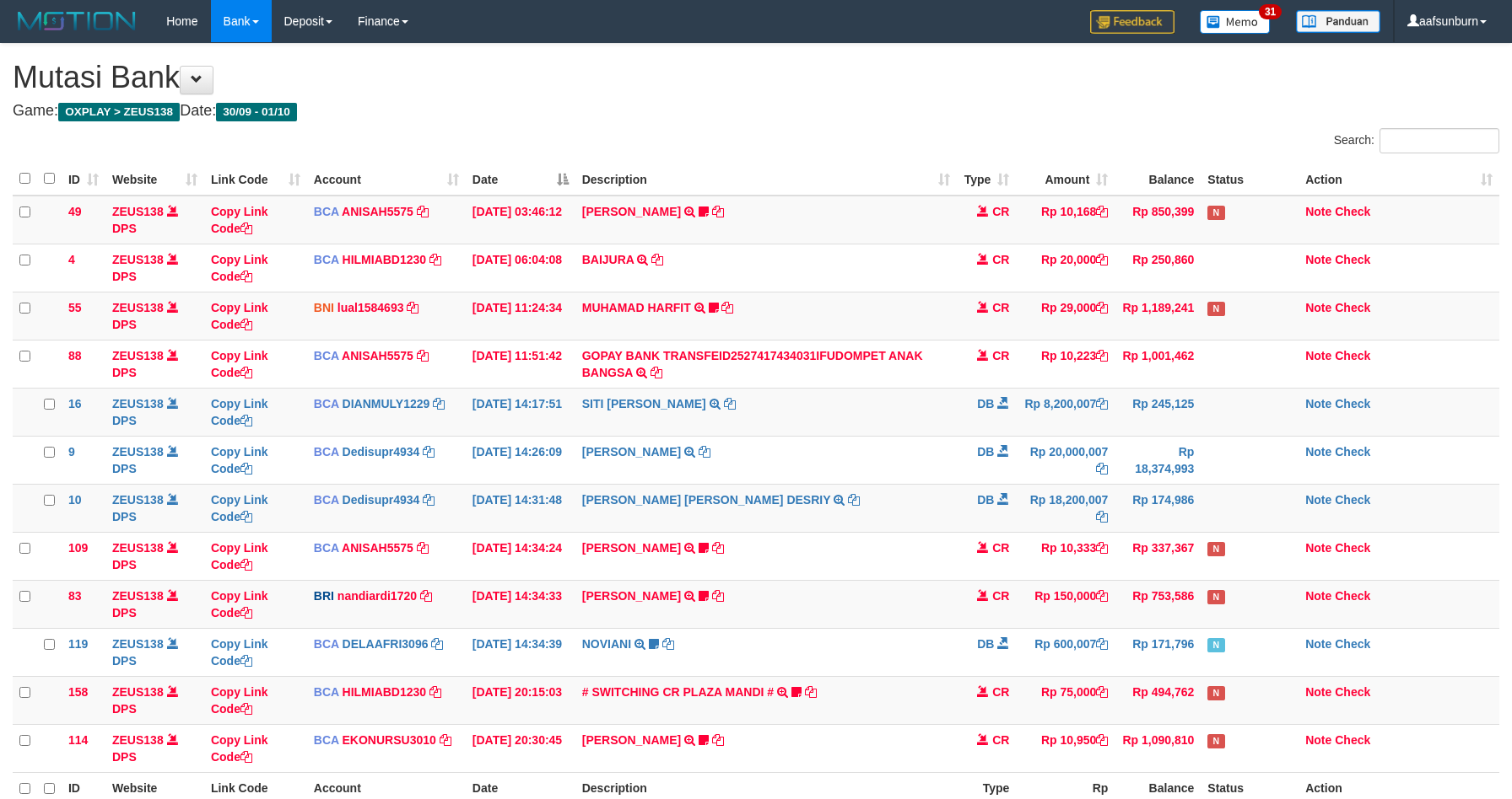
scroll to position [124, 0]
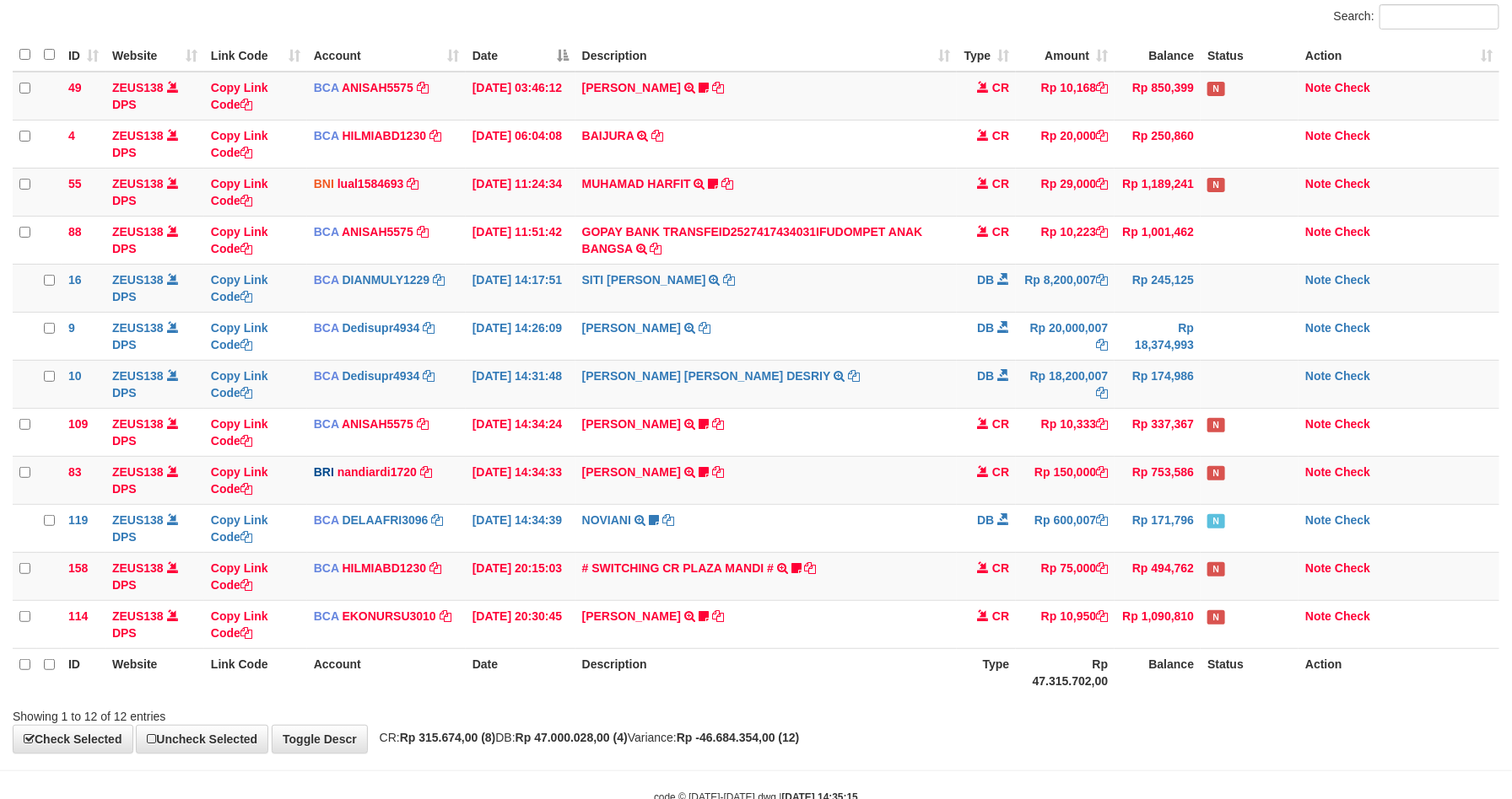
click at [754, 486] on td "[PERSON_NAME] TRANSFER NBMB [PERSON_NAME] TO NANDI ARDIANSYAH zbrum23" at bounding box center [766, 480] width 382 height 48
click at [754, 486] on td "AGUSTINUS ELIS TRANSFER NBMB AGUSTINUS ELIS TO NANDI ARDIANSYAH zbrum23" at bounding box center [766, 480] width 382 height 48
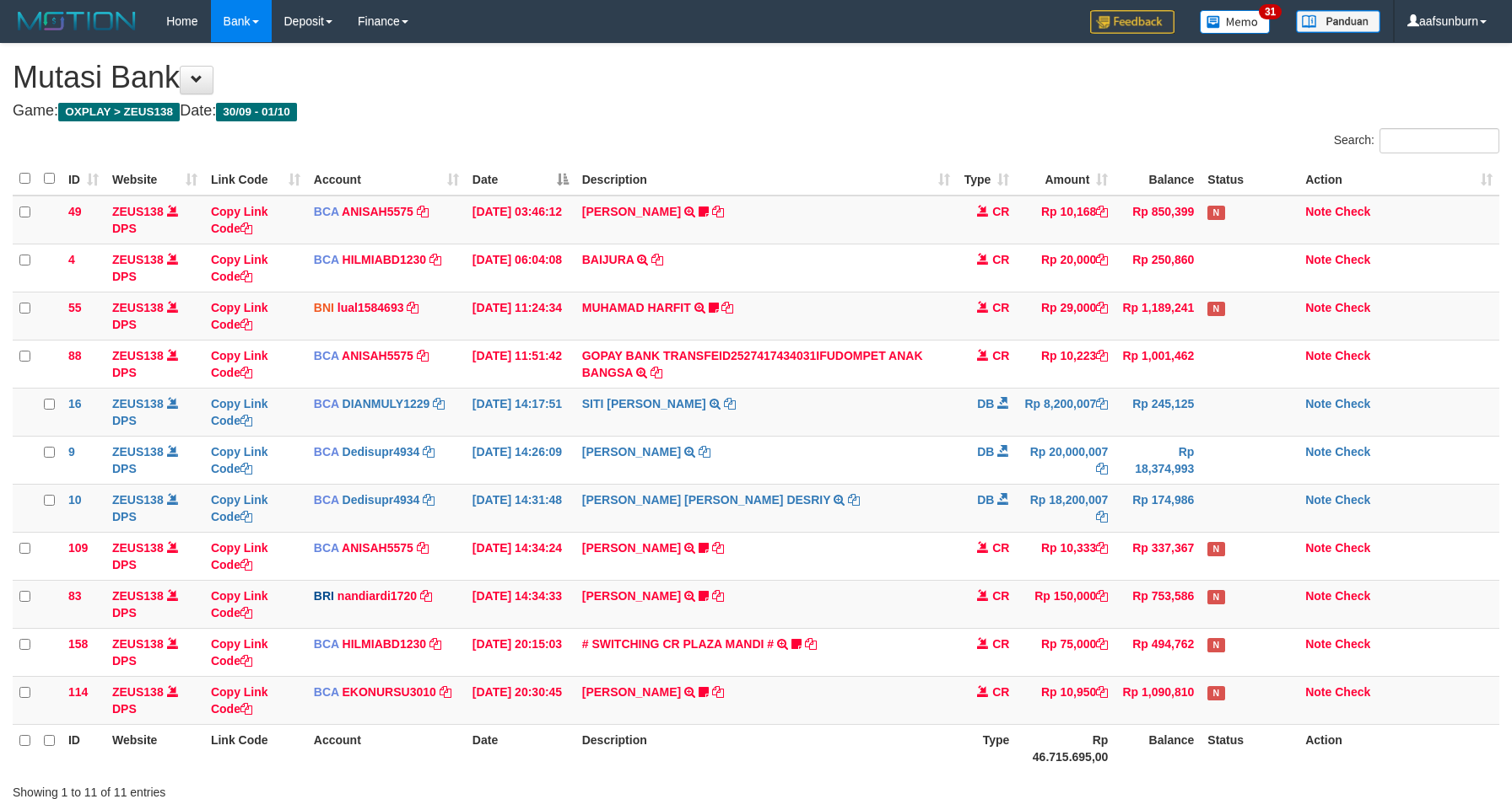
scroll to position [124, 0]
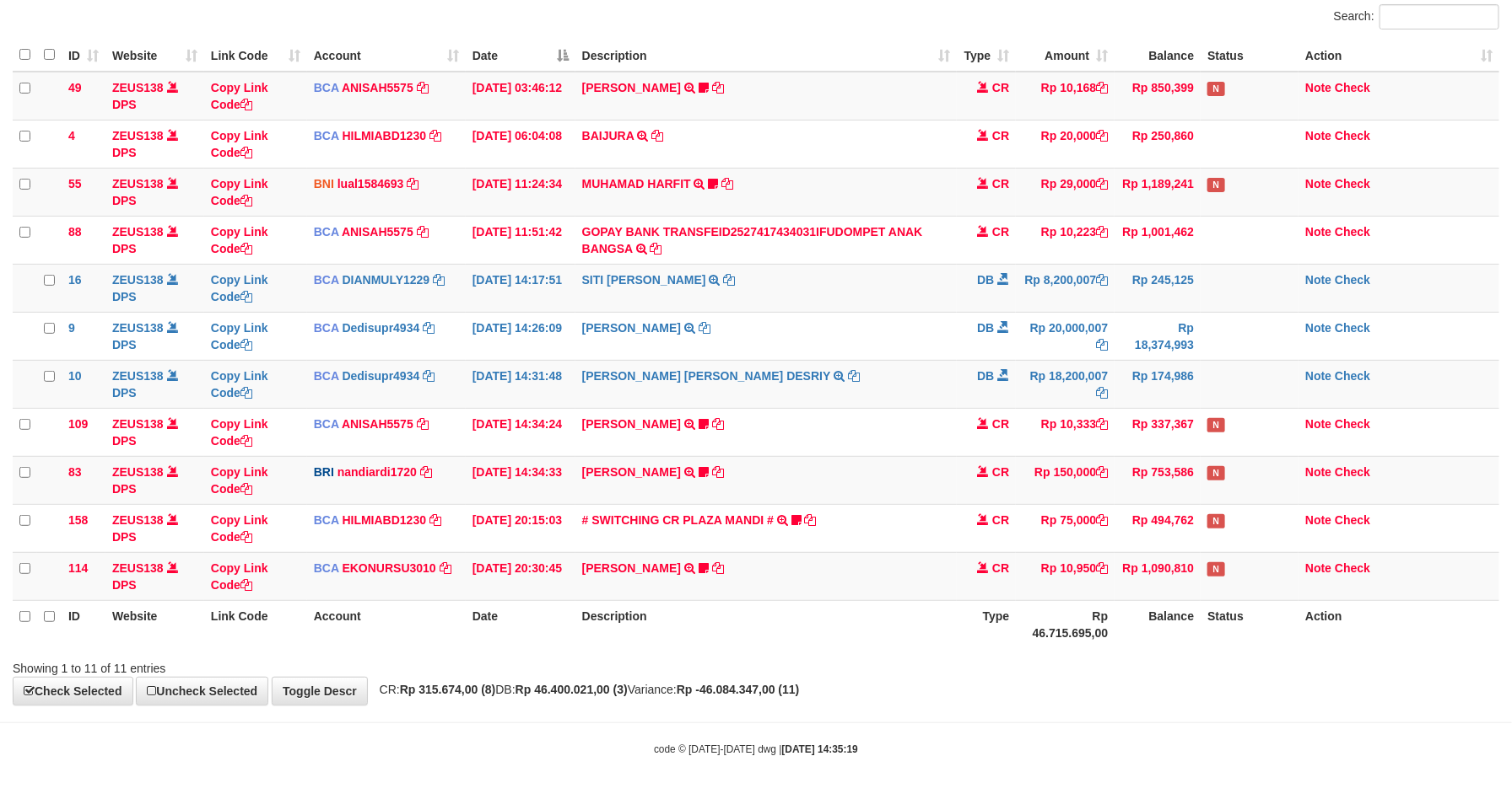
click at [754, 486] on td "[PERSON_NAME] TRANSFER NBMB [PERSON_NAME] TO NANDI ARDIANSYAH zbrum23" at bounding box center [766, 480] width 382 height 48
click at [747, 489] on td "[PERSON_NAME] TRANSFER NBMB [PERSON_NAME] TO NANDI ARDIANSYAH zbrum23" at bounding box center [766, 480] width 382 height 48
click at [1182, 665] on div "Showing 1 to 11 of 11 entries" at bounding box center [756, 665] width 1512 height 24
click at [1179, 653] on div "ID Website Link Code Account Date Description Type Amount Balance Status Action…" at bounding box center [756, 344] width 1512 height 619
click at [1152, 640] on th "Balance" at bounding box center [1157, 625] width 86 height 48
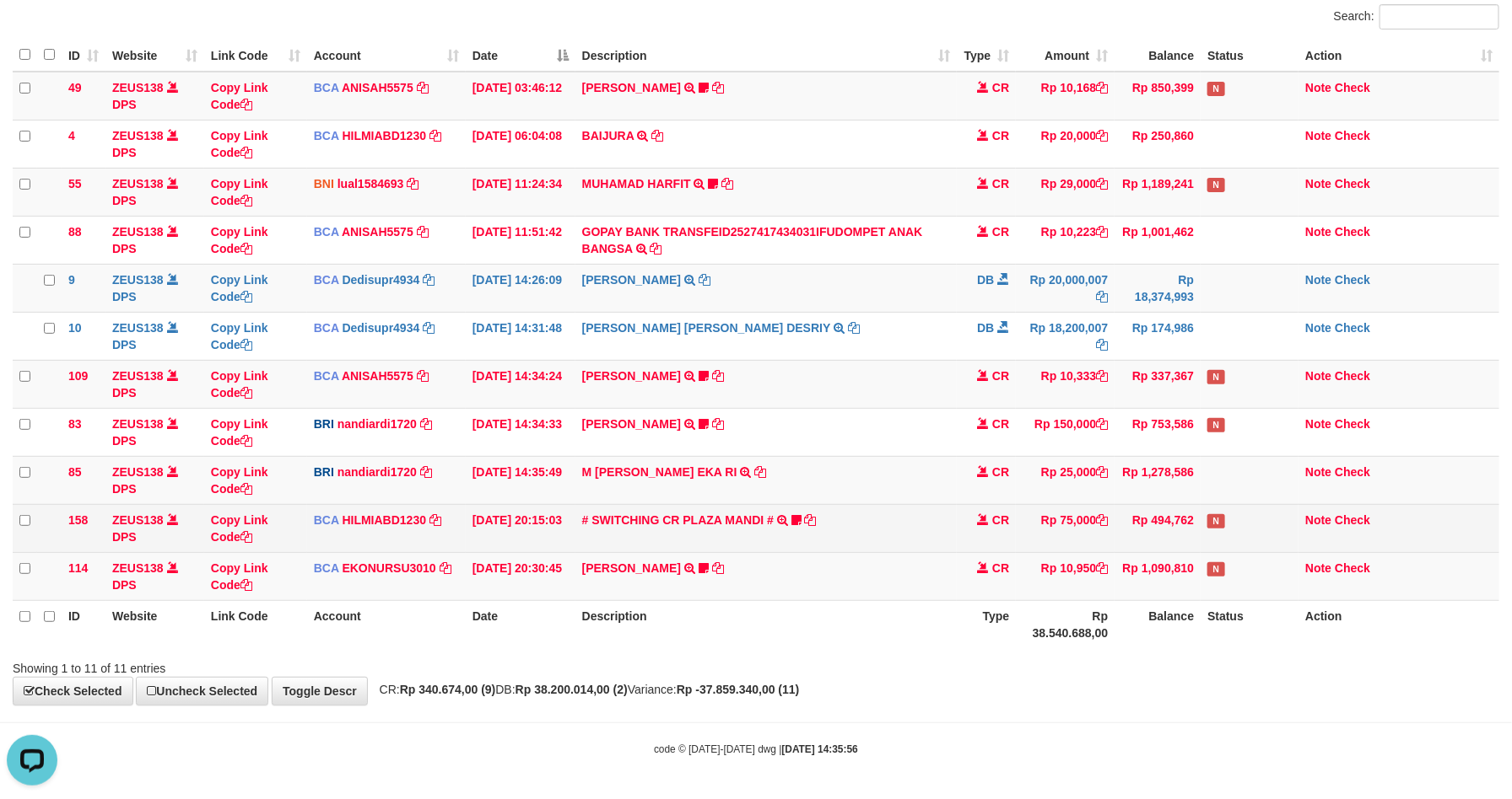
click at [924, 521] on td "# SWITCHING CR PLAZA MANDI # SWITCHING CR TRF TUPARDI 008 PLAZA MANDI 185000420…" at bounding box center [766, 528] width 382 height 48
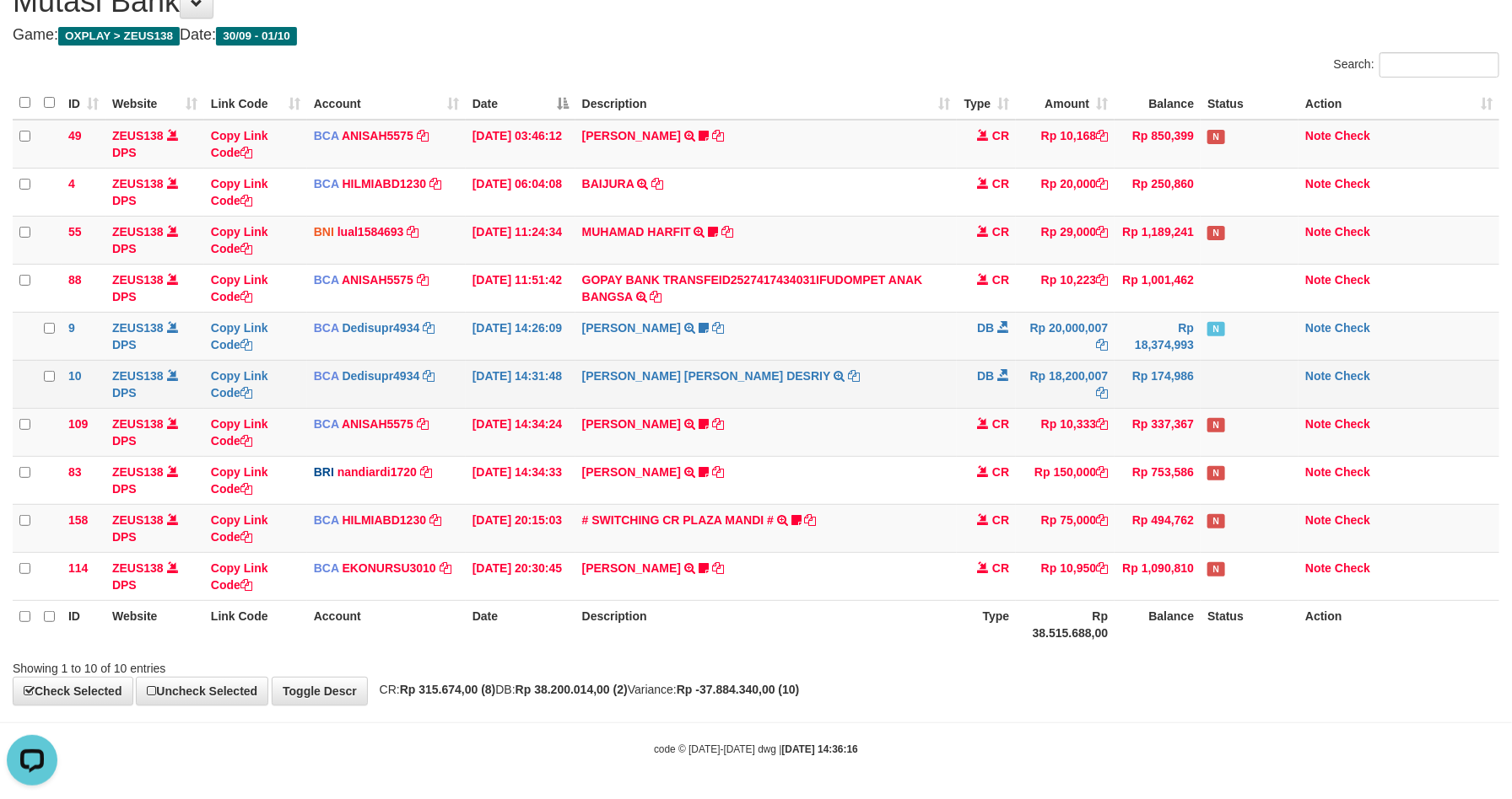
click at [1117, 365] on td "Rp 174,986" at bounding box center [1157, 384] width 86 height 48
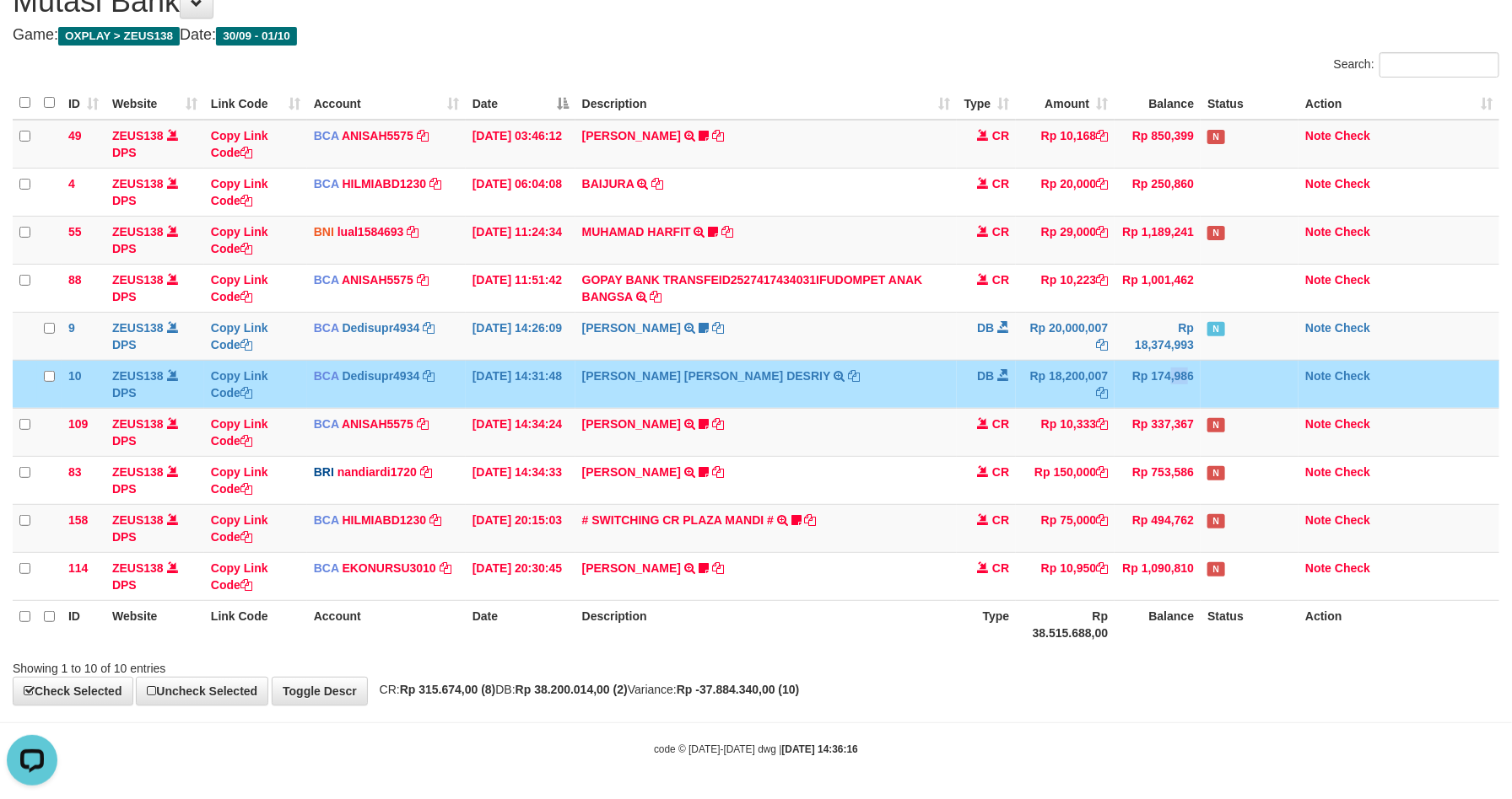
click at [1119, 365] on td "Rp 174,986" at bounding box center [1157, 384] width 86 height 48
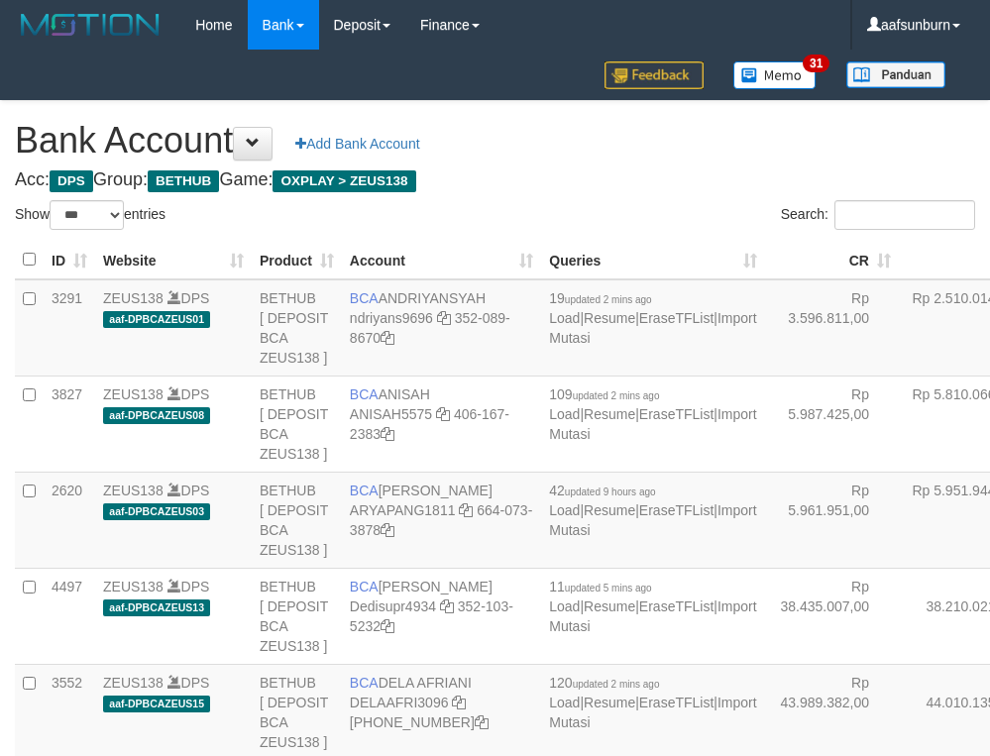
select select "***"
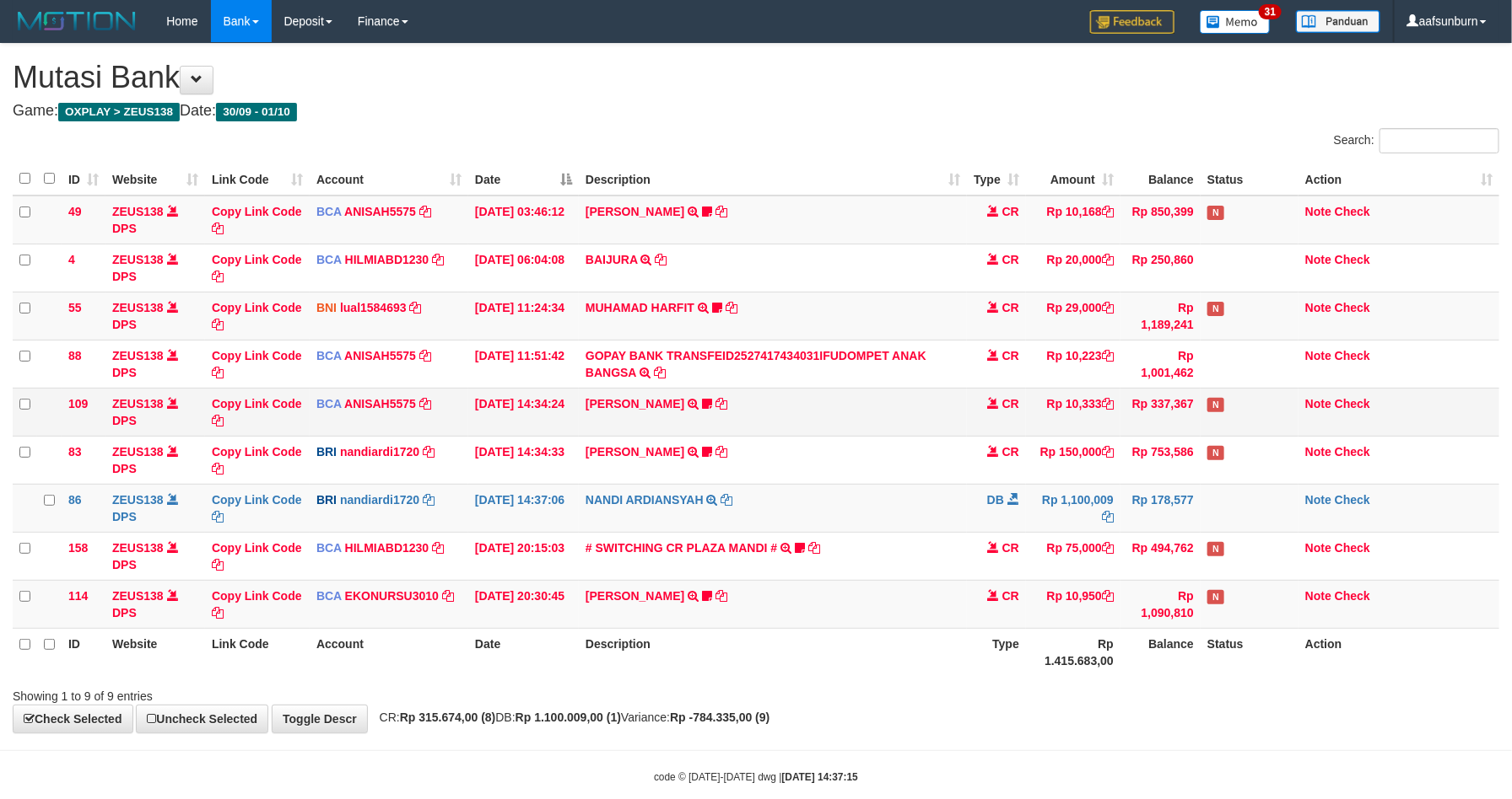
scroll to position [33, 0]
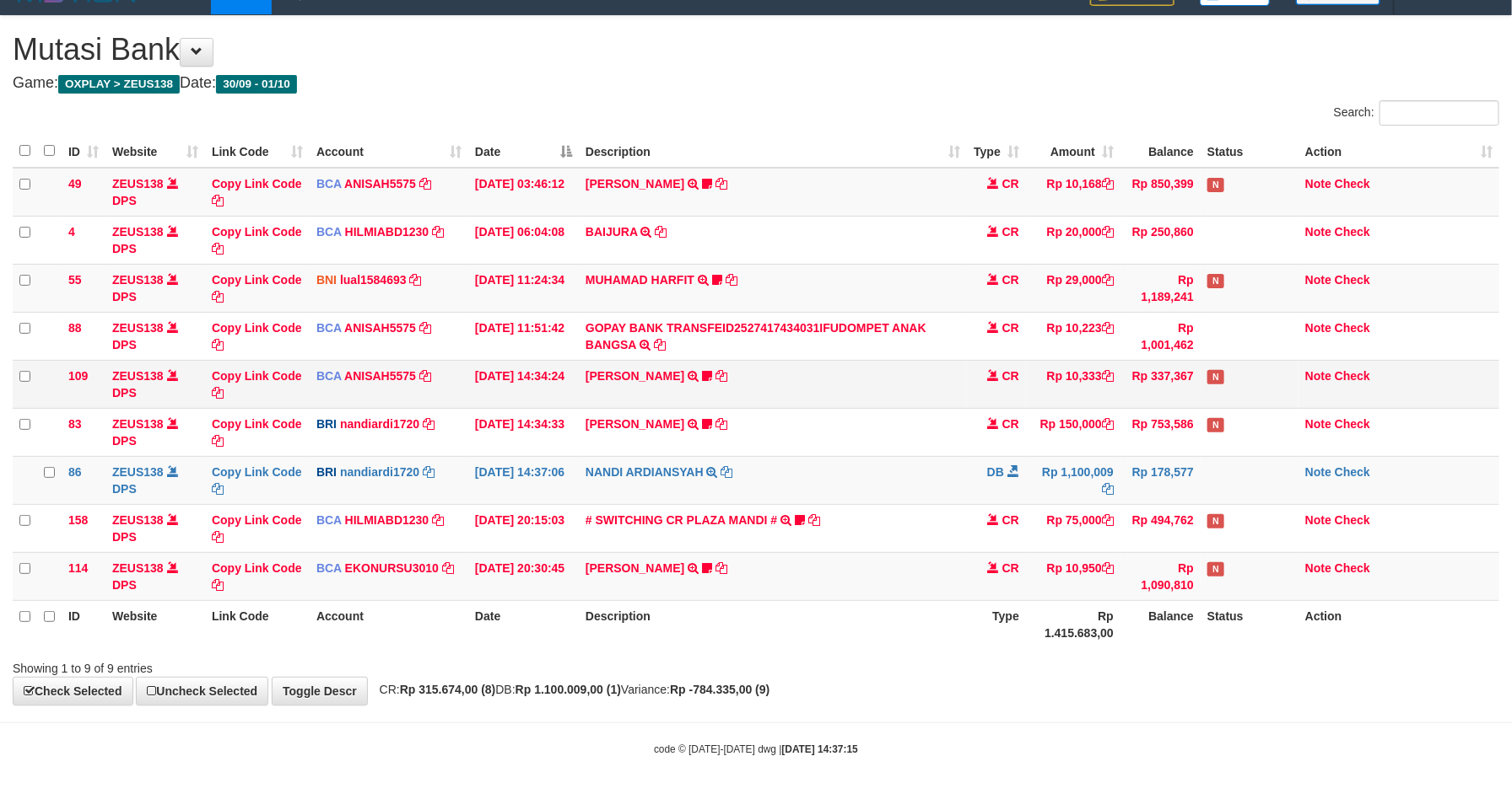
click at [879, 374] on td "[PERSON_NAME] TRSF E-BANKING CR 0110/FTSCY/WS95051 10333.002025100112508694 TRF…" at bounding box center [773, 384] width 388 height 48
click at [876, 372] on td "[PERSON_NAME] TRSF E-BANKING CR 0110/FTSCY/WS95051 10333.002025100112508694 TRF…" at bounding box center [773, 384] width 388 height 48
